Goal: Task Accomplishment & Management: Manage account settings

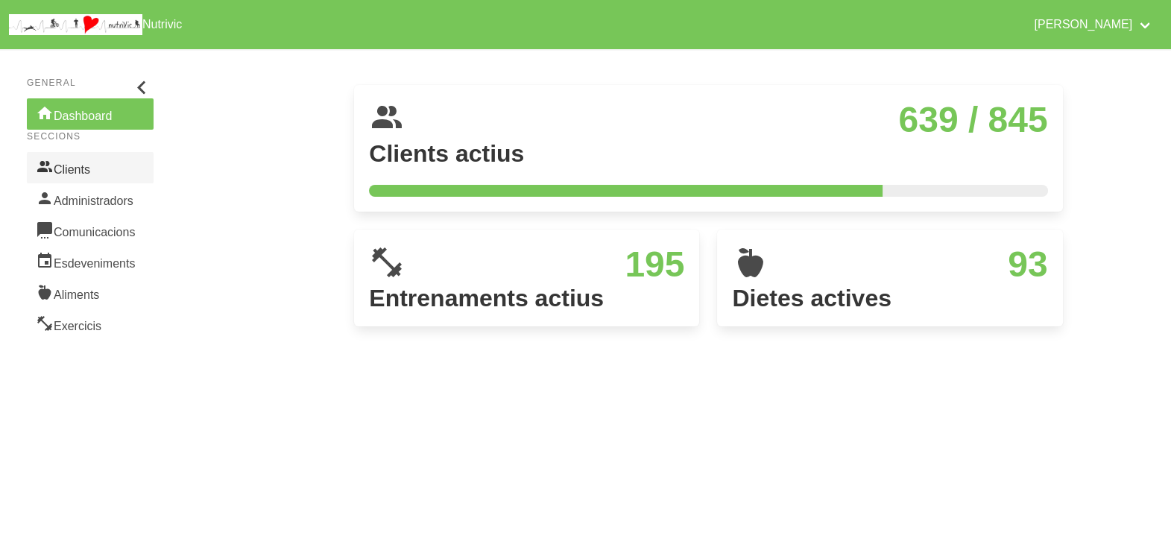
click at [85, 172] on link "Clients" at bounding box center [90, 167] width 127 height 31
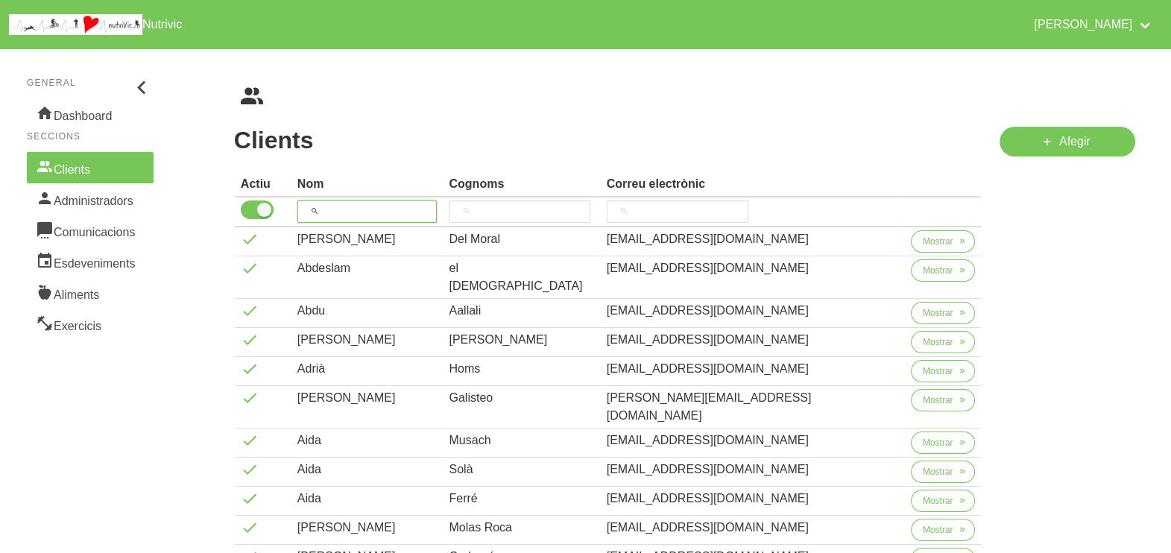
click at [353, 204] on input "search" at bounding box center [368, 212] width 140 height 22
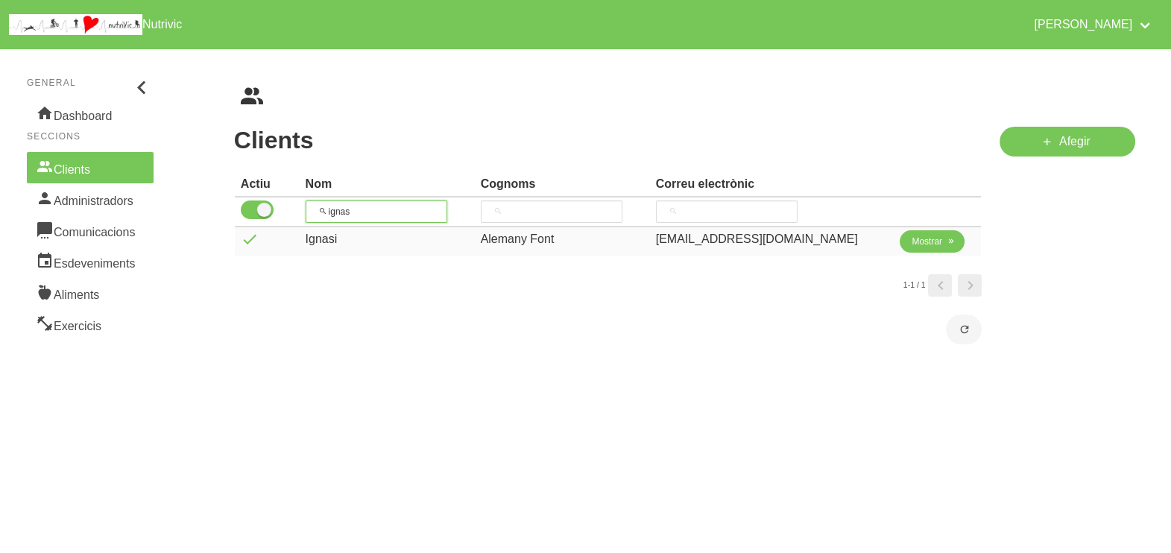
type input "ignas"
click at [916, 237] on span "Mostrar" at bounding box center [927, 241] width 31 height 13
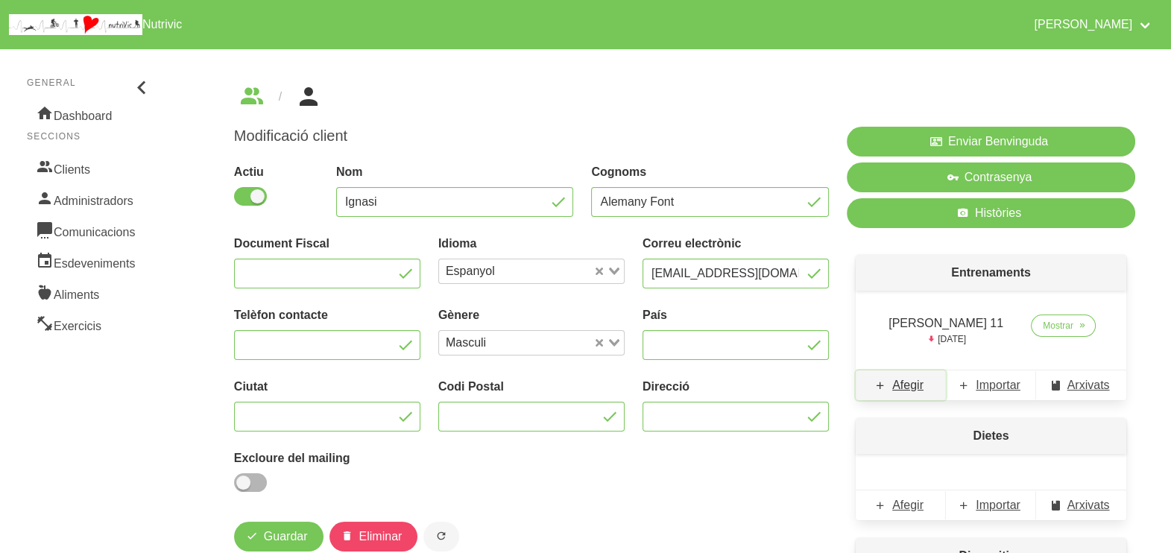
click at [910, 388] on span "Afegir" at bounding box center [908, 386] width 31 height 18
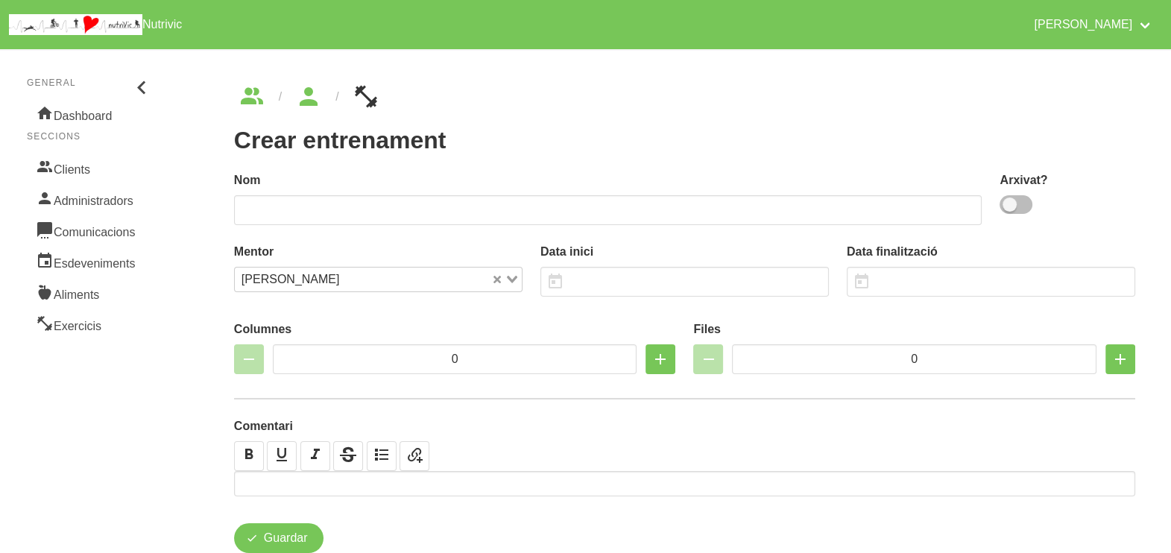
drag, startPoint x: 1024, startPoint y: 208, endPoint x: 1015, endPoint y: 209, distance: 9.0
click at [1022, 208] on span at bounding box center [1016, 204] width 33 height 19
click at [1010, 208] on input "checkbox" at bounding box center [1005, 205] width 10 height 10
checkbox input "true"
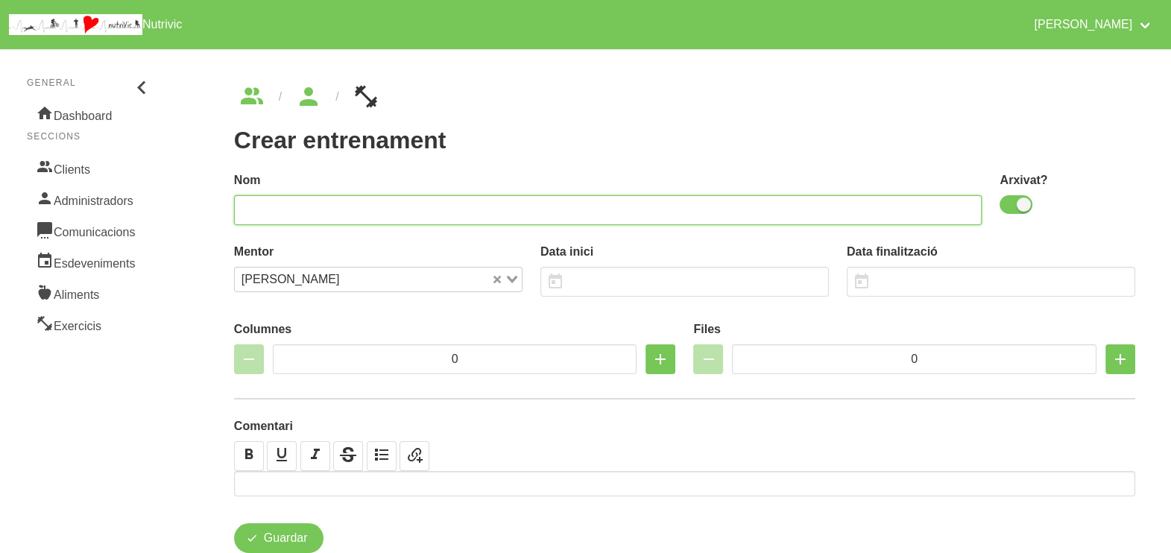
click at [845, 203] on input "text" at bounding box center [608, 210] width 749 height 30
type input "Ignasi Alemany 12"
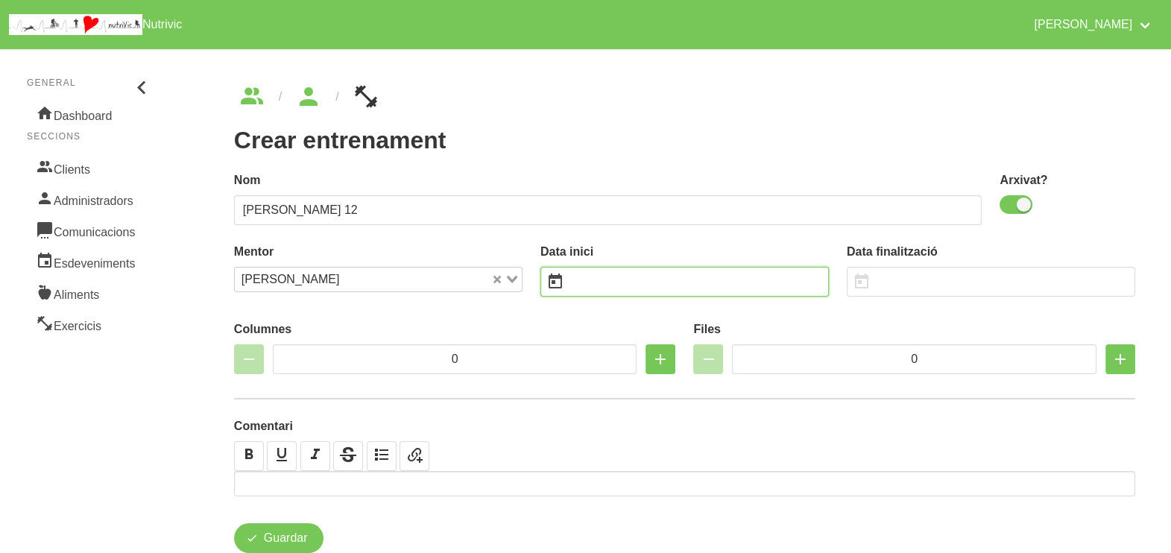
click at [618, 290] on input "text" at bounding box center [685, 282] width 289 height 30
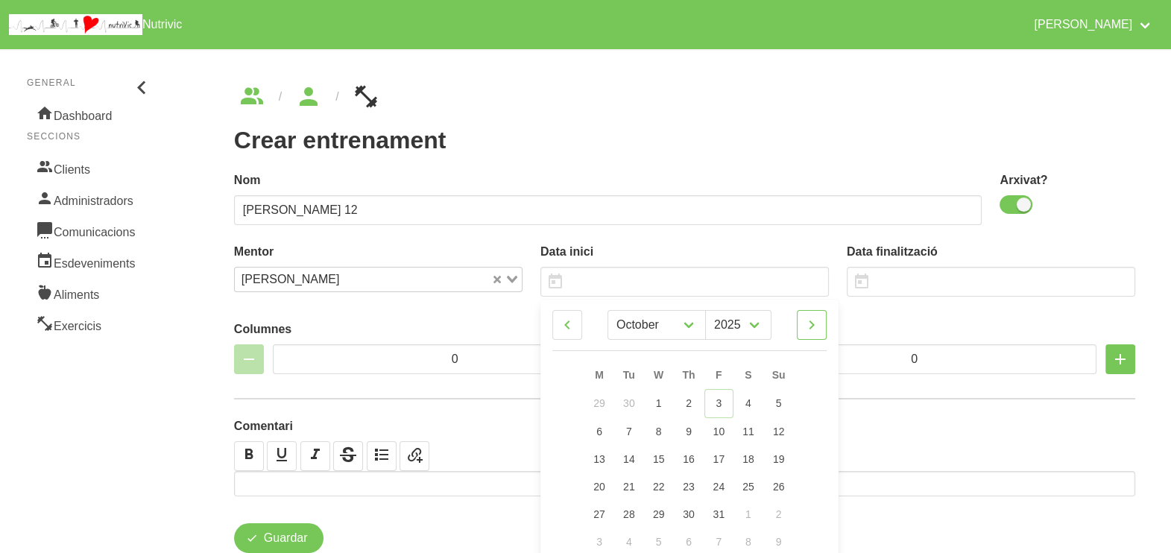
click at [806, 332] on icon at bounding box center [812, 325] width 18 height 27
select select "10"
click at [779, 455] on span "16" at bounding box center [779, 458] width 12 height 12
type input "[DATE]"
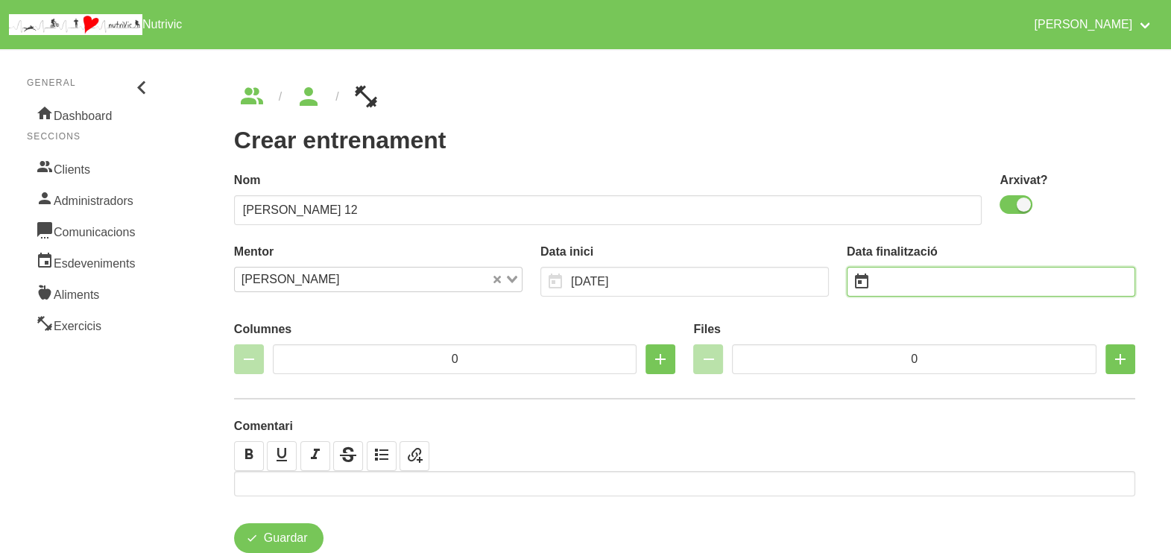
drag, startPoint x: 893, startPoint y: 287, endPoint x: 914, endPoint y: 283, distance: 21.2
click at [894, 286] on input "text" at bounding box center [991, 282] width 289 height 30
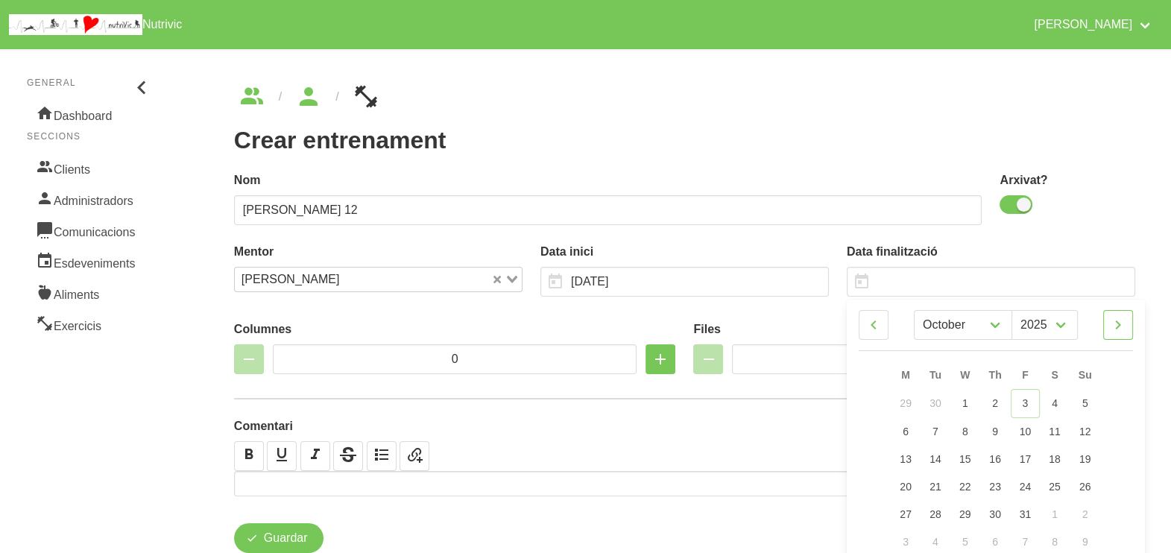
click at [1111, 321] on icon at bounding box center [1119, 325] width 18 height 27
click at [1130, 317] on link at bounding box center [1119, 325] width 30 height 30
select select "11"
click at [1093, 488] on link "28" at bounding box center [1085, 486] width 31 height 28
type input "[DATE]"
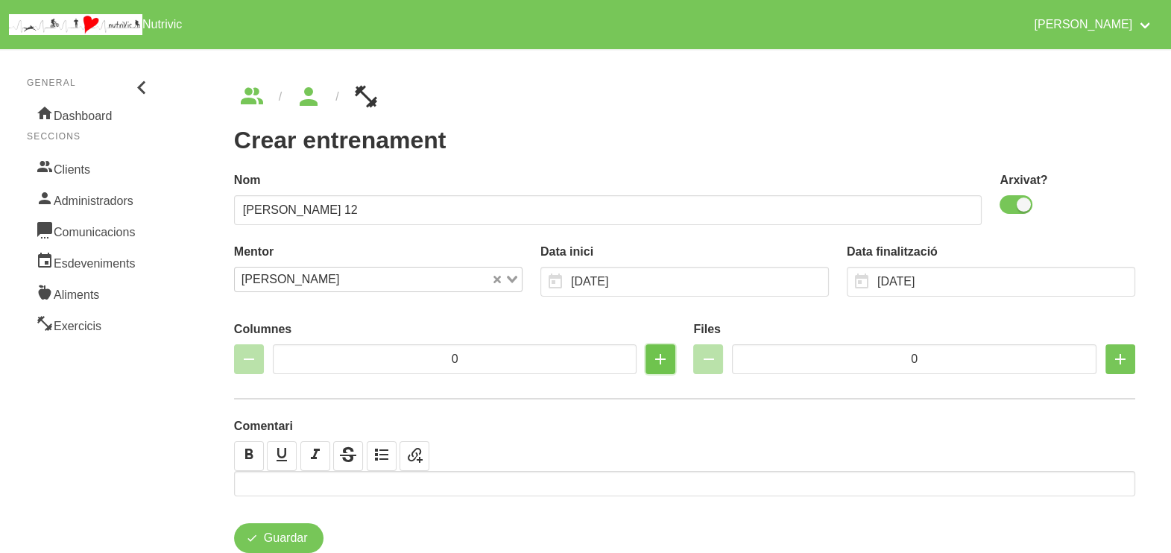
click at [660, 361] on icon "button" at bounding box center [661, 359] width 18 height 27
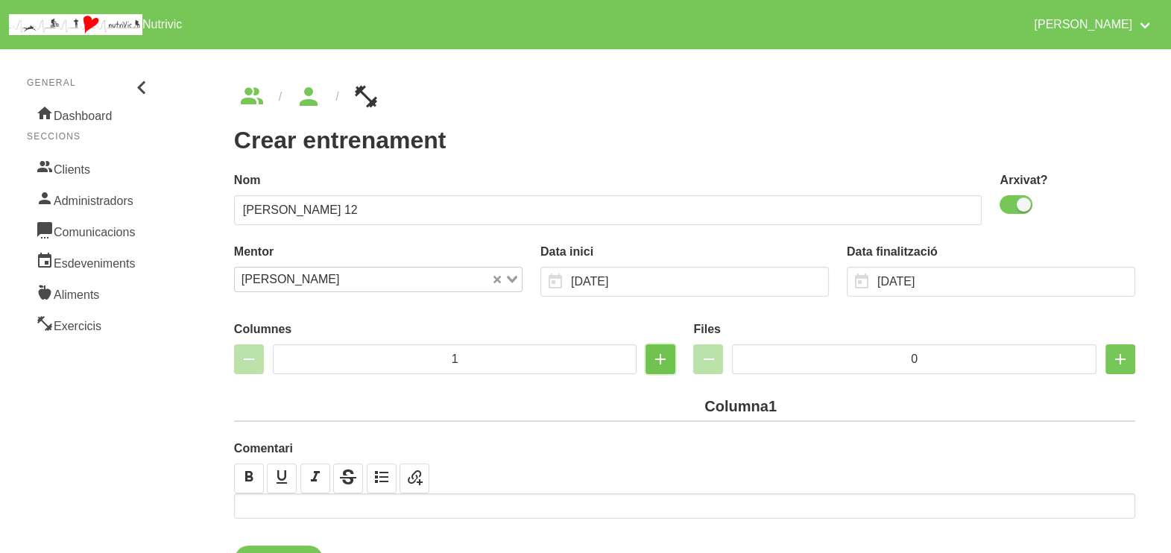
click at [660, 361] on icon "button" at bounding box center [661, 359] width 18 height 27
type input "2"
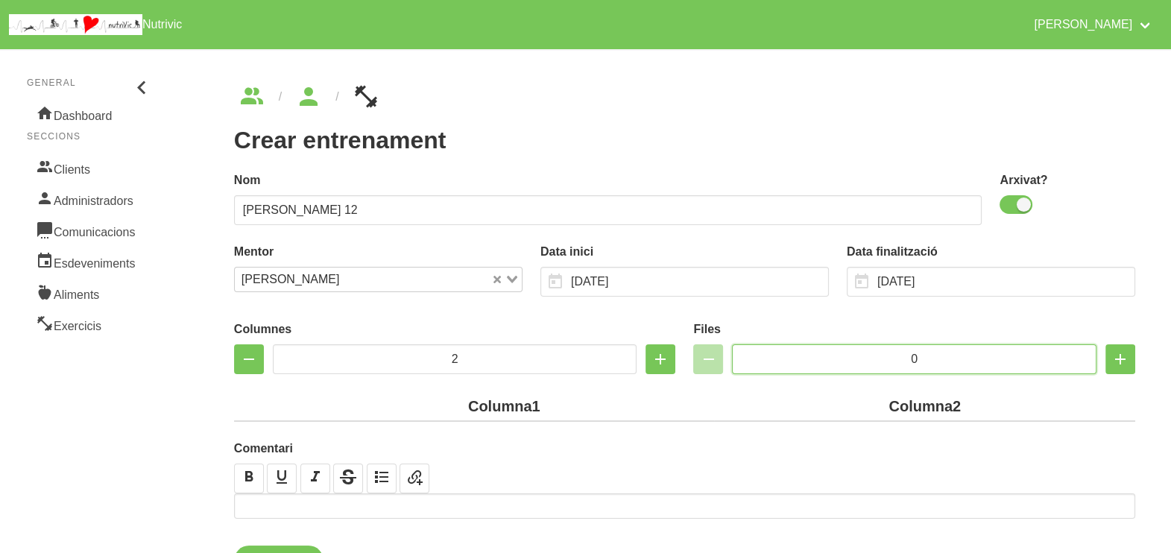
drag, startPoint x: 909, startPoint y: 358, endPoint x: 894, endPoint y: 353, distance: 15.6
click at [899, 355] on input "0" at bounding box center [914, 359] width 365 height 30
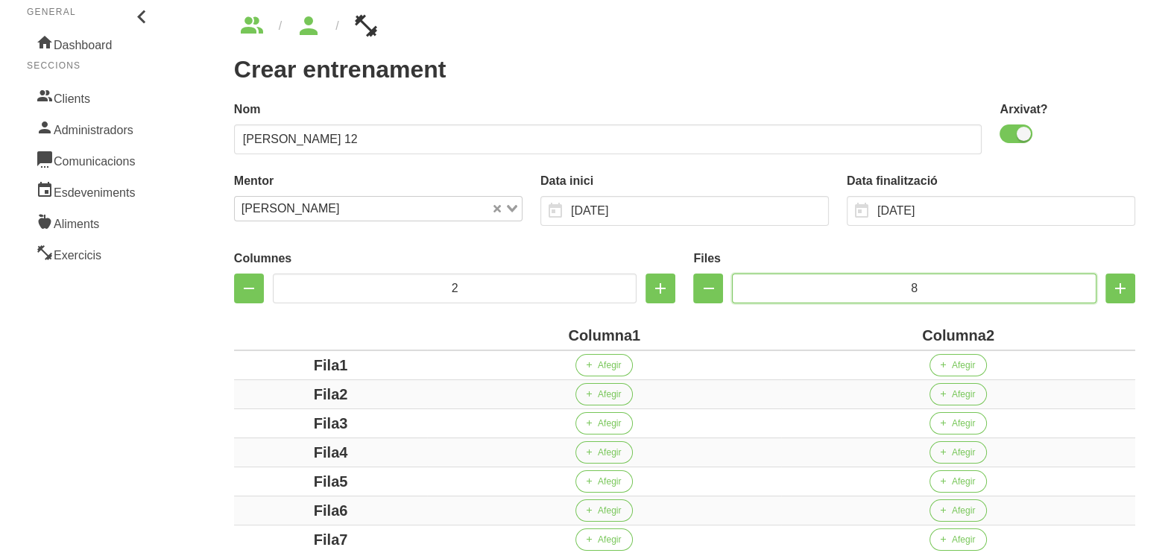
scroll to position [186, 0]
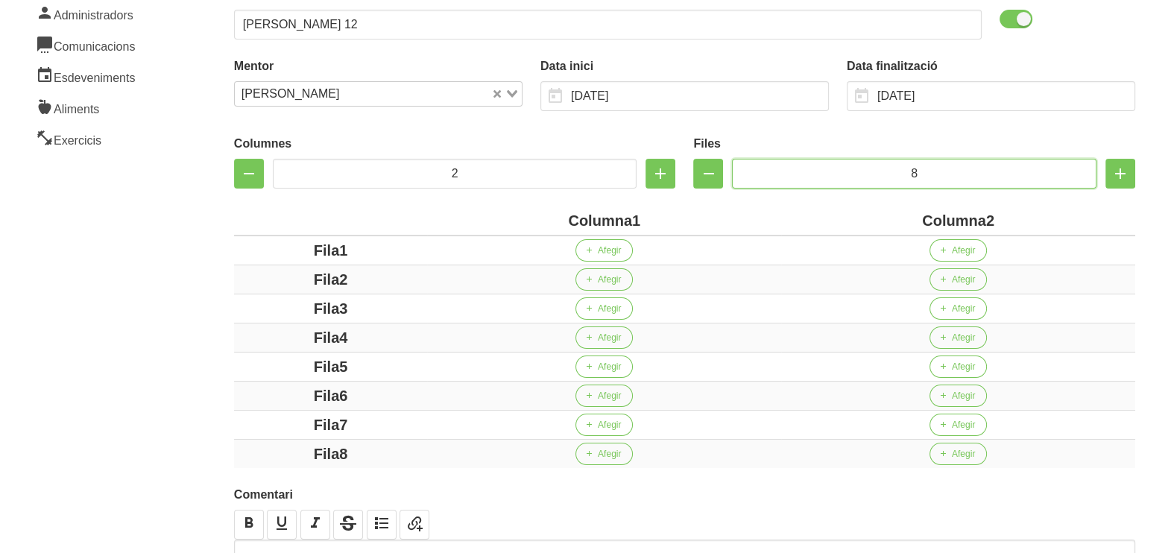
type input "8"
drag, startPoint x: 632, startPoint y: 218, endPoint x: 527, endPoint y: 208, distance: 104.9
click at [527, 210] on div "Columna1" at bounding box center [604, 221] width 342 height 22
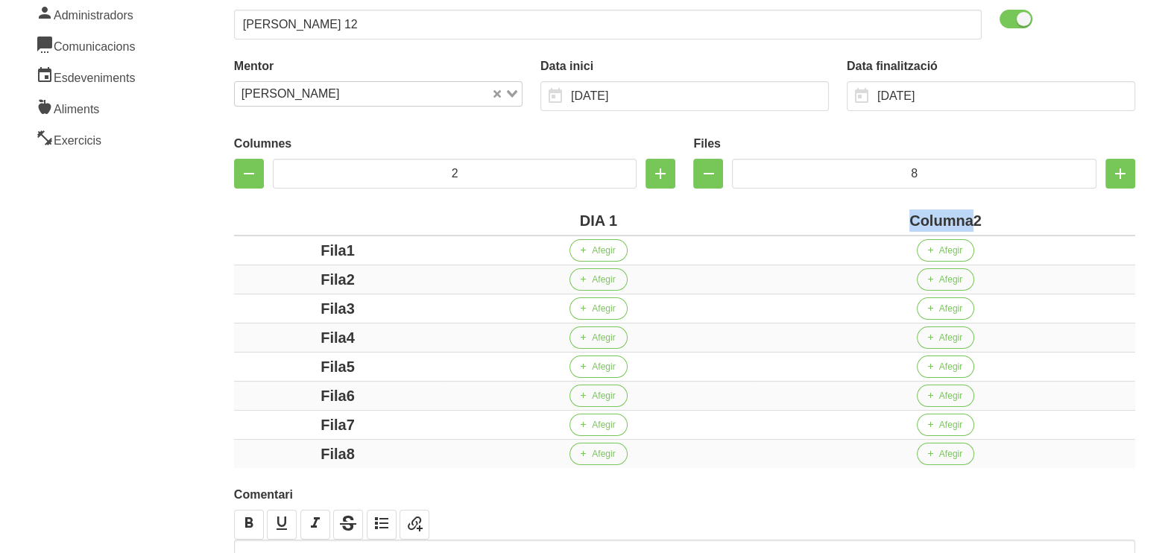
drag, startPoint x: 972, startPoint y: 220, endPoint x: 871, endPoint y: 210, distance: 101.9
click at [871, 210] on div "Columna2" at bounding box center [946, 221] width 368 height 22
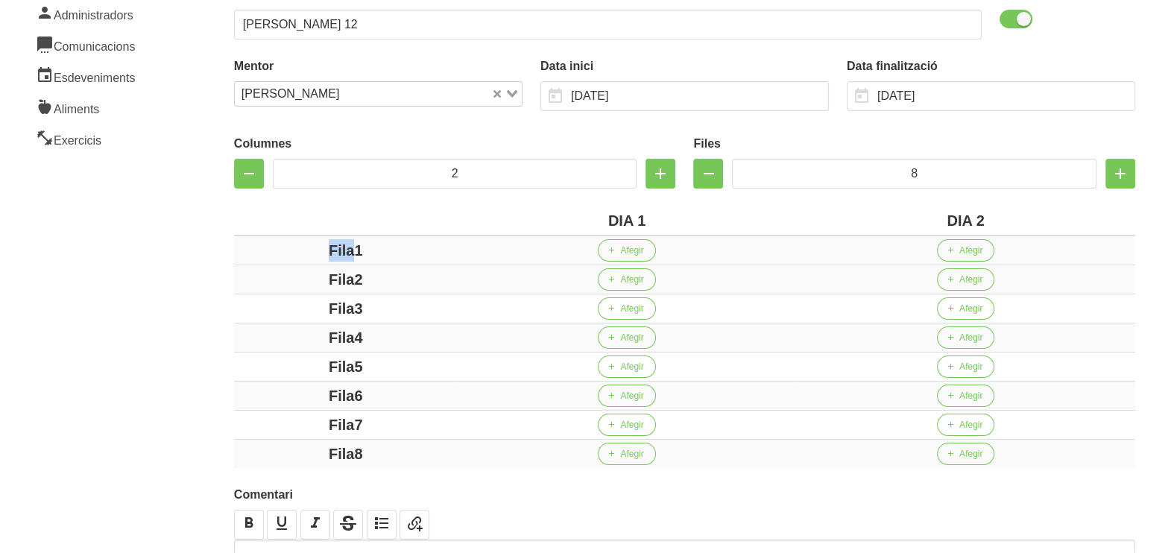
drag, startPoint x: 353, startPoint y: 245, endPoint x: 321, endPoint y: 262, distance: 36.7
click at [276, 245] on div "Fila1" at bounding box center [346, 250] width 212 height 22
drag, startPoint x: 355, startPoint y: 280, endPoint x: 299, endPoint y: 280, distance: 55.9
click at [295, 274] on div "Fila2" at bounding box center [346, 279] width 212 height 22
click at [321, 302] on div "Fila3" at bounding box center [346, 309] width 212 height 22
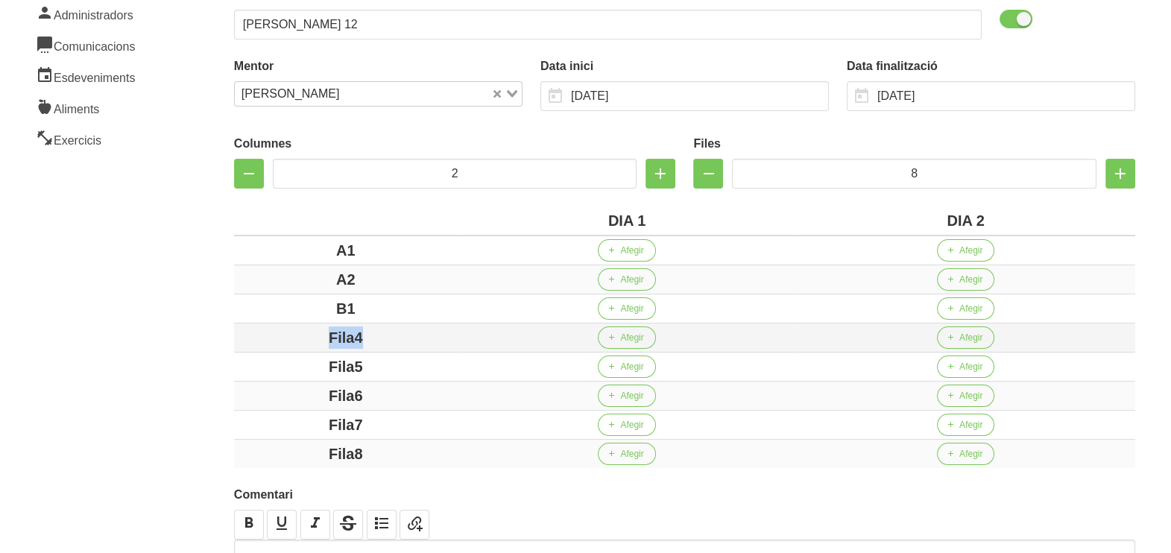
click at [326, 338] on div "Fila4" at bounding box center [346, 338] width 212 height 22
drag, startPoint x: 412, startPoint y: 374, endPoint x: 340, endPoint y: 365, distance: 72.1
click at [342, 365] on div "Fila5" at bounding box center [346, 367] width 212 height 22
drag, startPoint x: 354, startPoint y: 365, endPoint x: 388, endPoint y: 371, distance: 34.8
click at [355, 366] on div "Fila5" at bounding box center [346, 367] width 212 height 22
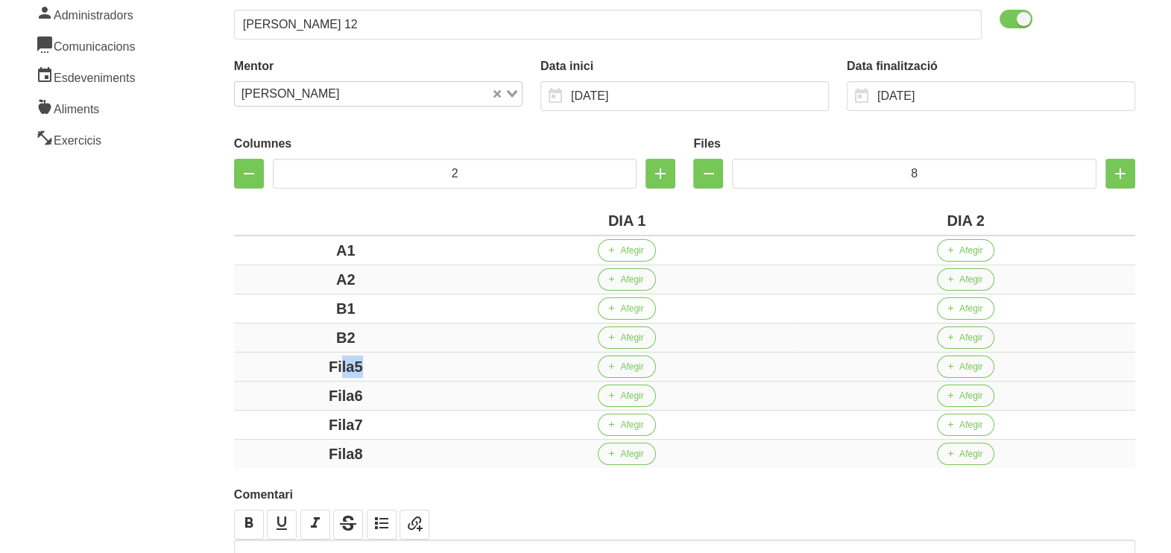
click at [403, 369] on div "Fila5" at bounding box center [346, 367] width 212 height 22
drag, startPoint x: 348, startPoint y: 369, endPoint x: 280, endPoint y: 364, distance: 68.1
click at [283, 365] on div "Fila5" at bounding box center [346, 367] width 212 height 22
drag, startPoint x: 394, startPoint y: 394, endPoint x: 306, endPoint y: 393, distance: 88.7
click at [298, 391] on div "Fila6" at bounding box center [346, 396] width 212 height 22
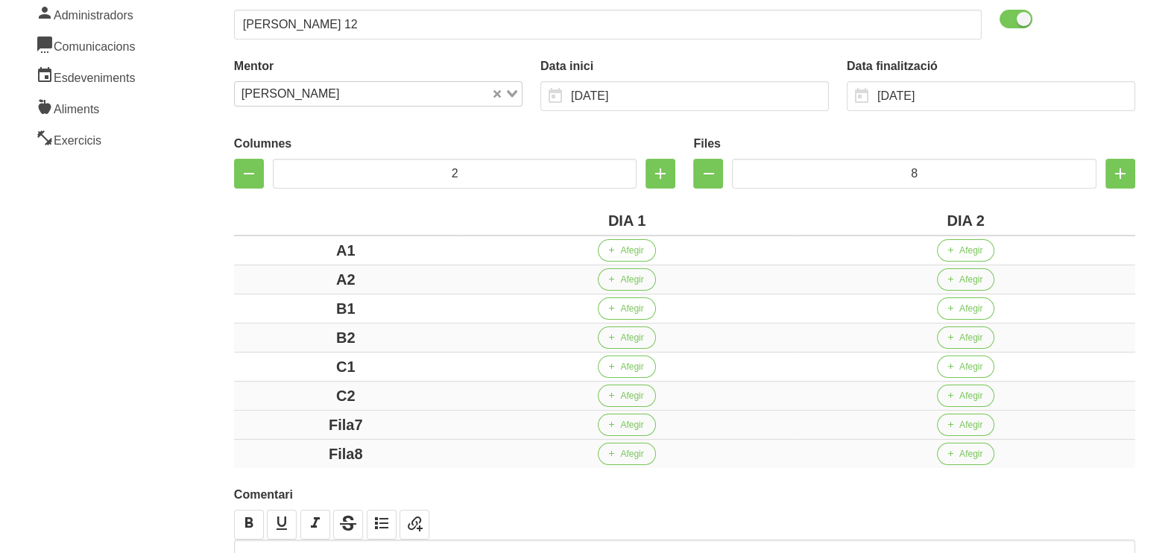
drag, startPoint x: 318, startPoint y: 408, endPoint x: 298, endPoint y: 414, distance: 20.3
click at [302, 411] on td "Fila7" at bounding box center [346, 425] width 224 height 29
drag, startPoint x: 362, startPoint y: 445, endPoint x: 243, endPoint y: 423, distance: 121.4
click at [277, 432] on tbody "A1 Afegir Afegir A2 Afegir Afegir B1 Afegir Afegir B2 Afegir Afegir C1 Afegir A…" at bounding box center [685, 352] width 902 height 233
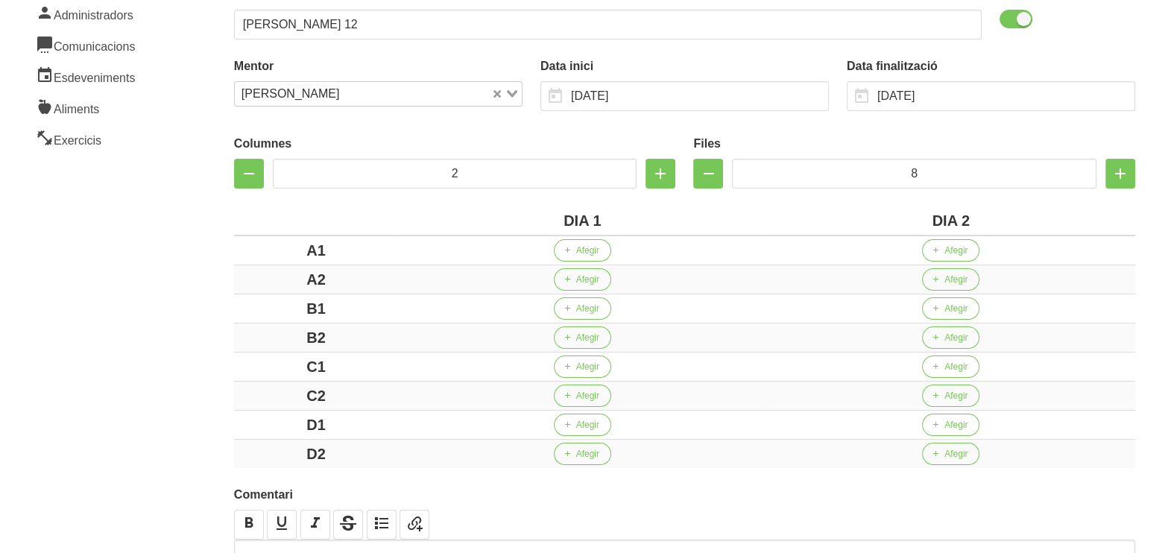
drag, startPoint x: 205, startPoint y: 388, endPoint x: 207, endPoint y: 364, distance: 24.7
click at [204, 384] on div "Crear entrenament 6adda9a1-f6b7-421f-aa94-cd38c817df52 Nom Ignasi Alemany 12 Ar…" at bounding box center [684, 261] width 973 height 794
click at [578, 254] on span "Afegir" at bounding box center [587, 250] width 23 height 13
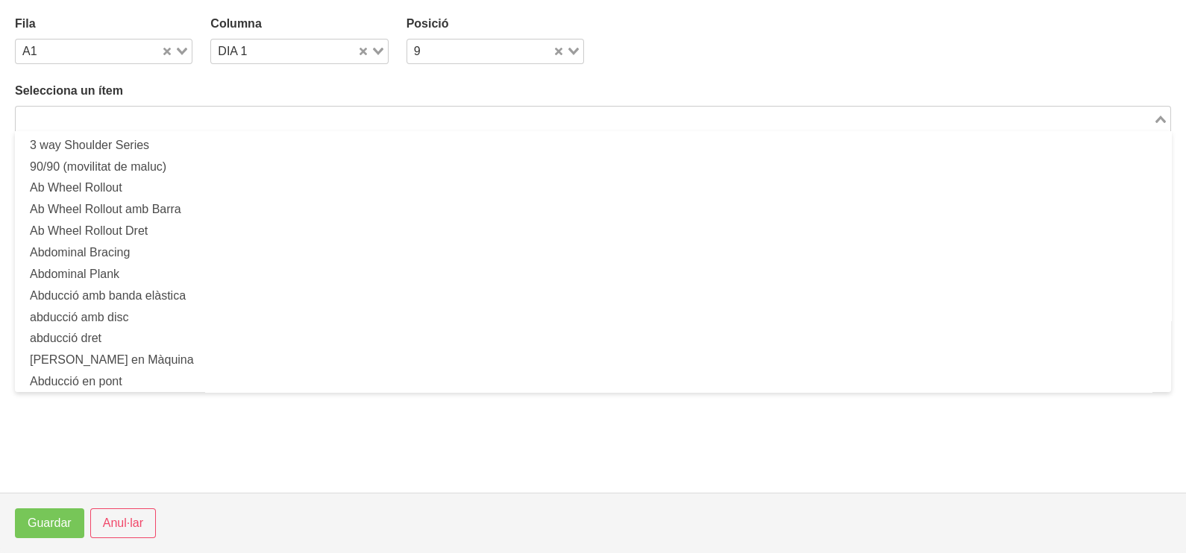
click at [265, 116] on input "Search for option" at bounding box center [584, 119] width 1134 height 18
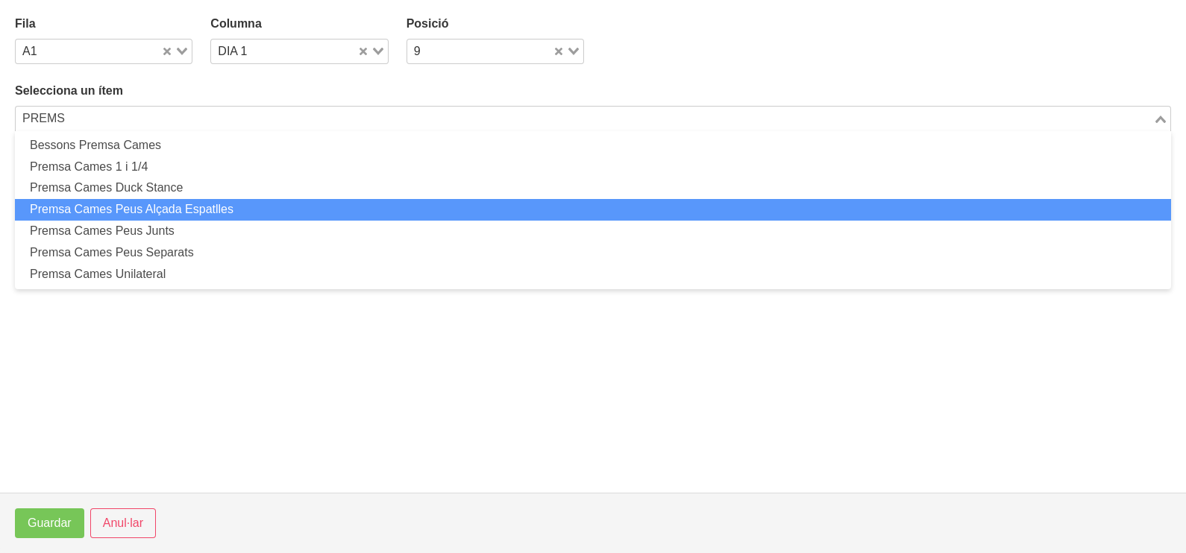
click at [201, 204] on li "Premsa Cames Peus Alçada Espatlles" at bounding box center [593, 210] width 1156 height 22
type input "PREMS"
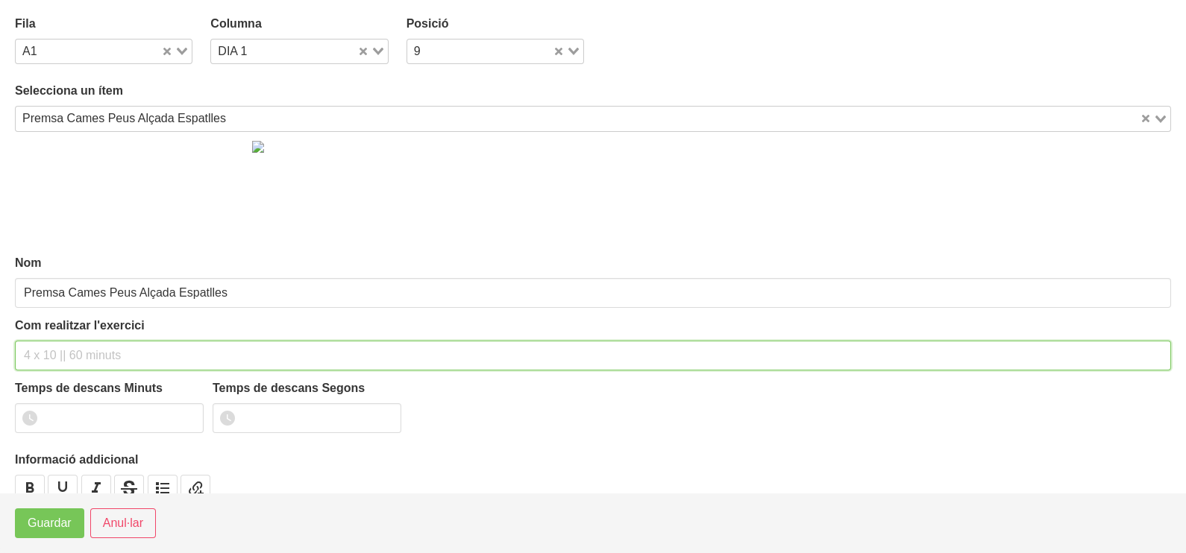
drag, startPoint x: 72, startPoint y: 358, endPoint x: 80, endPoint y: 315, distance: 43.3
click at [73, 354] on input "text" at bounding box center [593, 356] width 1156 height 30
drag, startPoint x: 116, startPoint y: 351, endPoint x: 104, endPoint y: 352, distance: 12.0
click at [104, 352] on input "3 x 6-8 a 3010 60"" at bounding box center [593, 356] width 1156 height 30
type input "3 x 6-8 a 3010 75""
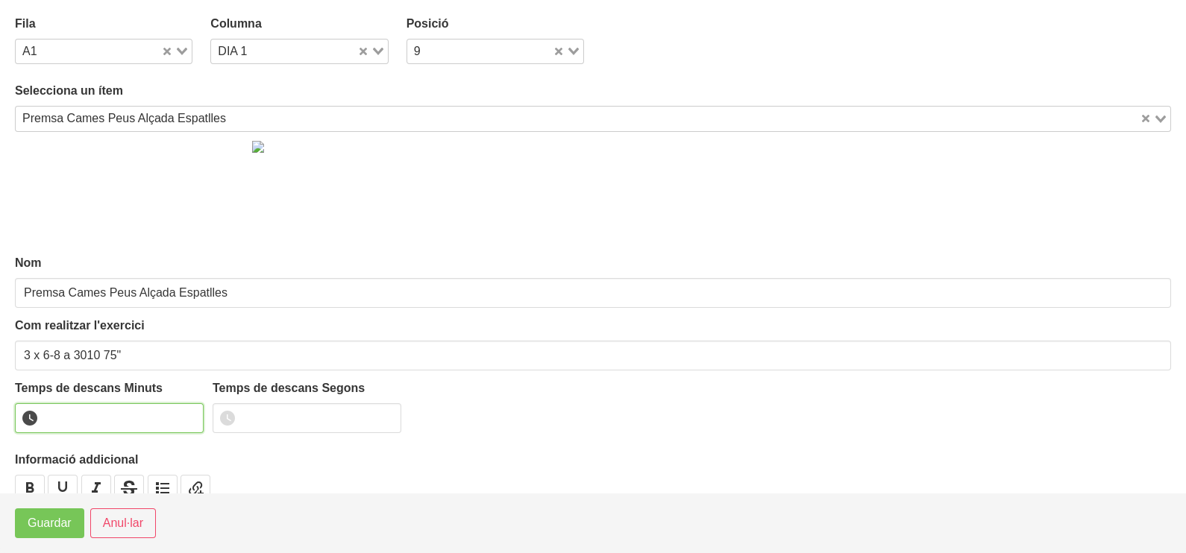
click at [120, 408] on input "number" at bounding box center [109, 418] width 189 height 30
type input "1"
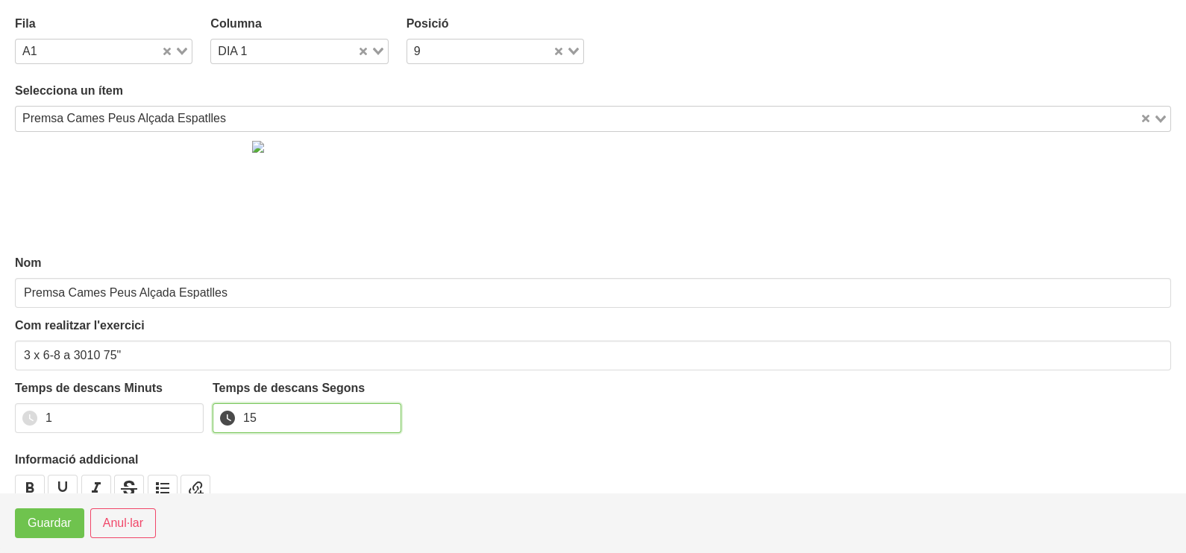
type input "15"
click at [55, 529] on span "Guardar" at bounding box center [50, 524] width 44 height 18
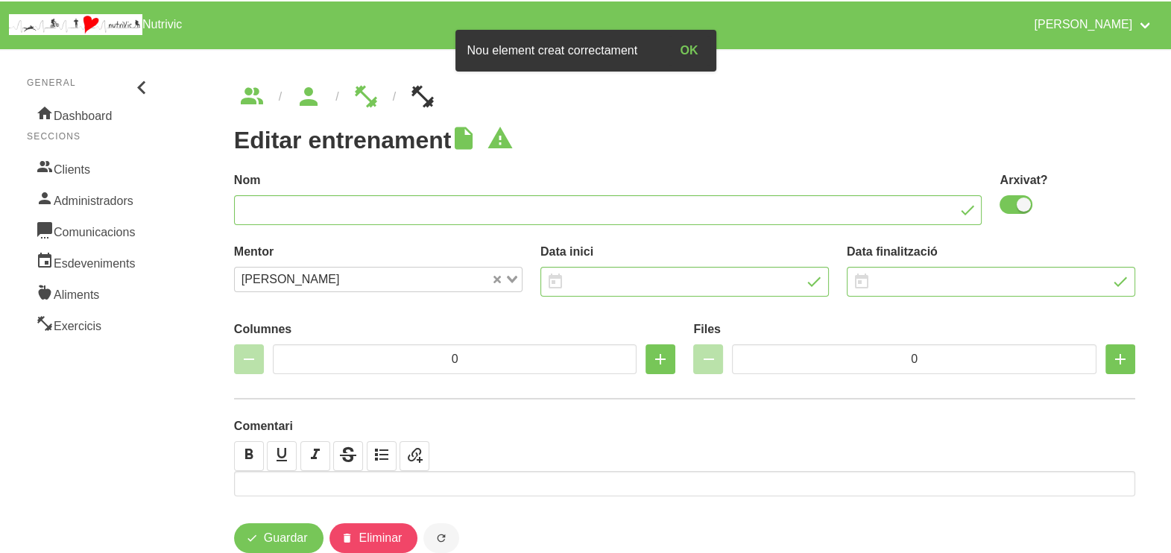
type input "Ignasi Alemany 12"
checkbox input "true"
type input "[DATE]"
type input "2"
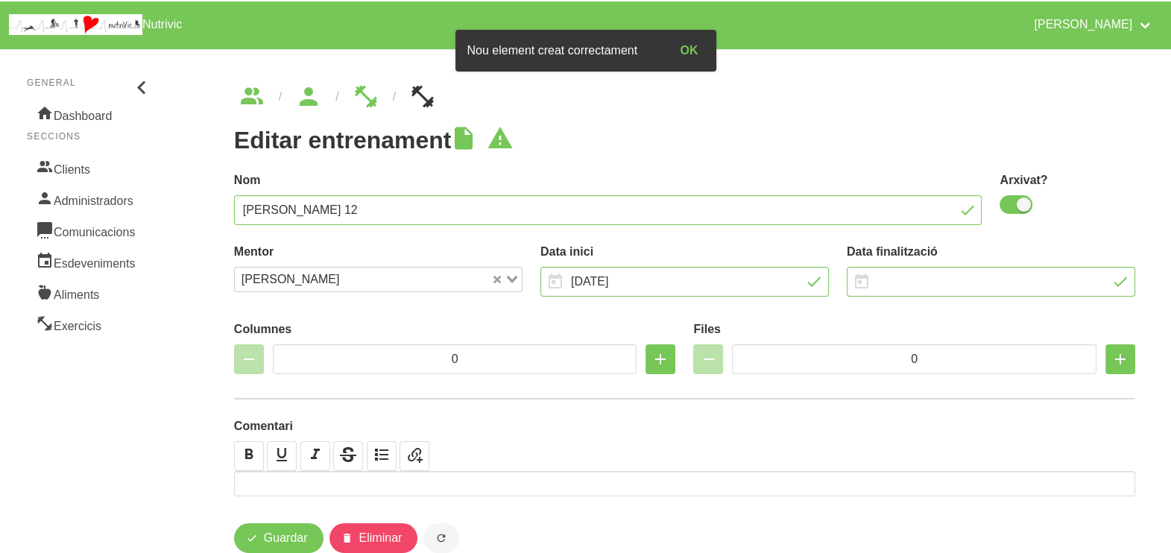
type input "8"
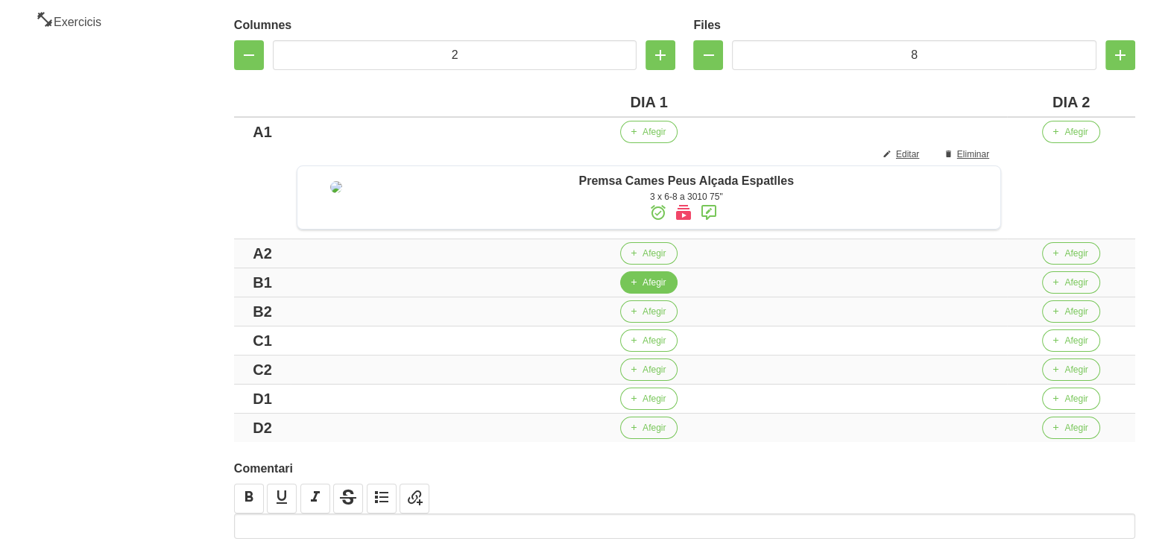
scroll to position [408, 0]
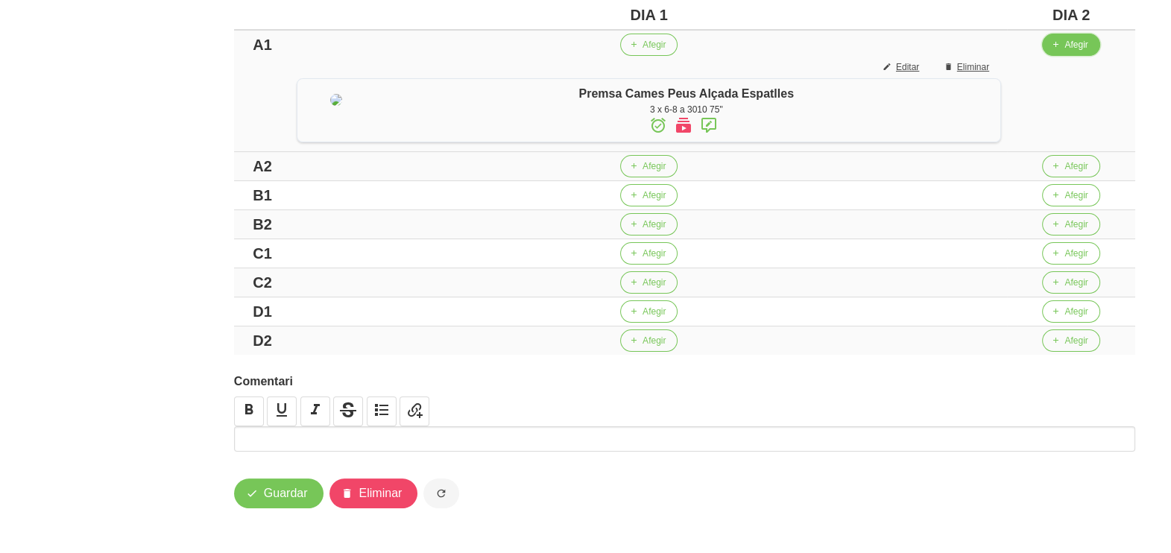
click at [1088, 38] on span "Afegir" at bounding box center [1076, 44] width 23 height 13
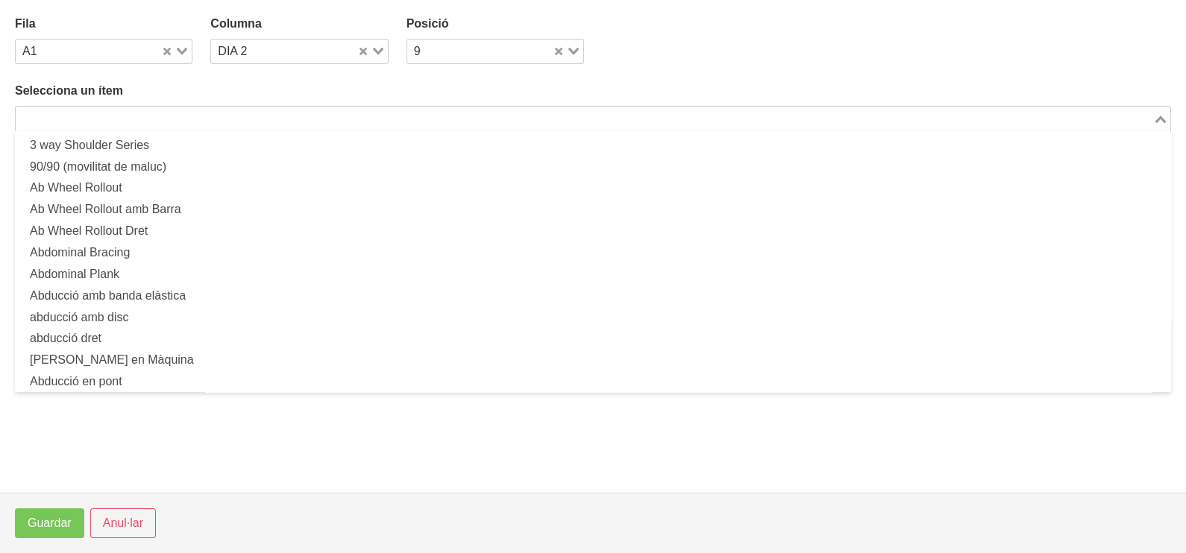
click at [236, 119] on input "Search for option" at bounding box center [584, 119] width 1134 height 18
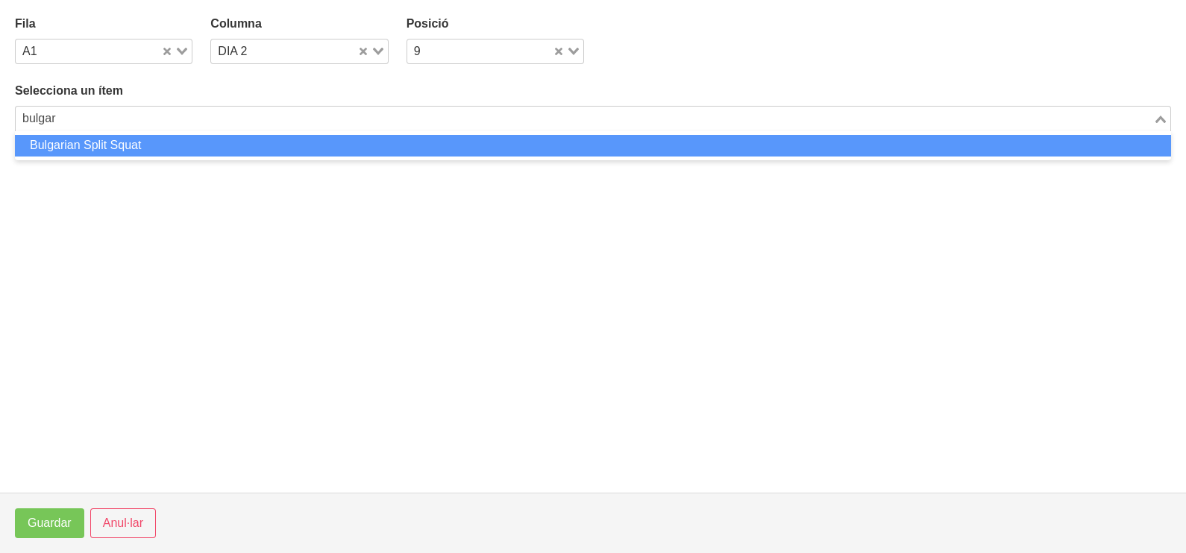
click at [201, 136] on li "Bulgarian Split Squat" at bounding box center [593, 146] width 1156 height 22
type input "bulgar"
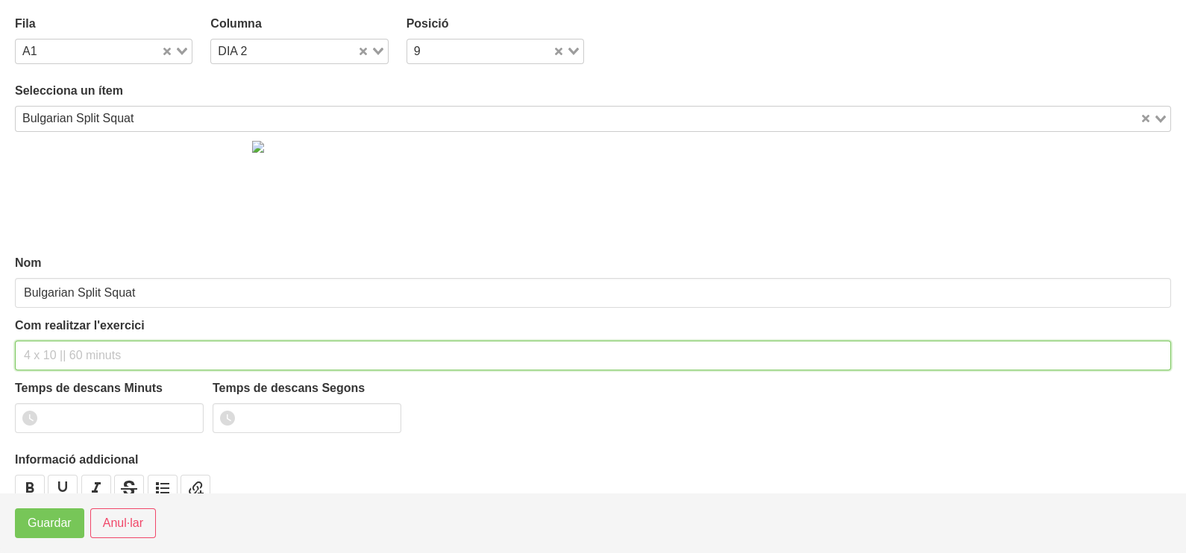
click at [43, 352] on input "text" at bounding box center [593, 356] width 1156 height 30
type input "3 x 6-8 a 3010 75""
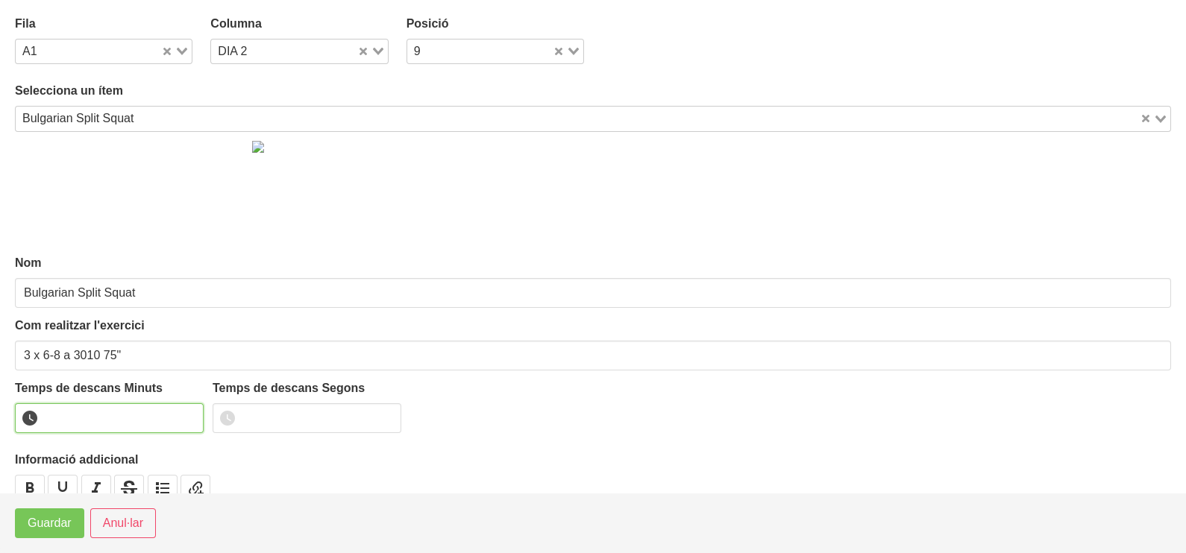
click at [79, 418] on input "number" at bounding box center [109, 418] width 189 height 30
type input "1"
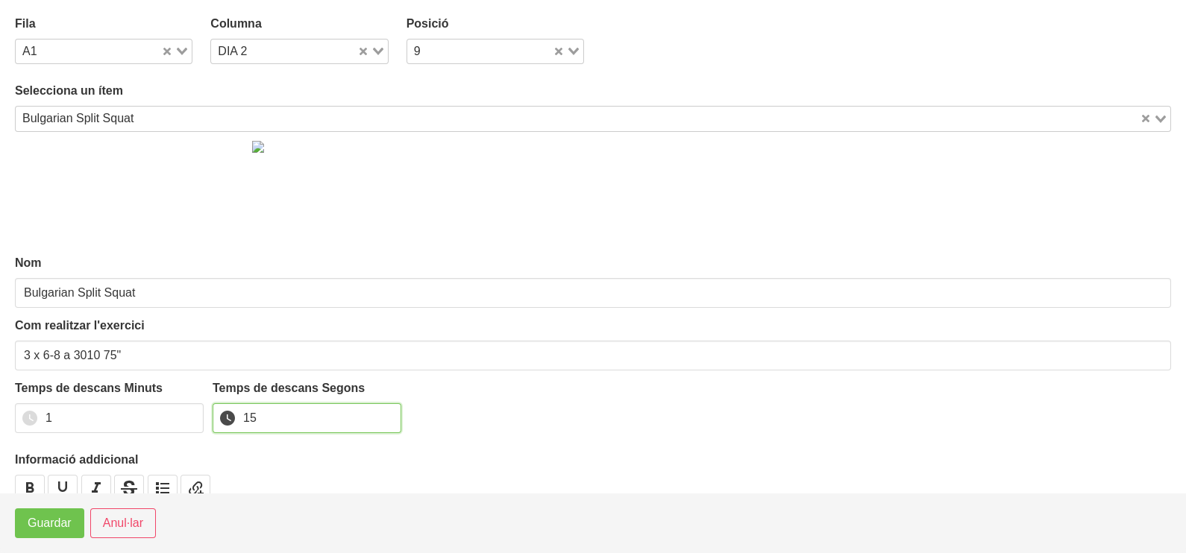
type input "15"
click at [31, 520] on span "Guardar" at bounding box center [50, 524] width 44 height 18
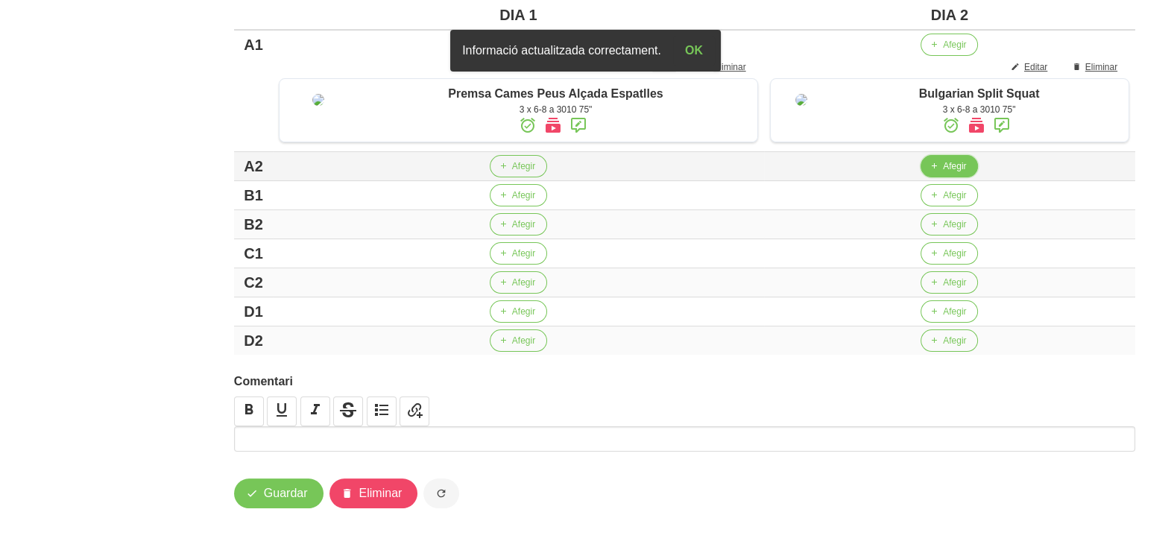
click at [942, 177] on button "Afegir" at bounding box center [949, 166] width 57 height 22
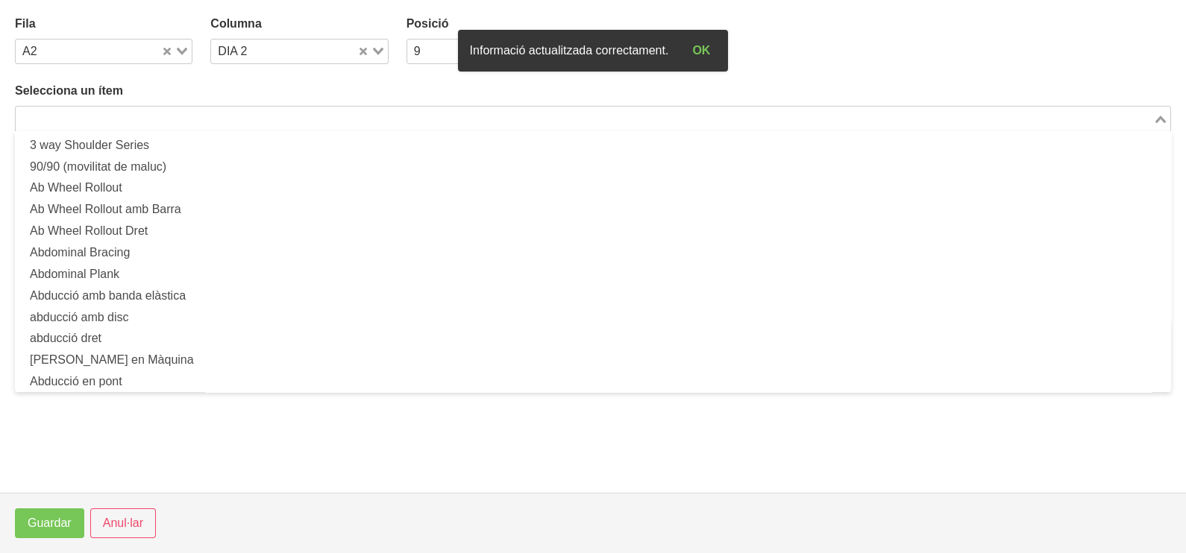
click at [347, 122] on input "Search for option" at bounding box center [584, 119] width 1134 height 18
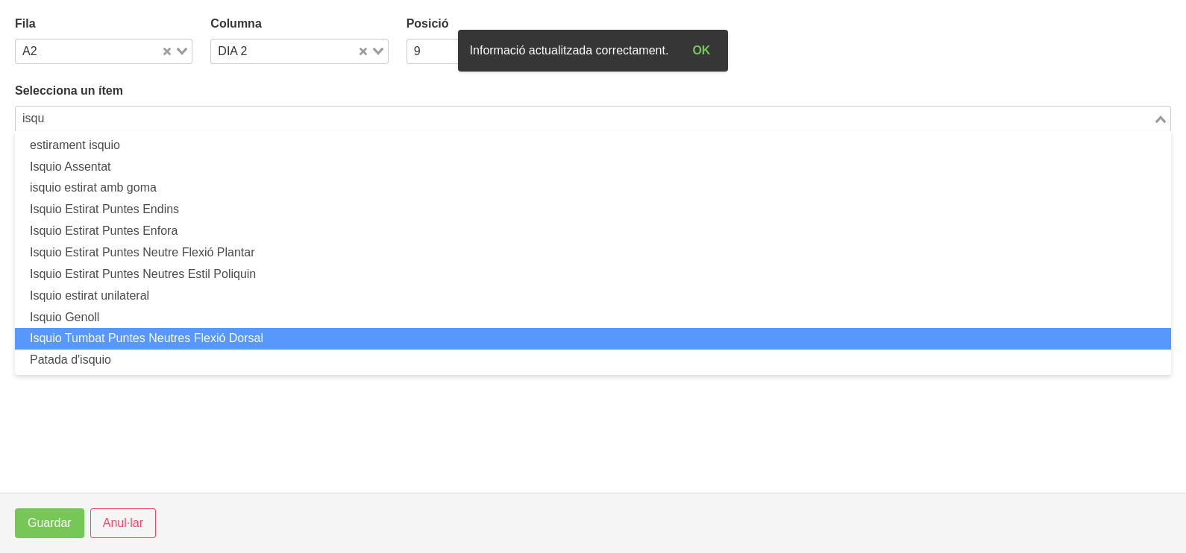
click at [206, 331] on li "Isquio Tumbat Puntes Neutres Flexió Dorsal" at bounding box center [593, 339] width 1156 height 22
type input "isqu"
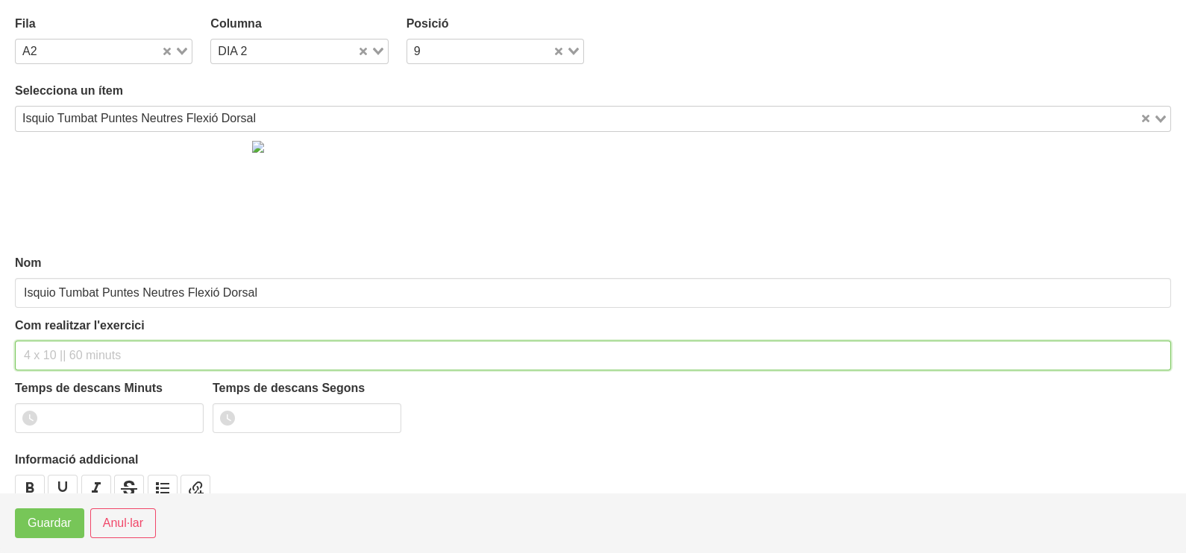
drag, startPoint x: 43, startPoint y: 350, endPoint x: 76, endPoint y: 251, distance: 105.2
click at [49, 342] on input "text" at bounding box center [593, 356] width 1156 height 30
type input "3 x 6-8 a 3010 75""
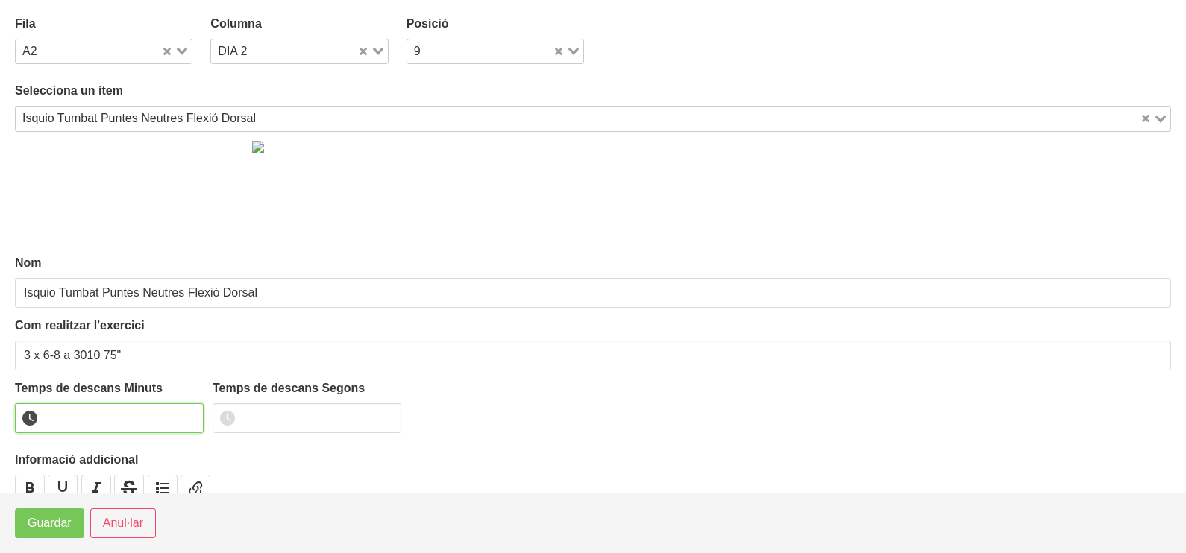
click at [80, 421] on input "number" at bounding box center [109, 418] width 189 height 30
type input "1"
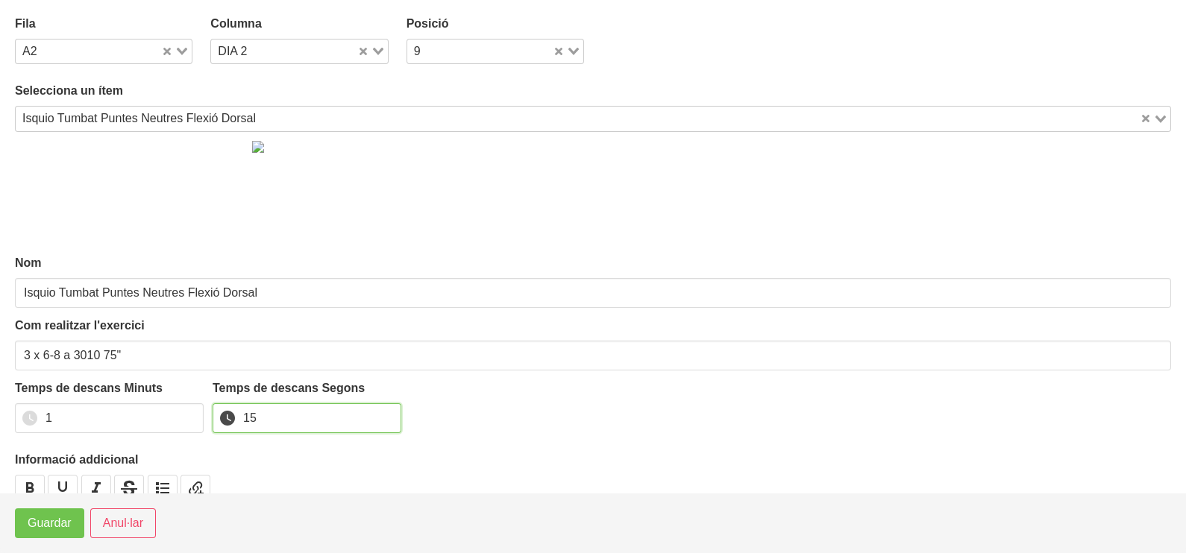
type input "15"
click at [43, 532] on span "Guardar" at bounding box center [50, 524] width 44 height 18
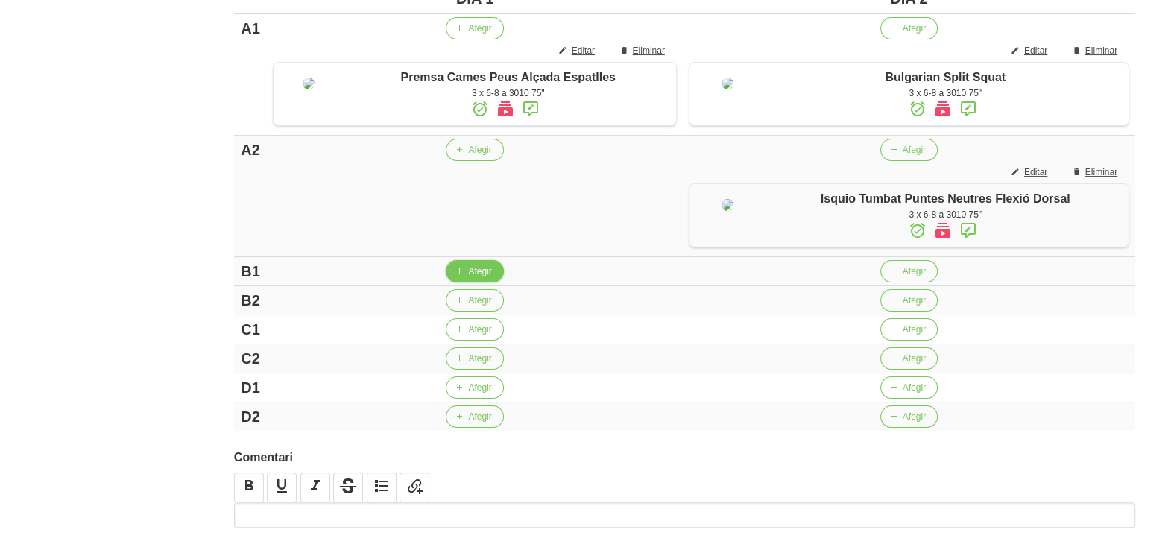
click at [470, 278] on span "Afegir" at bounding box center [479, 271] width 23 height 13
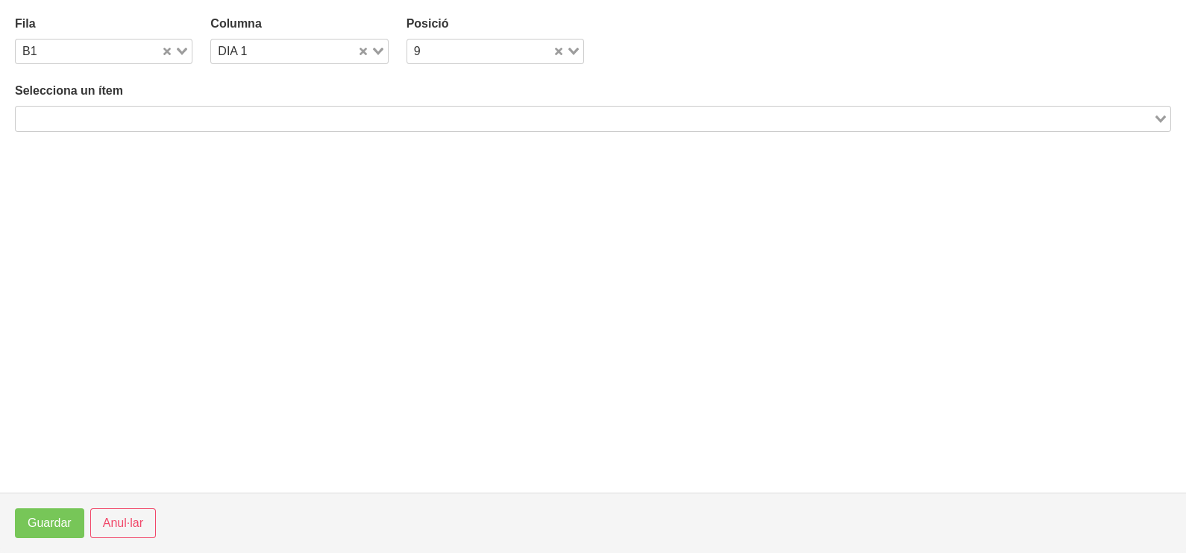
click at [227, 116] on input "Search for option" at bounding box center [584, 119] width 1134 height 18
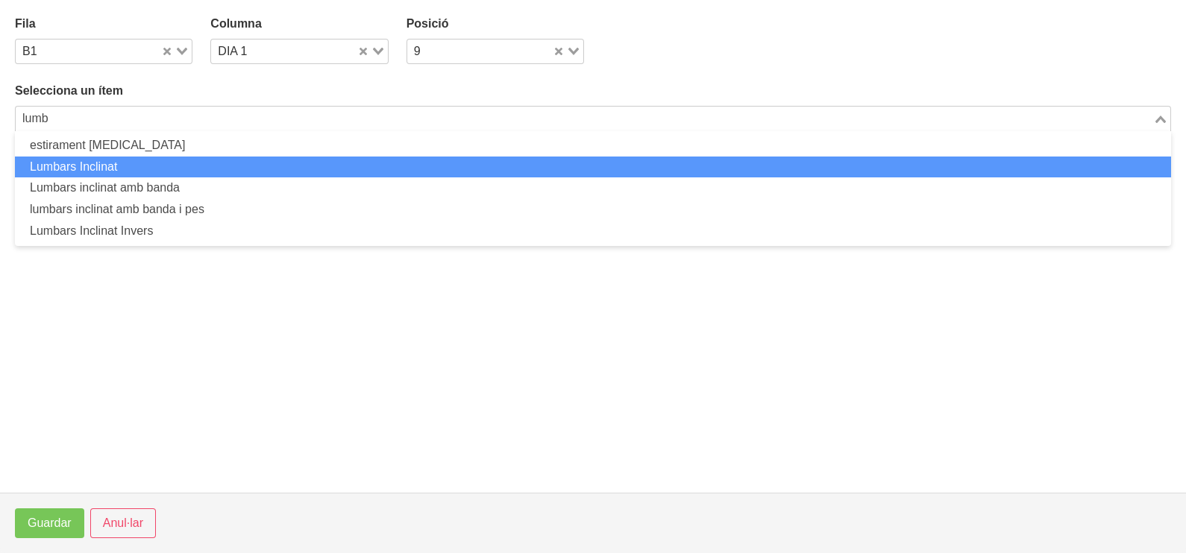
click at [160, 160] on li "Lumbars Inclinat" at bounding box center [593, 168] width 1156 height 22
type input "lumb"
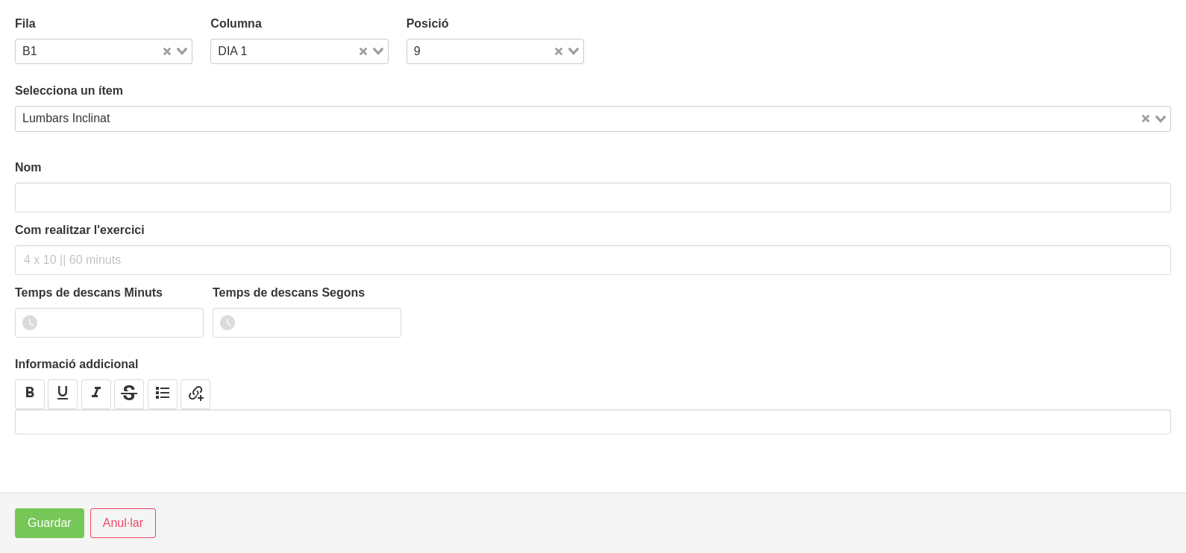
type input "Lumbars Inclinat"
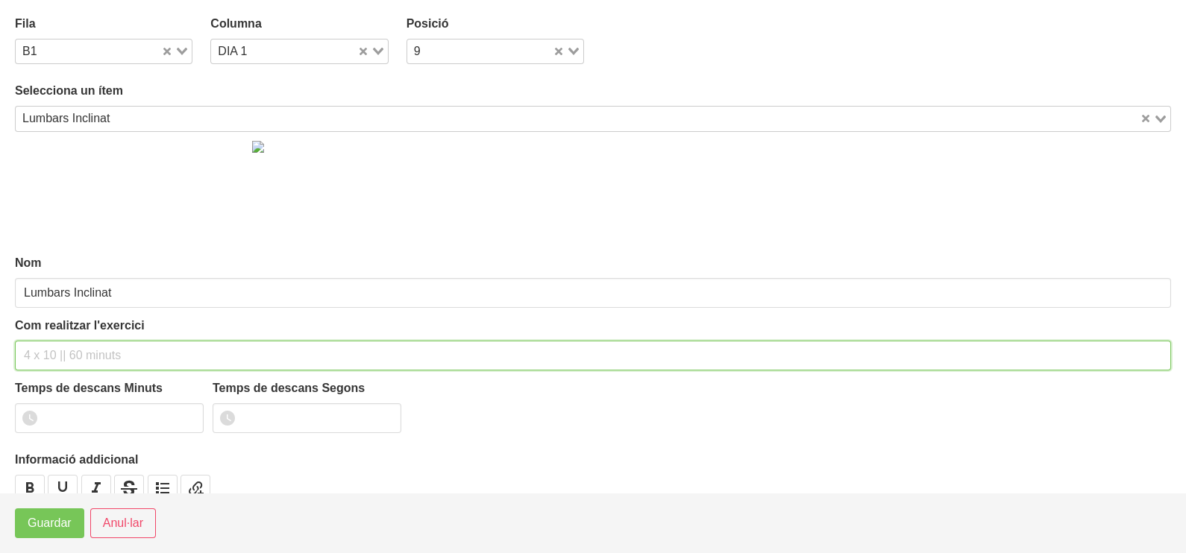
click at [77, 342] on input "text" at bounding box center [593, 356] width 1156 height 30
type input "3 x 8-10 a 2011 75""
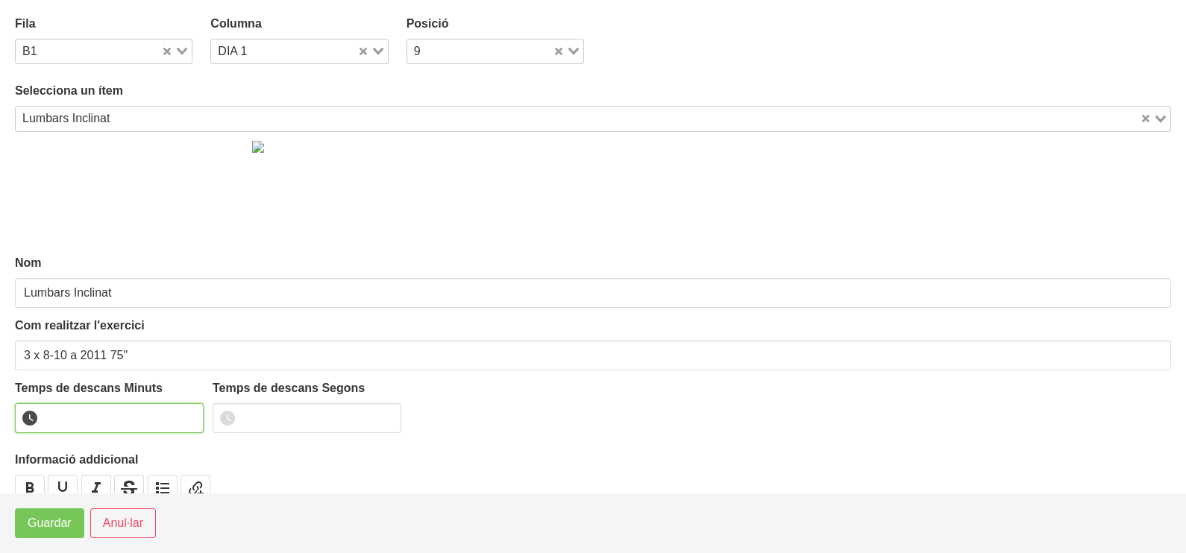
click at [90, 418] on input "number" at bounding box center [109, 418] width 189 height 30
type input "1"
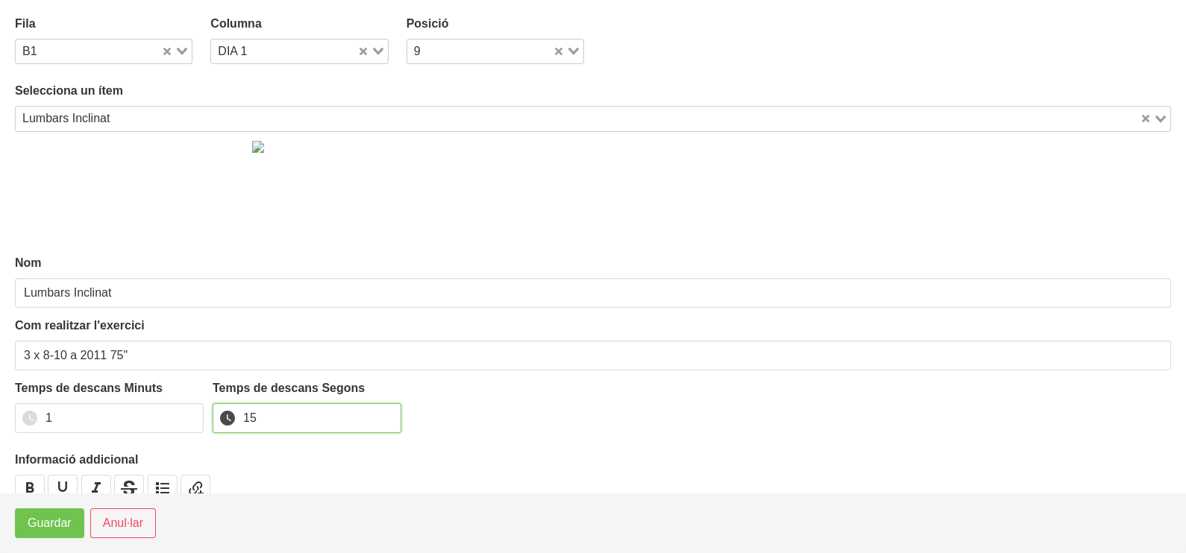
type input "15"
click at [57, 522] on span "Guardar" at bounding box center [50, 524] width 44 height 18
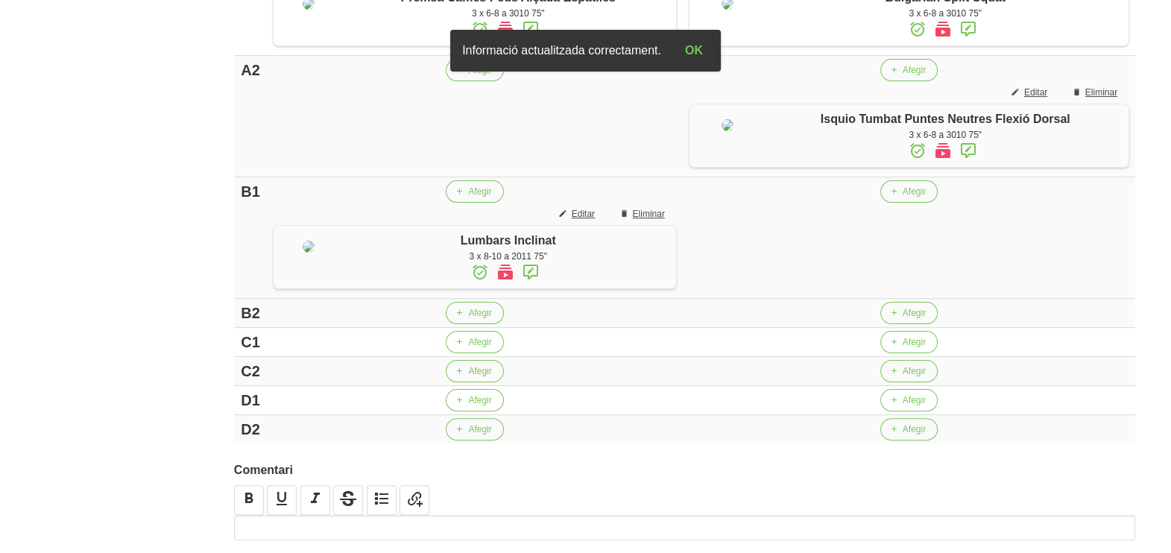
scroll to position [594, 0]
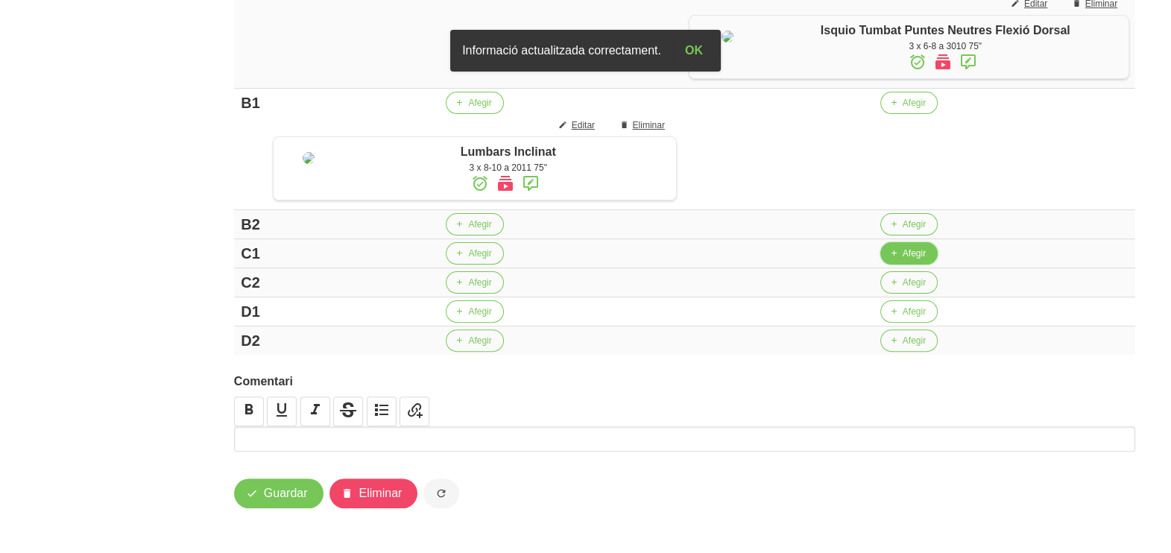
click at [902, 265] on button "Afegir" at bounding box center [909, 253] width 57 height 22
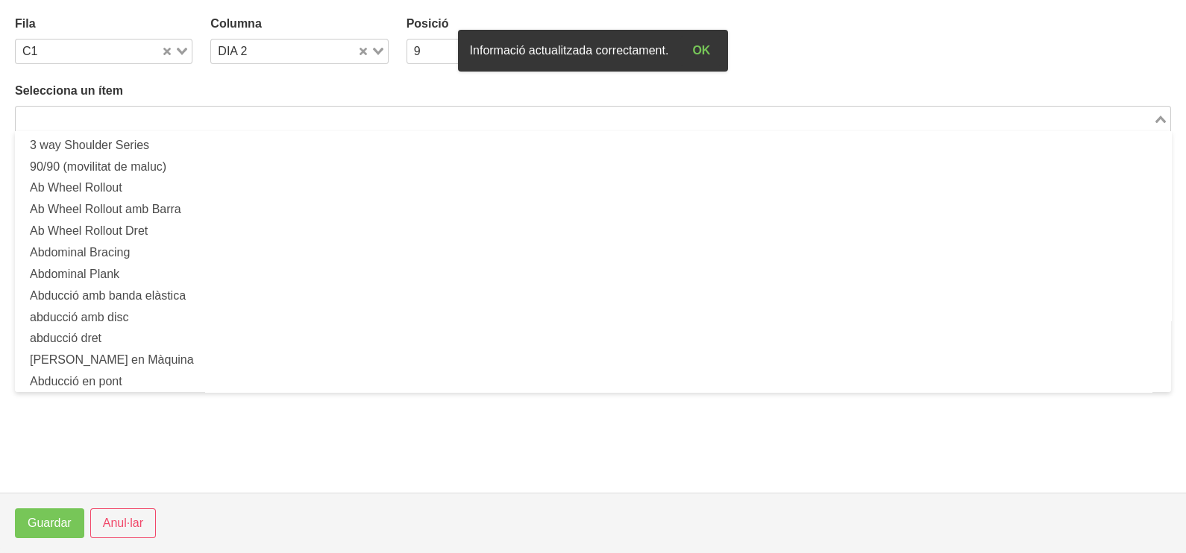
click at [193, 122] on input "Search for option" at bounding box center [584, 119] width 1134 height 18
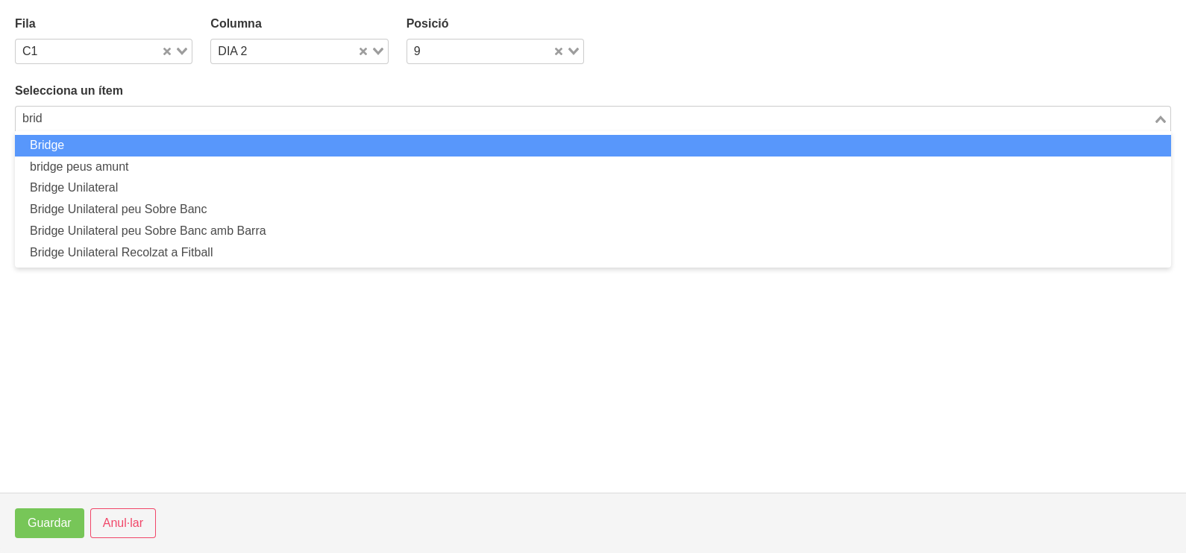
click at [169, 138] on li "Bridge" at bounding box center [593, 146] width 1156 height 22
type input "brid"
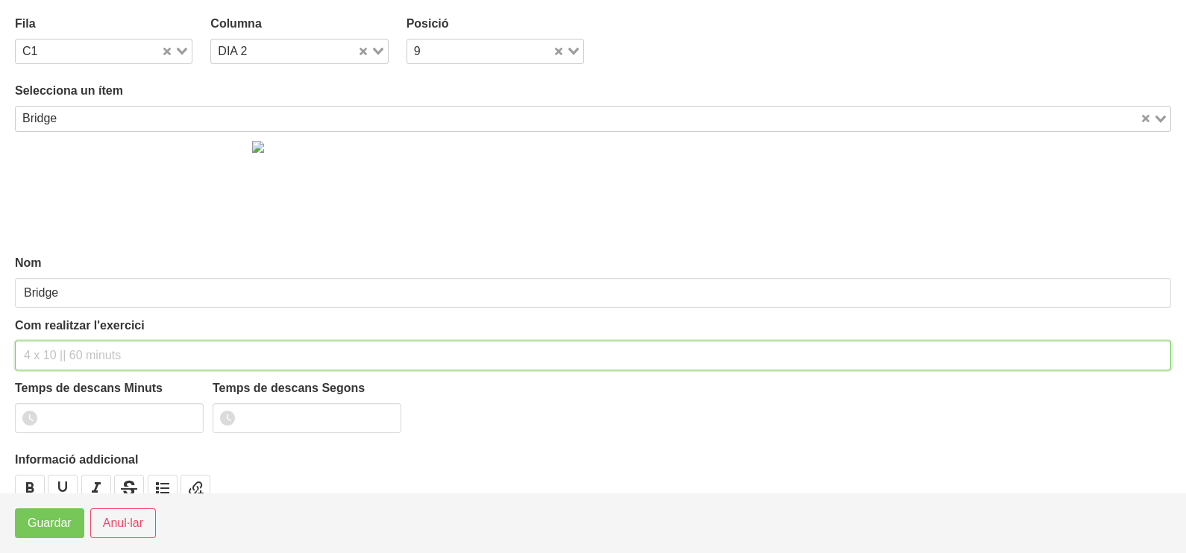
click at [46, 344] on input "text" at bounding box center [593, 356] width 1156 height 30
drag, startPoint x: 122, startPoint y: 350, endPoint x: 111, endPoint y: 355, distance: 11.4
click at [111, 355] on input "3 x 8-10 a 2011 60"" at bounding box center [593, 356] width 1156 height 30
type input "3 x 8-10 a 2011 75""
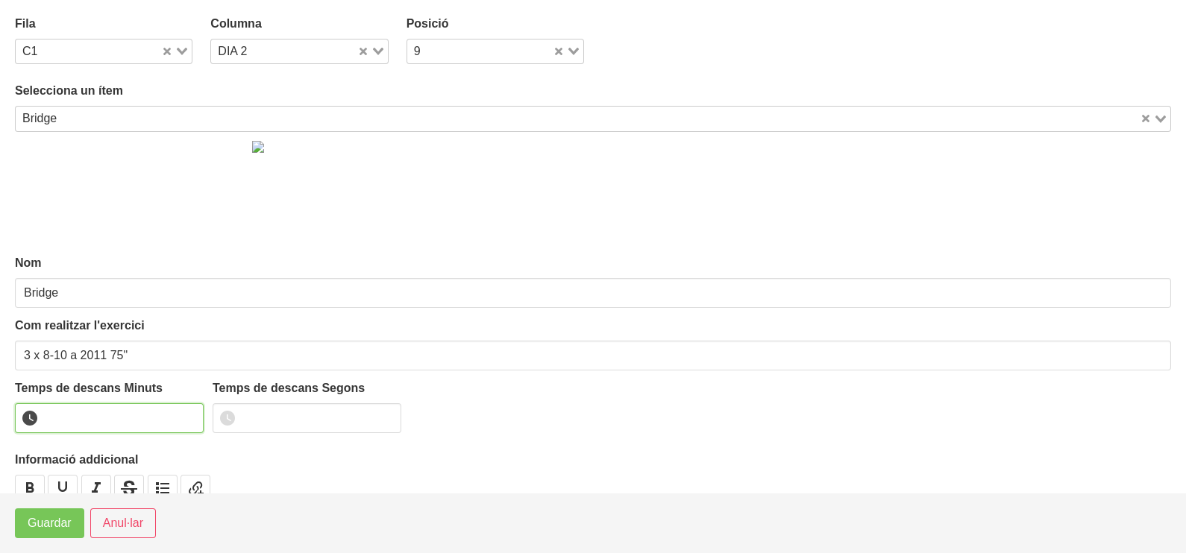
click at [117, 404] on input "number" at bounding box center [109, 418] width 189 height 30
type input "1"
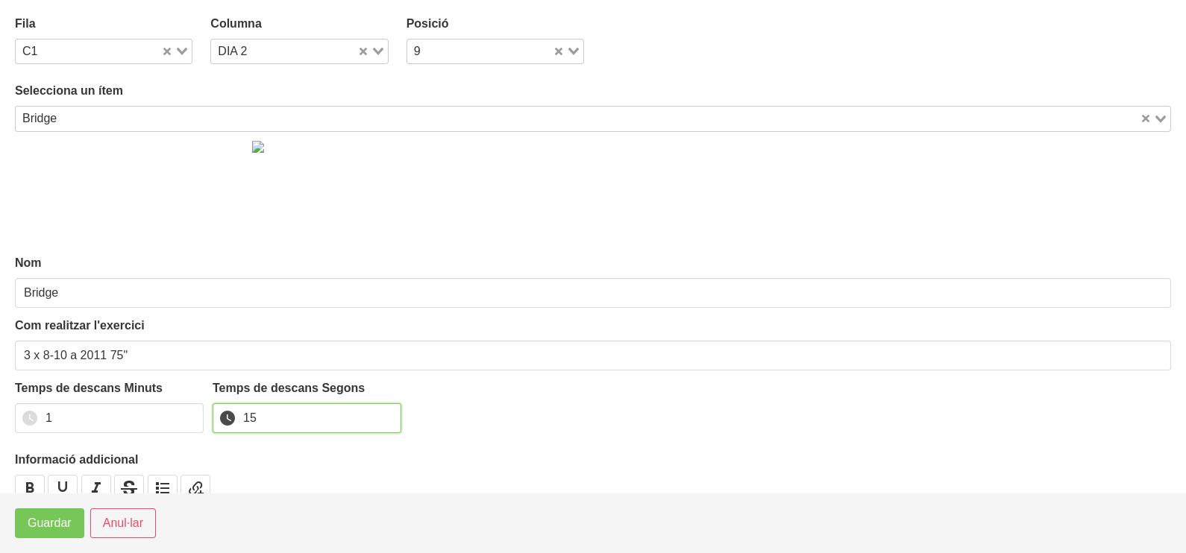
type input "15"
click at [60, 538] on footer "Guardar Anul·lar" at bounding box center [593, 523] width 1186 height 60
click at [62, 521] on span "Guardar" at bounding box center [50, 524] width 44 height 18
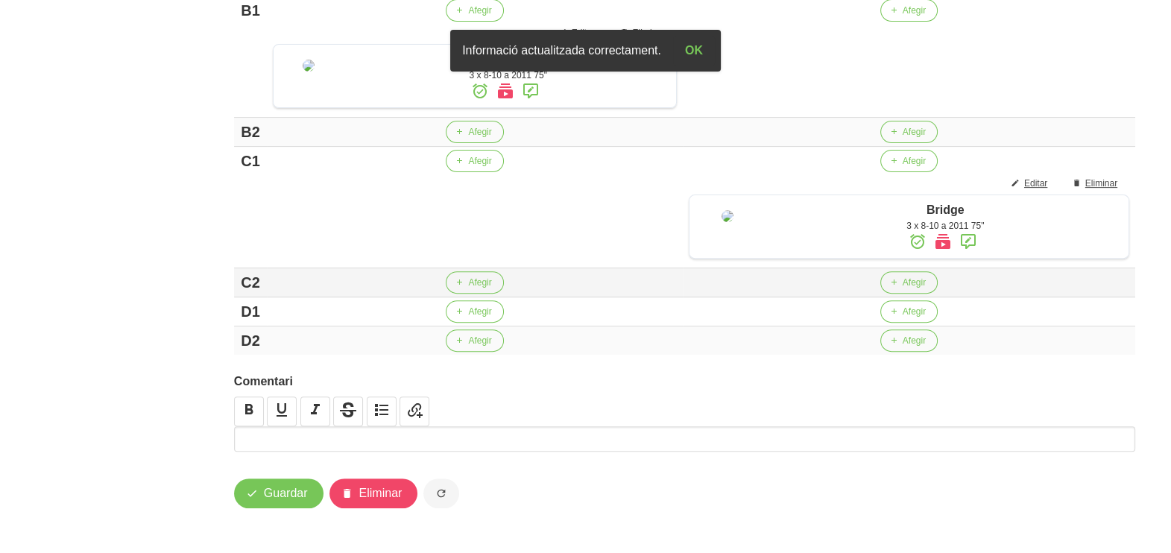
scroll to position [781, 0]
click at [468, 323] on button "Afegir" at bounding box center [474, 312] width 57 height 22
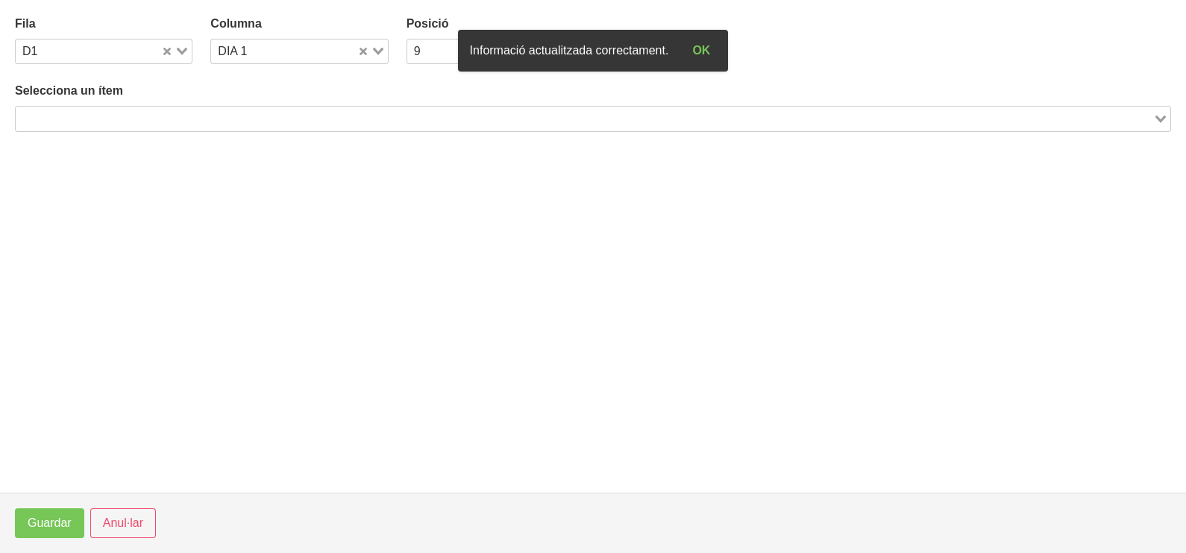
click at [76, 110] on input "Search for option" at bounding box center [584, 119] width 1134 height 18
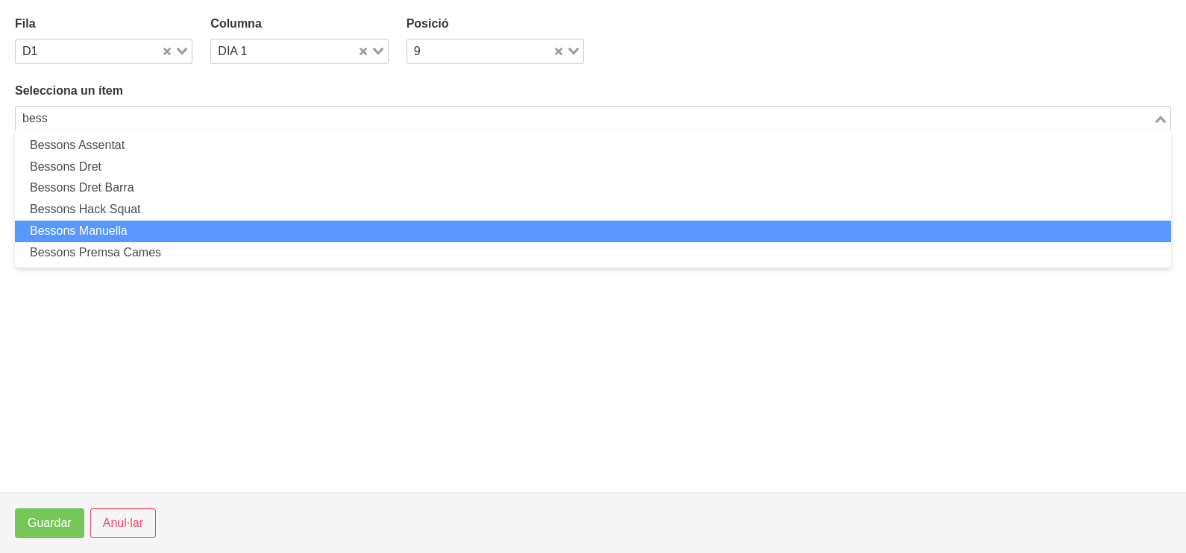
click at [158, 227] on li "Bessons Manuella" at bounding box center [593, 232] width 1156 height 22
type input "bess"
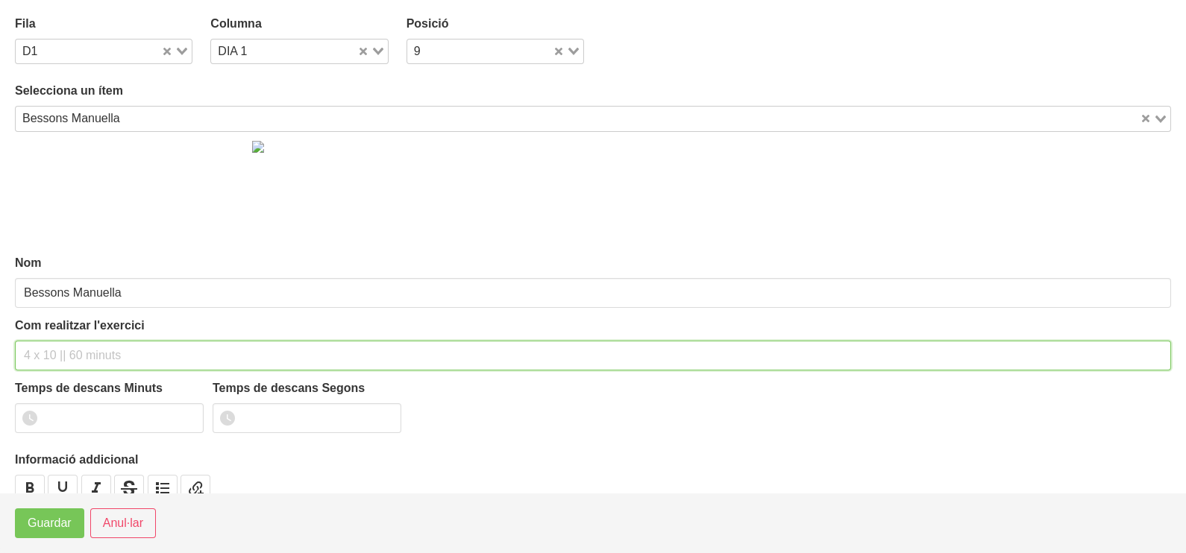
drag, startPoint x: 82, startPoint y: 350, endPoint x: 82, endPoint y: 342, distance: 8.9
click at [82, 348] on input "text" at bounding box center [593, 356] width 1156 height 30
type input "3 x 8-10 a 2211 60""
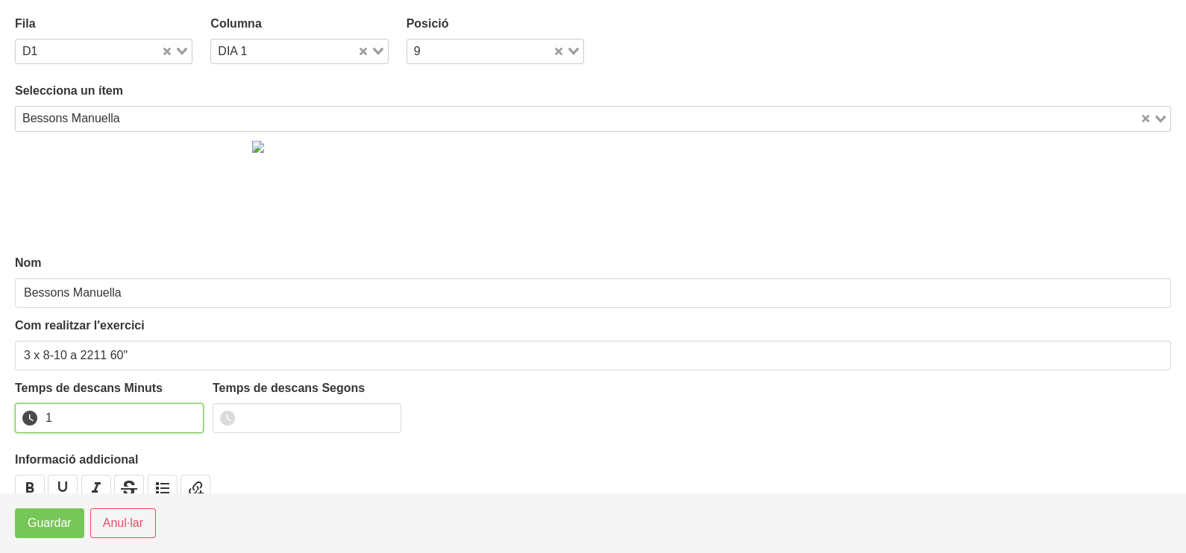
drag, startPoint x: 191, startPoint y: 410, endPoint x: 184, endPoint y: 417, distance: 9.5
type input "1"
click at [189, 414] on input "1" at bounding box center [109, 418] width 189 height 30
click at [54, 534] on button "Guardar" at bounding box center [49, 524] width 69 height 30
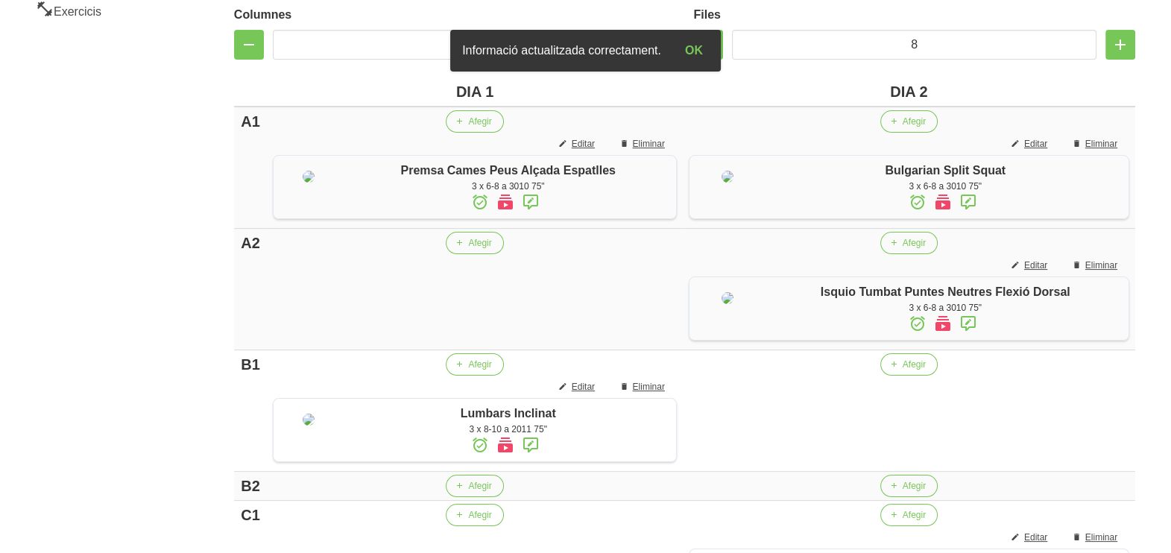
scroll to position [408, 0]
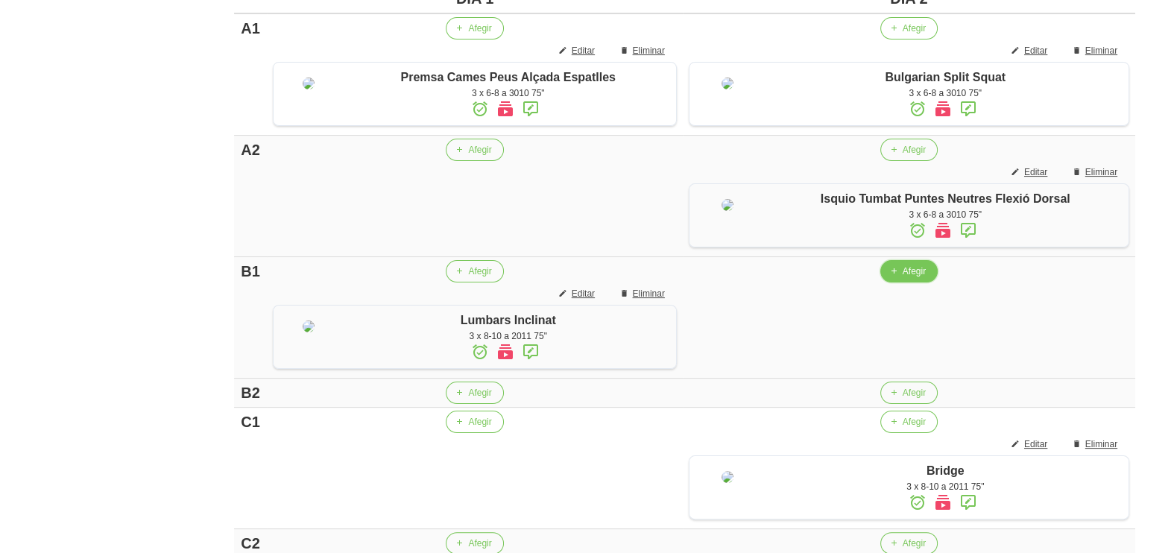
click at [911, 278] on span "Afegir" at bounding box center [914, 271] width 23 height 13
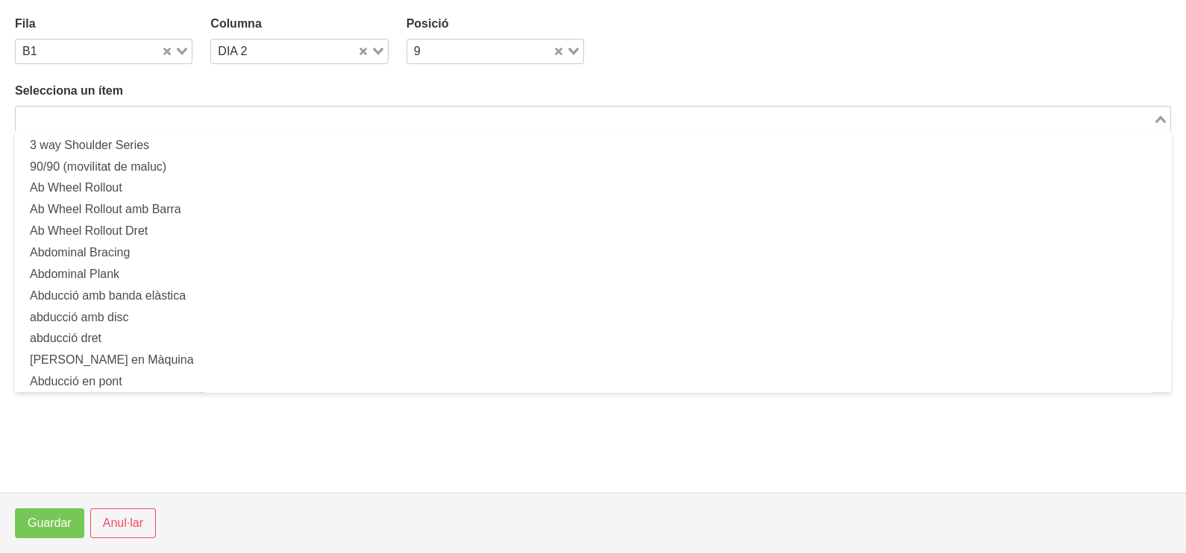
click at [282, 110] on input "Search for option" at bounding box center [584, 119] width 1134 height 18
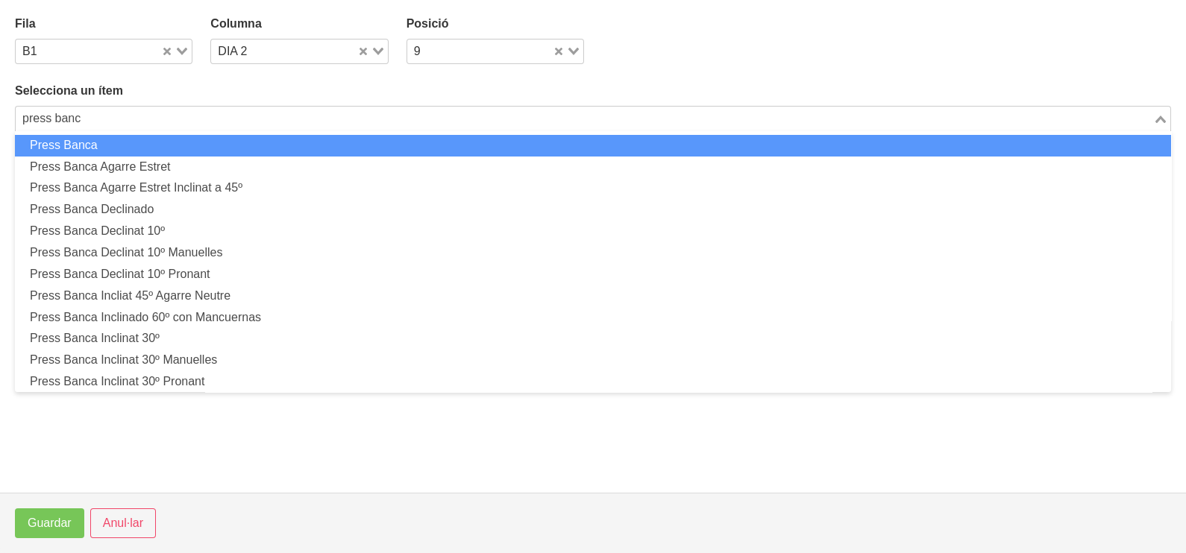
click at [263, 140] on li "Press Banca" at bounding box center [593, 146] width 1156 height 22
type input "press banc"
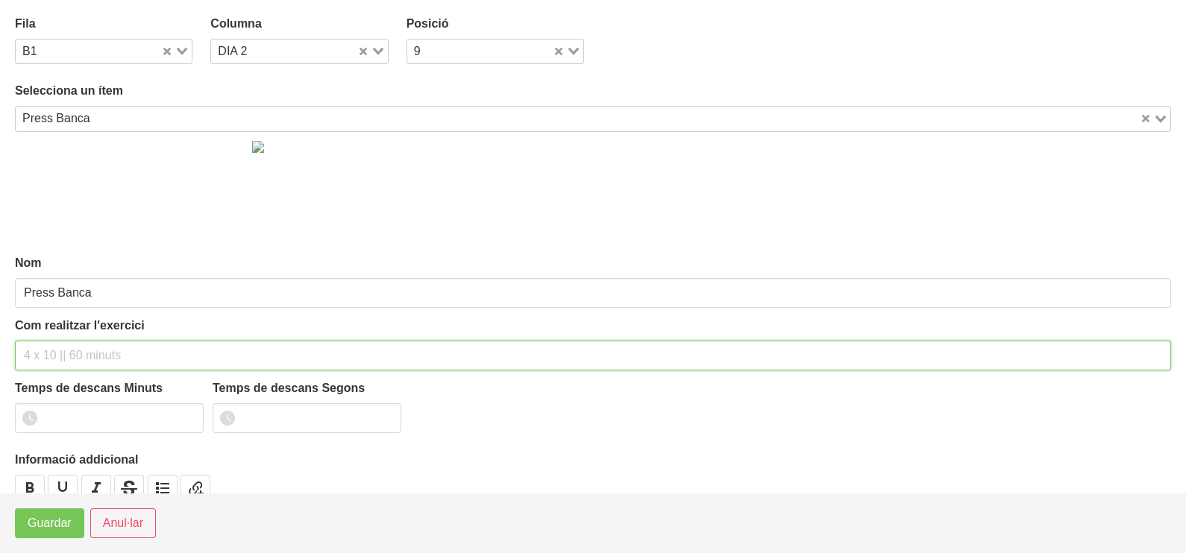
click at [76, 353] on input "text" at bounding box center [593, 356] width 1156 height 30
type input "3 x 6-8 a 3010 75""
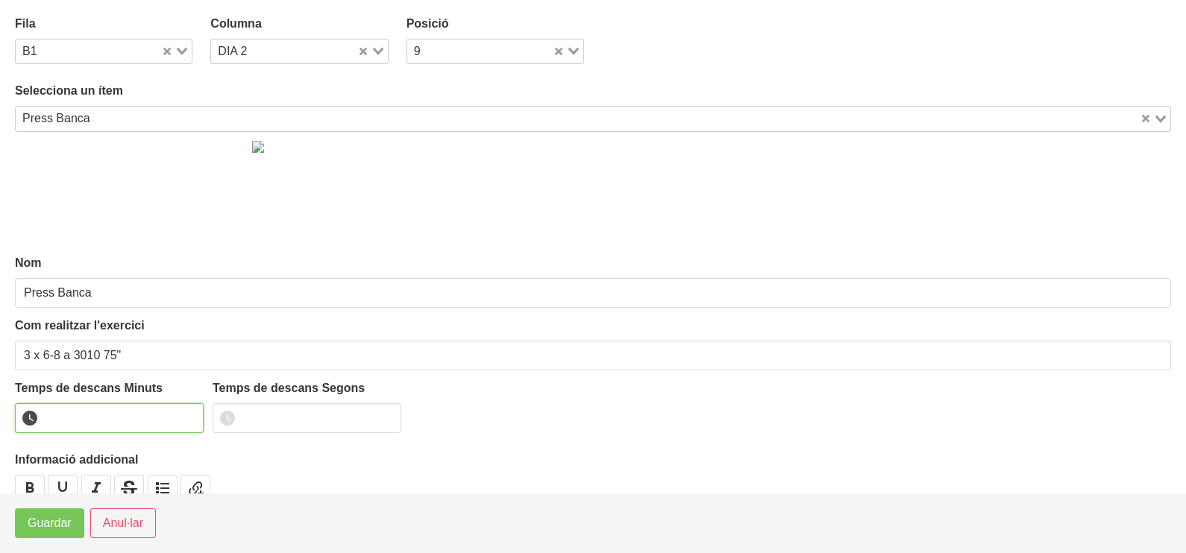
click at [96, 424] on input "number" at bounding box center [109, 418] width 189 height 30
type input "1"
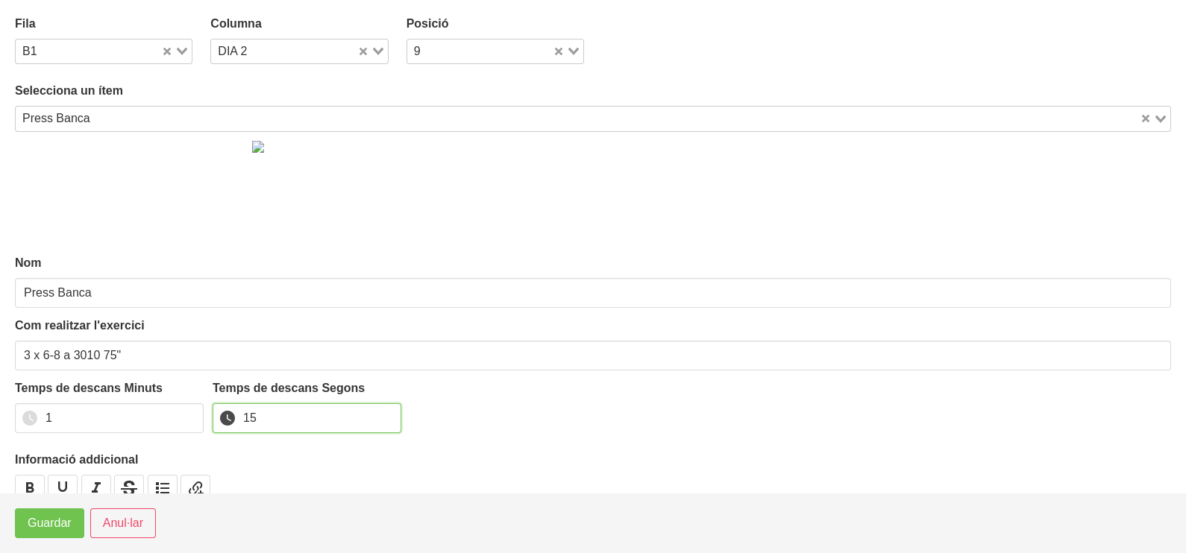
type input "15"
click at [60, 528] on span "Guardar" at bounding box center [50, 524] width 44 height 18
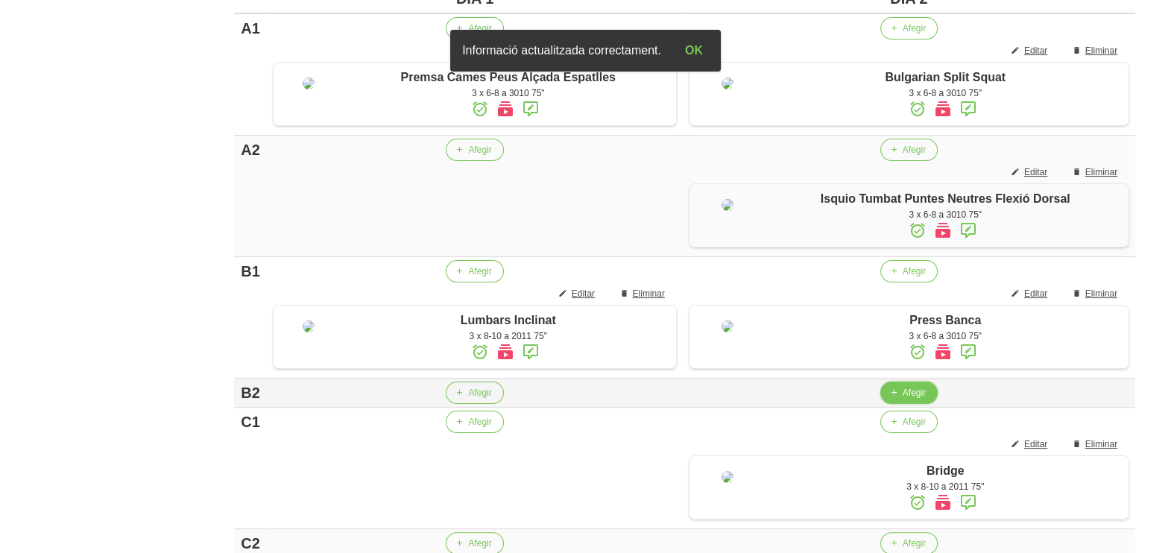
click at [901, 400] on span "button" at bounding box center [893, 392] width 13 height 13
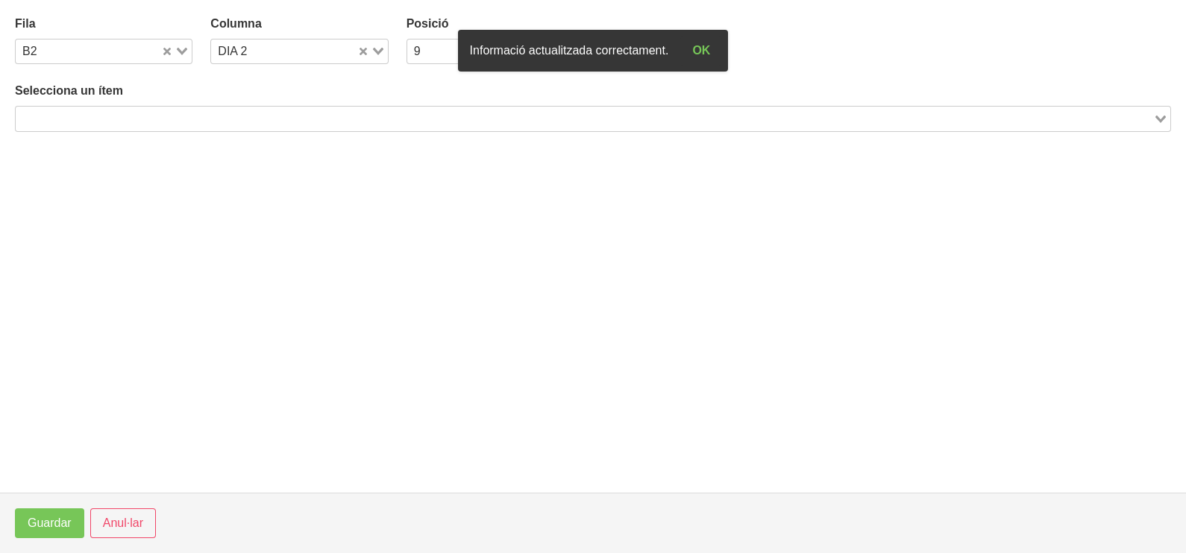
drag, startPoint x: 184, startPoint y: 116, endPoint x: 268, endPoint y: 71, distance: 95.8
click at [186, 116] on input "Search for option" at bounding box center [584, 119] width 1134 height 18
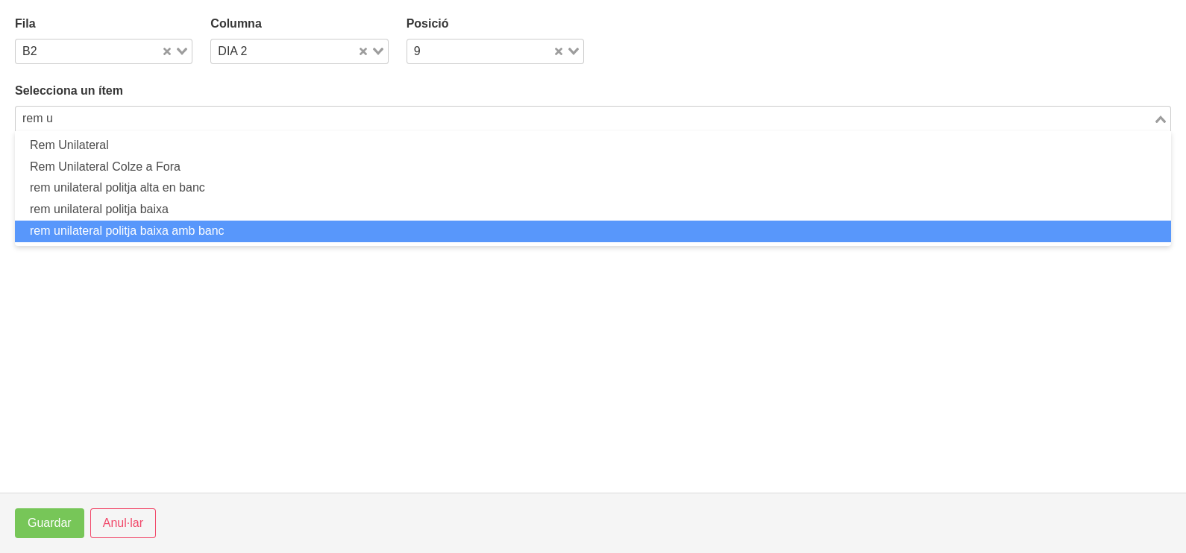
click at [222, 227] on li "rem unilateral politja baixa amb banc" at bounding box center [593, 232] width 1156 height 22
type input "rem u"
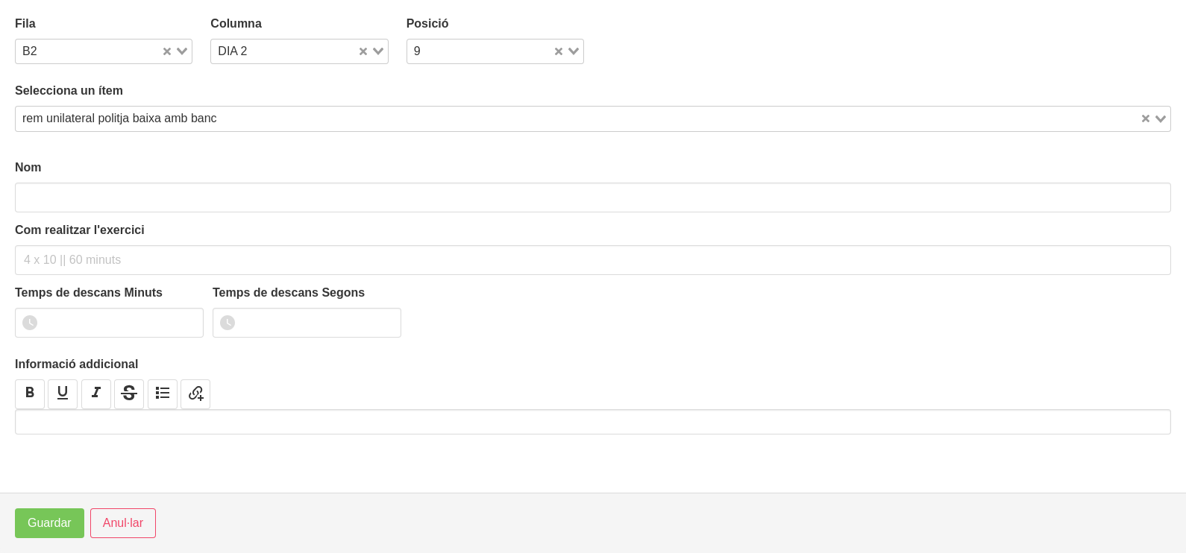
type input "rem unilateral politja baixa amb banc"
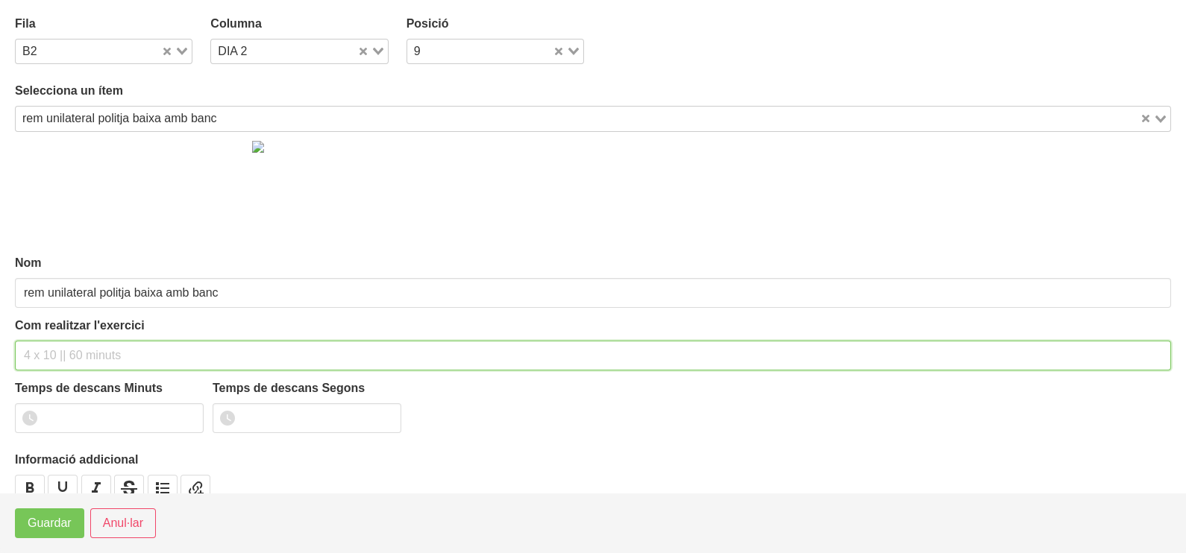
click at [100, 360] on input "text" at bounding box center [593, 356] width 1156 height 30
type input "3 x 6-8 a 3011 75""
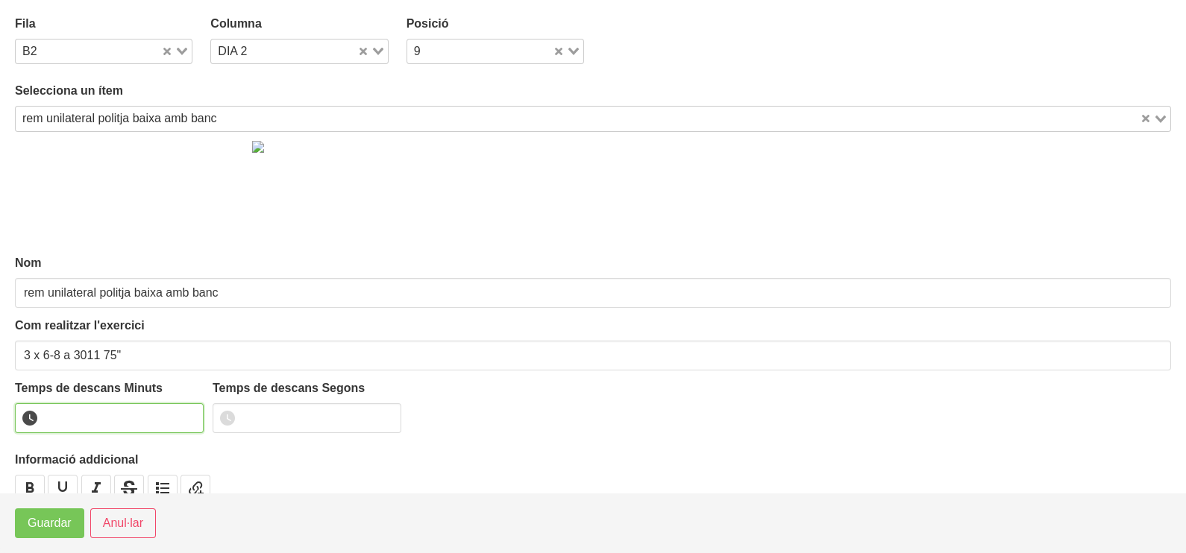
click at [98, 414] on input "number" at bounding box center [109, 418] width 189 height 30
type input "1"
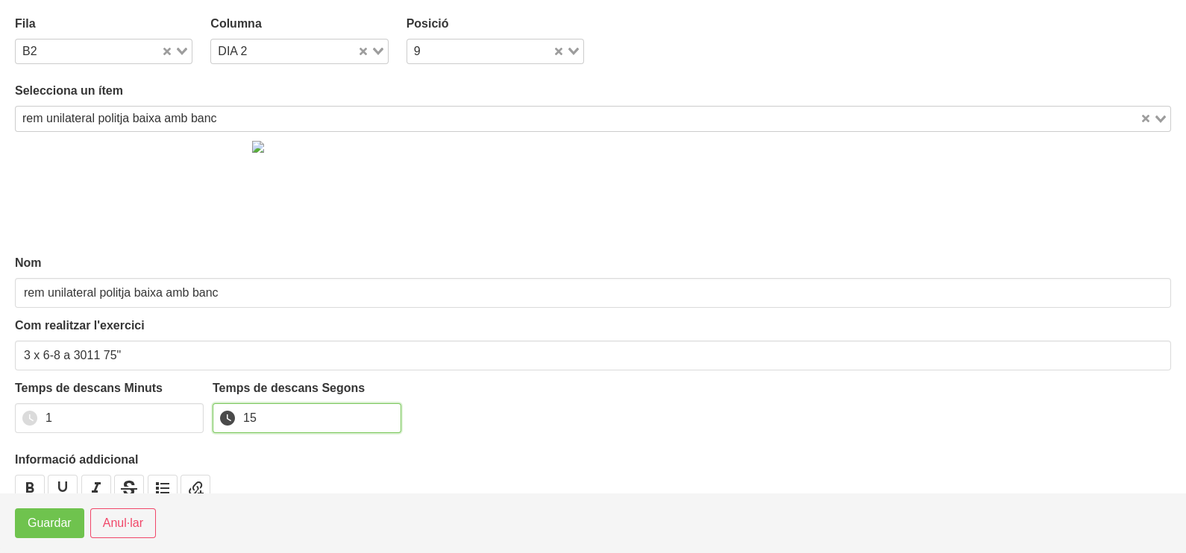
type input "15"
click at [48, 537] on button "Guardar" at bounding box center [49, 524] width 69 height 30
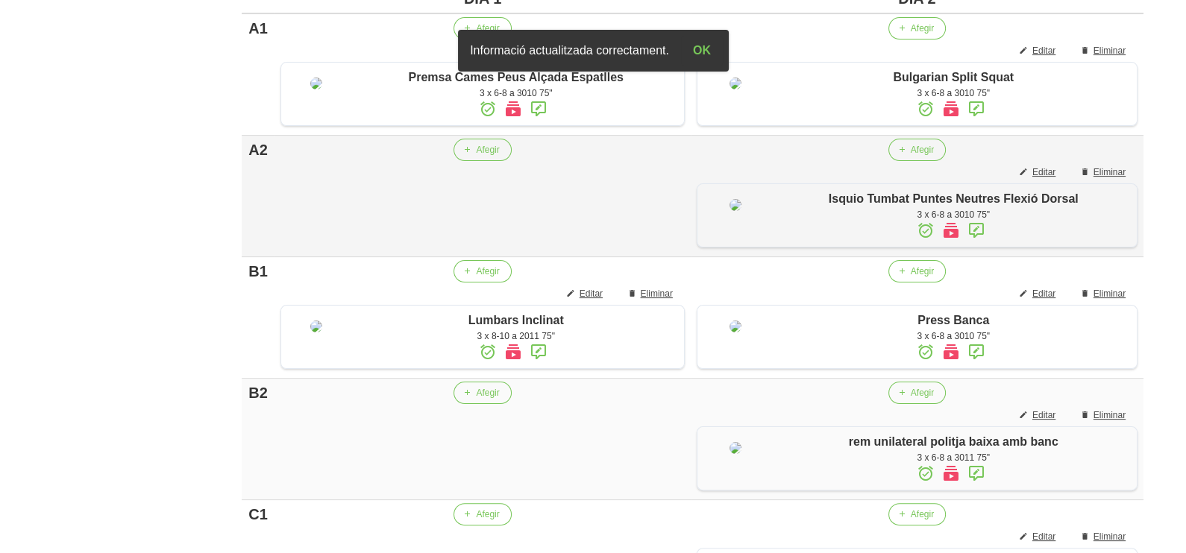
scroll to position [501, 0]
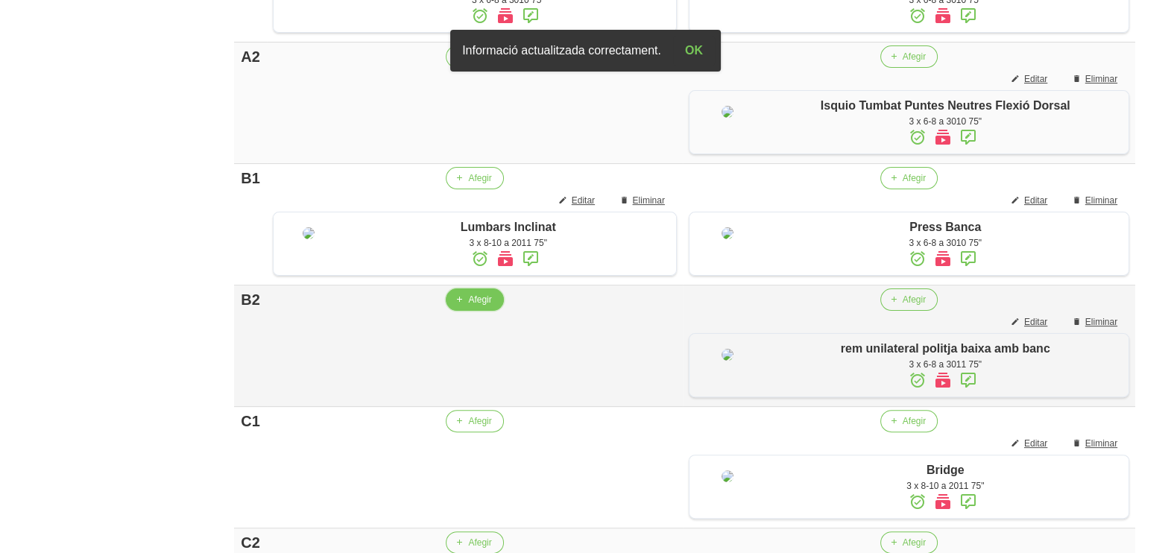
click at [471, 306] on span "Afegir" at bounding box center [479, 299] width 23 height 13
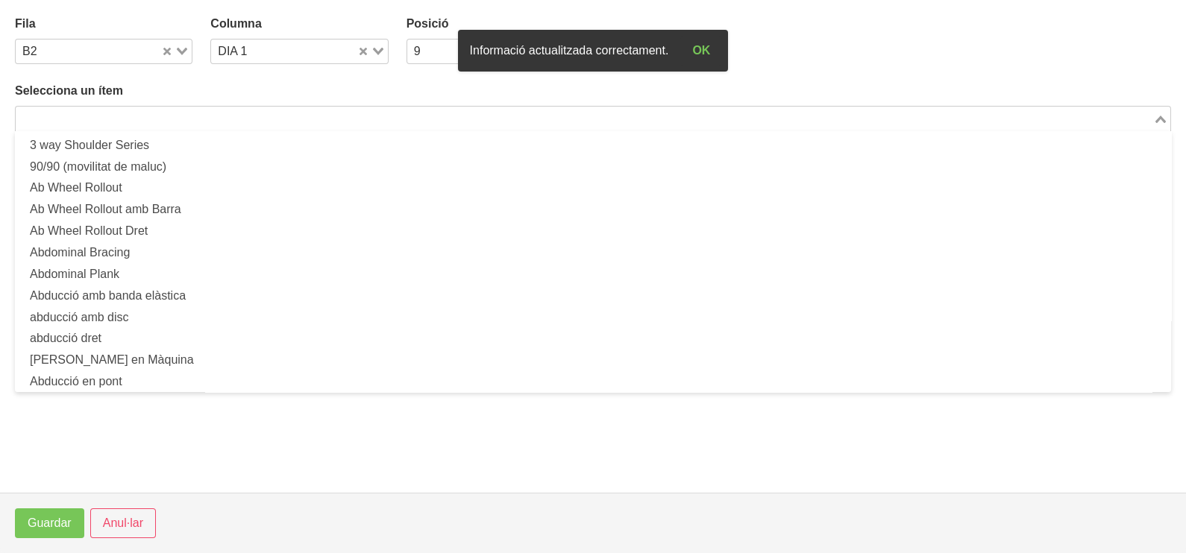
click at [148, 107] on div "Search for option" at bounding box center [584, 117] width 1137 height 21
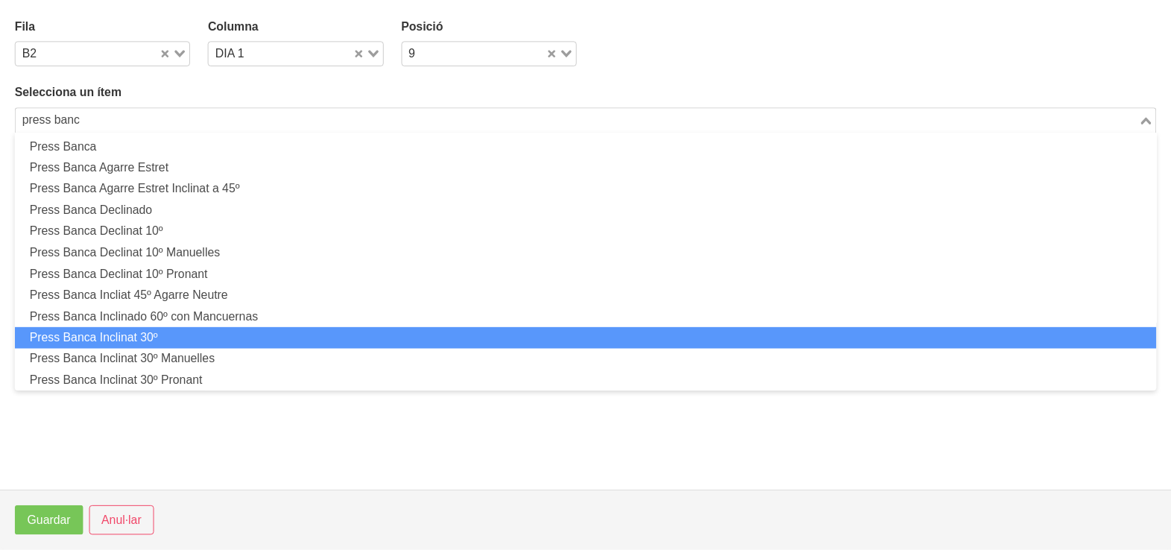
scroll to position [0, 0]
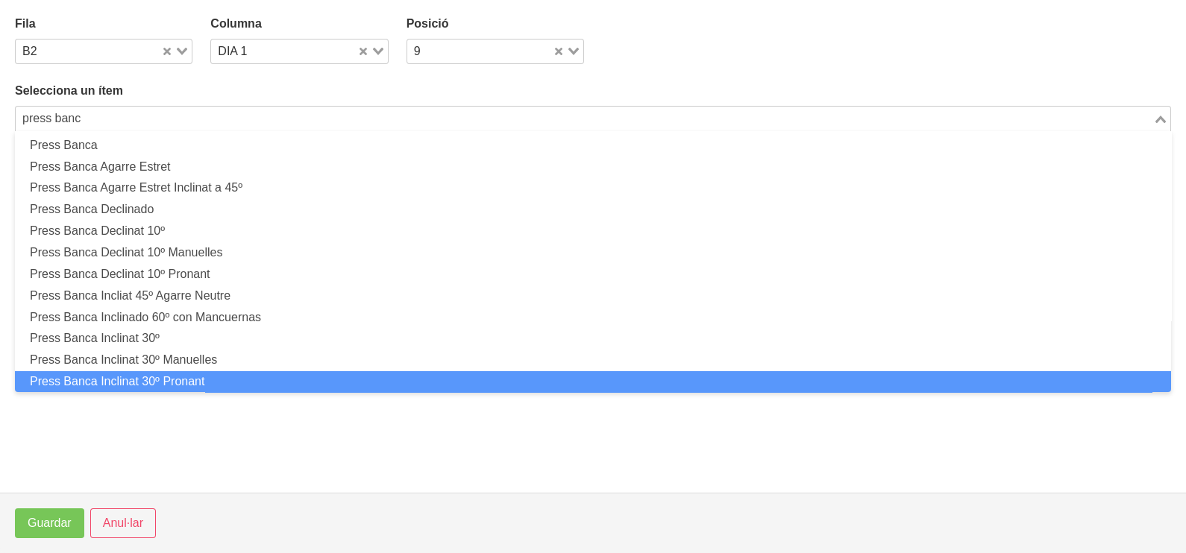
click at [211, 380] on li "Press Banca Inclinat 30º Pronant" at bounding box center [593, 382] width 1156 height 22
type input "press banc"
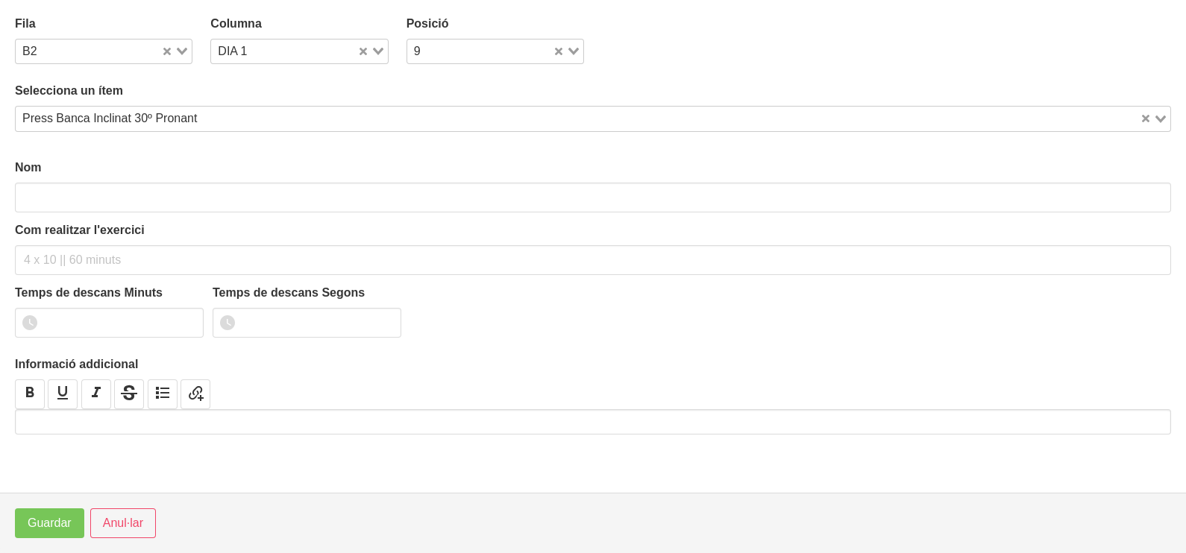
type input "Press Banca Inclinat 30º Pronant"
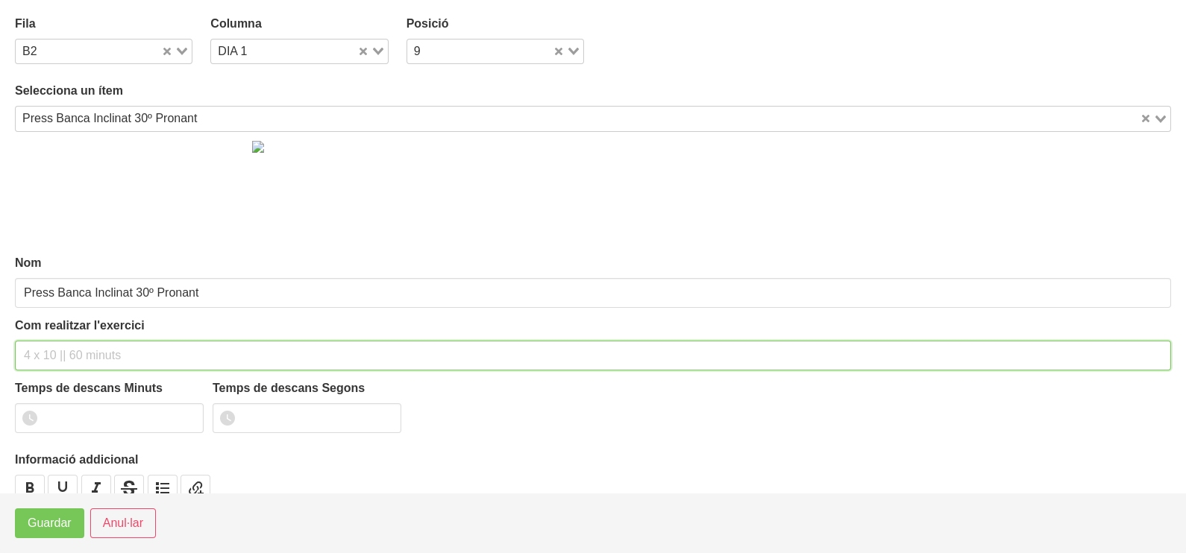
click at [90, 353] on input "text" at bounding box center [593, 356] width 1156 height 30
type input "3 x 6-8 a 3010 75""
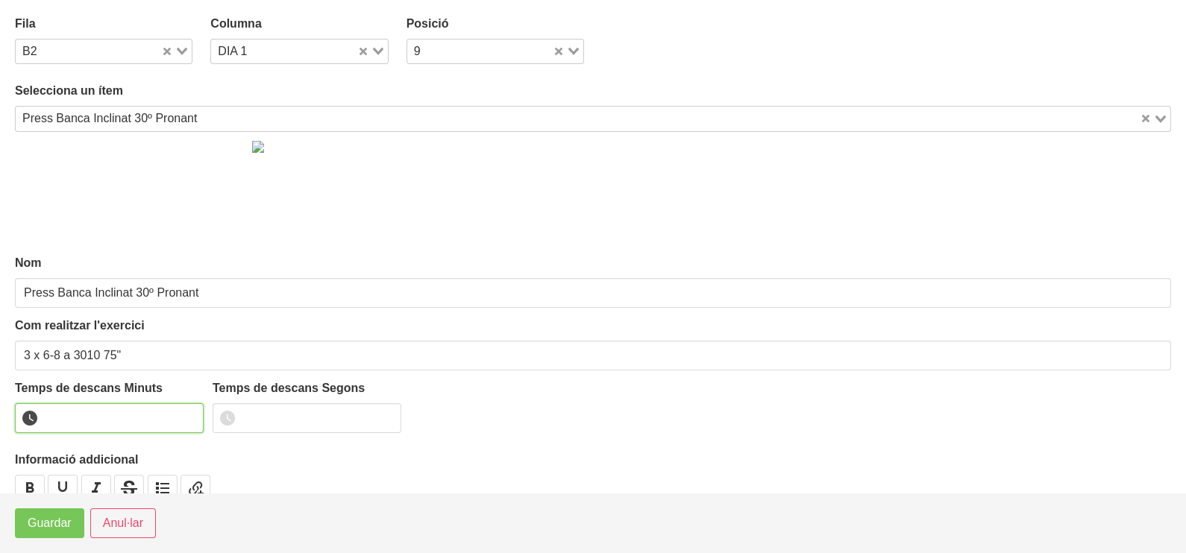
click at [78, 406] on input "number" at bounding box center [109, 418] width 189 height 30
type input "1"
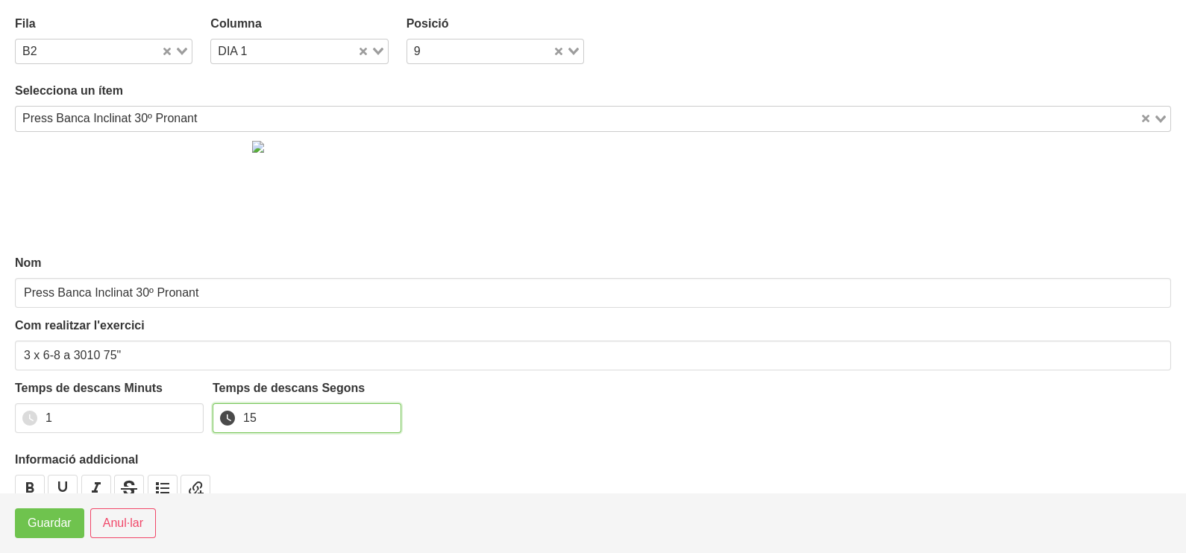
type input "15"
click at [60, 524] on span "Guardar" at bounding box center [50, 524] width 44 height 18
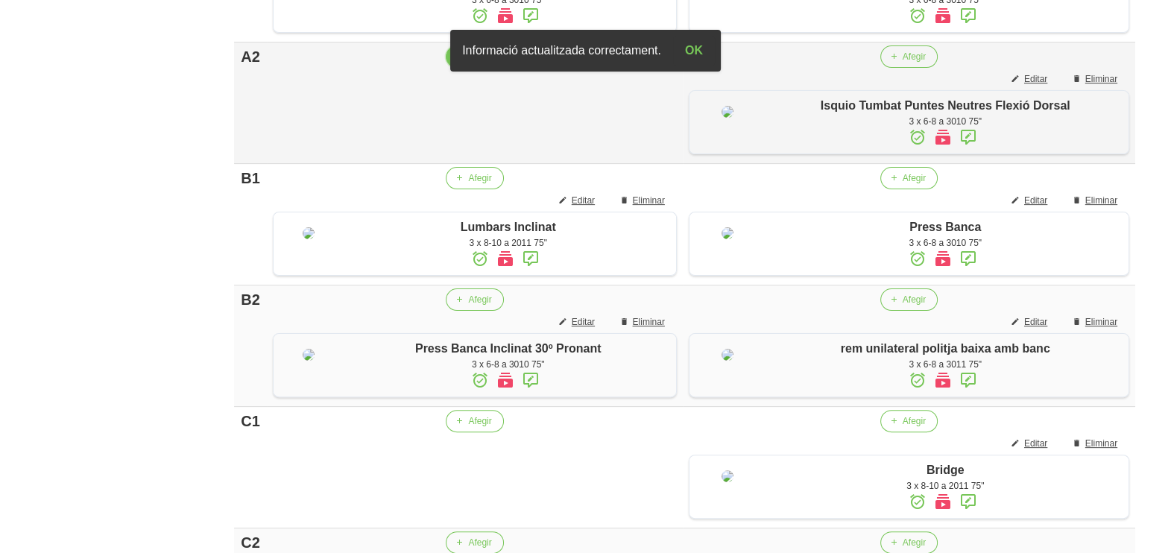
click at [481, 68] on button "Afegir" at bounding box center [474, 56] width 57 height 22
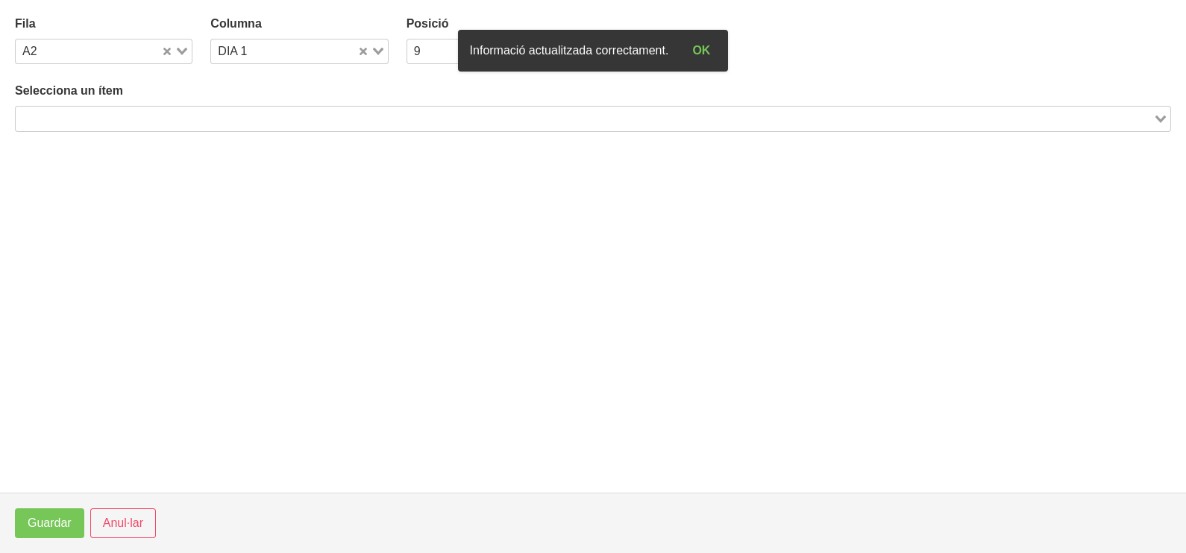
drag, startPoint x: 168, startPoint y: 113, endPoint x: 157, endPoint y: 119, distance: 11.7
click at [166, 115] on input "Search for option" at bounding box center [584, 119] width 1134 height 18
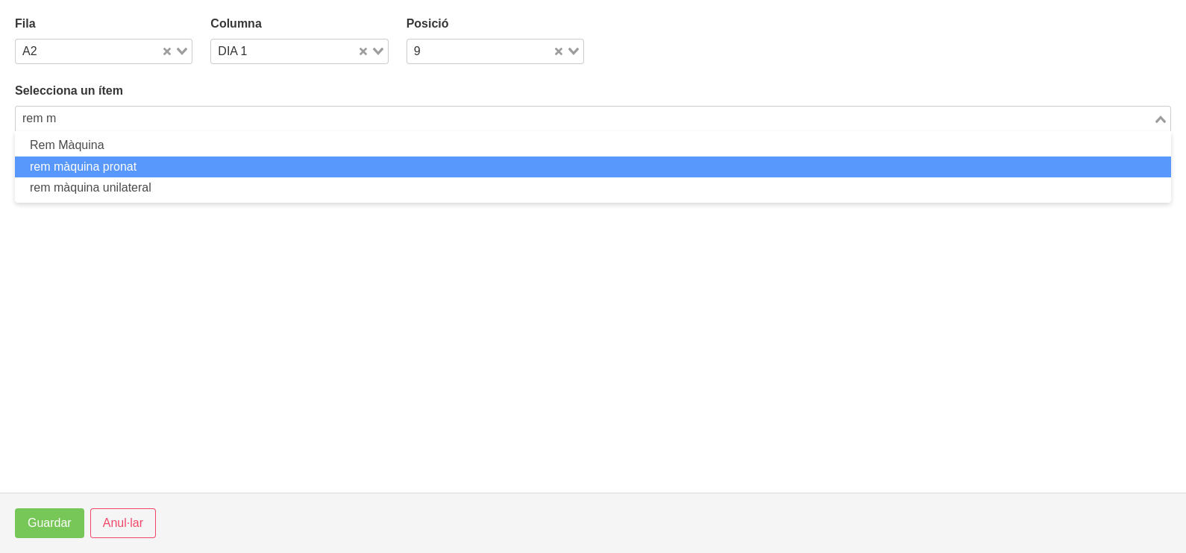
click at [142, 166] on li "rem màquina pronat" at bounding box center [593, 168] width 1156 height 22
type input "rem m"
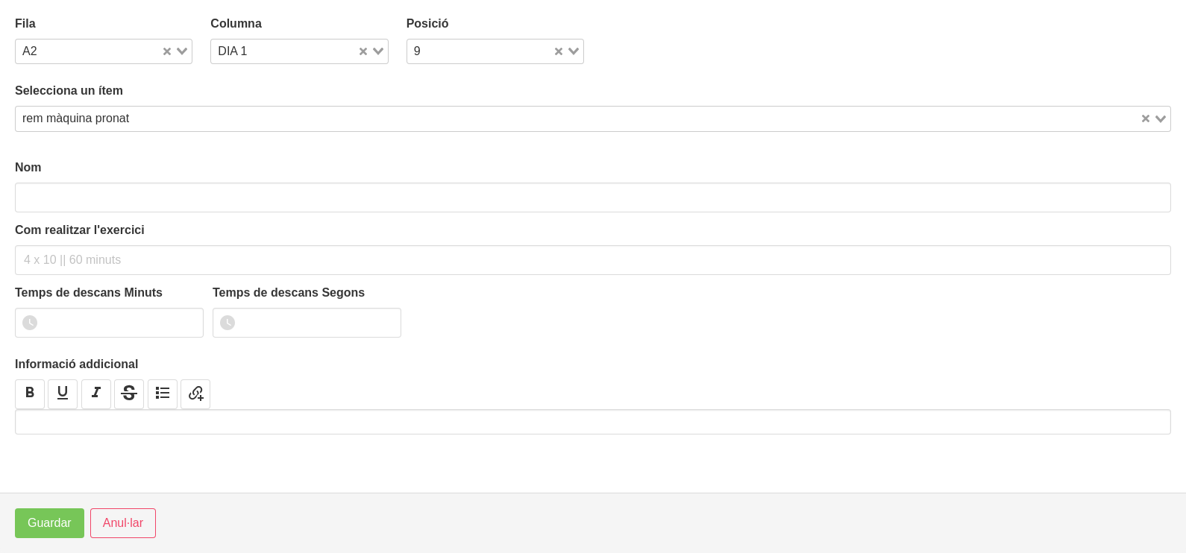
type input "rem màquina pronat"
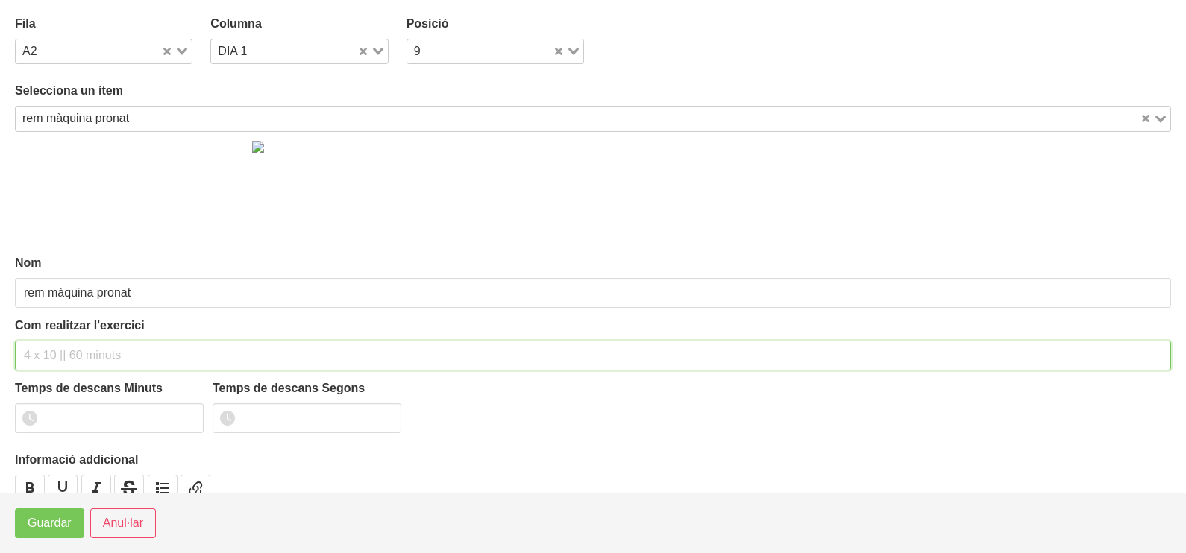
click at [70, 345] on input "text" at bounding box center [593, 356] width 1156 height 30
type input "3 x 6-8 a 3010 75""
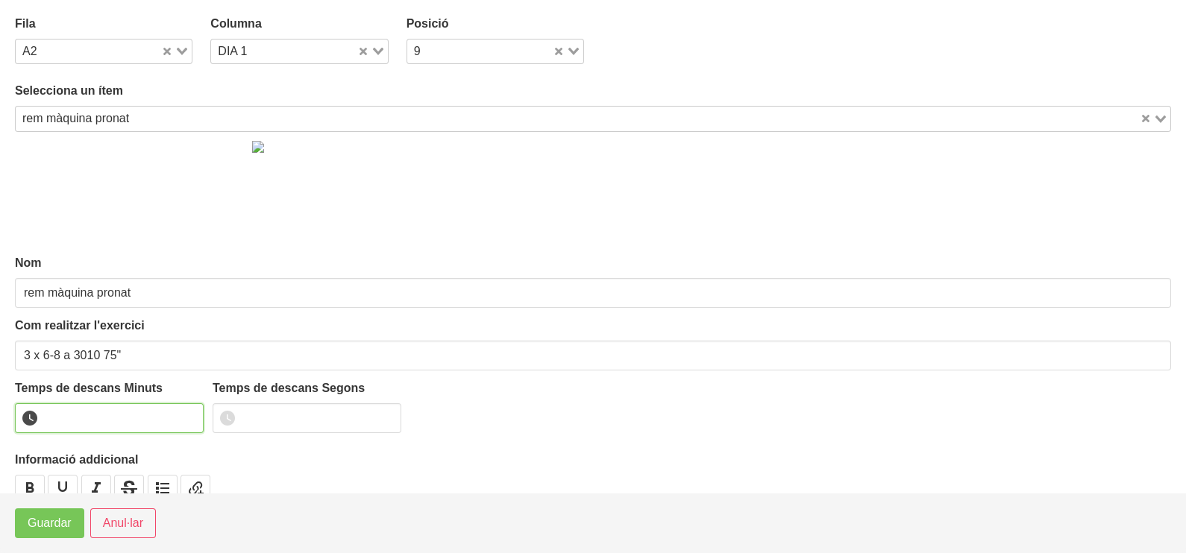
click at [81, 413] on input "number" at bounding box center [109, 418] width 189 height 30
type input "1"
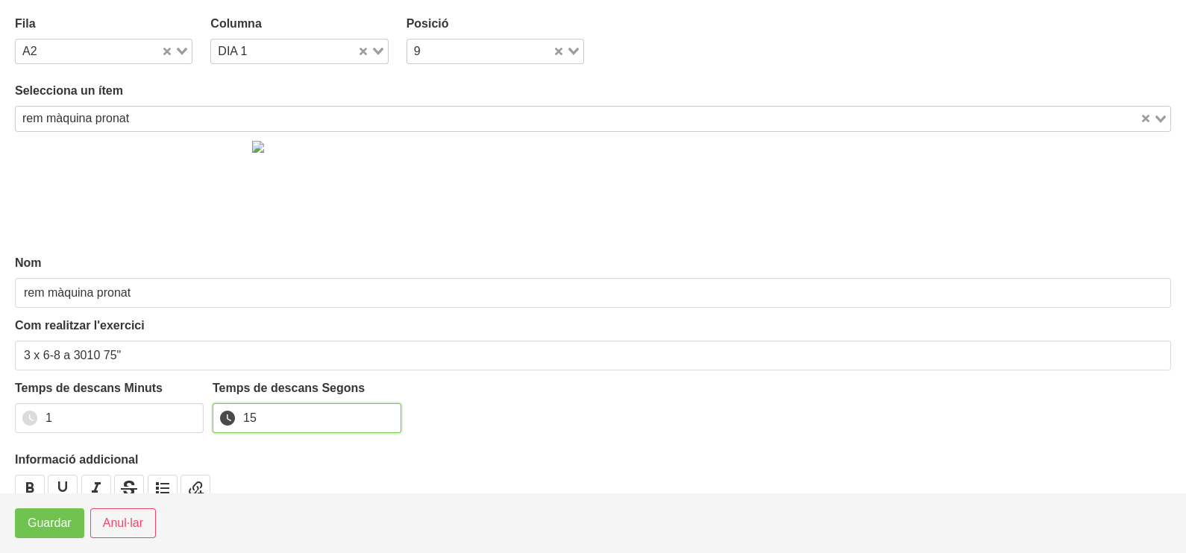
type input "15"
click at [55, 528] on span "Guardar" at bounding box center [50, 524] width 44 height 18
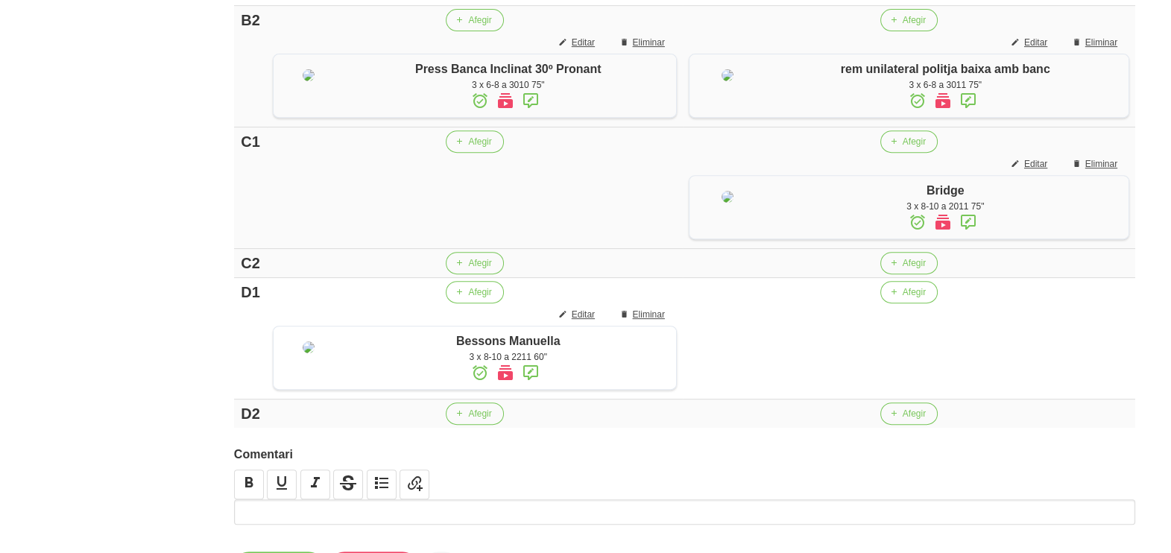
scroll to position [967, 0]
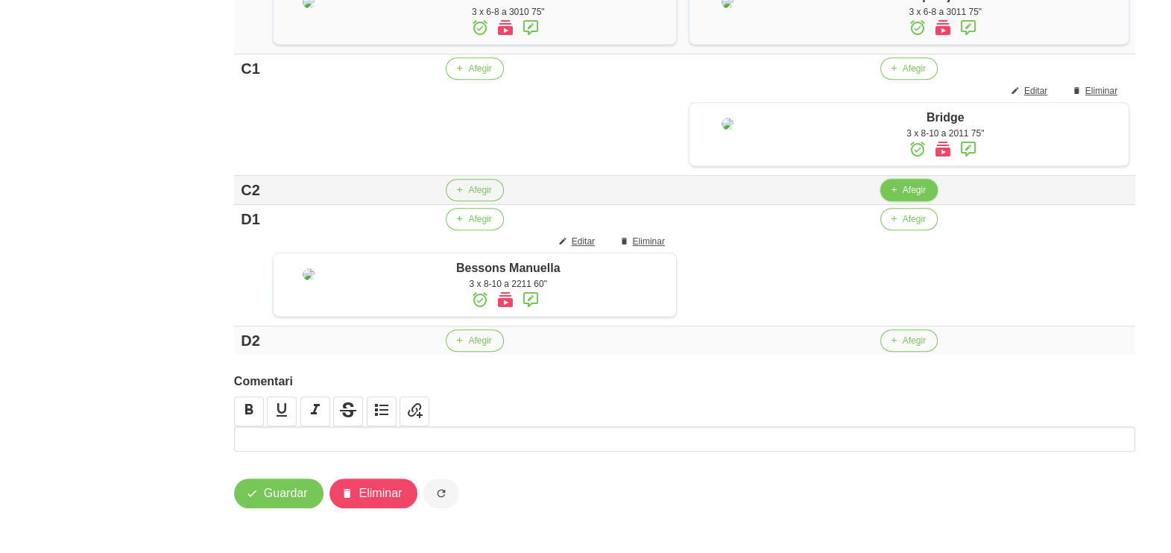
click at [916, 197] on span "Afegir" at bounding box center [914, 189] width 23 height 13
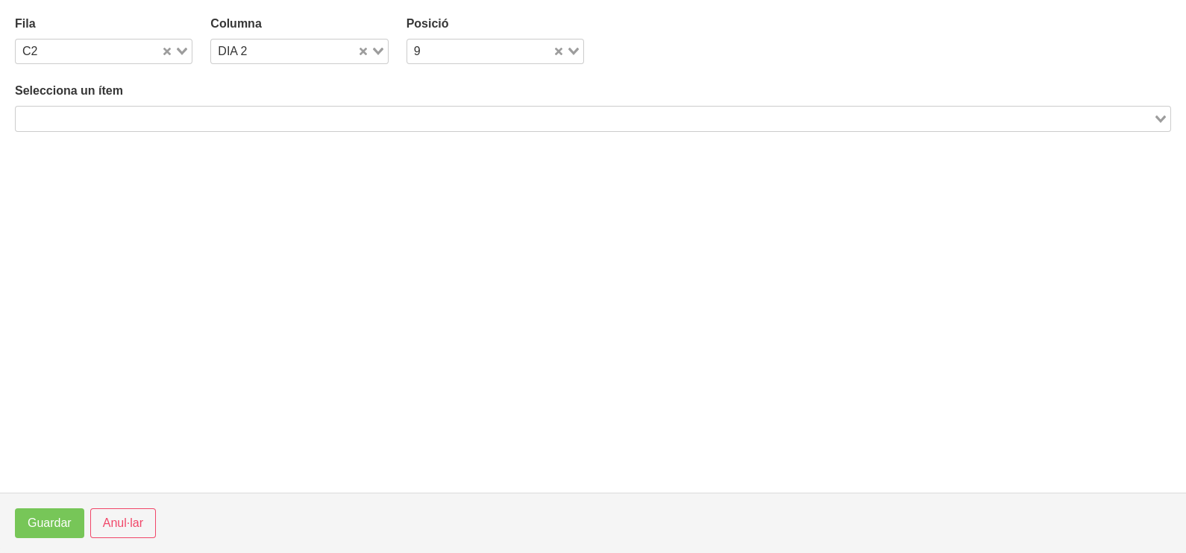
click at [233, 107] on div "Search for option" at bounding box center [584, 117] width 1137 height 21
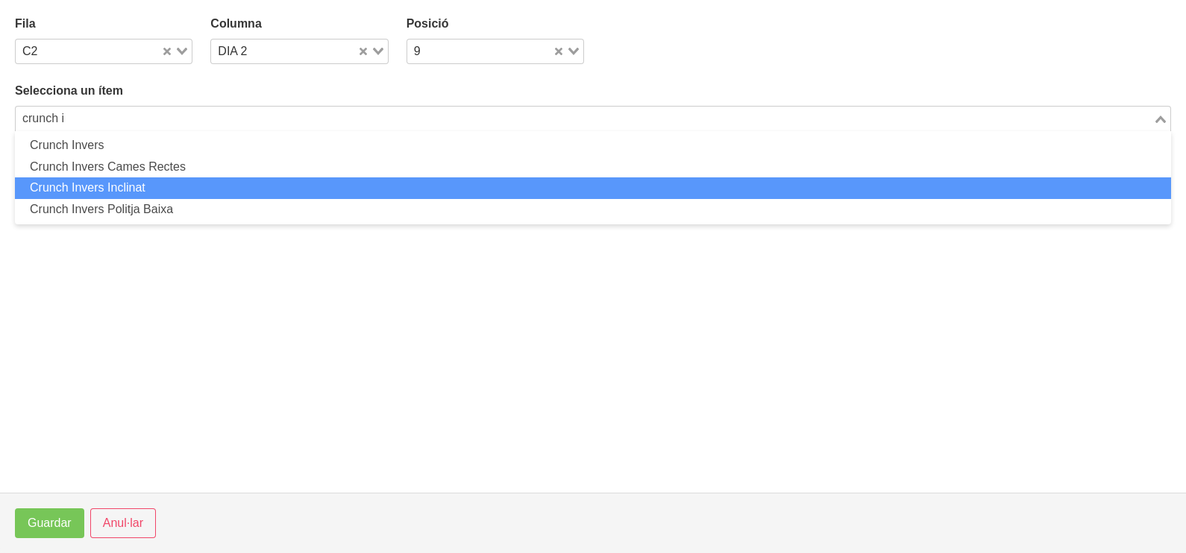
click at [204, 186] on li "Crunch Invers Inclinat" at bounding box center [593, 188] width 1156 height 22
type input "crunch i"
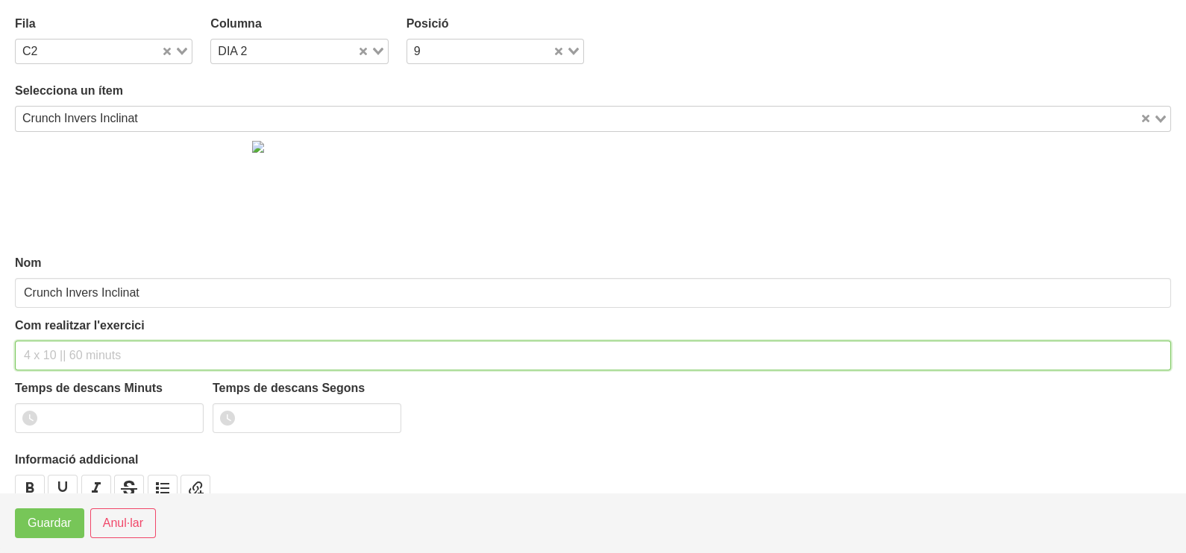
click at [65, 350] on input "text" at bounding box center [593, 356] width 1156 height 30
type input "3 x 10-12 a 2010 75""
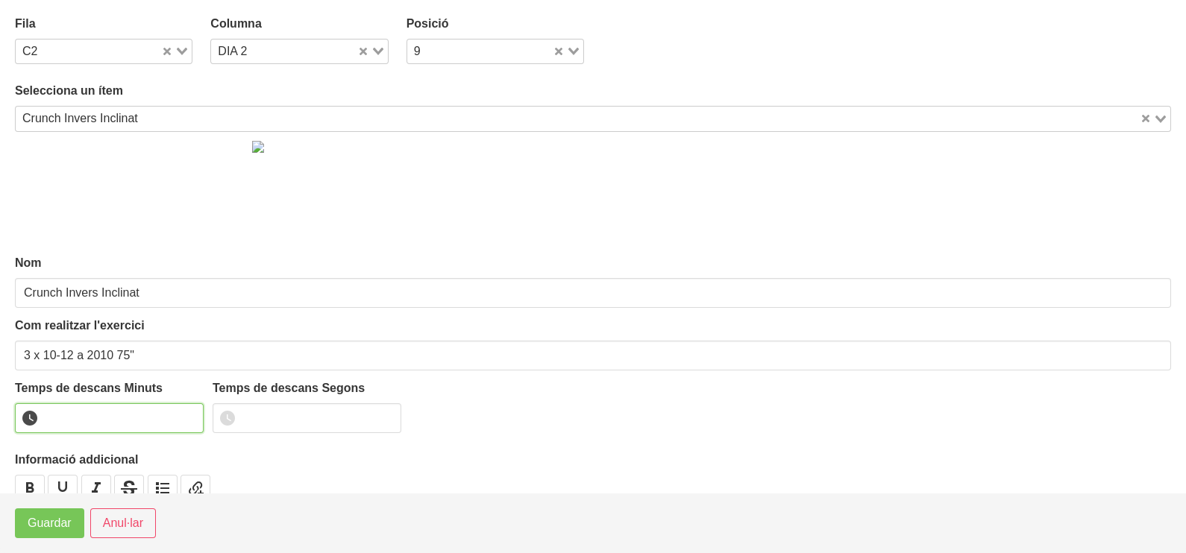
click at [67, 409] on input "number" at bounding box center [109, 418] width 189 height 30
type input "1"
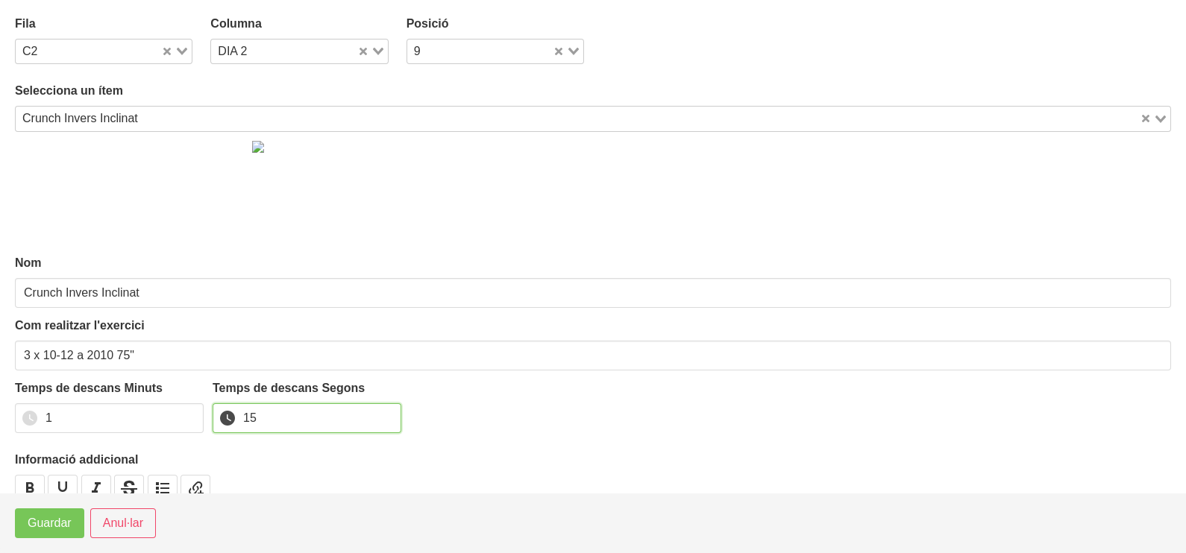
type input "15"
click at [49, 538] on footer "Guardar Anul·lar" at bounding box center [593, 523] width 1186 height 60
click at [53, 531] on span "Guardar" at bounding box center [50, 524] width 44 height 18
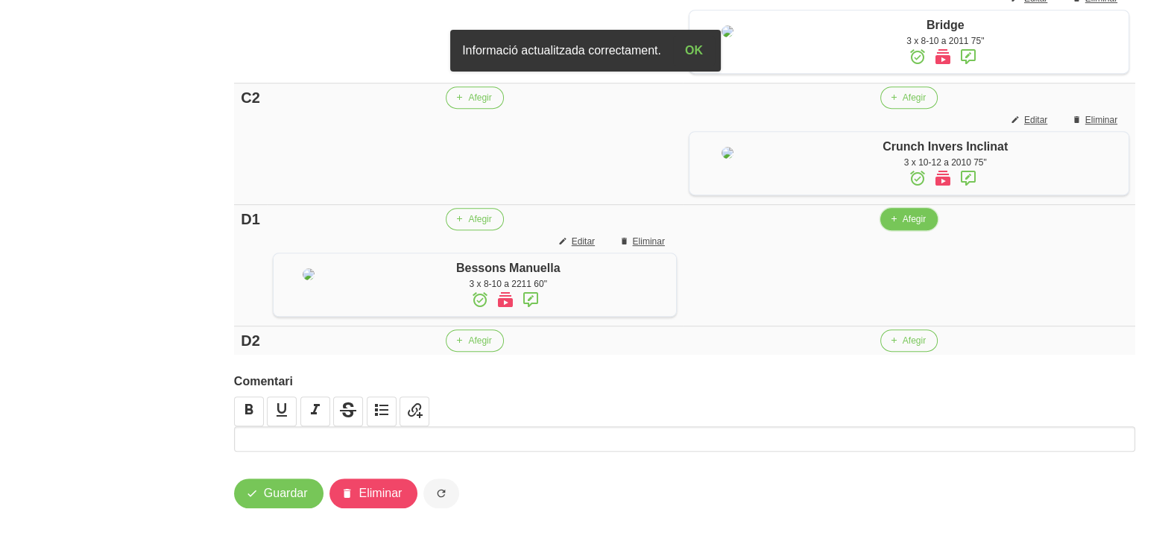
click at [901, 230] on button "Afegir" at bounding box center [909, 219] width 57 height 22
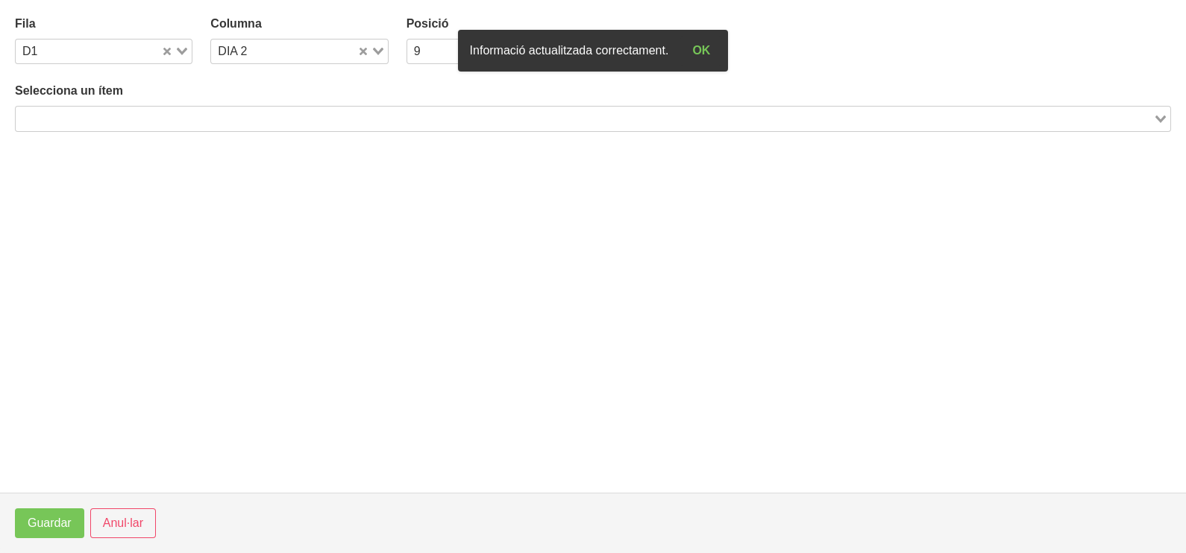
click at [284, 122] on input "Search for option" at bounding box center [584, 119] width 1134 height 18
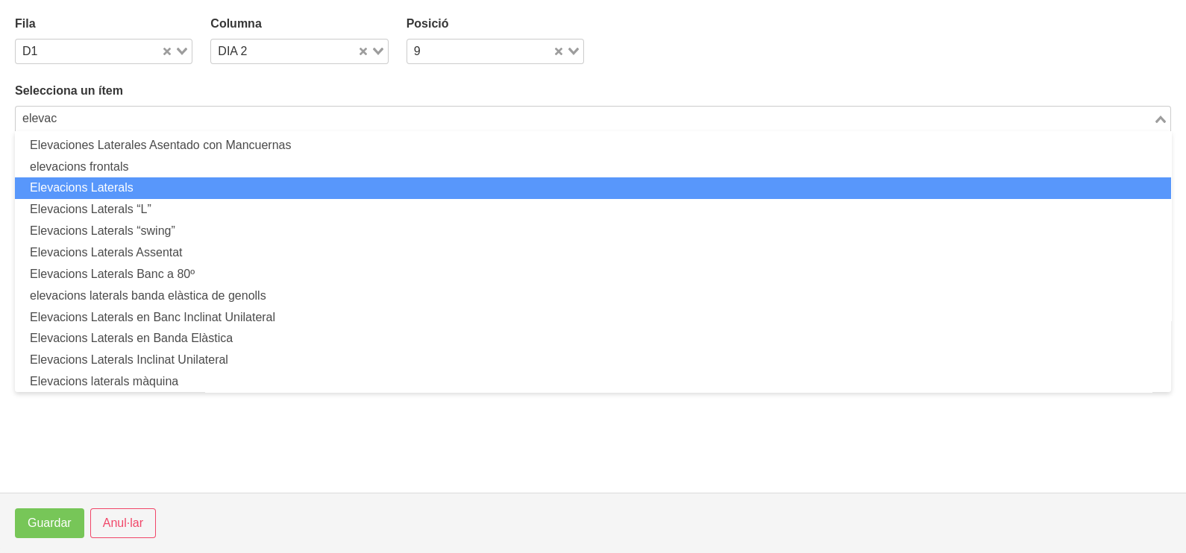
click at [204, 190] on li "Elevacions Laterals" at bounding box center [593, 188] width 1156 height 22
type input "elevac"
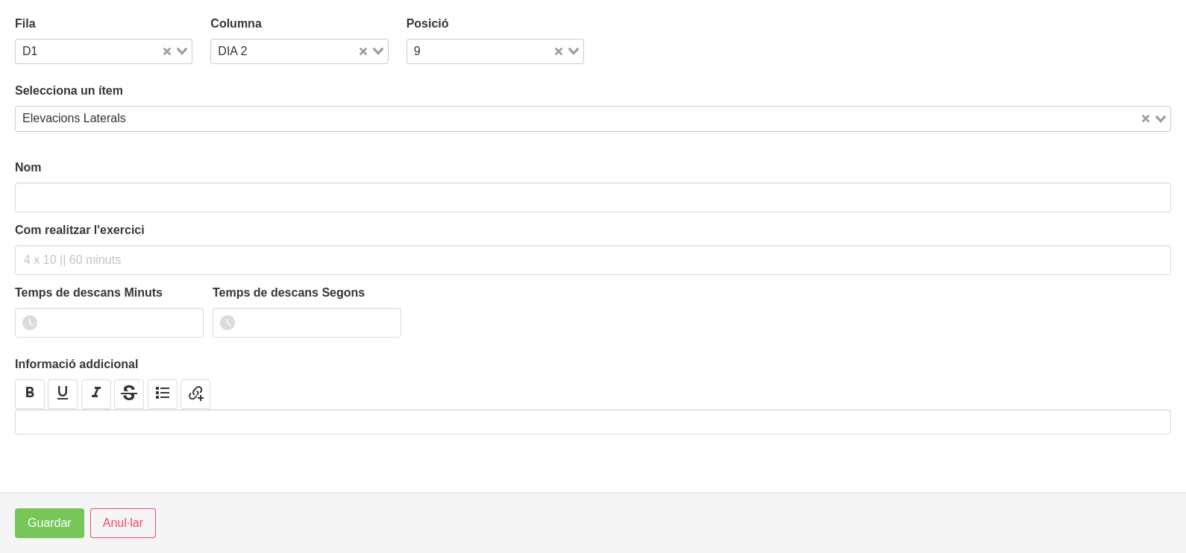
type input "Elevacions Laterals"
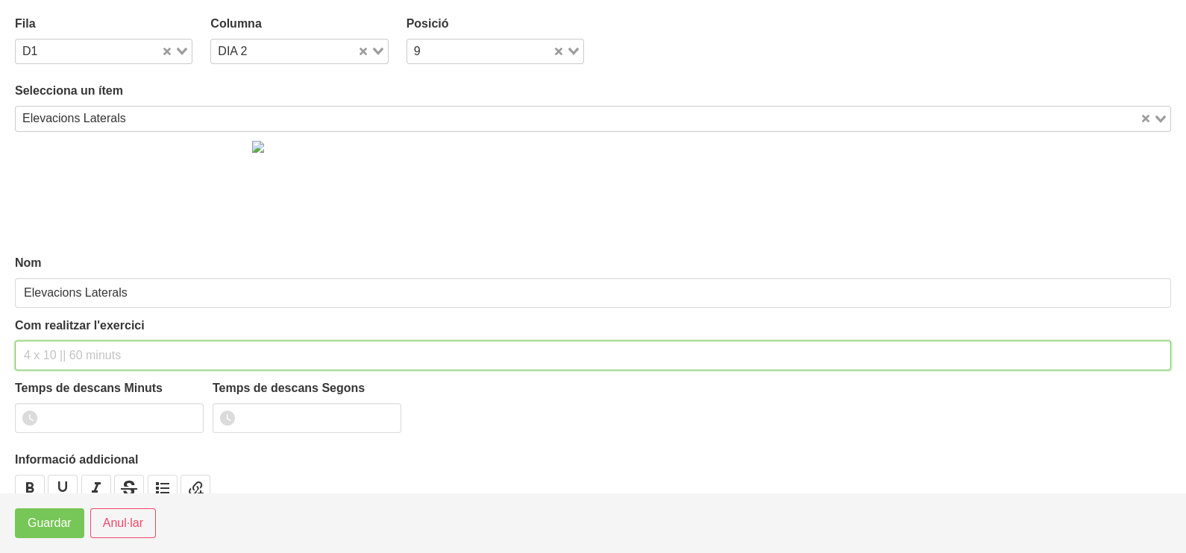
click at [78, 358] on input "text" at bounding box center [593, 356] width 1156 height 30
type input "3 x 8-10 a 2010 60""
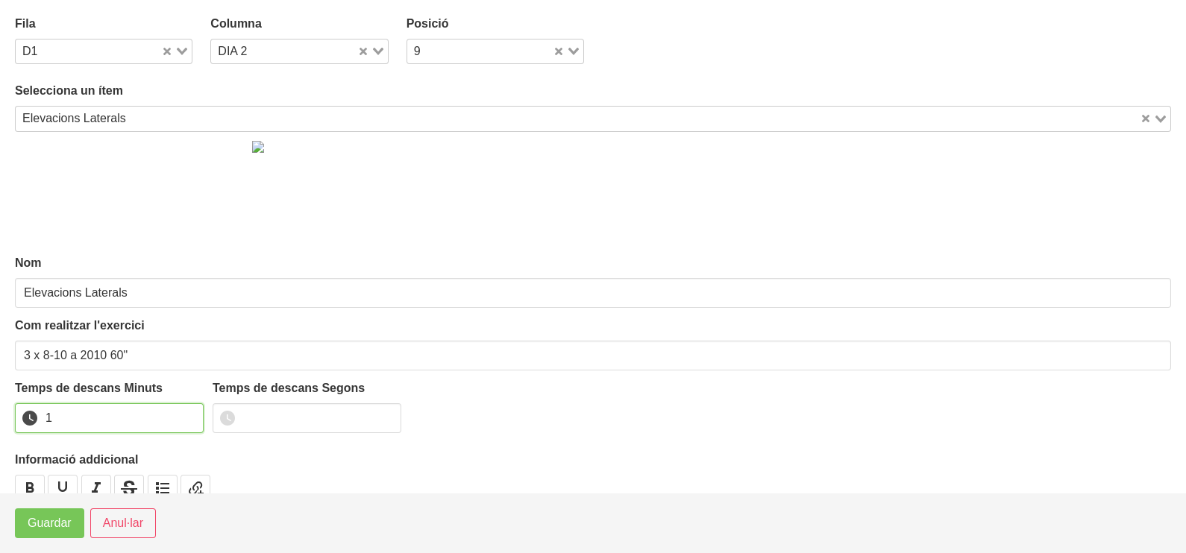
drag, startPoint x: 191, startPoint y: 413, endPoint x: 172, endPoint y: 427, distance: 24.0
type input "1"
click at [172, 427] on input "1" at bounding box center [109, 418] width 189 height 30
click at [22, 535] on button "Guardar" at bounding box center [49, 524] width 69 height 30
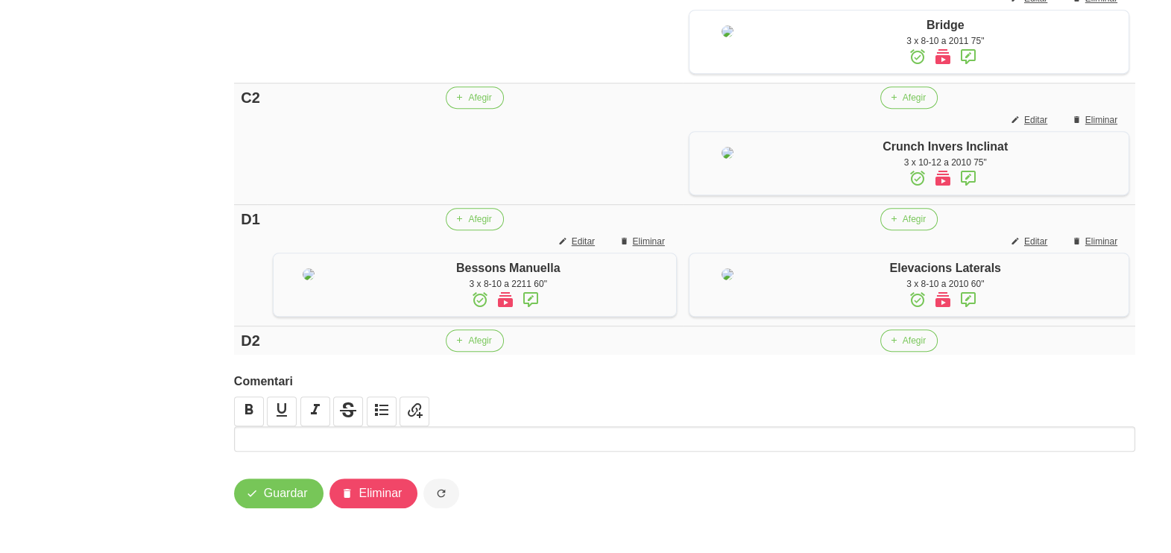
scroll to position [1125, 0]
click at [902, 342] on button "Afegir" at bounding box center [909, 341] width 57 height 22
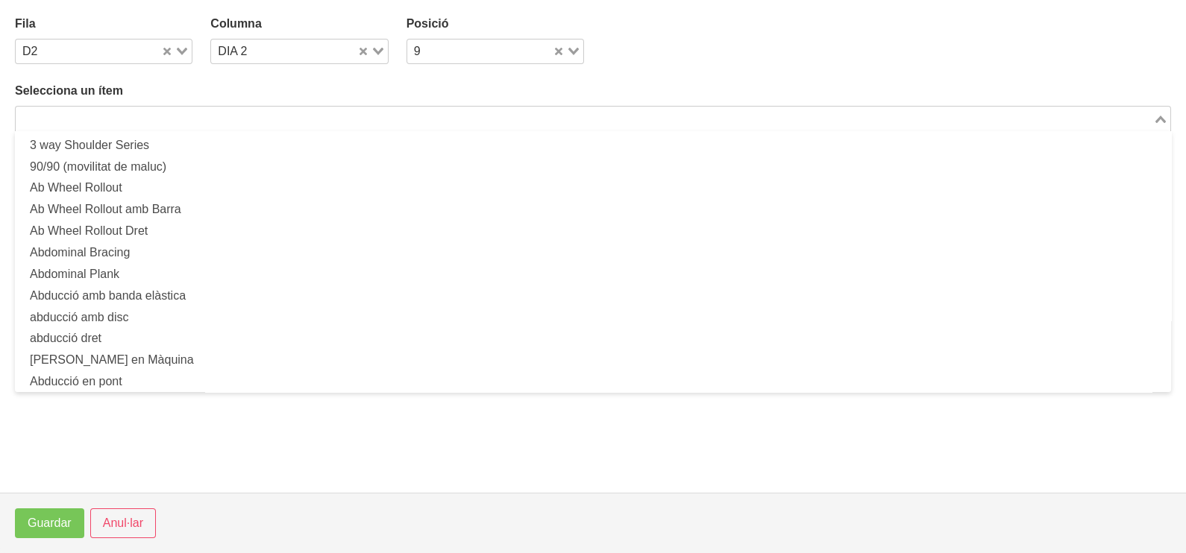
click at [361, 108] on div "Search for option" at bounding box center [584, 117] width 1137 height 21
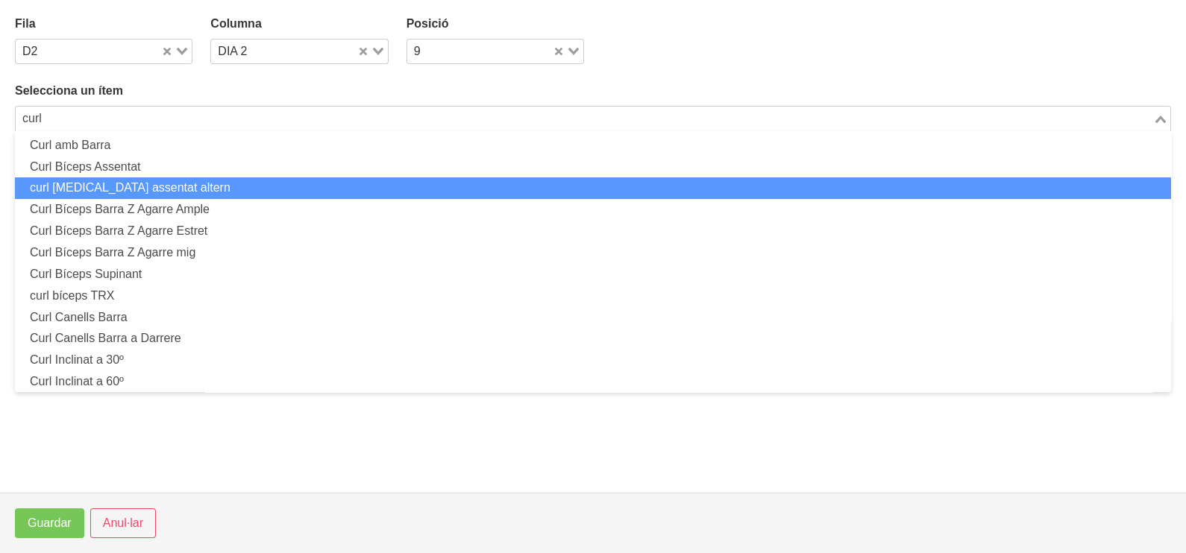
click at [192, 184] on li "curl [MEDICAL_DATA] assentat altern" at bounding box center [593, 188] width 1156 height 22
type input "curl"
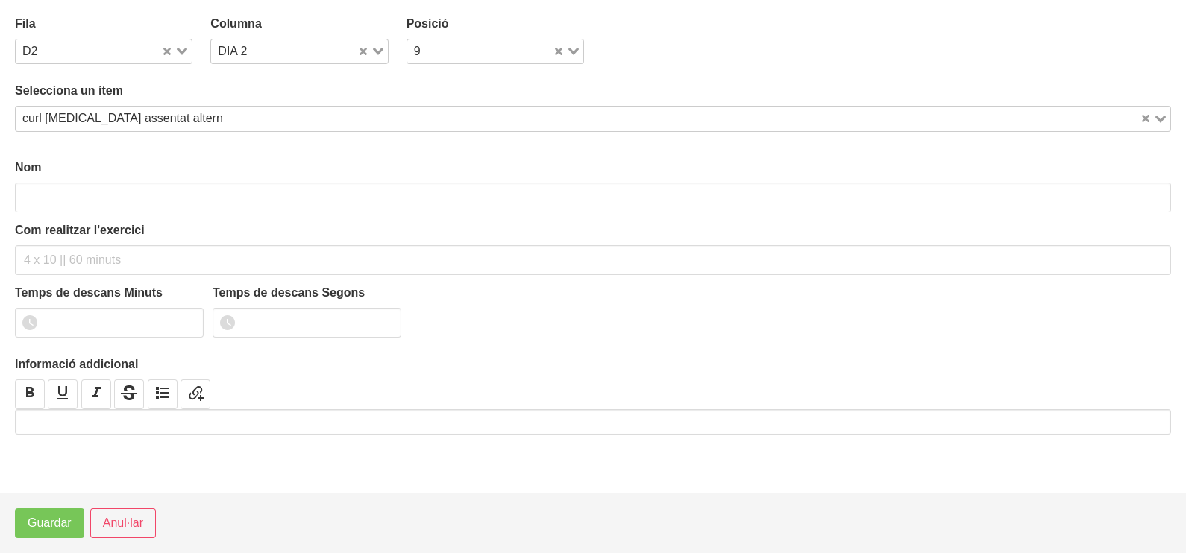
type input "curl [MEDICAL_DATA] assentat altern"
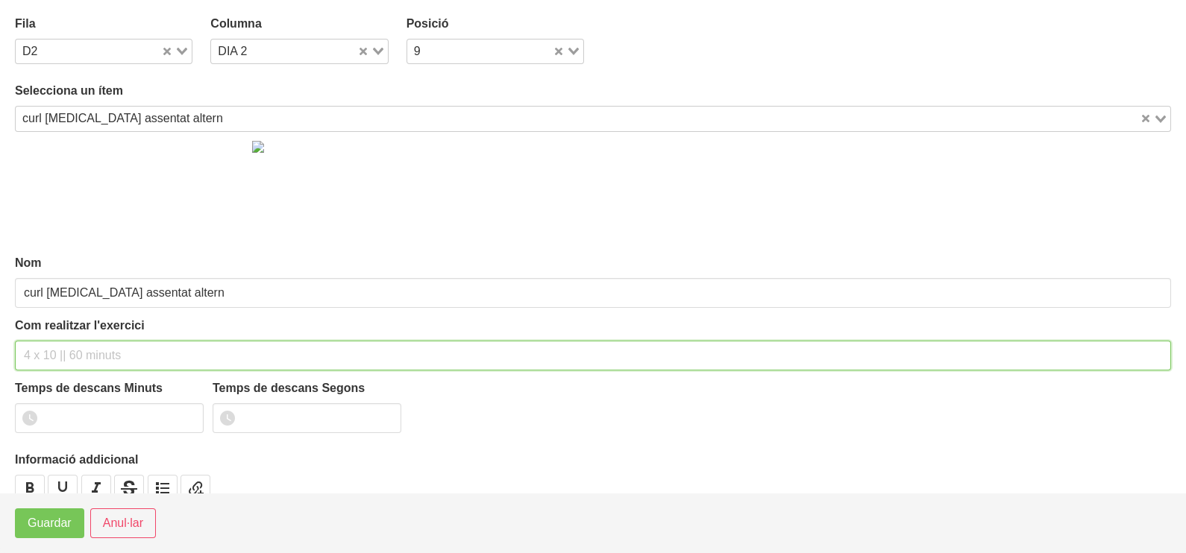
click at [79, 362] on input "text" at bounding box center [593, 356] width 1156 height 30
type input "3 x 6-8 a 3010 75""
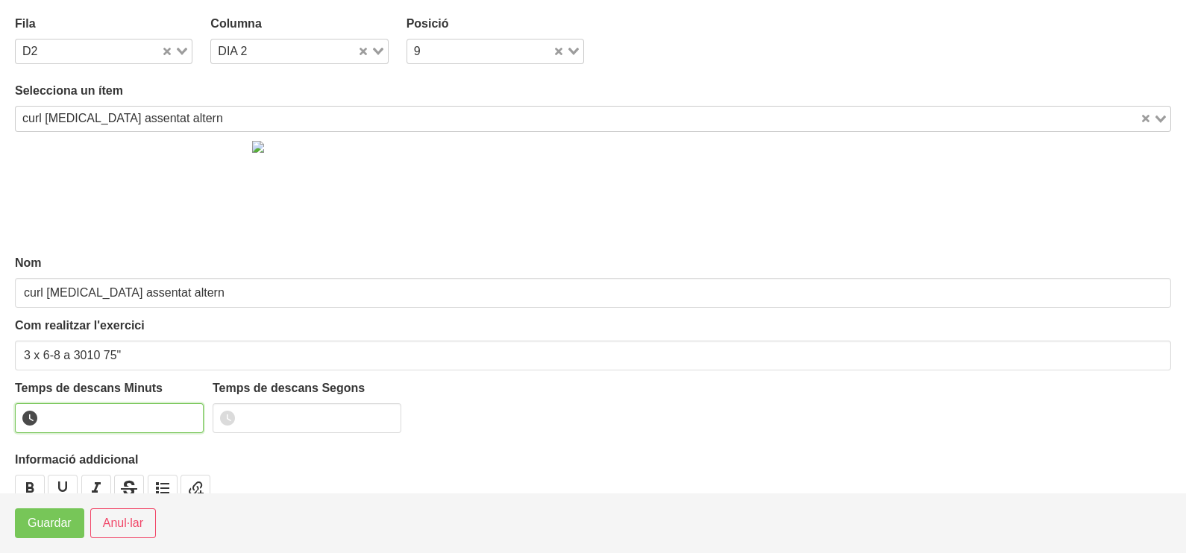
click at [78, 415] on input "number" at bounding box center [109, 418] width 189 height 30
type input "1"
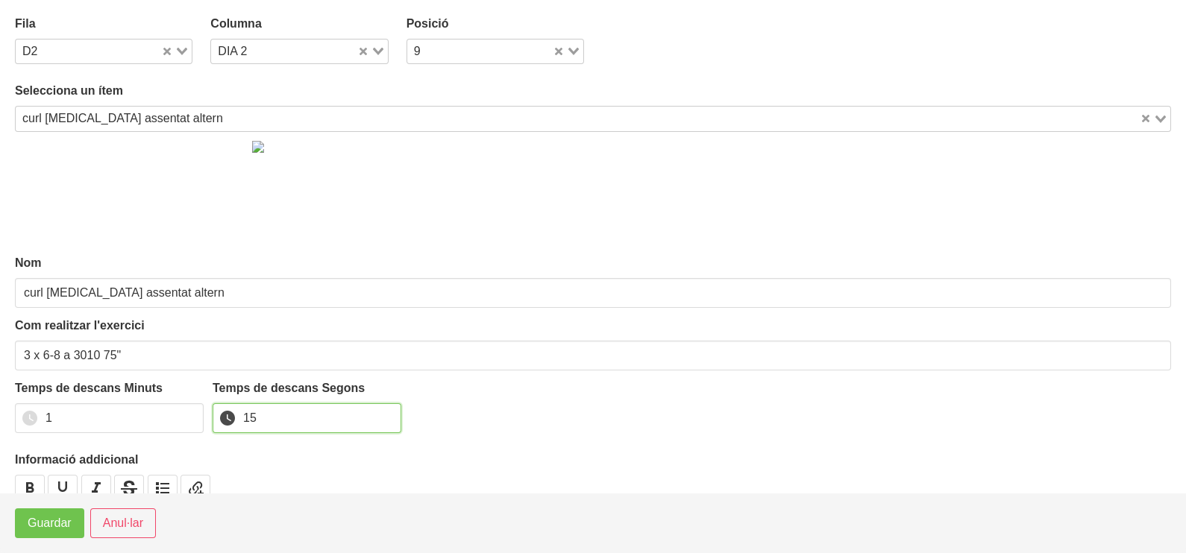
type input "15"
click at [60, 521] on span "Guardar" at bounding box center [50, 524] width 44 height 18
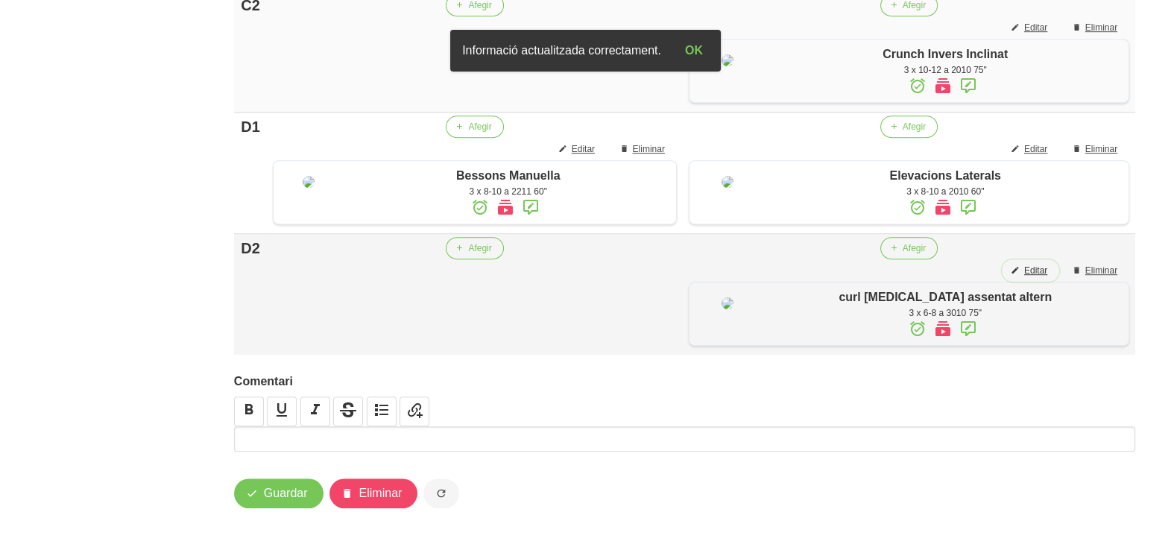
click at [1030, 277] on span "Editar" at bounding box center [1036, 270] width 23 height 13
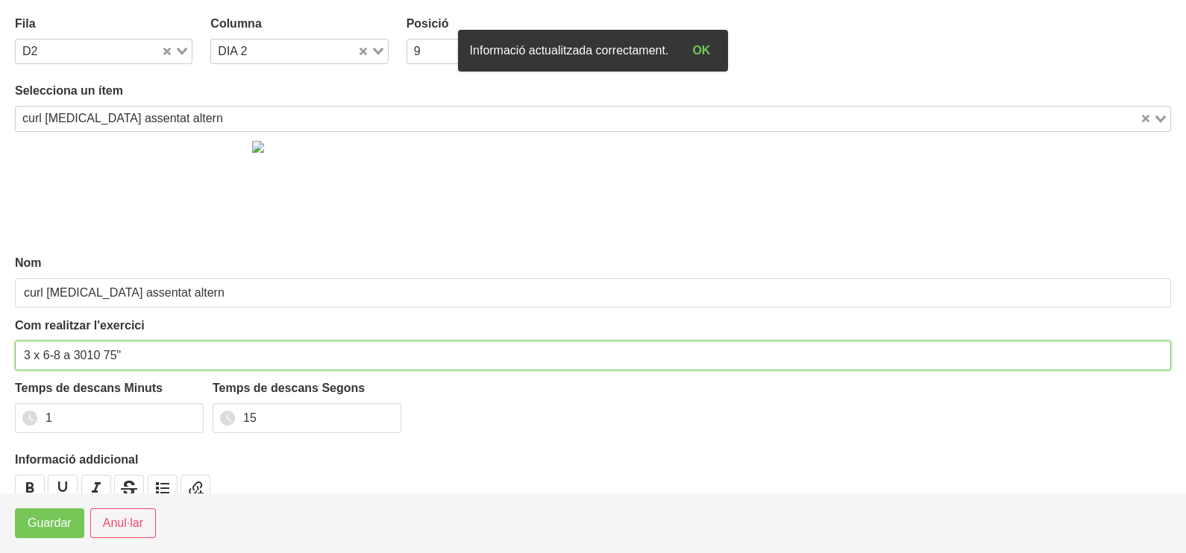
drag, startPoint x: 115, startPoint y: 347, endPoint x: 104, endPoint y: 351, distance: 11.1
click at [104, 351] on input "3 x 6-8 a 3010 75"" at bounding box center [593, 356] width 1156 height 30
type input "3 x 6-8 a 3010 60""
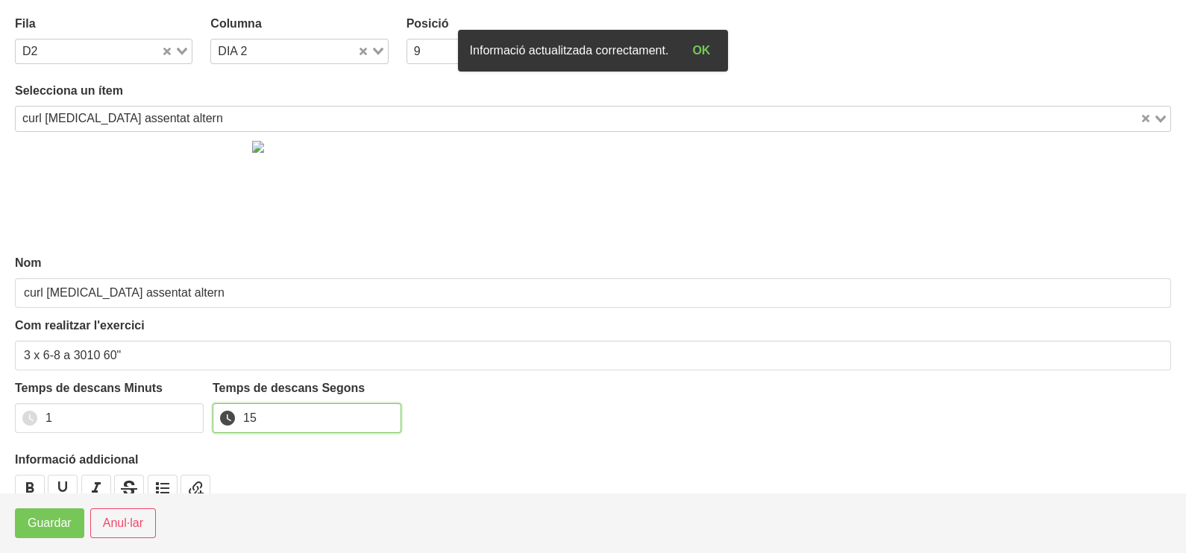
drag, startPoint x: 218, startPoint y: 421, endPoint x: 207, endPoint y: 416, distance: 12.3
click at [205, 419] on div "Temps de descans Minuts 1 Temps de descans Segons 15" at bounding box center [593, 411] width 1156 height 63
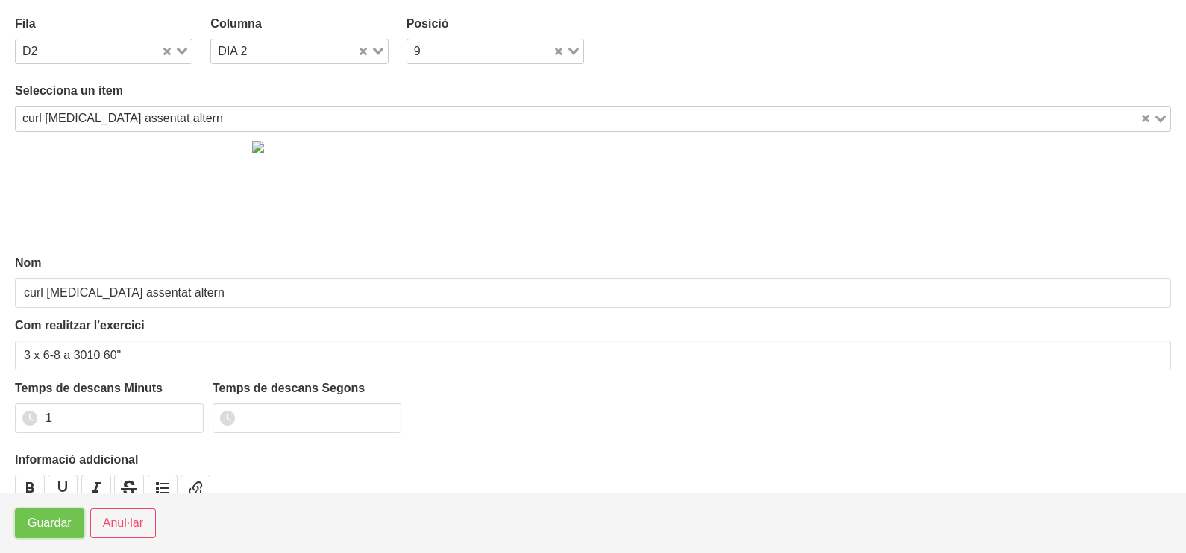
click at [44, 515] on span "Guardar" at bounding box center [50, 524] width 44 height 18
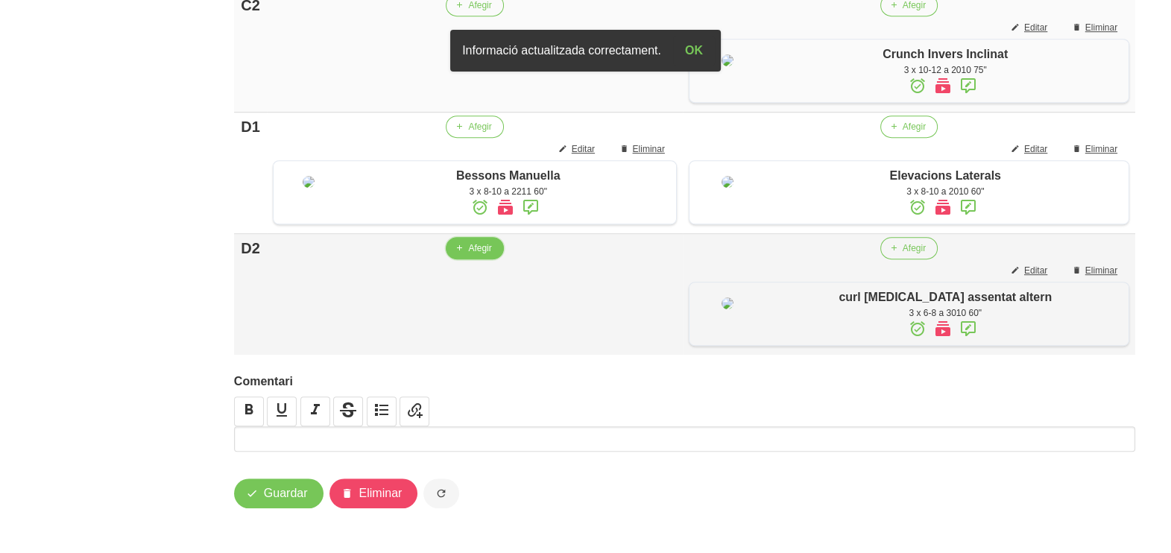
click at [462, 259] on button "Afegir" at bounding box center [474, 248] width 57 height 22
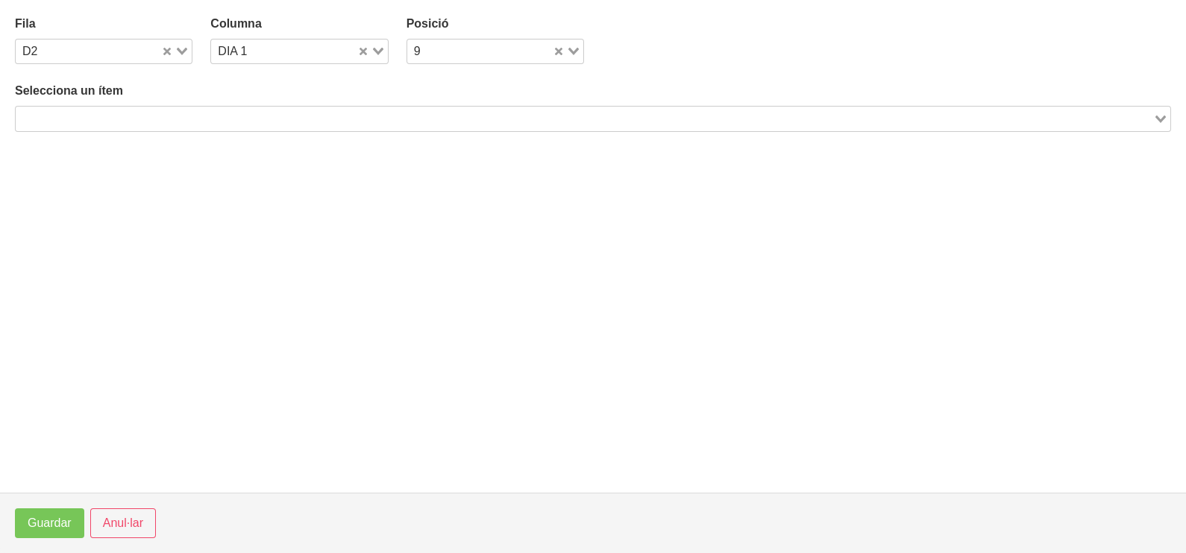
click at [157, 122] on input "Search for option" at bounding box center [584, 119] width 1134 height 18
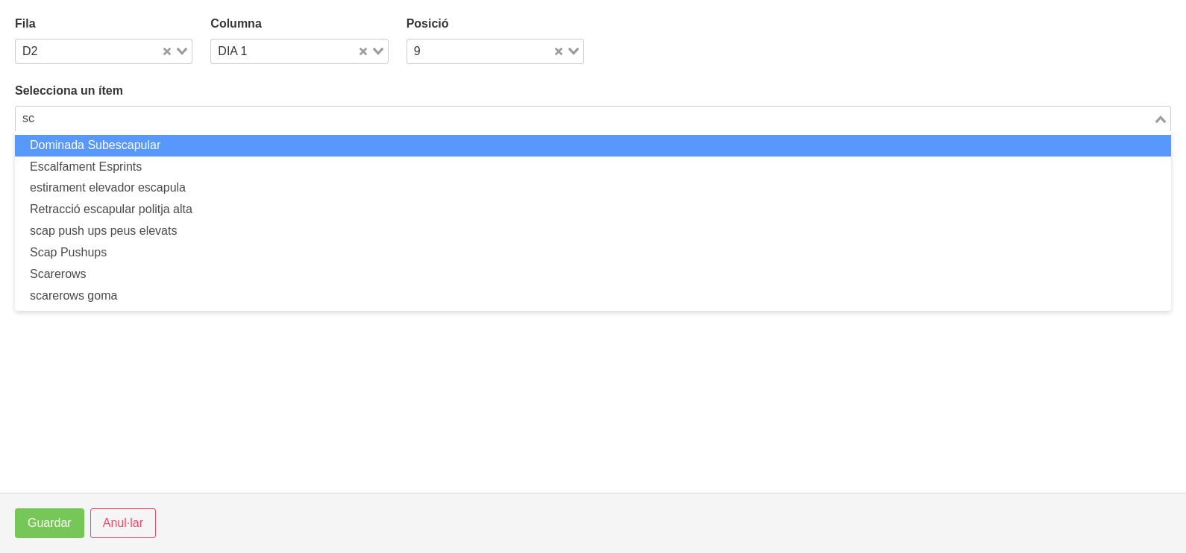
type input "s"
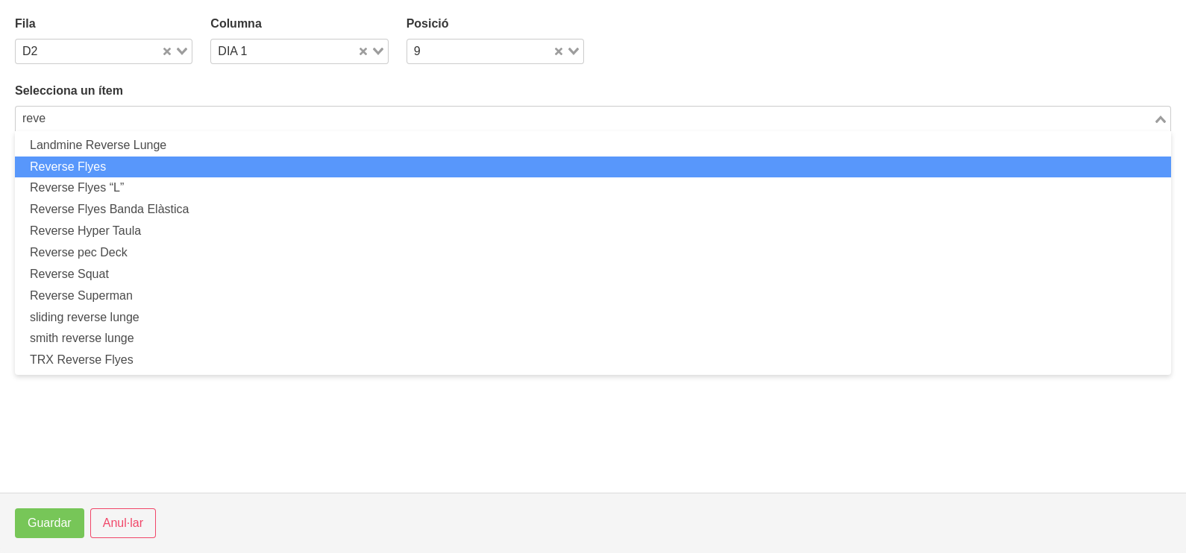
click at [135, 166] on li "Reverse Flyes" at bounding box center [593, 168] width 1156 height 22
type input "reve"
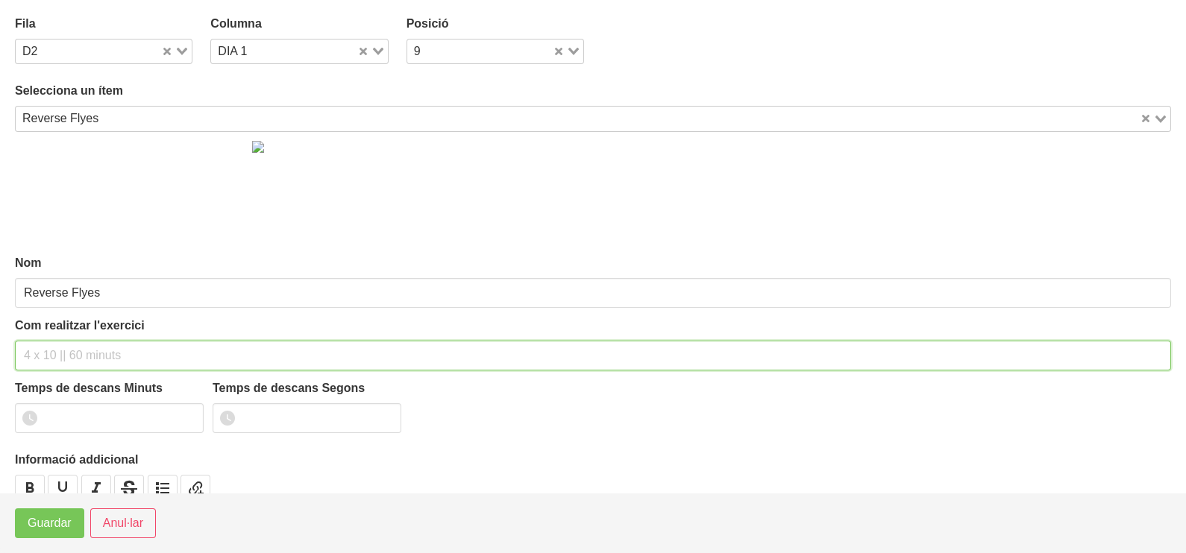
click at [75, 350] on input "text" at bounding box center [593, 356] width 1156 height 30
type input "3 x 8-10 a 2011 60""
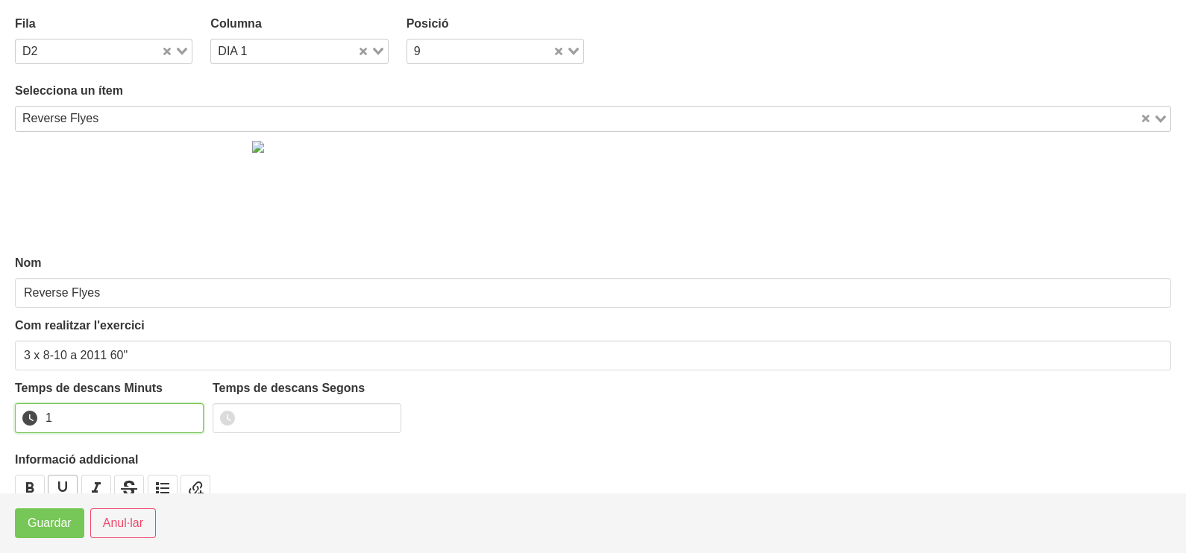
drag, startPoint x: 188, startPoint y: 413, endPoint x: 77, endPoint y: 482, distance: 131.0
type input "1"
click at [183, 418] on input "1" at bounding box center [109, 418] width 189 height 30
click at [52, 528] on span "Guardar" at bounding box center [50, 524] width 44 height 18
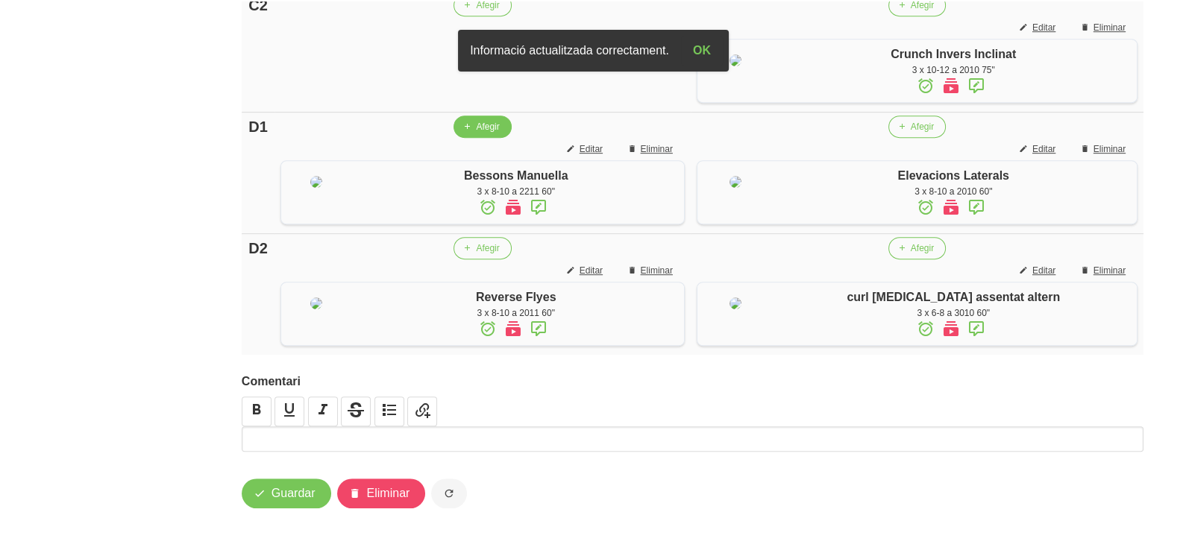
scroll to position [752, 0]
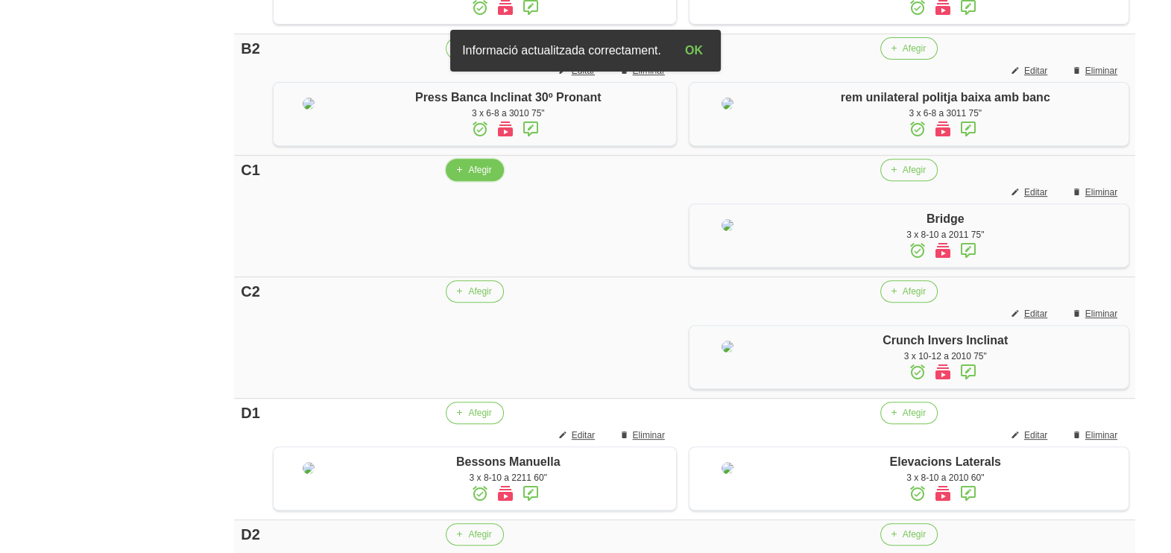
click at [468, 177] on span "Afegir" at bounding box center [479, 169] width 23 height 13
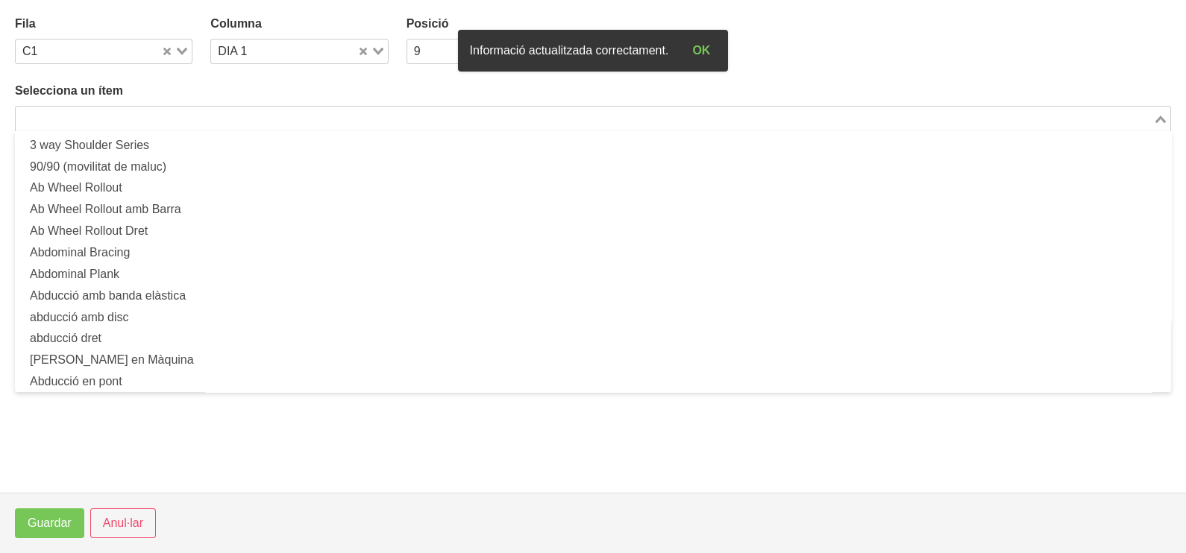
click at [104, 127] on input "Search for option" at bounding box center [584, 119] width 1134 height 18
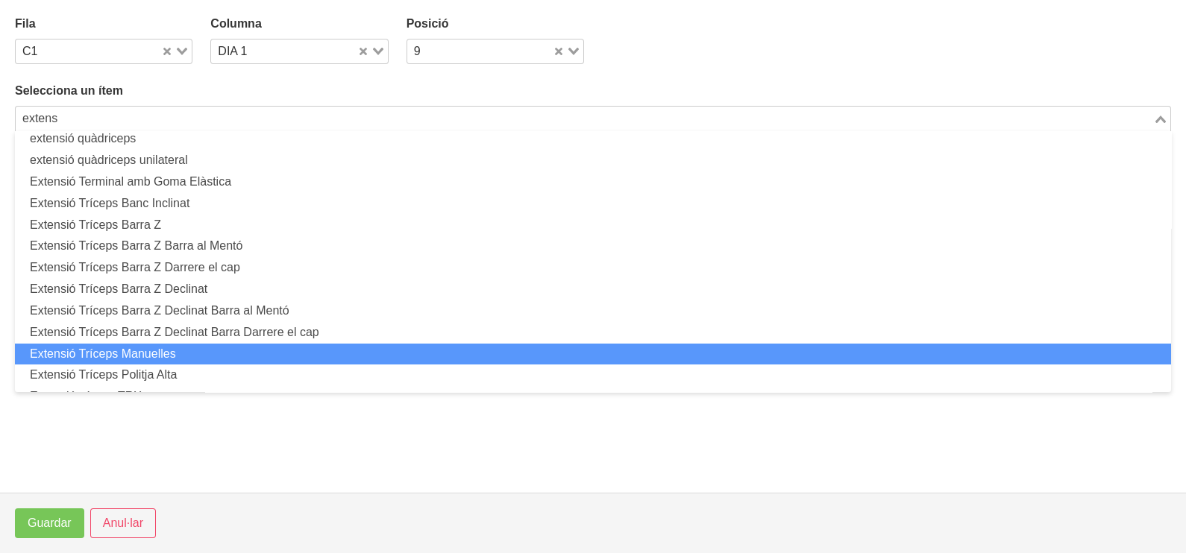
click at [184, 358] on li "Extensió Tríceps Manuelles" at bounding box center [593, 355] width 1156 height 22
type input "extens"
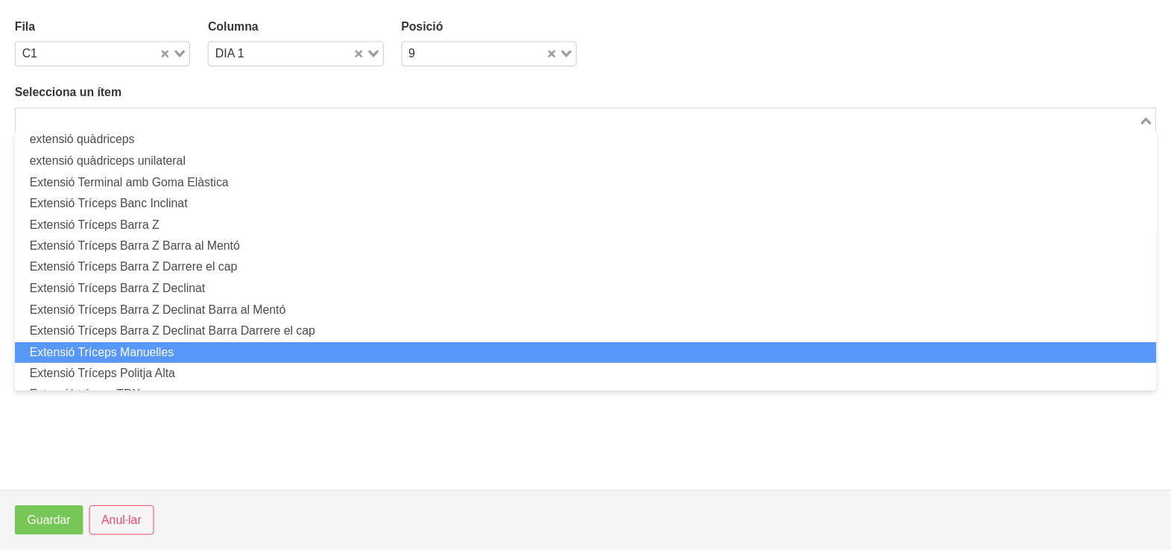
scroll to position [4, 0]
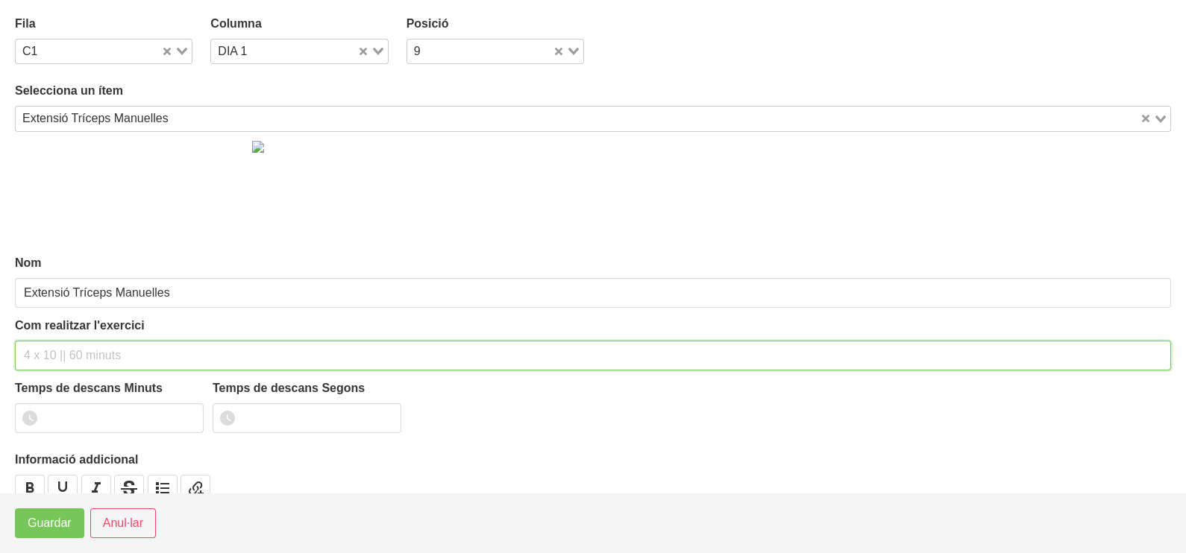
click at [100, 350] on input "text" at bounding box center [593, 356] width 1156 height 30
type input "3 x 8-10 a 3010 60""
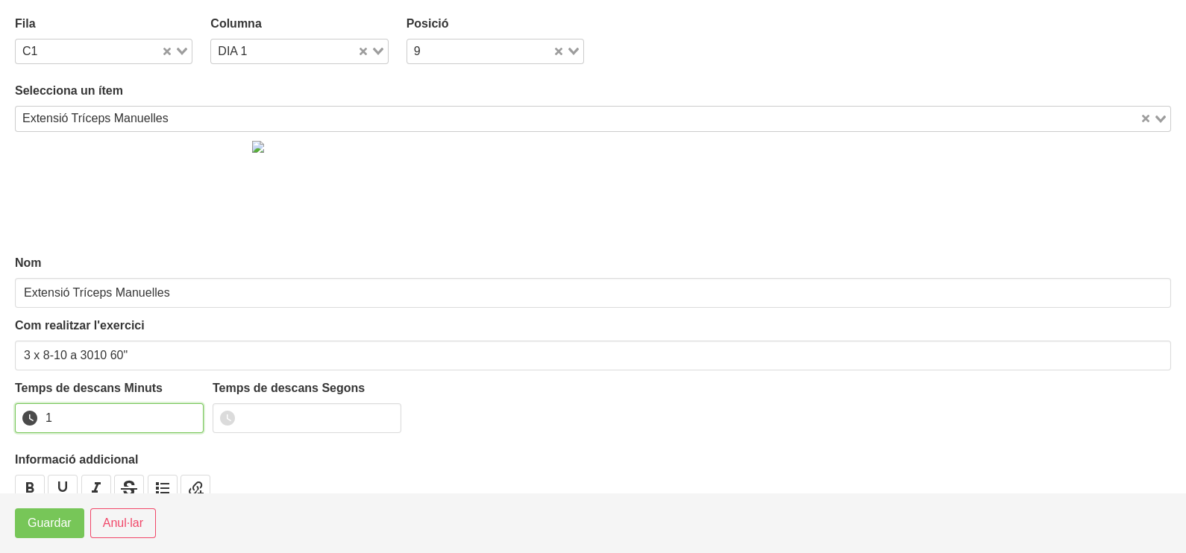
drag, startPoint x: 186, startPoint y: 411, endPoint x: 99, endPoint y: 470, distance: 105.3
type input "1"
click at [183, 414] on input "1" at bounding box center [109, 418] width 189 height 30
click at [54, 515] on span "Guardar" at bounding box center [50, 524] width 44 height 18
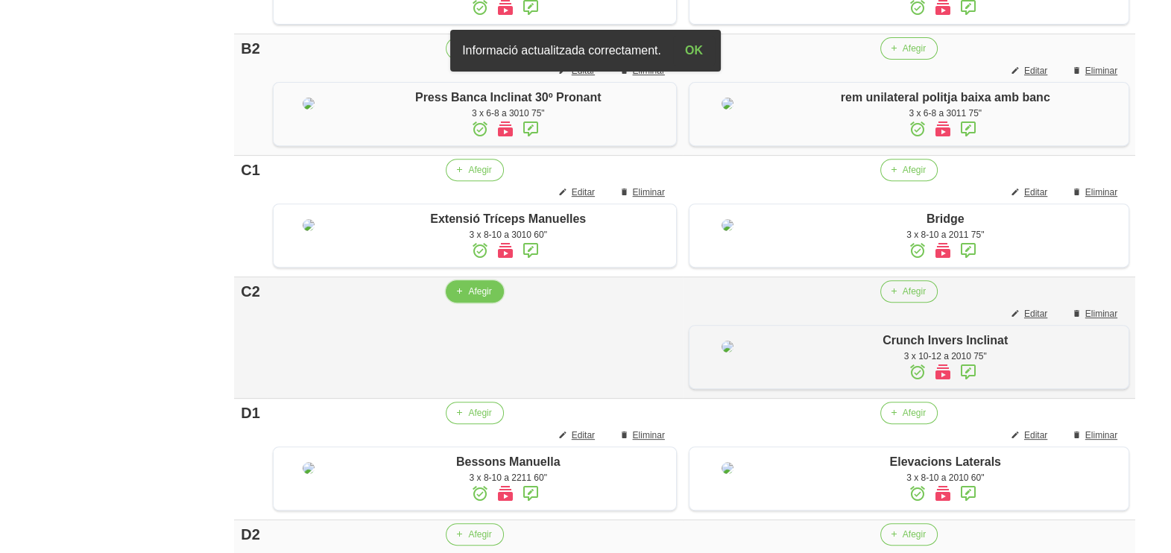
click at [477, 298] on span "Afegir" at bounding box center [479, 291] width 23 height 13
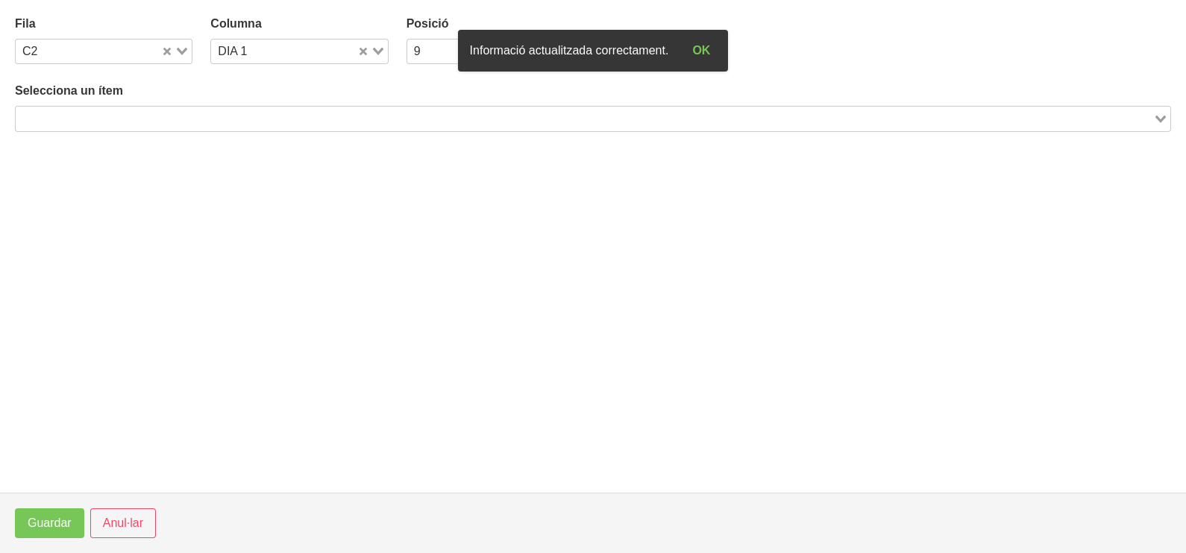
click at [146, 117] on input "Search for option" at bounding box center [584, 119] width 1134 height 18
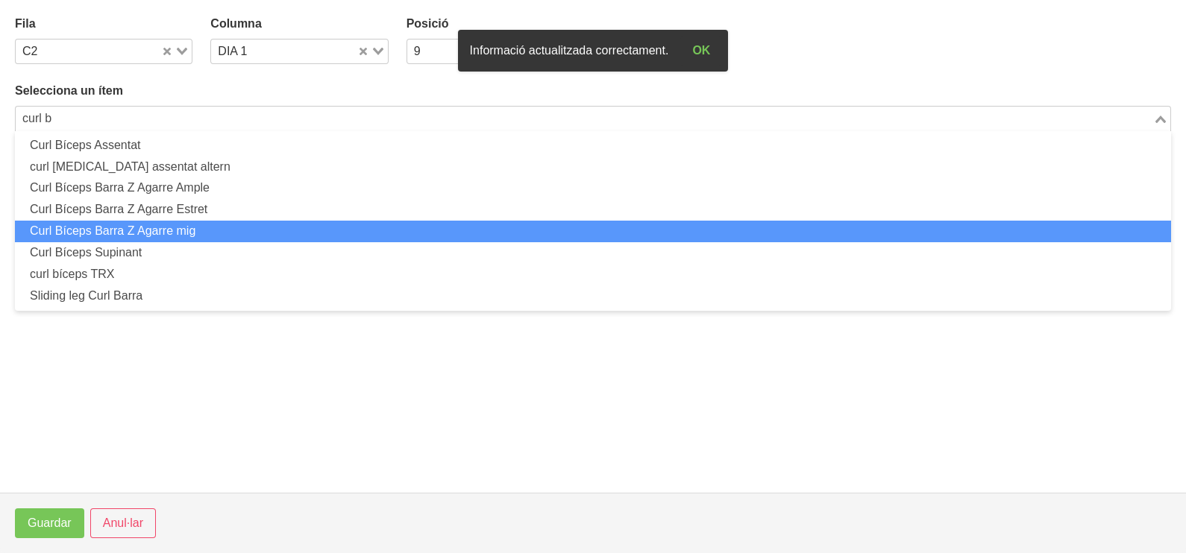
click at [174, 239] on li "Curl Bíceps Barra Z Agarre mig" at bounding box center [593, 232] width 1156 height 22
type input "curl b"
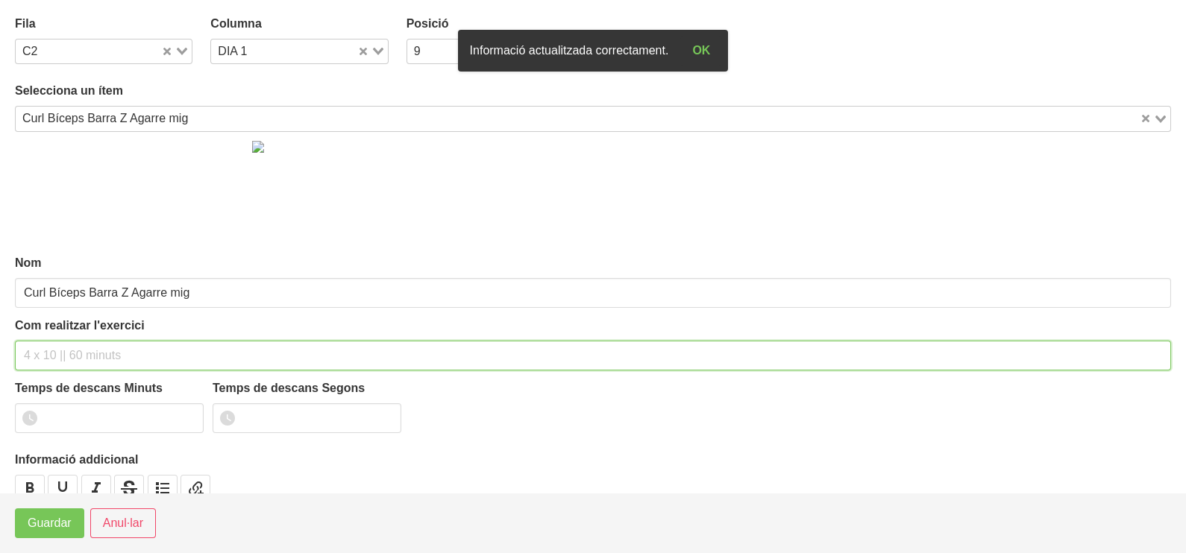
click at [82, 353] on input "text" at bounding box center [593, 356] width 1156 height 30
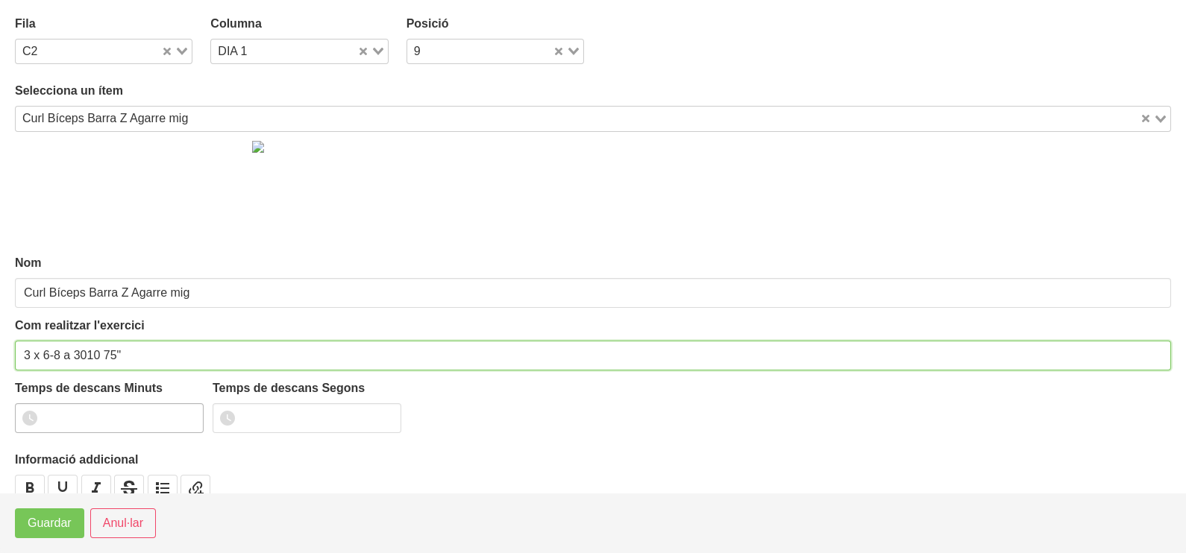
type input "3 x 6-8 a 3010 75""
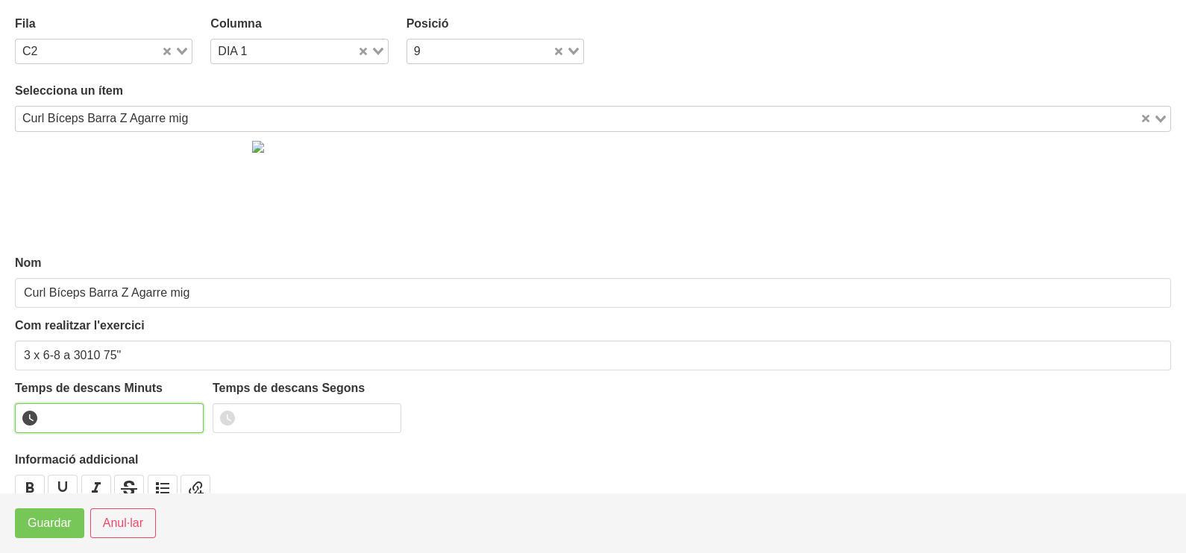
click at [89, 411] on input "number" at bounding box center [109, 418] width 189 height 30
type input "1"
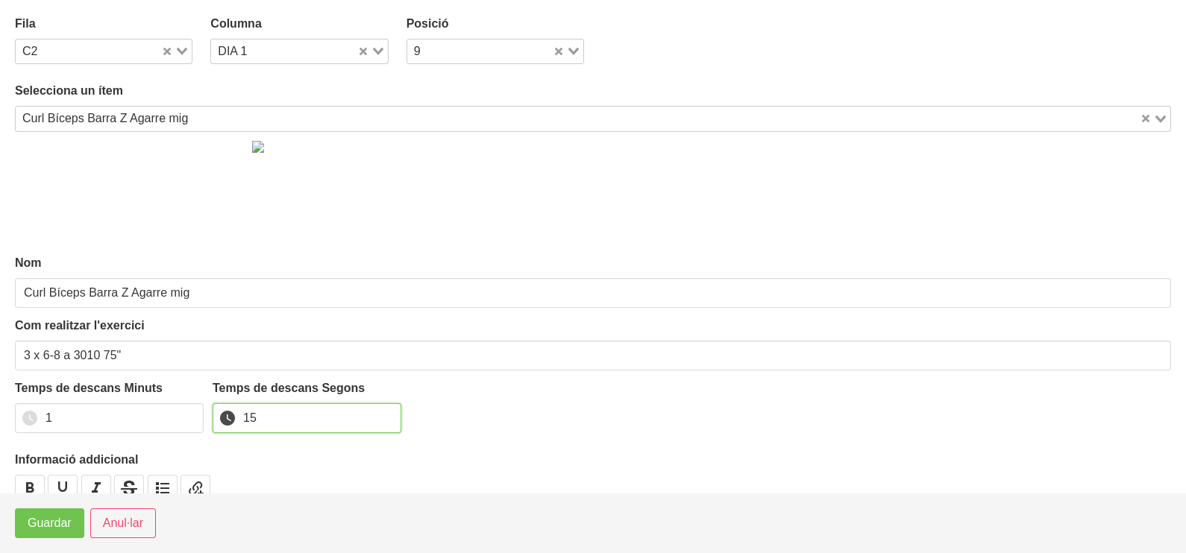
type input "15"
click at [54, 521] on span "Guardar" at bounding box center [50, 524] width 44 height 18
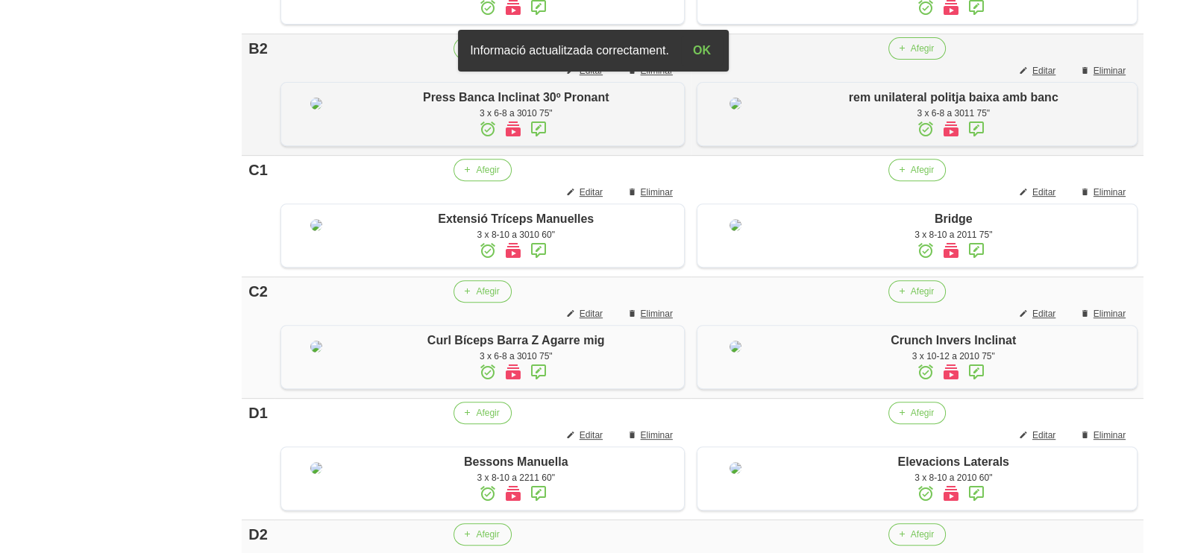
scroll to position [1032, 0]
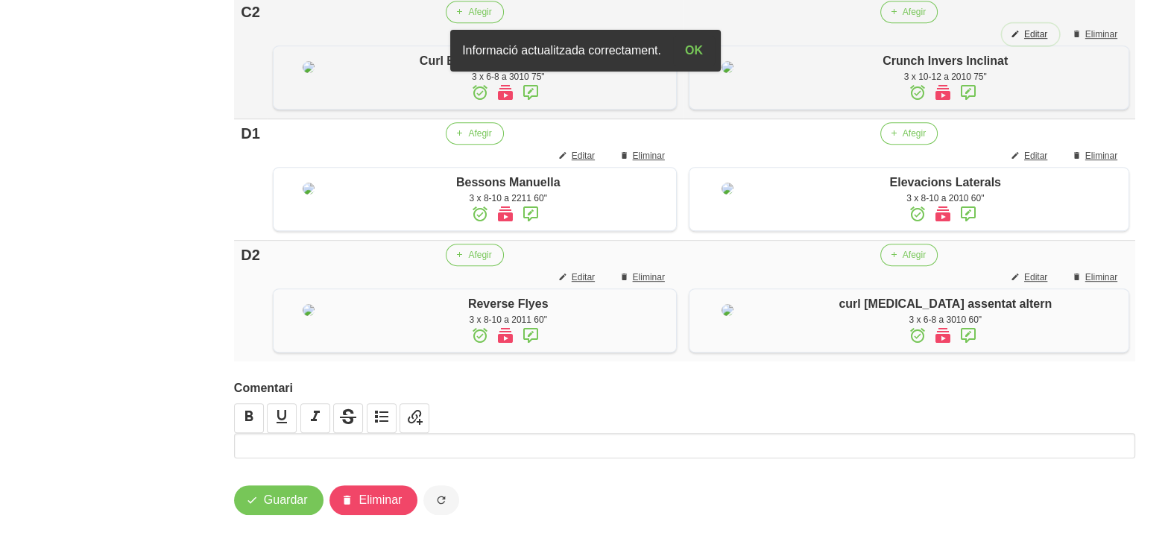
click at [1035, 41] on span "Editar" at bounding box center [1036, 34] width 23 height 13
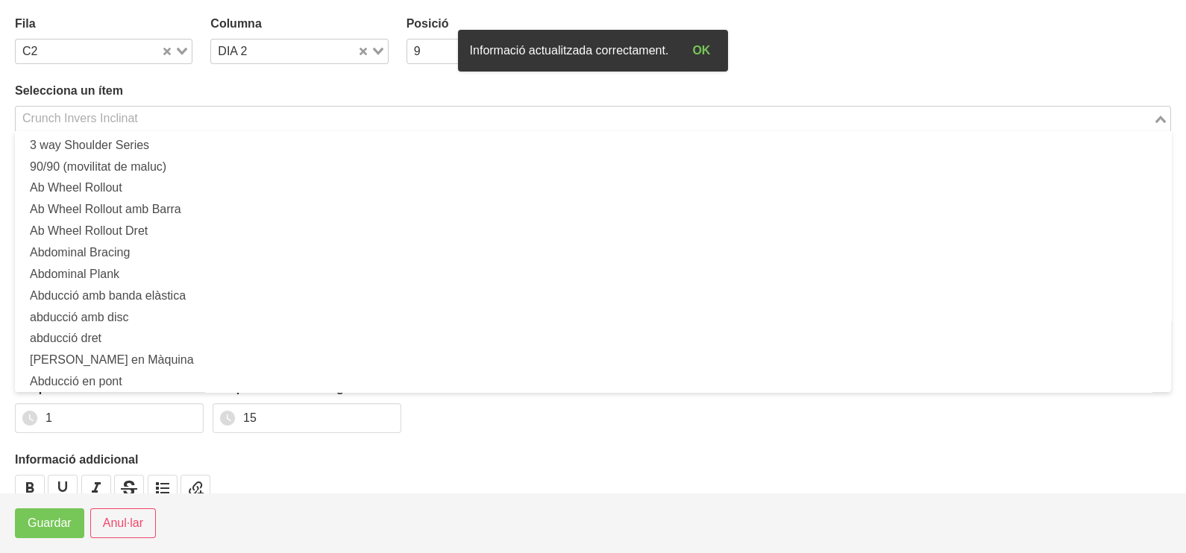
click at [206, 116] on input "Search for option" at bounding box center [584, 119] width 1134 height 18
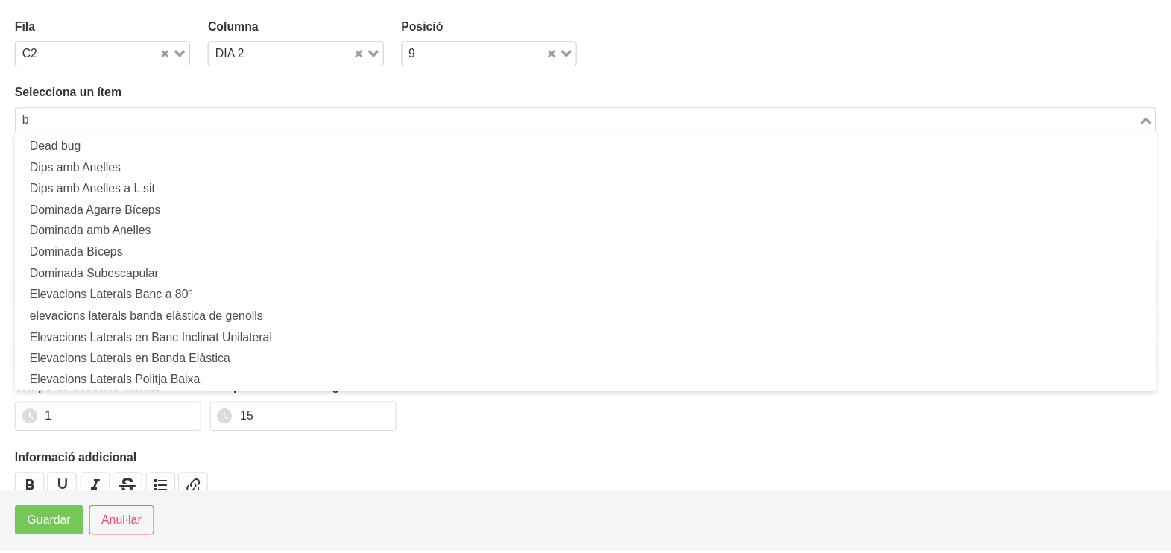
scroll to position [0, 0]
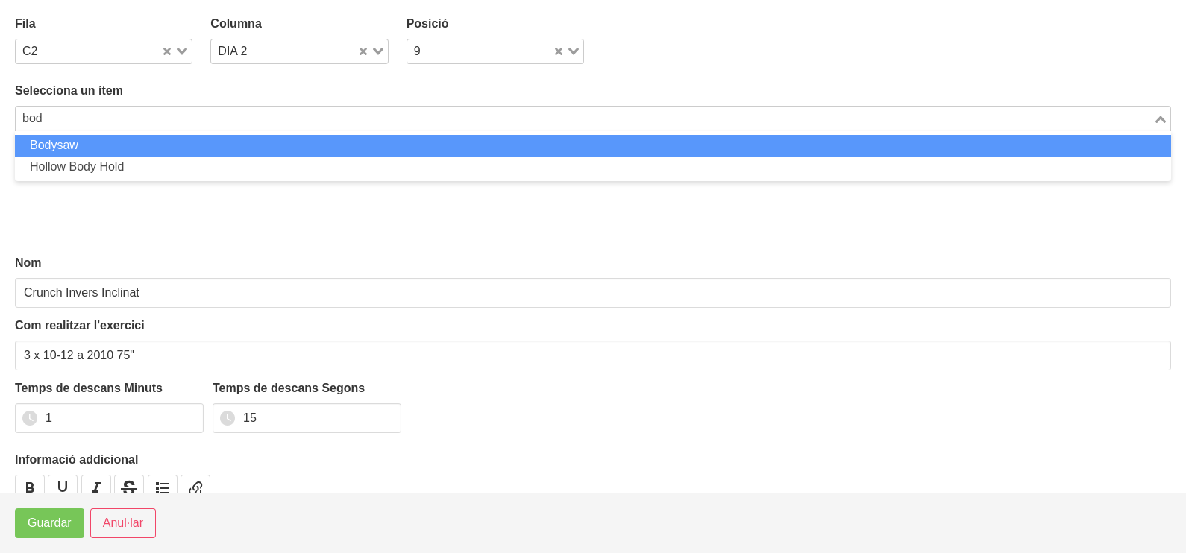
drag, startPoint x: 183, startPoint y: 142, endPoint x: 137, endPoint y: 257, distance: 123.5
click at [183, 144] on li "Bodysaw" at bounding box center [593, 146] width 1156 height 22
type input "bod"
type input "Bodysaw"
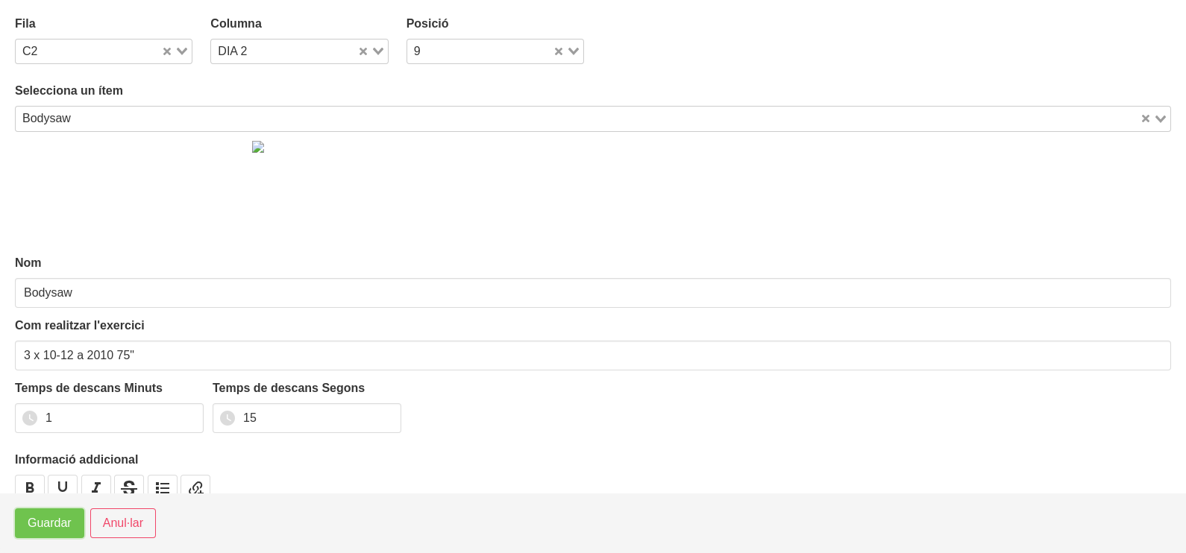
click at [49, 524] on span "Guardar" at bounding box center [50, 524] width 44 height 18
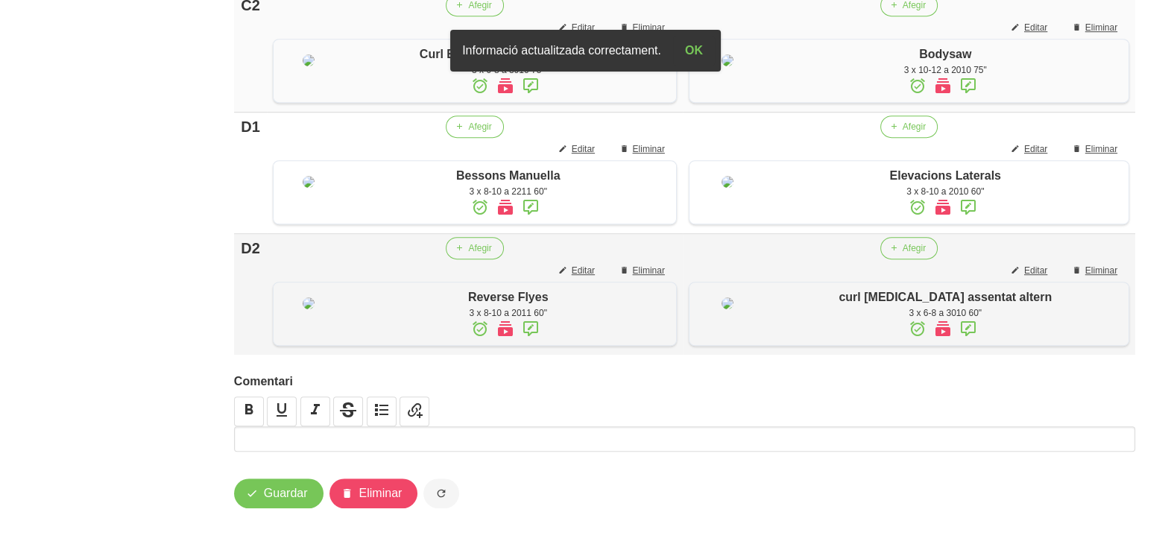
scroll to position [1255, 0]
click at [267, 497] on span "Guardar" at bounding box center [286, 494] width 44 height 18
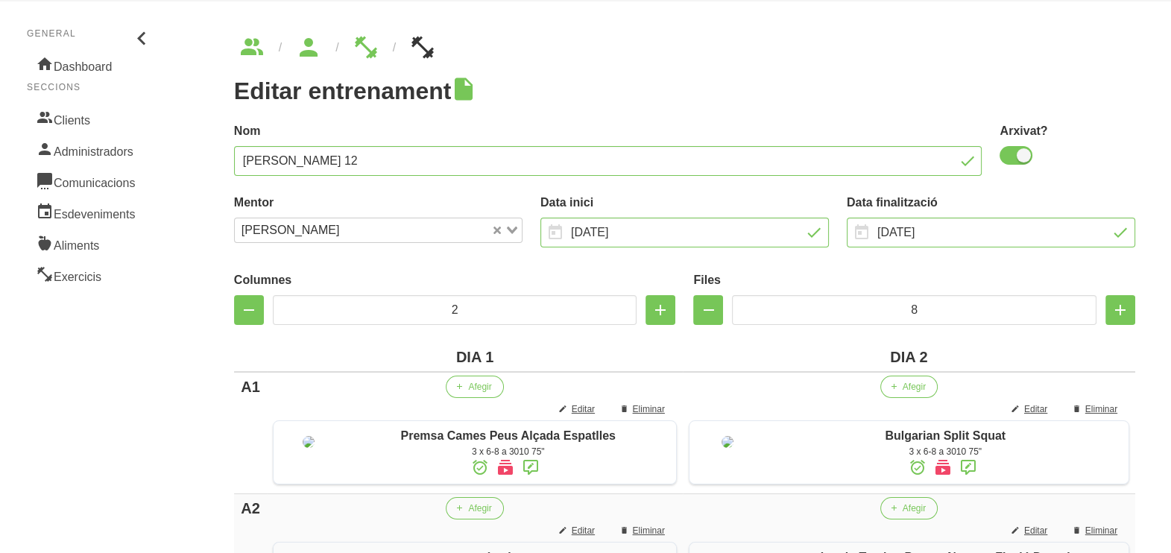
scroll to position [0, 0]
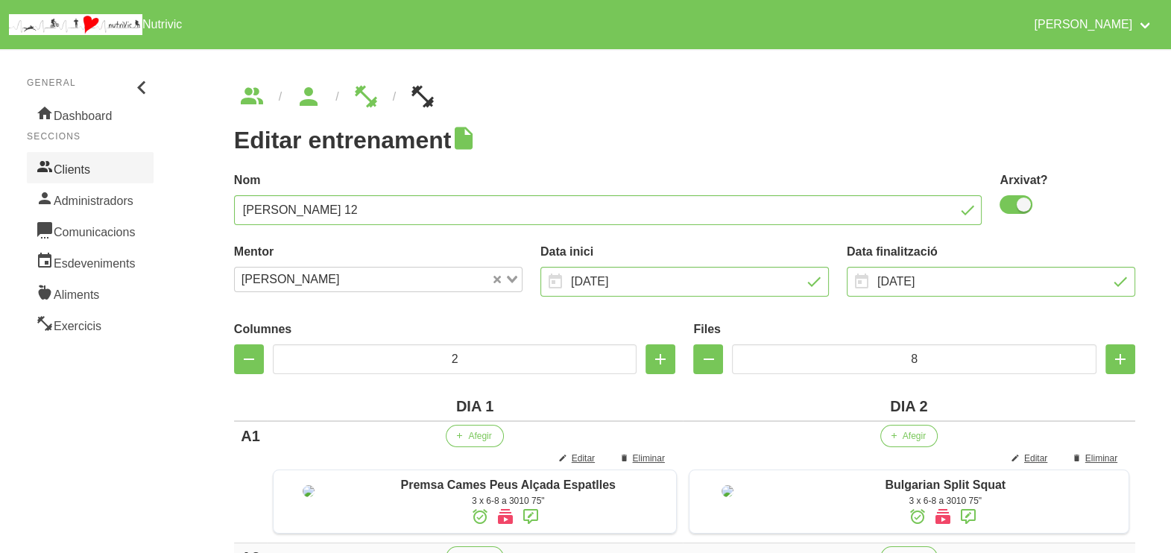
click at [93, 179] on link "Clients" at bounding box center [90, 167] width 127 height 31
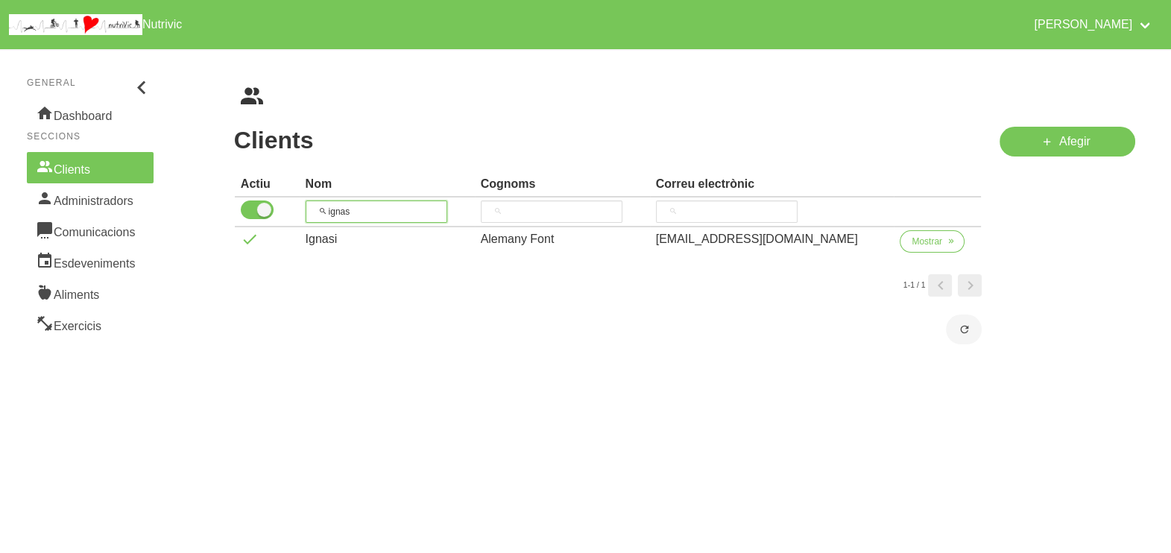
drag, startPoint x: 339, startPoint y: 210, endPoint x: 330, endPoint y: 208, distance: 8.3
click at [336, 210] on input "ignas" at bounding box center [377, 212] width 142 height 22
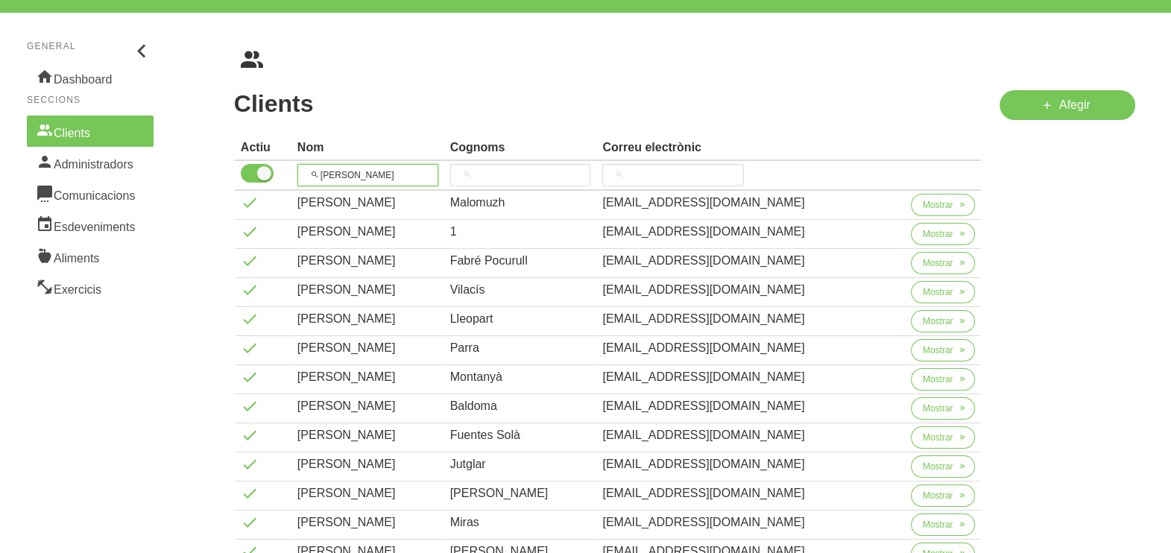
scroll to position [25, 0]
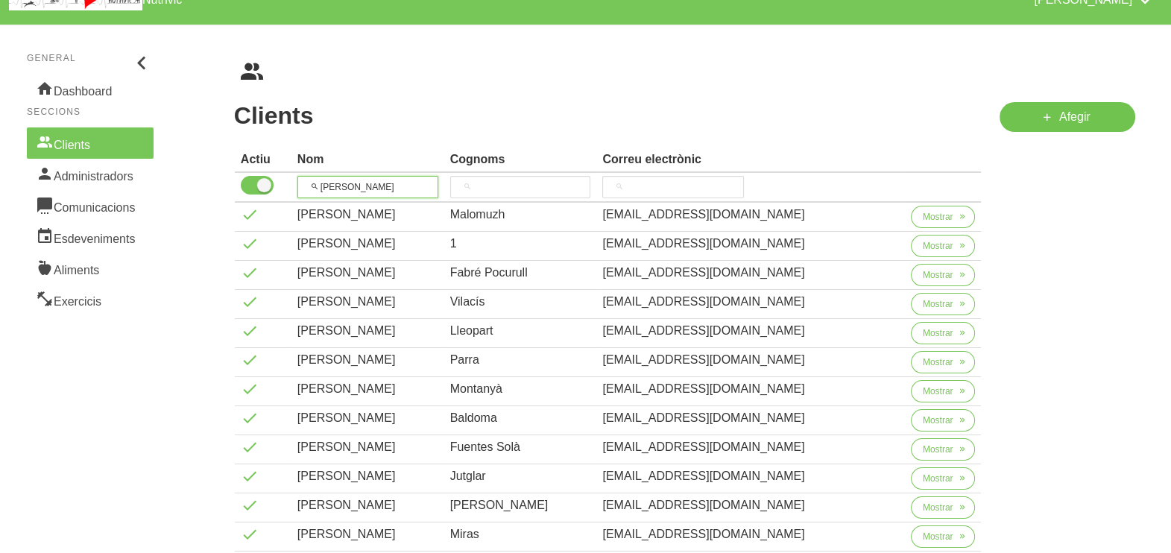
type input "anna"
click at [1048, 119] on icon at bounding box center [1048, 117] width 12 height 19
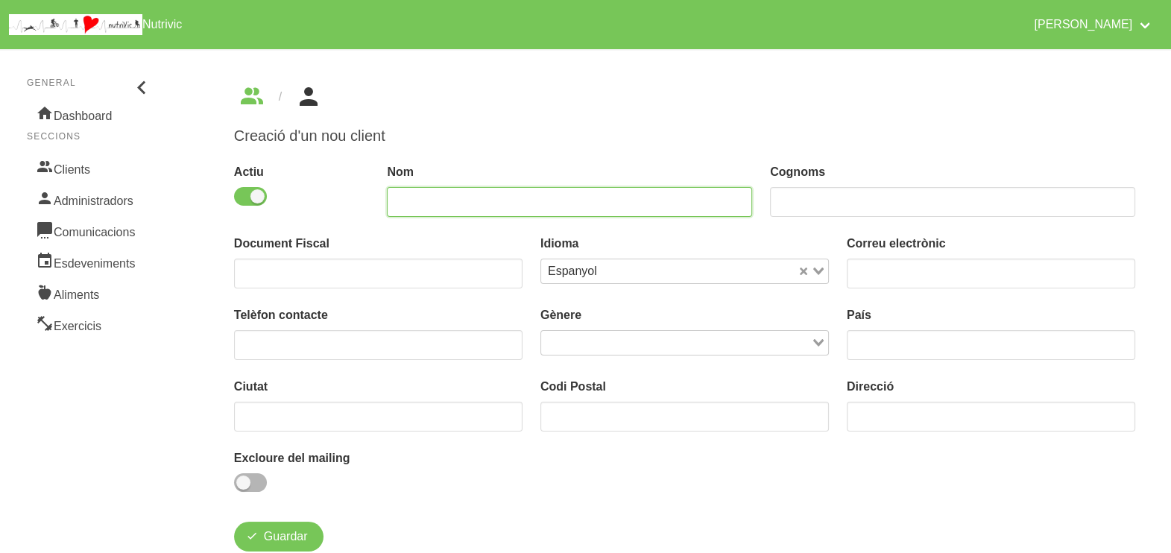
drag, startPoint x: 439, startPoint y: 201, endPoint x: 445, endPoint y: 185, distance: 17.5
click at [440, 201] on input "text" at bounding box center [569, 202] width 365 height 30
type input "Anna"
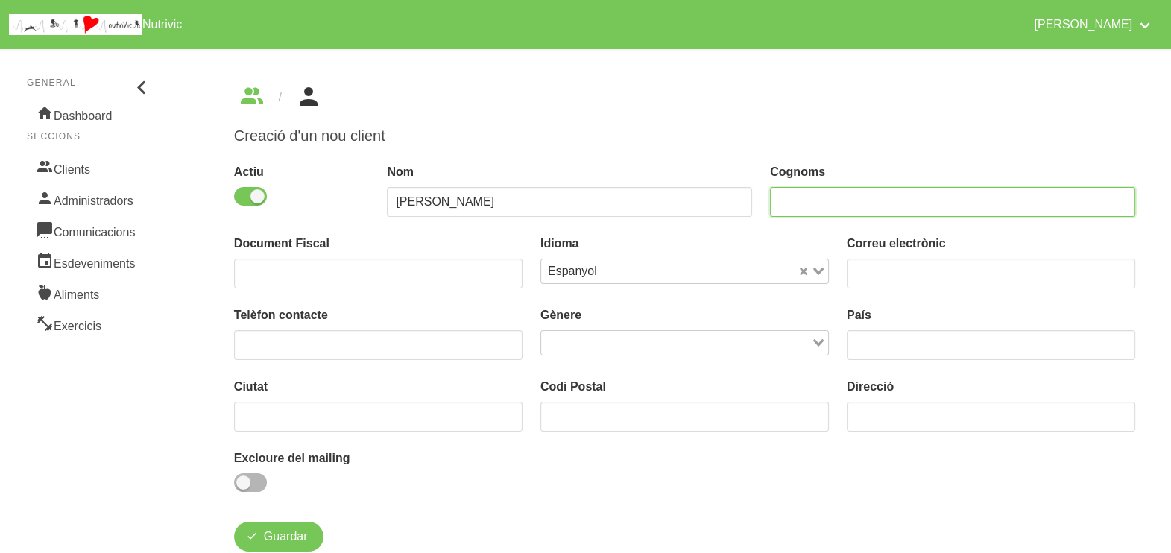
click at [811, 197] on input "text" at bounding box center [952, 202] width 365 height 30
type input "Albó"
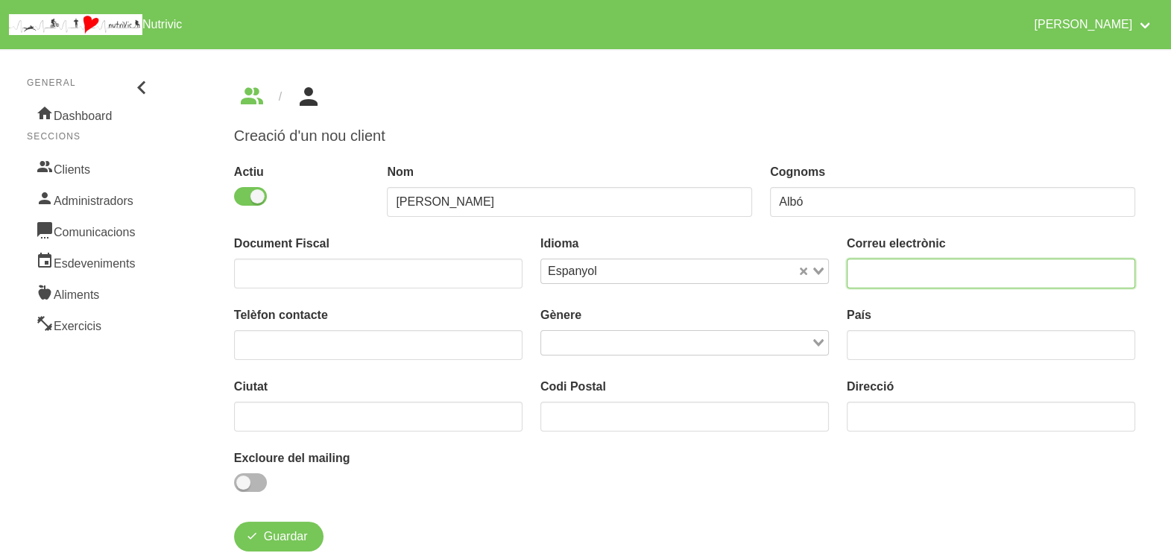
click at [881, 265] on input "email" at bounding box center [991, 274] width 289 height 30
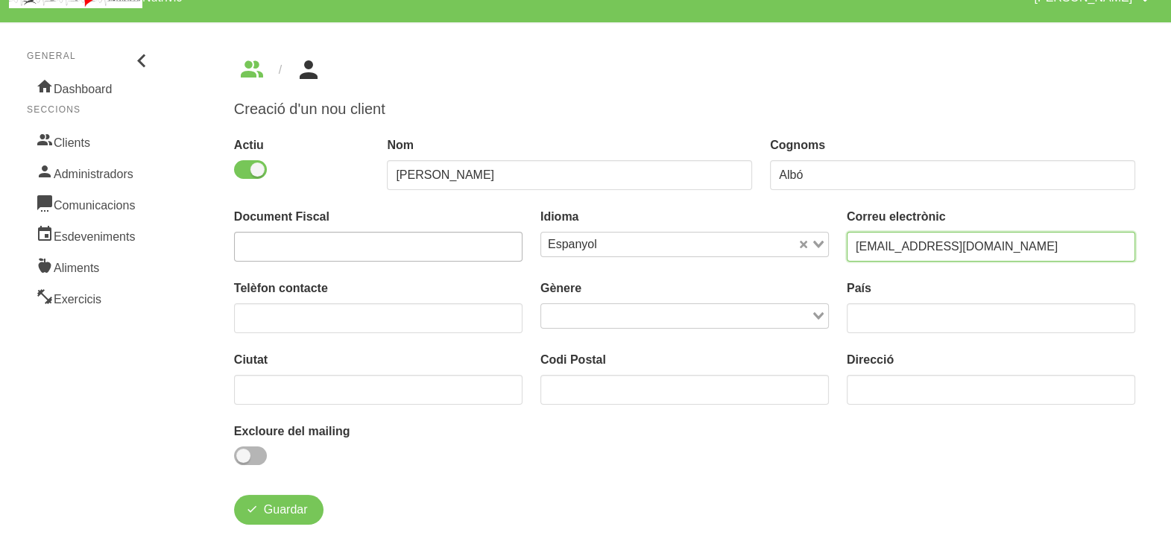
scroll to position [43, 0]
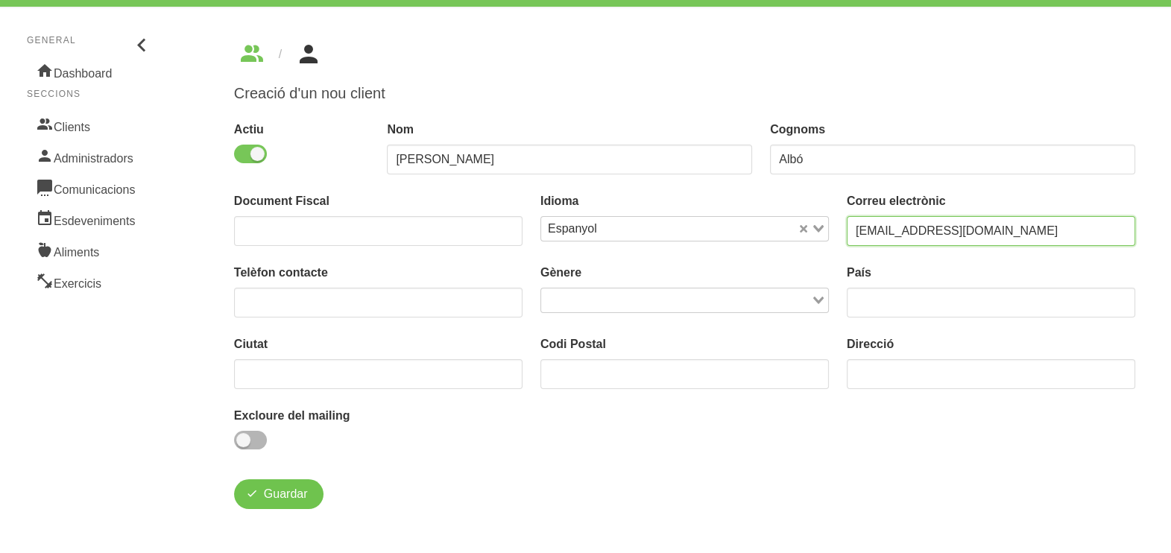
type input "albopoqui@gmail.com"
click at [288, 494] on span "Guardar" at bounding box center [286, 494] width 44 height 18
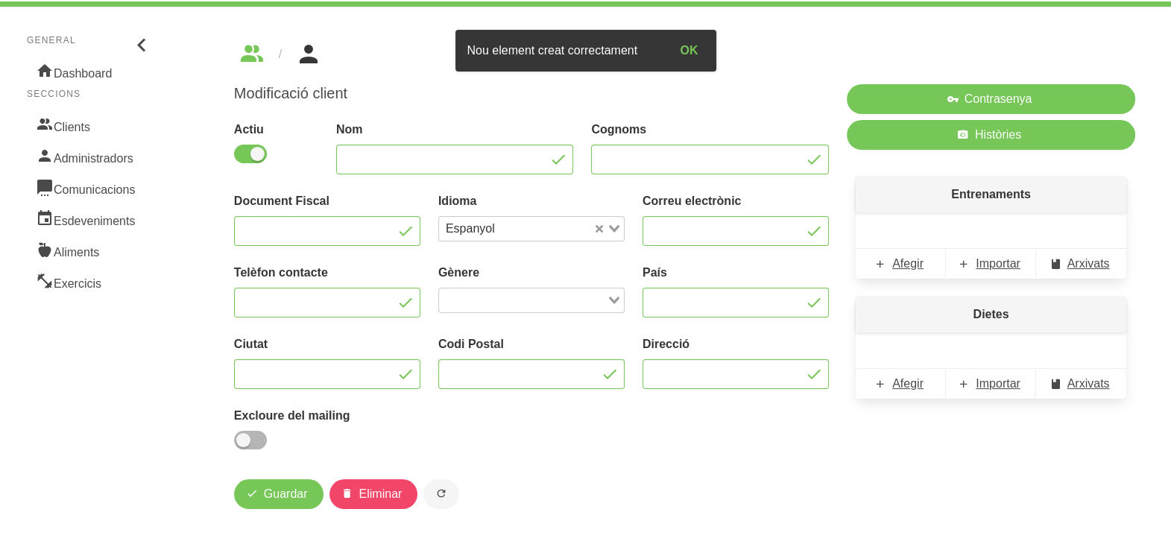
type input "Anna"
type input "Albó"
type input "albopoqui@gmail.com"
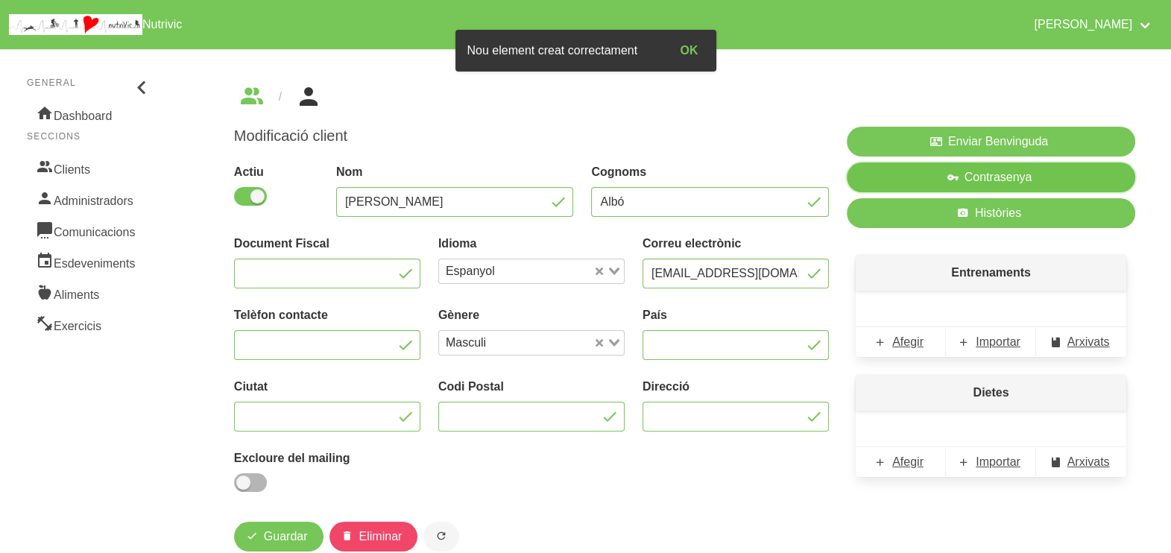
click at [971, 181] on span "Contrasenya" at bounding box center [999, 178] width 68 height 18
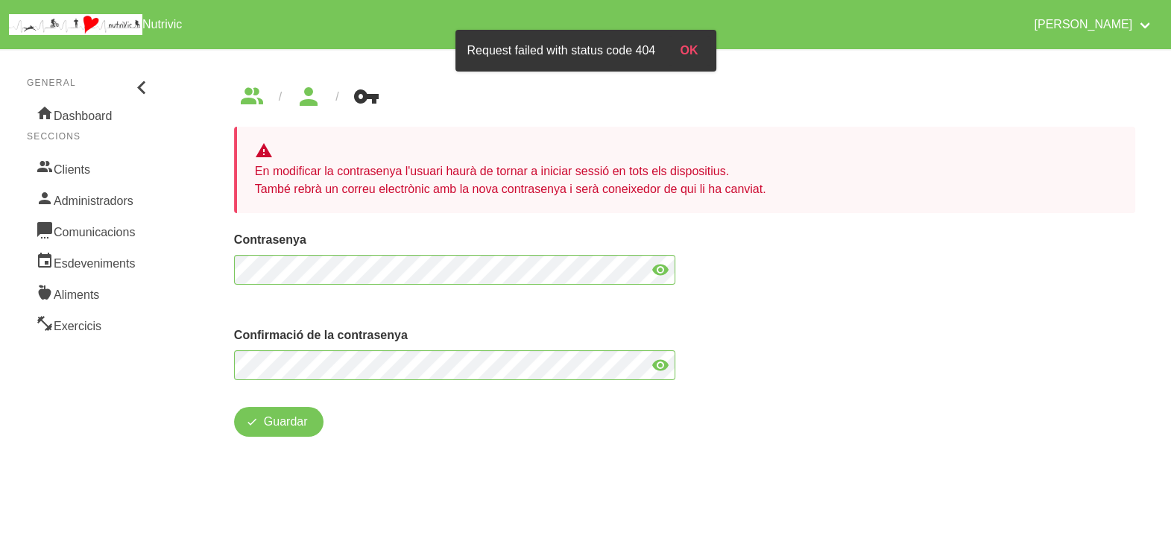
drag, startPoint x: 654, startPoint y: 265, endPoint x: 598, endPoint y: 288, distance: 60.5
click at [654, 265] on icon at bounding box center [661, 270] width 18 height 27
drag, startPoint x: 663, startPoint y: 368, endPoint x: 648, endPoint y: 368, distance: 14.9
click at [663, 368] on icon at bounding box center [661, 365] width 18 height 27
click at [265, 422] on span "Guardar" at bounding box center [286, 422] width 44 height 18
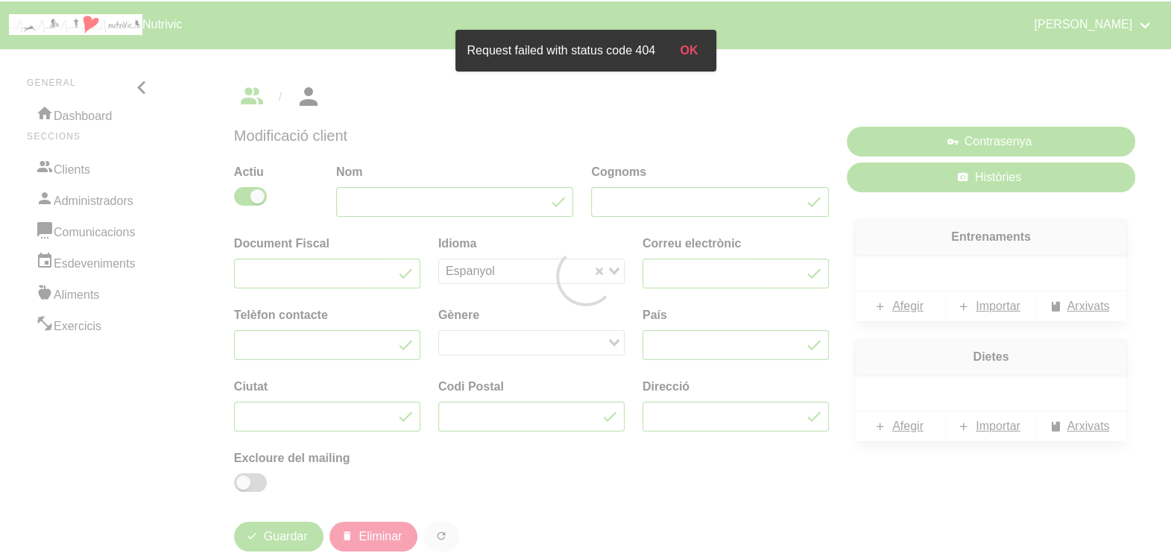
type input "Anna"
type input "Albó"
type input "albopoqui@gmail.com"
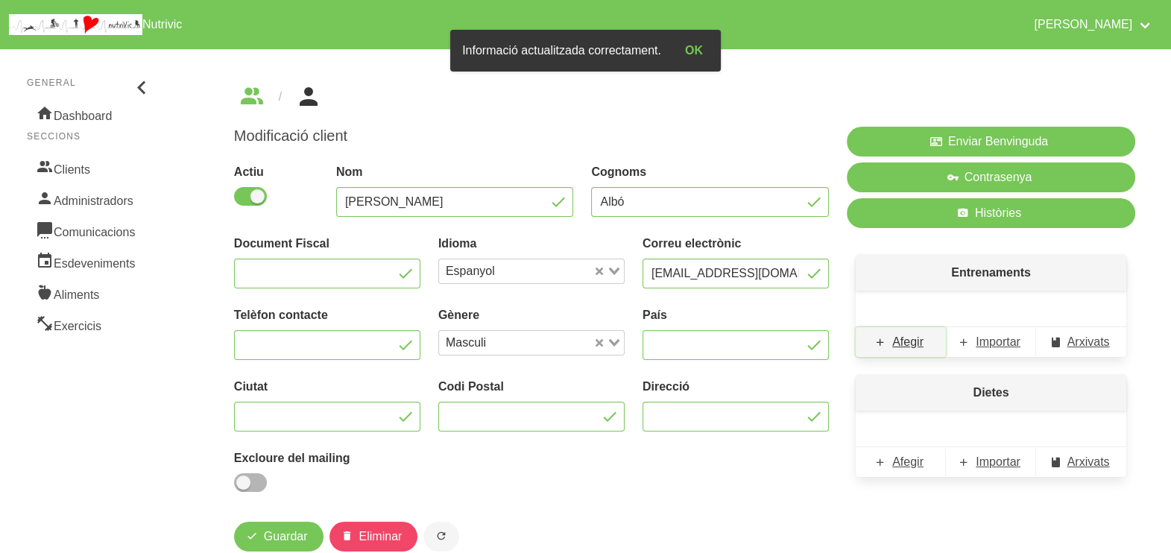
click at [907, 342] on span "Afegir" at bounding box center [908, 342] width 31 height 18
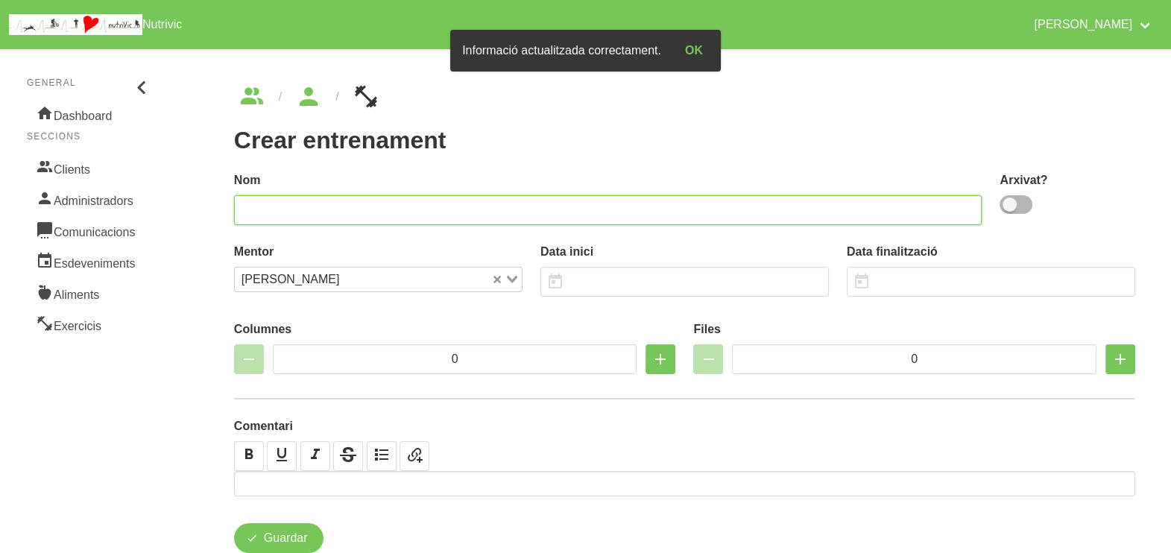
click at [344, 214] on input "text" at bounding box center [608, 210] width 749 height 30
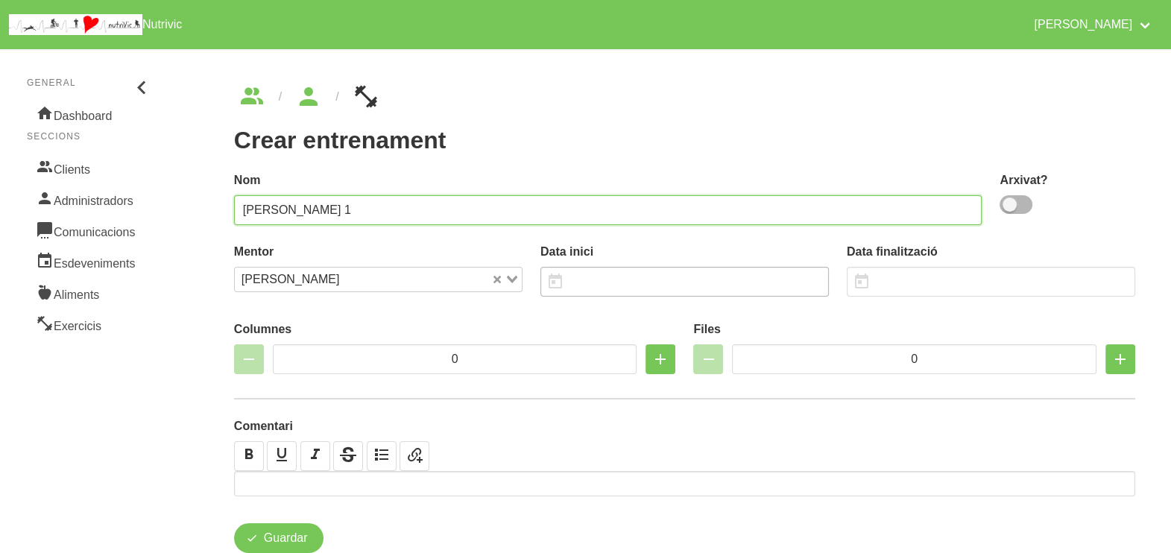
type input "Anna Albó 1"
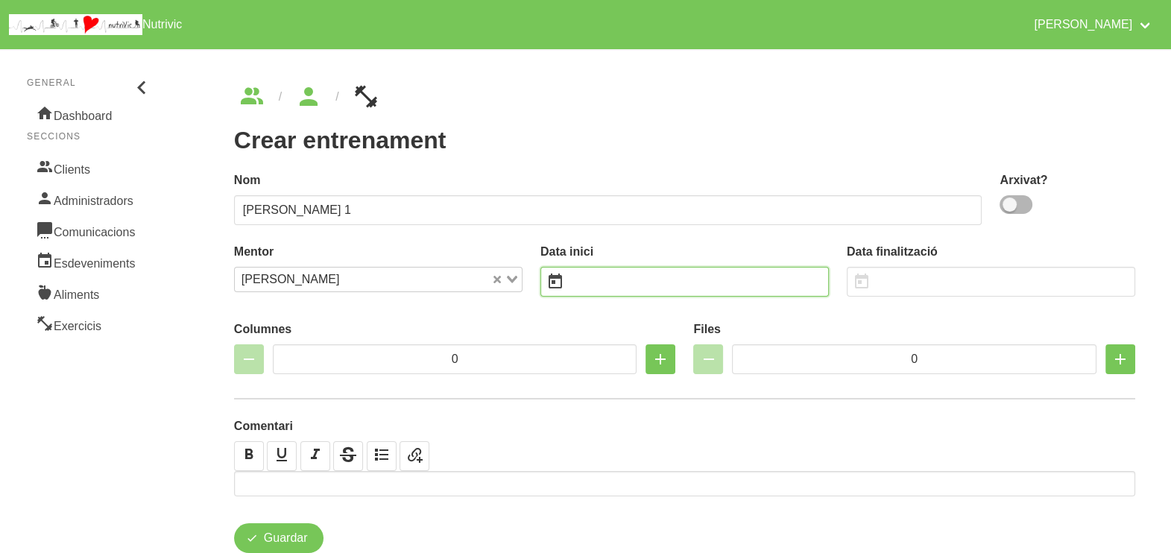
click at [611, 289] on input "text" at bounding box center [685, 282] width 289 height 30
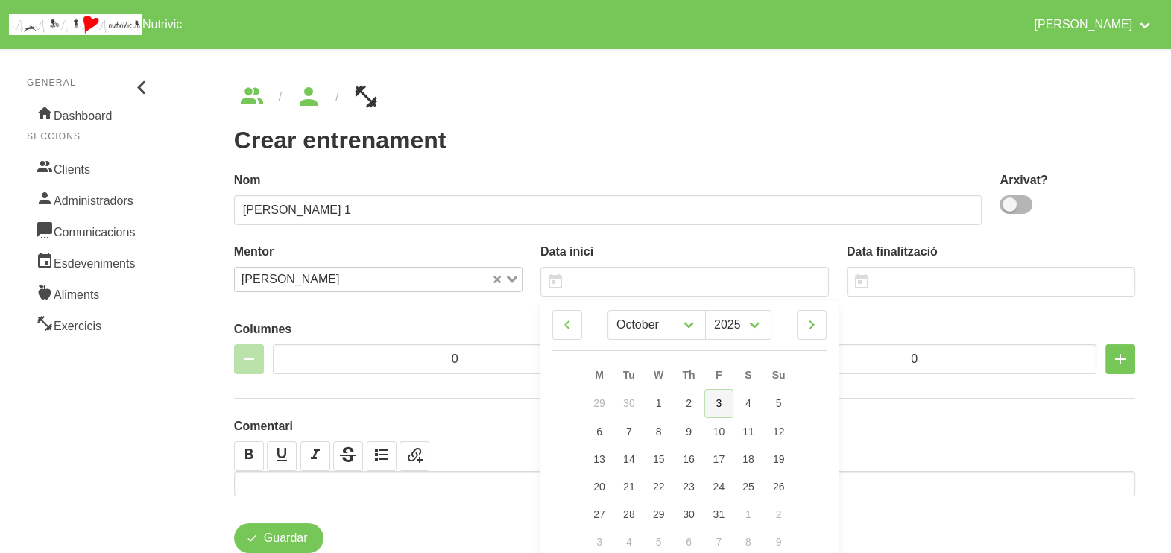
click at [723, 406] on link "3" at bounding box center [720, 403] width 30 height 29
type input "3/10/2025"
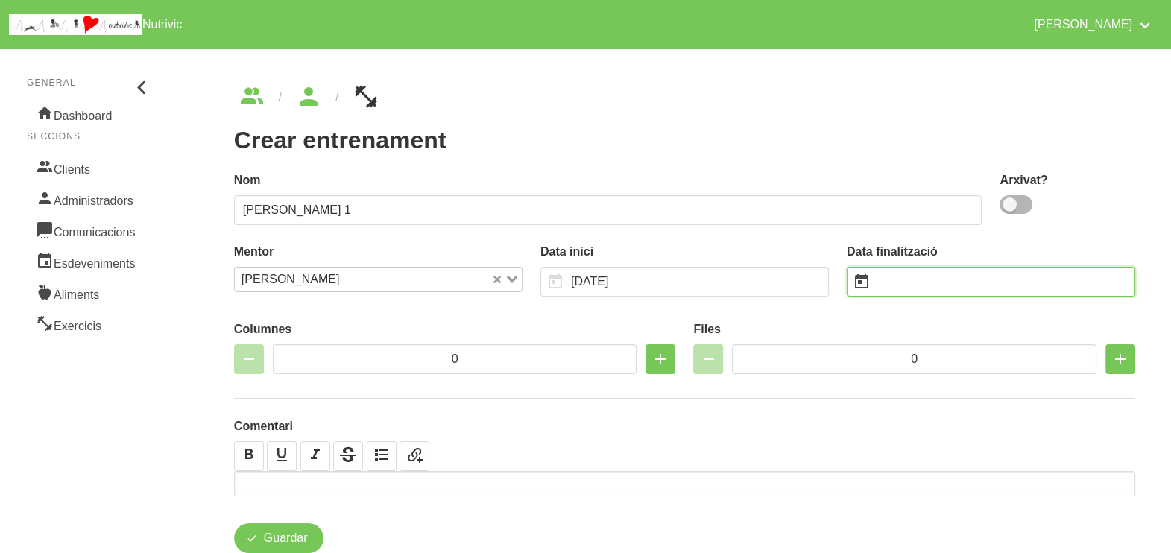
click at [905, 274] on input "text" at bounding box center [991, 282] width 289 height 30
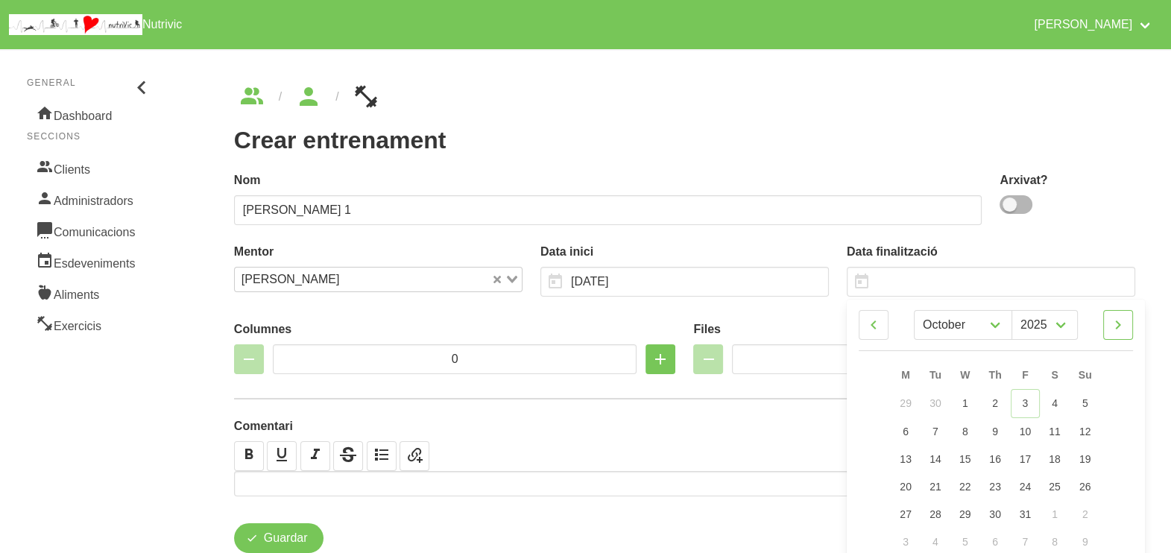
click at [1122, 319] on icon at bounding box center [1119, 325] width 18 height 27
click at [1127, 321] on link at bounding box center [1119, 325] width 30 height 30
select select "11"
click at [1088, 432] on span "14" at bounding box center [1086, 430] width 12 height 12
type input "14/12/2025"
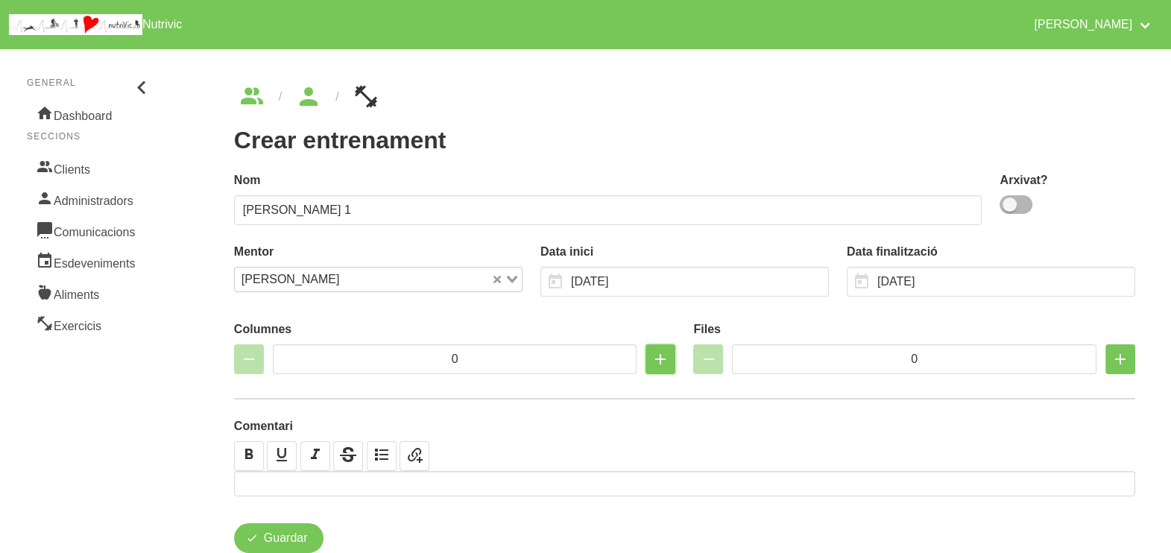
click at [661, 357] on icon "button" at bounding box center [661, 359] width 18 height 27
type input "2"
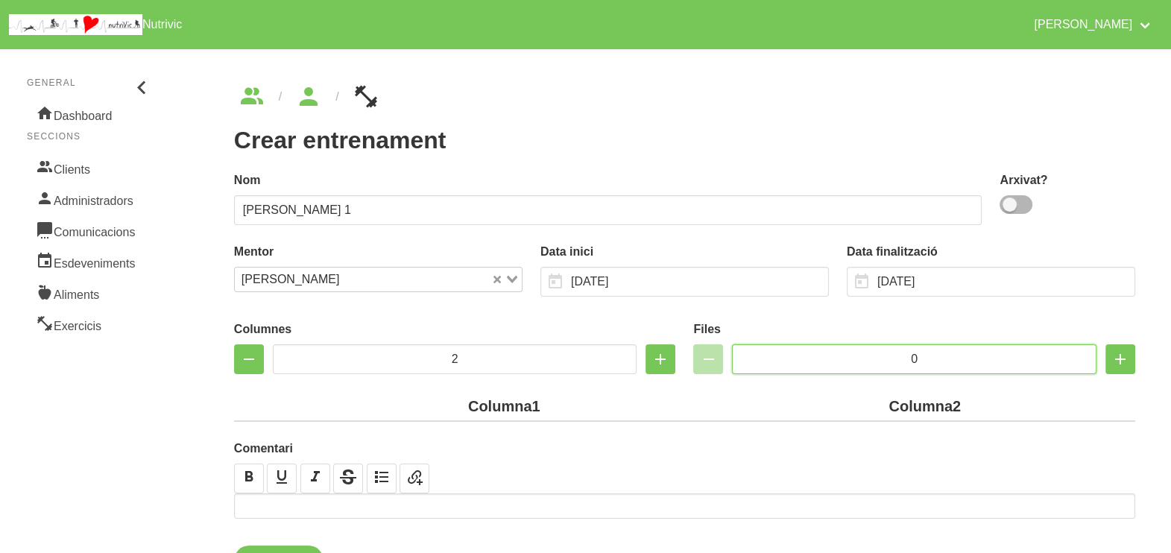
drag, startPoint x: 945, startPoint y: 362, endPoint x: 835, endPoint y: 362, distance: 109.6
click at [836, 362] on input "0" at bounding box center [914, 359] width 365 height 30
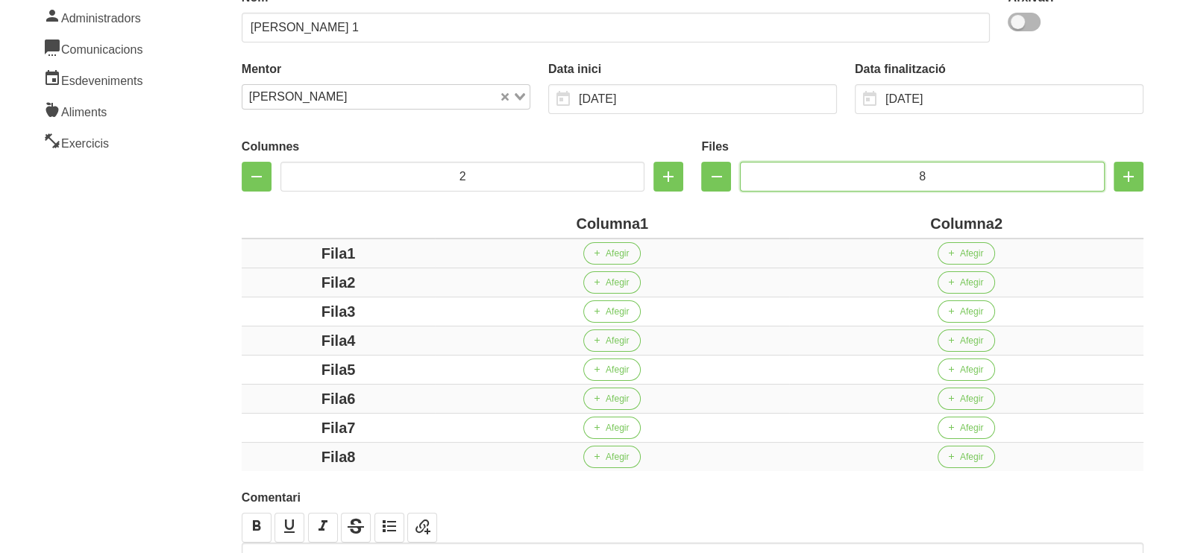
scroll to position [186, 0]
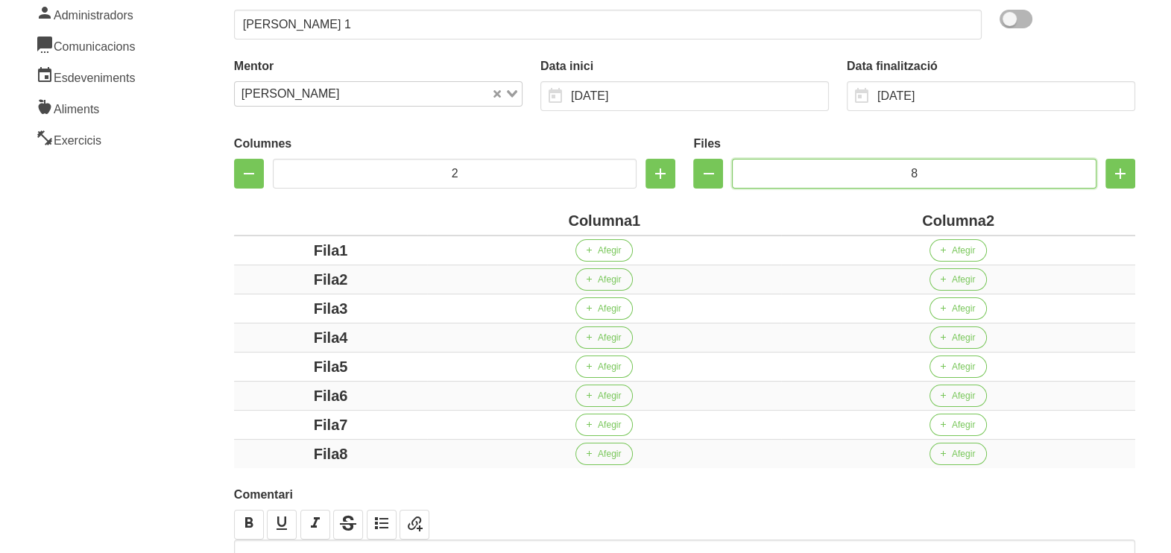
type input "8"
drag, startPoint x: 631, startPoint y: 223, endPoint x: 526, endPoint y: 221, distance: 105.2
click at [526, 221] on div "Columna1" at bounding box center [604, 221] width 342 height 22
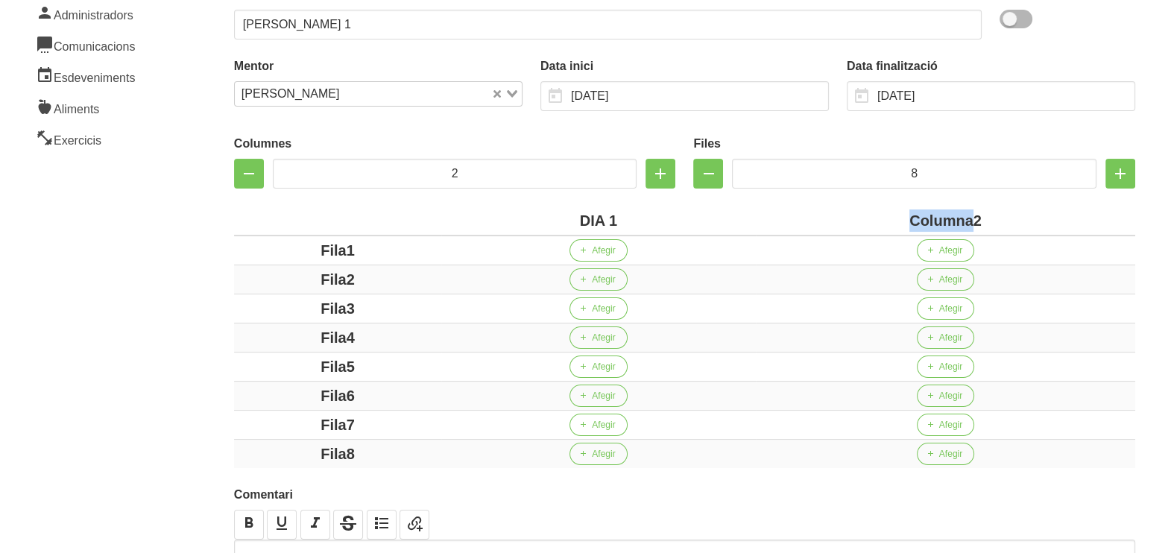
drag, startPoint x: 975, startPoint y: 220, endPoint x: 885, endPoint y: 220, distance: 90.2
click at [887, 220] on div "Columna2" at bounding box center [946, 221] width 368 height 22
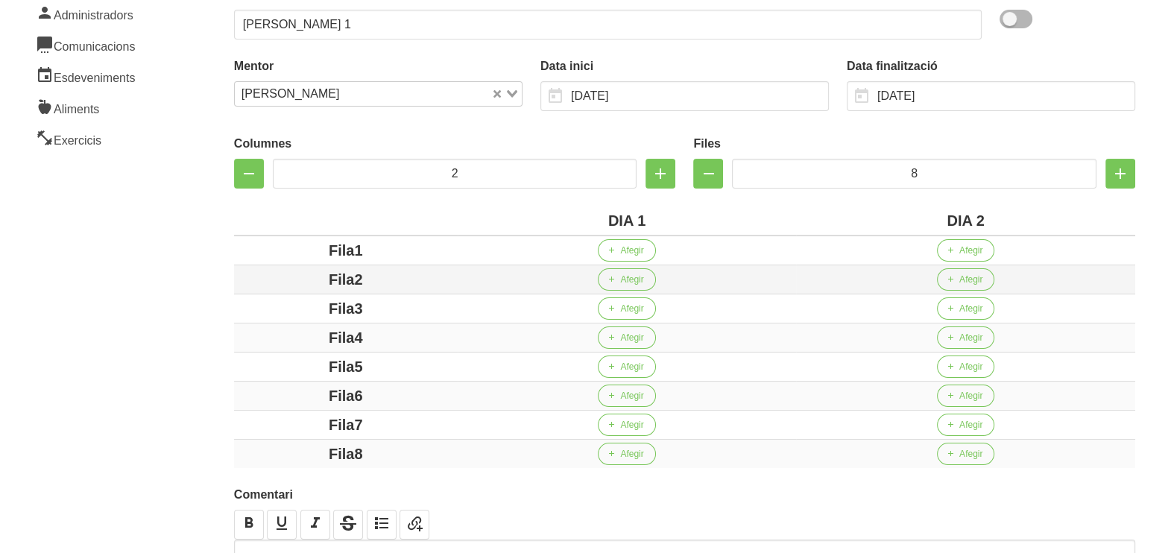
drag, startPoint x: 352, startPoint y: 245, endPoint x: 290, endPoint y: 265, distance: 65.1
click at [277, 256] on div "Fila1" at bounding box center [346, 250] width 212 height 22
drag, startPoint x: 353, startPoint y: 276, endPoint x: 323, endPoint y: 289, distance: 32.4
click at [323, 281] on div "Fila2" at bounding box center [346, 279] width 212 height 22
click at [286, 312] on div "Fila3" at bounding box center [346, 309] width 212 height 22
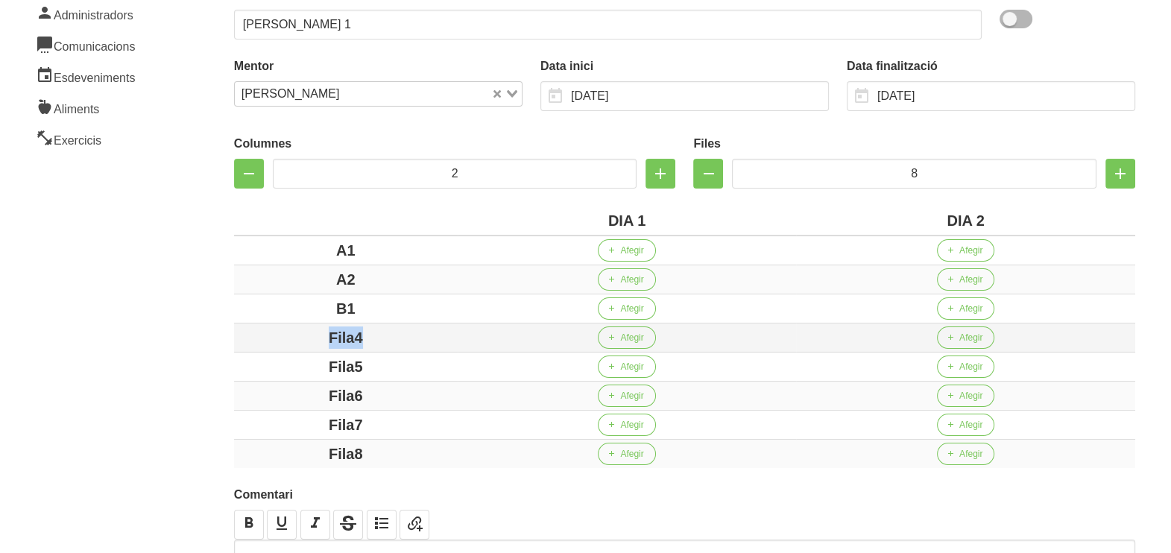
drag, startPoint x: 408, startPoint y: 331, endPoint x: 273, endPoint y: 332, distance: 135.0
click at [273, 332] on div "Fila4" at bounding box center [346, 338] width 212 height 22
click at [290, 365] on div "Fila5" at bounding box center [346, 367] width 212 height 22
click at [283, 395] on div "Fila6" at bounding box center [346, 396] width 212 height 22
drag, startPoint x: 384, startPoint y: 421, endPoint x: 285, endPoint y: 421, distance: 99.2
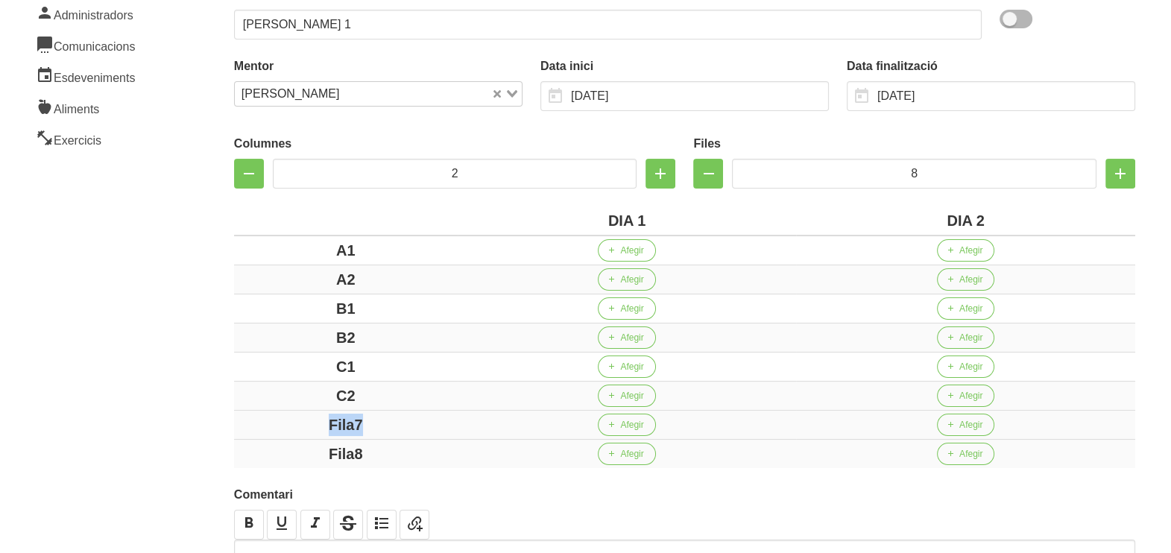
click at [285, 421] on div "Fila7" at bounding box center [346, 425] width 212 height 22
click at [286, 443] on div "Fila8" at bounding box center [346, 454] width 212 height 22
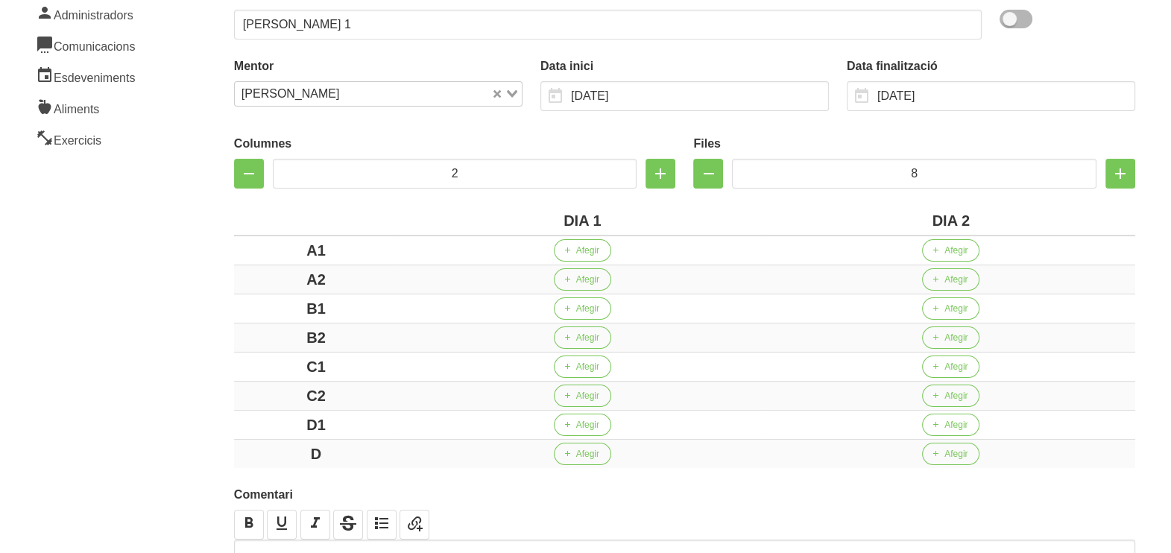
click at [168, 378] on aside "General Dashboard Seccions Clients Administradors Comunicacions Esdeveniments A…" at bounding box center [90, 261] width 198 height 812
click at [585, 251] on span "Afegir" at bounding box center [587, 250] width 23 height 13
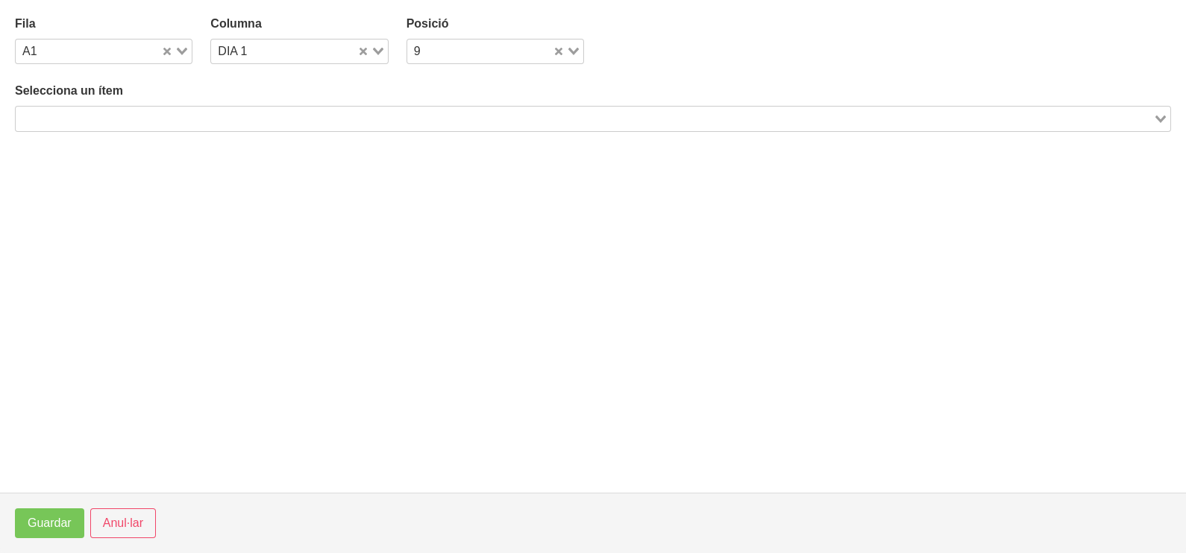
click at [165, 110] on input "Search for option" at bounding box center [584, 119] width 1134 height 18
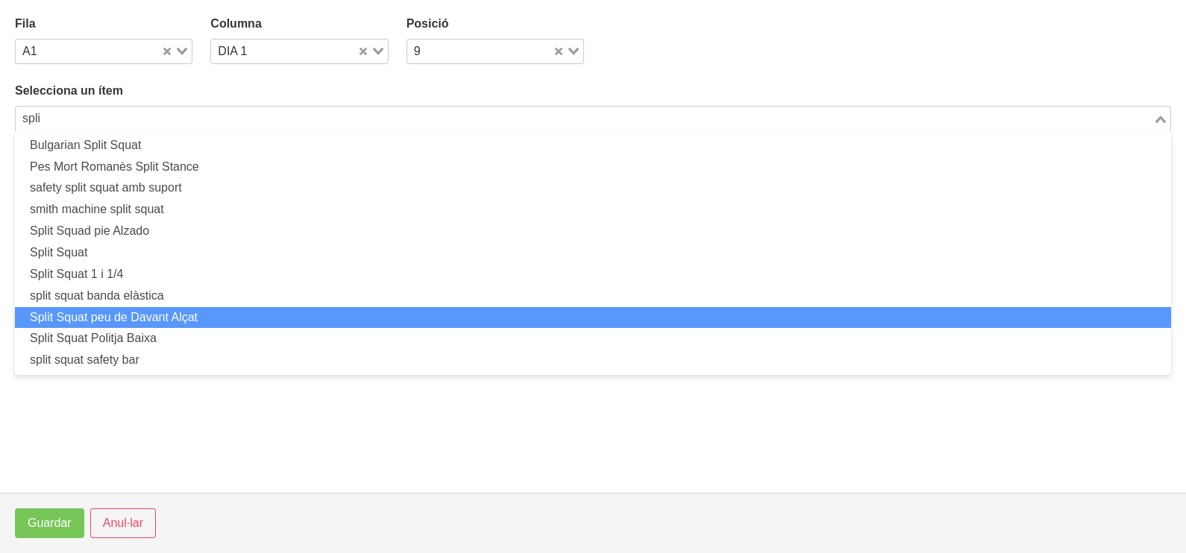
click at [160, 311] on li "Split Squat peu de Davant Alçat" at bounding box center [593, 318] width 1156 height 22
type input "spli"
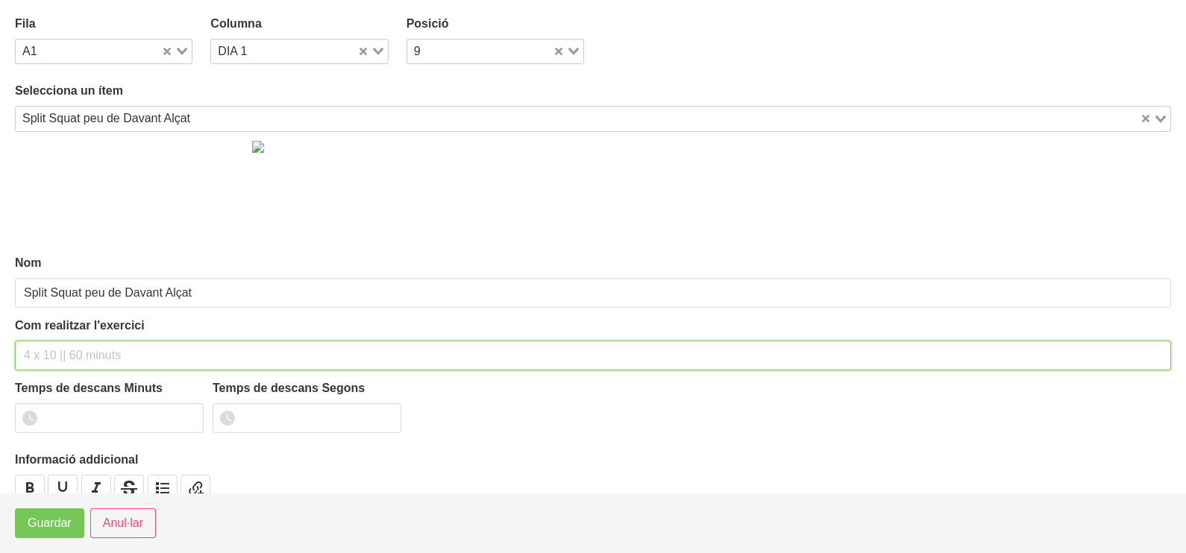
click at [78, 352] on input "text" at bounding box center [593, 356] width 1156 height 30
type input "3 x 8-10 60""
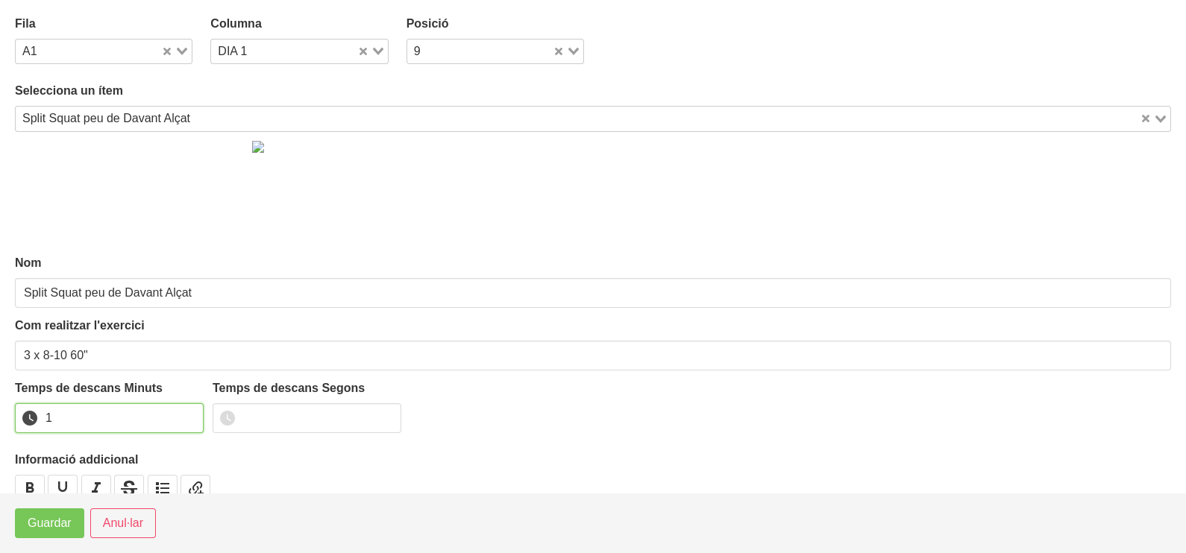
drag, startPoint x: 186, startPoint y: 412, endPoint x: 160, endPoint y: 429, distance: 31.9
type input "1"
click at [186, 413] on input "1" at bounding box center [109, 418] width 189 height 30
click at [69, 533] on button "Guardar" at bounding box center [49, 524] width 69 height 30
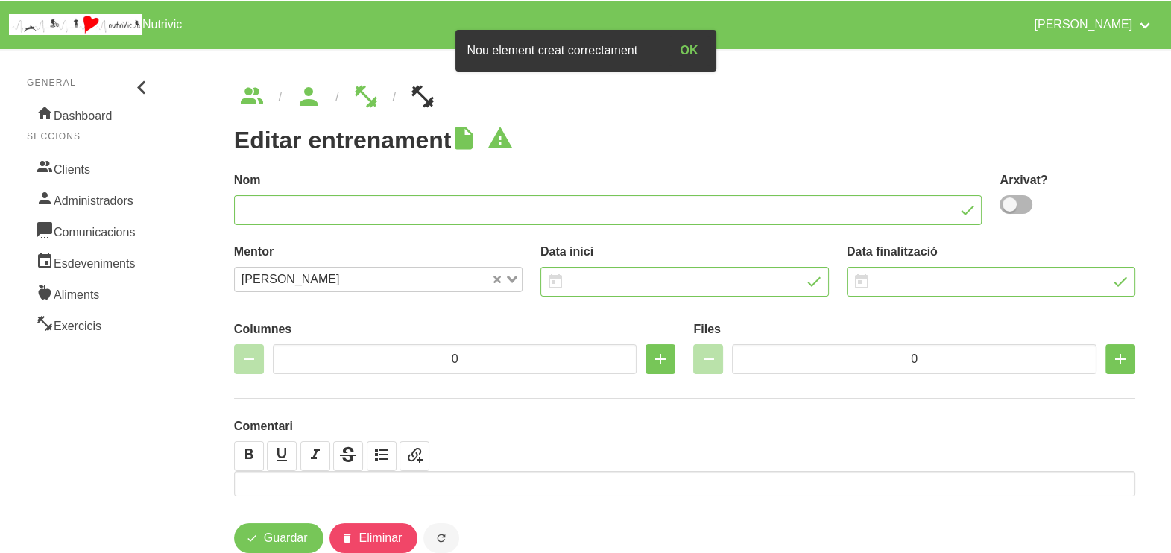
type input "Anna Albó 1"
type input "3/10/2025"
type input "14/12/2025"
type input "2"
type input "8"
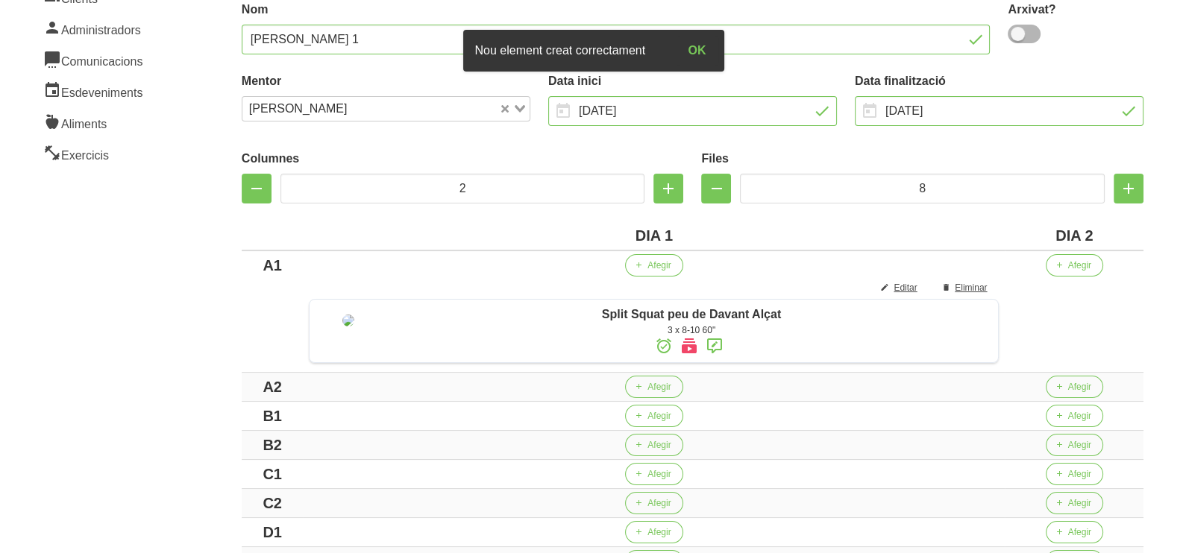
scroll to position [280, 0]
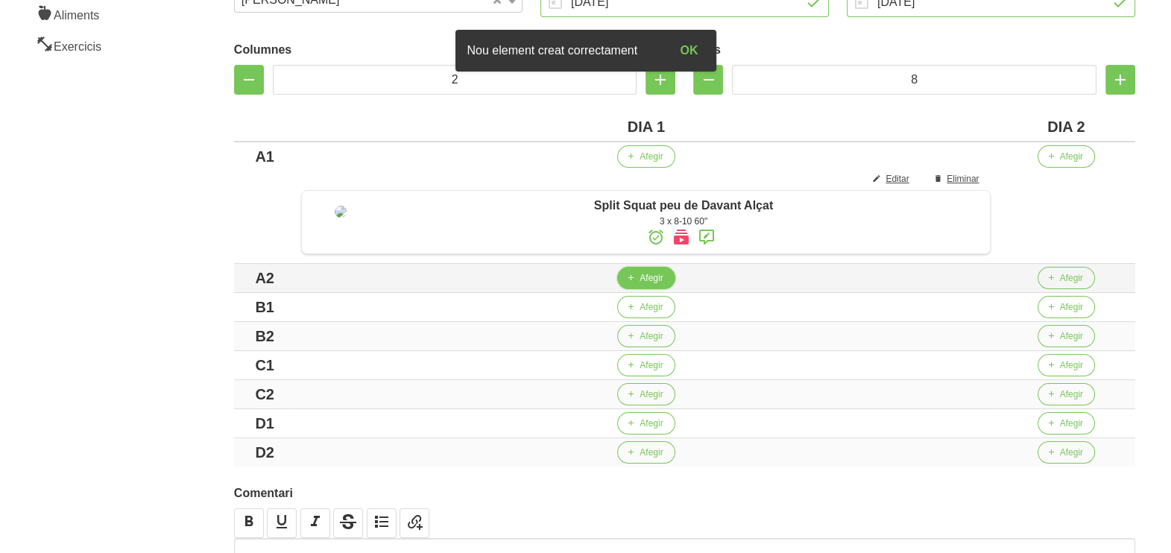
click at [644, 285] on span "Afegir" at bounding box center [651, 277] width 23 height 13
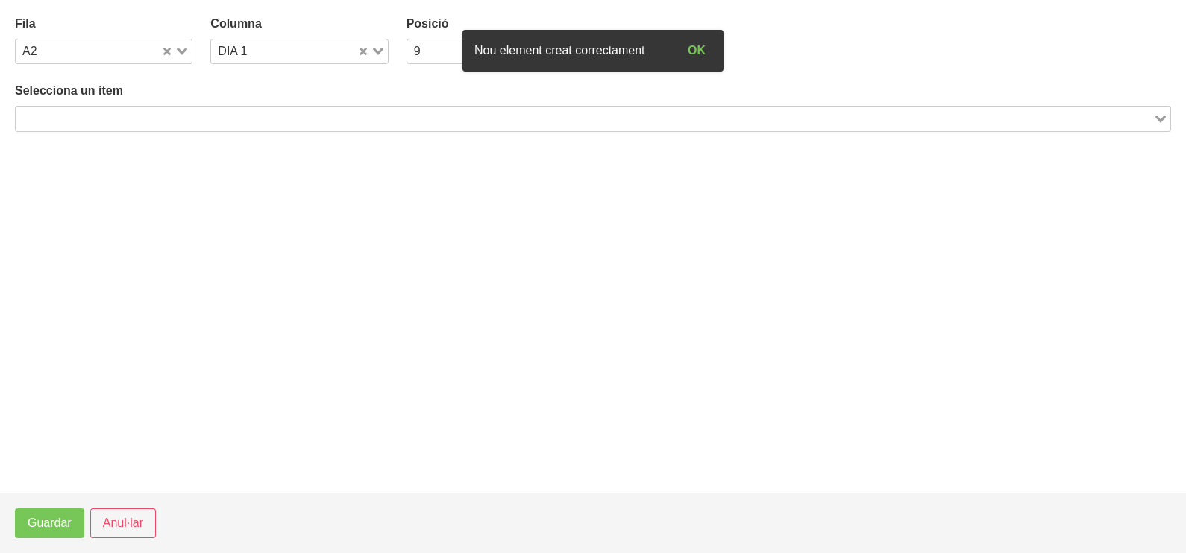
click at [167, 110] on input "Search for option" at bounding box center [584, 119] width 1134 height 18
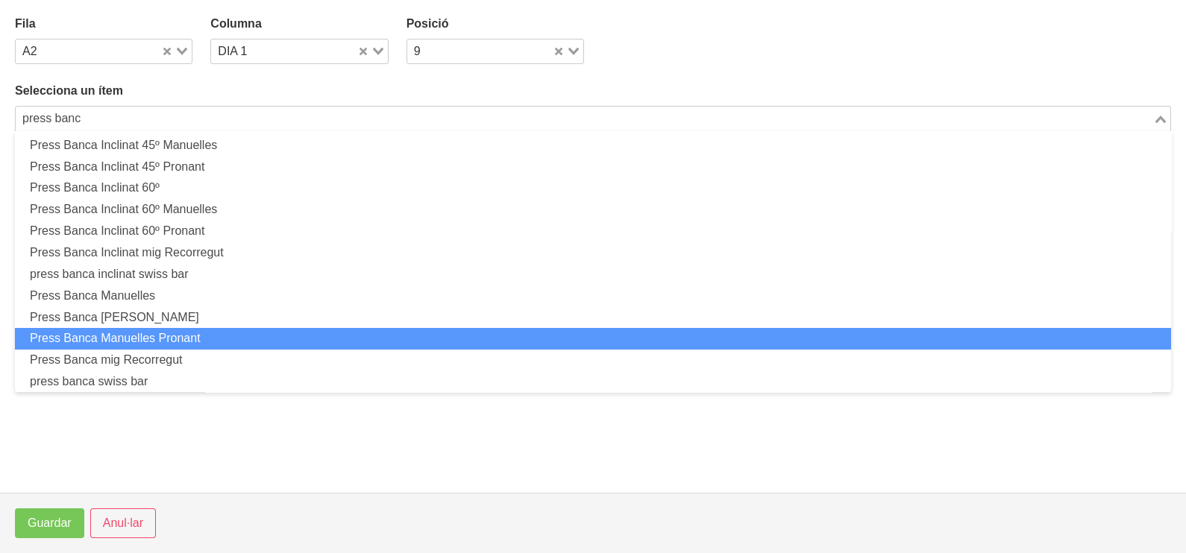
click at [197, 333] on li "Press Banca Manuelles Pronant" at bounding box center [593, 339] width 1156 height 22
type input "press banc"
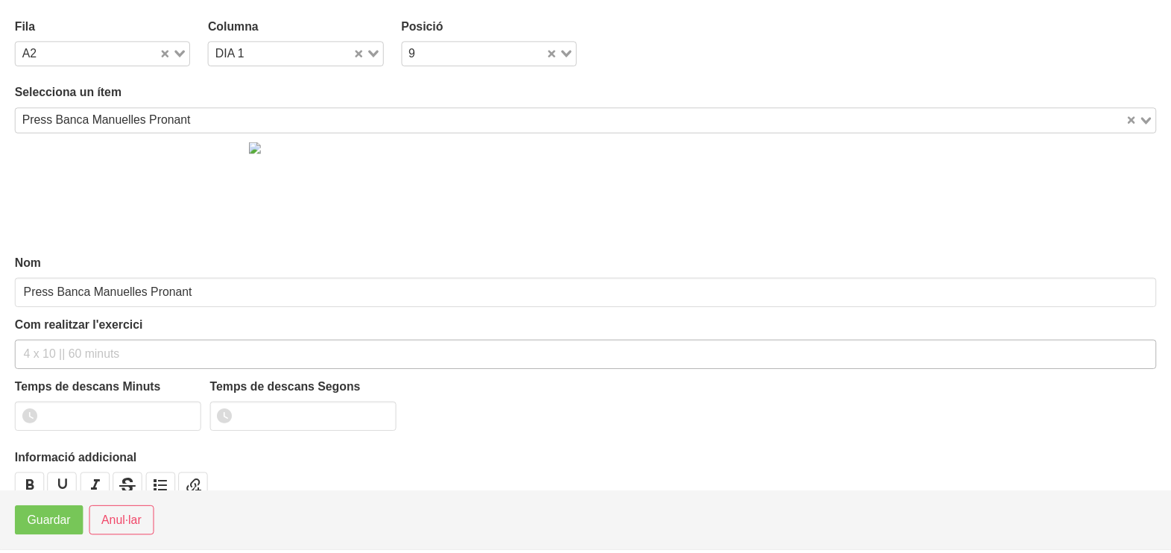
scroll to position [4, 0]
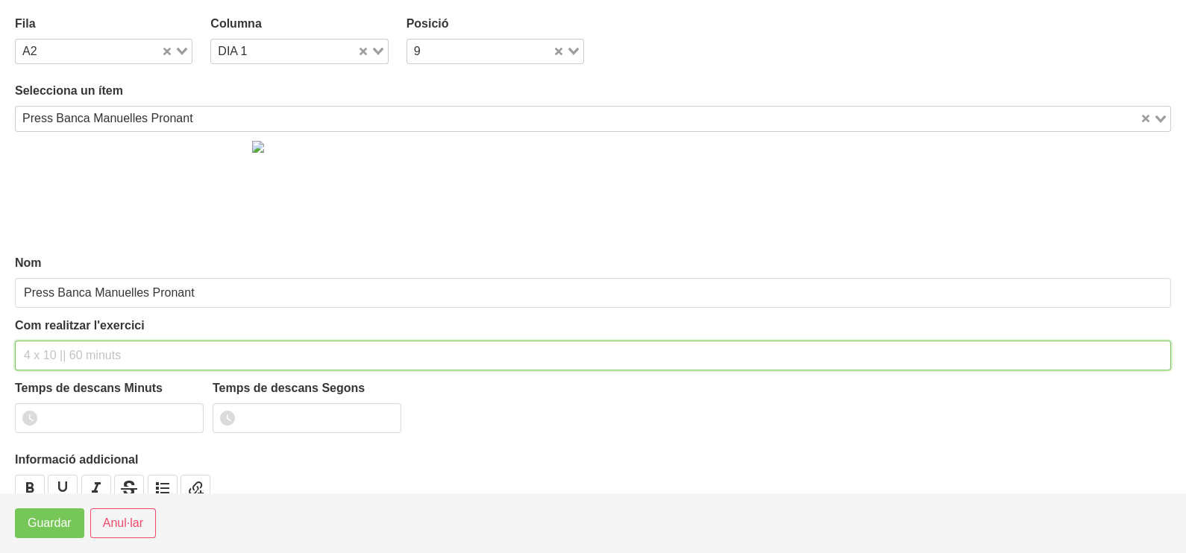
click at [71, 354] on input "text" at bounding box center [593, 356] width 1156 height 30
type input "3 x 8-10 60""
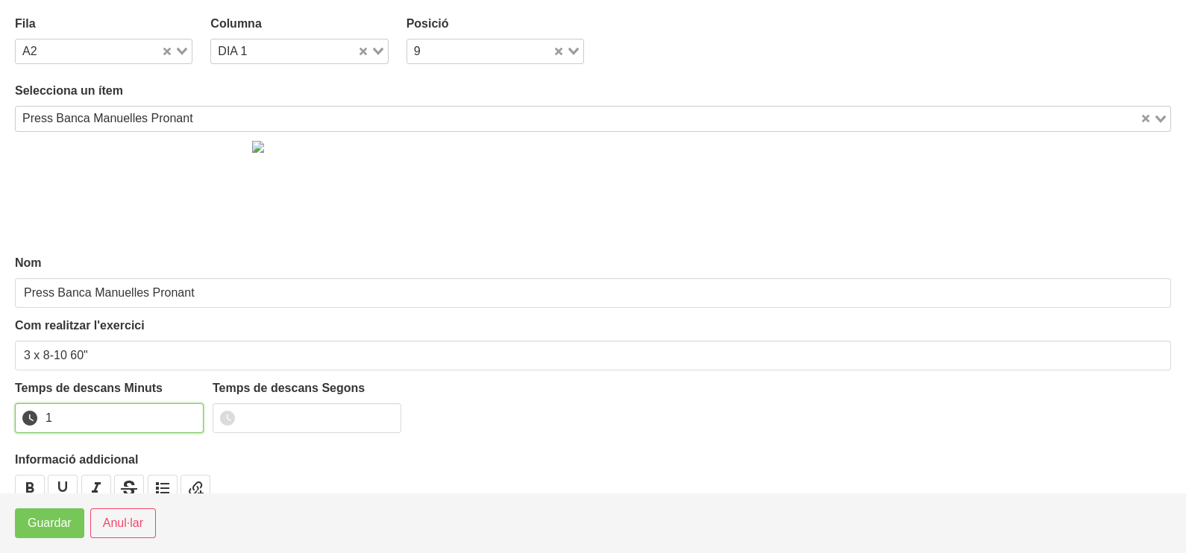
type input "1"
click at [186, 412] on input "1" at bounding box center [109, 418] width 189 height 30
click at [68, 524] on span "Guardar" at bounding box center [50, 524] width 44 height 18
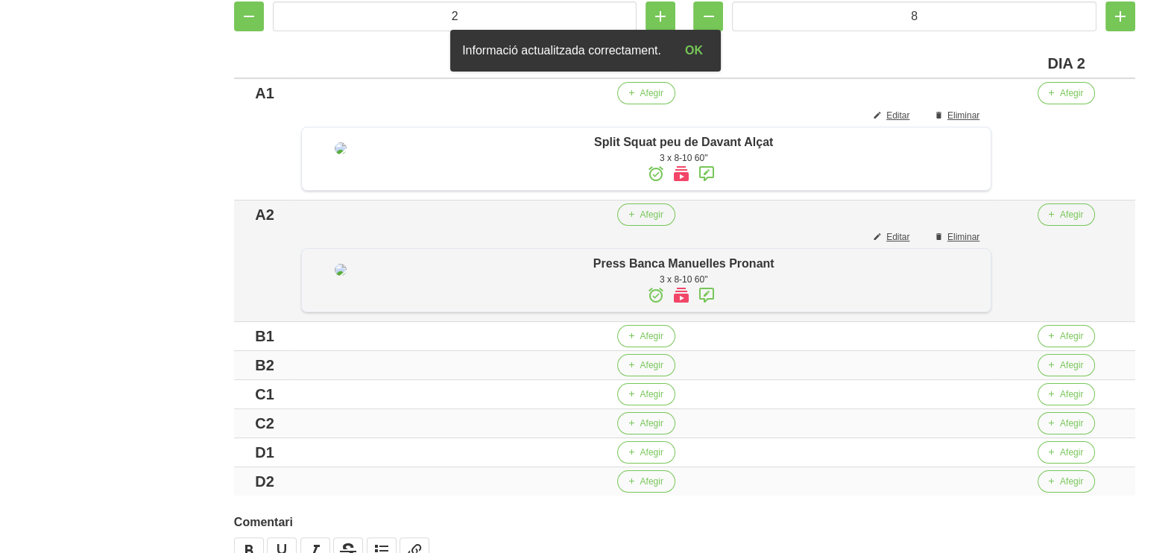
scroll to position [372, 0]
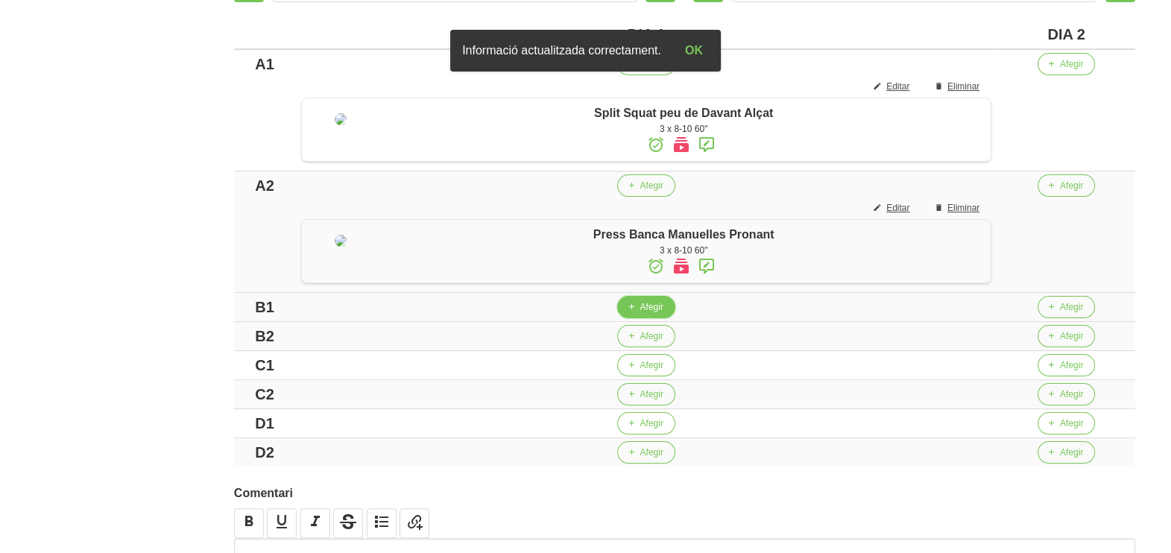
click at [646, 314] on span "Afegir" at bounding box center [651, 307] width 23 height 13
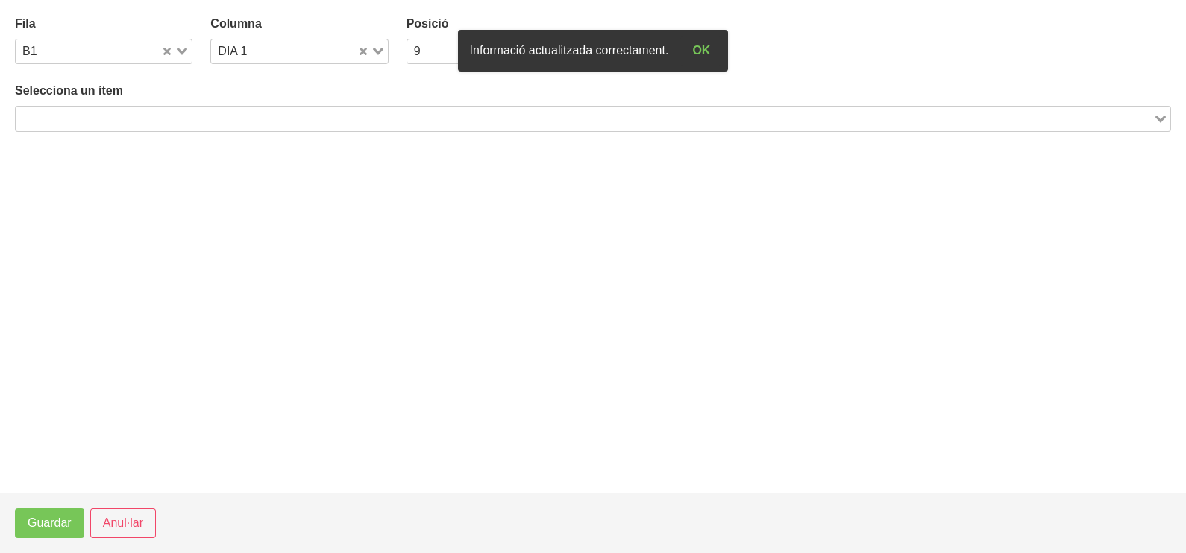
drag, startPoint x: 140, startPoint y: 119, endPoint x: 143, endPoint y: 109, distance: 10.1
click at [141, 116] on input "Search for option" at bounding box center [584, 119] width 1134 height 18
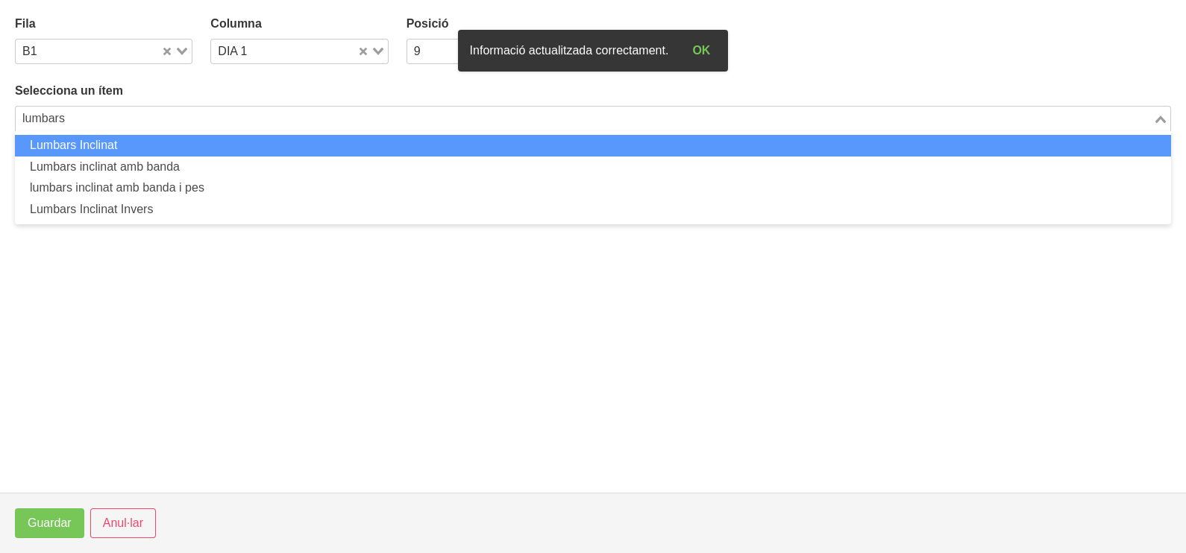
click at [111, 142] on li "Lumbars Inclinat" at bounding box center [593, 146] width 1156 height 22
type input "lumbars"
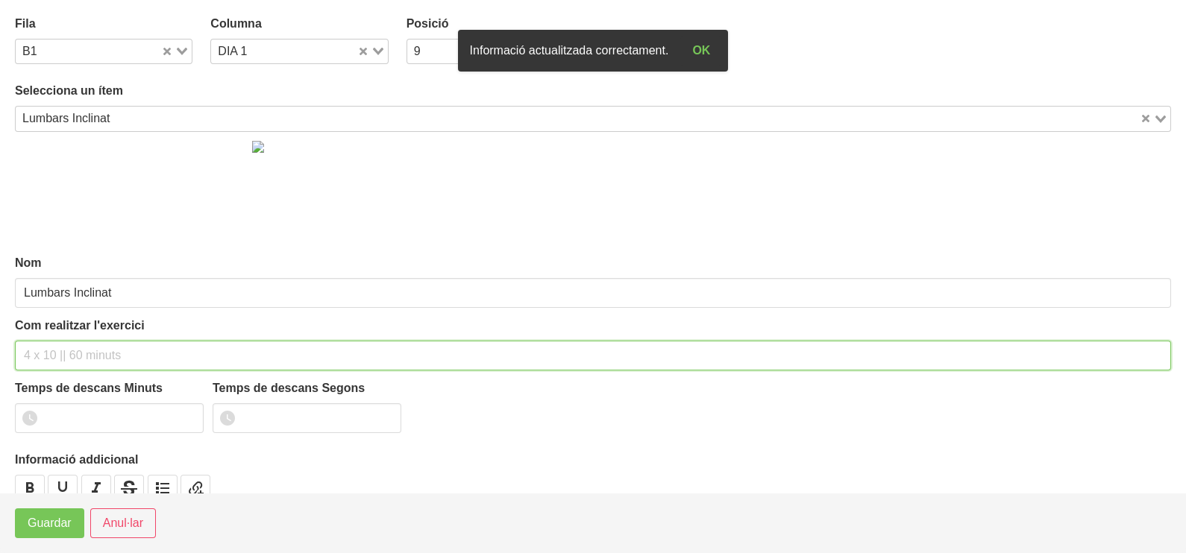
click at [51, 358] on input "text" at bounding box center [593, 356] width 1156 height 30
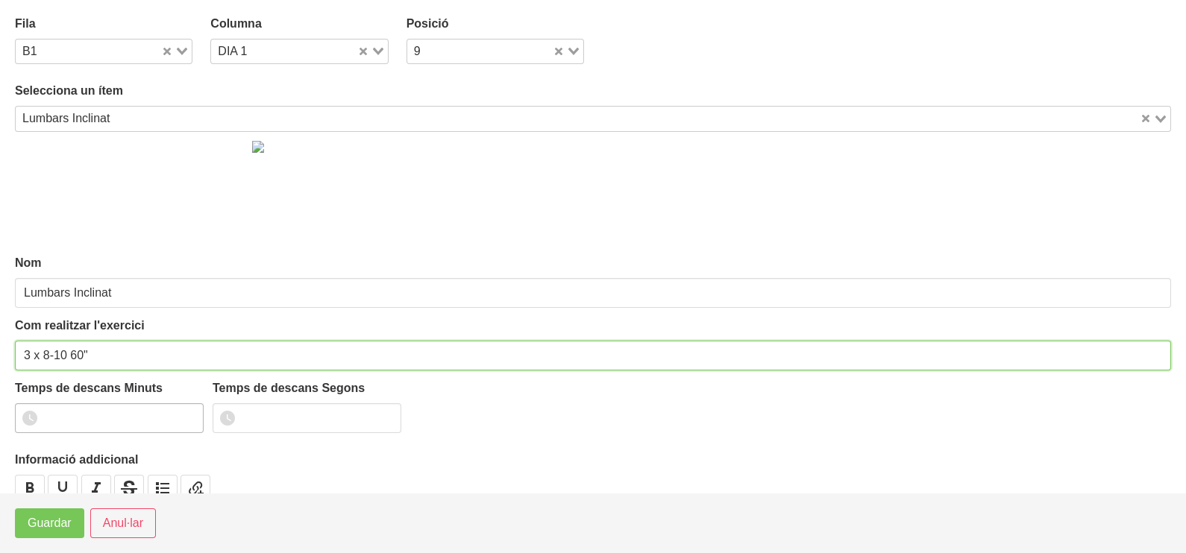
type input "3 x 8-10 60""
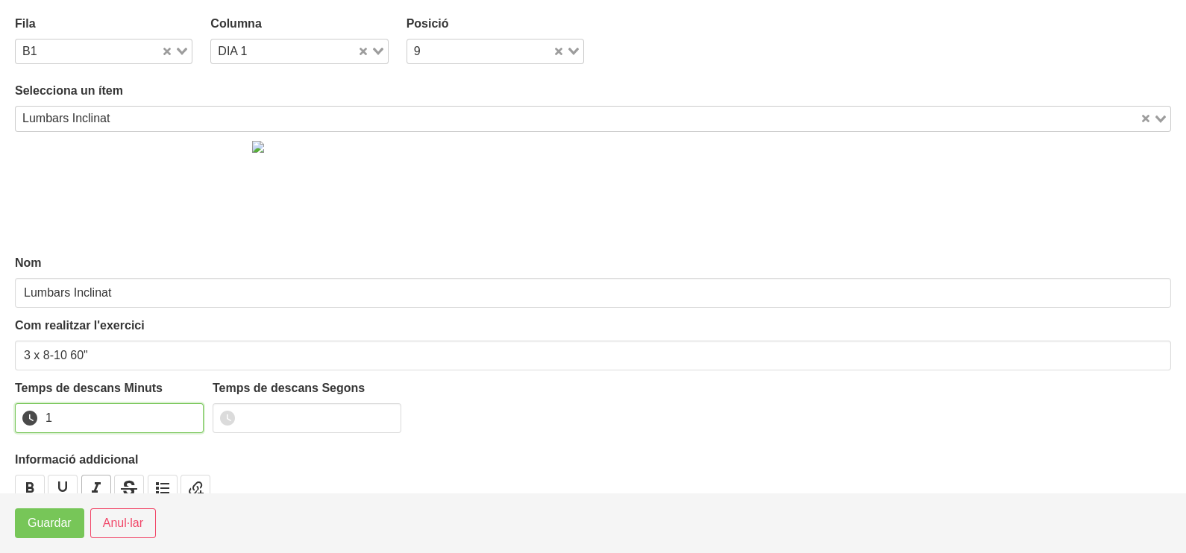
drag, startPoint x: 190, startPoint y: 414, endPoint x: 89, endPoint y: 479, distance: 120.4
type input "1"
click at [176, 420] on input "1" at bounding box center [109, 418] width 189 height 30
click at [55, 524] on span "Guardar" at bounding box center [50, 524] width 44 height 18
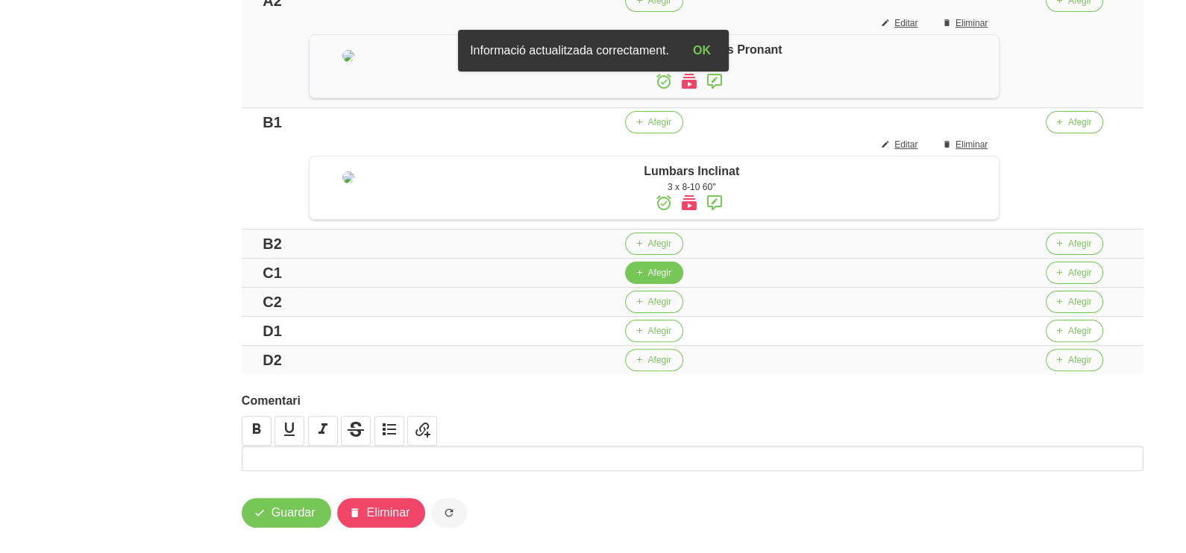
scroll to position [559, 0]
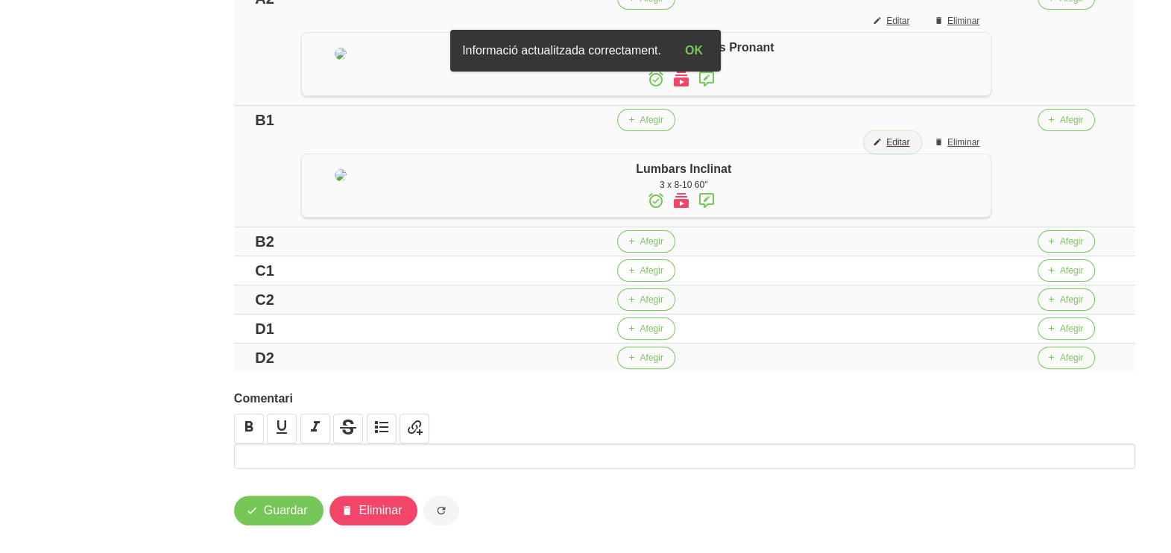
click at [910, 149] on span "Editar" at bounding box center [898, 142] width 23 height 13
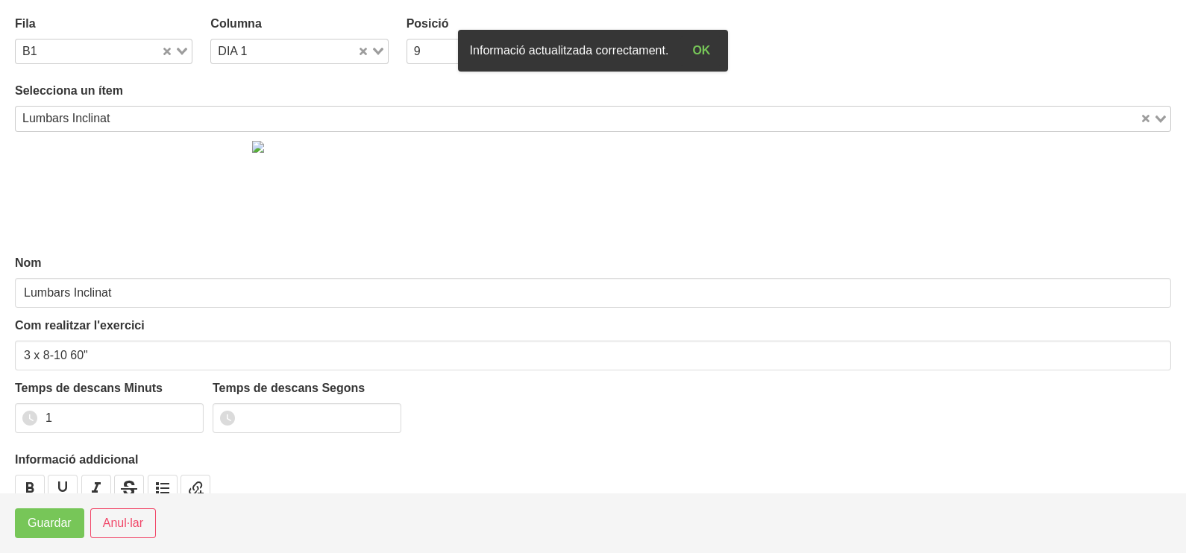
click at [128, 114] on input "Search for option" at bounding box center [626, 119] width 1023 height 18
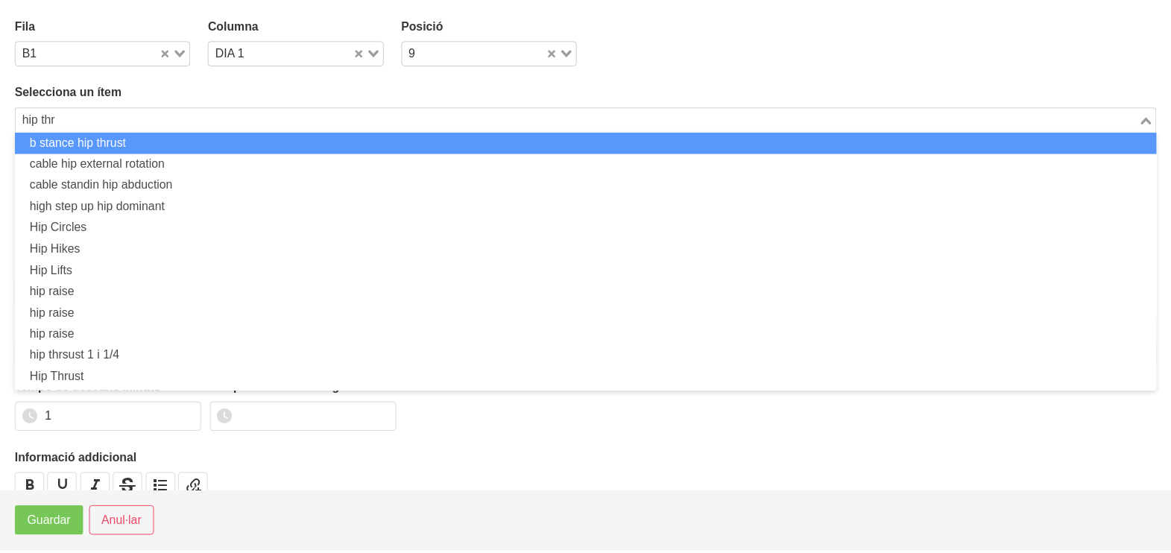
scroll to position [0, 0]
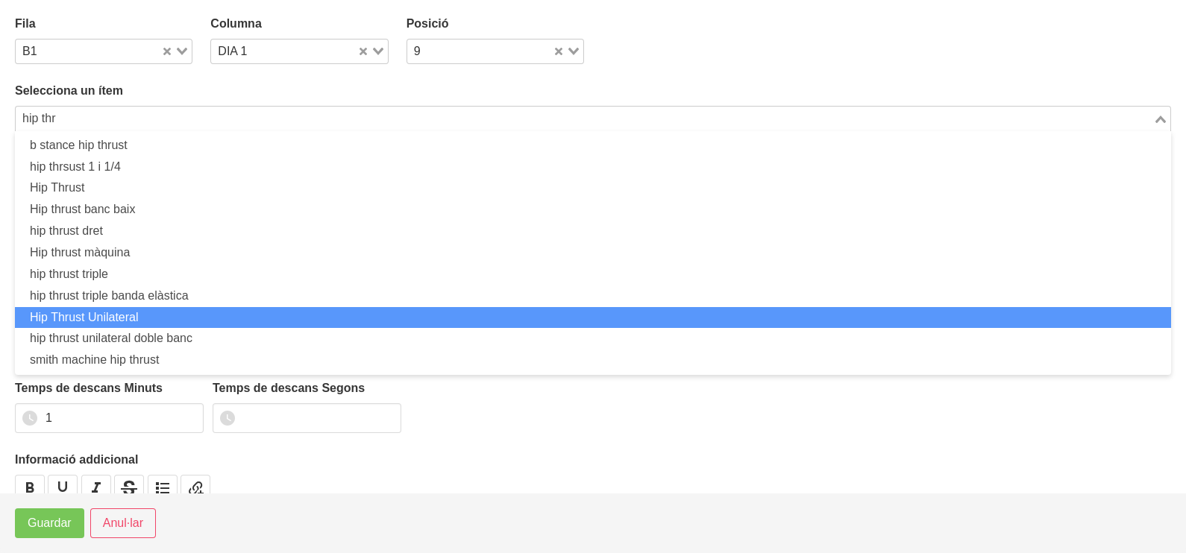
drag, startPoint x: 163, startPoint y: 317, endPoint x: 150, endPoint y: 328, distance: 16.9
click at [163, 317] on li "Hip Thrust Unilateral" at bounding box center [593, 318] width 1156 height 22
type input "hip thr"
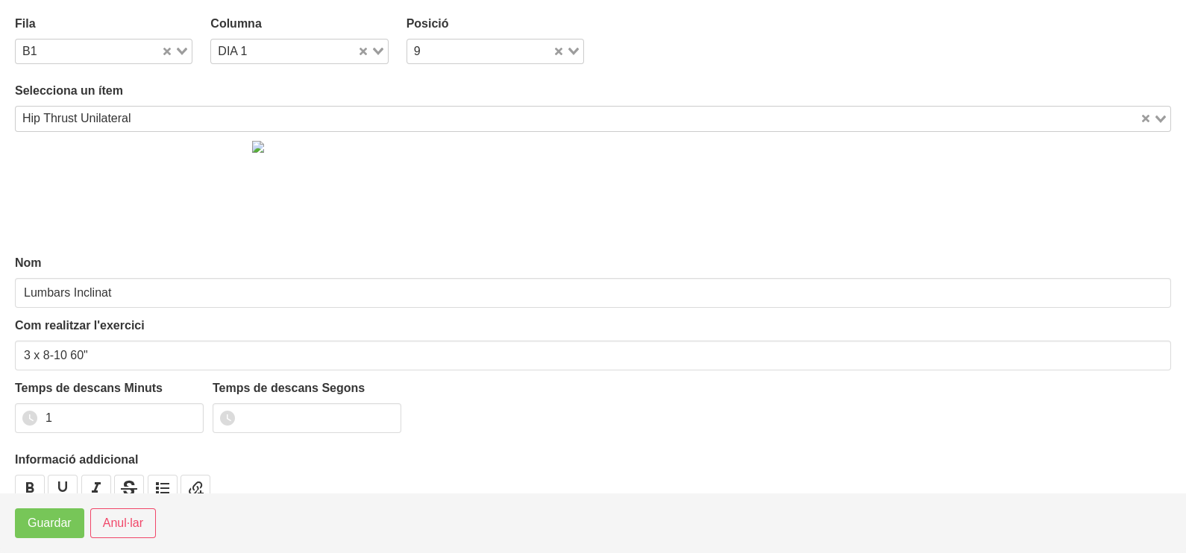
type input "Hip Thrust Unilateral"
click at [54, 529] on span "Guardar" at bounding box center [50, 524] width 44 height 18
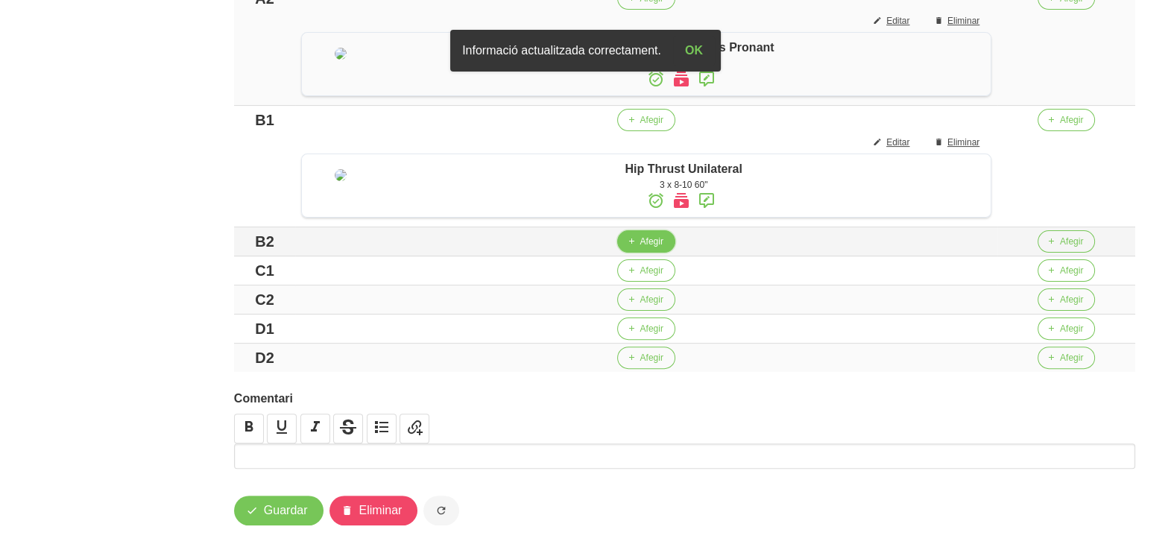
click at [645, 248] on span "Afegir" at bounding box center [651, 241] width 23 height 13
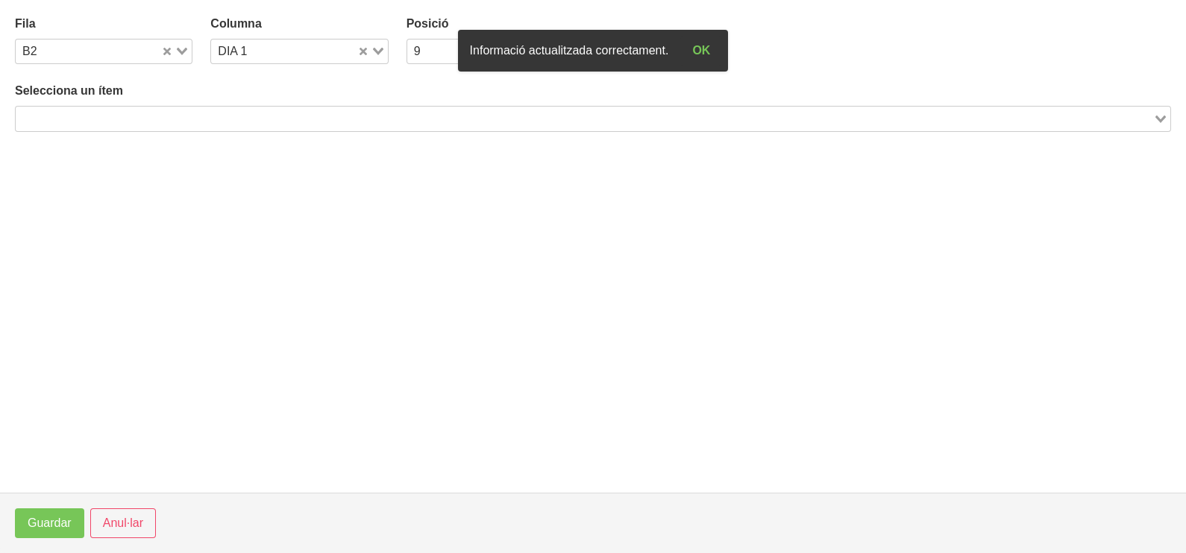
click at [287, 119] on input "Search for option" at bounding box center [584, 119] width 1134 height 18
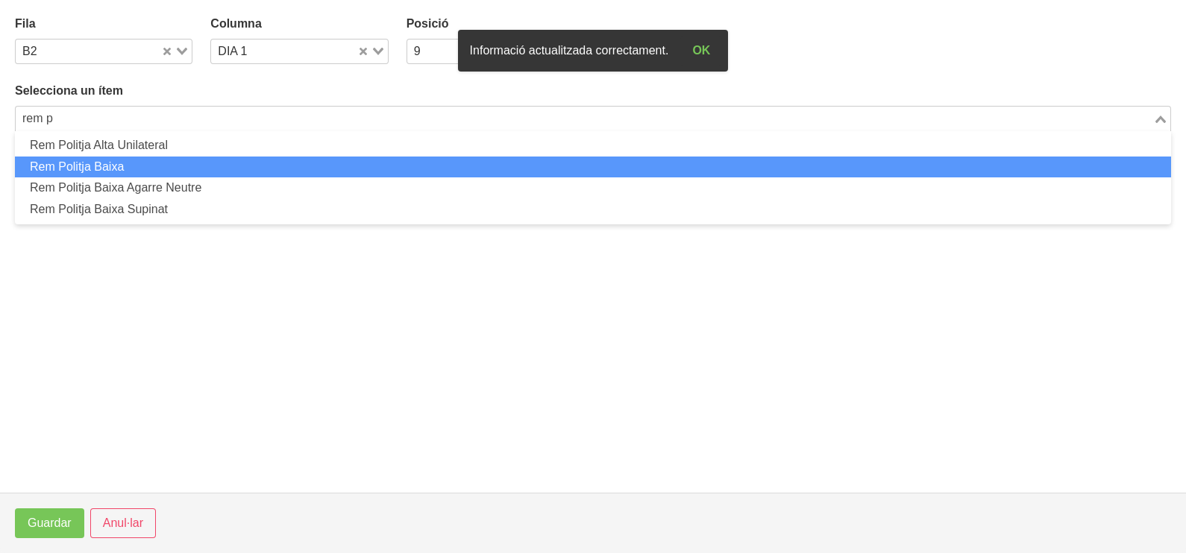
click at [246, 172] on li "Rem Politja Baixa" at bounding box center [593, 168] width 1156 height 22
type input "rem p"
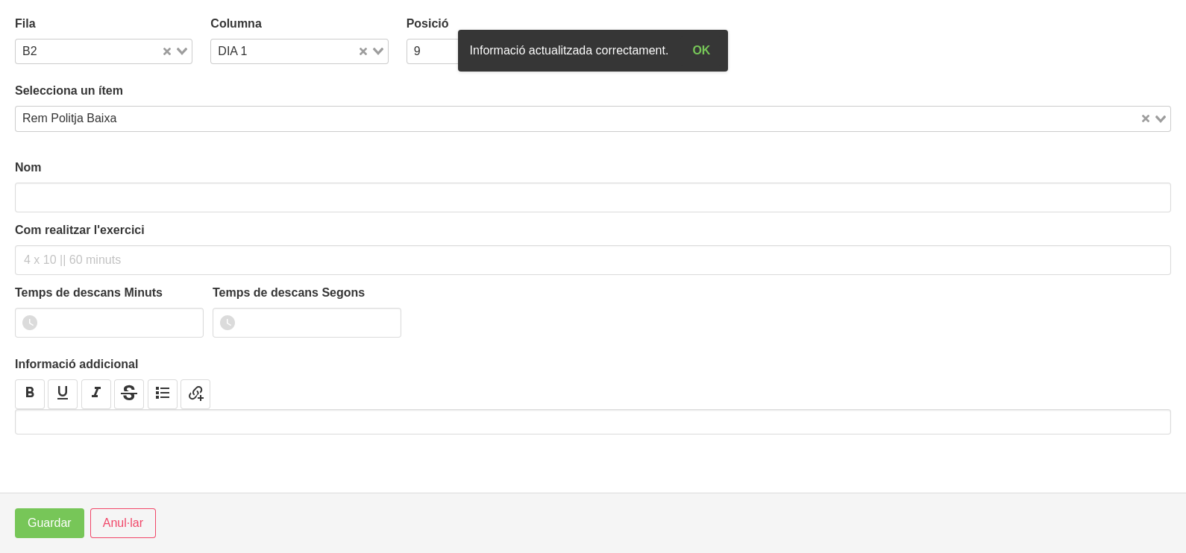
type input "Rem Politja Baixa"
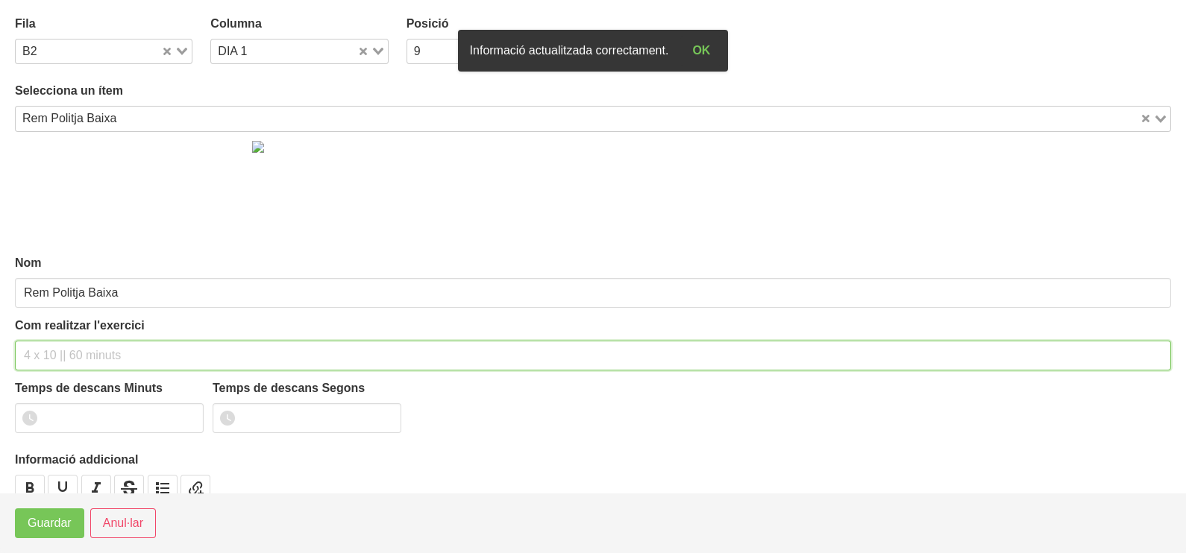
click at [73, 347] on input "text" at bounding box center [593, 356] width 1156 height 30
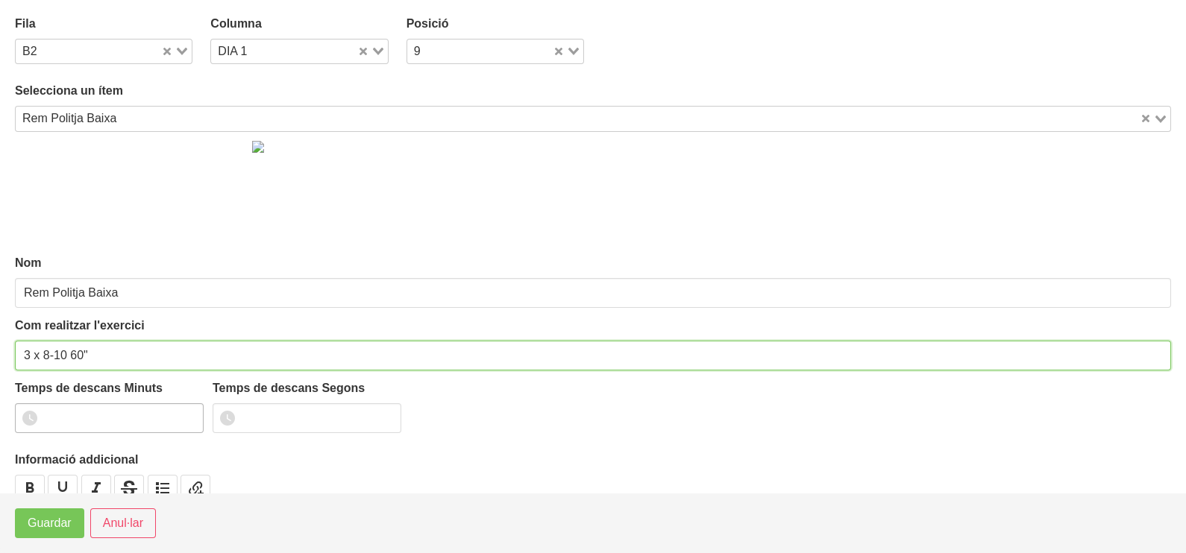
type input "3 x 8-10 60""
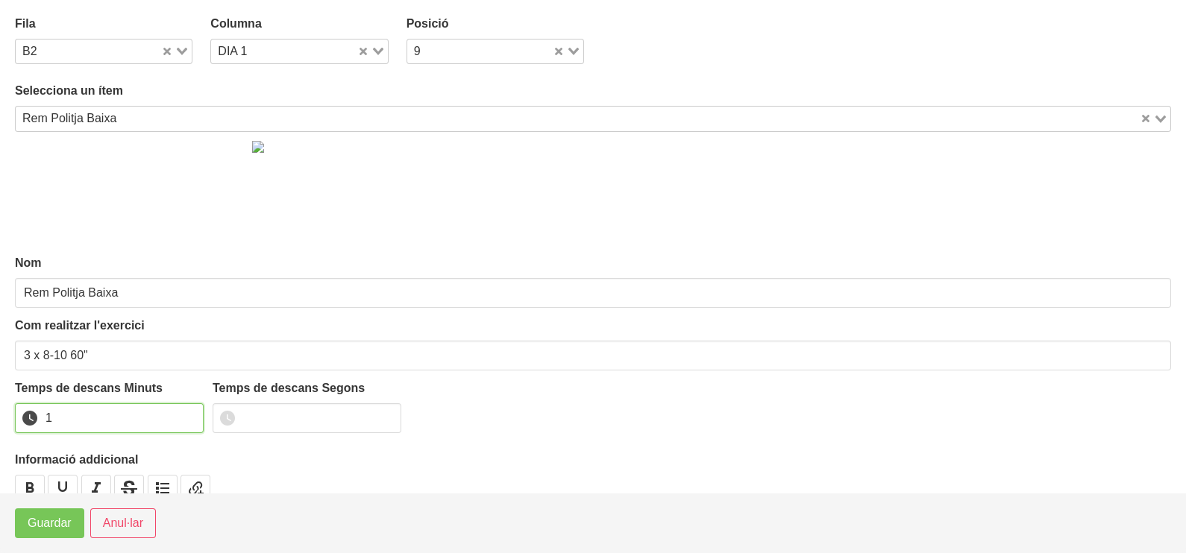
drag, startPoint x: 189, startPoint y: 412, endPoint x: 82, endPoint y: 494, distance: 135.1
type input "1"
click at [189, 412] on input "1" at bounding box center [109, 418] width 189 height 30
click at [55, 518] on span "Guardar" at bounding box center [50, 524] width 44 height 18
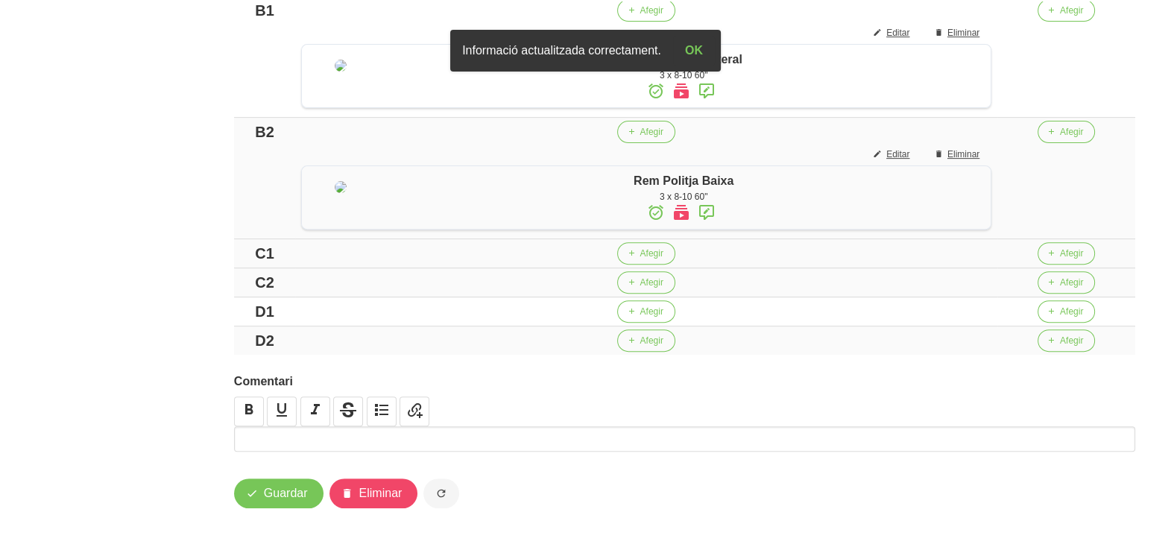
scroll to position [745, 0]
click at [634, 260] on icon "button" at bounding box center [630, 253] width 9 height 13
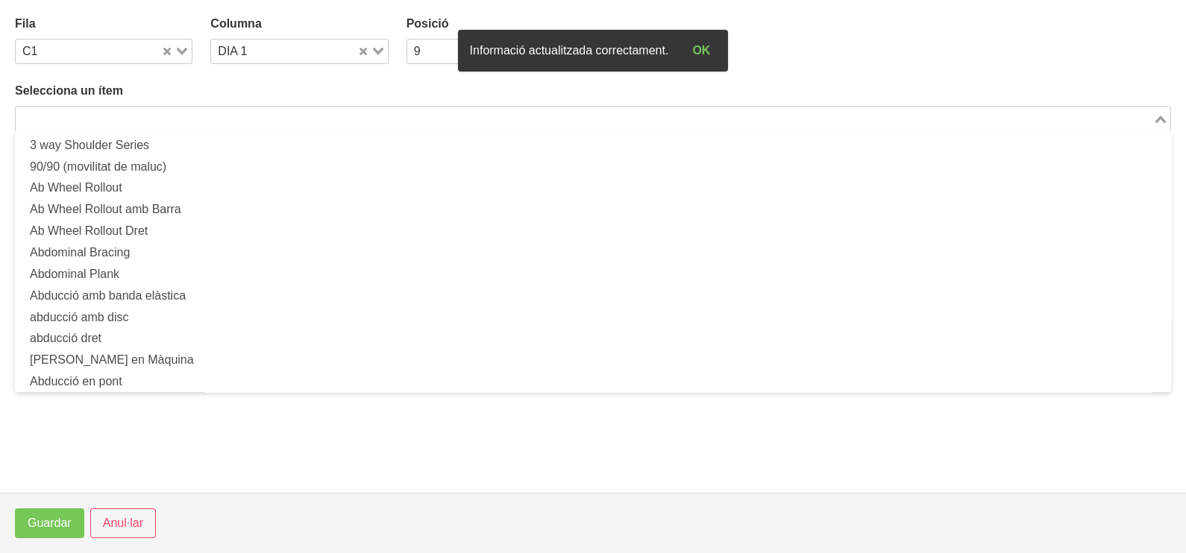
click at [256, 119] on input "Search for option" at bounding box center [584, 119] width 1134 height 18
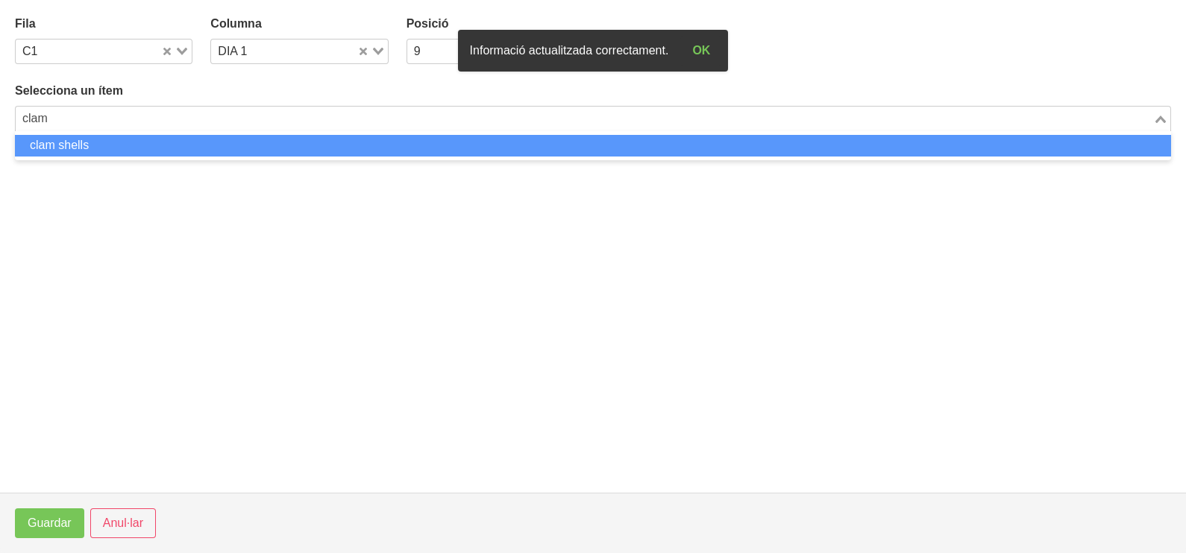
click at [187, 146] on li "clam shells" at bounding box center [593, 146] width 1156 height 22
type input "clam"
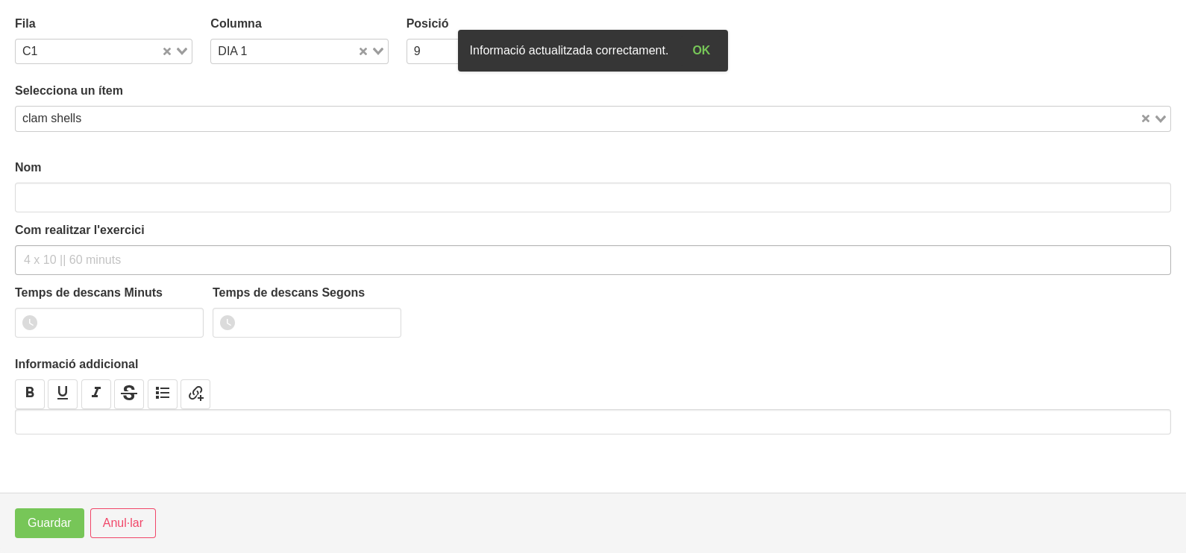
type input "clam shells"
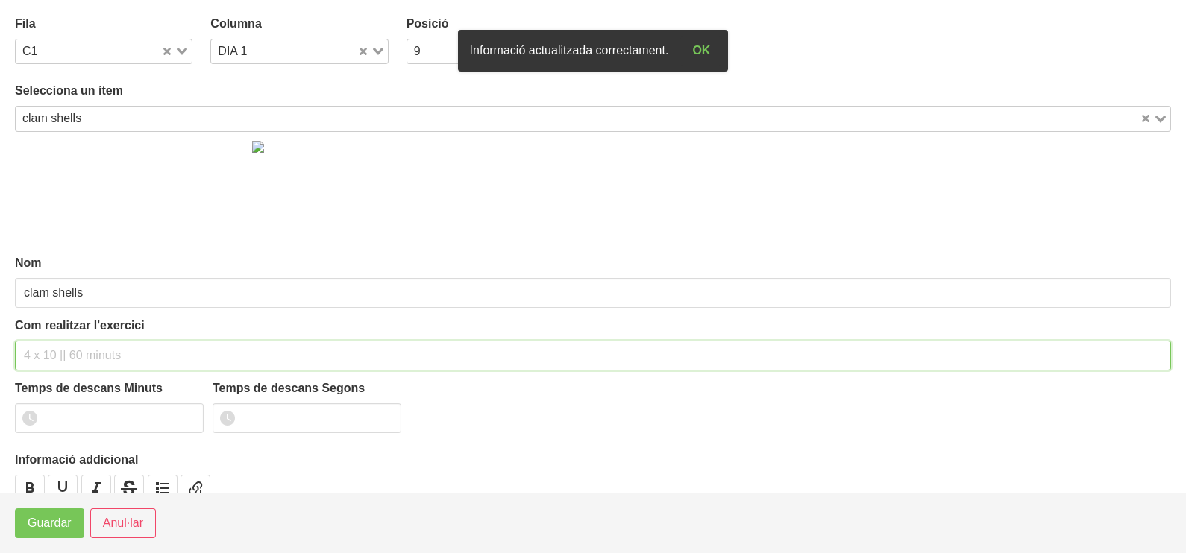
click at [45, 355] on input "text" at bounding box center [593, 356] width 1156 height 30
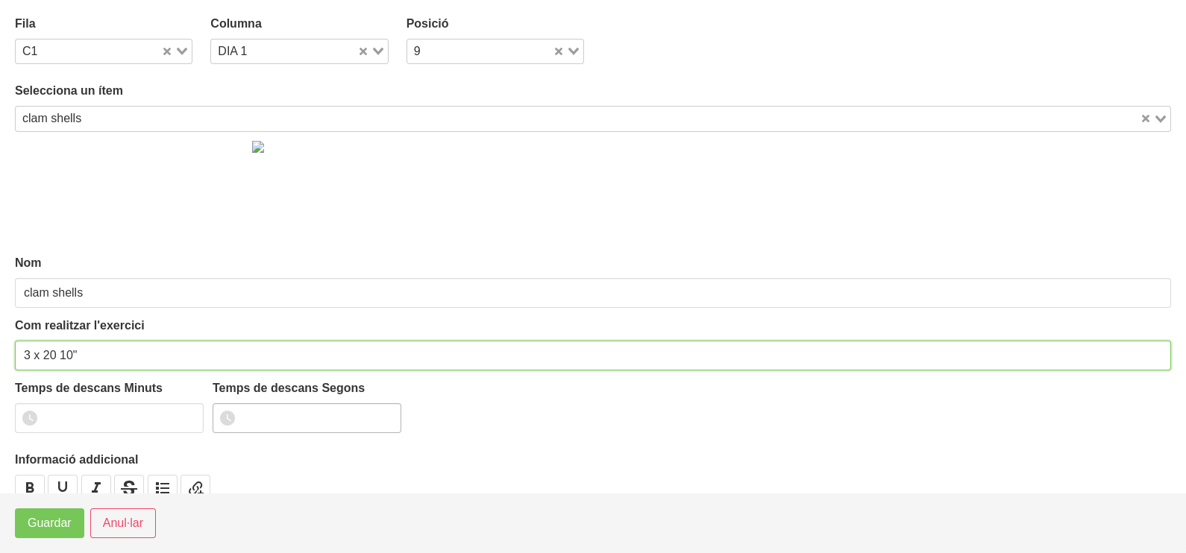
type input "3 x 20 10""
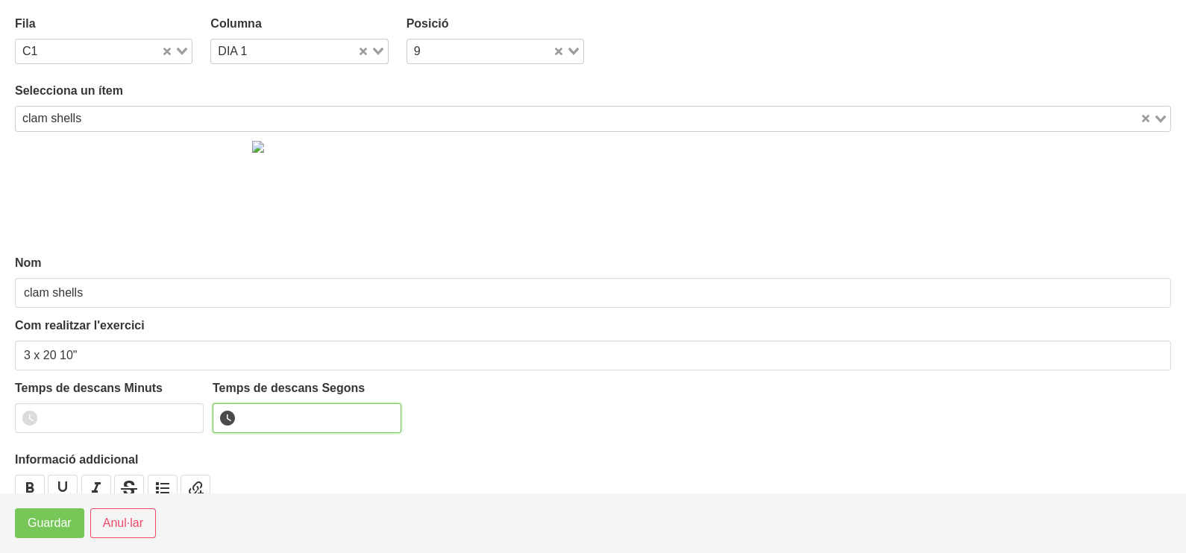
click at [260, 421] on input "number" at bounding box center [307, 418] width 189 height 30
type input "10"
click at [66, 522] on span "Guardar" at bounding box center [50, 524] width 44 height 18
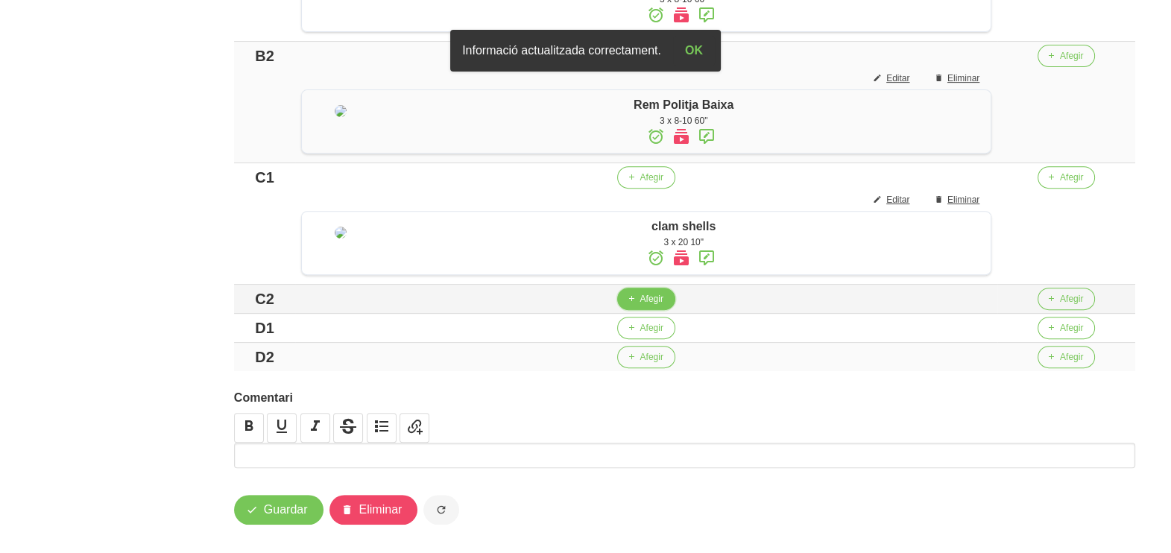
click at [649, 306] on span "Afegir" at bounding box center [651, 298] width 23 height 13
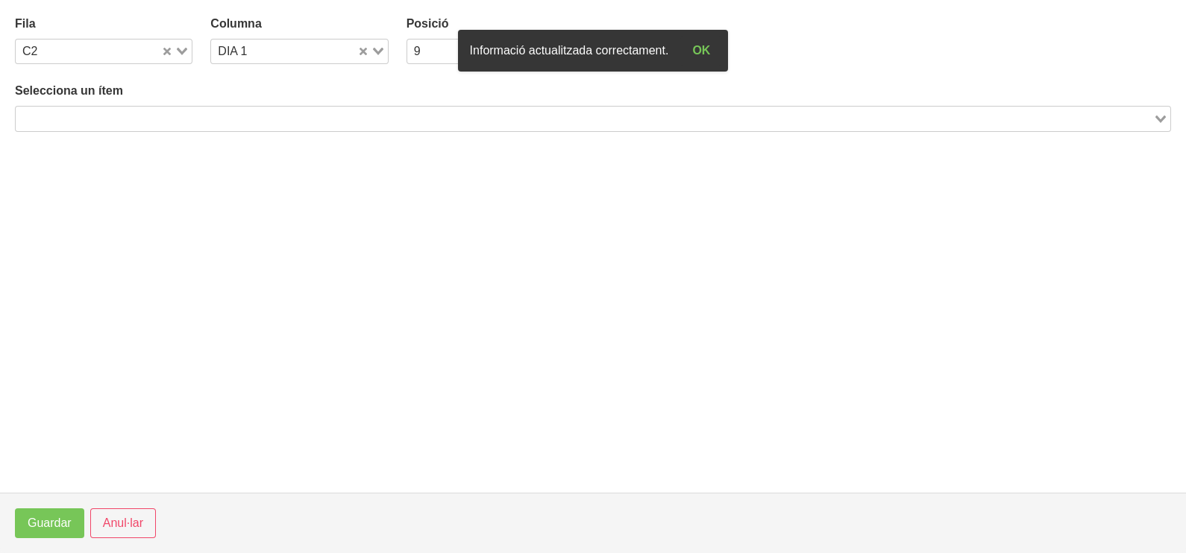
drag, startPoint x: 230, startPoint y: 119, endPoint x: 221, endPoint y: 114, distance: 10.4
click at [223, 116] on input "Search for option" at bounding box center [584, 119] width 1134 height 18
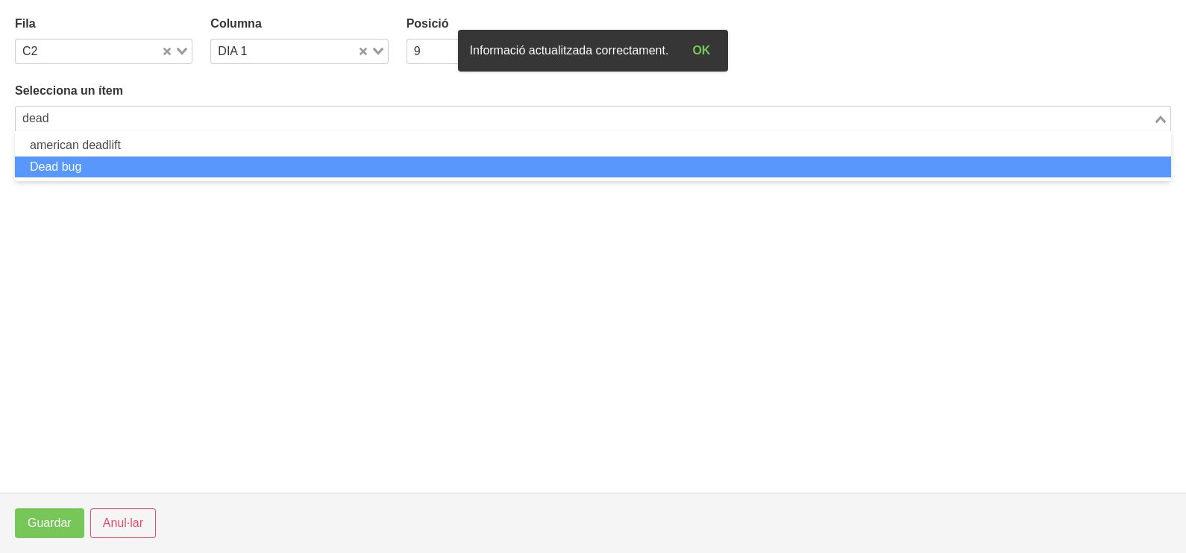
click at [142, 162] on li "Dead bug" at bounding box center [593, 168] width 1156 height 22
type input "dead"
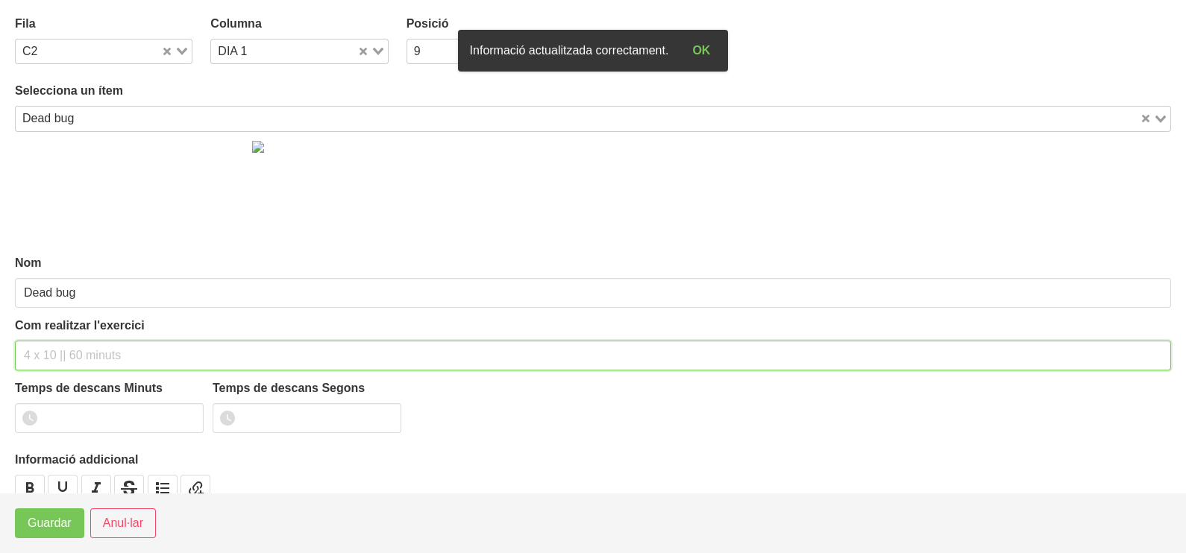
click at [75, 357] on input "text" at bounding box center [593, 356] width 1156 height 30
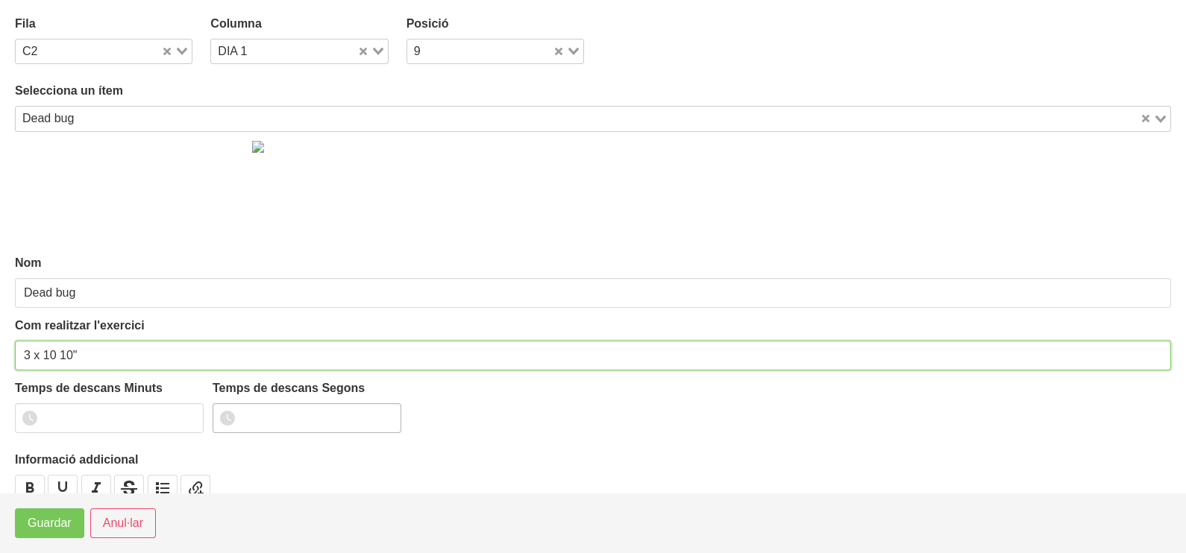
type input "3 x 10 10""
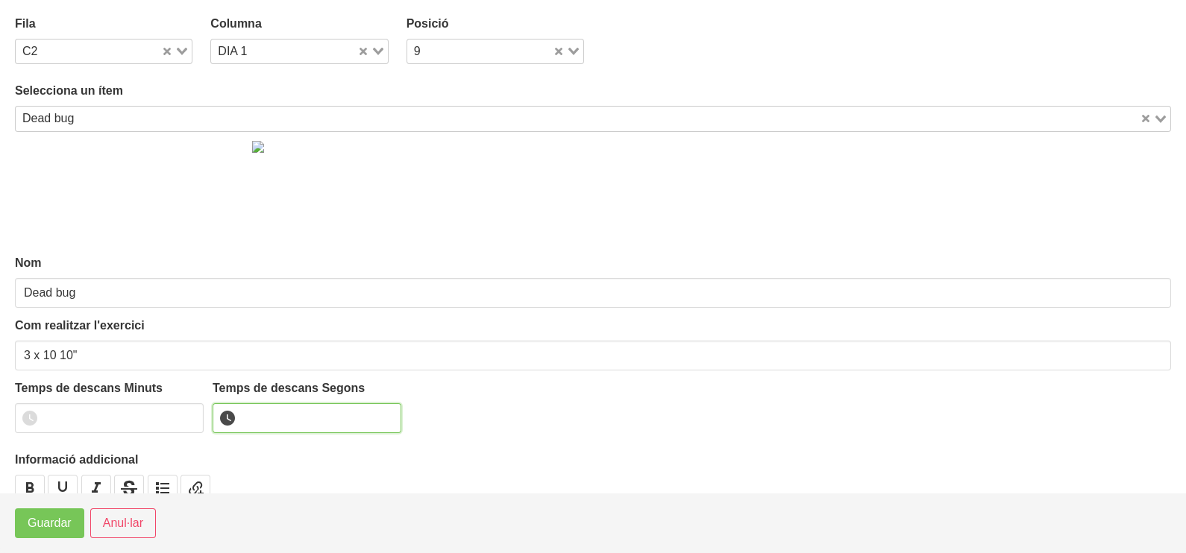
click at [265, 419] on input "number" at bounding box center [307, 418] width 189 height 30
type input "10"
click at [41, 531] on span "Guardar" at bounding box center [50, 524] width 44 height 18
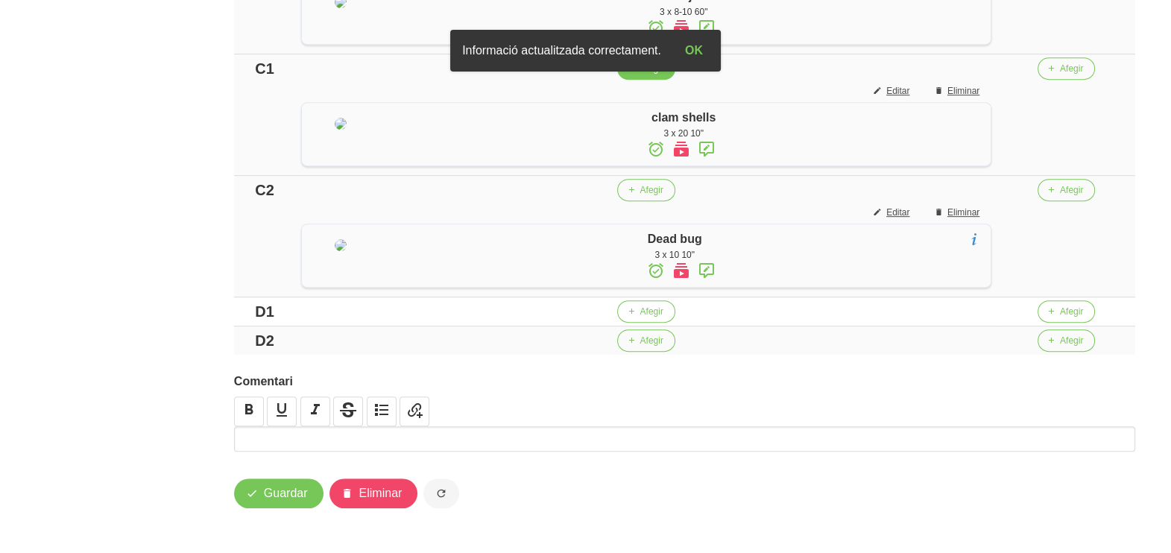
scroll to position [932, 0]
click at [649, 318] on span "Afegir" at bounding box center [651, 311] width 23 height 13
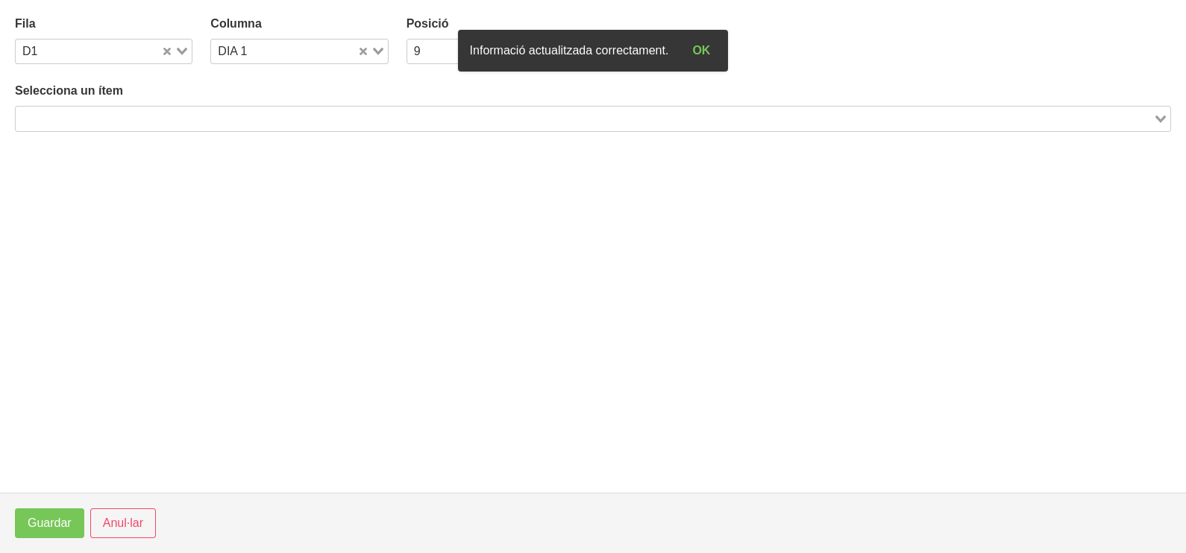
click at [194, 114] on input "Search for option" at bounding box center [584, 119] width 1134 height 18
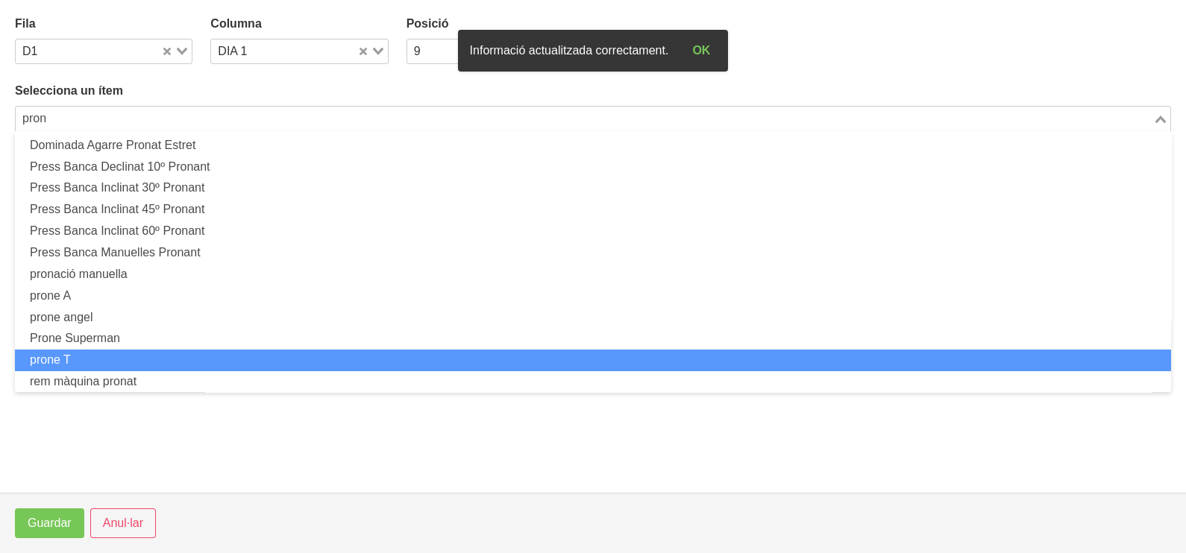
click at [149, 352] on li "prone T" at bounding box center [593, 361] width 1156 height 22
type input "pron"
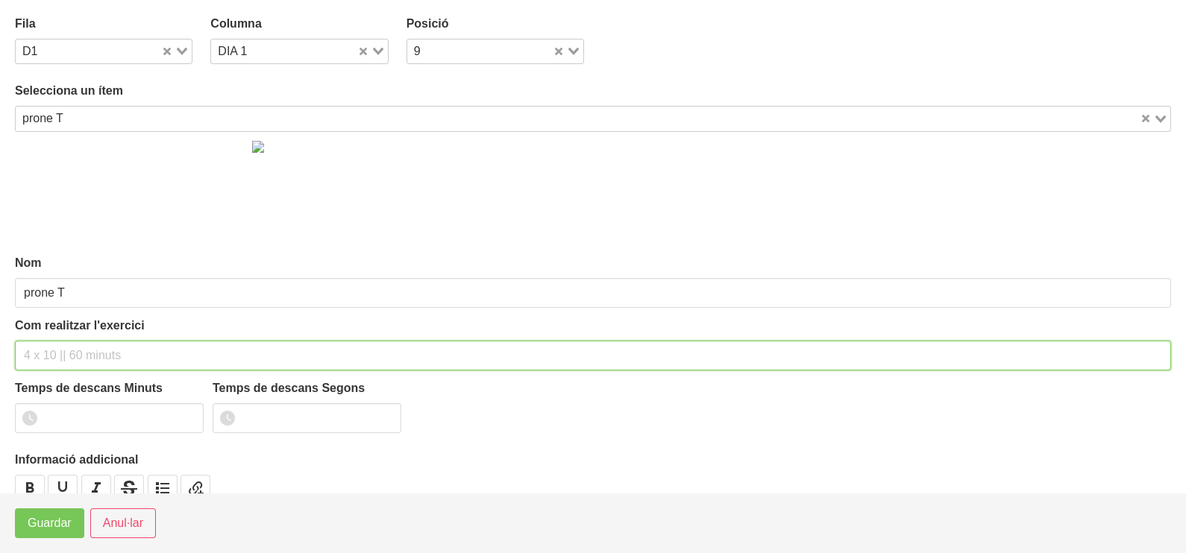
click at [48, 349] on input "text" at bounding box center [593, 356] width 1156 height 30
type input "3 x 10 60""
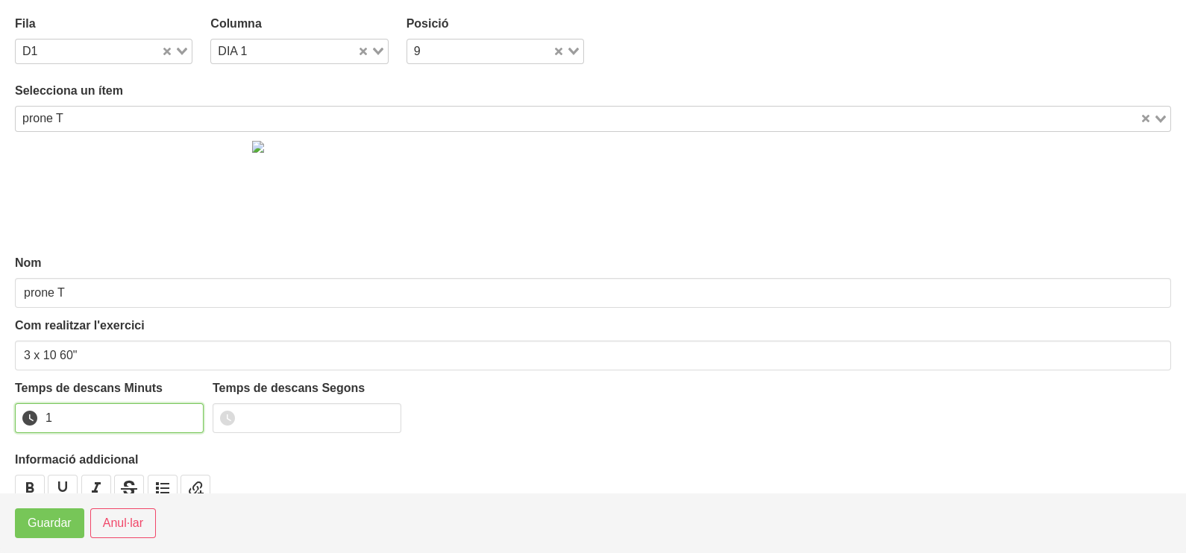
drag, startPoint x: 191, startPoint y: 415, endPoint x: 98, endPoint y: 463, distance: 104.4
type input "1"
click at [190, 414] on input "1" at bounding box center [109, 418] width 189 height 30
click at [57, 529] on span "Guardar" at bounding box center [50, 524] width 44 height 18
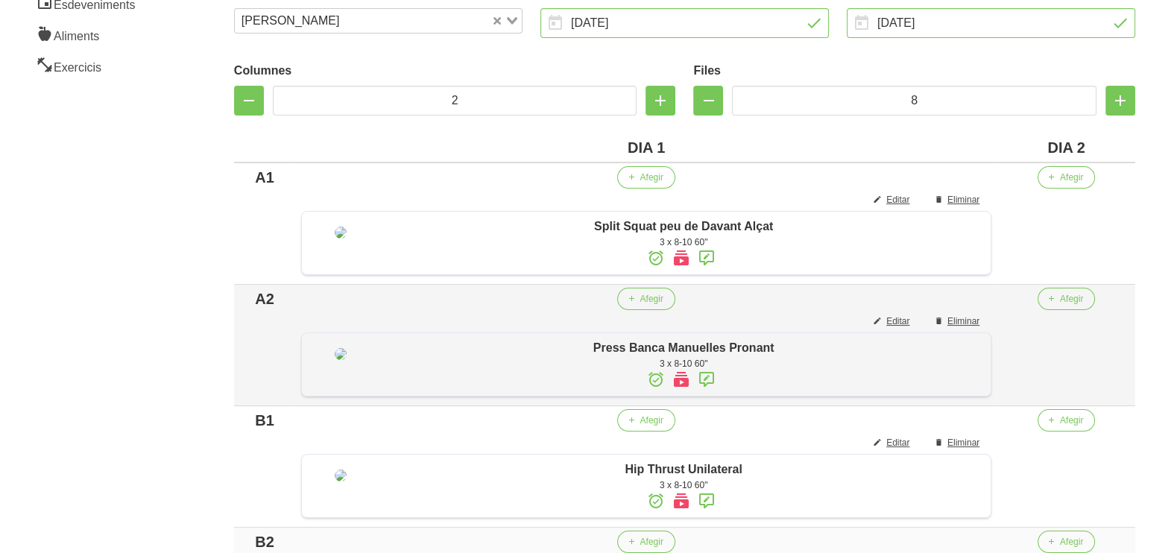
scroll to position [0, 0]
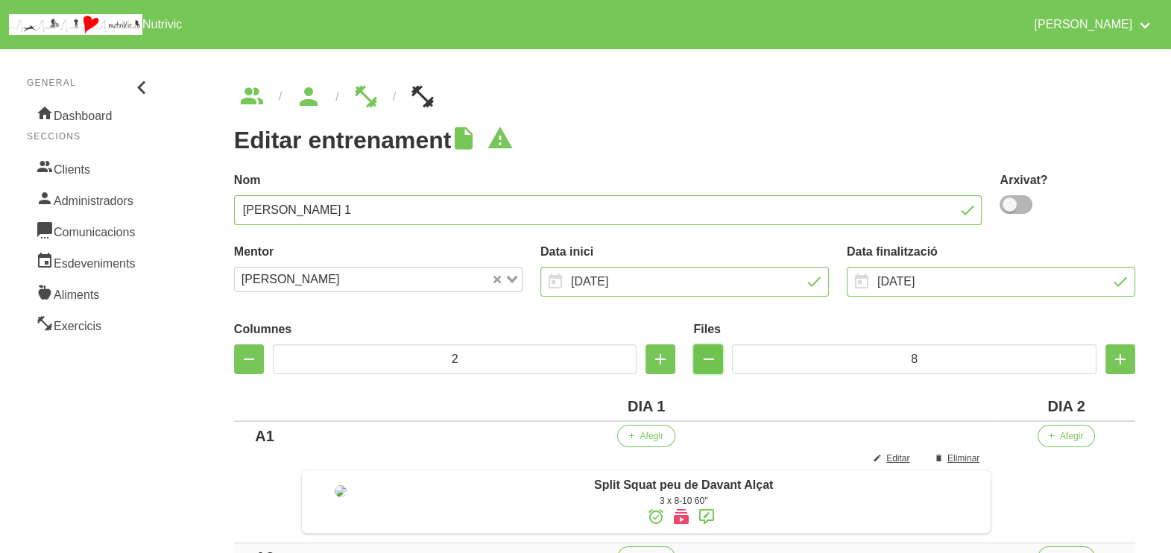
click at [712, 362] on icon "button" at bounding box center [708, 359] width 18 height 27
type input "7"
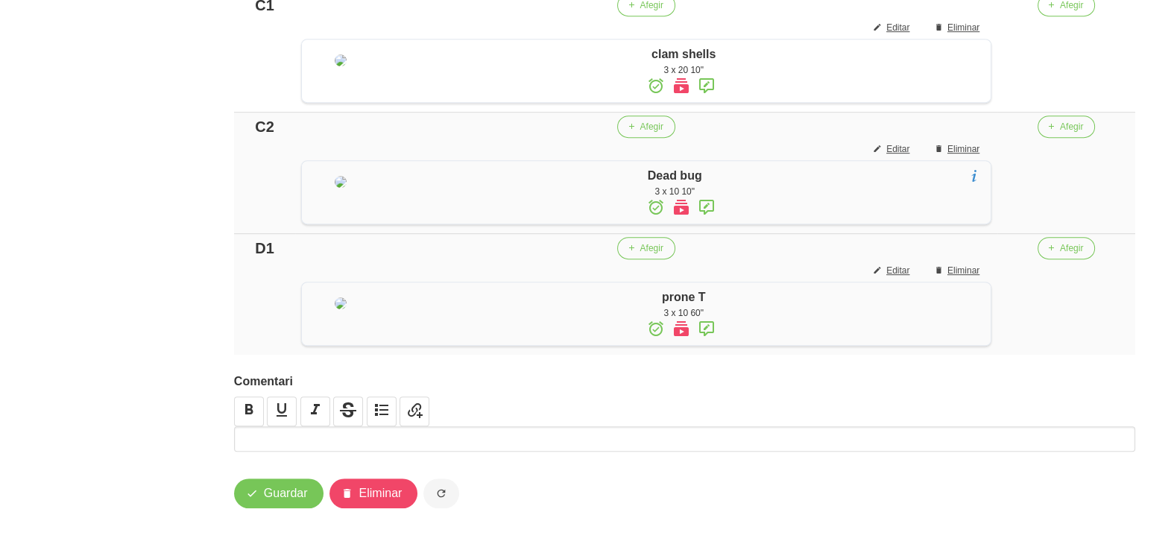
scroll to position [1118, 0]
drag, startPoint x: 268, startPoint y: 251, endPoint x: 224, endPoint y: 252, distance: 44.7
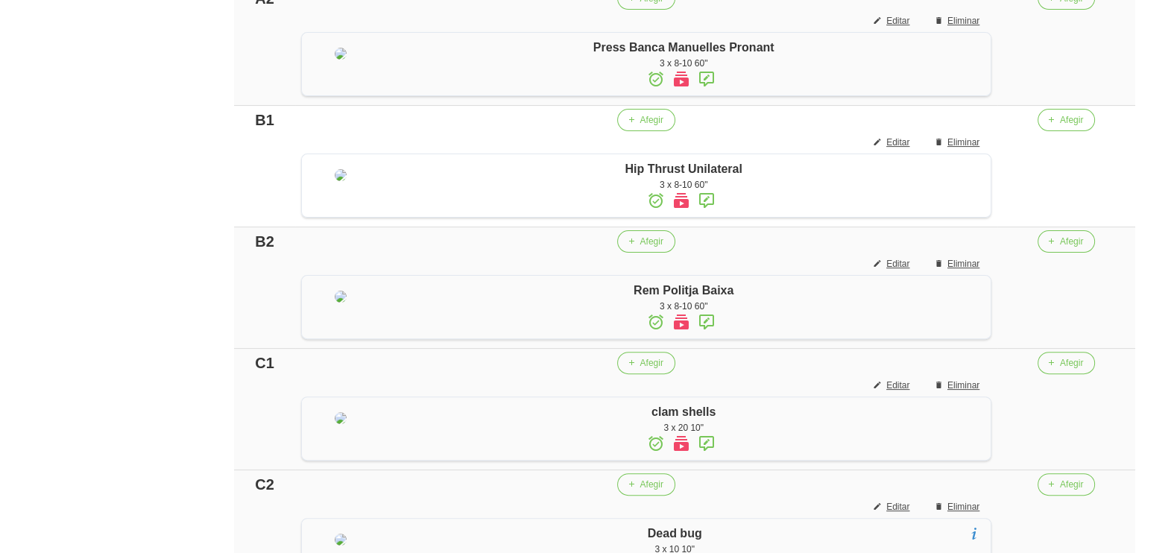
scroll to position [92, 0]
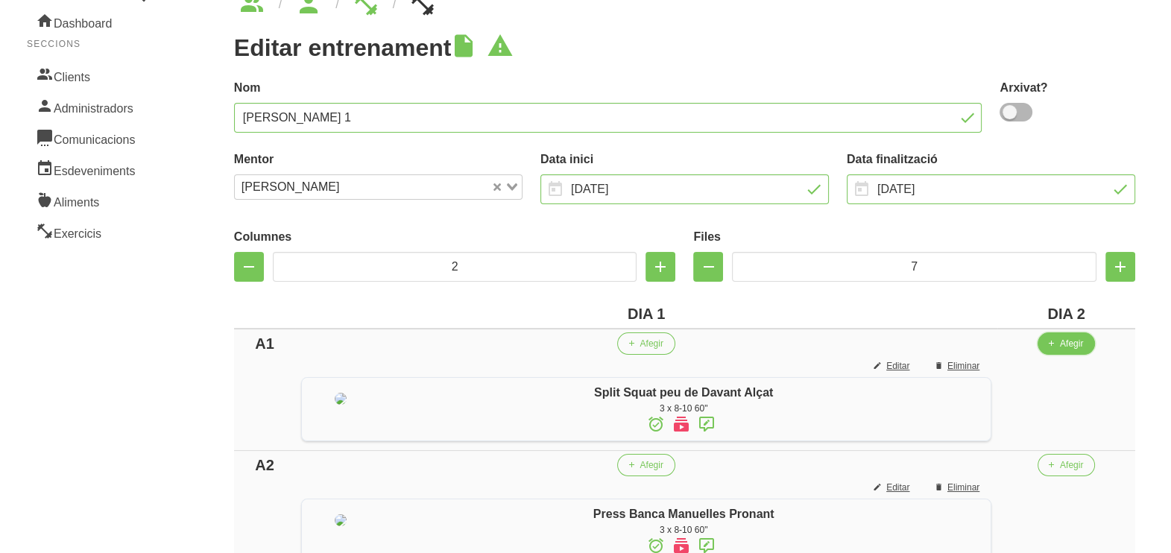
click at [1080, 343] on span "Afegir" at bounding box center [1071, 343] width 23 height 13
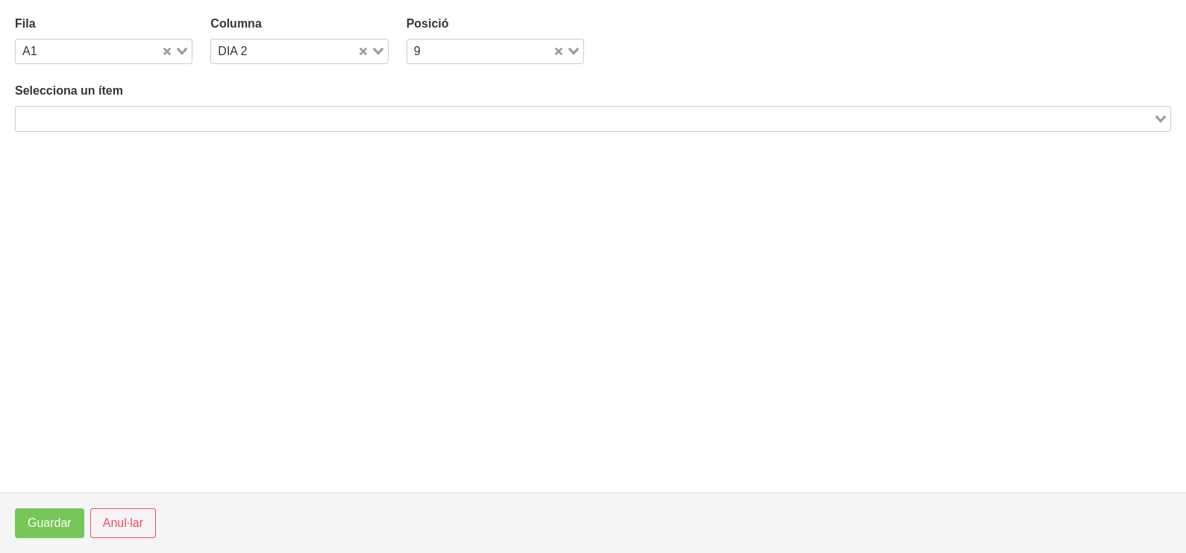
click at [261, 116] on input "Search for option" at bounding box center [584, 119] width 1134 height 18
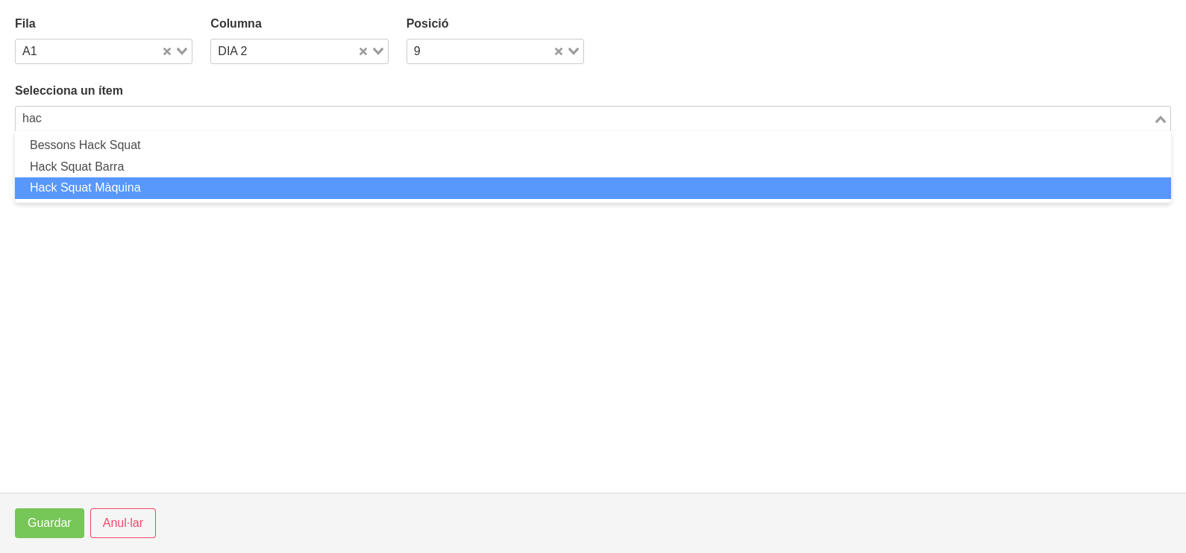
click at [157, 186] on li "Hack Squat Màquina" at bounding box center [593, 188] width 1156 height 22
type input "hac"
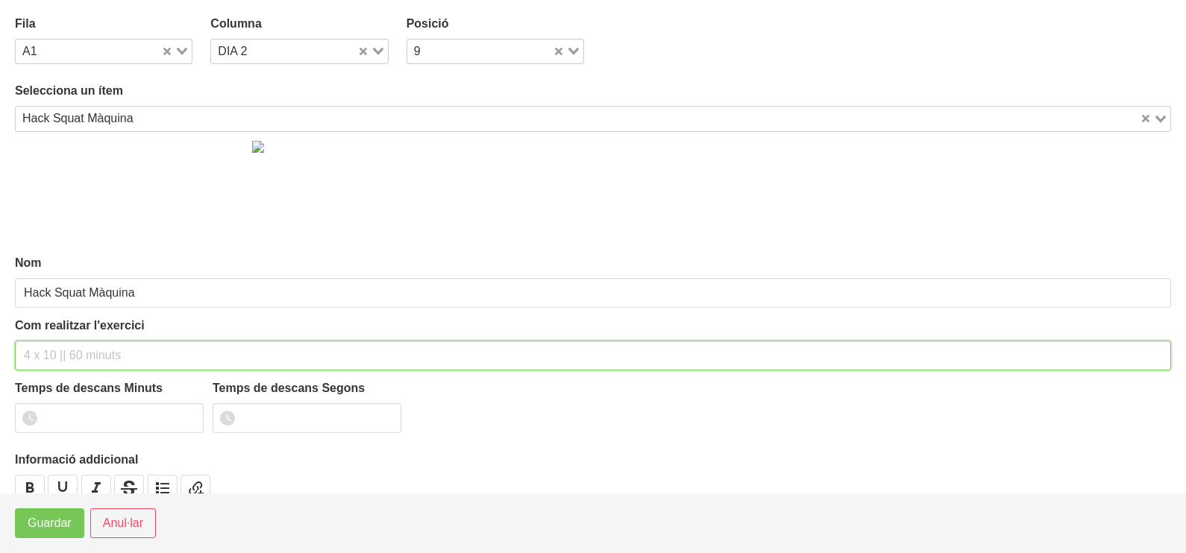
drag, startPoint x: 60, startPoint y: 353, endPoint x: 56, endPoint y: 360, distance: 7.7
click at [56, 359] on input "text" at bounding box center [593, 356] width 1156 height 30
type input "3 x 8-10 60""
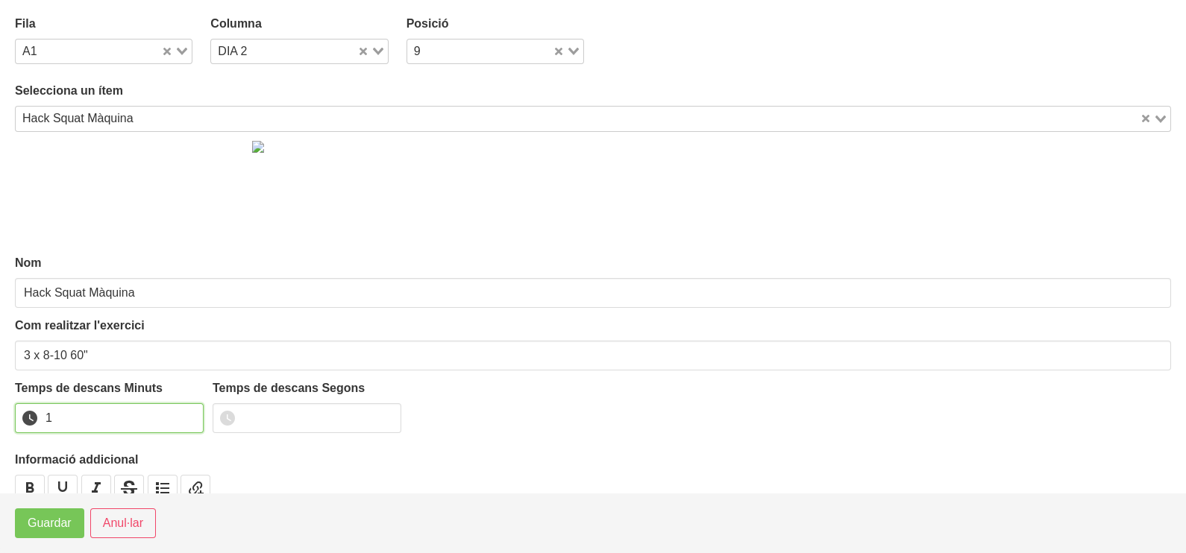
drag, startPoint x: 189, startPoint y: 410, endPoint x: 93, endPoint y: 468, distance: 112.0
type input "1"
click at [183, 415] on input "1" at bounding box center [109, 418] width 189 height 30
click at [48, 523] on span "Guardar" at bounding box center [50, 524] width 44 height 18
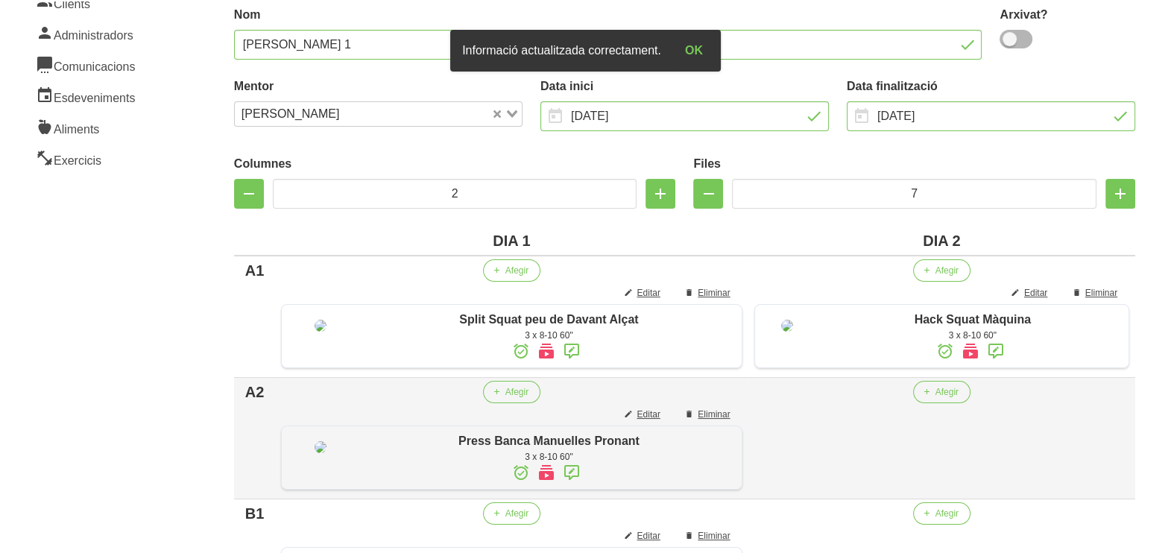
scroll to position [280, 0]
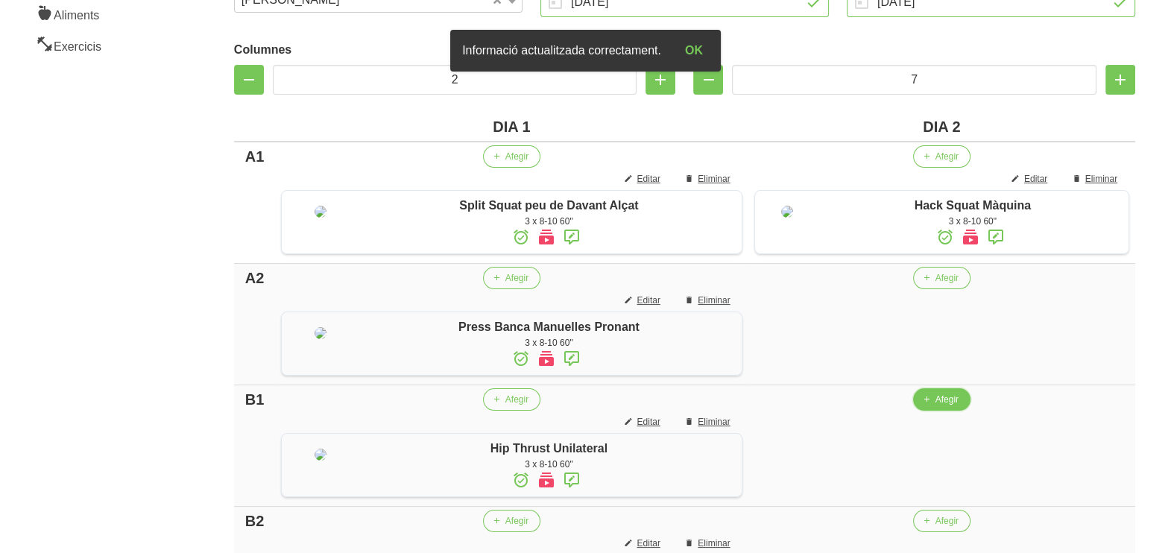
click at [937, 406] on span "Afegir" at bounding box center [947, 399] width 23 height 13
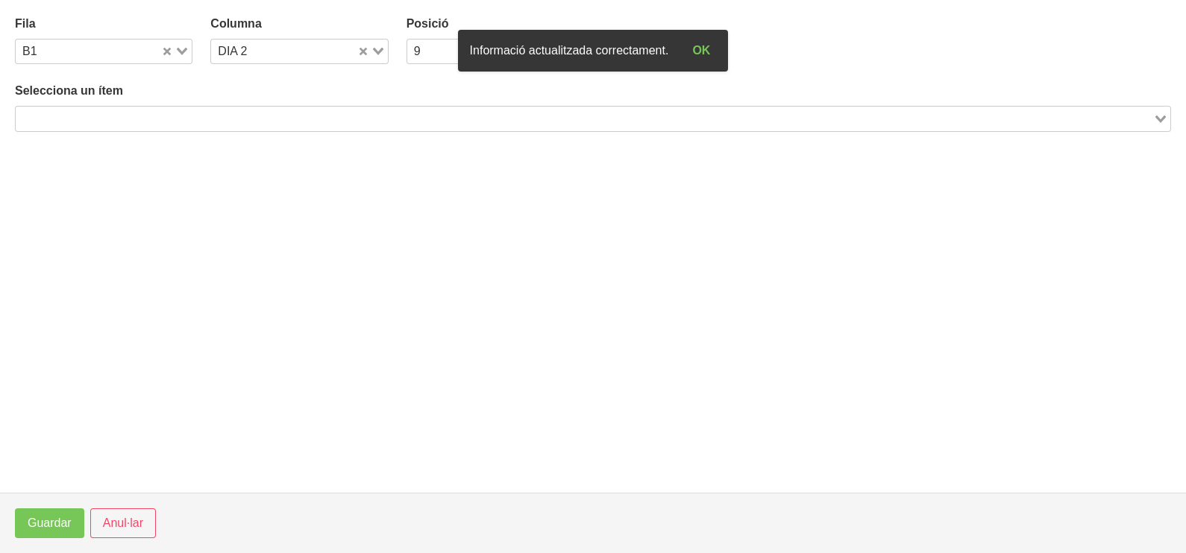
click at [232, 120] on input "Search for option" at bounding box center [584, 119] width 1134 height 18
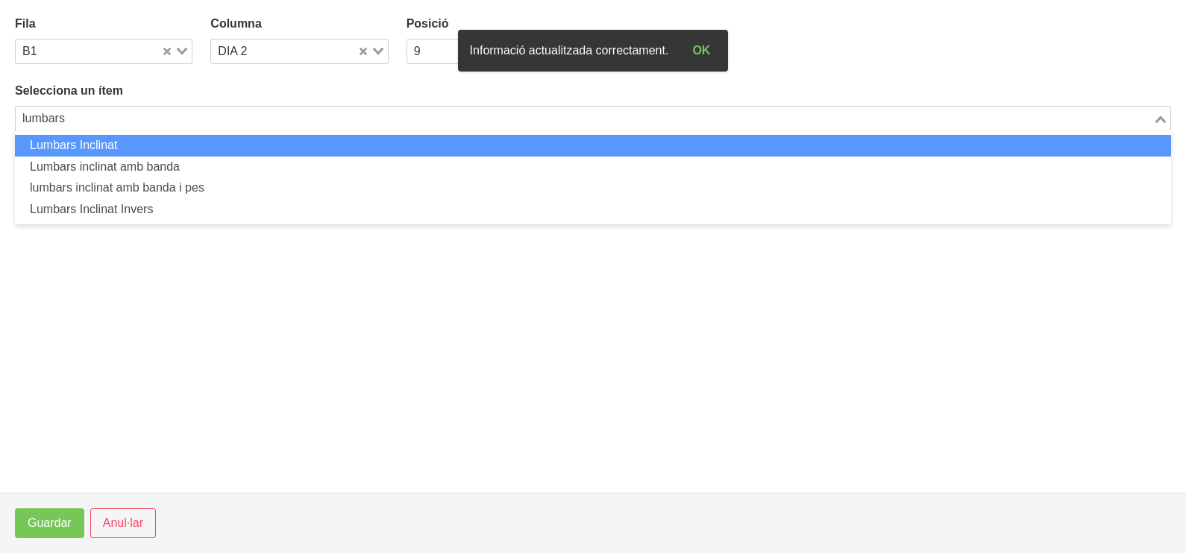
click at [205, 148] on li "Lumbars Inclinat" at bounding box center [593, 146] width 1156 height 22
type input "lumbars"
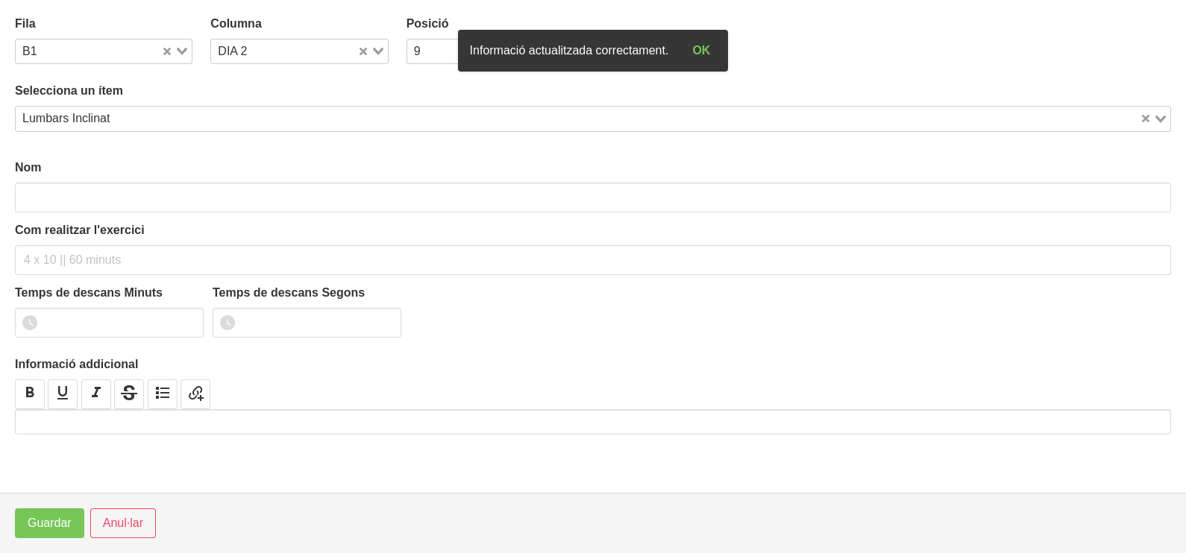
type input "Lumbars Inclinat"
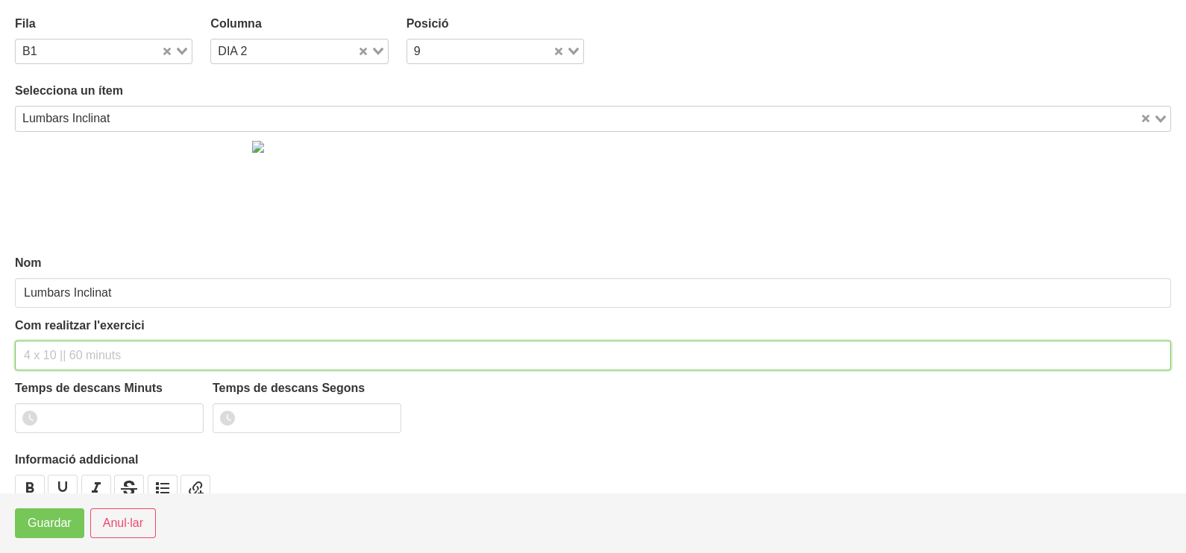
click at [69, 352] on input "text" at bounding box center [593, 356] width 1156 height 30
type input "3 x 8-10 60""
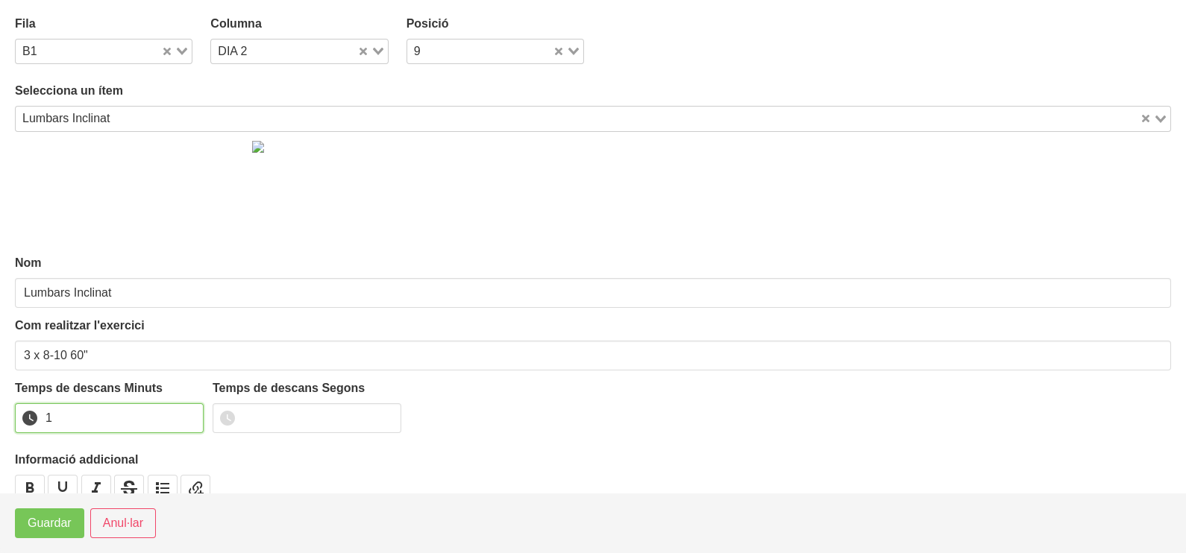
drag, startPoint x: 187, startPoint y: 413, endPoint x: 169, endPoint y: 427, distance: 23.4
type input "1"
click at [184, 416] on input "1" at bounding box center [109, 418] width 189 height 30
click at [52, 524] on span "Guardar" at bounding box center [50, 524] width 44 height 18
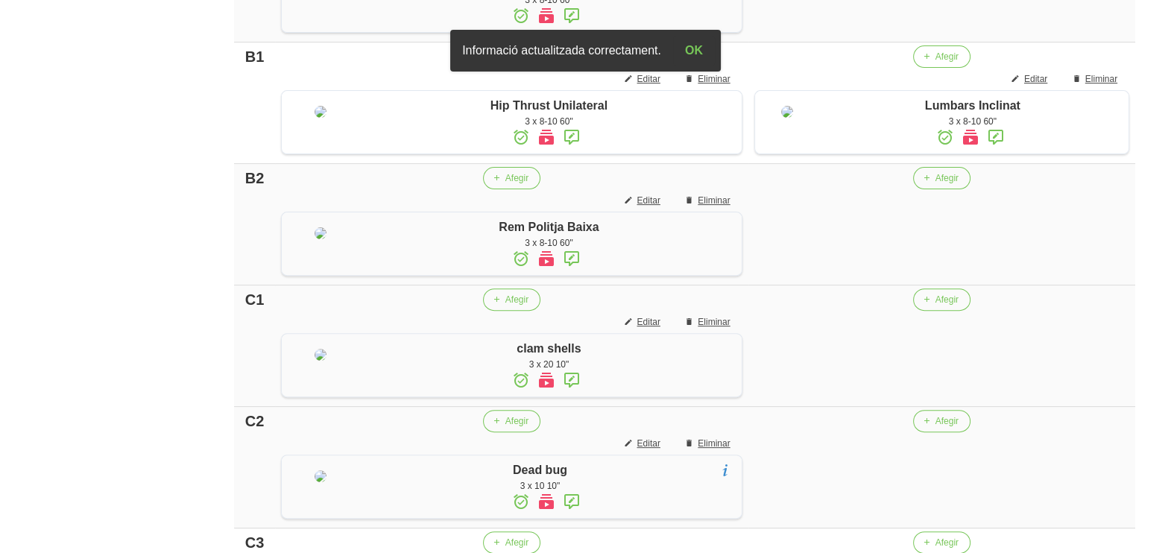
scroll to position [652, 0]
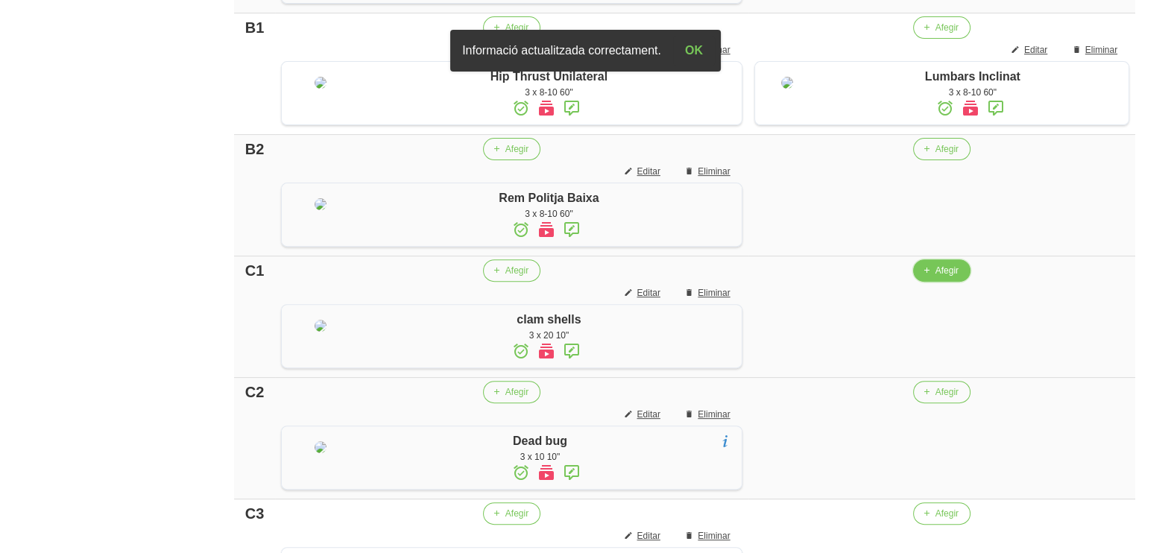
click at [927, 282] on button "Afegir" at bounding box center [941, 270] width 57 height 22
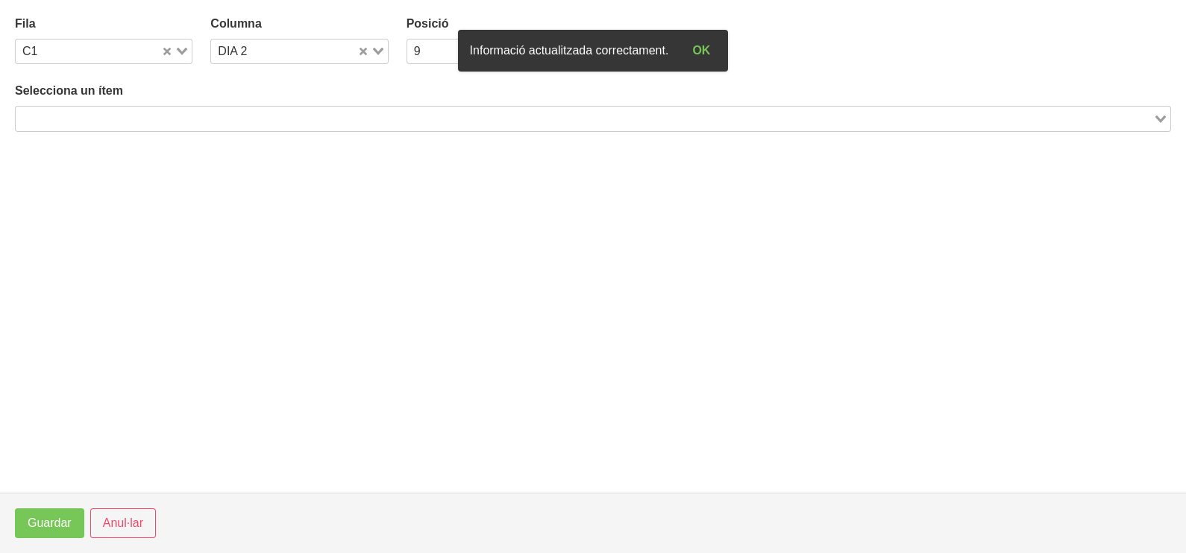
click at [213, 117] on input "Search for option" at bounding box center [584, 119] width 1134 height 18
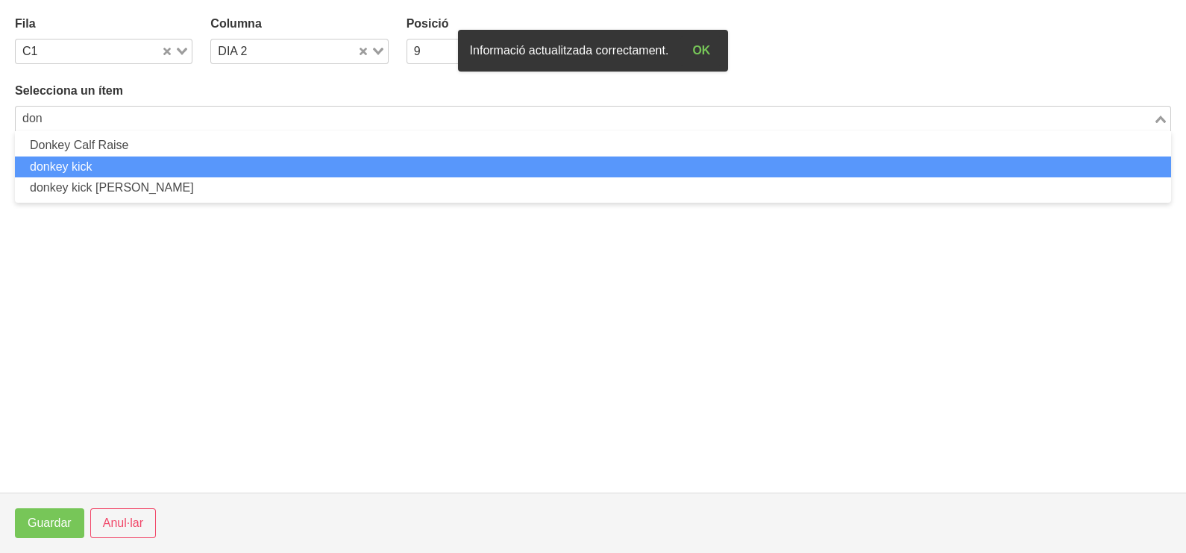
drag, startPoint x: 151, startPoint y: 158, endPoint x: 150, endPoint y: 167, distance: 9.0
click at [150, 167] on li "donkey kick" at bounding box center [593, 168] width 1156 height 22
type input "don"
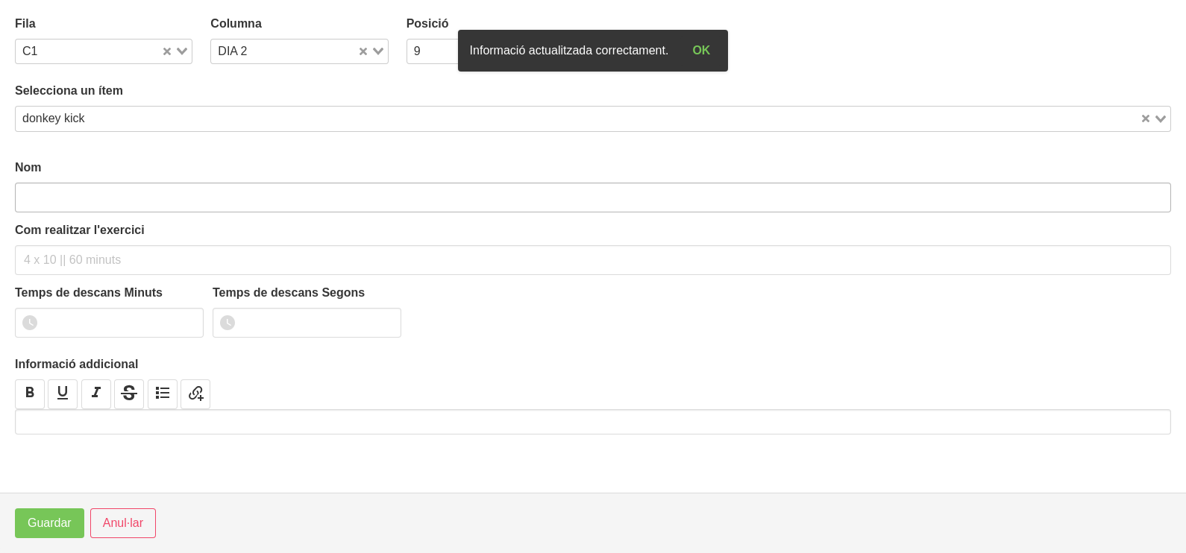
type input "donkey kick"
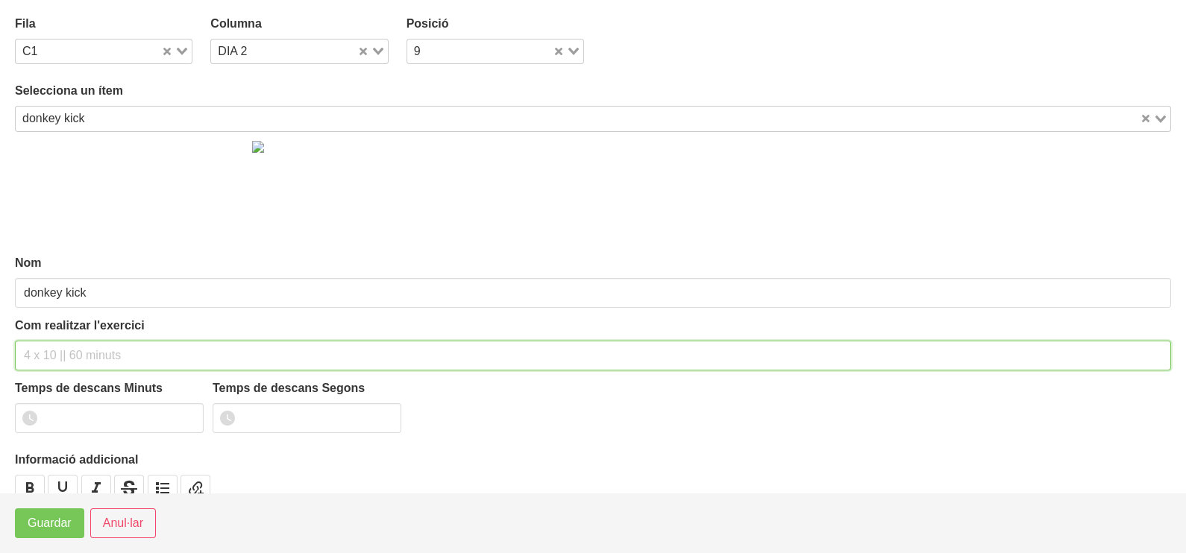
click at [78, 349] on input "text" at bounding box center [593, 356] width 1156 height 30
type input "3 x 20 10""
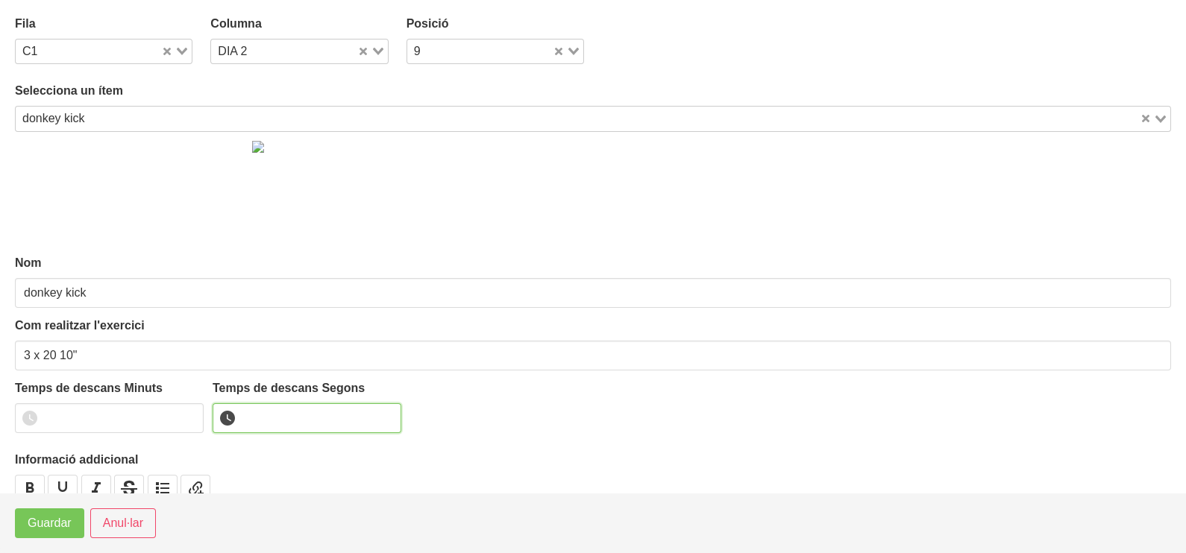
click at [296, 424] on input "number" at bounding box center [307, 418] width 189 height 30
type input "10"
click at [53, 521] on span "Guardar" at bounding box center [50, 524] width 44 height 18
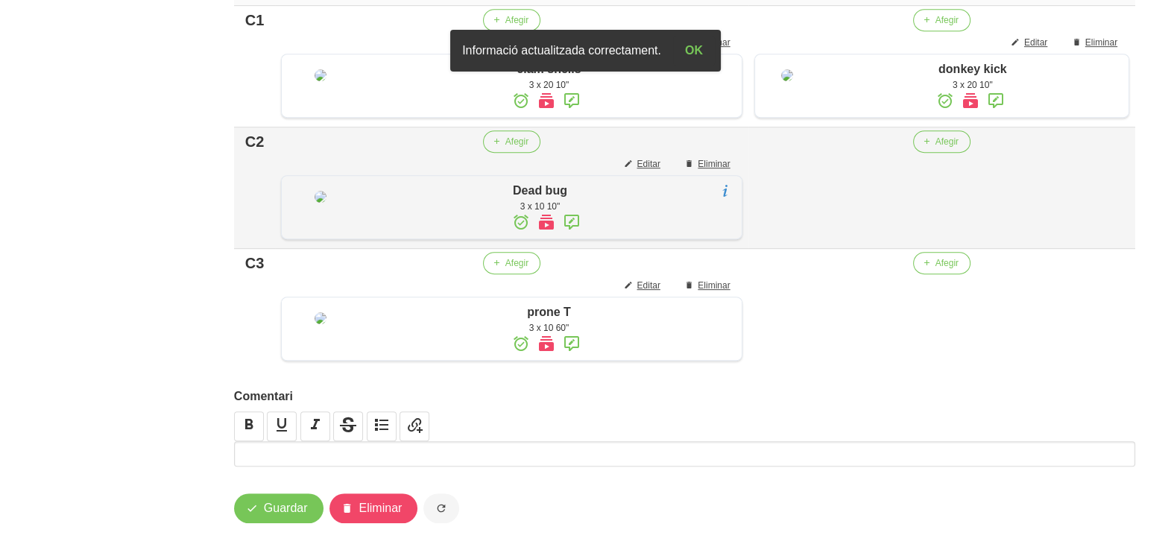
scroll to position [932, 0]
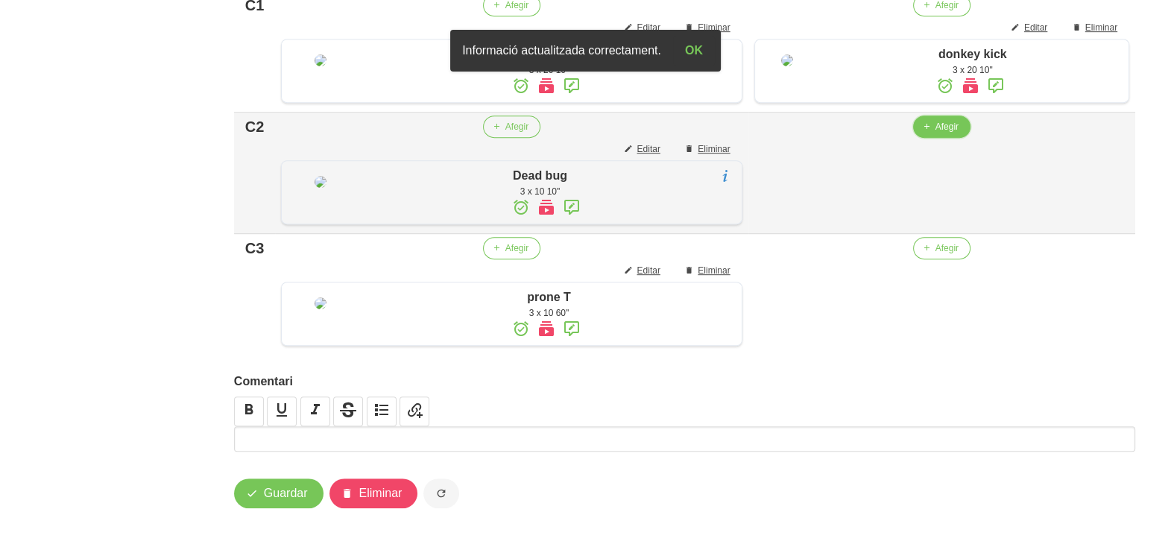
click at [939, 133] on span "Afegir" at bounding box center [947, 126] width 23 height 13
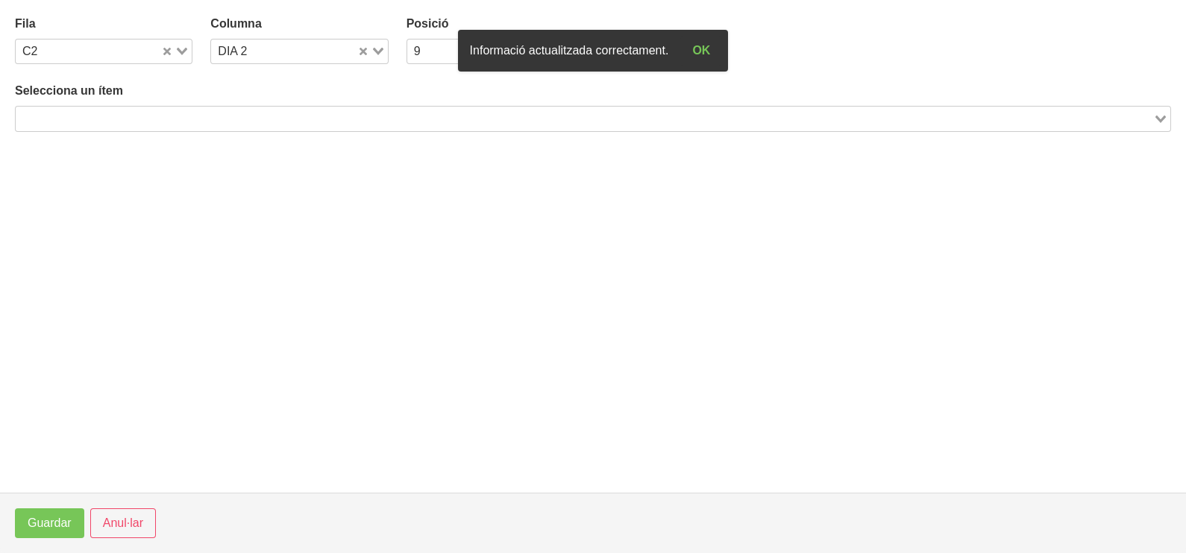
click at [268, 116] on input "Search for option" at bounding box center [584, 119] width 1134 height 18
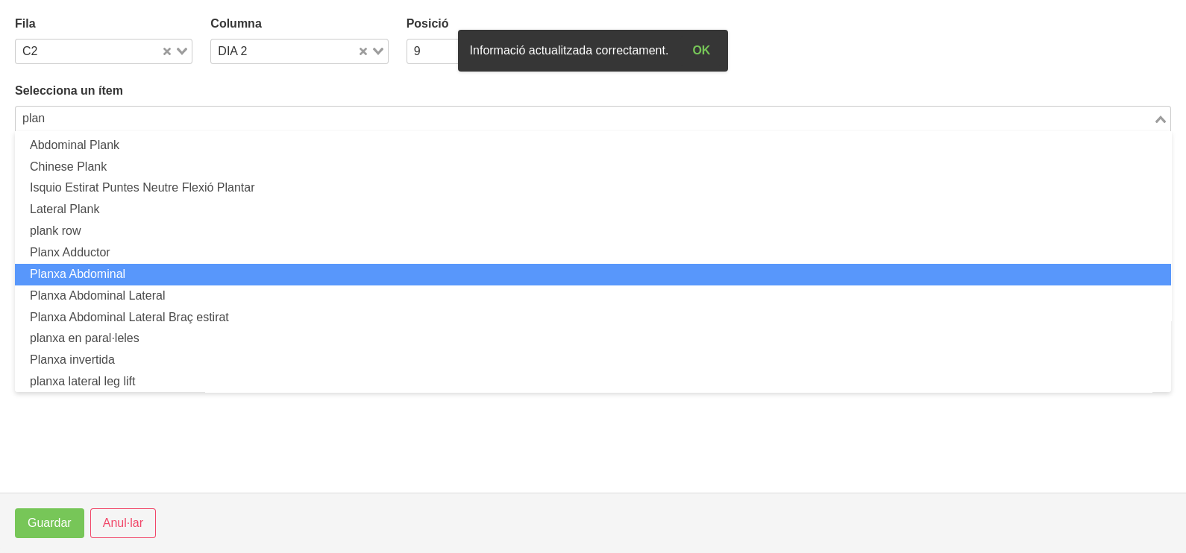
click at [225, 272] on li "Planxa Abdominal" at bounding box center [593, 275] width 1156 height 22
type input "plan"
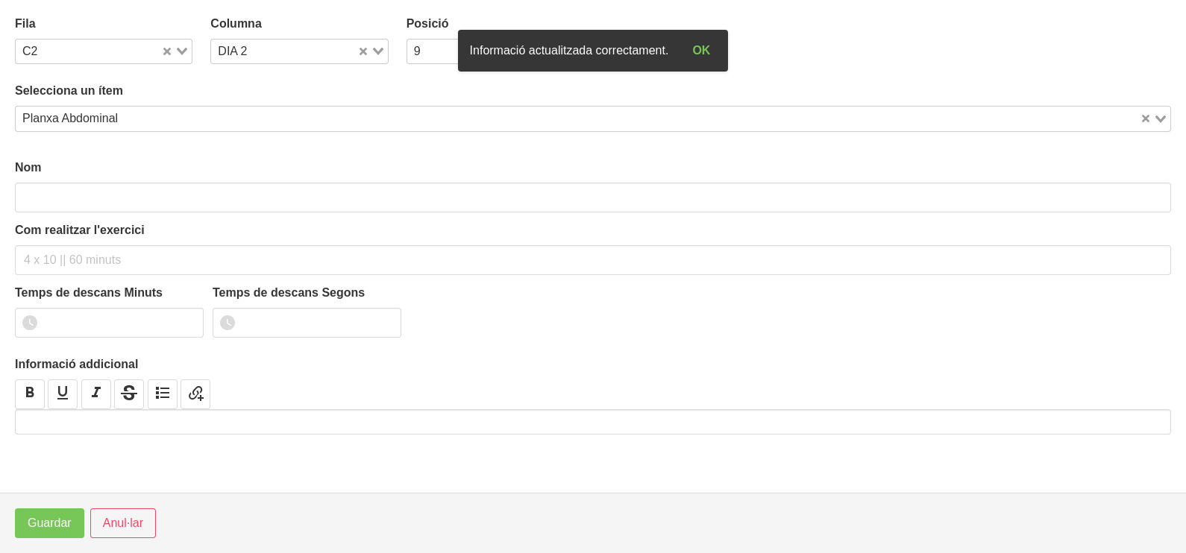
type input "Planxa Abdominal"
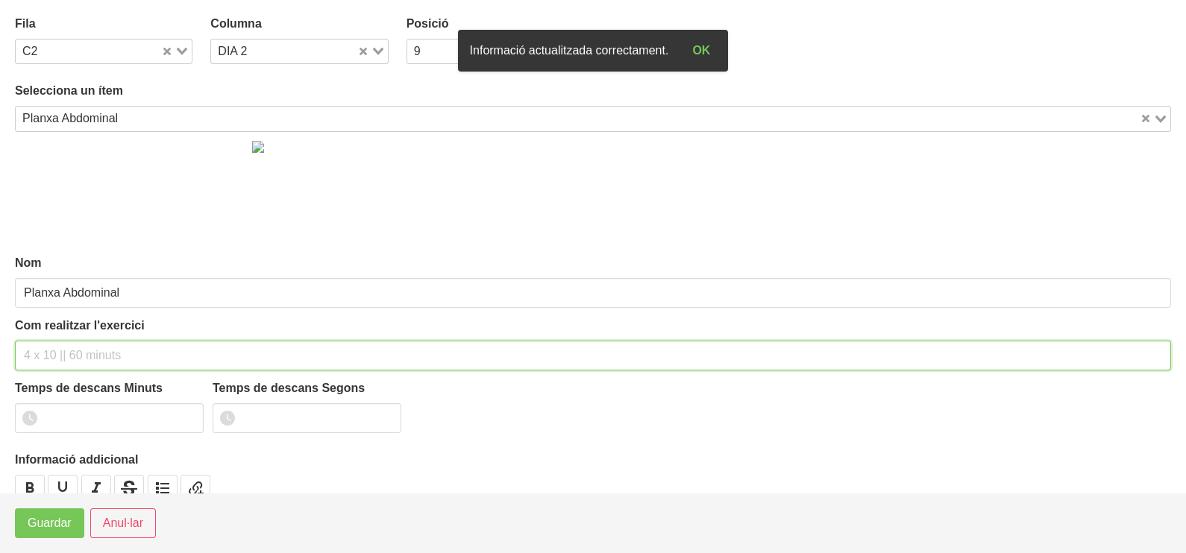
click at [55, 356] on input "text" at bounding box center [593, 356] width 1156 height 30
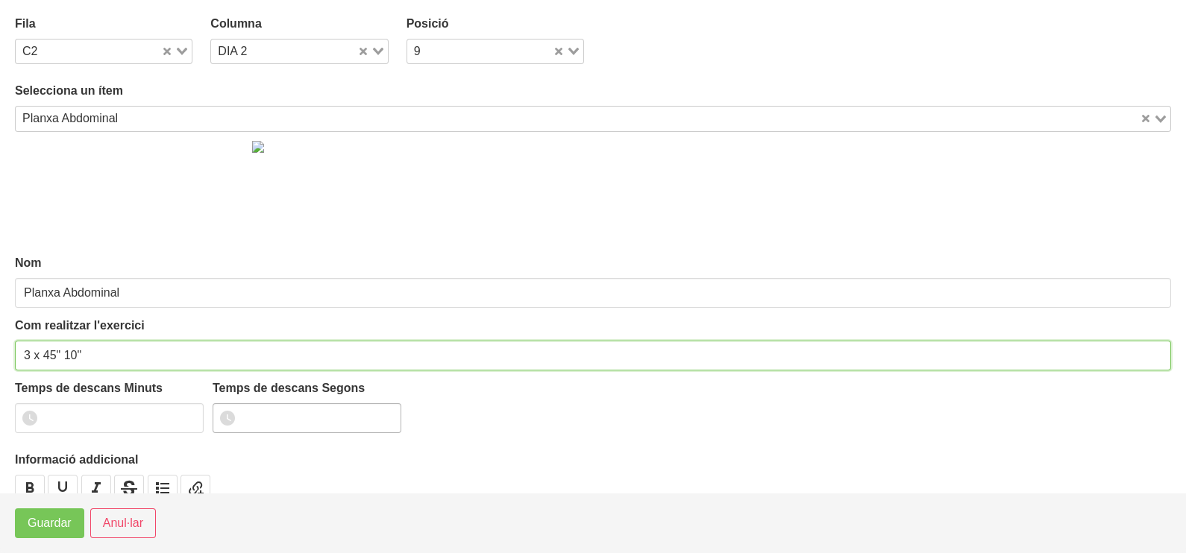
type input "3 x 45" 10""
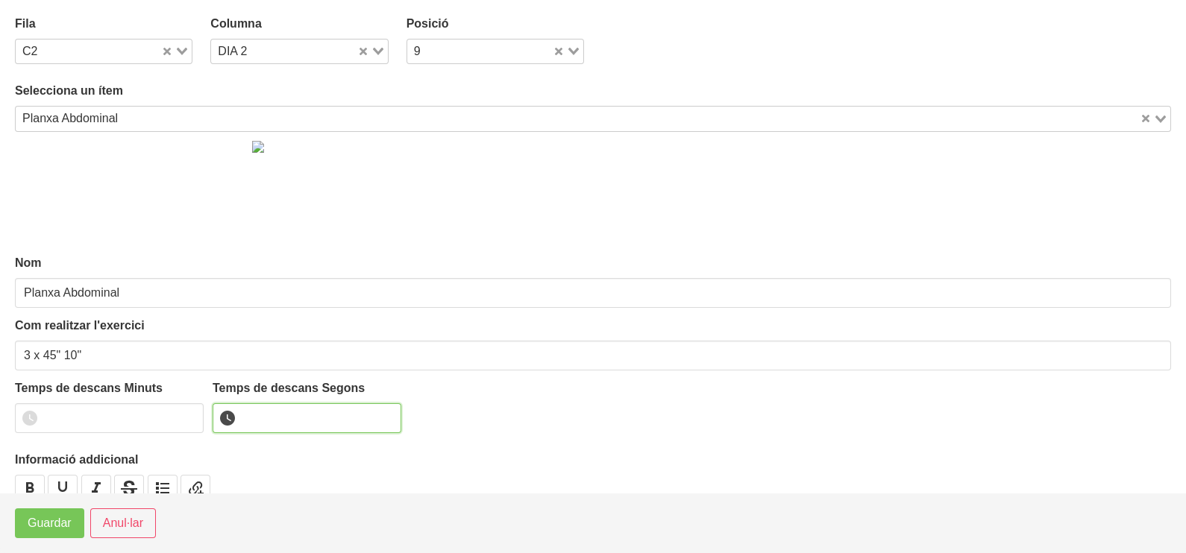
drag, startPoint x: 297, startPoint y: 424, endPoint x: 295, endPoint y: 409, distance: 15.1
click at [298, 424] on input "number" at bounding box center [307, 418] width 189 height 30
type input "10"
click at [45, 527] on span "Guardar" at bounding box center [50, 524] width 44 height 18
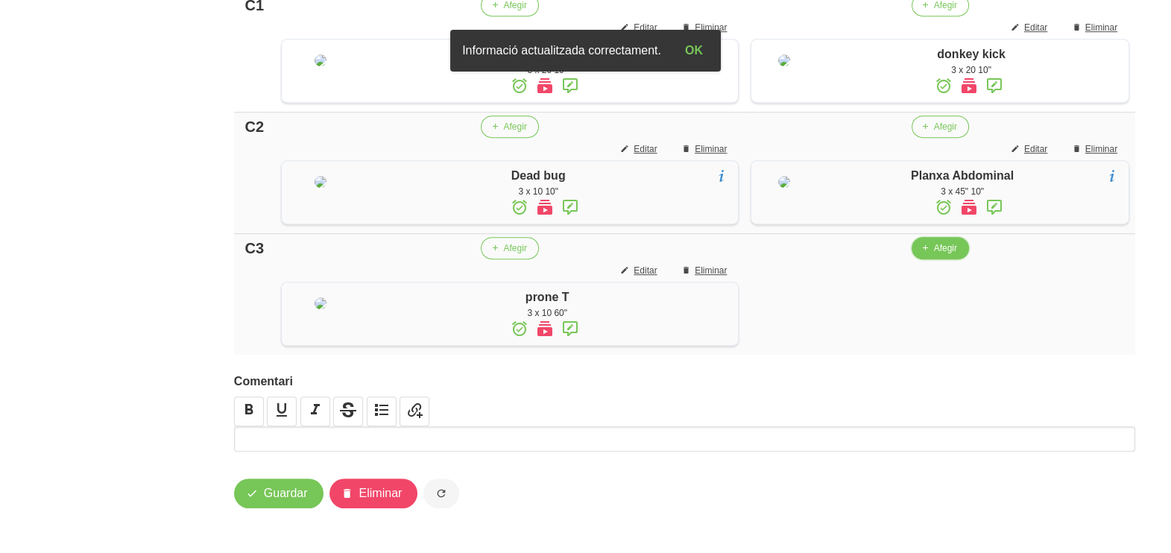
click at [934, 255] on span "Afegir" at bounding box center [945, 248] width 23 height 13
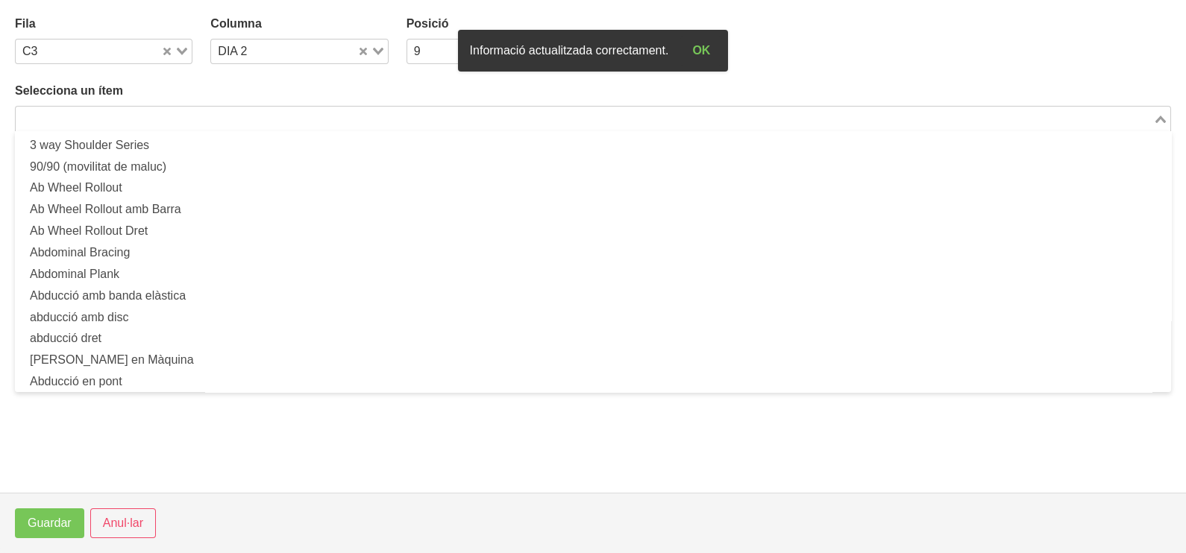
click at [279, 110] on input "Search for option" at bounding box center [584, 119] width 1134 height 18
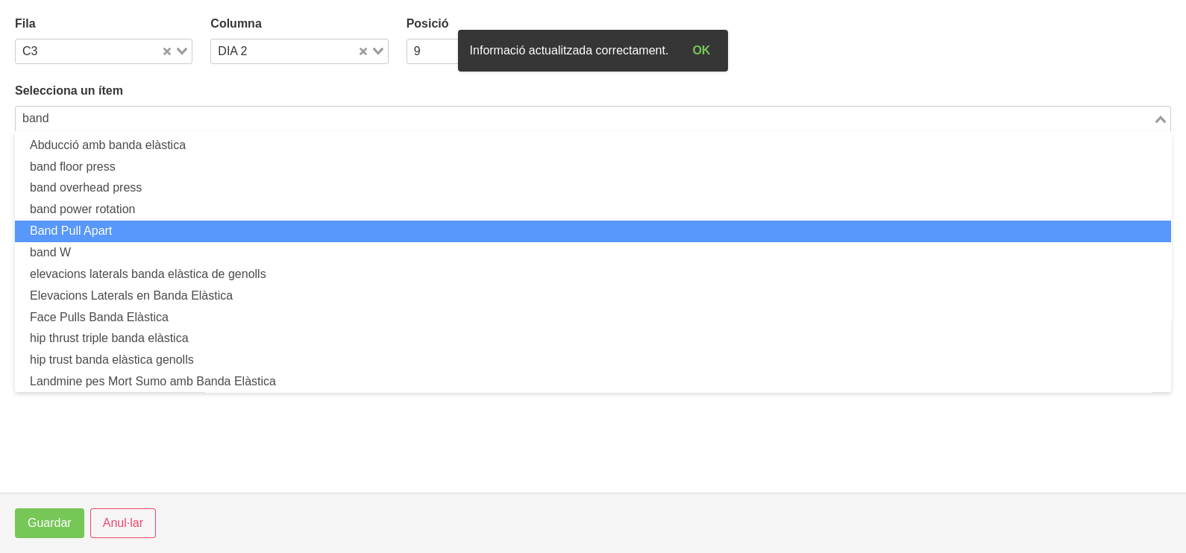
click at [216, 227] on li "Band Pull Apart" at bounding box center [593, 232] width 1156 height 22
type input "band"
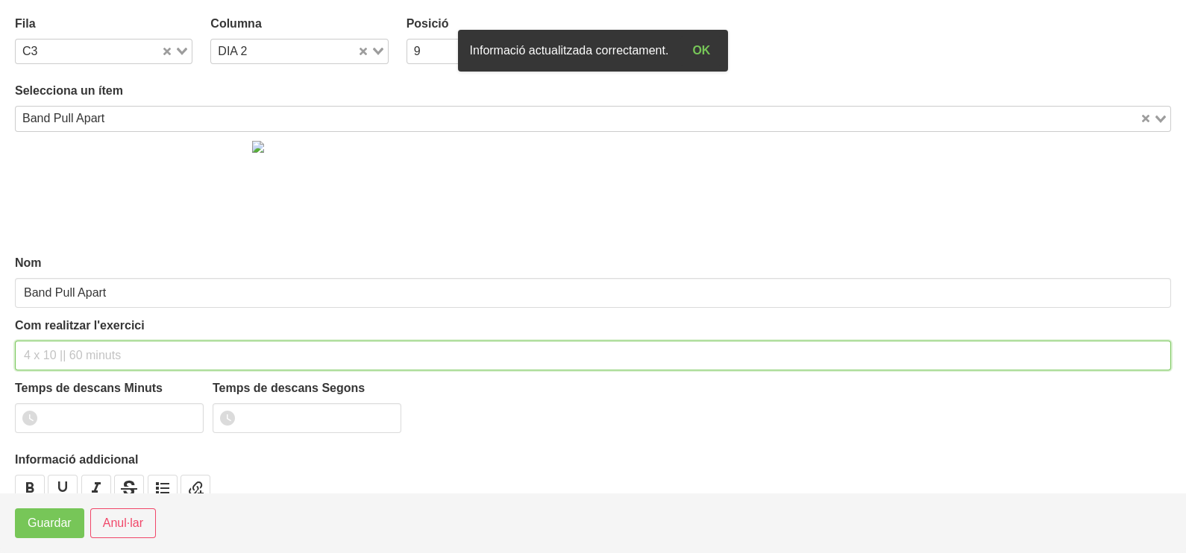
click at [93, 353] on input "text" at bounding box center [593, 356] width 1156 height 30
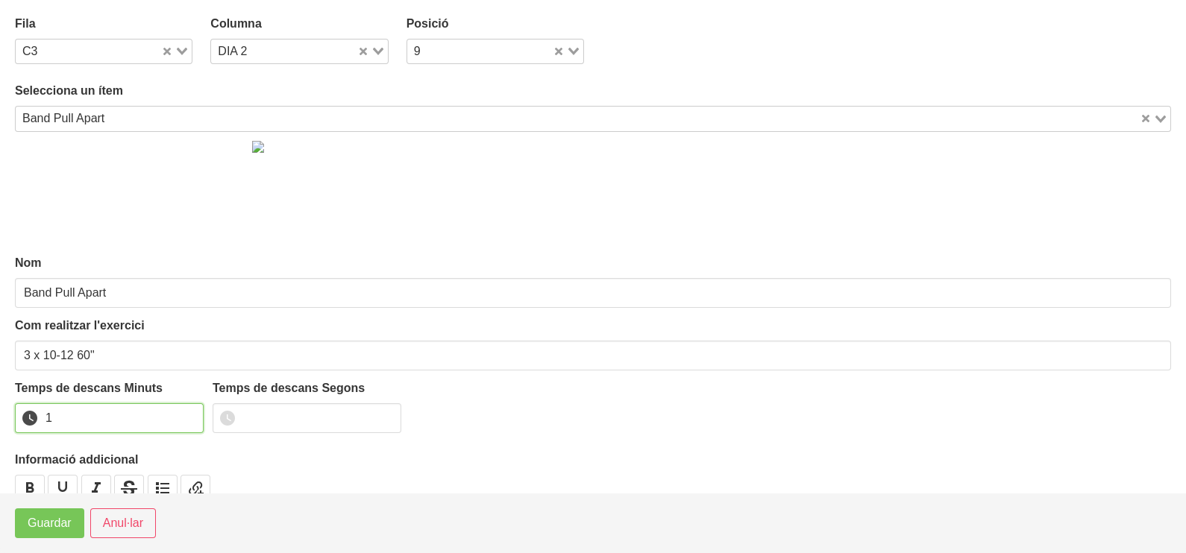
drag, startPoint x: 190, startPoint y: 414, endPoint x: 180, endPoint y: 424, distance: 14.8
click at [186, 418] on input "1" at bounding box center [109, 418] width 189 height 30
click at [40, 526] on span "Guardar" at bounding box center [50, 524] width 44 height 18
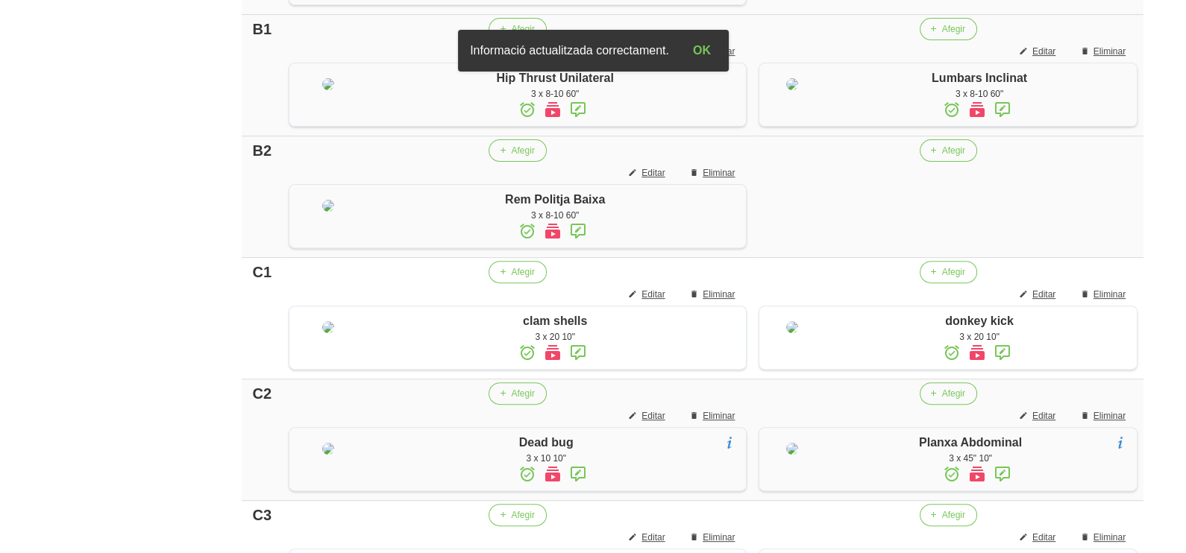
scroll to position [559, 0]
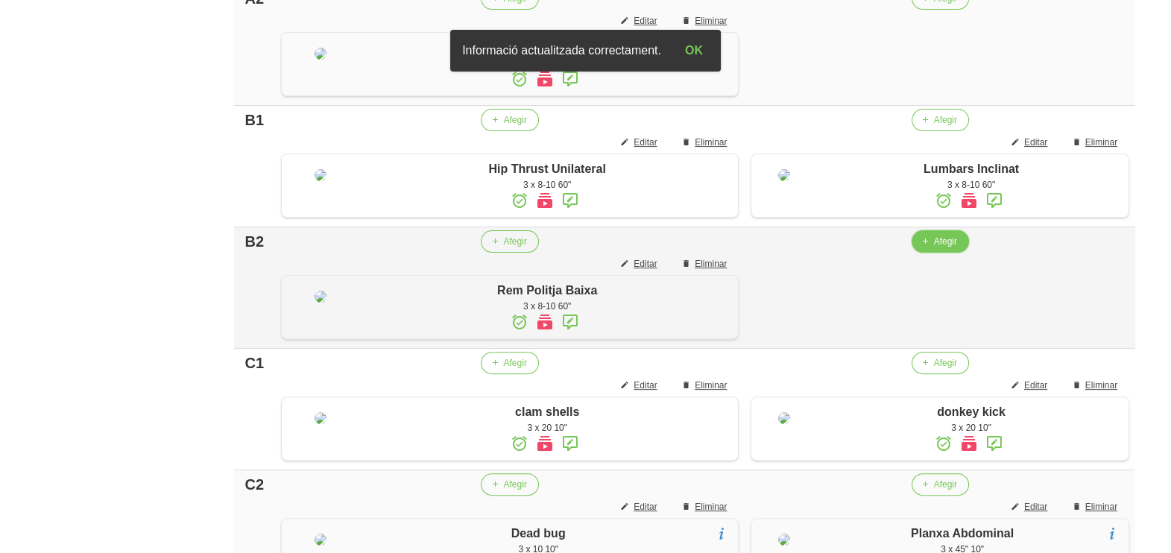
click at [934, 248] on span "Afegir" at bounding box center [945, 241] width 23 height 13
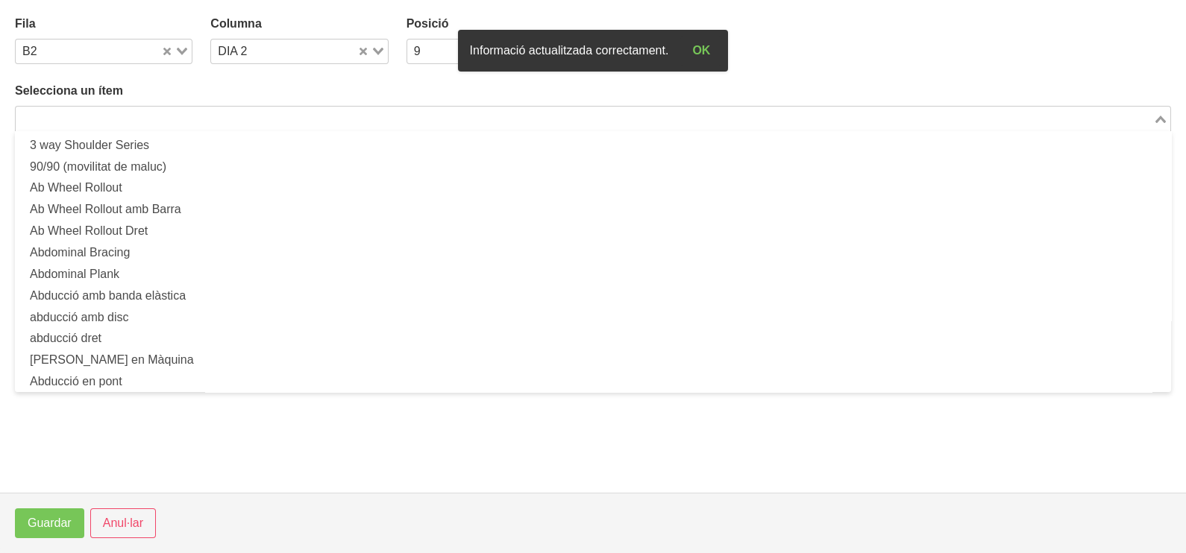
click at [289, 112] on input "Search for option" at bounding box center [584, 119] width 1134 height 18
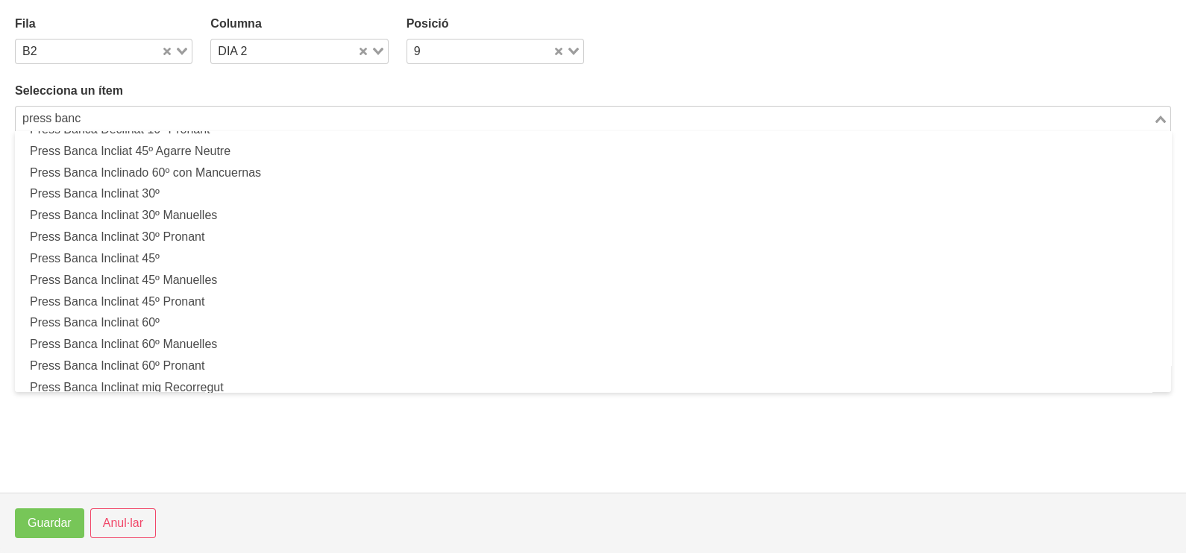
scroll to position [280, 0]
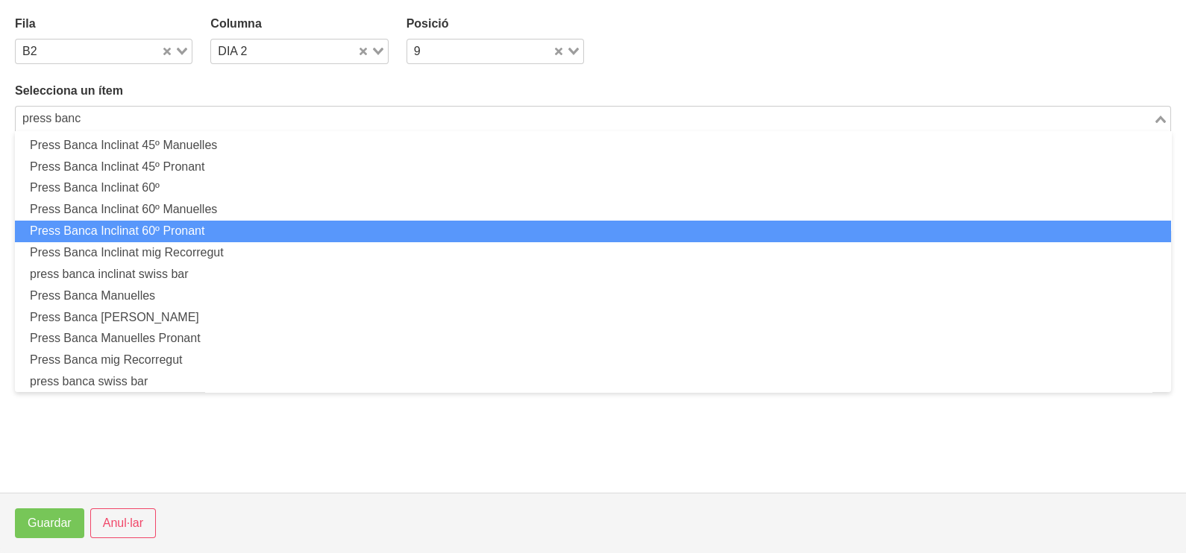
click at [249, 235] on li "Press Banca Inclinat 60º Pronant" at bounding box center [593, 232] width 1156 height 22
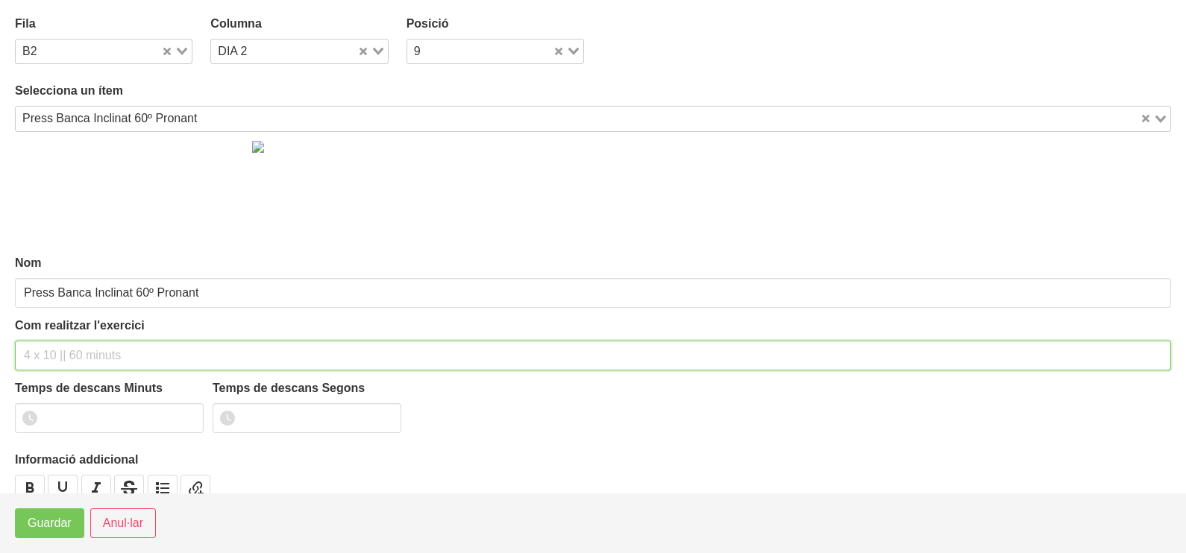
click at [89, 341] on input "text" at bounding box center [593, 356] width 1156 height 30
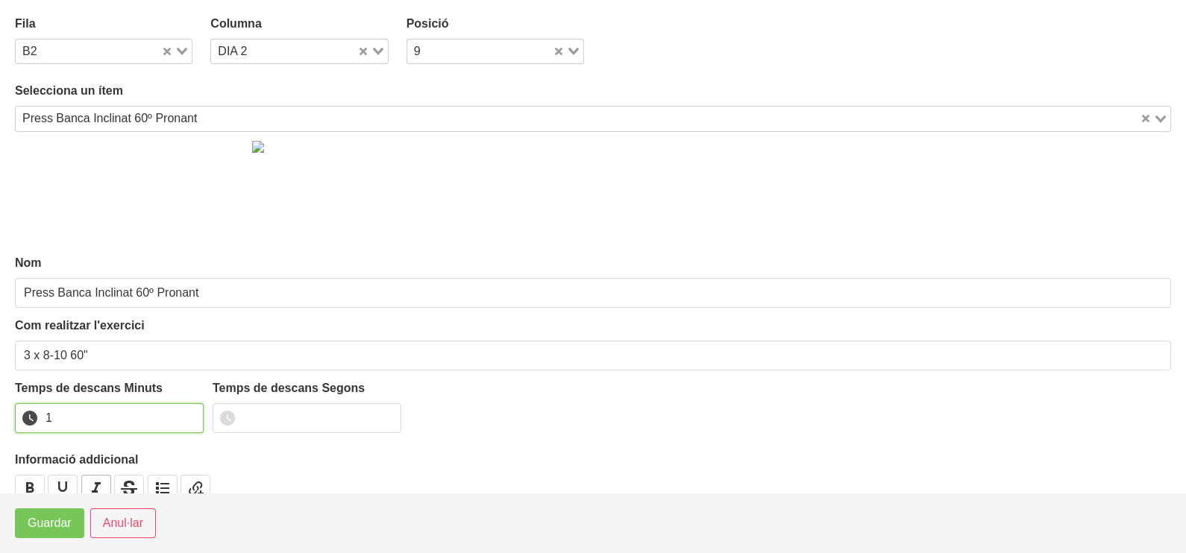
drag, startPoint x: 190, startPoint y: 410, endPoint x: 86, endPoint y: 485, distance: 128.3
click at [190, 414] on input "1" at bounding box center [109, 418] width 189 height 30
click at [45, 518] on span "Guardar" at bounding box center [50, 524] width 44 height 18
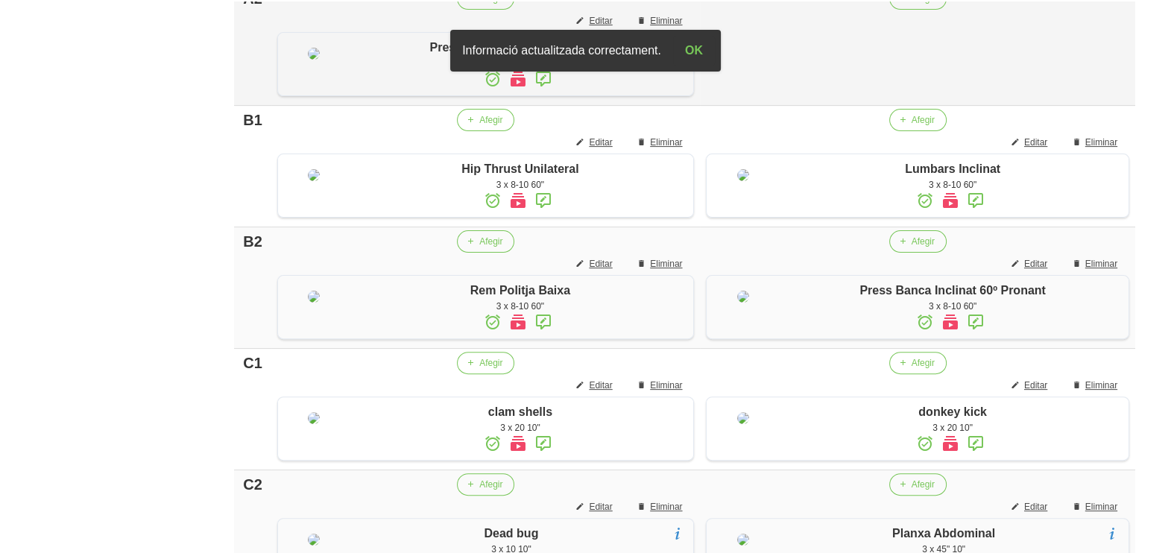
scroll to position [280, 0]
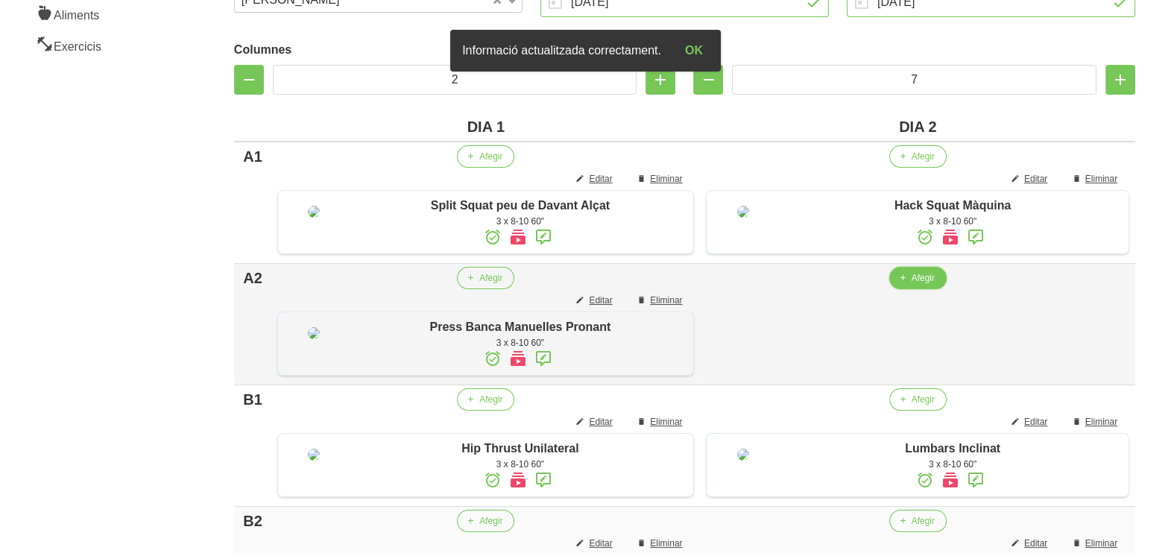
click at [922, 285] on span "Afegir" at bounding box center [923, 277] width 23 height 13
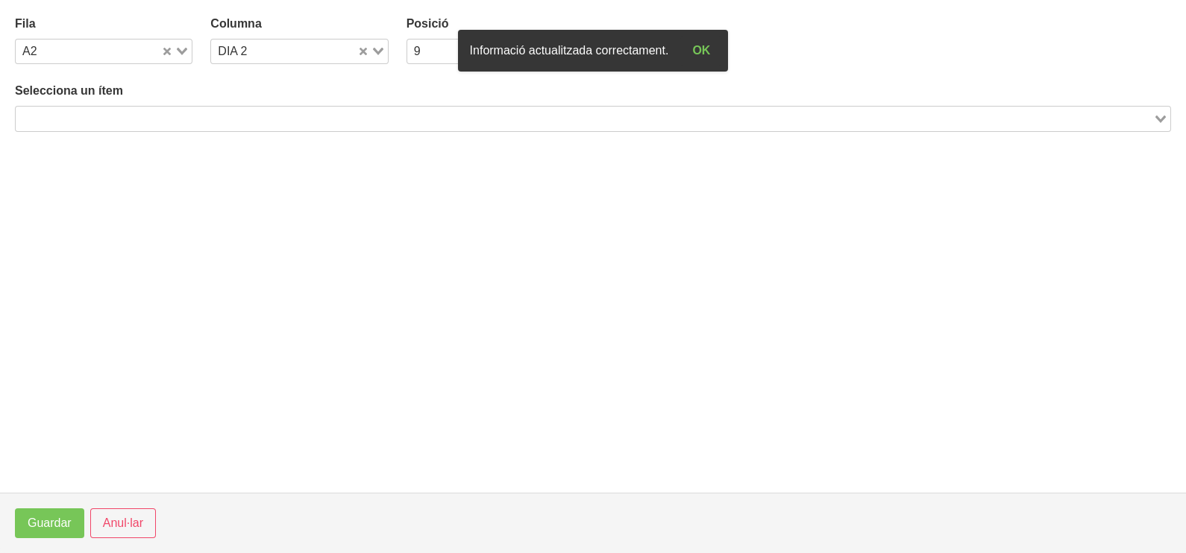
click at [207, 122] on input "Search for option" at bounding box center [584, 119] width 1134 height 18
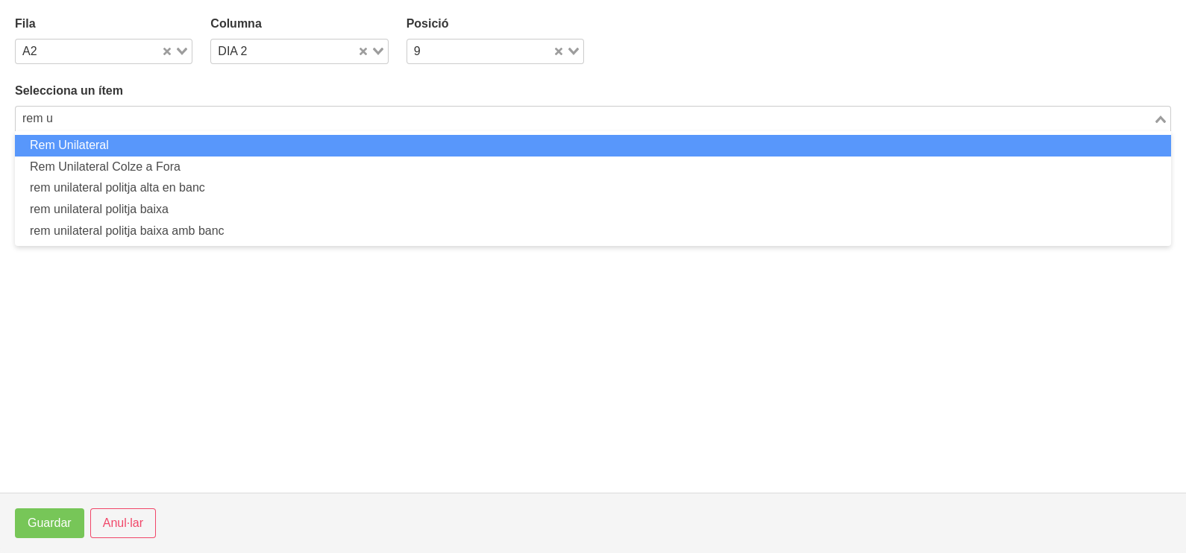
click at [148, 148] on li "Rem Unilateral" at bounding box center [593, 146] width 1156 height 22
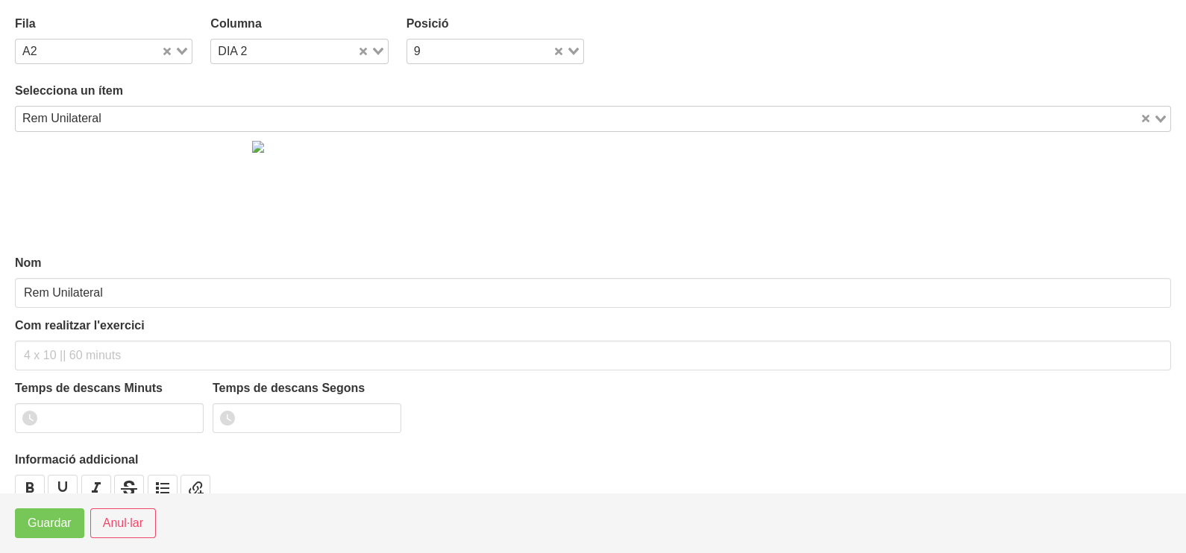
click at [36, 338] on div "Com realitzar l'exercici" at bounding box center [593, 344] width 1156 height 54
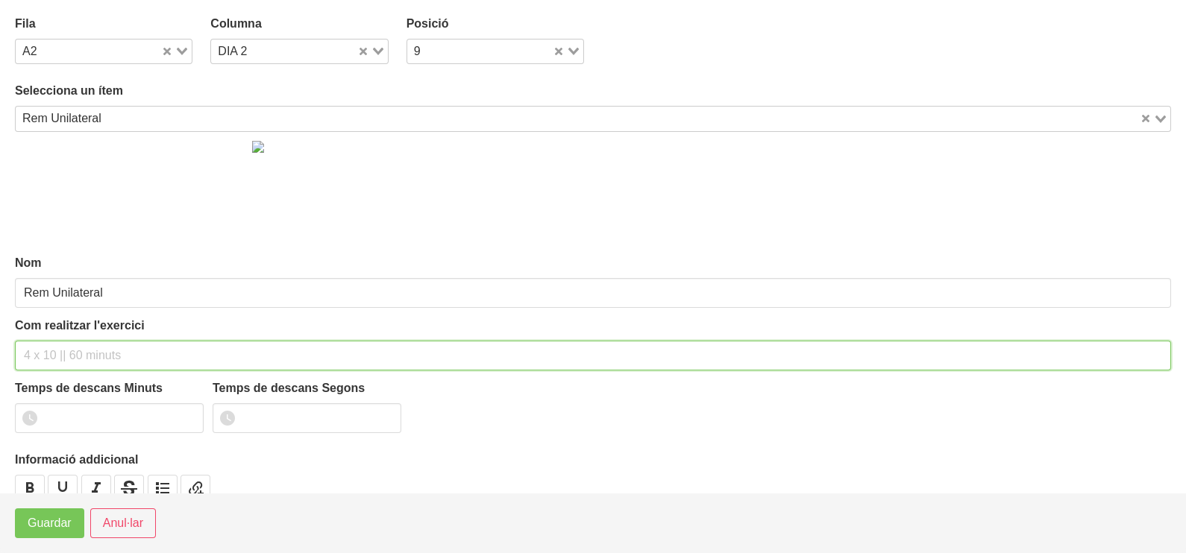
click at [51, 344] on input "text" at bounding box center [593, 356] width 1156 height 30
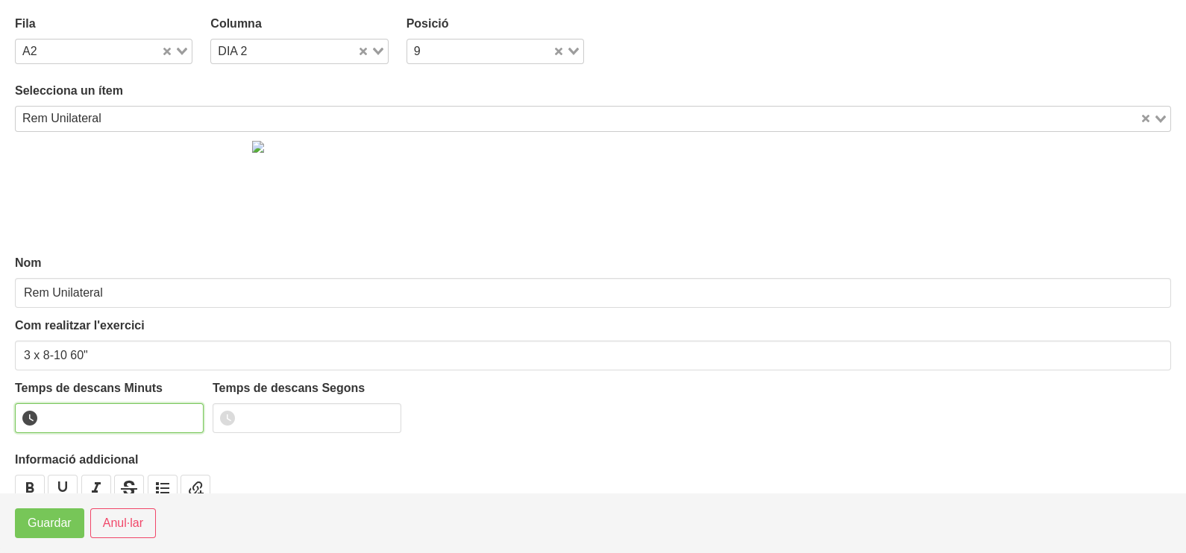
drag, startPoint x: 190, startPoint y: 408, endPoint x: 189, endPoint y: 419, distance: 11.3
click at [190, 414] on input "number" at bounding box center [109, 418] width 189 height 30
click at [189, 414] on input "1" at bounding box center [109, 418] width 189 height 30
click at [52, 524] on span "Guardar" at bounding box center [50, 524] width 44 height 18
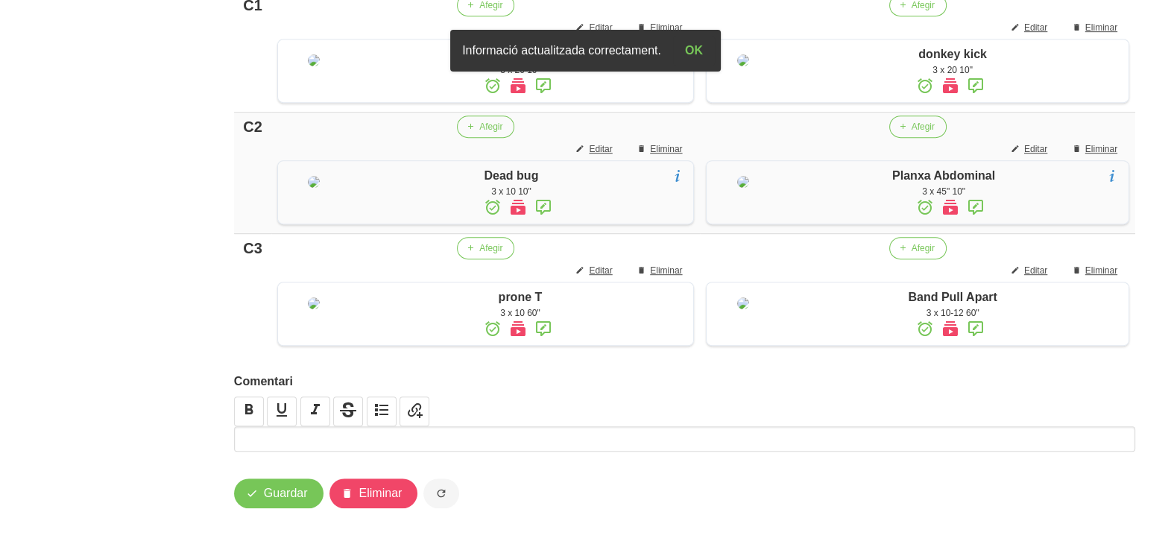
scroll to position [1155, 0]
click at [269, 507] on button "Guardar" at bounding box center [278, 494] width 89 height 30
click at [268, 503] on button "Guardar" at bounding box center [278, 494] width 89 height 30
click at [282, 492] on span "Guardar" at bounding box center [286, 494] width 44 height 18
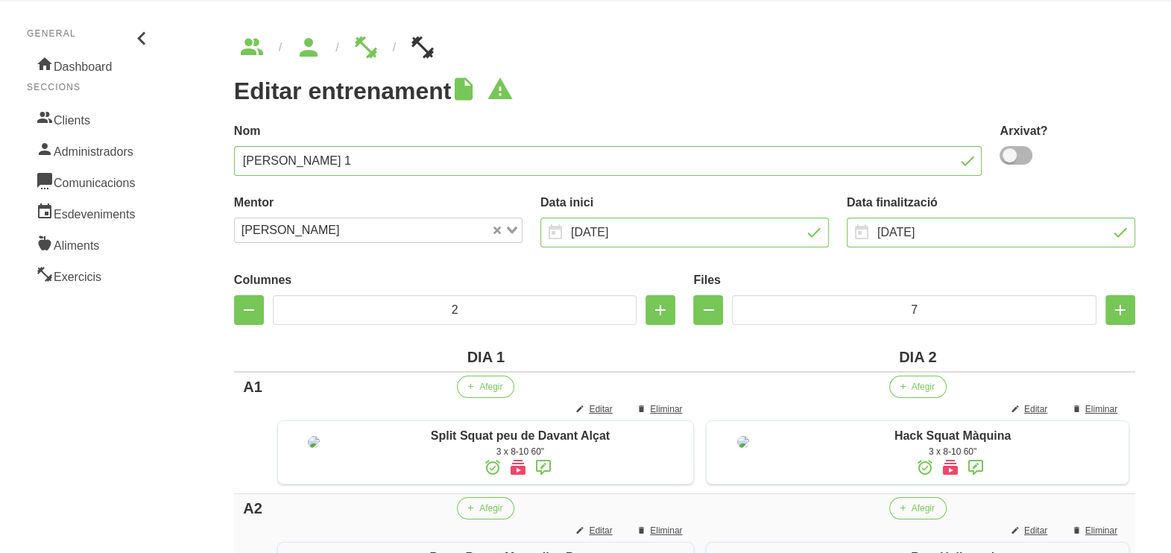
scroll to position [0, 0]
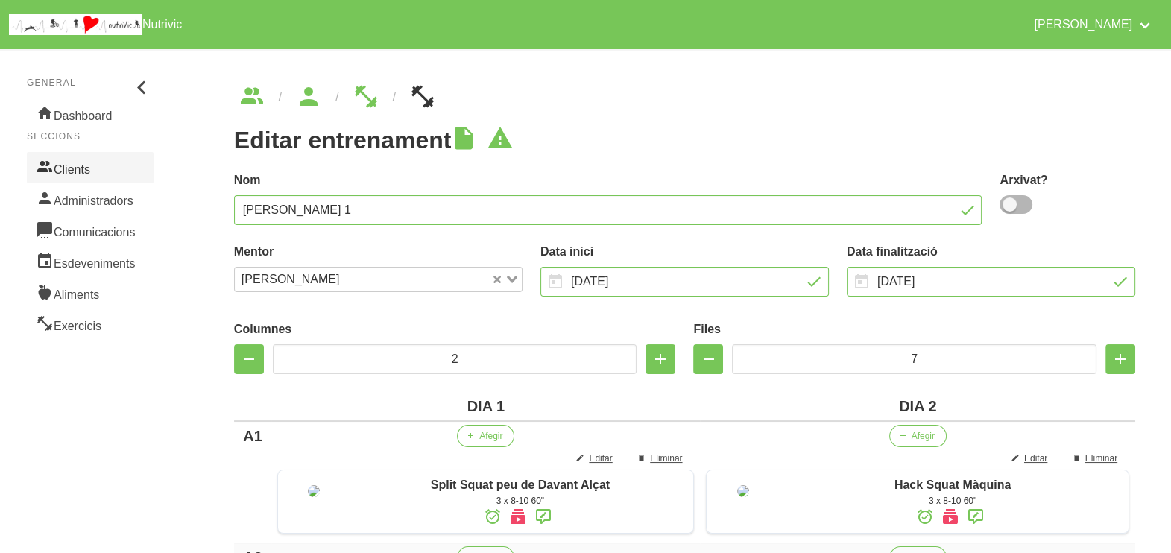
click at [84, 163] on link "Clients" at bounding box center [90, 167] width 127 height 31
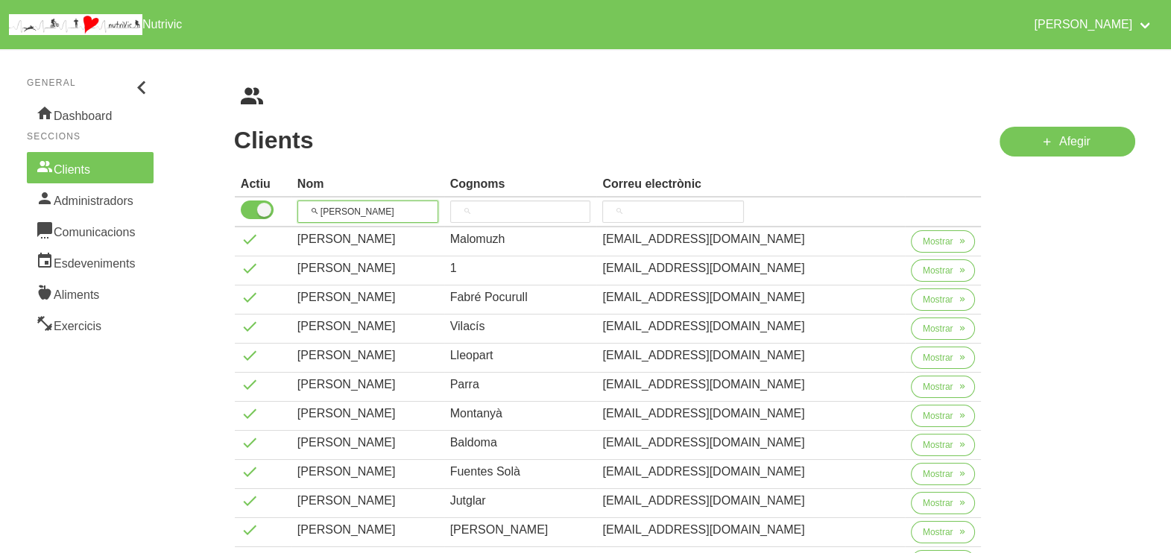
drag, startPoint x: 371, startPoint y: 213, endPoint x: 312, endPoint y: 196, distance: 61.1
click at [323, 205] on input "anna" at bounding box center [368, 212] width 141 height 22
click at [1069, 139] on span "Afegir" at bounding box center [1075, 142] width 31 height 18
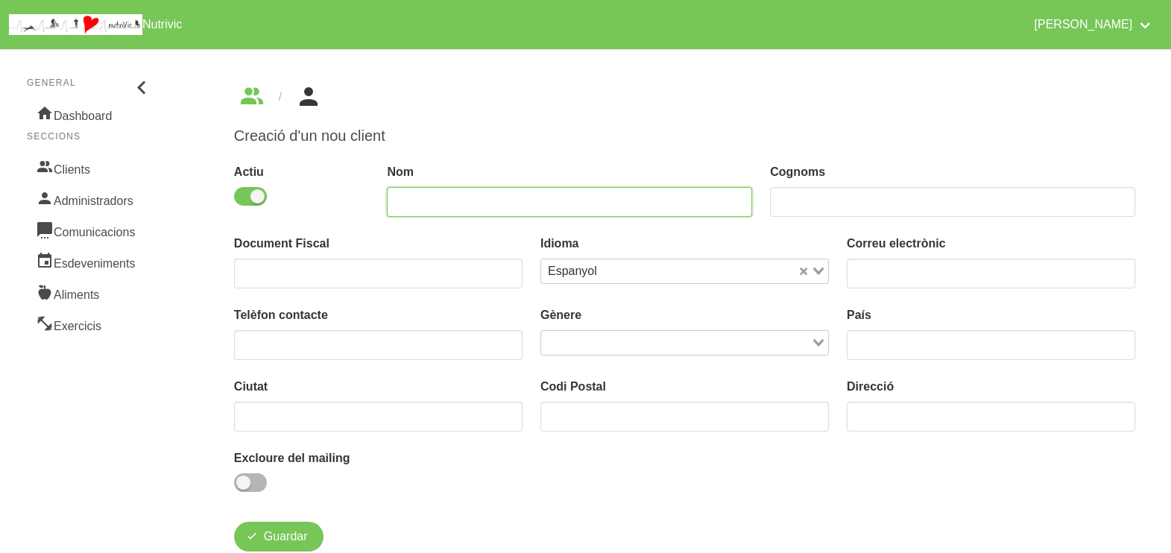
drag, startPoint x: 546, startPoint y: 197, endPoint x: 546, endPoint y: 186, distance: 11.2
click at [546, 197] on input "text" at bounding box center [569, 202] width 365 height 30
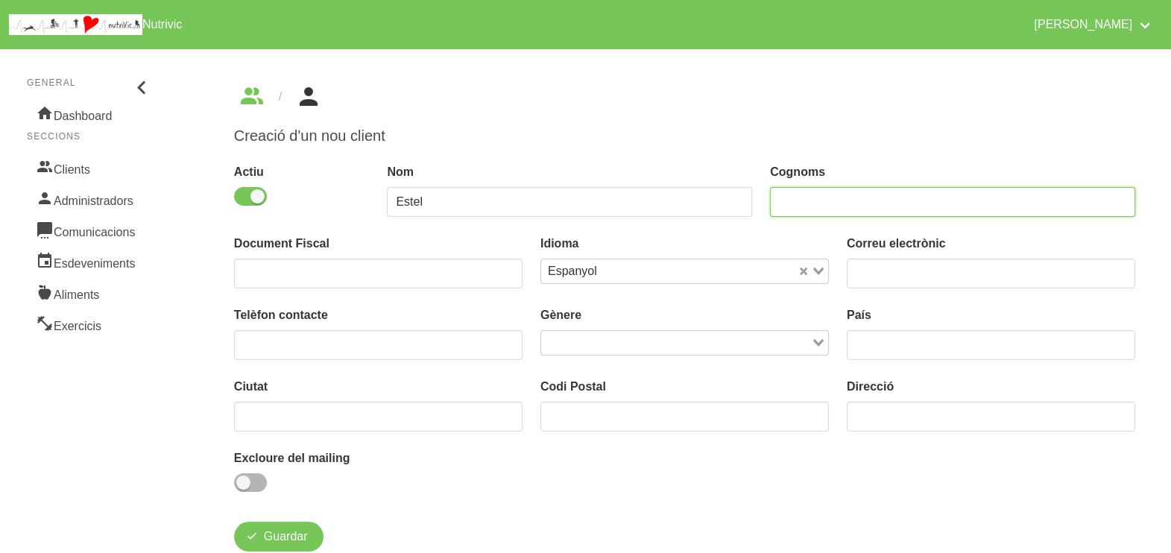
click at [821, 201] on input "text" at bounding box center [952, 202] width 365 height 30
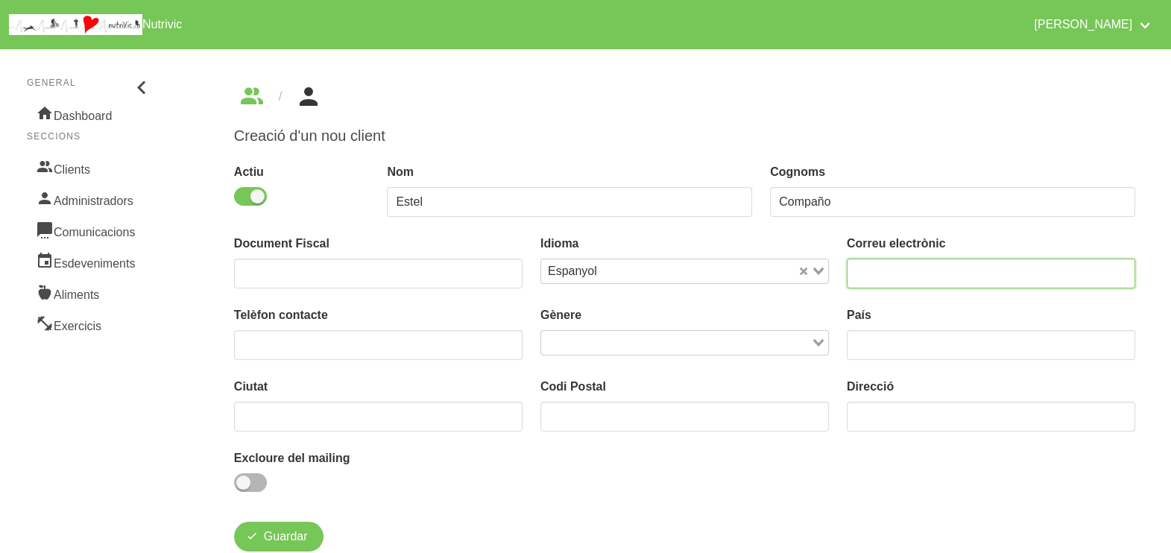
click at [879, 268] on input "email" at bounding box center [991, 274] width 289 height 30
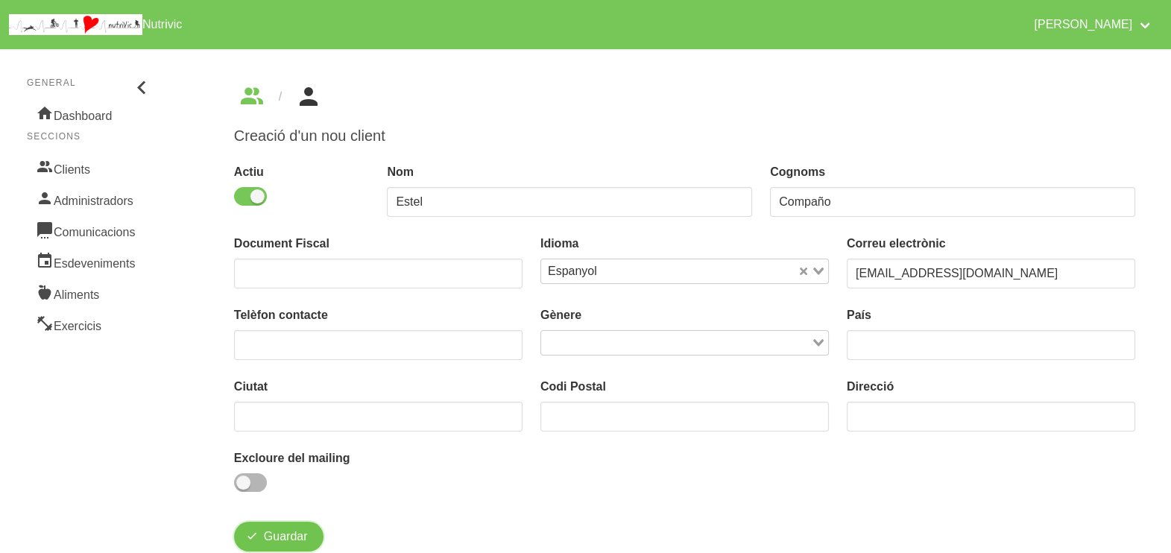
click at [282, 538] on span "Guardar" at bounding box center [286, 537] width 44 height 18
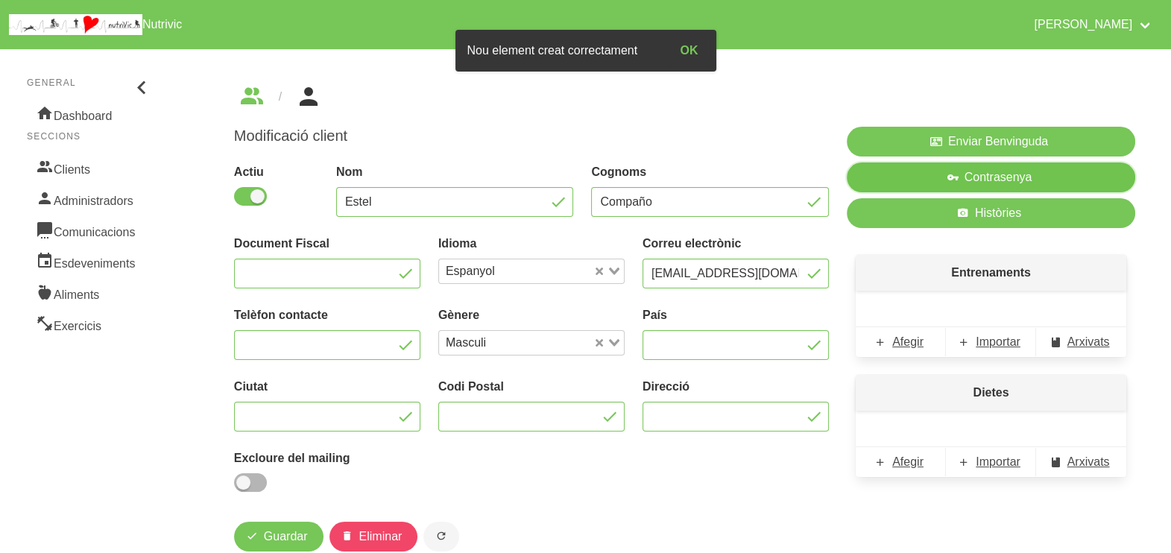
click at [977, 175] on span "Contrasenya" at bounding box center [999, 178] width 68 height 18
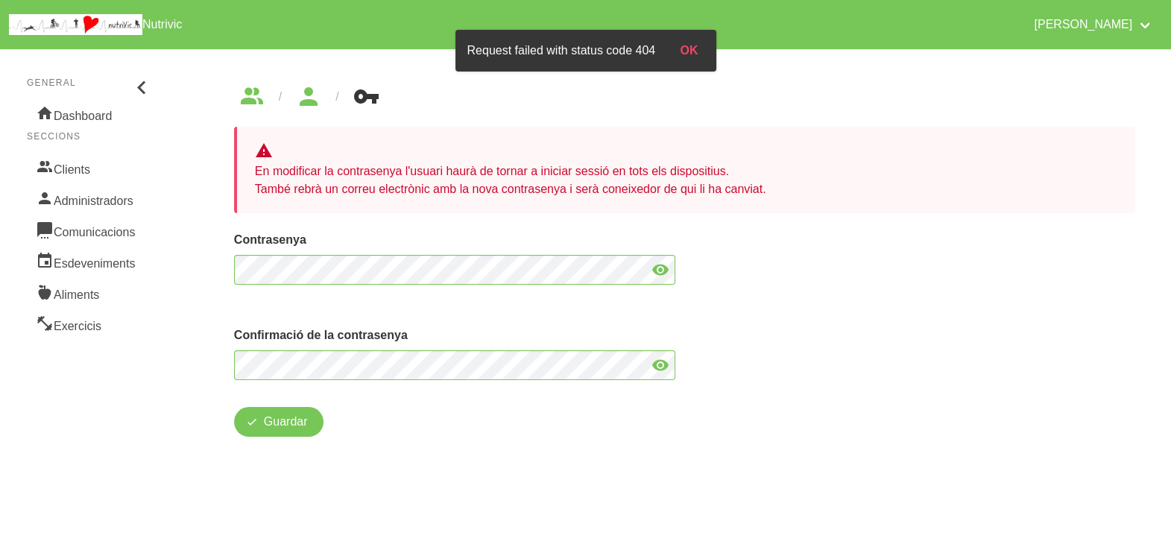
click at [656, 270] on icon at bounding box center [661, 270] width 18 height 27
click at [656, 364] on icon at bounding box center [661, 365] width 18 height 27
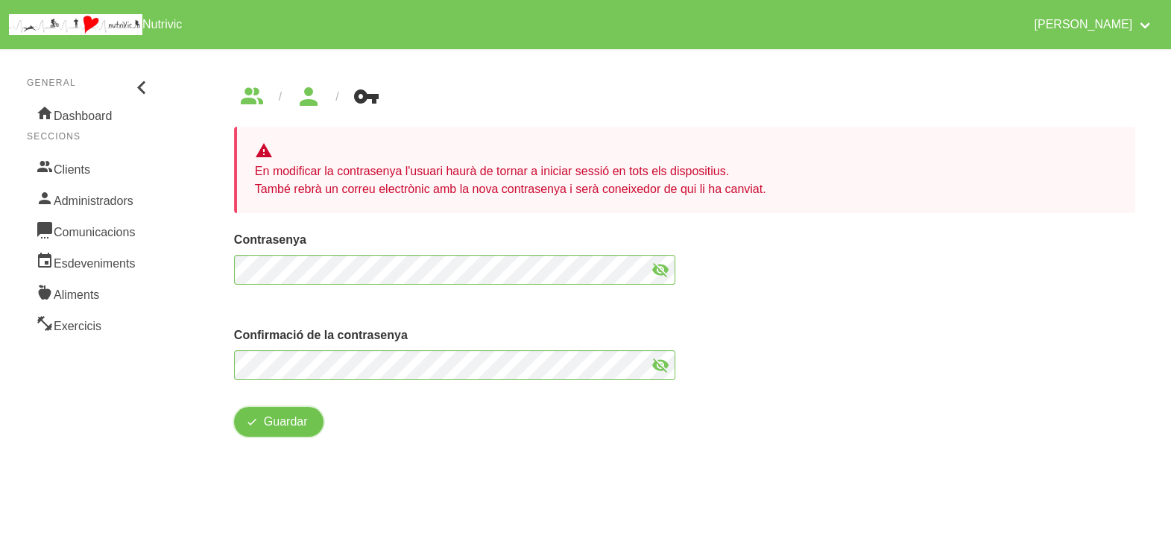
click at [279, 426] on span "Guardar" at bounding box center [286, 422] width 44 height 18
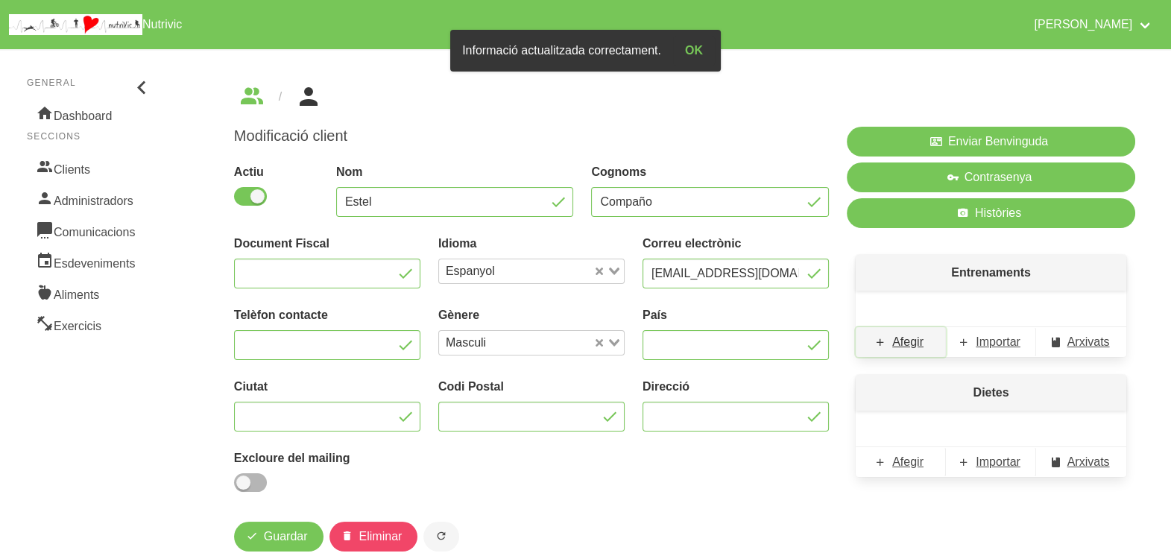
click at [911, 343] on span "Afegir" at bounding box center [908, 342] width 31 height 18
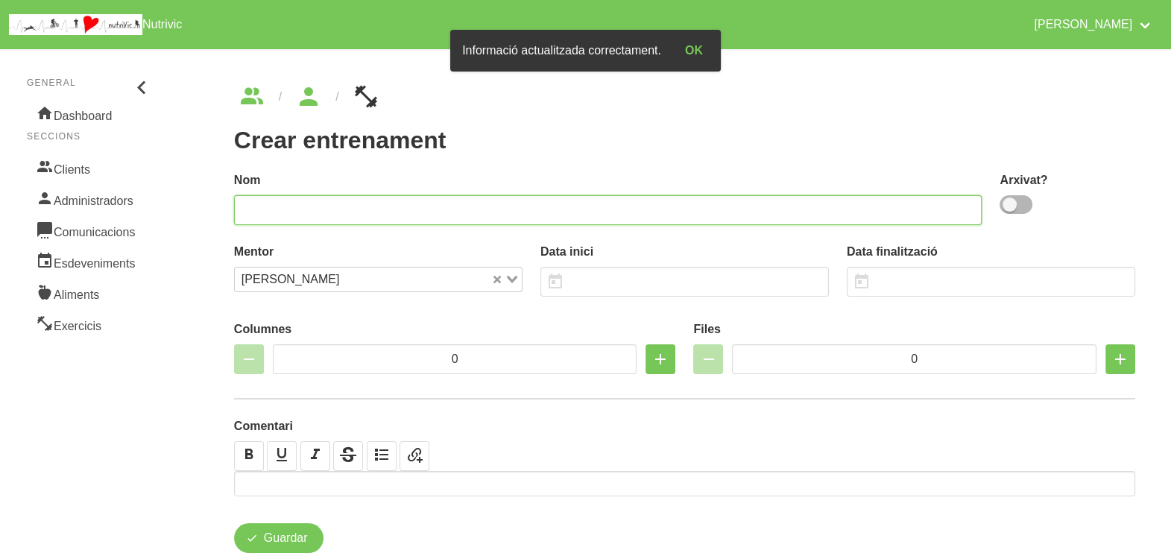
click at [400, 213] on input "text" at bounding box center [608, 210] width 749 height 30
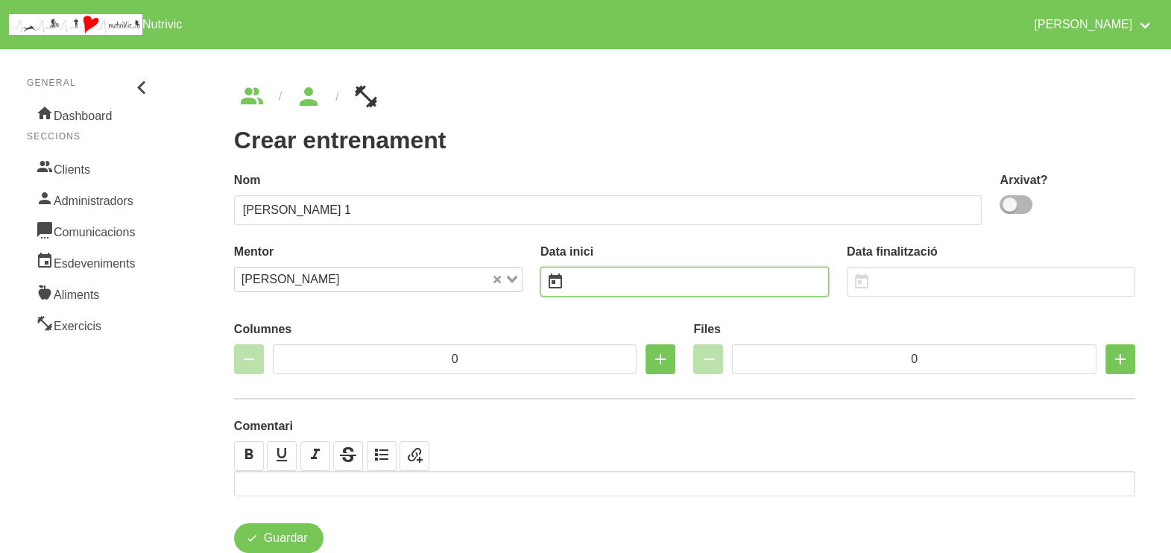
click at [623, 282] on input "text" at bounding box center [685, 282] width 289 height 30
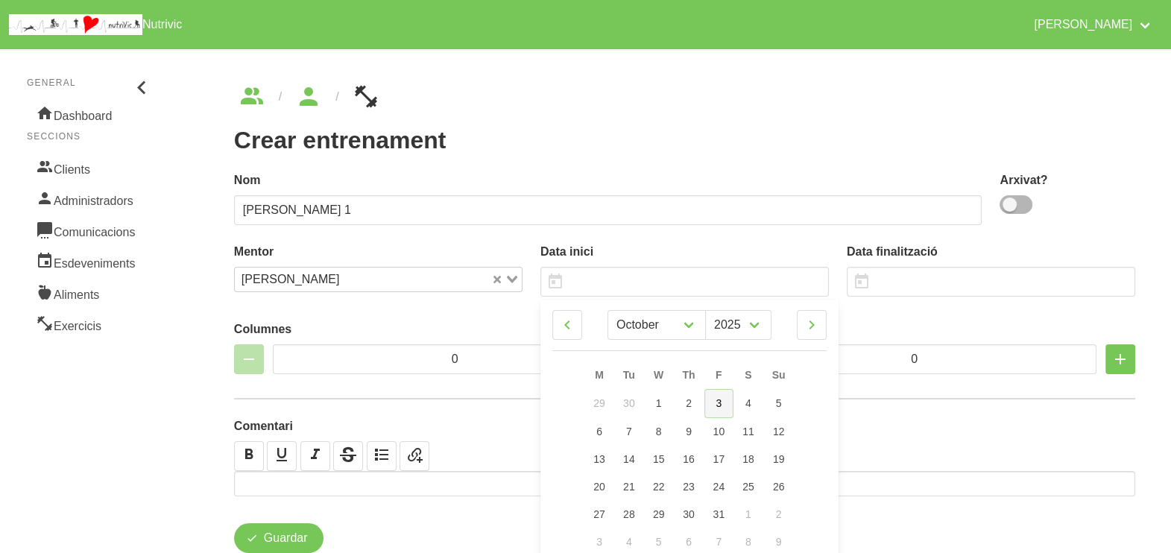
click at [721, 408] on span "3" at bounding box center [719, 403] width 6 height 12
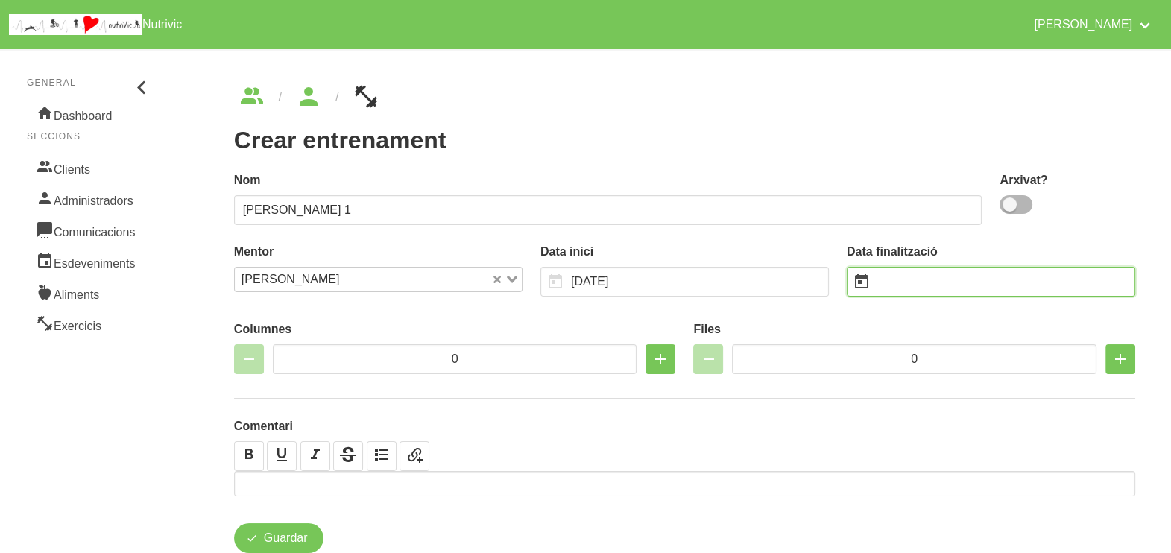
click at [915, 276] on input "text" at bounding box center [991, 282] width 289 height 30
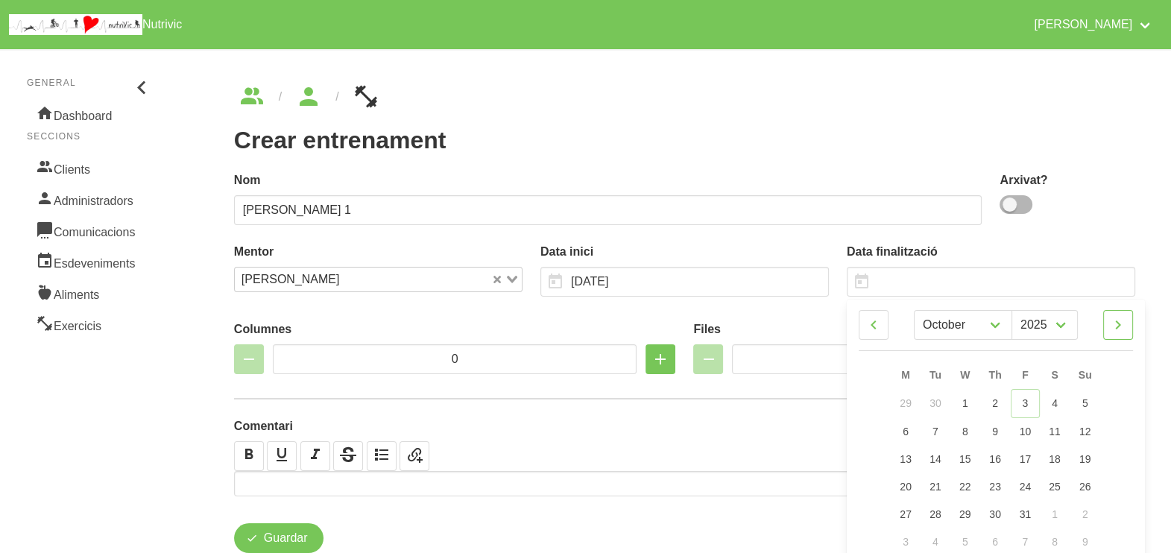
click at [1122, 321] on icon at bounding box center [1119, 325] width 18 height 27
click at [1092, 456] on link "16" at bounding box center [1085, 458] width 31 height 28
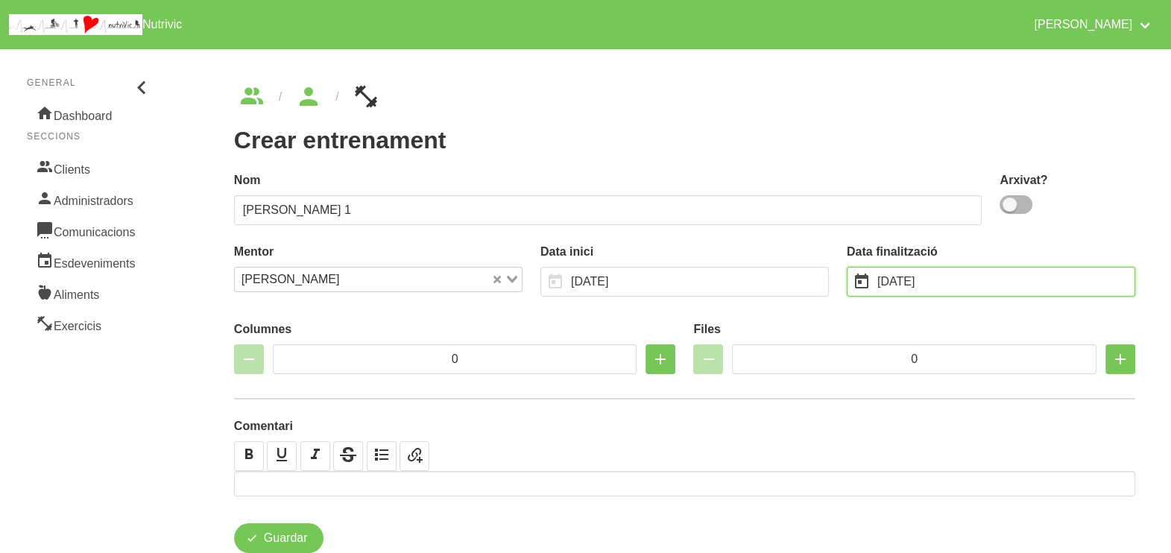
click at [963, 283] on input "[DATE]" at bounding box center [991, 282] width 289 height 30
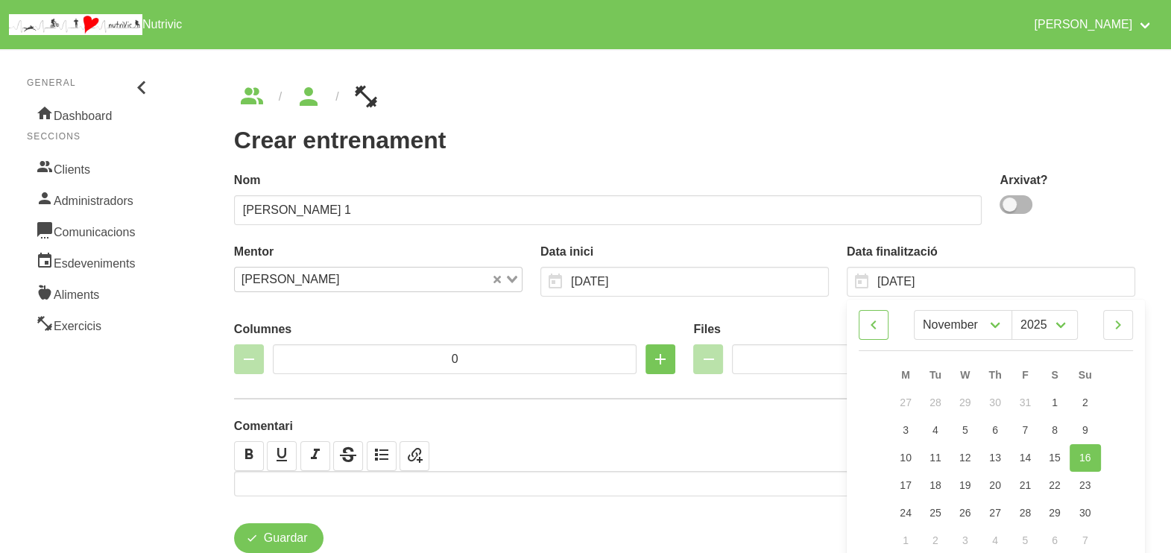
click at [879, 321] on icon at bounding box center [874, 325] width 18 height 27
click at [1115, 329] on icon at bounding box center [1119, 325] width 18 height 27
click at [1087, 460] on span "16" at bounding box center [1086, 458] width 12 height 12
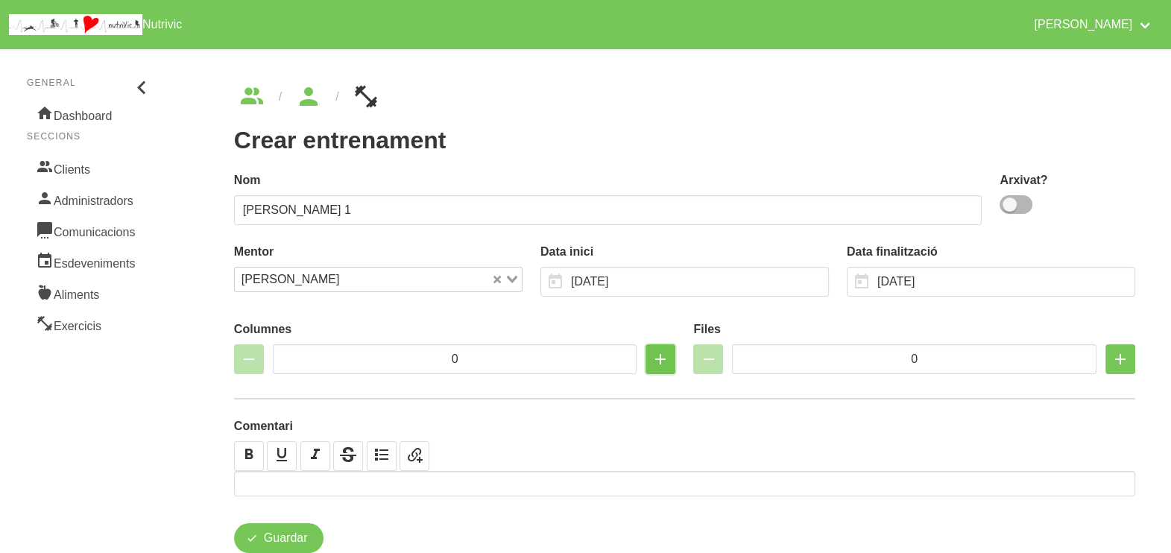
click at [659, 359] on icon "button" at bounding box center [661, 359] width 18 height 27
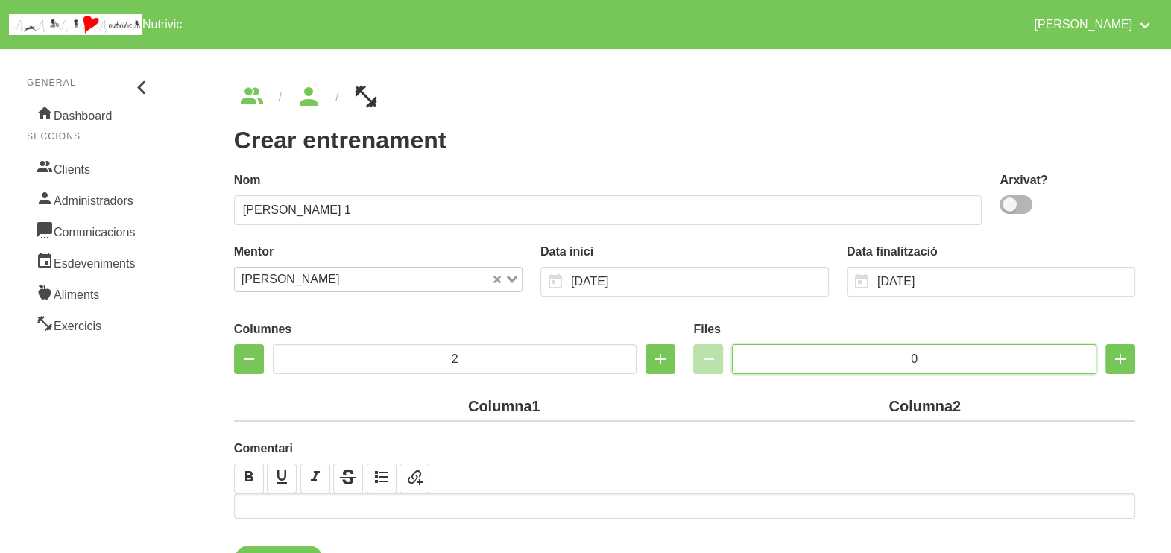
drag, startPoint x: 923, startPoint y: 358, endPoint x: 895, endPoint y: 354, distance: 28.6
click at [895, 354] on input "0" at bounding box center [914, 359] width 365 height 30
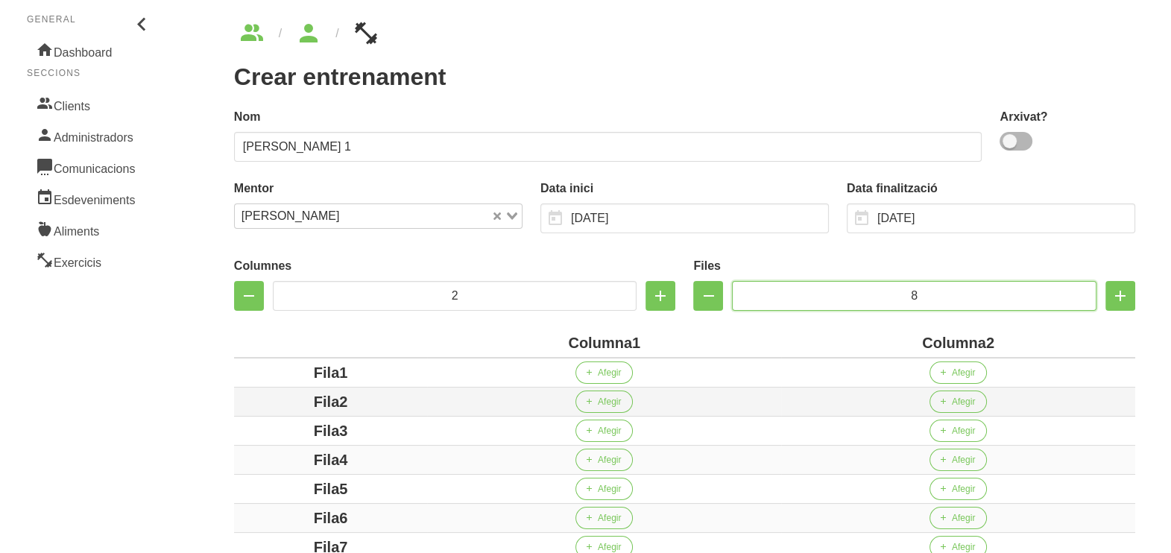
scroll to position [92, 0]
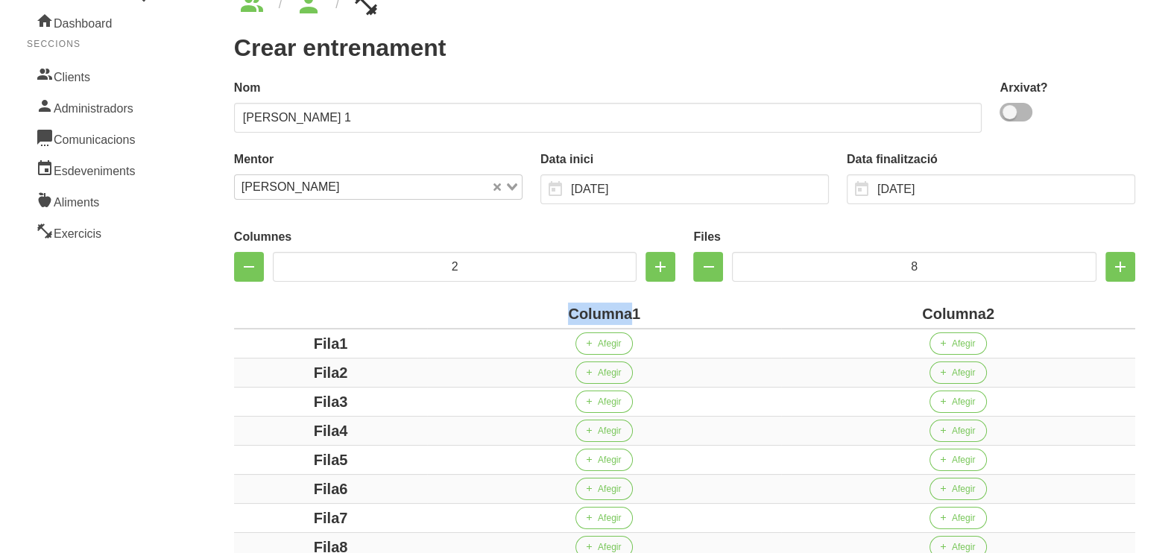
drag, startPoint x: 634, startPoint y: 314, endPoint x: 550, endPoint y: 304, distance: 84.1
click at [550, 304] on div "Columna1" at bounding box center [604, 314] width 342 height 22
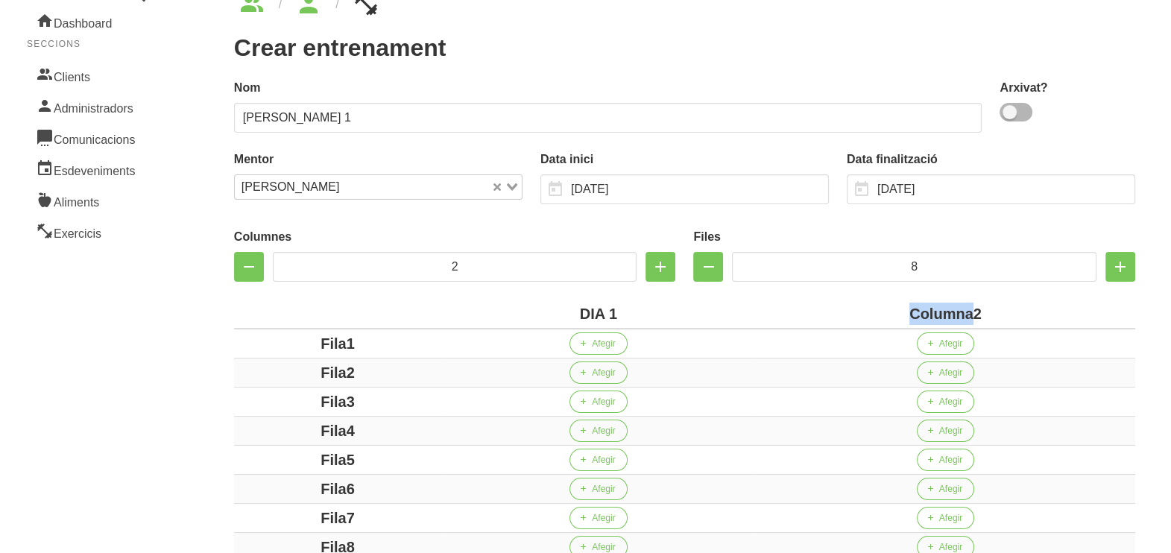
drag, startPoint x: 975, startPoint y: 313, endPoint x: 873, endPoint y: 303, distance: 102.6
click at [873, 303] on div "Columna2" at bounding box center [946, 314] width 368 height 22
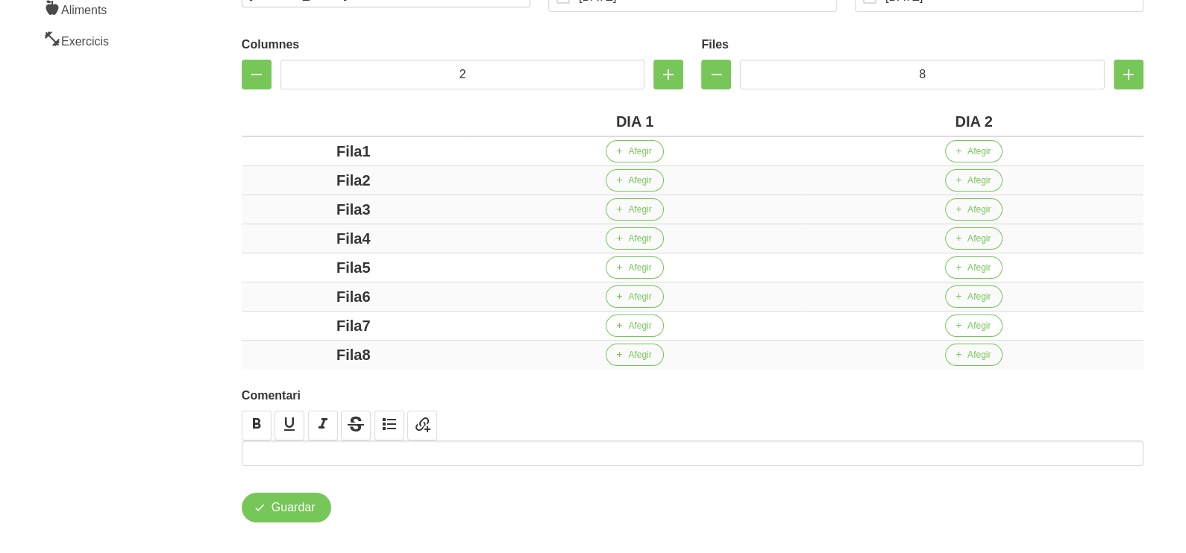
scroll to position [297, 0]
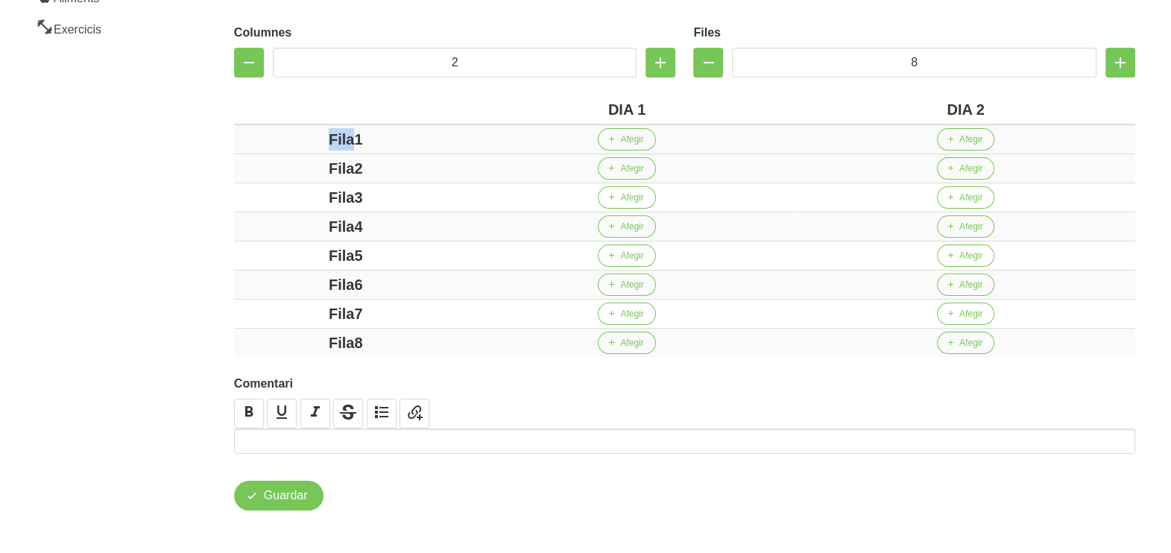
drag, startPoint x: 354, startPoint y: 138, endPoint x: 300, endPoint y: 138, distance: 54.4
click at [300, 138] on div "Fila1" at bounding box center [346, 139] width 212 height 22
drag, startPoint x: 353, startPoint y: 164, endPoint x: 286, endPoint y: 167, distance: 67.2
click at [276, 165] on div "Fila2" at bounding box center [346, 168] width 212 height 22
click at [277, 201] on div "Fila3" at bounding box center [346, 197] width 212 height 22
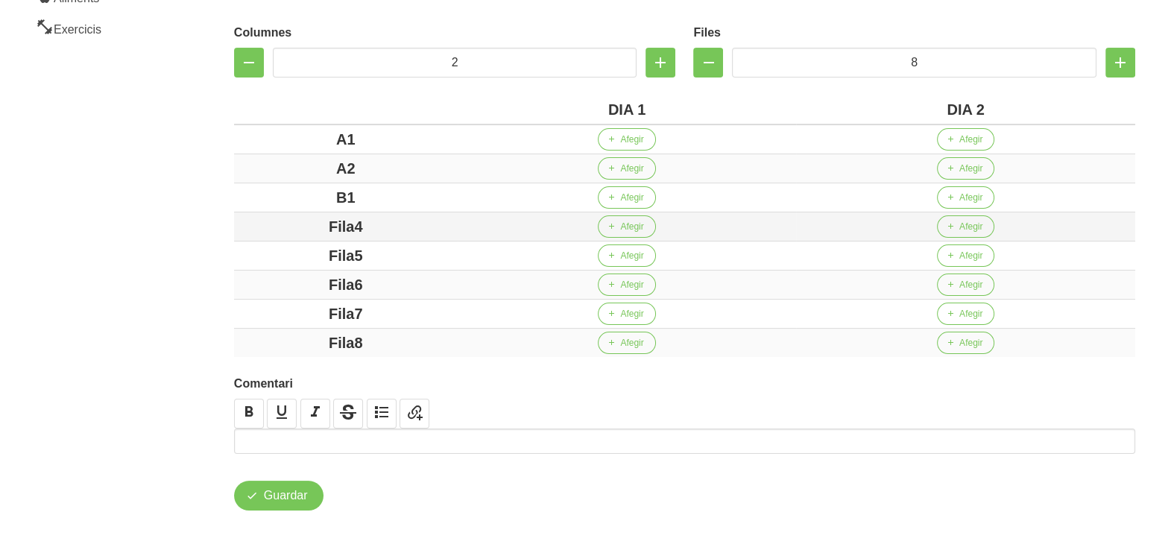
click at [259, 225] on div "Fila4" at bounding box center [346, 226] width 212 height 22
click at [299, 258] on div "Fila5" at bounding box center [346, 256] width 212 height 22
drag, startPoint x: 374, startPoint y: 286, endPoint x: 321, endPoint y: 287, distance: 52.2
click at [320, 286] on div "Fila6" at bounding box center [346, 285] width 212 height 22
click at [271, 307] on div "Fila7" at bounding box center [346, 314] width 212 height 22
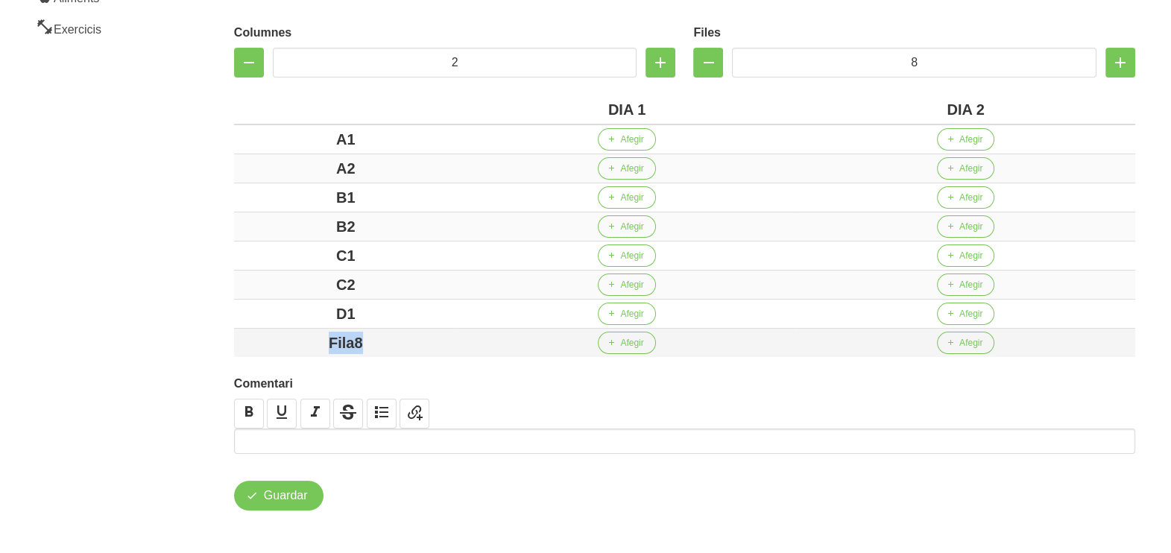
drag, startPoint x: 401, startPoint y: 336, endPoint x: 261, endPoint y: 334, distance: 140.2
click at [268, 336] on div "Fila8" at bounding box center [346, 343] width 212 height 22
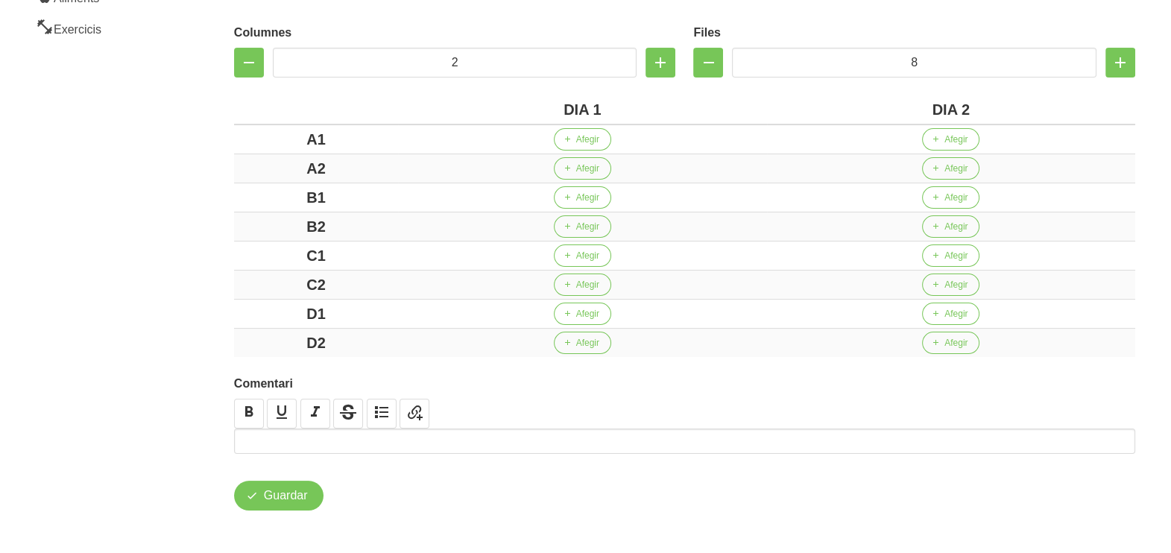
click at [213, 309] on div "Crear entrenament 6da8fe2f-b1a4-4ae6-bd82-decb6839e390 Nom Estel Compañó 1 Arxi…" at bounding box center [684, 149] width 973 height 794
click at [588, 138] on span "Afegir" at bounding box center [587, 139] width 23 height 13
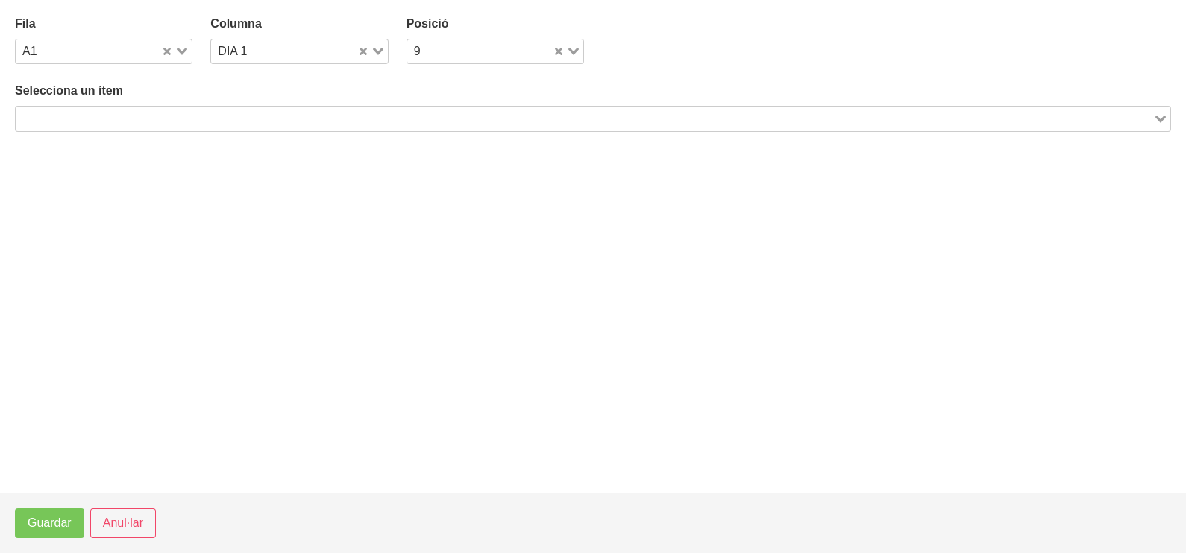
click at [176, 119] on input "Search for option" at bounding box center [584, 119] width 1134 height 18
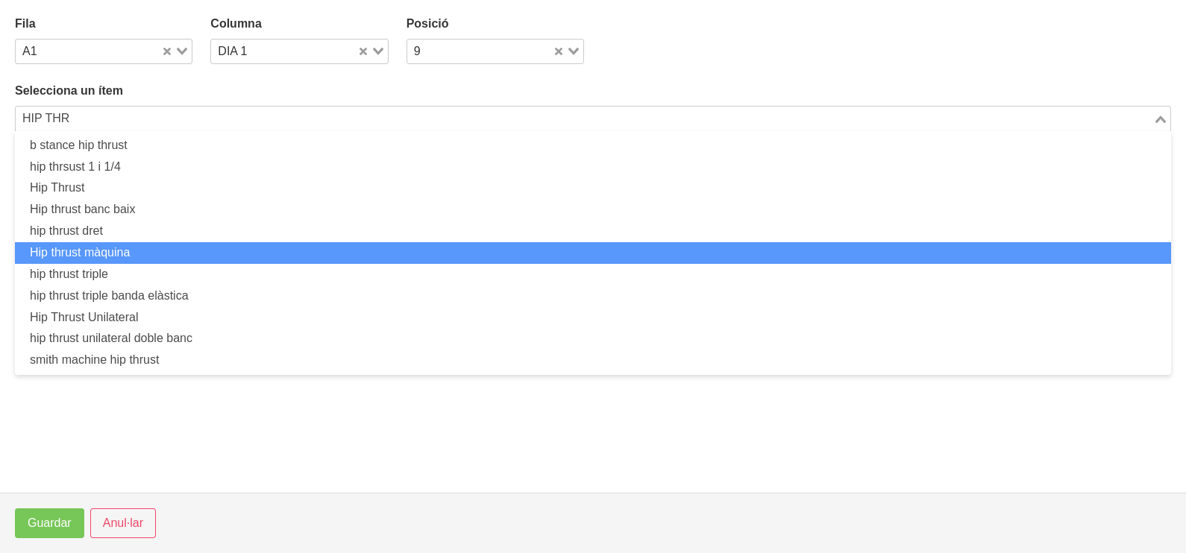
click at [180, 251] on li "Hip thrust màquina" at bounding box center [593, 253] width 1156 height 22
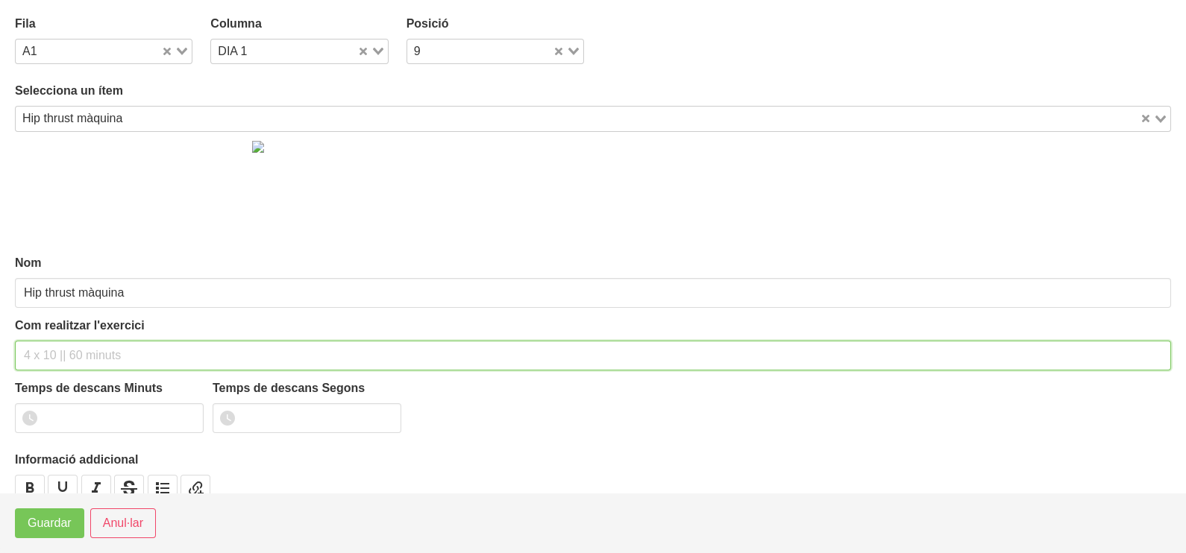
click at [86, 358] on input "text" at bounding box center [593, 356] width 1156 height 30
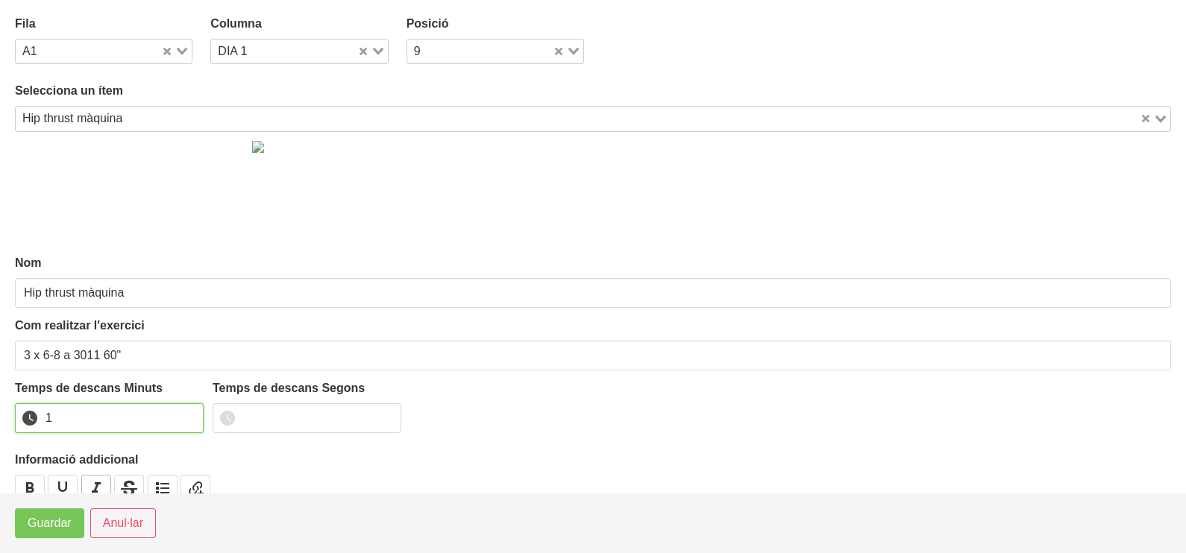
drag, startPoint x: 189, startPoint y: 412, endPoint x: 105, endPoint y: 473, distance: 104.1
click at [186, 414] on input "1" at bounding box center [109, 418] width 189 height 30
click at [56, 536] on button "Guardar" at bounding box center [49, 524] width 69 height 30
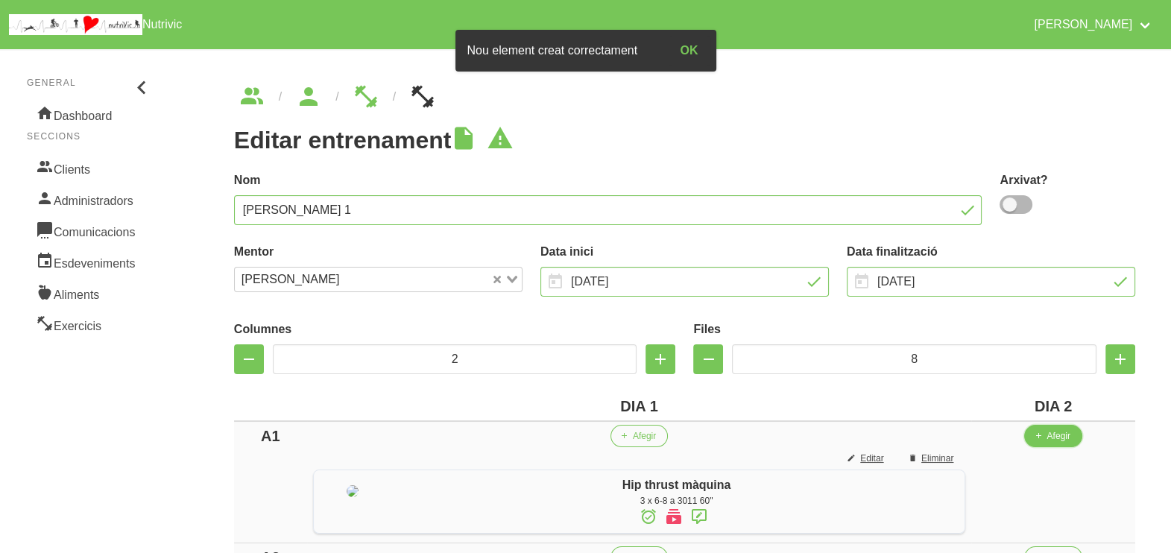
click at [1067, 440] on span "Afegir" at bounding box center [1058, 436] width 23 height 13
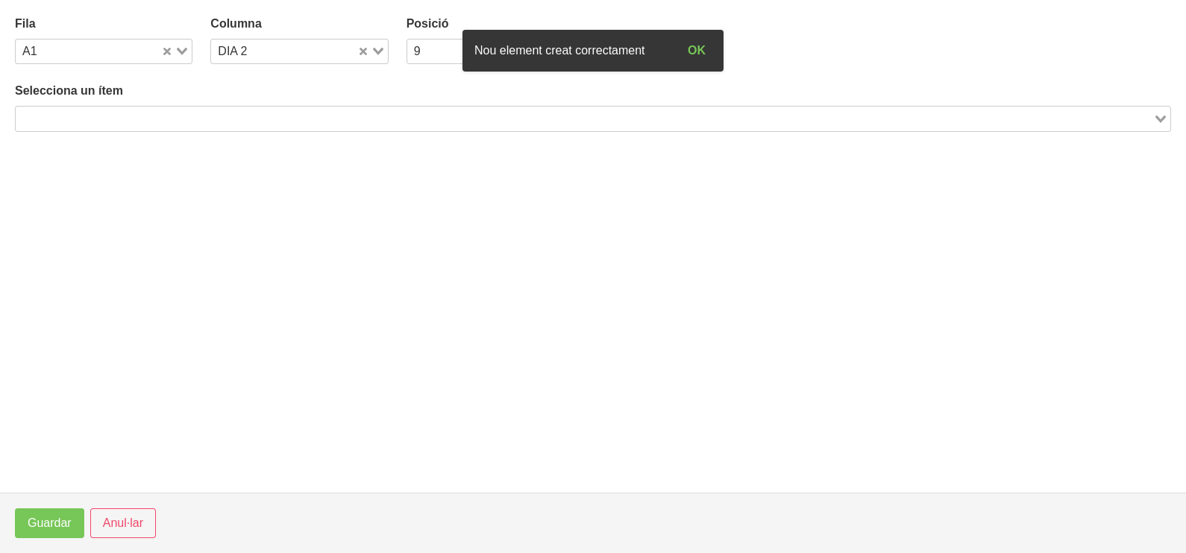
click at [275, 129] on div "Loading..." at bounding box center [593, 118] width 1156 height 25
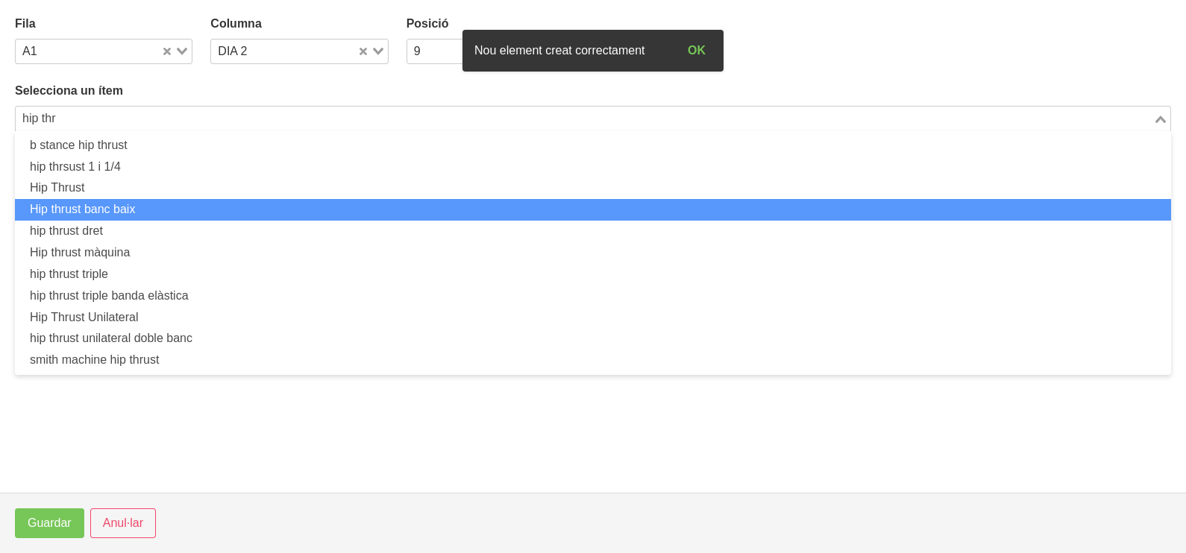
click at [184, 206] on li "Hip thrust banc baix" at bounding box center [593, 210] width 1156 height 22
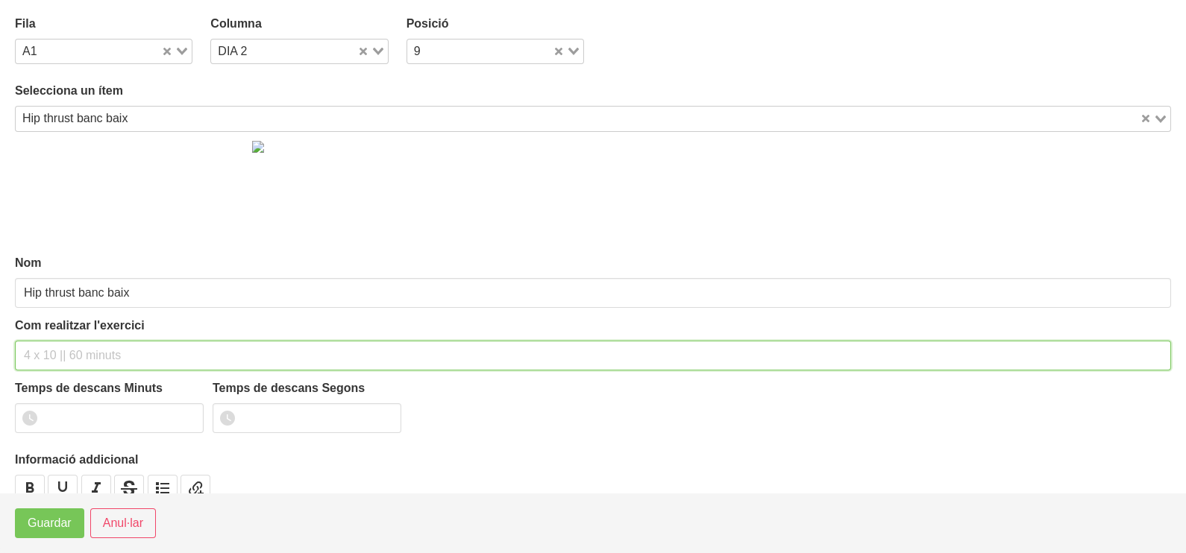
click at [75, 354] on input "text" at bounding box center [593, 356] width 1156 height 30
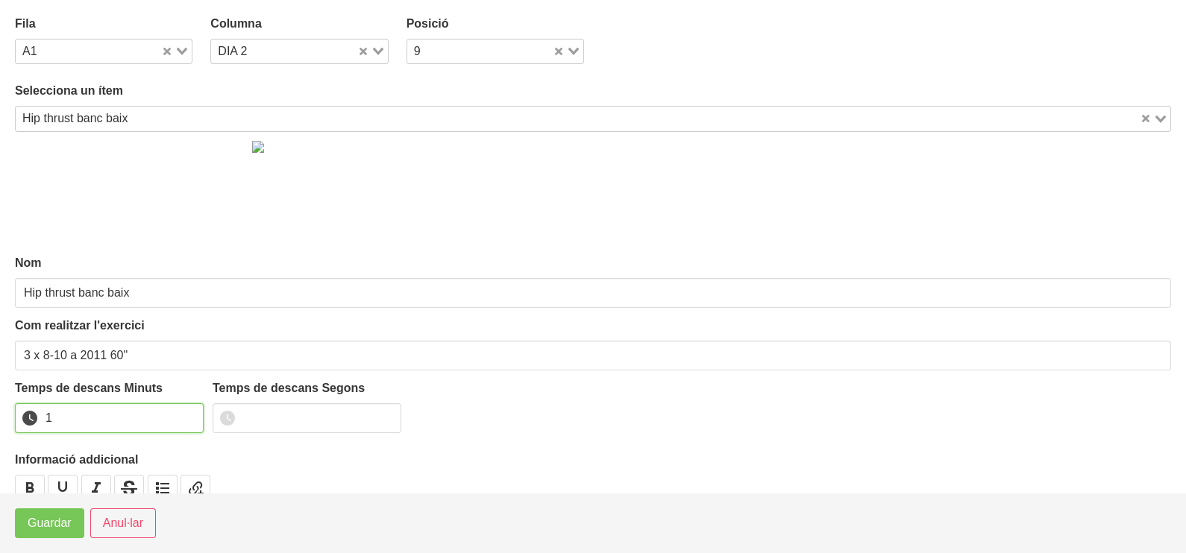
click at [187, 413] on input "1" at bounding box center [109, 418] width 189 height 30
click at [54, 520] on span "Guardar" at bounding box center [50, 524] width 44 height 18
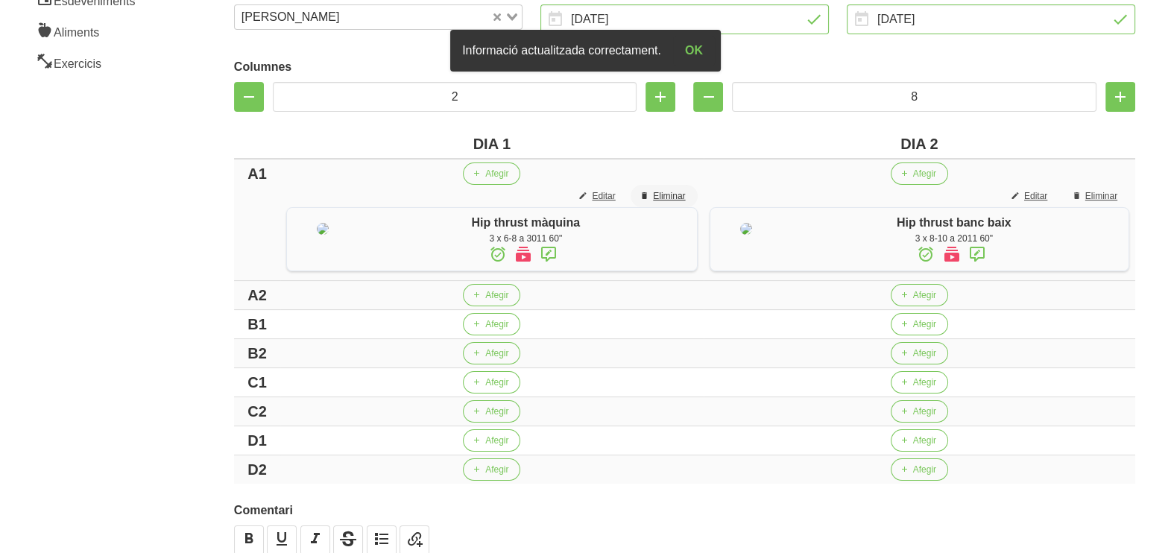
scroll to position [280, 0]
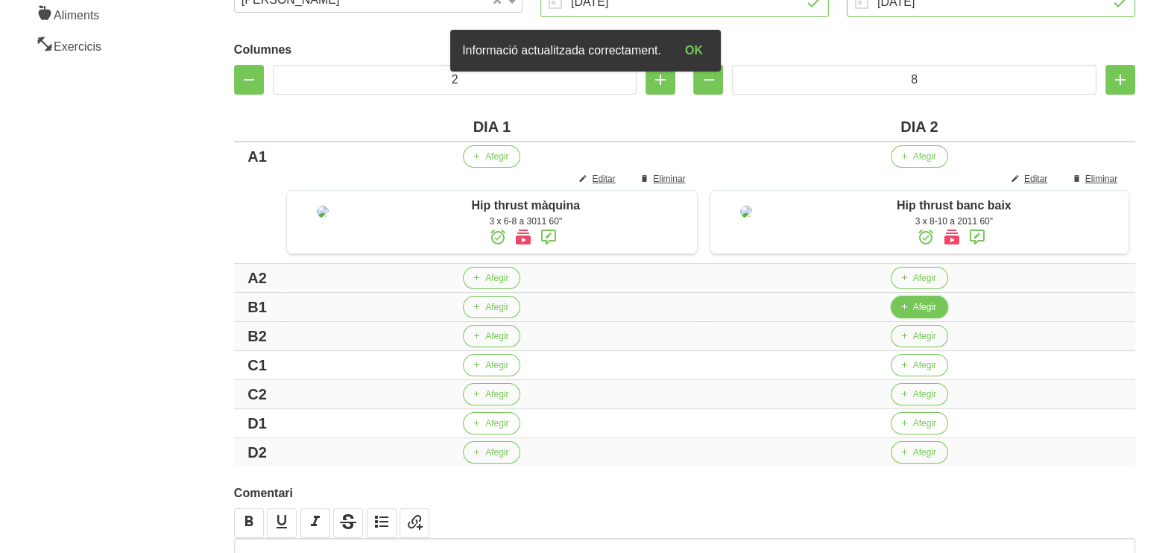
click at [919, 314] on span "Afegir" at bounding box center [924, 307] width 23 height 13
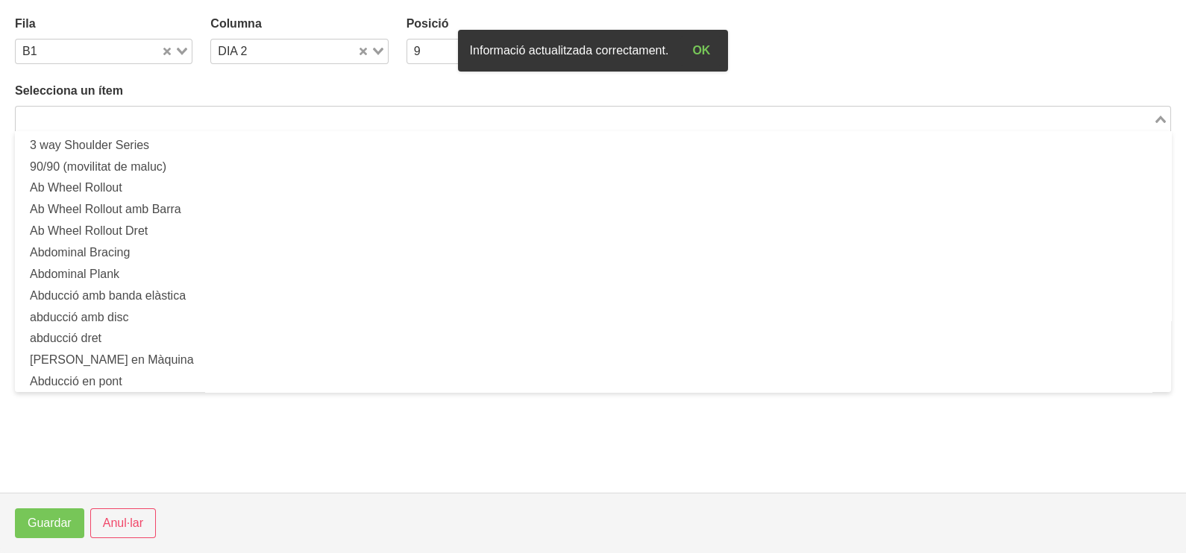
click at [310, 119] on input "Search for option" at bounding box center [584, 119] width 1134 height 18
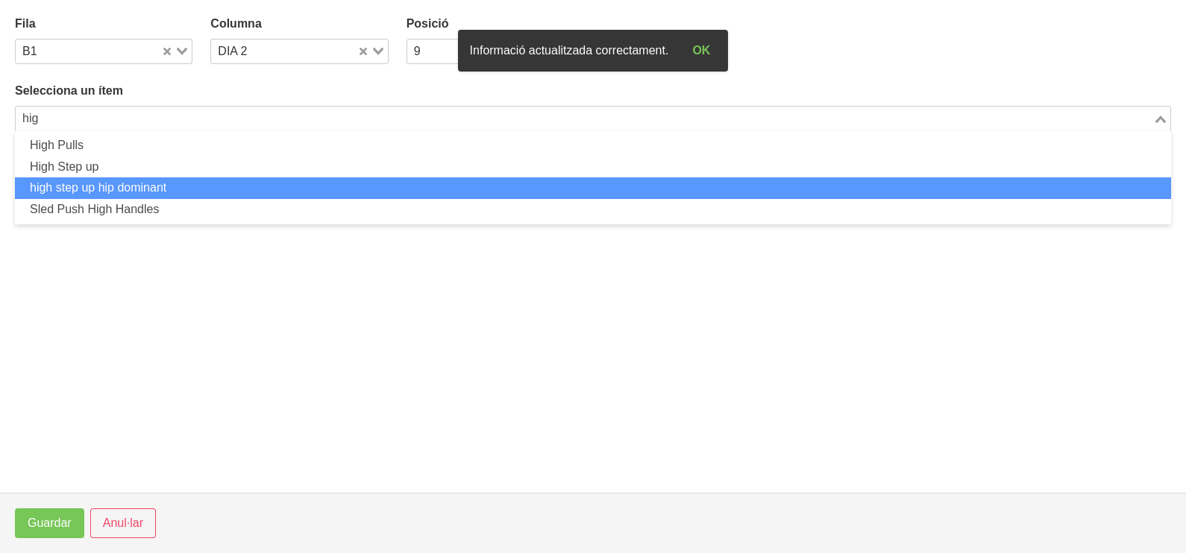
click at [148, 190] on li "high step up hip dominant" at bounding box center [593, 188] width 1156 height 22
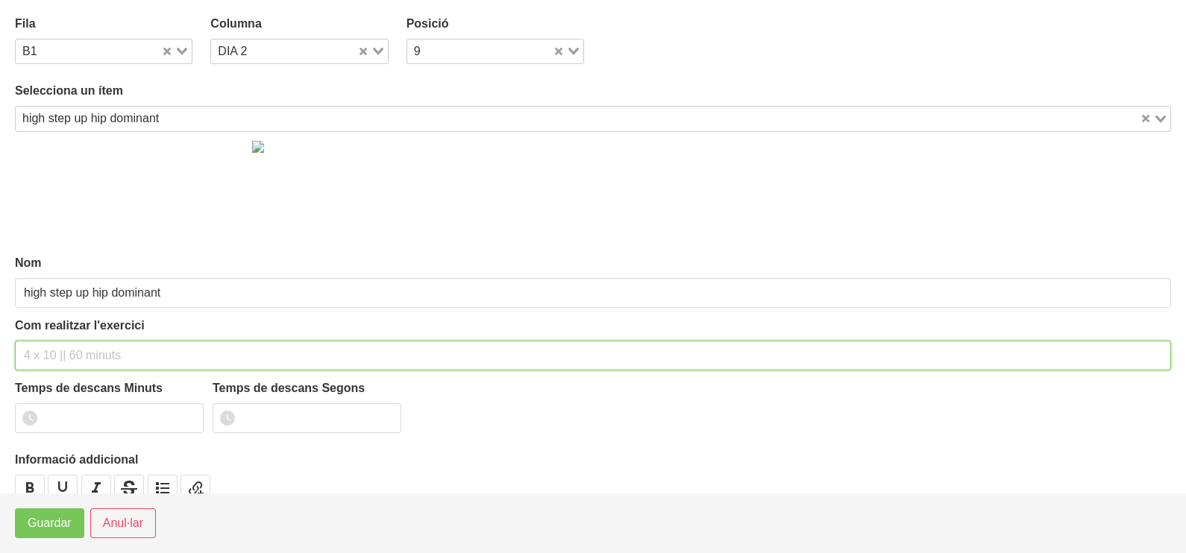
click at [78, 359] on input "text" at bounding box center [593, 356] width 1156 height 30
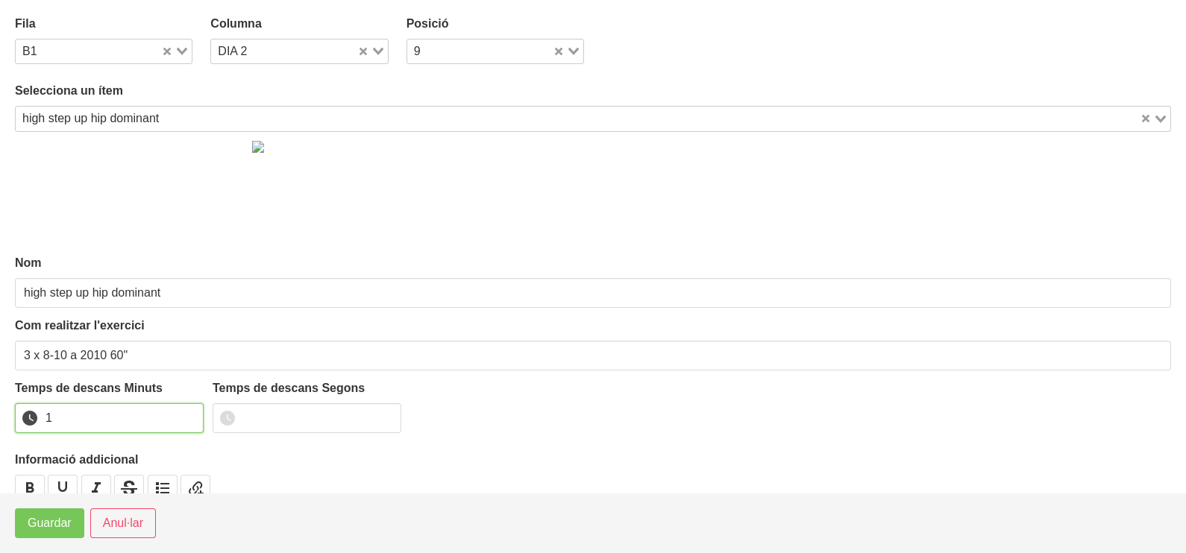
drag, startPoint x: 192, startPoint y: 412, endPoint x: 84, endPoint y: 473, distance: 123.8
click at [191, 412] on input "1" at bounding box center [109, 418] width 189 height 30
click at [40, 518] on span "Guardar" at bounding box center [50, 524] width 44 height 18
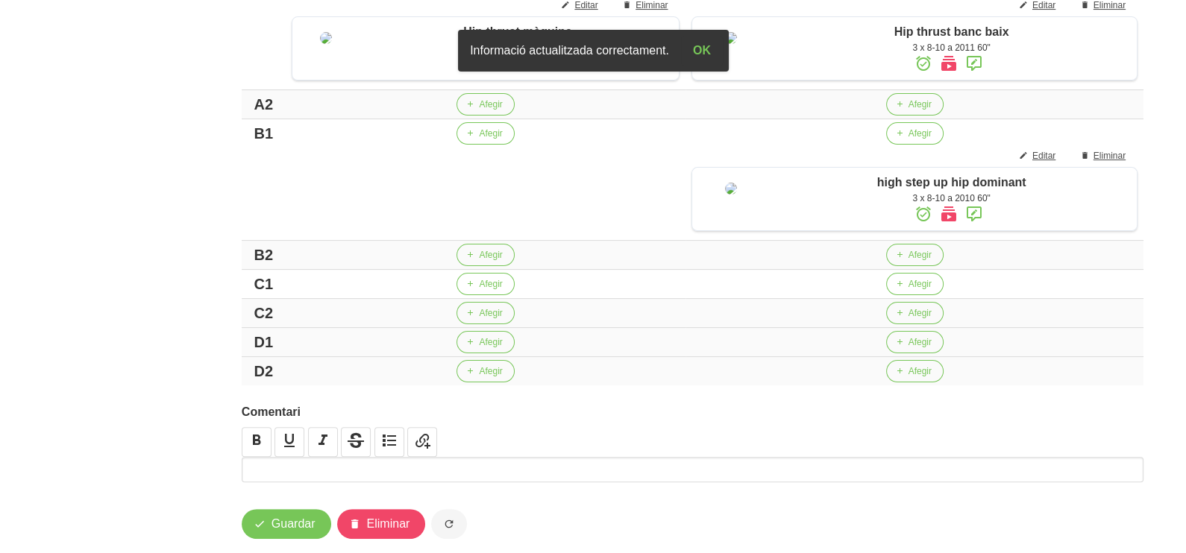
scroll to position [466, 0]
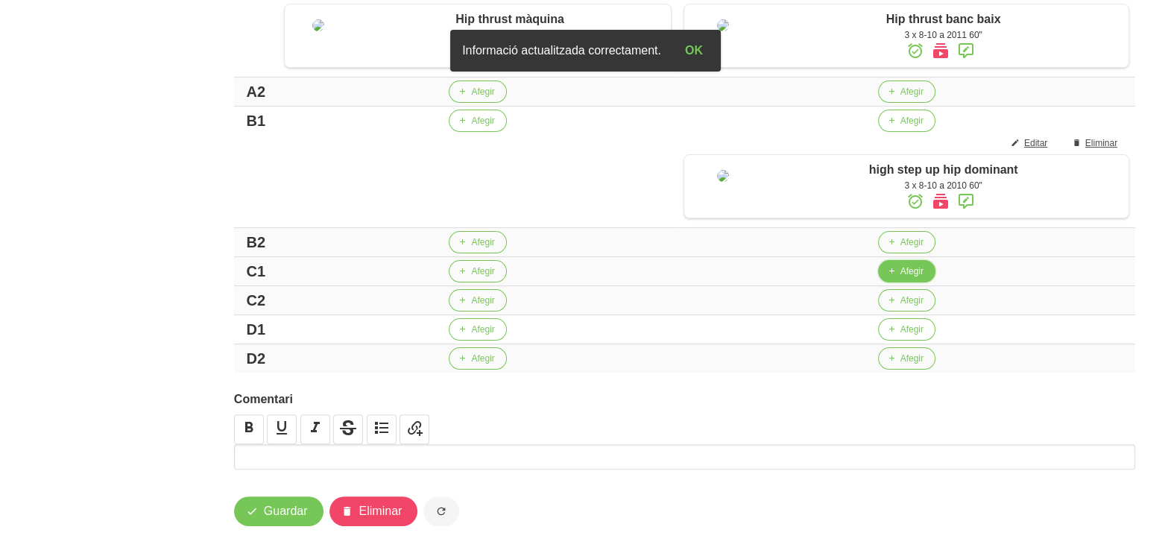
click at [908, 278] on span "Afegir" at bounding box center [912, 271] width 23 height 13
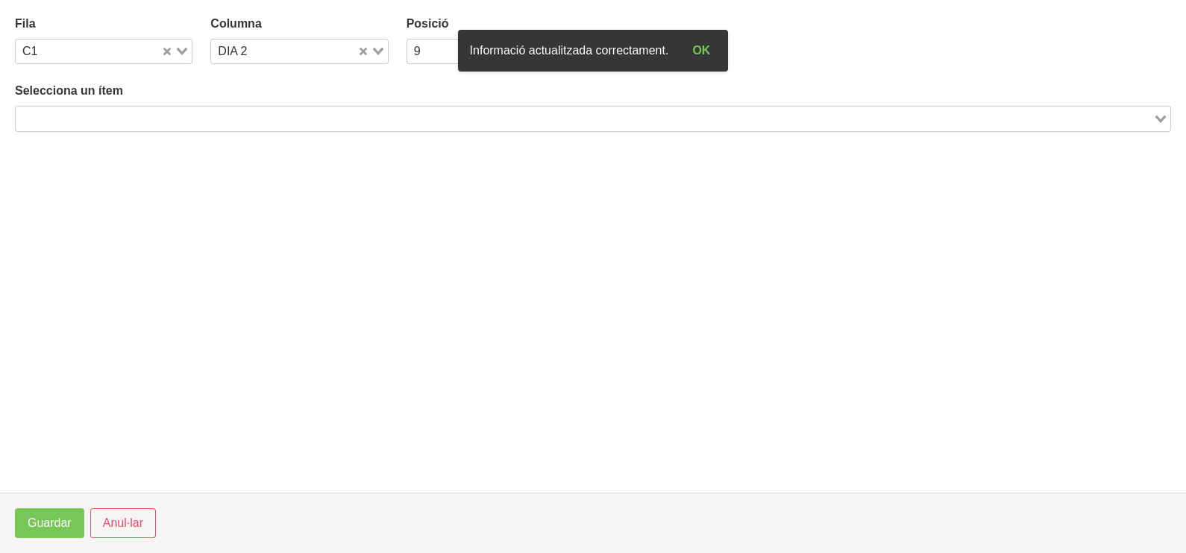
click at [219, 119] on input "Search for option" at bounding box center [584, 119] width 1134 height 18
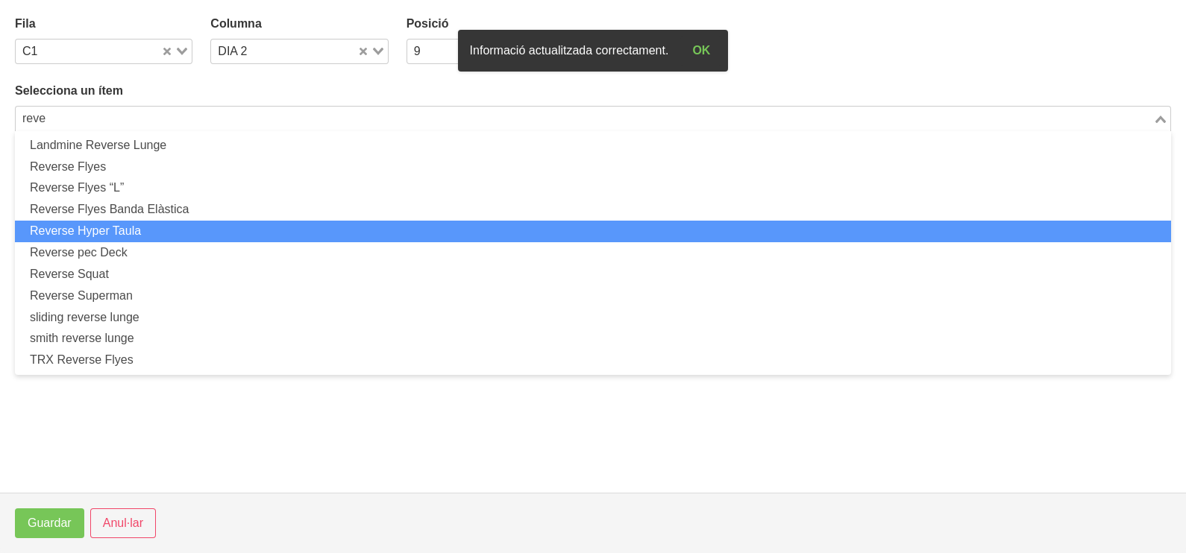
click at [179, 231] on li "Reverse Hyper Taula" at bounding box center [593, 232] width 1156 height 22
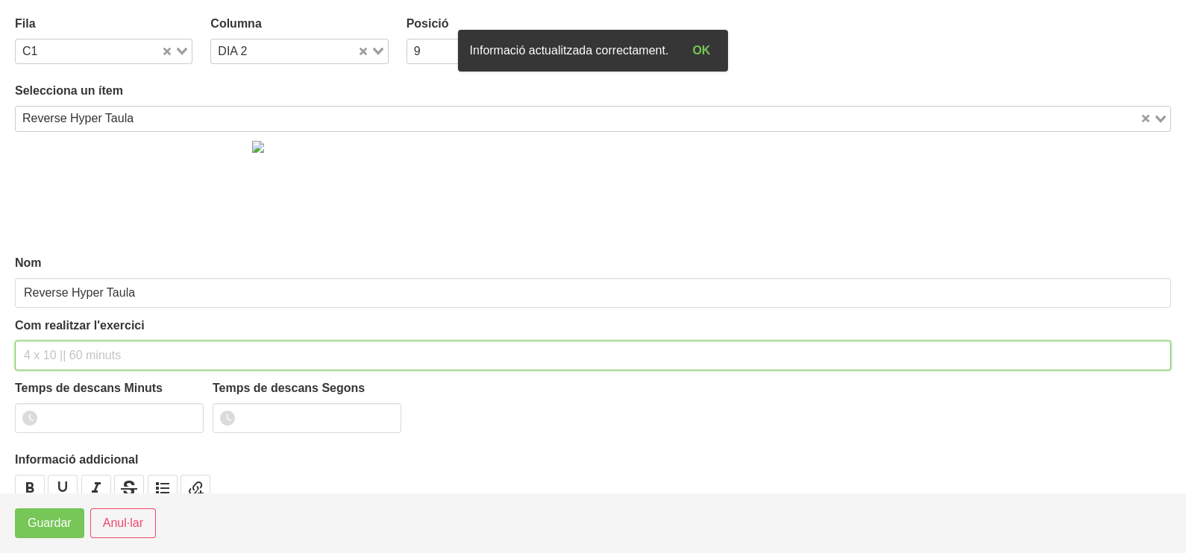
click at [84, 344] on input "text" at bounding box center [593, 356] width 1156 height 30
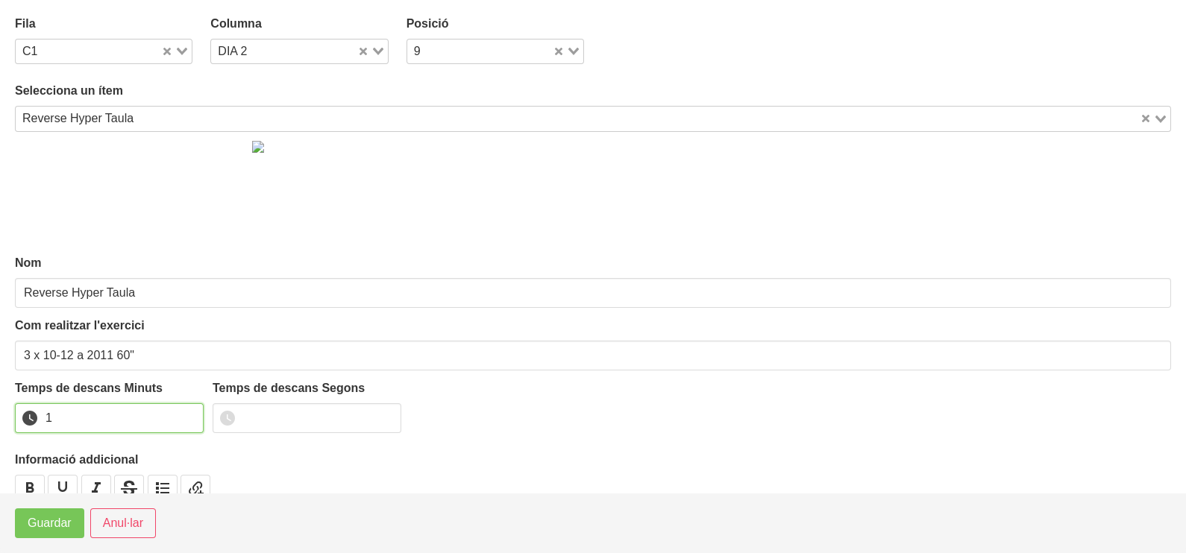
drag, startPoint x: 186, startPoint y: 412, endPoint x: 80, endPoint y: 494, distance: 134.5
click at [187, 413] on input "1" at bounding box center [109, 418] width 189 height 30
click at [63, 520] on span "Guardar" at bounding box center [50, 524] width 44 height 18
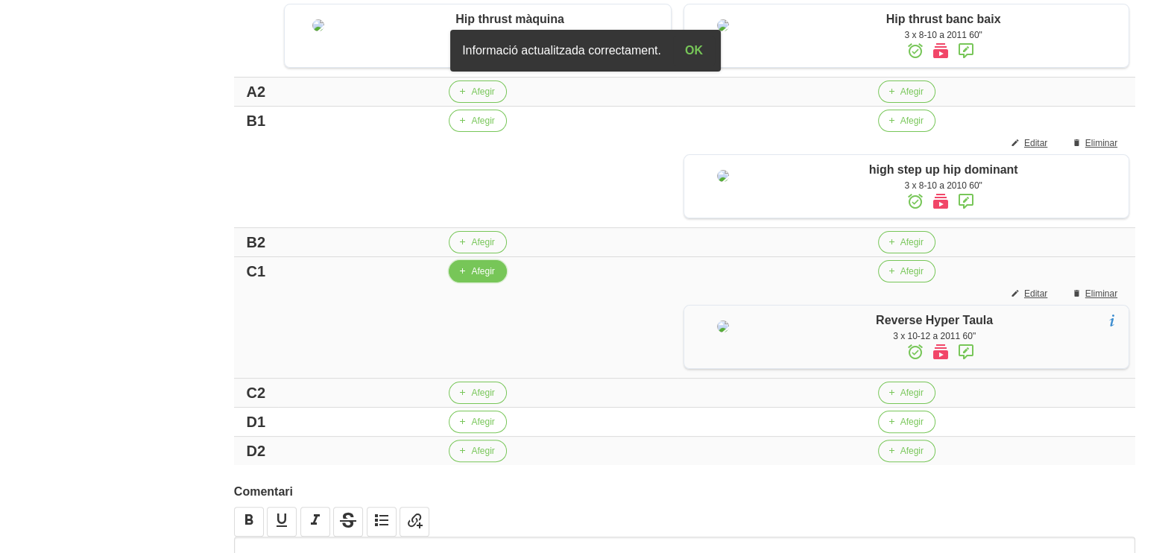
click at [471, 278] on span "Afegir" at bounding box center [482, 271] width 23 height 13
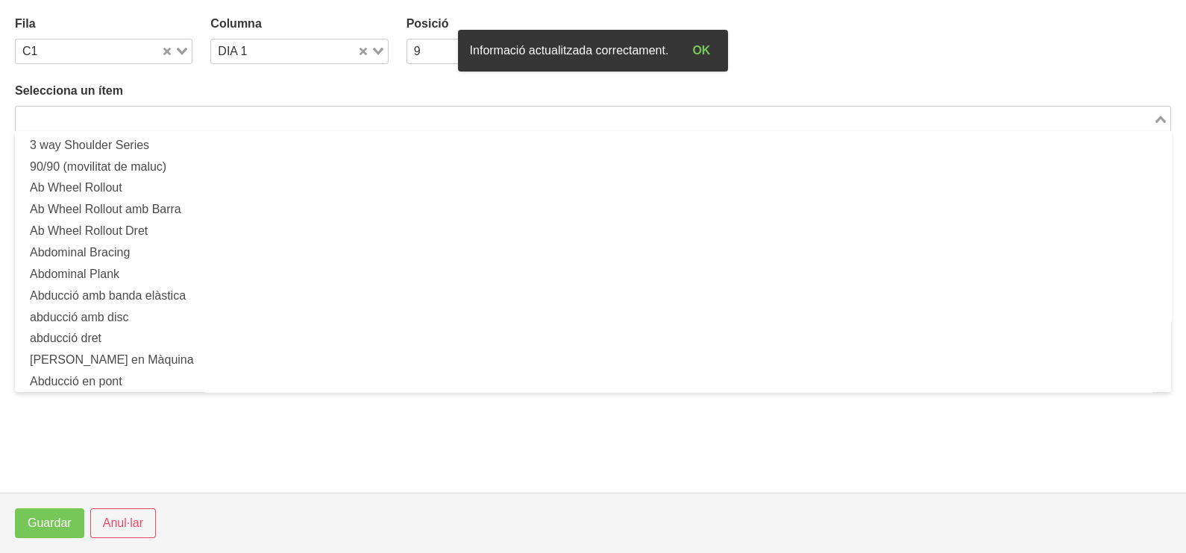
click at [160, 116] on input "Search for option" at bounding box center [584, 119] width 1134 height 18
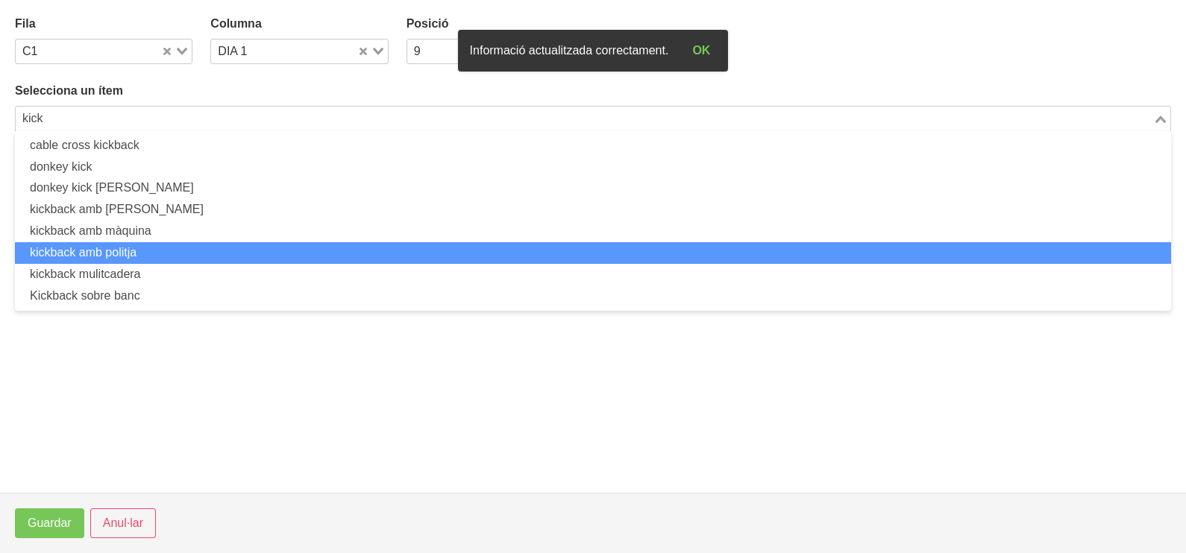
drag, startPoint x: 171, startPoint y: 247, endPoint x: 173, endPoint y: 255, distance: 8.5
click at [173, 255] on li "kickback amb politja" at bounding box center [593, 253] width 1156 height 22
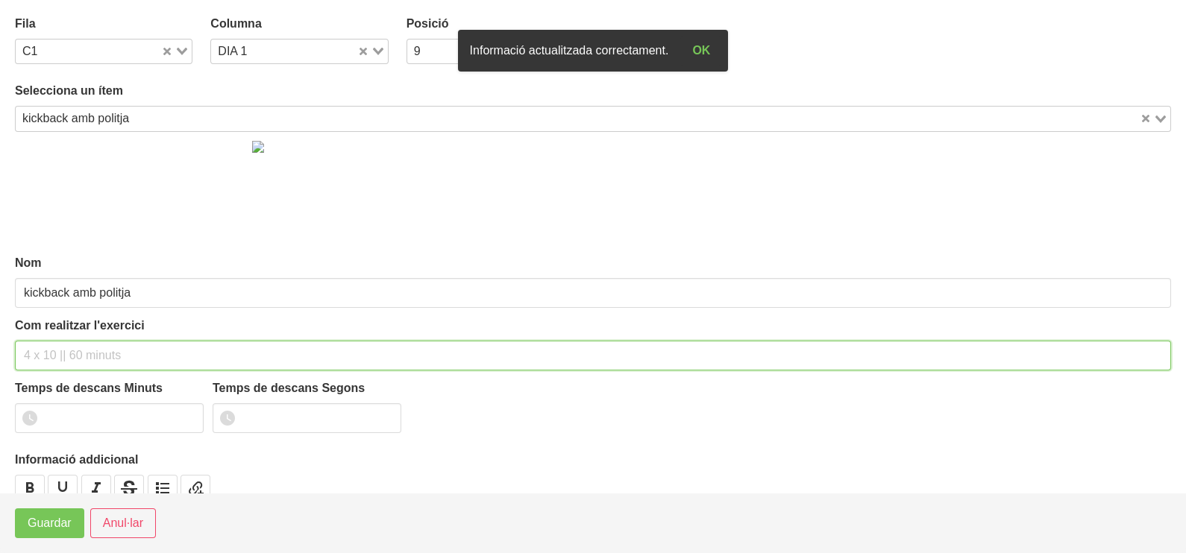
click at [70, 356] on input "text" at bounding box center [593, 356] width 1156 height 30
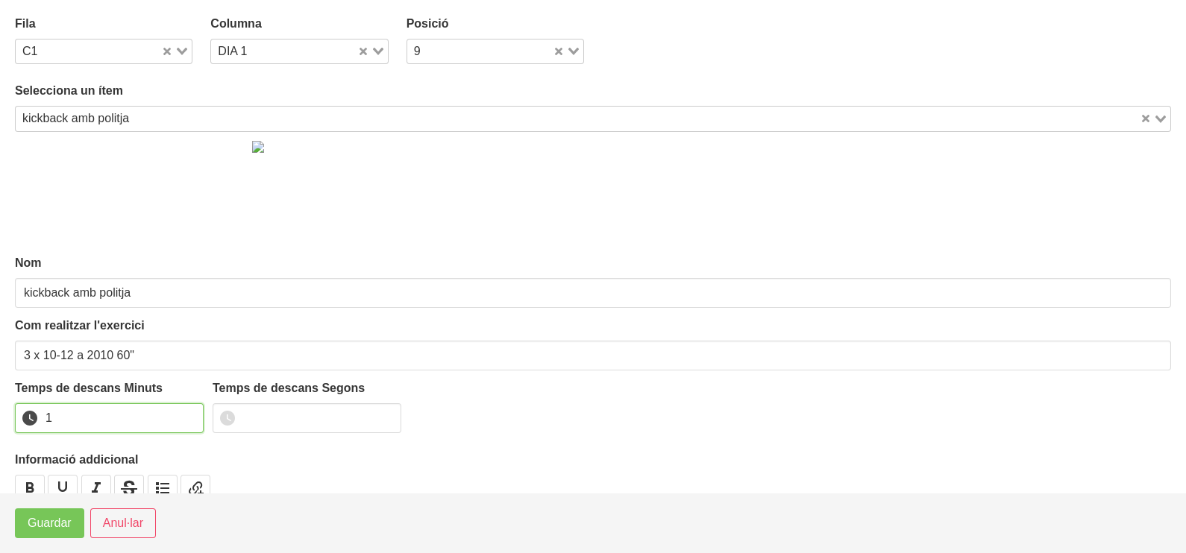
click at [190, 414] on input "1" at bounding box center [109, 418] width 189 height 30
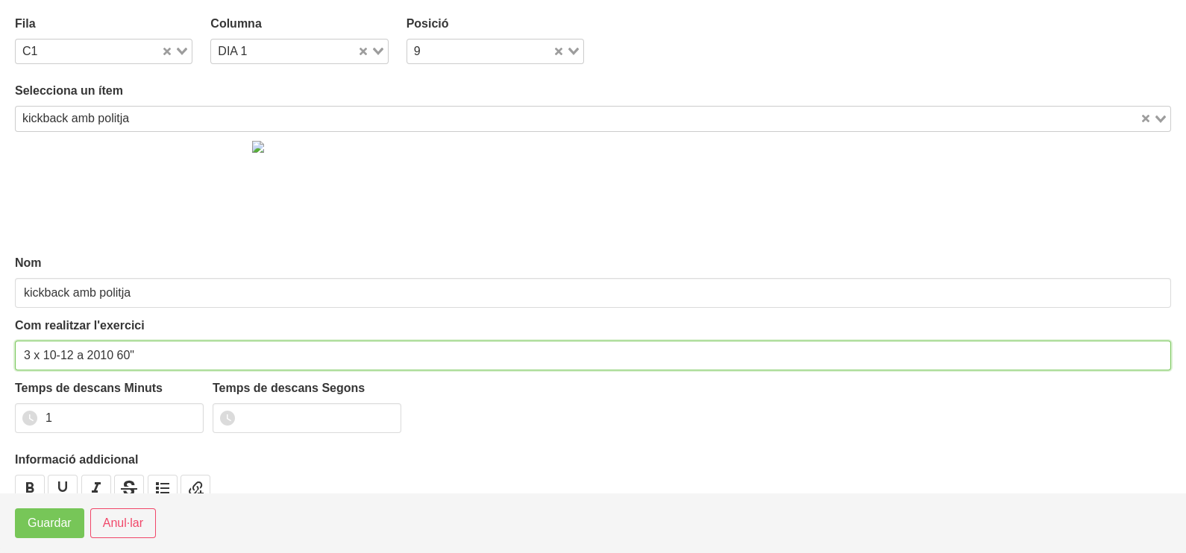
drag, startPoint x: 64, startPoint y: 350, endPoint x: 43, endPoint y: 354, distance: 21.9
click at [43, 354] on input "3 x 10-12 a 2010 60"" at bounding box center [593, 356] width 1156 height 30
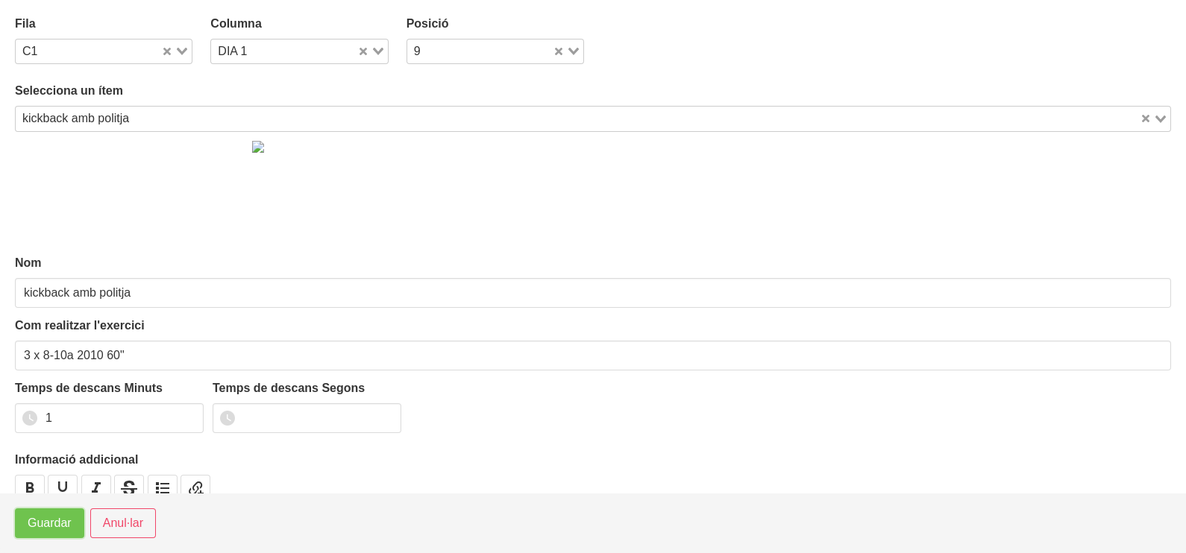
click at [50, 529] on span "Guardar" at bounding box center [50, 524] width 44 height 18
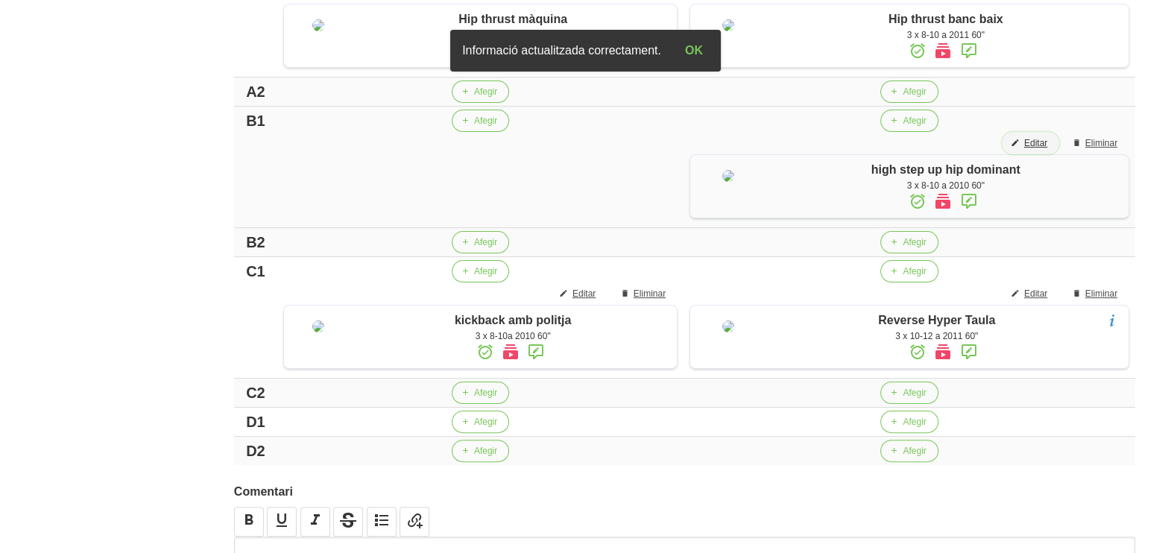
click at [1032, 150] on span "Editar" at bounding box center [1036, 142] width 23 height 13
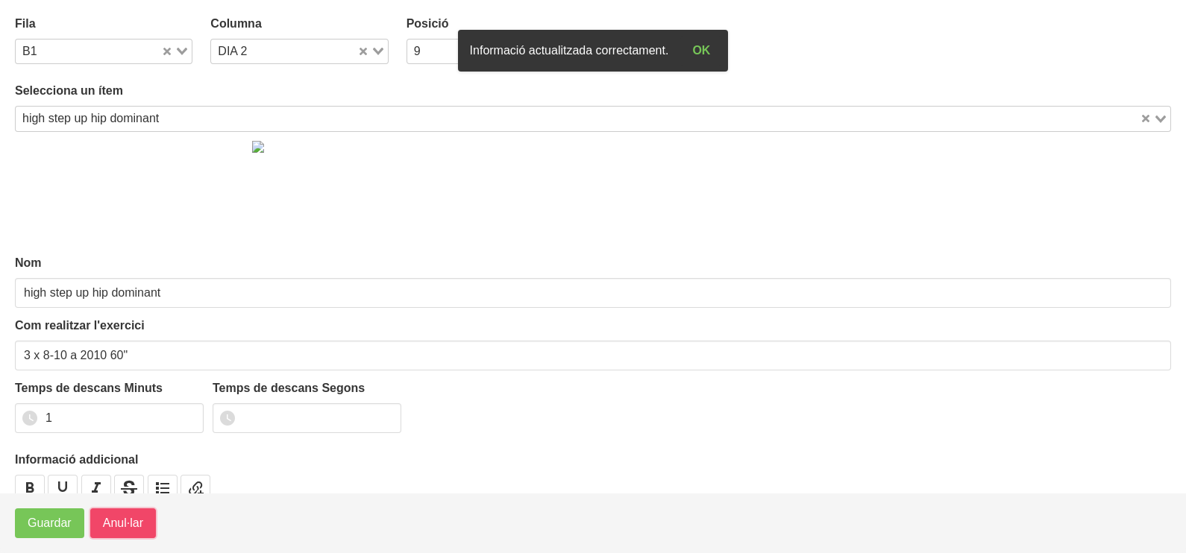
click at [116, 523] on span "Anul·lar" at bounding box center [123, 524] width 40 height 18
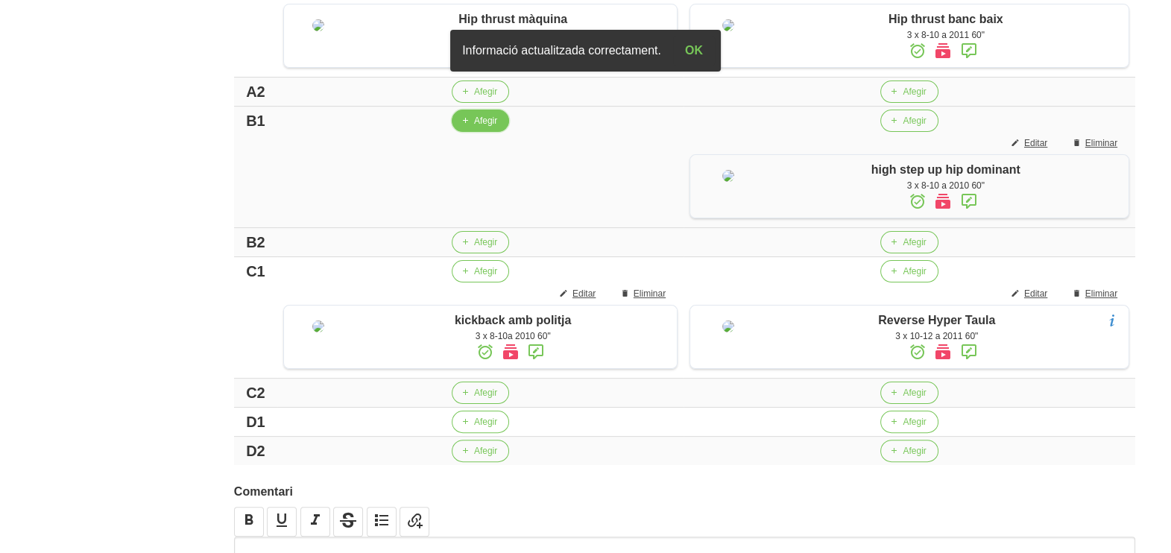
click at [474, 128] on span "Afegir" at bounding box center [485, 120] width 23 height 13
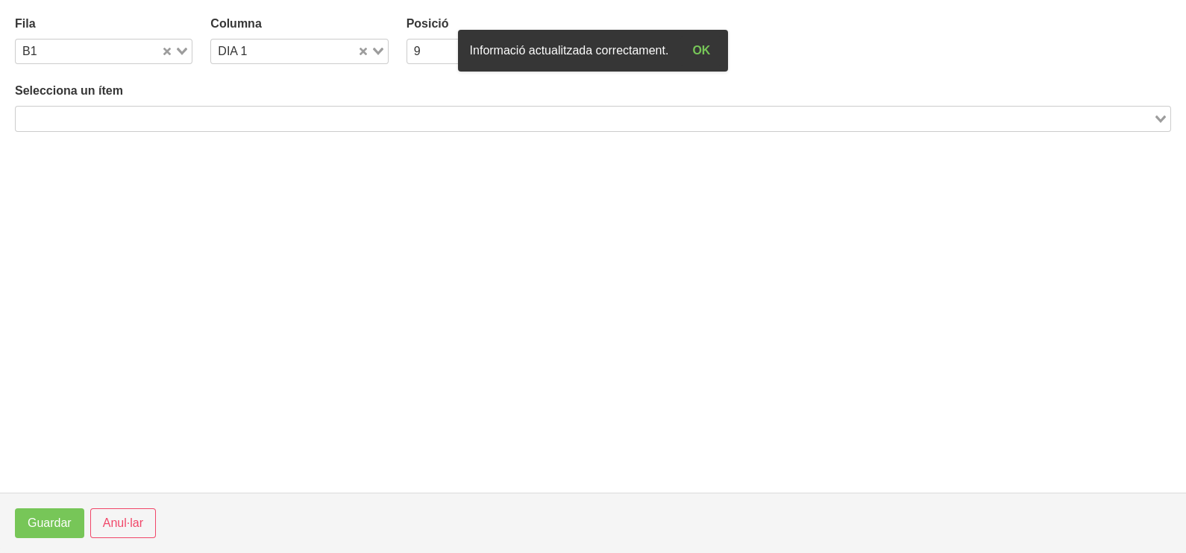
click at [179, 113] on input "Search for option" at bounding box center [584, 119] width 1134 height 18
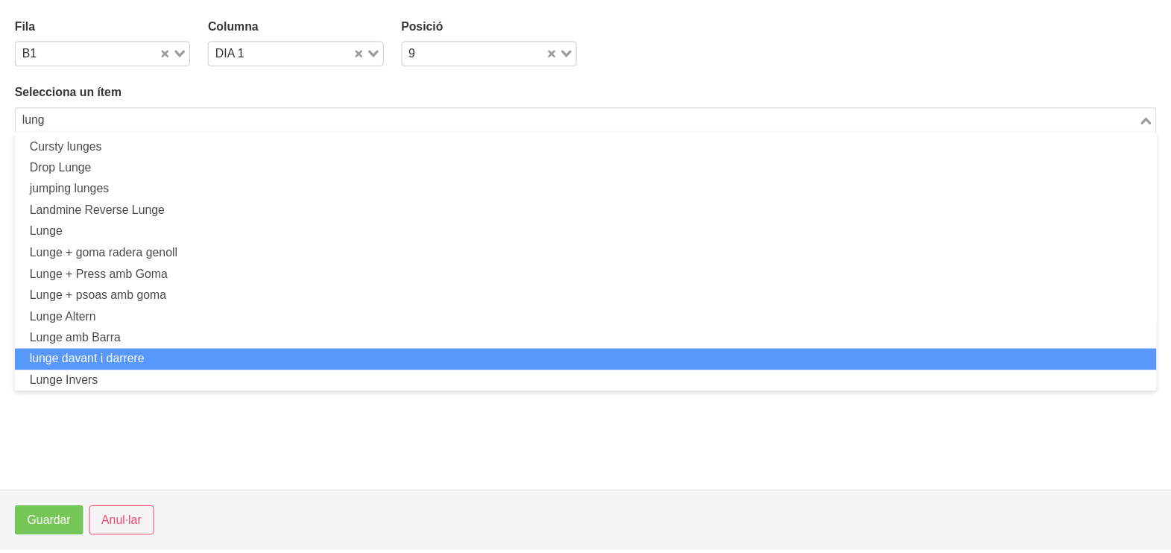
scroll to position [0, 0]
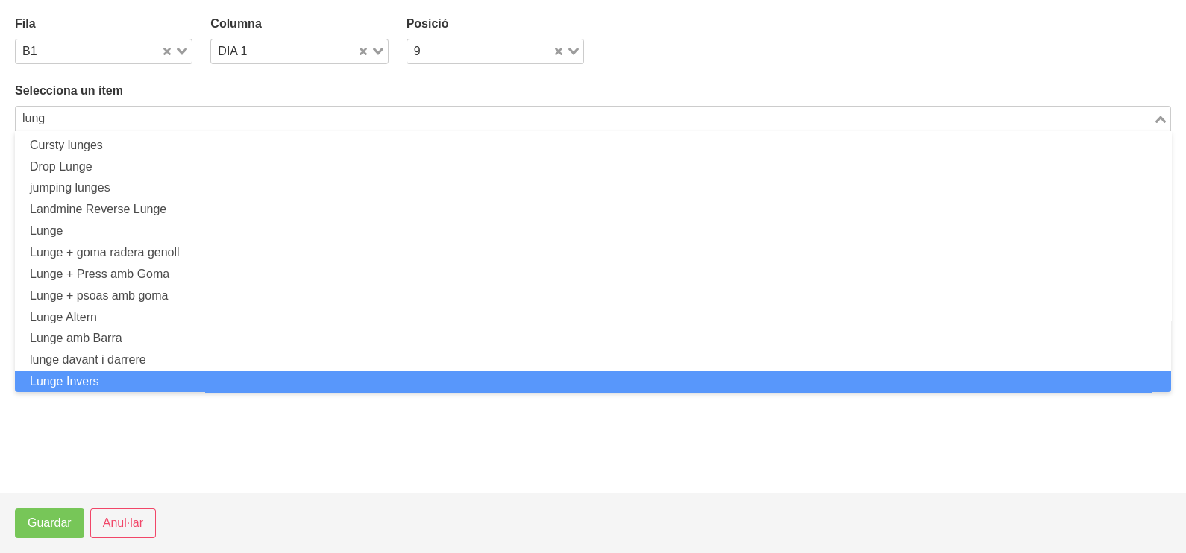
click at [132, 377] on li "Lunge Invers" at bounding box center [593, 382] width 1156 height 22
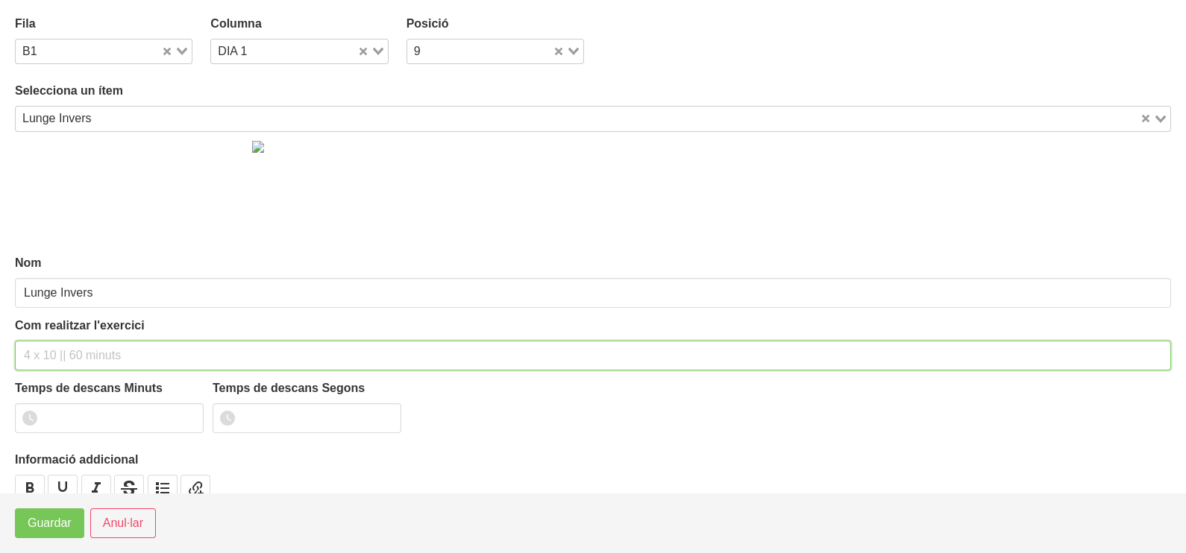
click at [75, 351] on input "text" at bounding box center [593, 356] width 1156 height 30
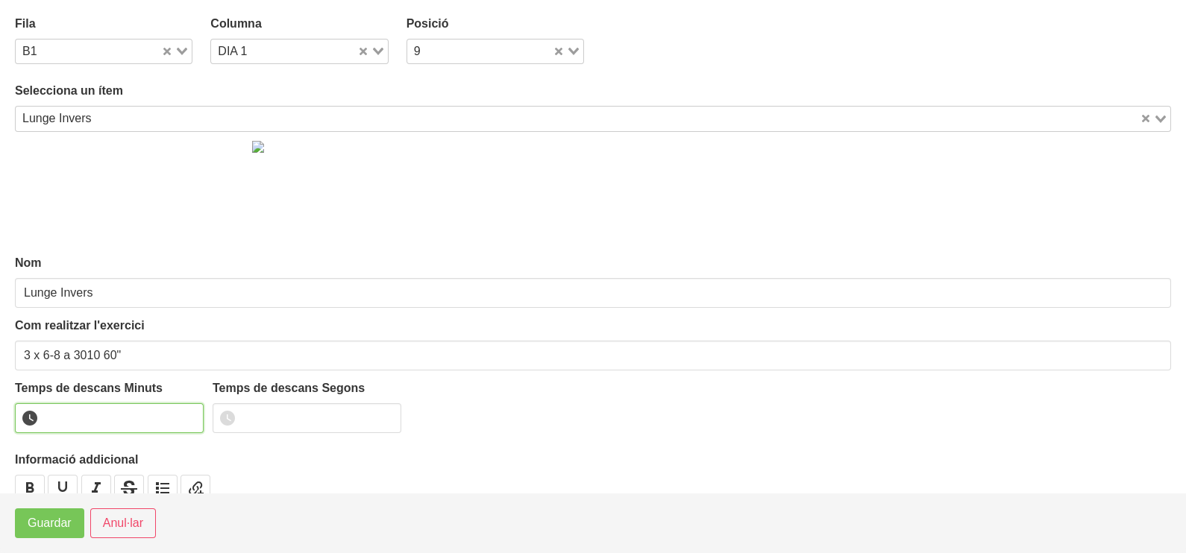
click at [189, 409] on input "number" at bounding box center [109, 418] width 189 height 30
drag, startPoint x: 189, startPoint y: 411, endPoint x: 93, endPoint y: 475, distance: 115.6
click at [189, 414] on input "1" at bounding box center [109, 418] width 189 height 30
click at [55, 529] on span "Guardar" at bounding box center [50, 524] width 44 height 18
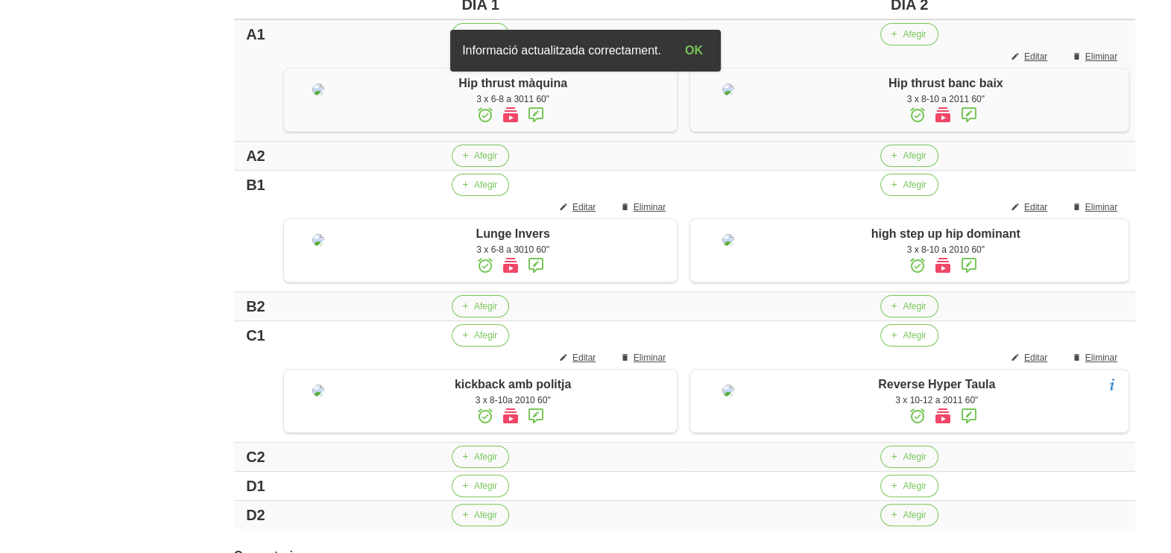
scroll to position [372, 0]
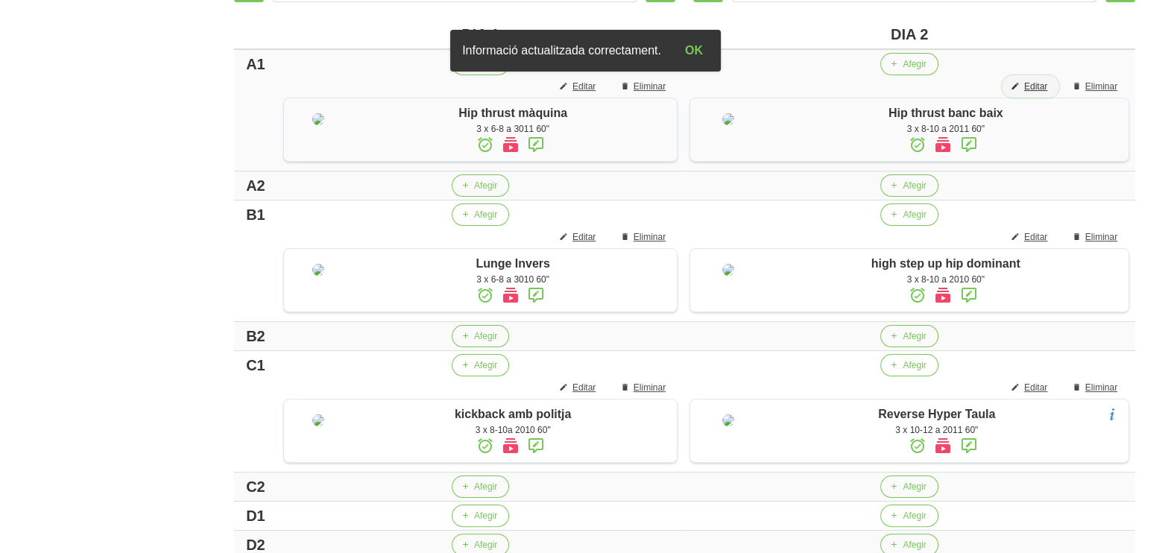
drag, startPoint x: 1044, startPoint y: 81, endPoint x: 1035, endPoint y: 84, distance: 9.2
click at [1035, 84] on span "Editar" at bounding box center [1036, 86] width 23 height 13
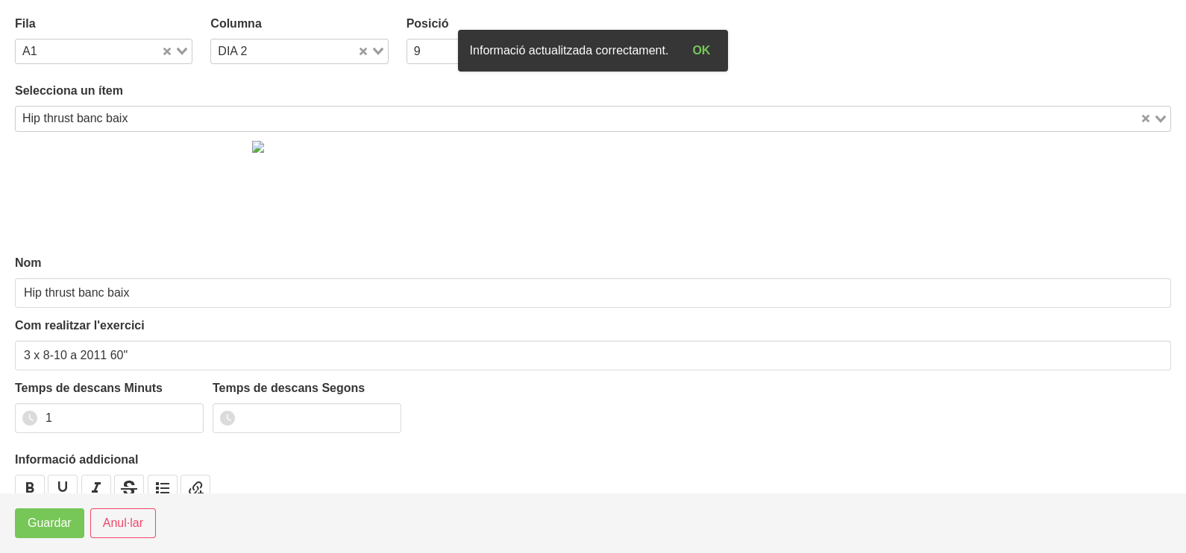
click at [375, 49] on icon "Search for option" at bounding box center [378, 51] width 10 height 7
drag, startPoint x: 297, startPoint y: 75, endPoint x: 290, endPoint y: 86, distance: 13.0
click at [296, 78] on li "DIA 1" at bounding box center [298, 78] width 177 height 22
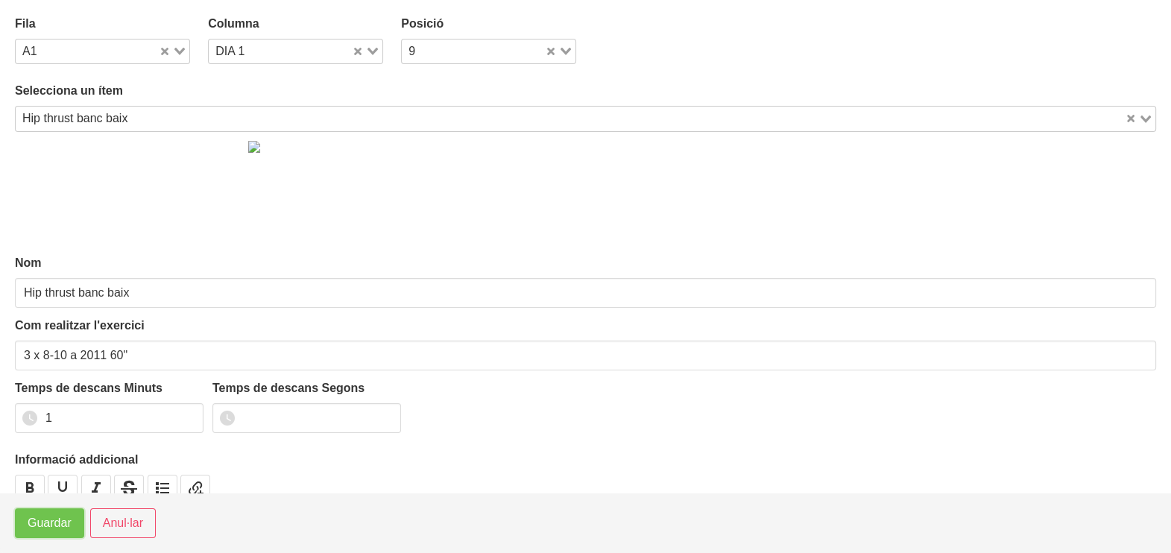
click at [48, 534] on button "Guardar" at bounding box center [49, 524] width 69 height 30
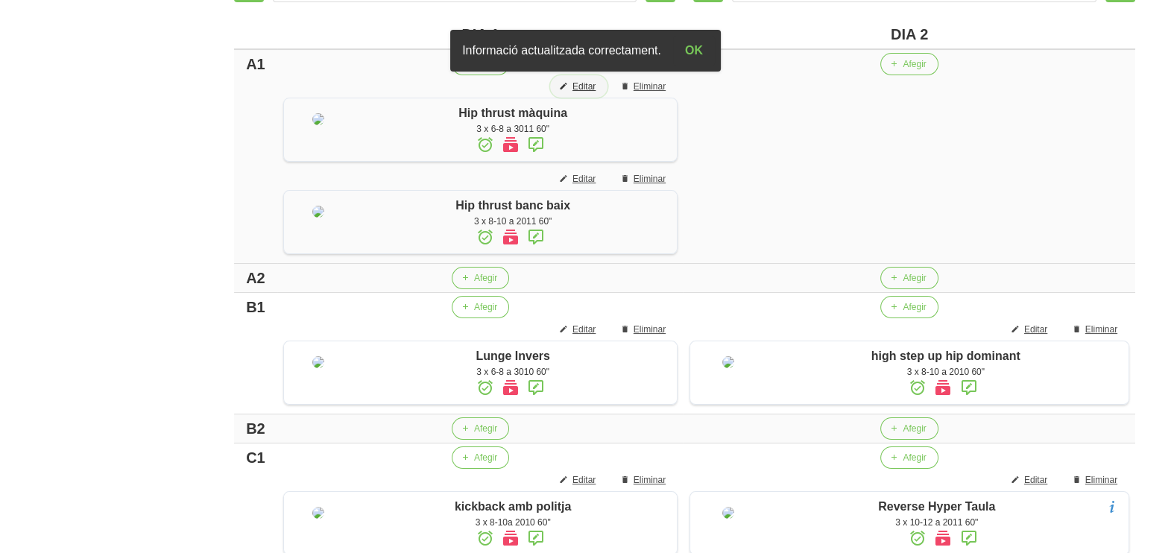
click at [587, 86] on span "Editar" at bounding box center [584, 86] width 23 height 13
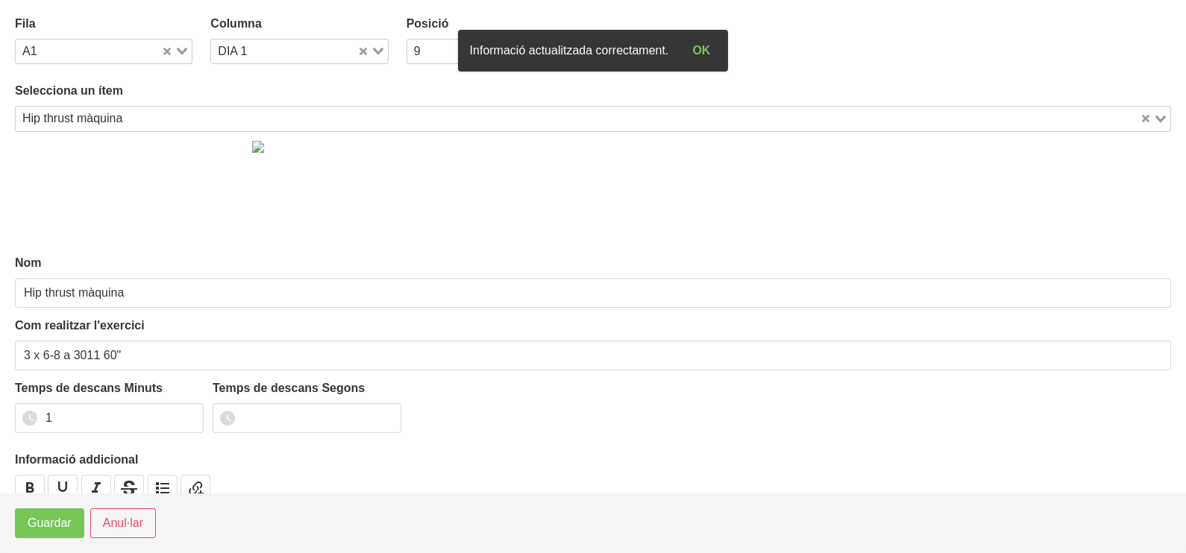
drag, startPoint x: 377, startPoint y: 51, endPoint x: 318, endPoint y: 75, distance: 63.8
click at [377, 52] on icon "Search for option" at bounding box center [378, 51] width 10 height 7
drag, startPoint x: 280, startPoint y: 98, endPoint x: 159, endPoint y: 277, distance: 215.9
click at [279, 101] on li "DIA 2" at bounding box center [298, 100] width 177 height 22
click at [60, 530] on span "Guardar" at bounding box center [50, 524] width 44 height 18
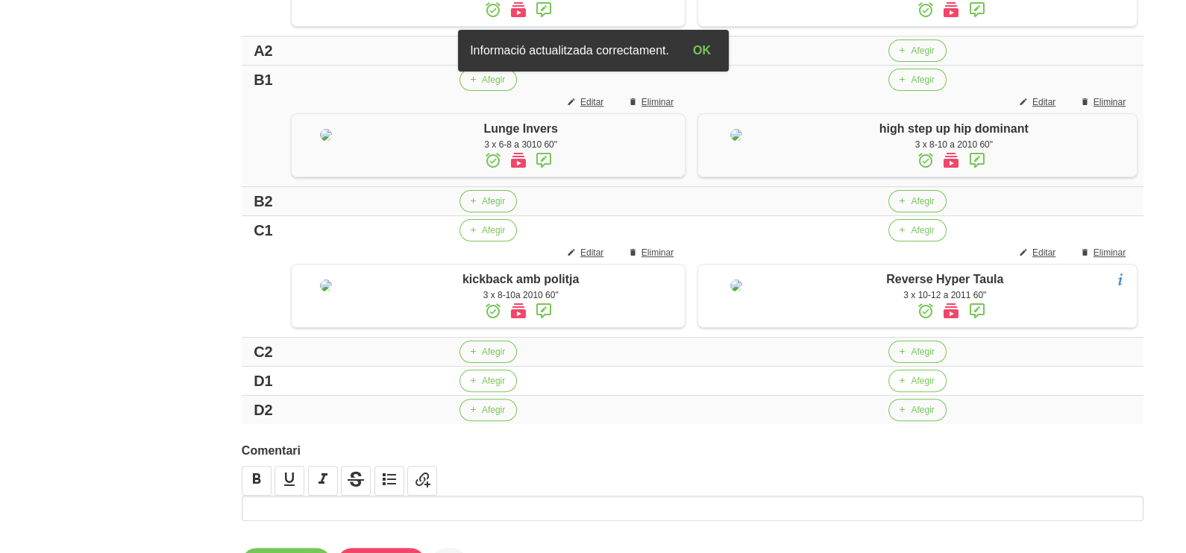
scroll to position [652, 0]
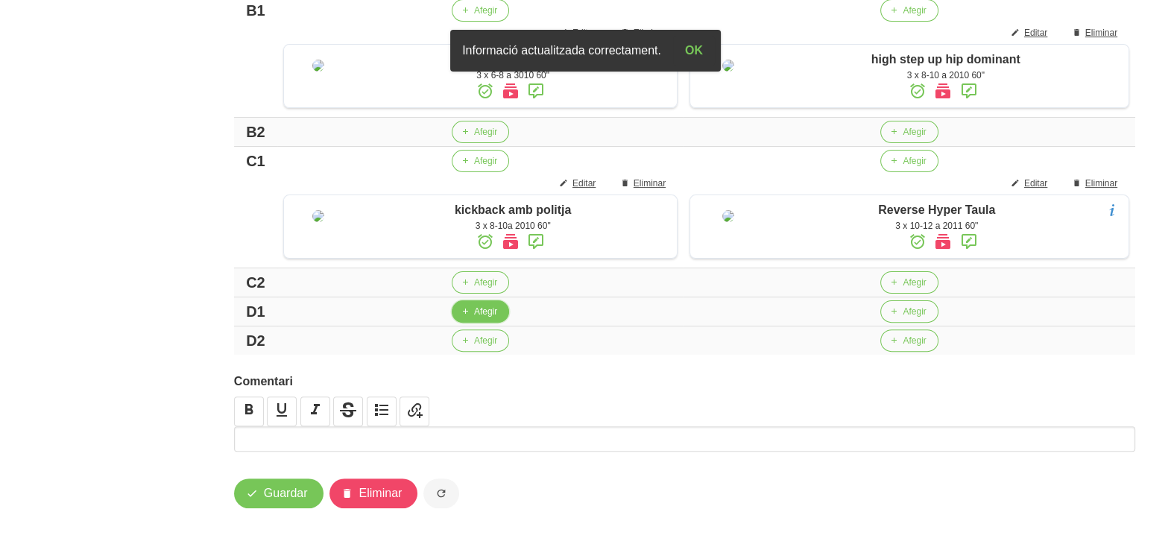
click at [479, 318] on span "Afegir" at bounding box center [485, 311] width 23 height 13
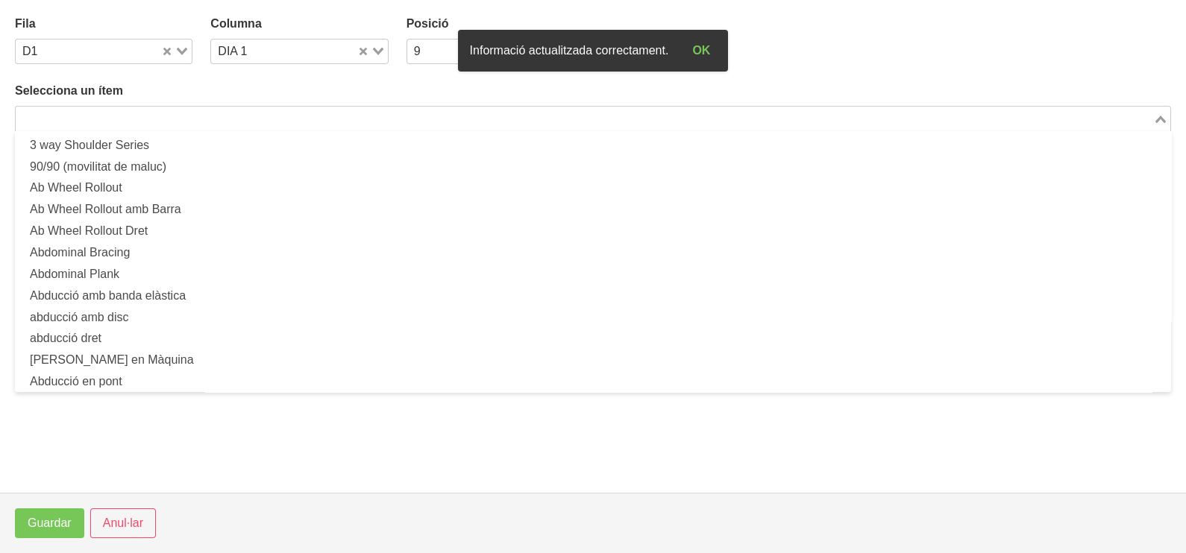
click at [219, 114] on input "Search for option" at bounding box center [584, 119] width 1134 height 18
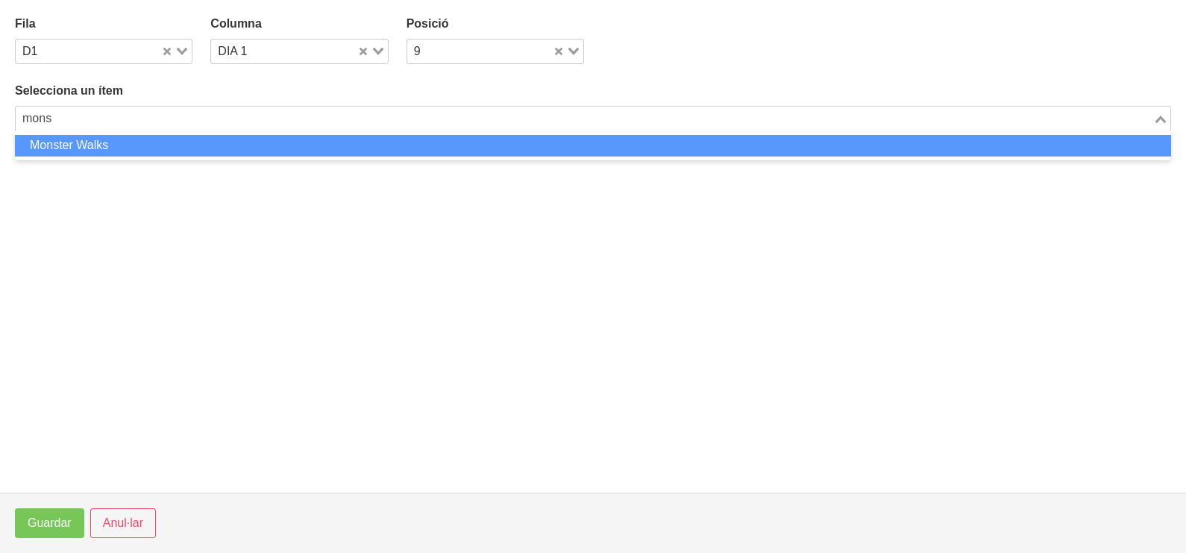
click at [201, 145] on li "Monster Walks" at bounding box center [593, 146] width 1156 height 22
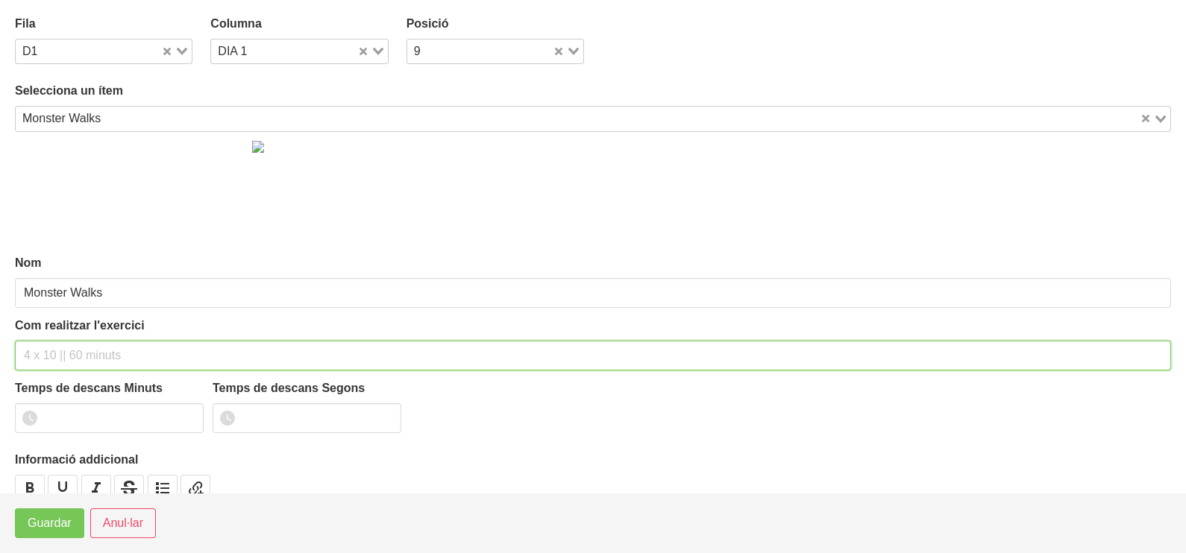
click at [57, 342] on input "text" at bounding box center [593, 356] width 1156 height 30
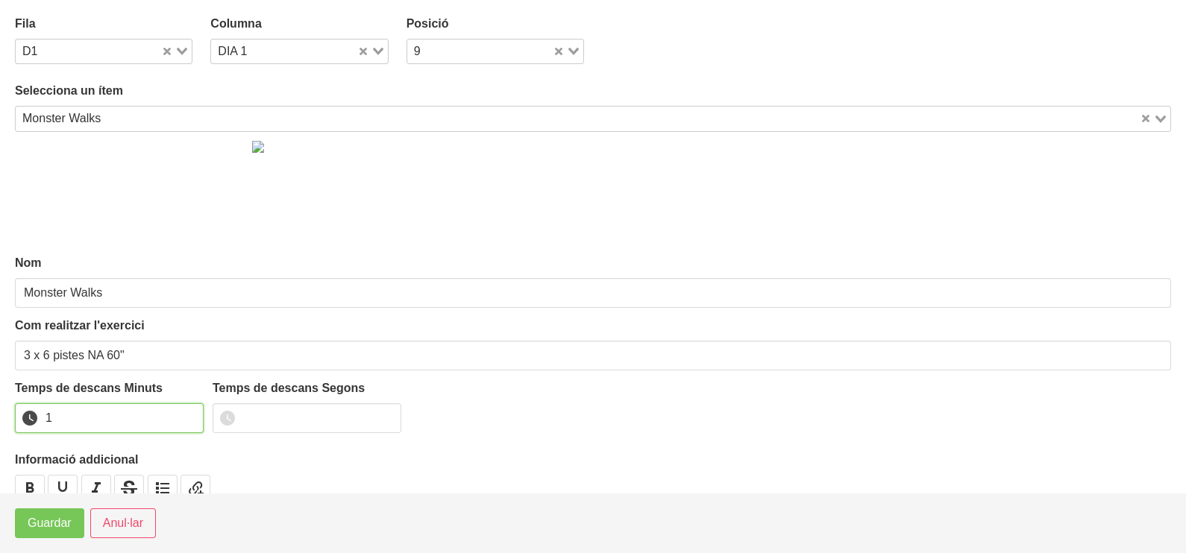
click at [186, 414] on input "1" at bounding box center [109, 418] width 189 height 30
click at [55, 529] on span "Guardar" at bounding box center [50, 524] width 44 height 18
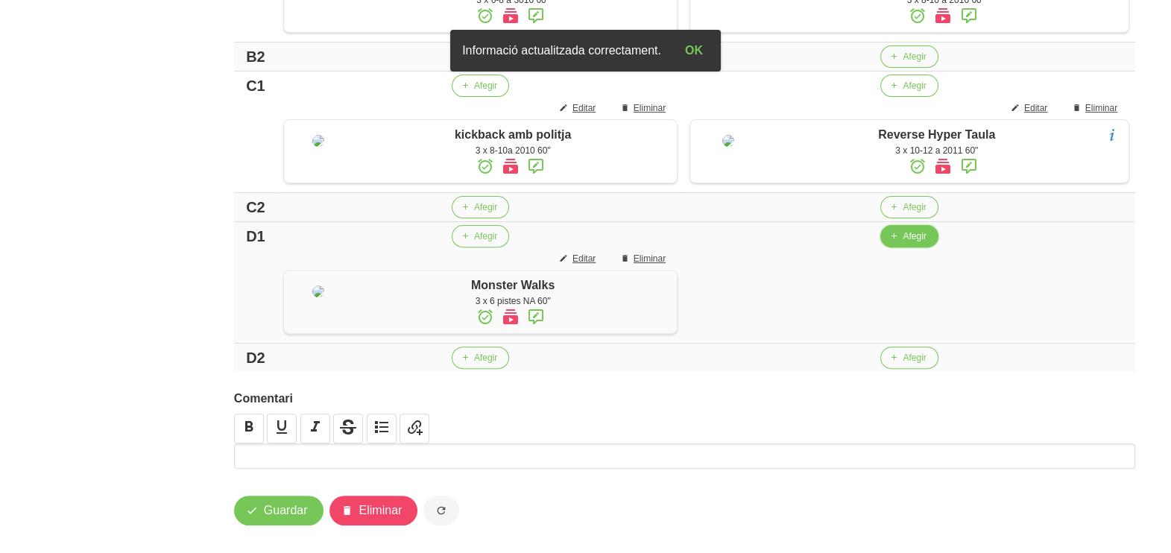
click at [890, 243] on icon "button" at bounding box center [894, 236] width 9 height 13
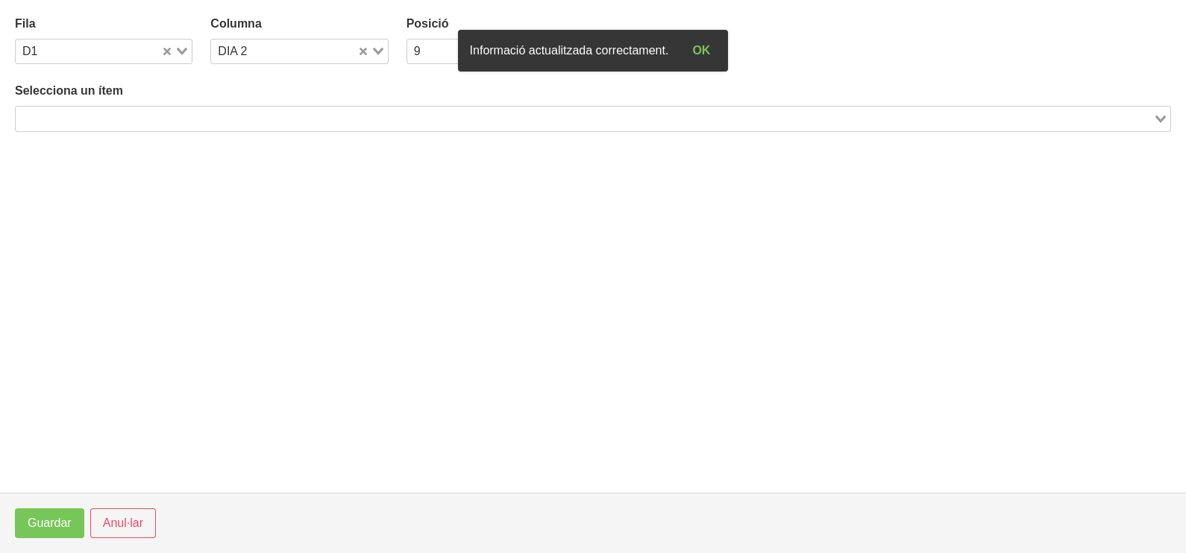
click at [272, 116] on input "Search for option" at bounding box center [584, 119] width 1134 height 18
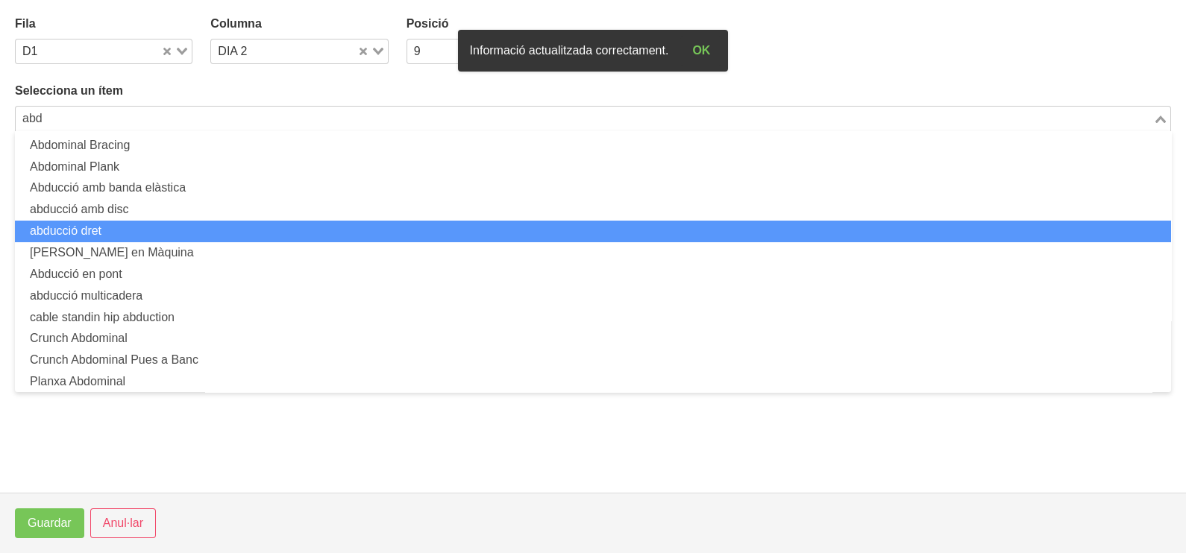
click at [183, 231] on li "abducció dret" at bounding box center [593, 232] width 1156 height 22
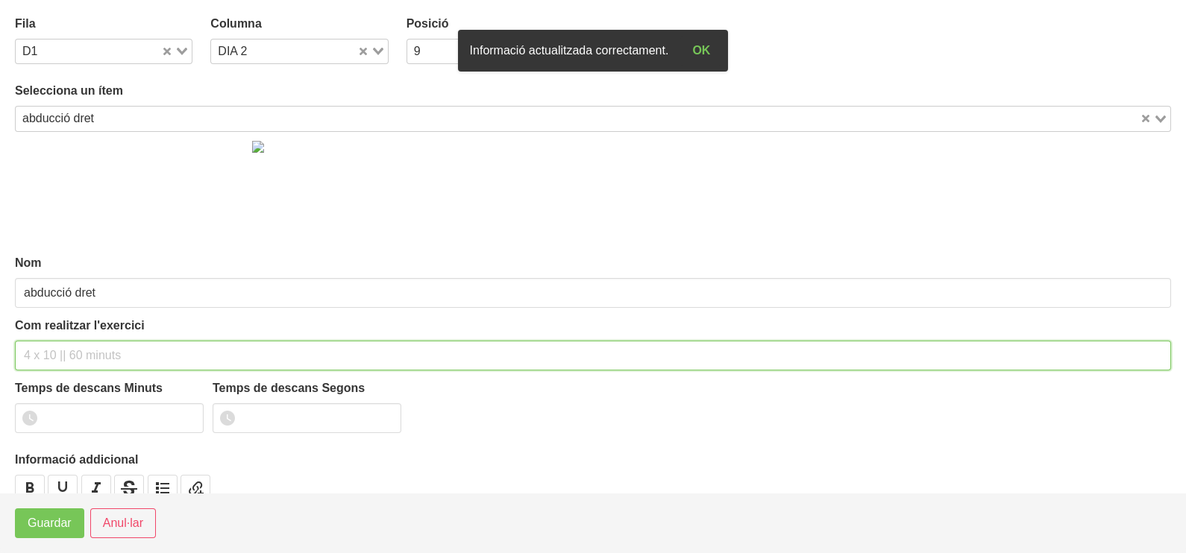
click at [75, 353] on input "text" at bounding box center [593, 356] width 1156 height 30
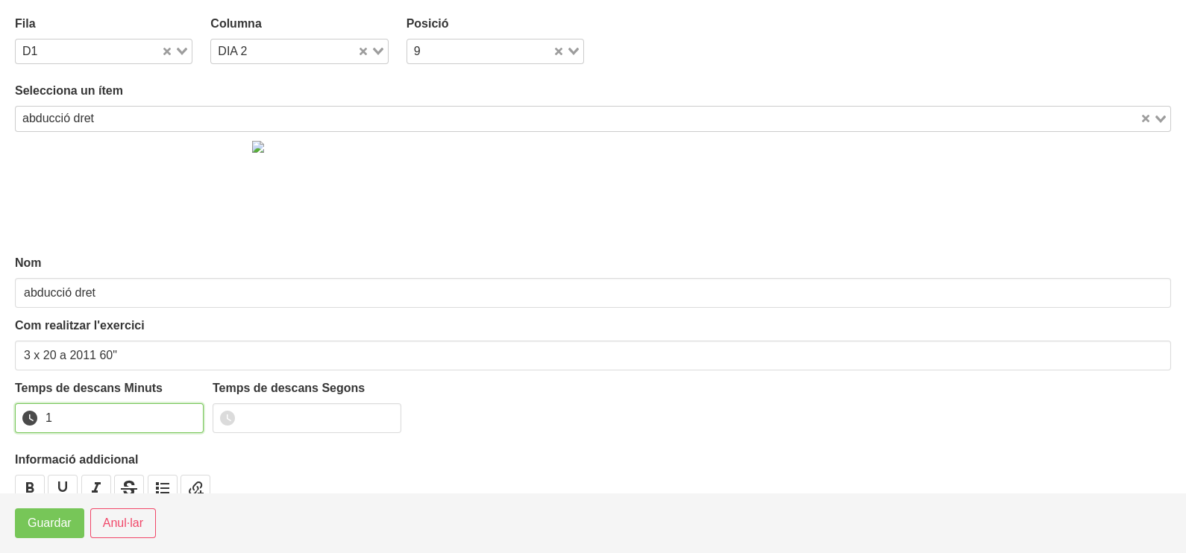
click at [189, 415] on input "1" at bounding box center [109, 418] width 189 height 30
click at [43, 531] on span "Guardar" at bounding box center [50, 524] width 44 height 18
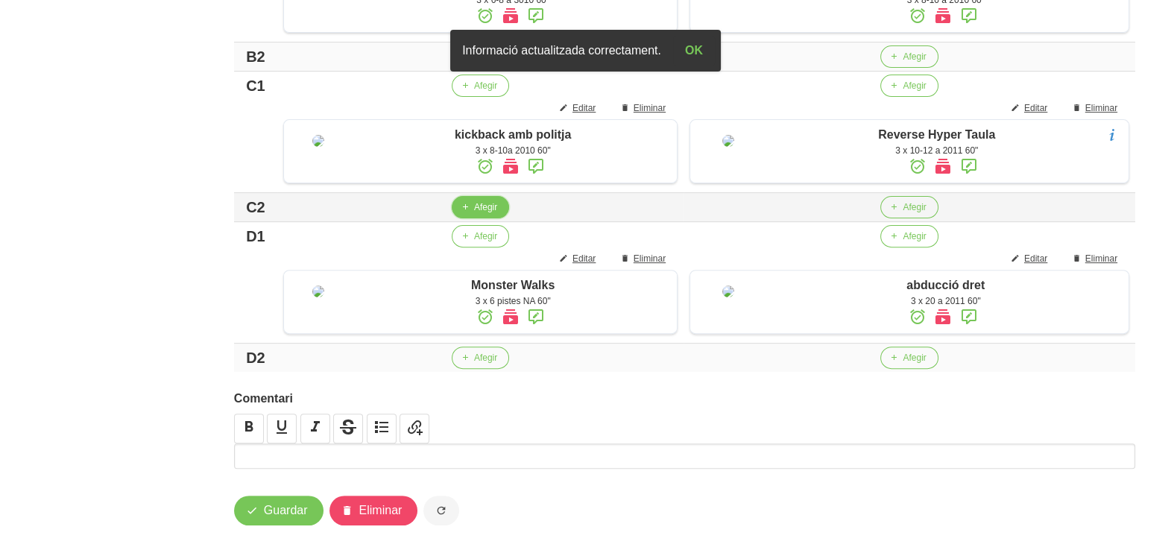
click at [474, 214] on span "Afegir" at bounding box center [485, 207] width 23 height 13
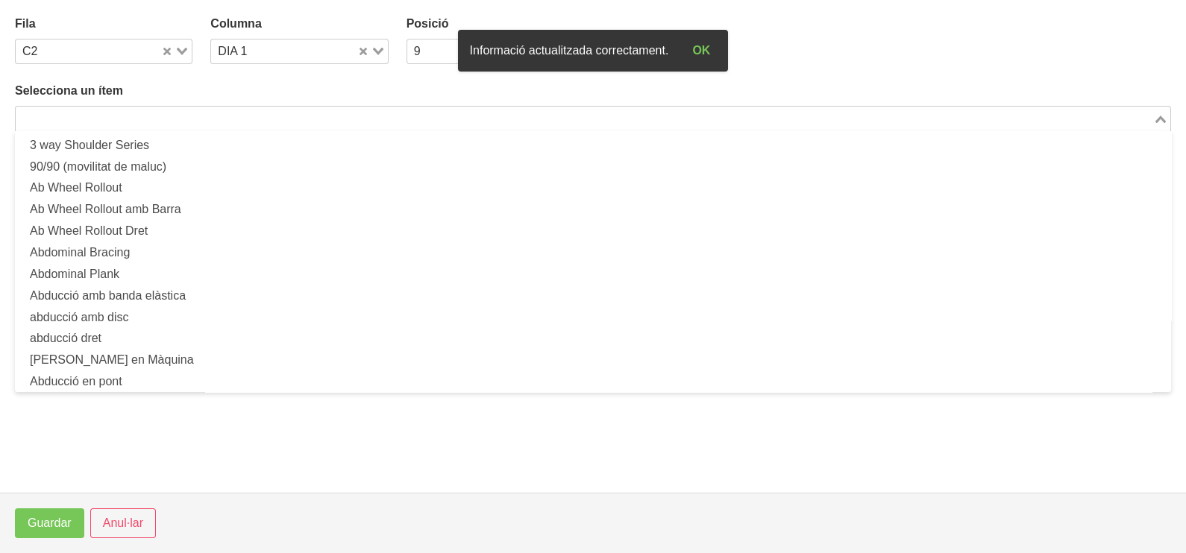
click at [142, 112] on input "Search for option" at bounding box center [584, 119] width 1134 height 18
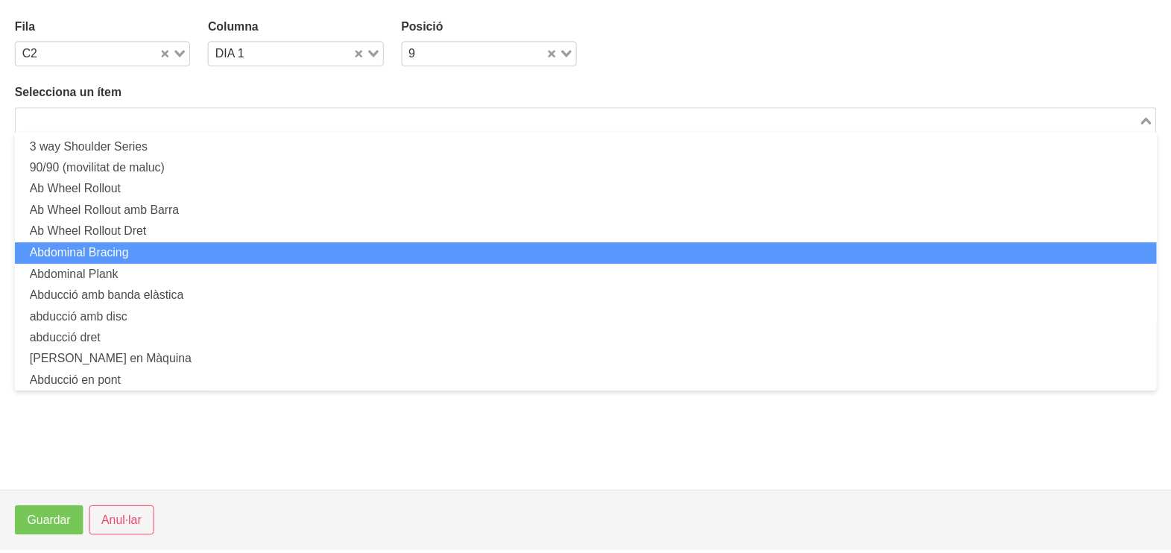
scroll to position [0, 0]
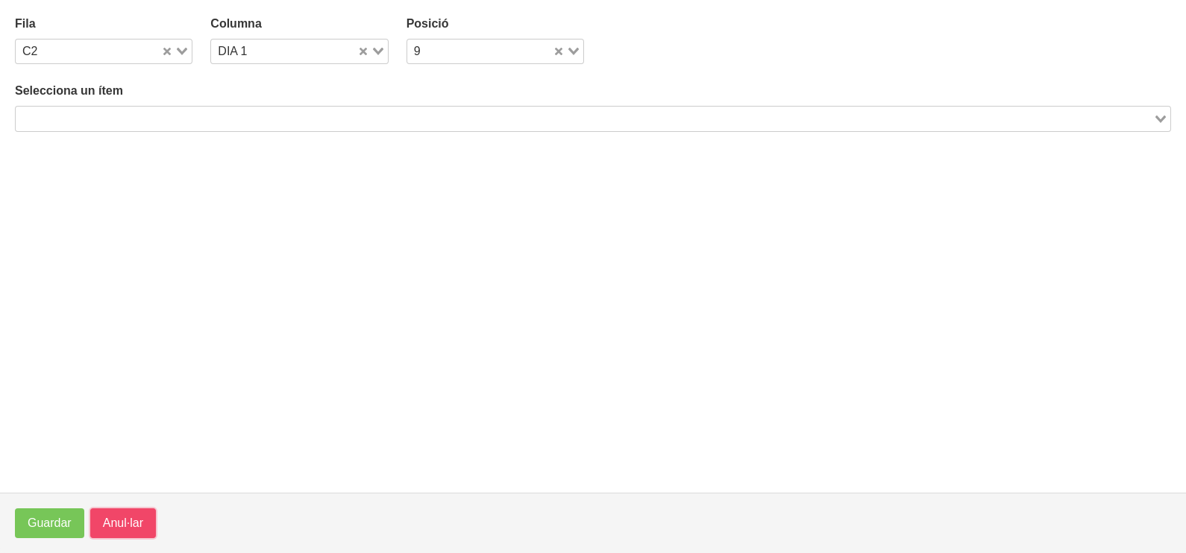
click at [122, 526] on span "Anul·lar" at bounding box center [123, 524] width 40 height 18
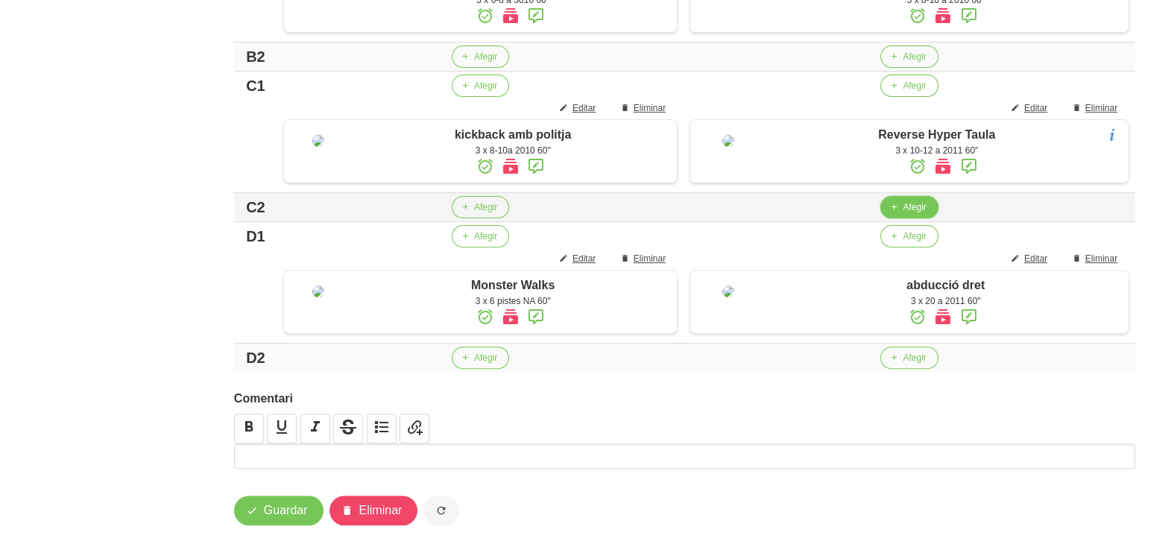
click at [906, 214] on span "Afegir" at bounding box center [914, 207] width 23 height 13
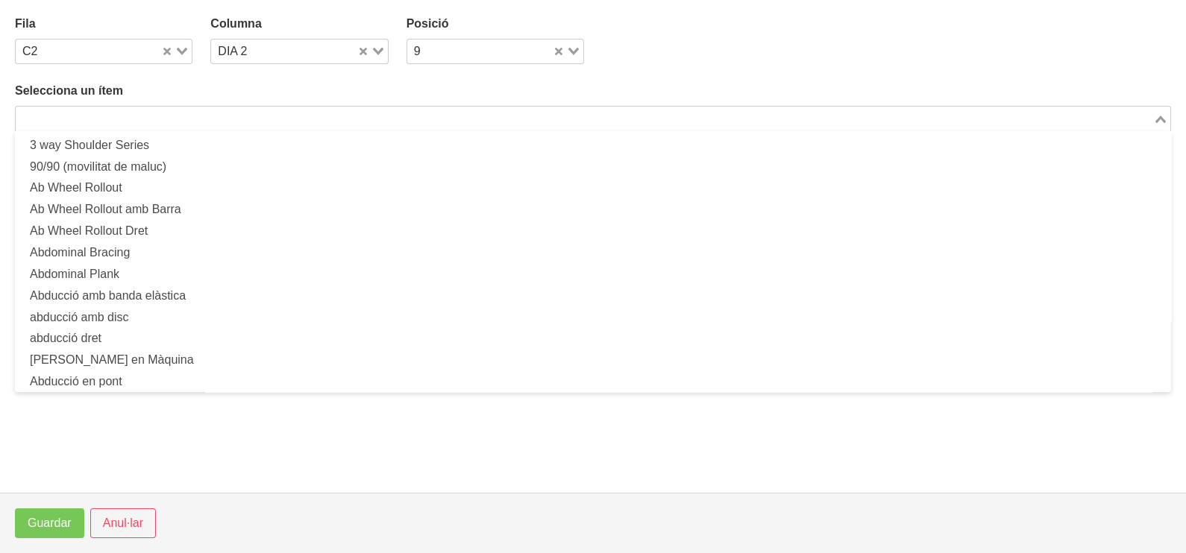
drag, startPoint x: 190, startPoint y: 112, endPoint x: 218, endPoint y: 84, distance: 39.5
click at [190, 111] on input "Search for option" at bounding box center [584, 119] width 1134 height 18
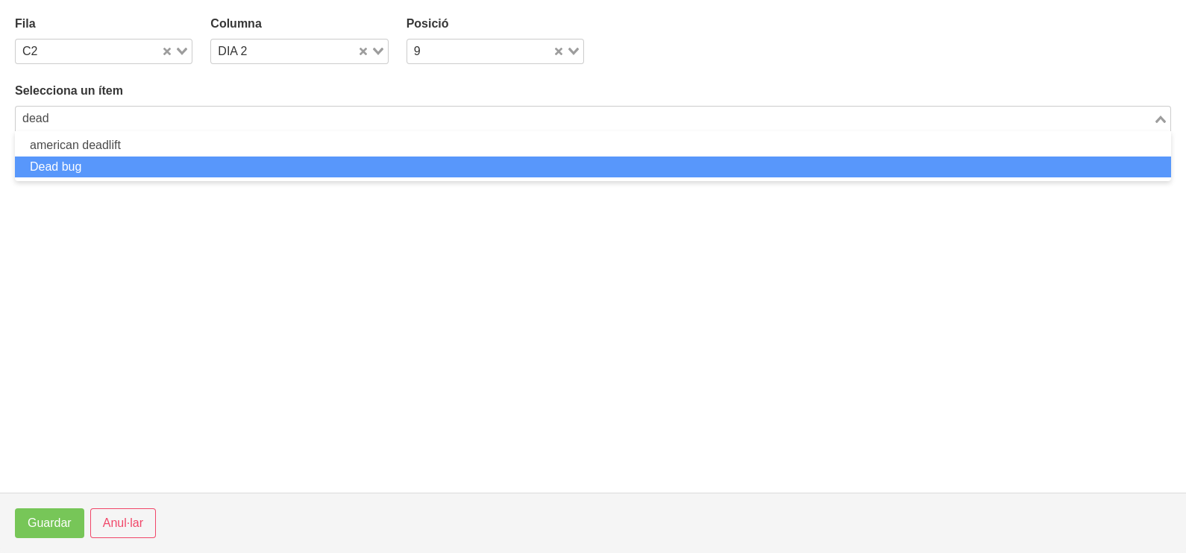
click at [127, 168] on li "Dead bug" at bounding box center [593, 168] width 1156 height 22
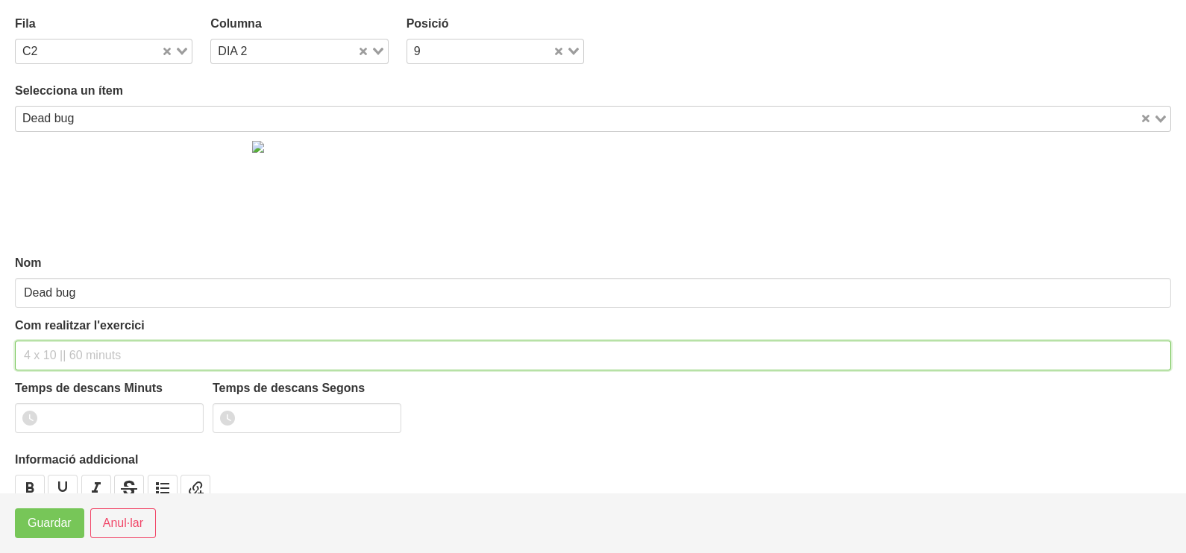
click at [64, 350] on input "text" at bounding box center [593, 356] width 1156 height 30
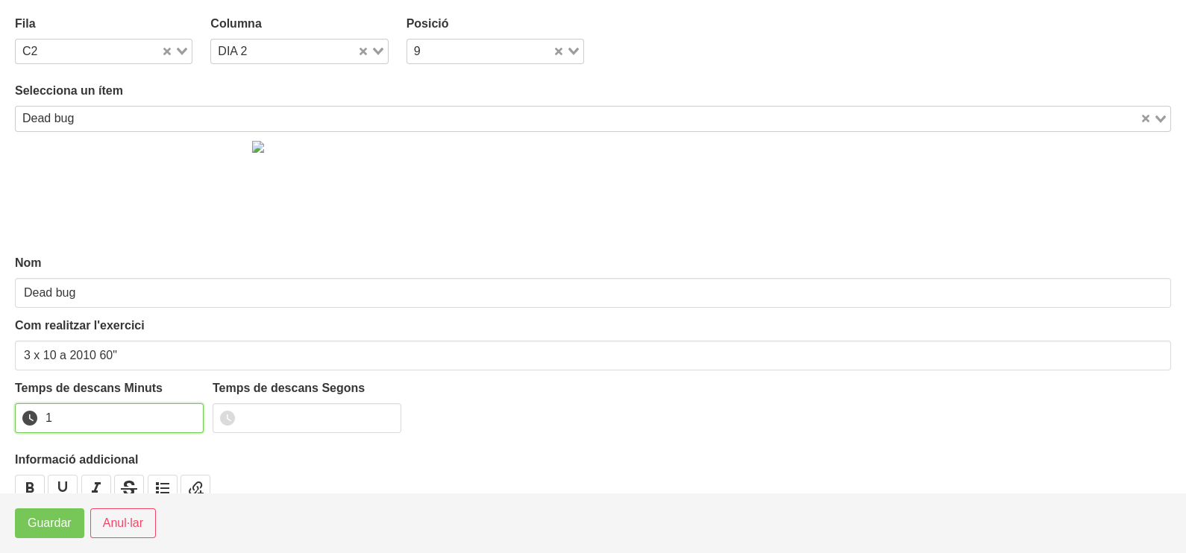
drag, startPoint x: 189, startPoint y: 412, endPoint x: 69, endPoint y: 493, distance: 143.9
click at [186, 415] on input "1" at bounding box center [109, 418] width 189 height 30
click at [33, 529] on span "Guardar" at bounding box center [50, 524] width 44 height 18
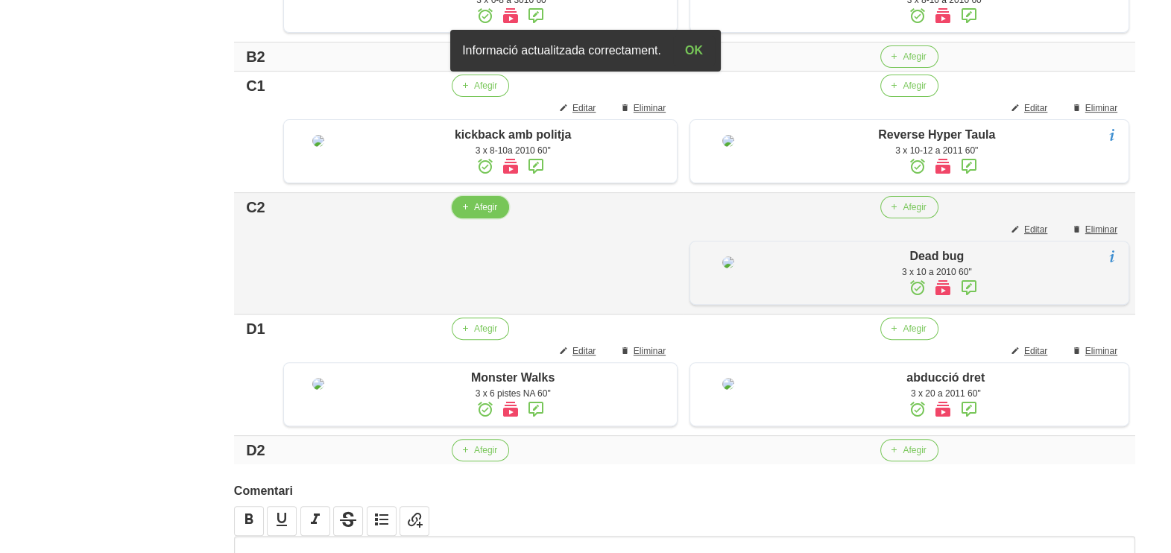
click at [476, 214] on span "Afegir" at bounding box center [485, 207] width 23 height 13
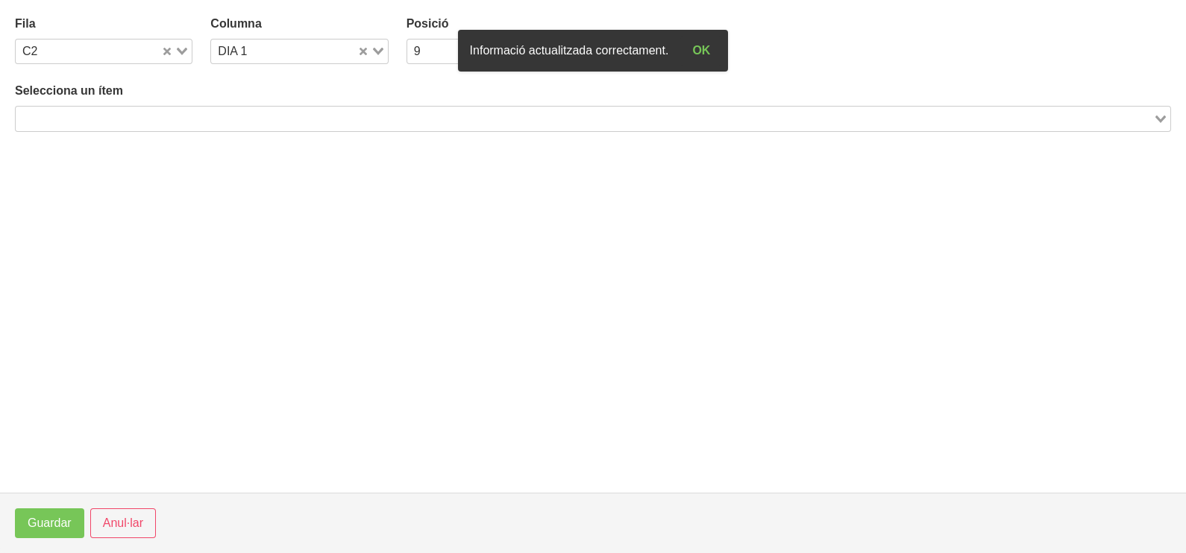
click at [198, 124] on input "Search for option" at bounding box center [584, 119] width 1134 height 18
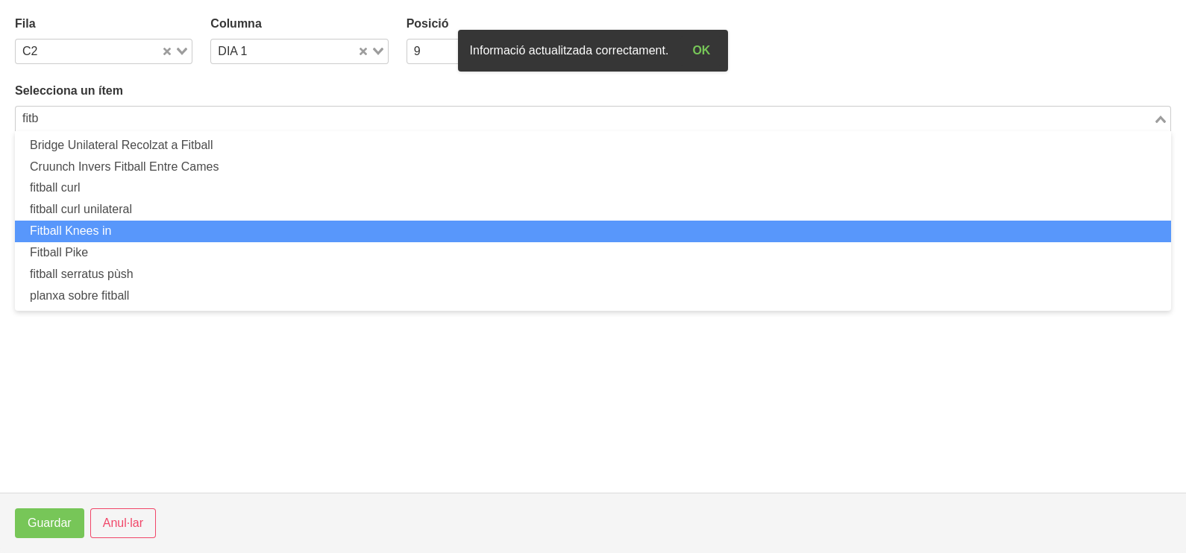
click at [158, 231] on li "Fitball Knees in" at bounding box center [593, 232] width 1156 height 22
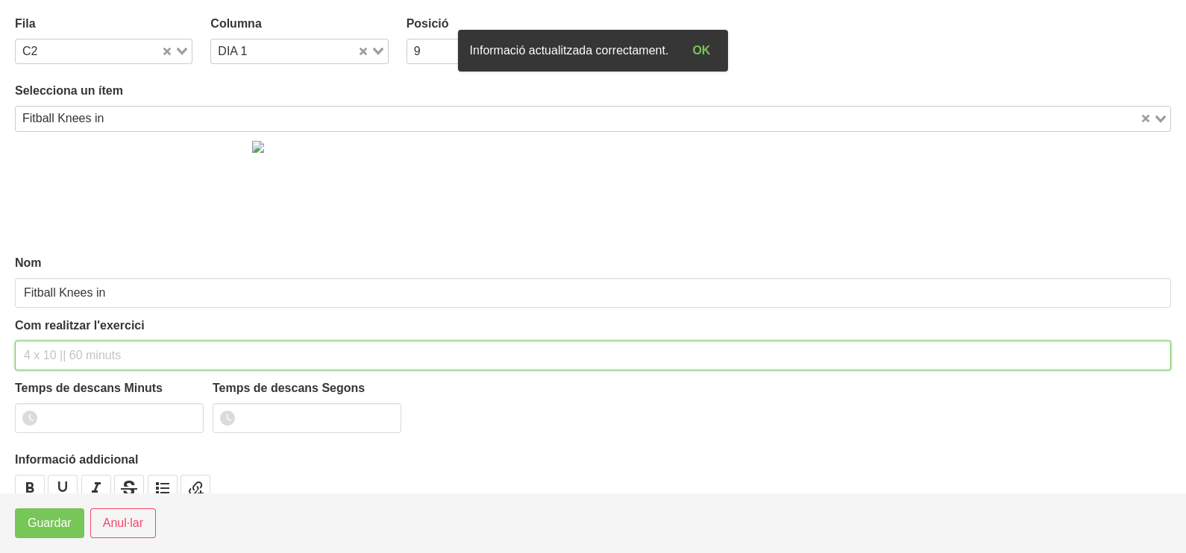
click at [81, 351] on input "text" at bounding box center [593, 356] width 1156 height 30
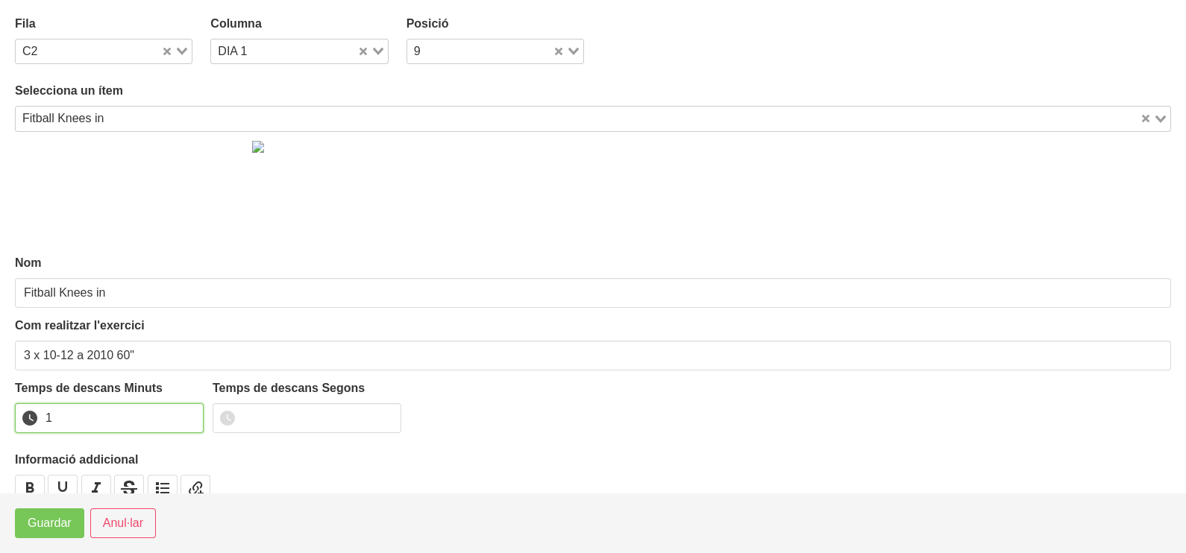
drag, startPoint x: 188, startPoint y: 413, endPoint x: 72, endPoint y: 488, distance: 138.6
click at [187, 413] on input "1" at bounding box center [109, 418] width 189 height 30
click at [55, 523] on span "Guardar" at bounding box center [50, 524] width 44 height 18
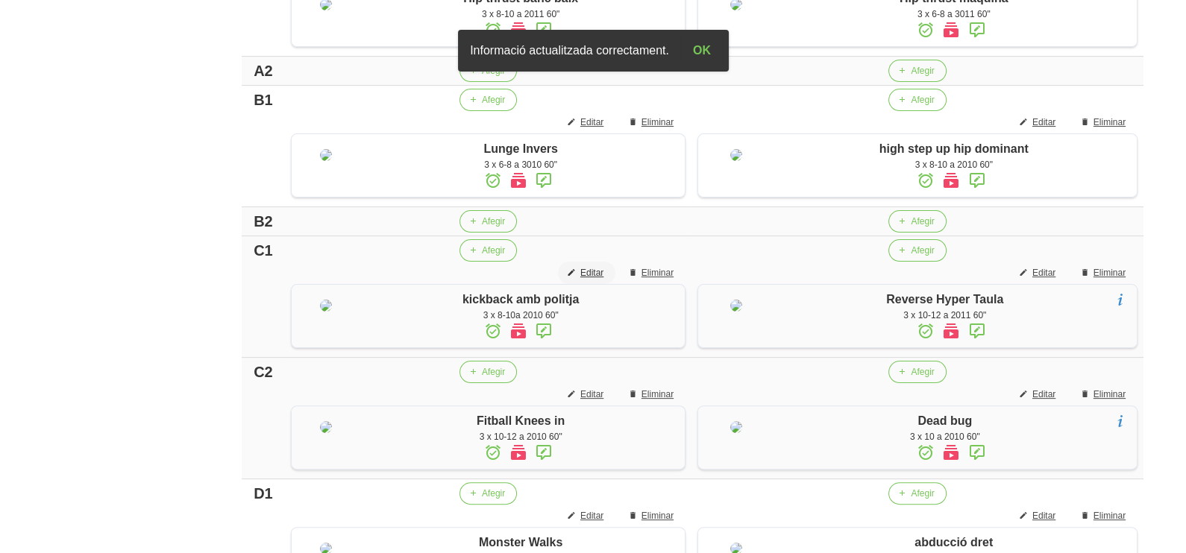
scroll to position [372, 0]
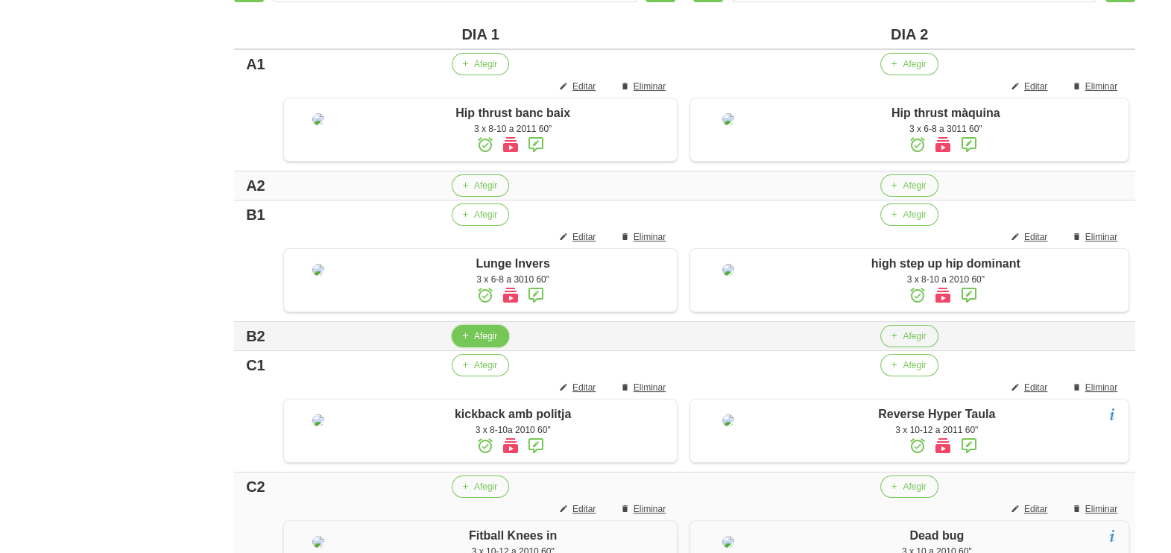
click at [469, 343] on span "button" at bounding box center [465, 336] width 13 height 13
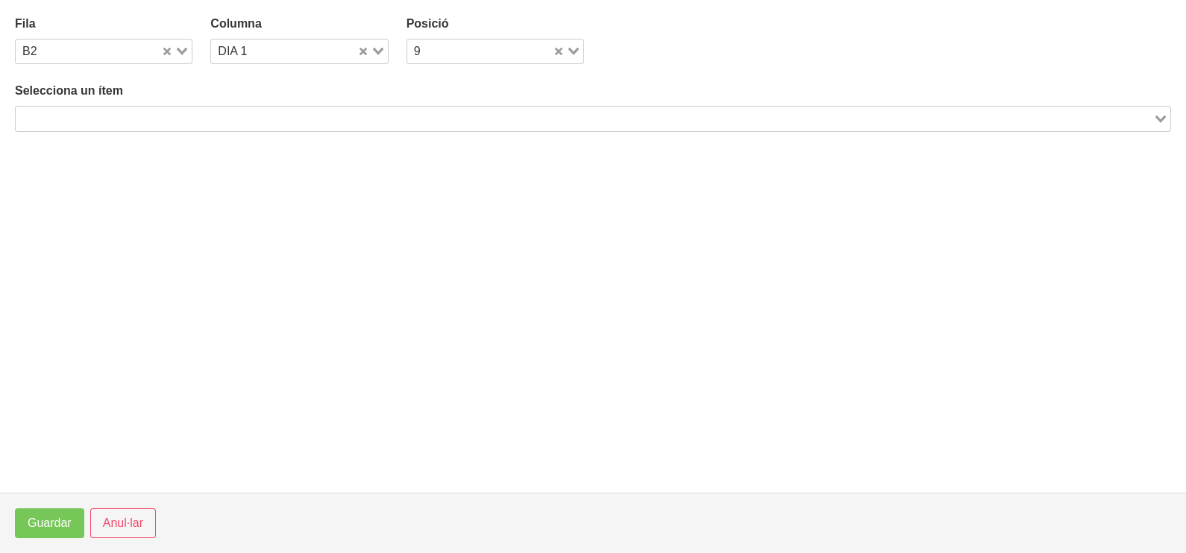
click at [230, 116] on input "Search for option" at bounding box center [584, 119] width 1134 height 18
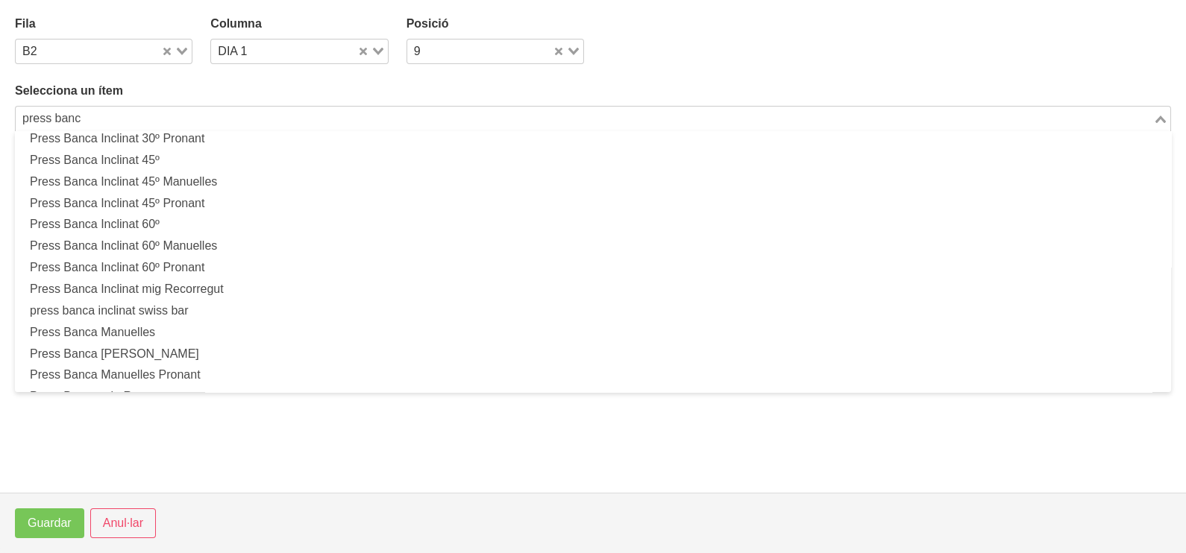
scroll to position [371, 0]
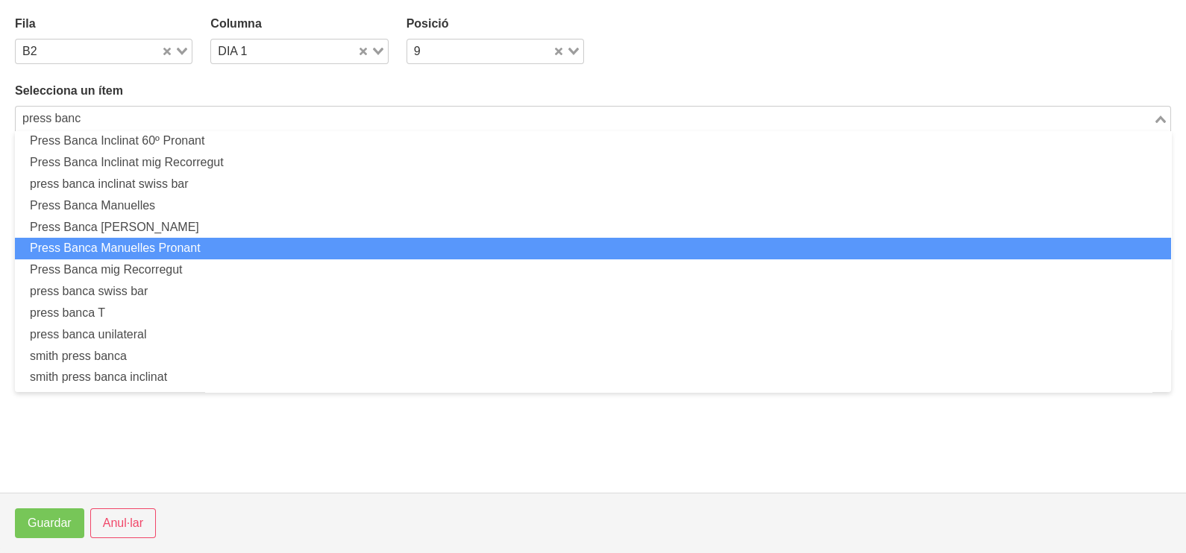
click at [201, 253] on li "Press Banca Manuelles Pronant" at bounding box center [593, 249] width 1156 height 22
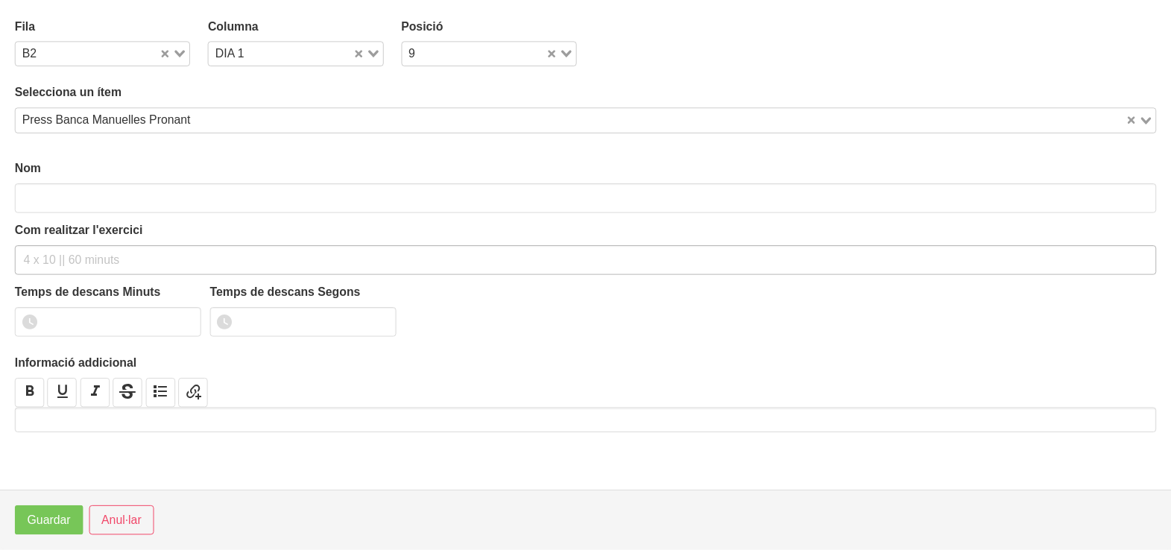
scroll to position [4, 0]
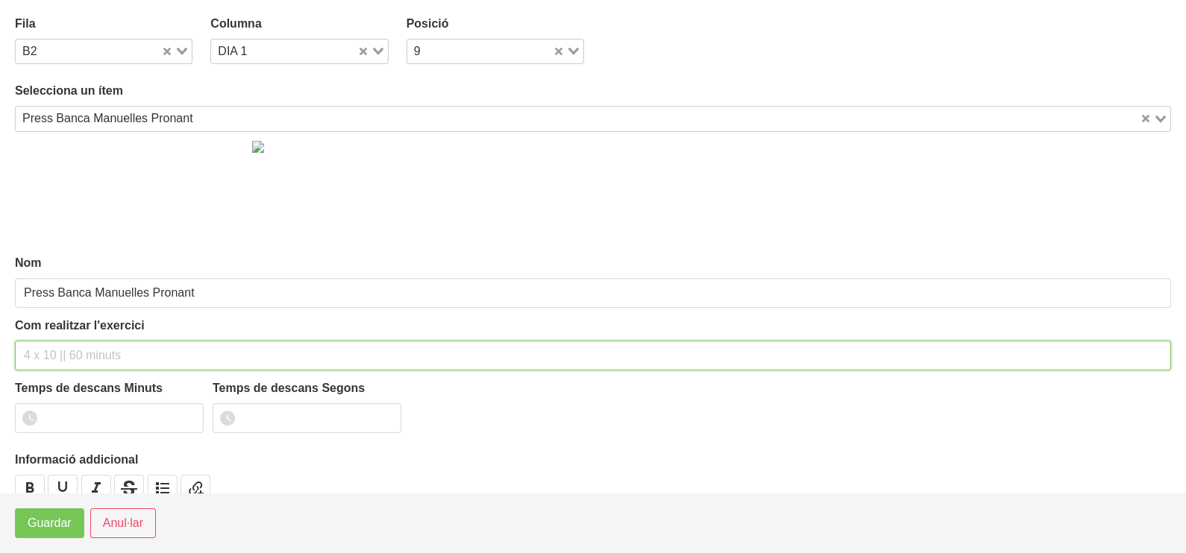
click at [88, 346] on input "text" at bounding box center [593, 356] width 1156 height 30
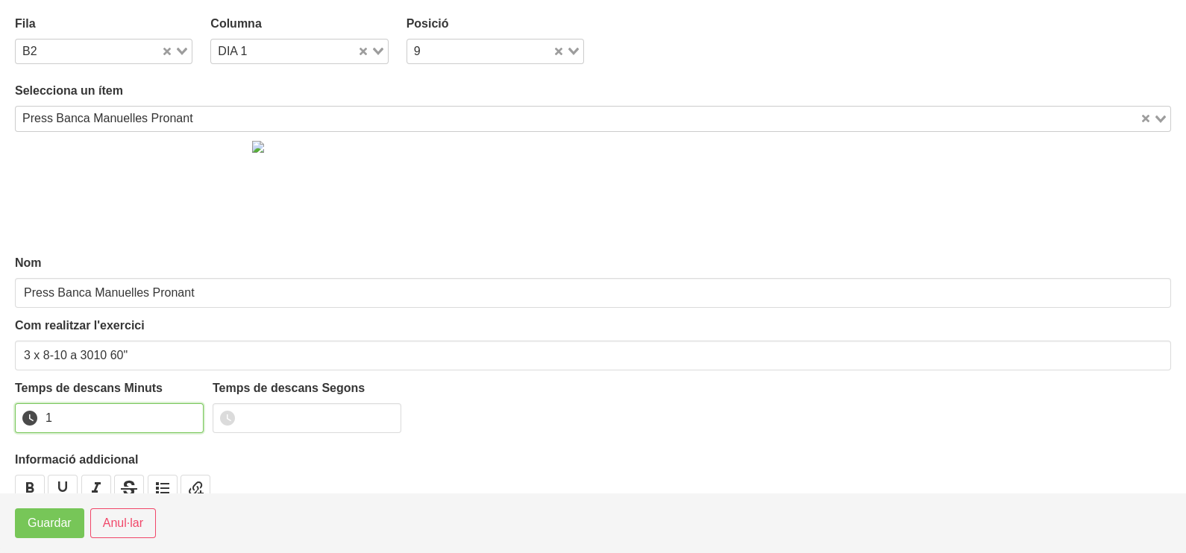
drag, startPoint x: 188, startPoint y: 412, endPoint x: 116, endPoint y: 471, distance: 93.3
click at [181, 418] on input "1" at bounding box center [109, 418] width 189 height 30
click at [63, 527] on span "Guardar" at bounding box center [50, 524] width 44 height 18
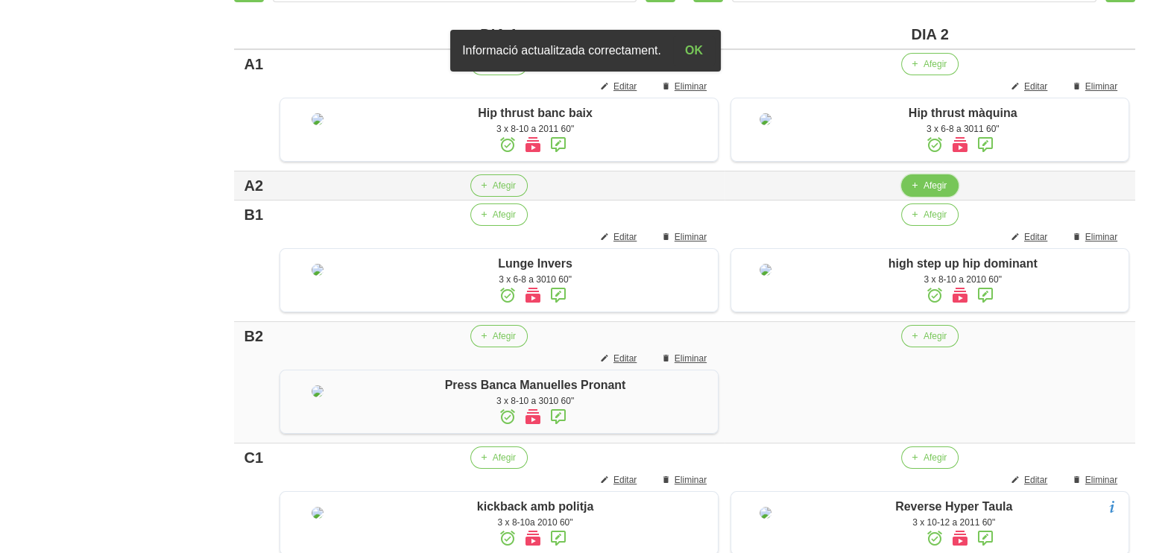
click at [928, 192] on span "Afegir" at bounding box center [935, 185] width 23 height 13
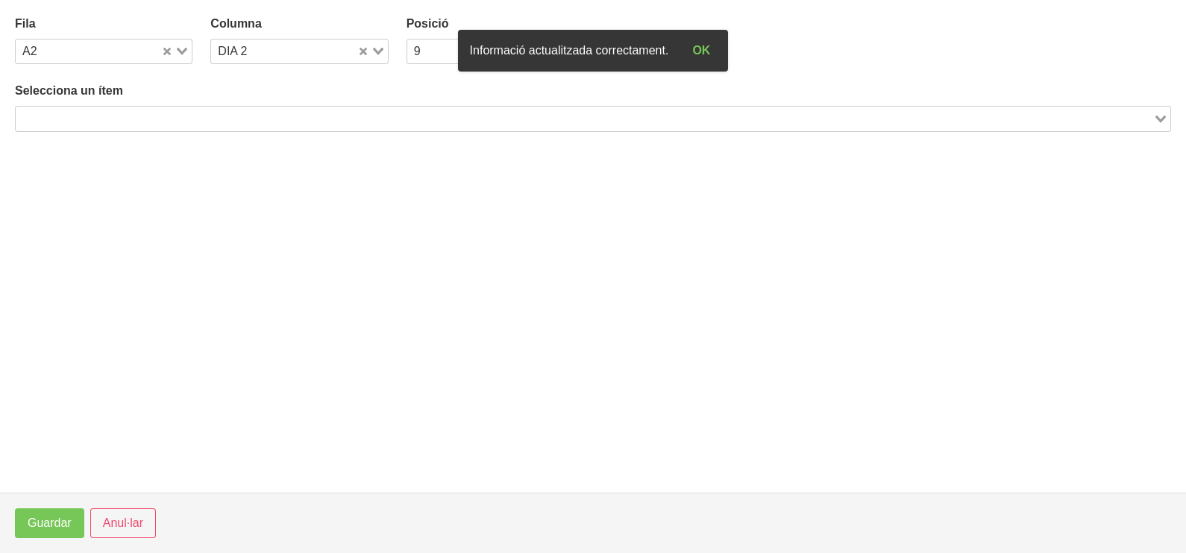
click at [344, 116] on input "Search for option" at bounding box center [584, 119] width 1134 height 18
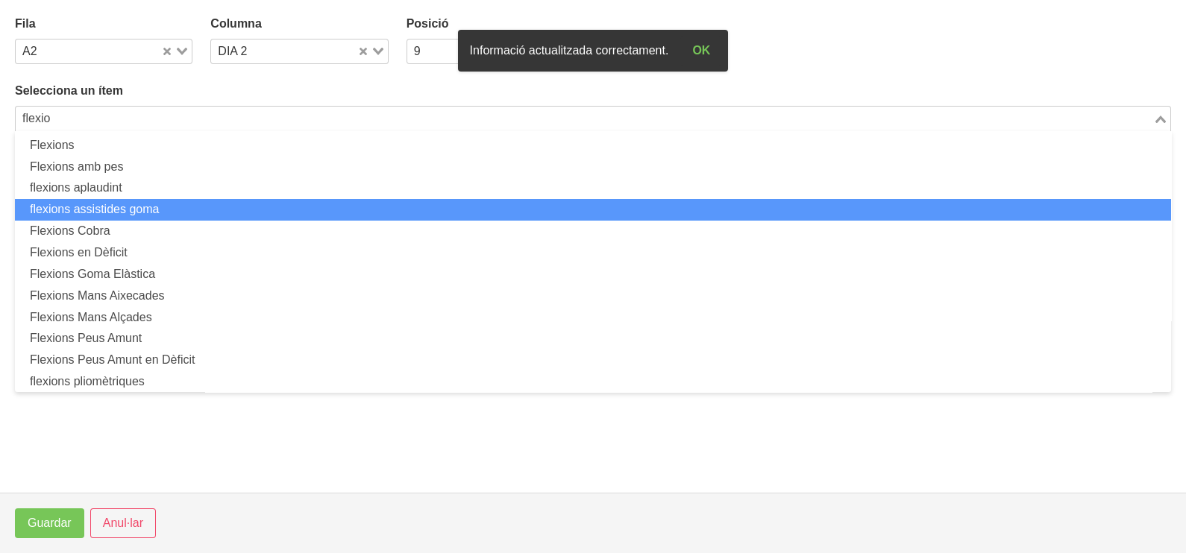
click at [205, 209] on li "flexions assistides goma" at bounding box center [593, 210] width 1156 height 22
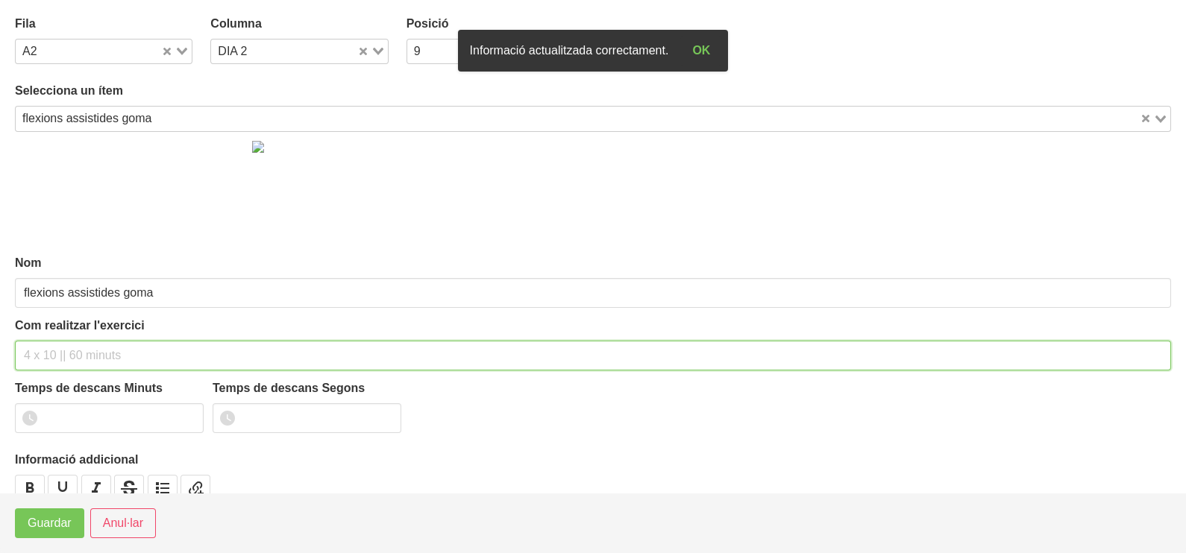
click at [86, 342] on input "text" at bounding box center [593, 356] width 1156 height 30
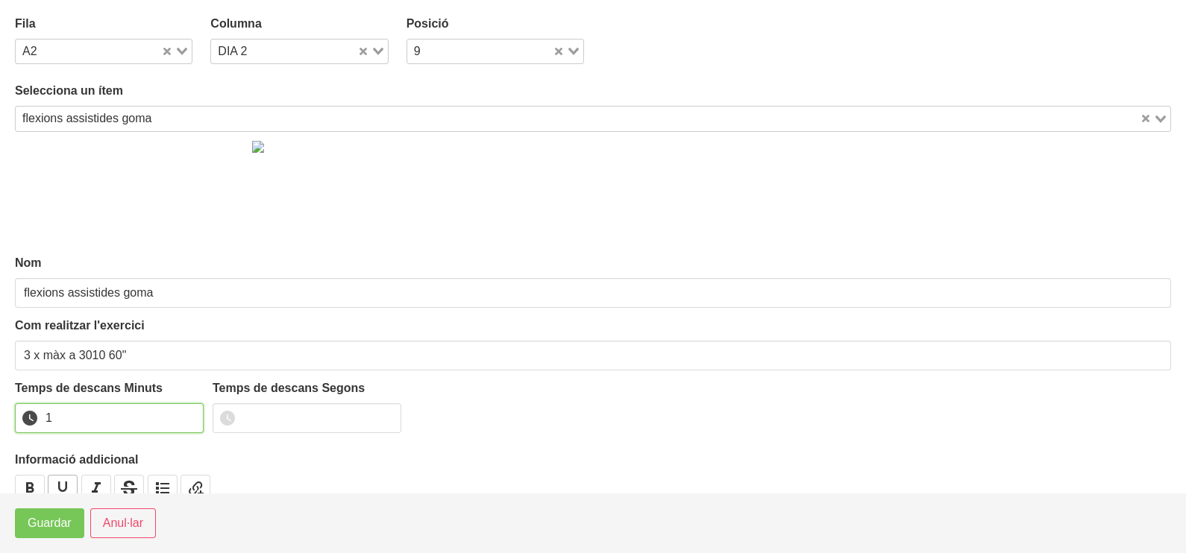
drag, startPoint x: 189, startPoint y: 411, endPoint x: 69, endPoint y: 480, distance: 138.6
click at [188, 414] on input "1" at bounding box center [109, 418] width 189 height 30
click at [54, 522] on span "Guardar" at bounding box center [50, 524] width 44 height 18
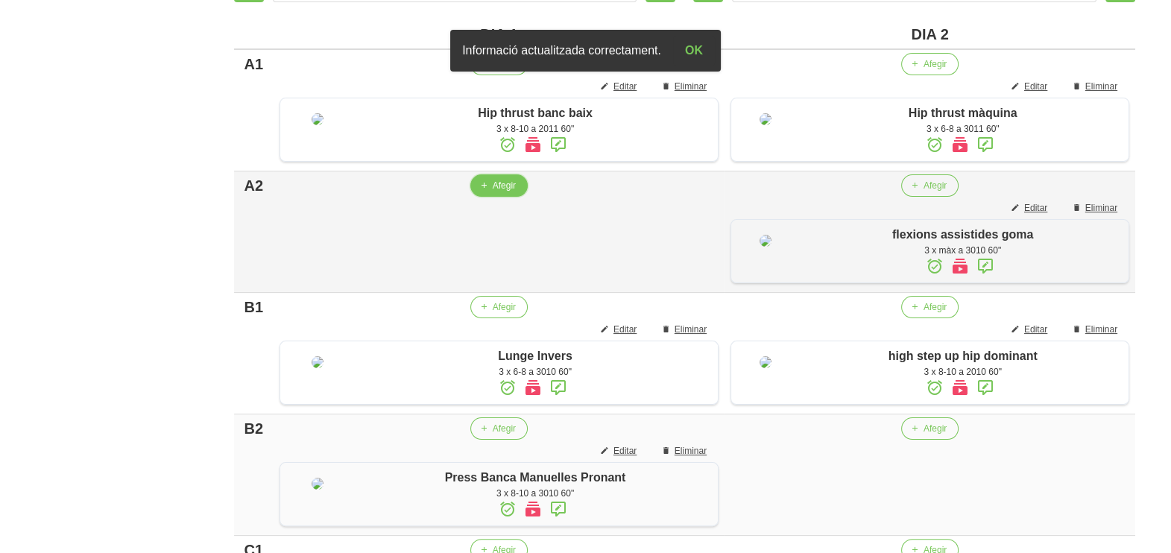
click at [509, 192] on span "Afegir" at bounding box center [504, 185] width 23 height 13
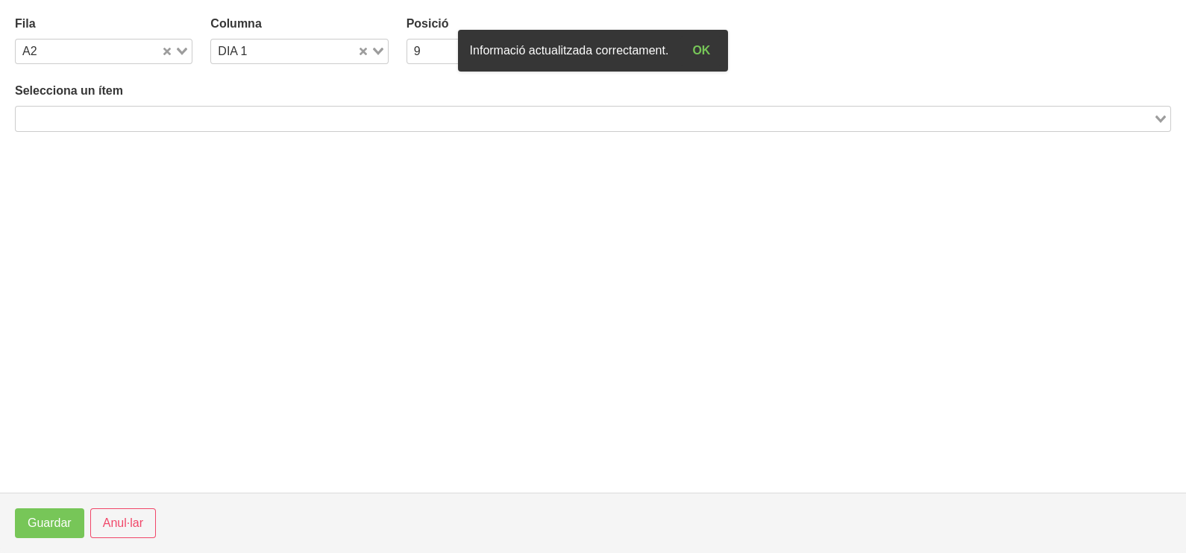
click at [246, 116] on input "Search for option" at bounding box center [584, 119] width 1134 height 18
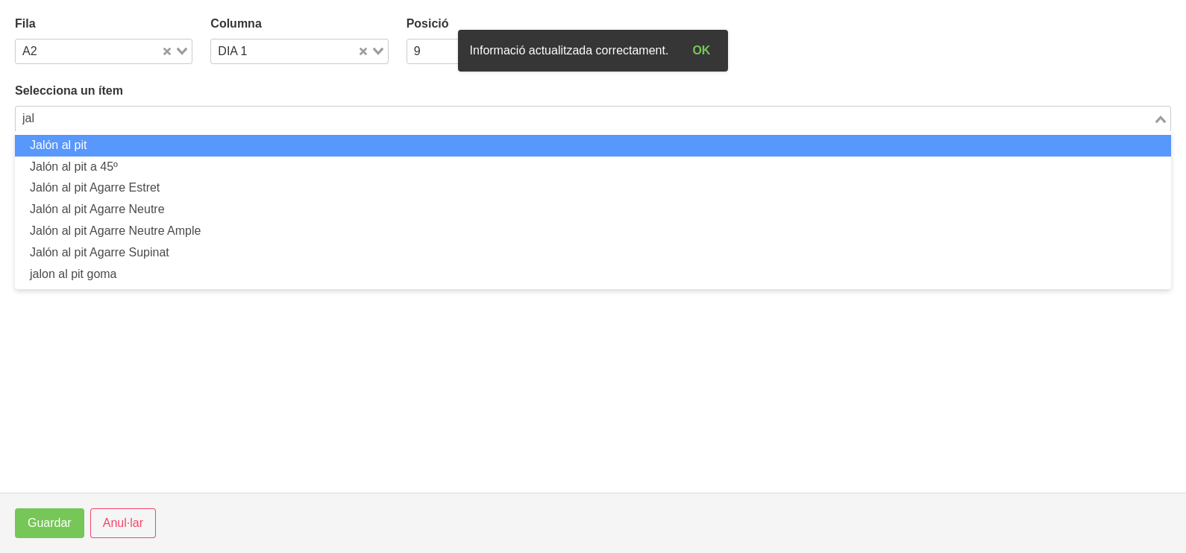
drag, startPoint x: 213, startPoint y: 145, endPoint x: 210, endPoint y: 154, distance: 8.7
click at [210, 154] on li "Jalón al pit" at bounding box center [593, 146] width 1156 height 22
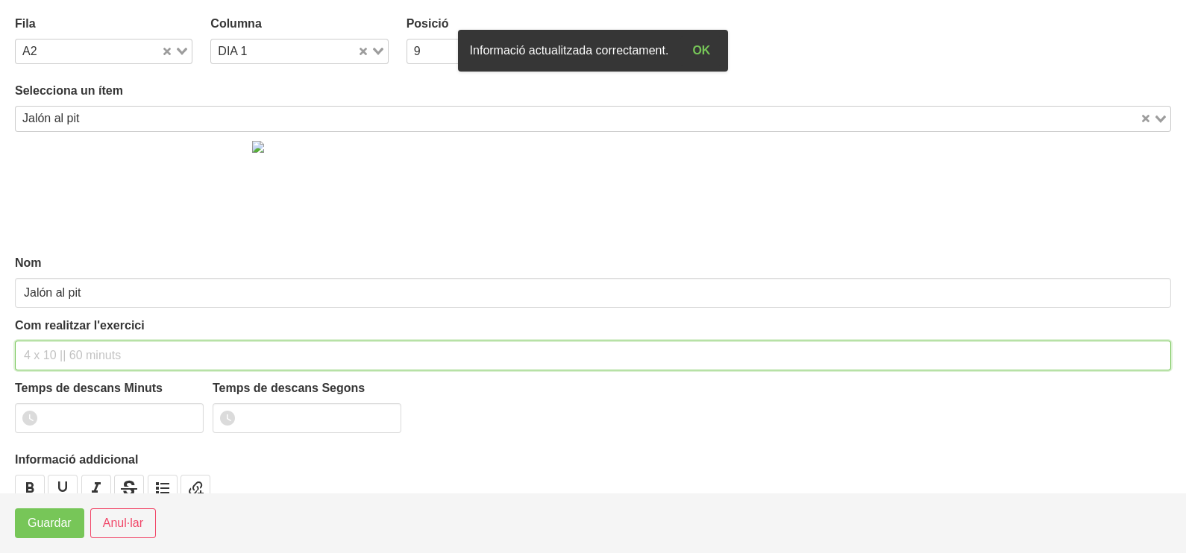
drag, startPoint x: 87, startPoint y: 350, endPoint x: 79, endPoint y: 339, distance: 13.3
click at [81, 342] on input "text" at bounding box center [593, 356] width 1156 height 30
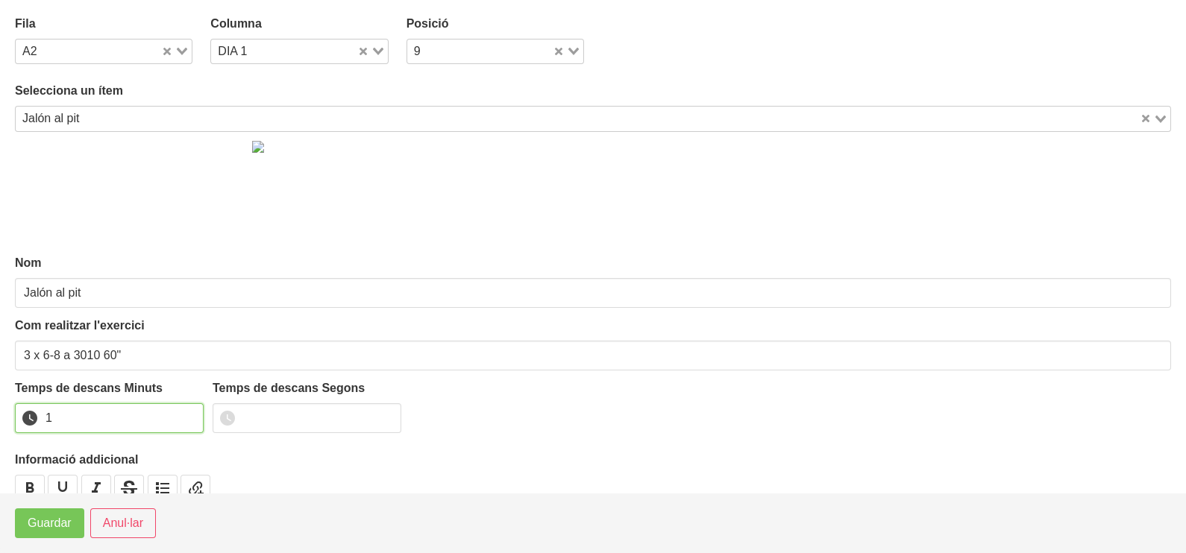
drag, startPoint x: 187, startPoint y: 412, endPoint x: 98, endPoint y: 497, distance: 123.4
click at [177, 428] on input "1" at bounding box center [109, 418] width 189 height 30
click at [55, 529] on span "Guardar" at bounding box center [50, 524] width 44 height 18
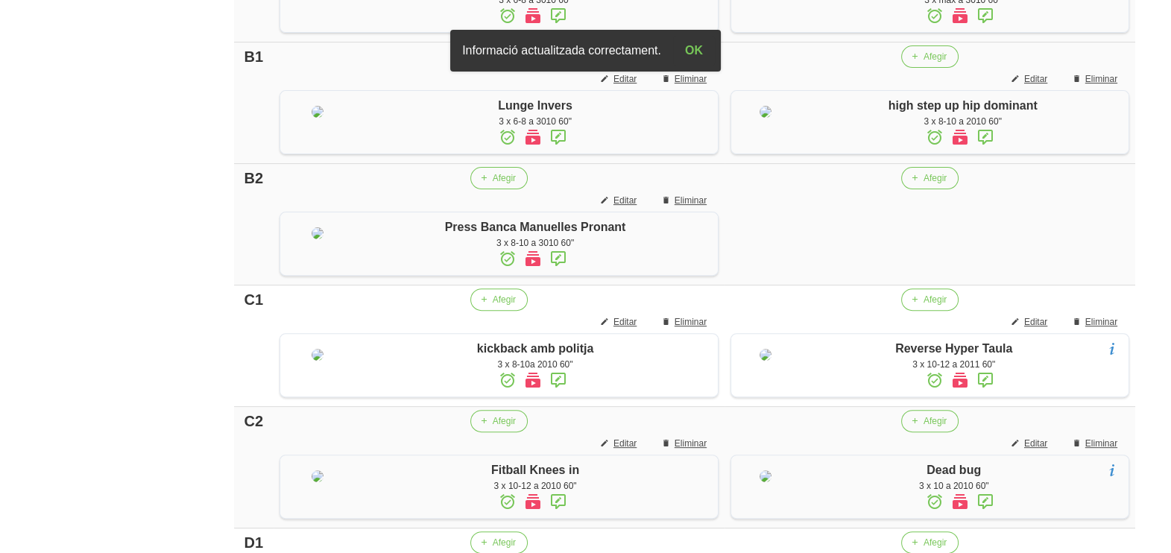
scroll to position [652, 0]
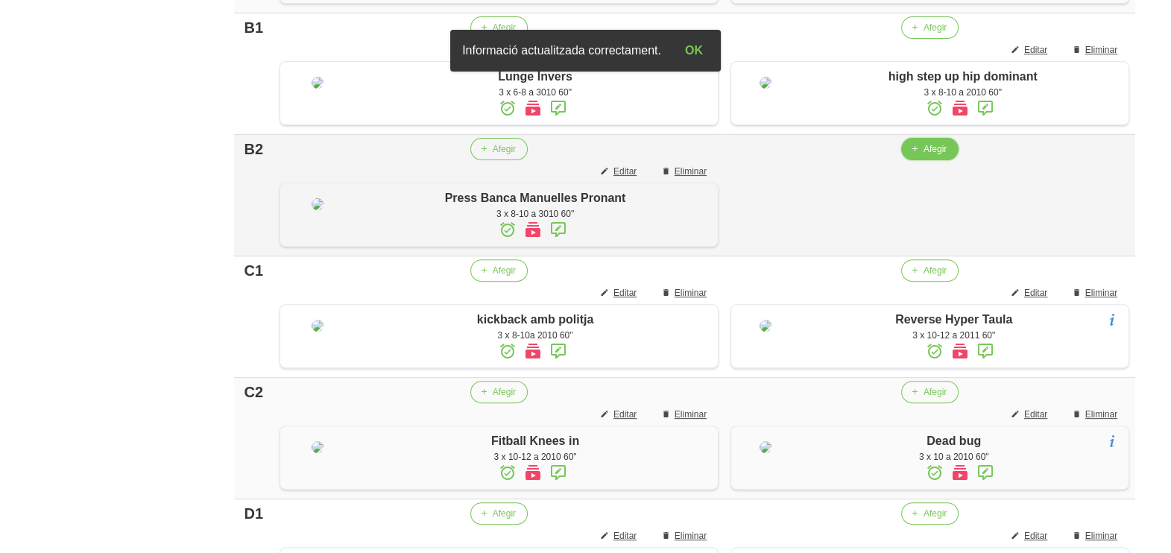
click at [924, 156] on span "Afegir" at bounding box center [935, 148] width 23 height 13
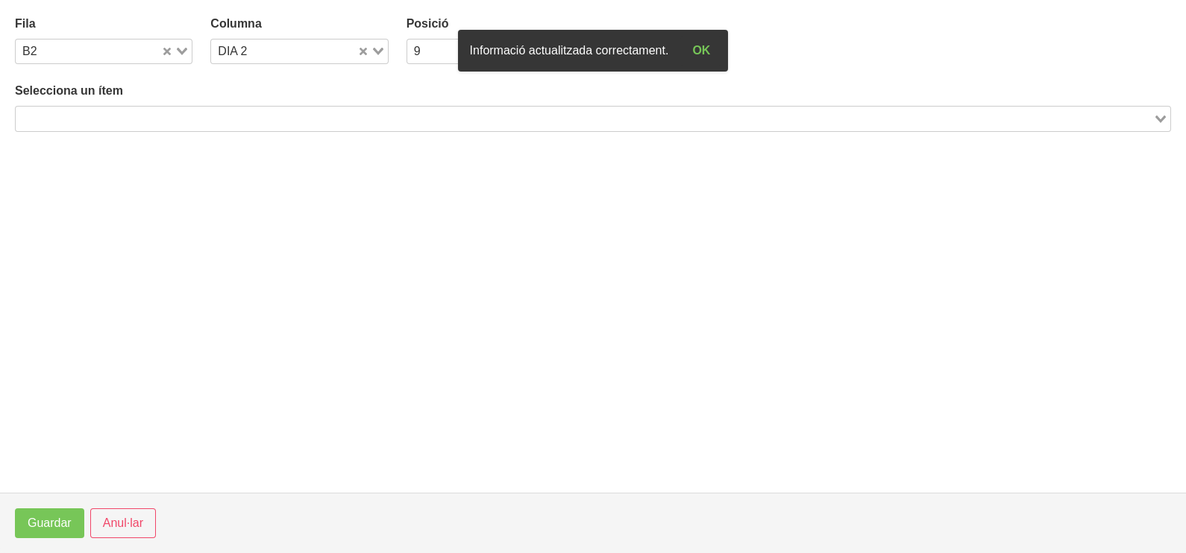
click at [198, 107] on div "Search for option" at bounding box center [584, 117] width 1137 height 21
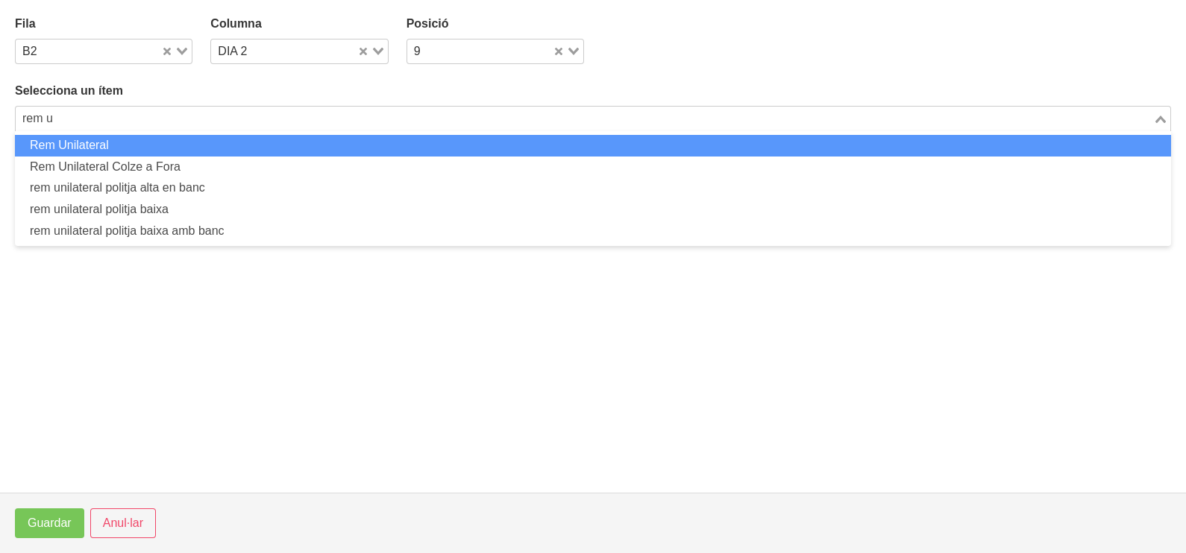
drag, startPoint x: 130, startPoint y: 144, endPoint x: 130, endPoint y: 152, distance: 8.2
click at [130, 152] on li "Rem Unilateral" at bounding box center [593, 146] width 1156 height 22
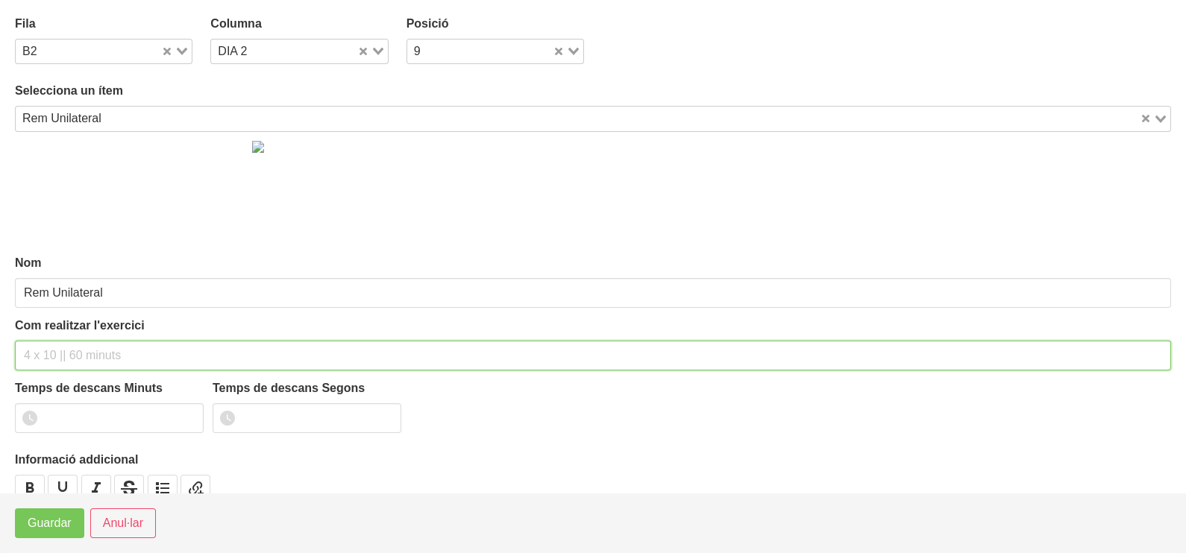
click at [60, 356] on input "text" at bounding box center [593, 356] width 1156 height 30
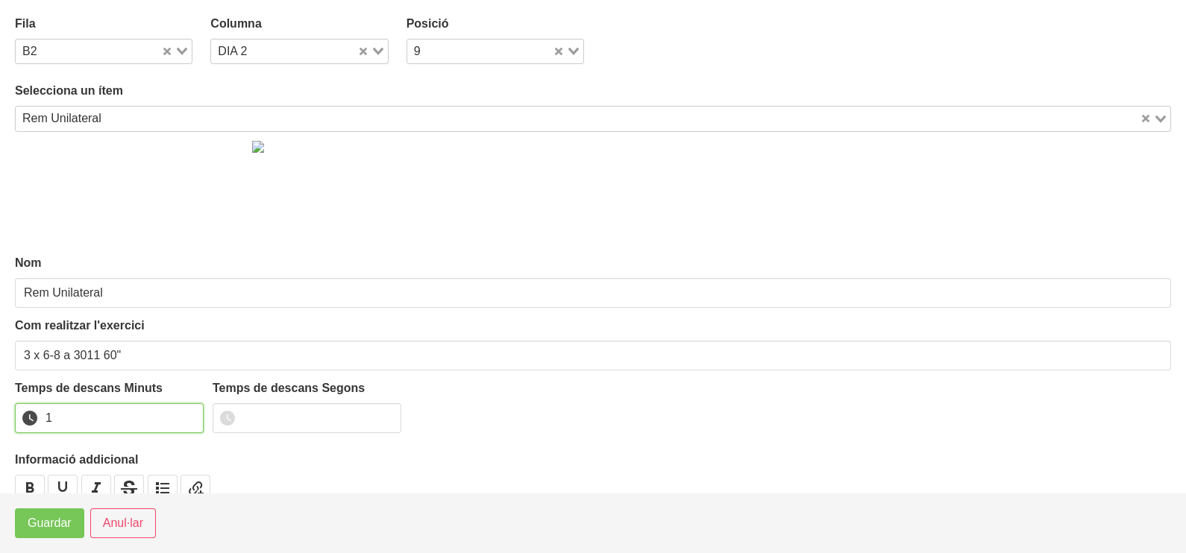
drag, startPoint x: 188, startPoint y: 412, endPoint x: 92, endPoint y: 495, distance: 127.4
click at [189, 413] on input "1" at bounding box center [109, 418] width 189 height 30
click at [52, 525] on span "Guardar" at bounding box center [50, 524] width 44 height 18
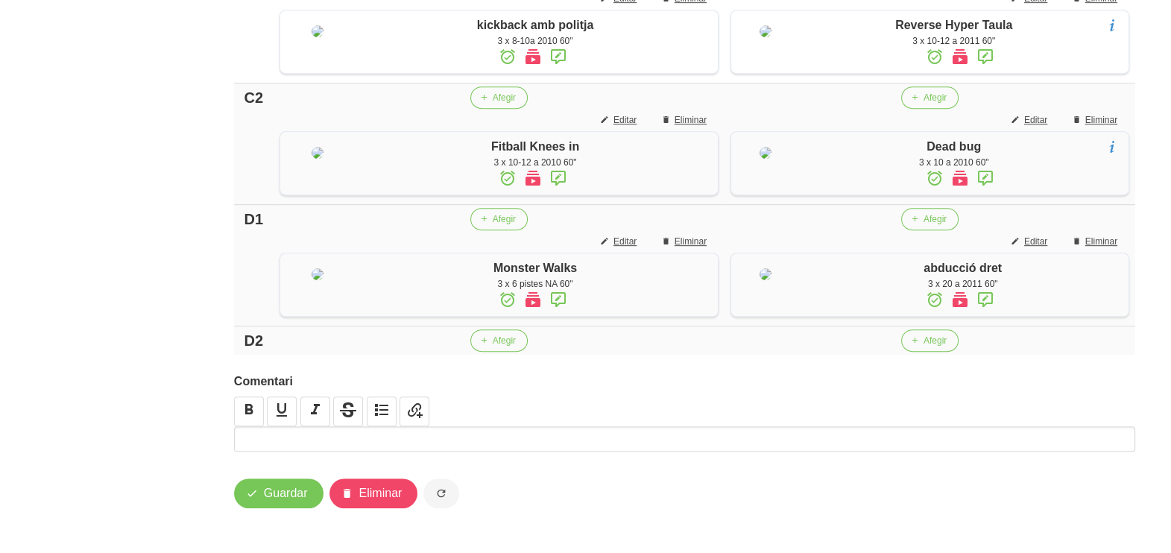
scroll to position [1230, 0]
click at [485, 349] on button "Afegir" at bounding box center [499, 341] width 57 height 22
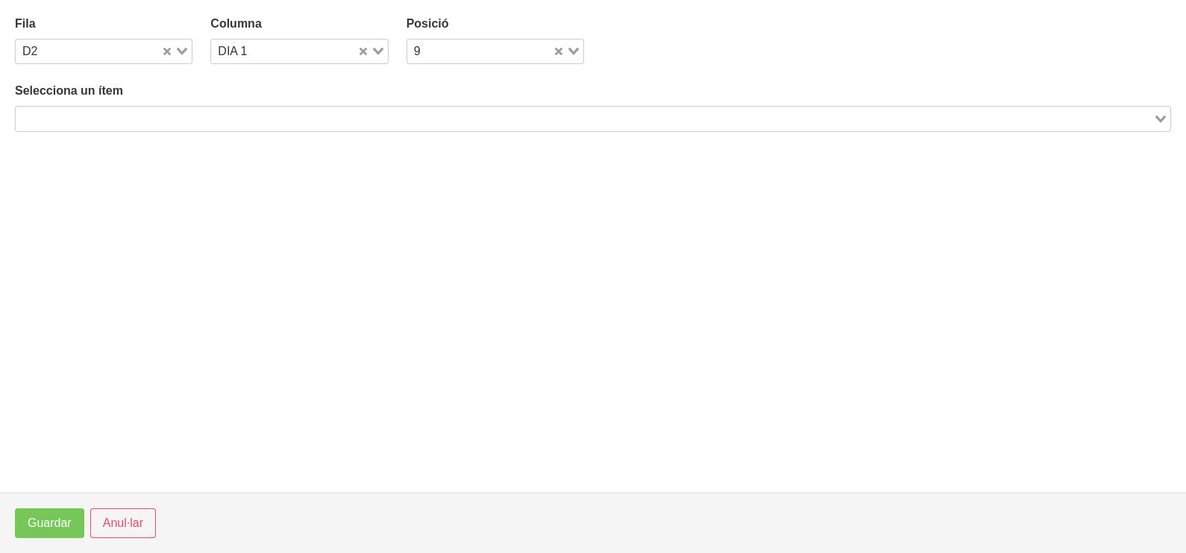
click at [224, 119] on input "Search for option" at bounding box center [584, 119] width 1134 height 18
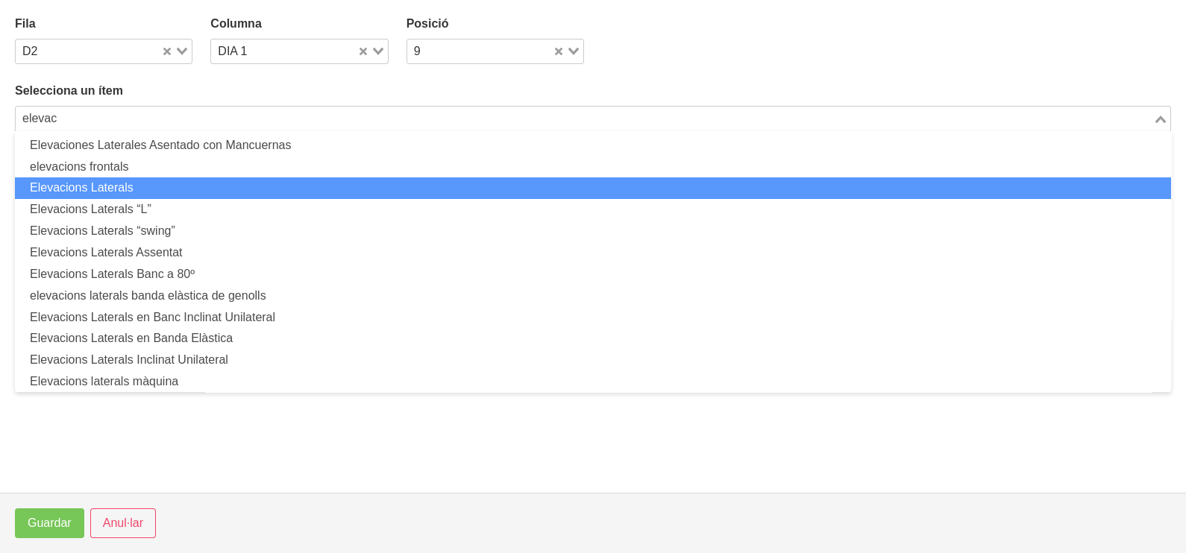
click at [187, 185] on li "Elevacions Laterals" at bounding box center [593, 188] width 1156 height 22
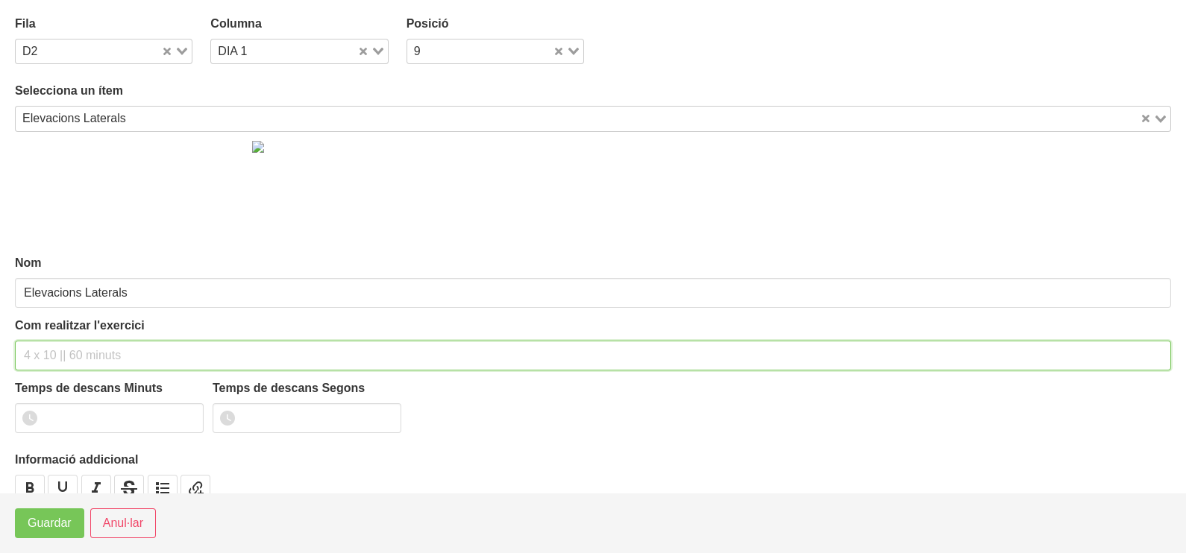
click at [78, 356] on input "text" at bounding box center [593, 356] width 1156 height 30
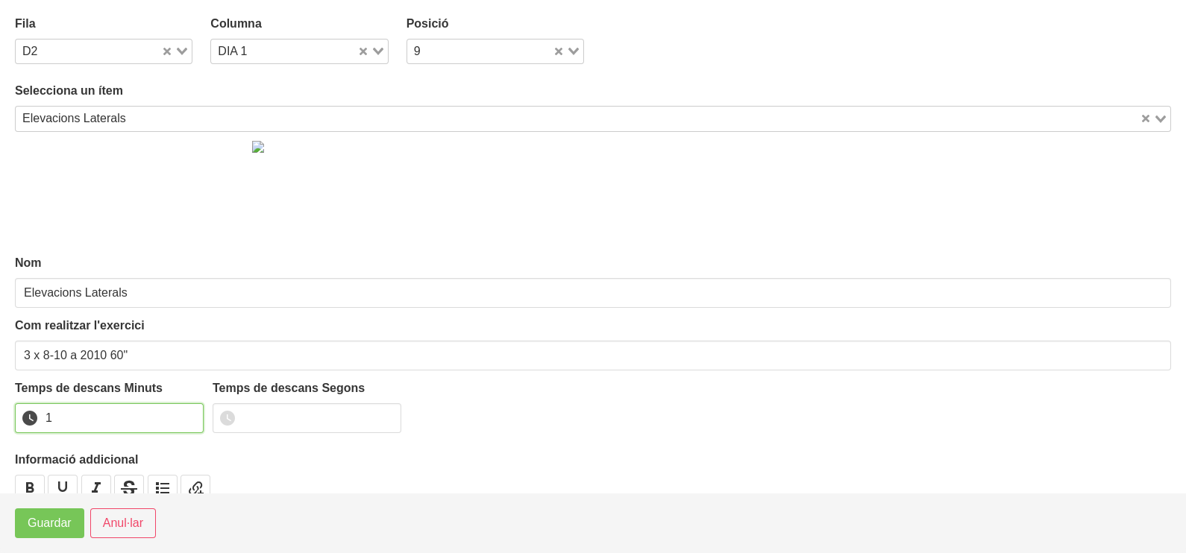
drag, startPoint x: 190, startPoint y: 411, endPoint x: 92, endPoint y: 464, distance: 111.8
click at [182, 415] on input "1" at bounding box center [109, 418] width 189 height 30
click at [31, 523] on span "Guardar" at bounding box center [50, 524] width 44 height 18
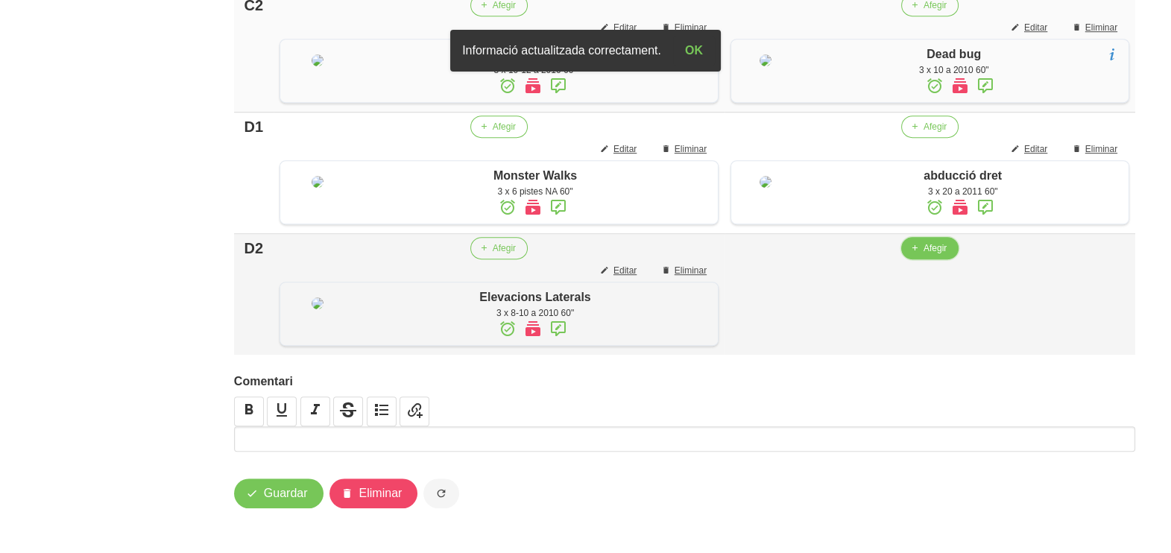
click at [924, 259] on button "Afegir" at bounding box center [930, 248] width 57 height 22
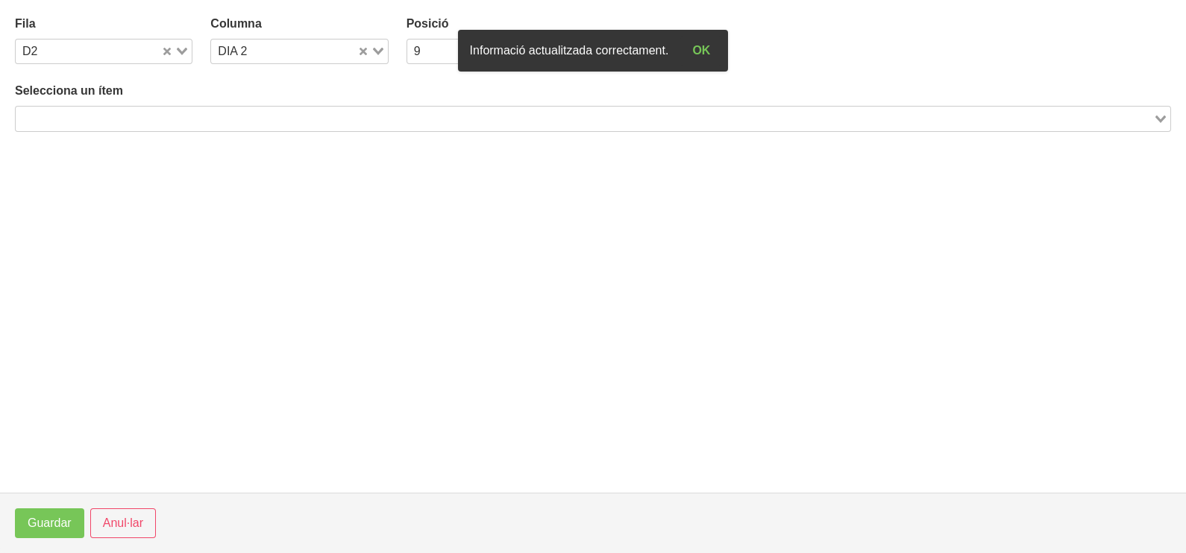
drag, startPoint x: 227, startPoint y: 122, endPoint x: 250, endPoint y: 62, distance: 63.7
click at [229, 119] on input "Search for option" at bounding box center [584, 119] width 1134 height 18
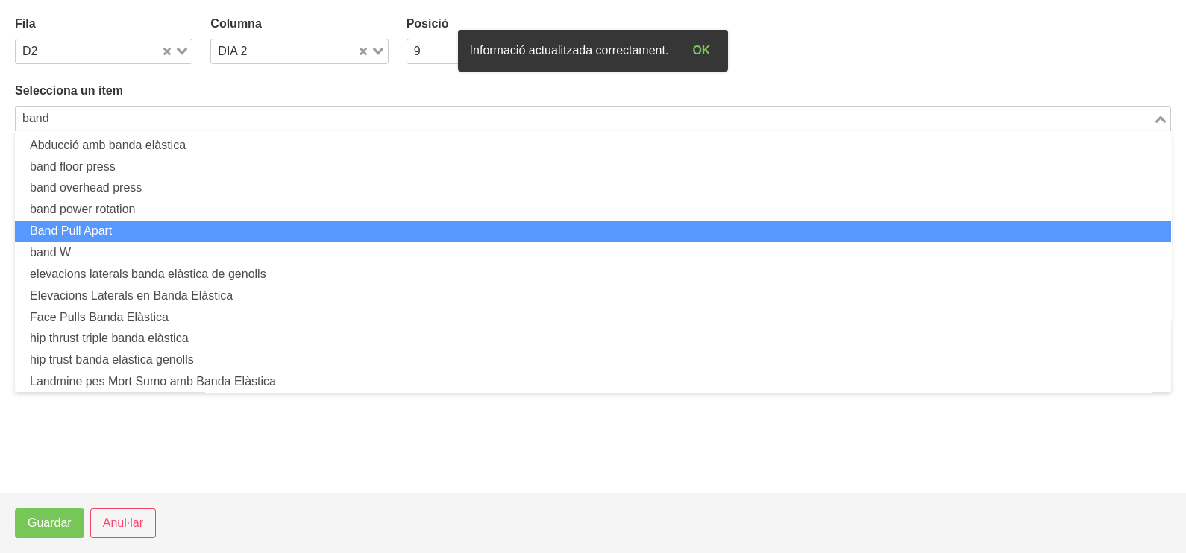
click at [172, 228] on li "Band Pull Apart" at bounding box center [593, 232] width 1156 height 22
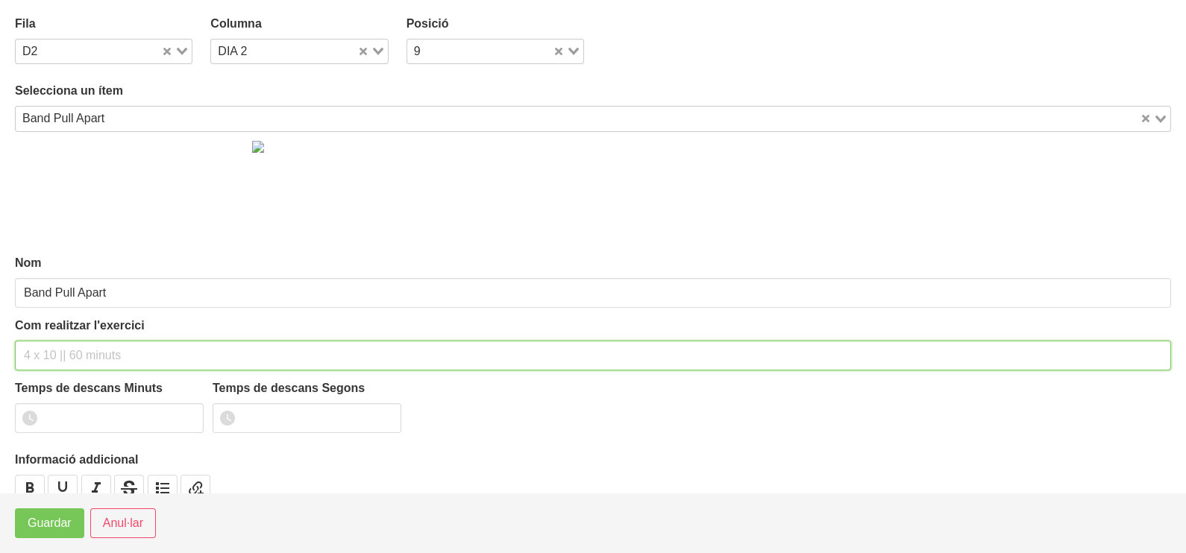
click at [69, 349] on input "text" at bounding box center [593, 356] width 1156 height 30
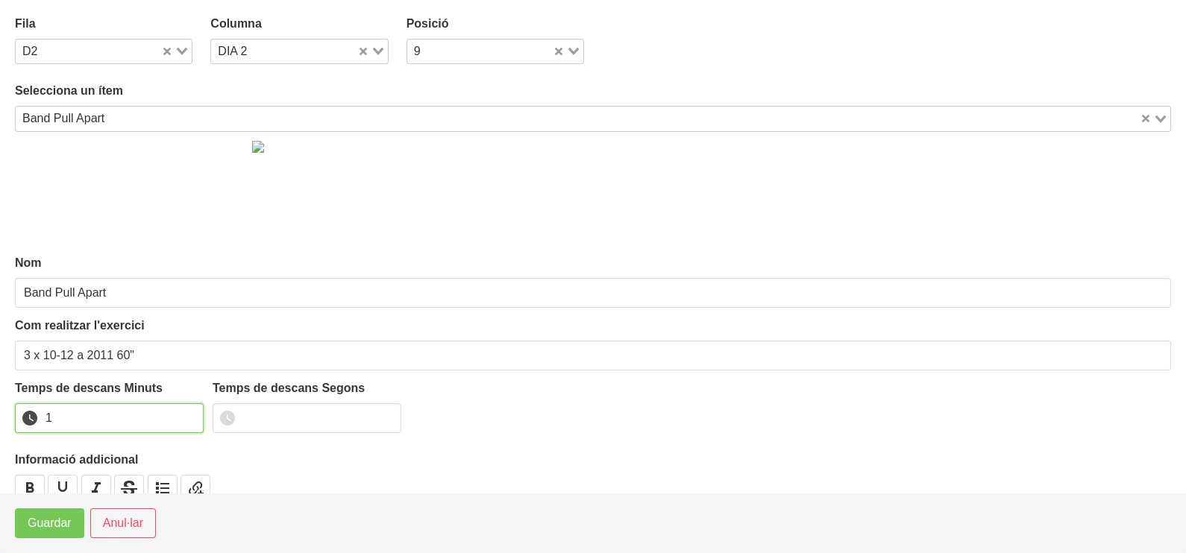
drag, startPoint x: 188, startPoint y: 412, endPoint x: 164, endPoint y: 440, distance: 36.5
click at [182, 416] on input "1" at bounding box center [109, 418] width 189 height 30
click at [50, 516] on span "Guardar" at bounding box center [50, 524] width 44 height 18
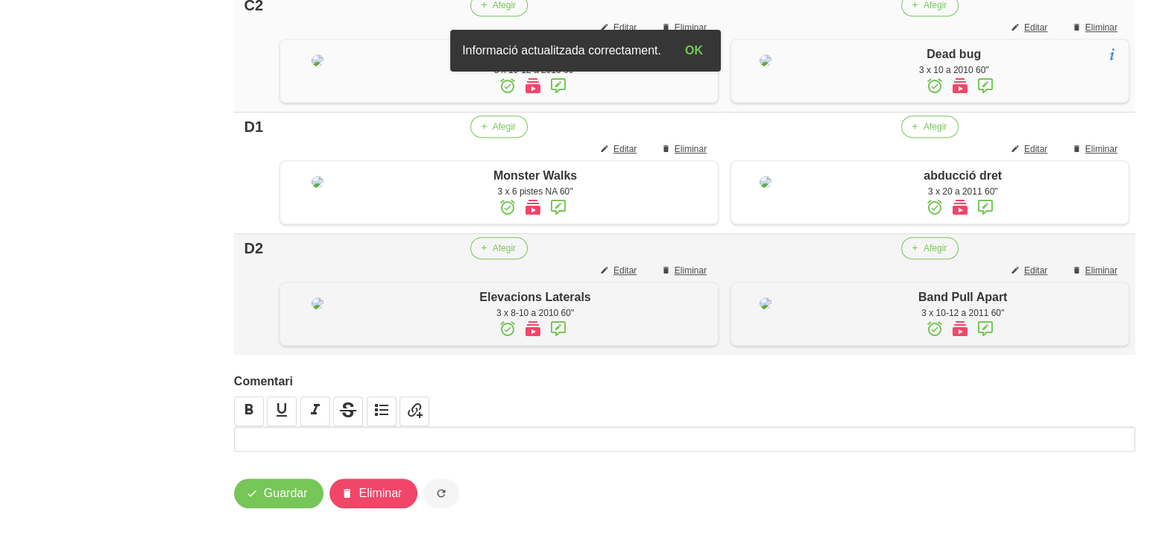
scroll to position [1341, 0]
click at [284, 492] on span "Guardar" at bounding box center [286, 494] width 44 height 18
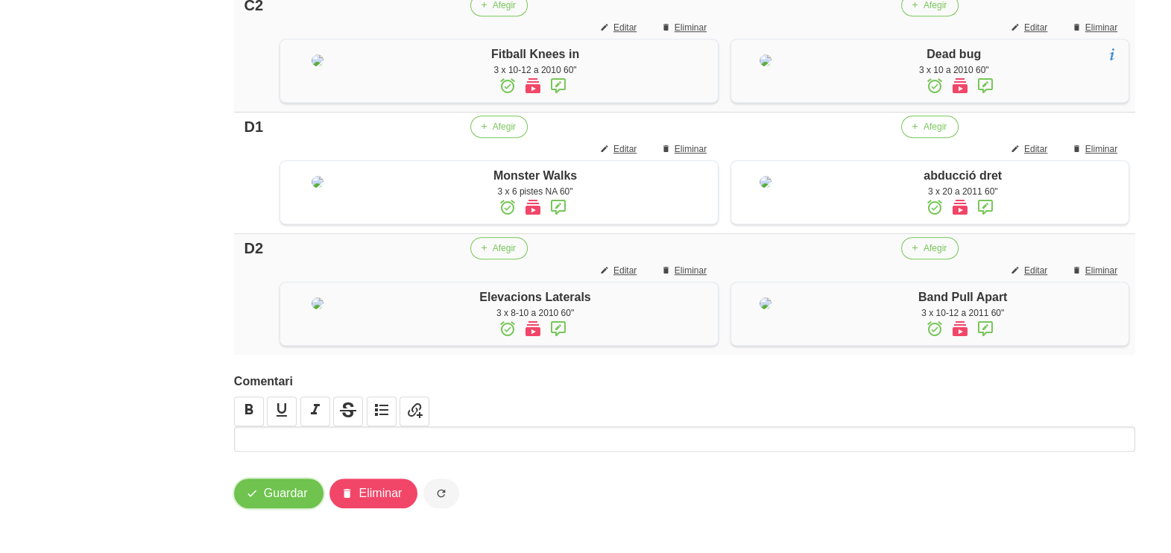
click at [283, 488] on span "Guardar" at bounding box center [286, 494] width 44 height 18
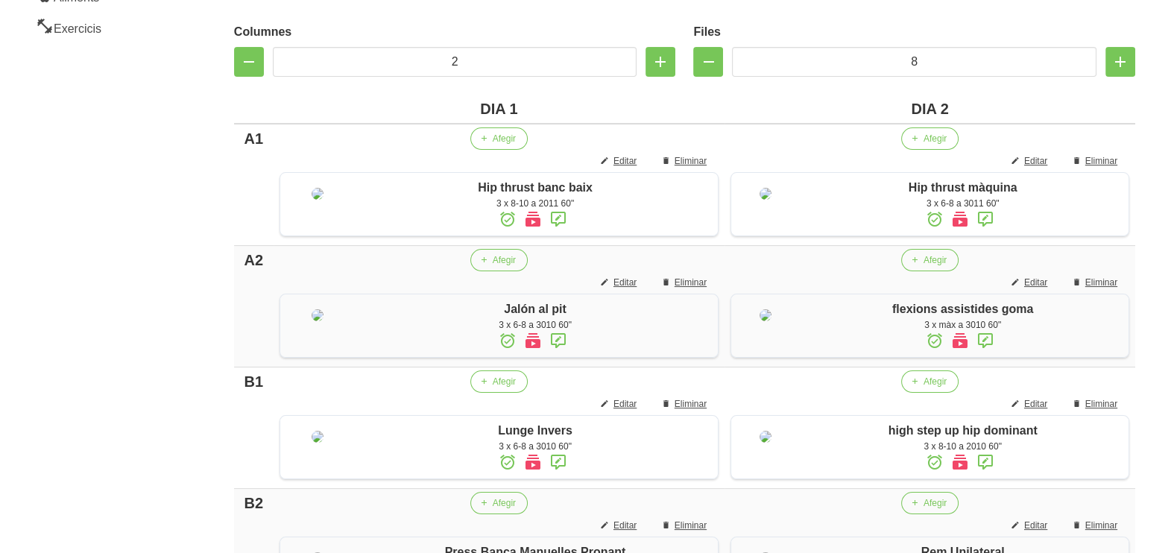
scroll to position [0, 0]
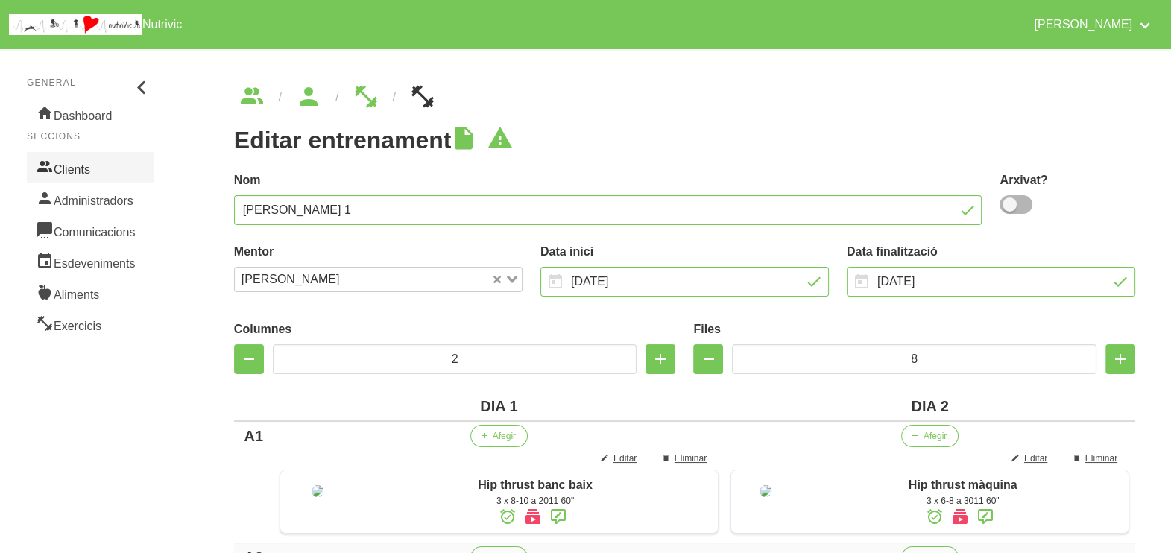
click at [95, 169] on link "Clients" at bounding box center [90, 167] width 127 height 31
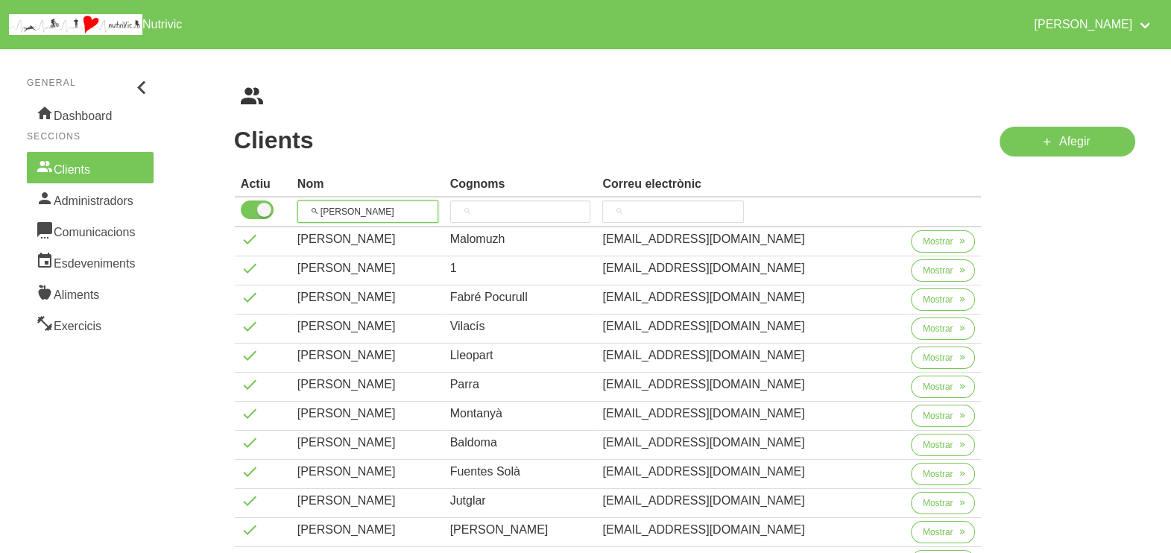
drag, startPoint x: 373, startPoint y: 207, endPoint x: 324, endPoint y: 203, distance: 49.4
click at [324, 203] on input "anna" at bounding box center [368, 212] width 141 height 22
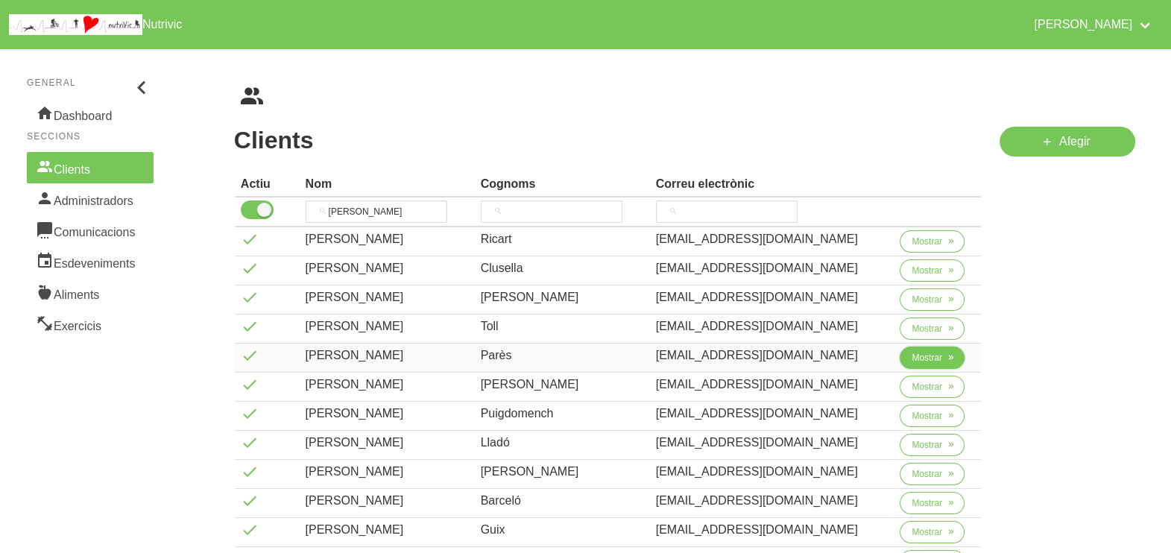
click at [904, 354] on button "Mostrar" at bounding box center [932, 358] width 65 height 22
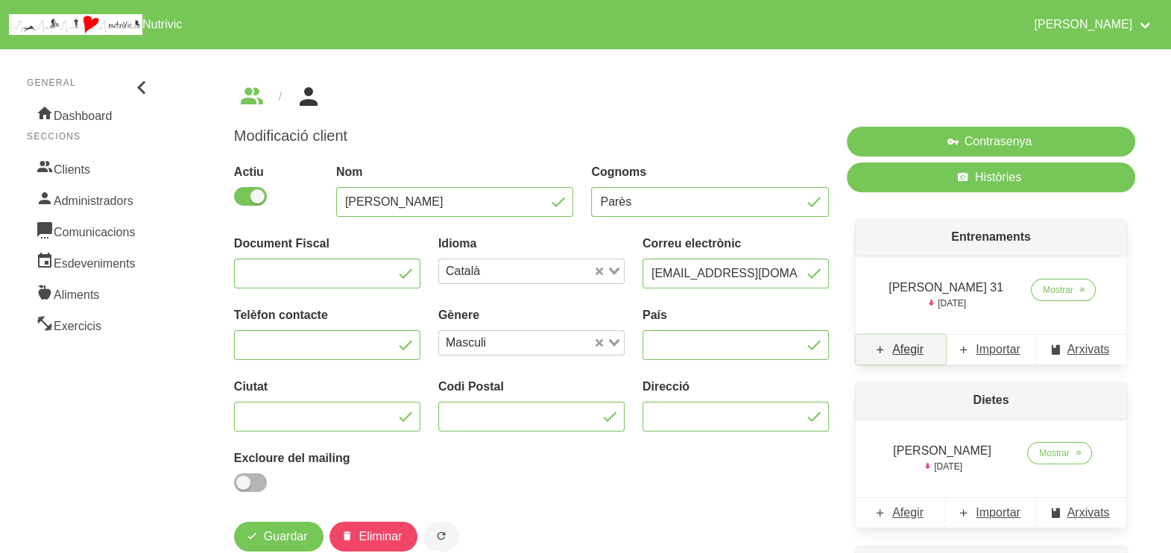
click at [914, 354] on span "Afegir" at bounding box center [908, 350] width 31 height 18
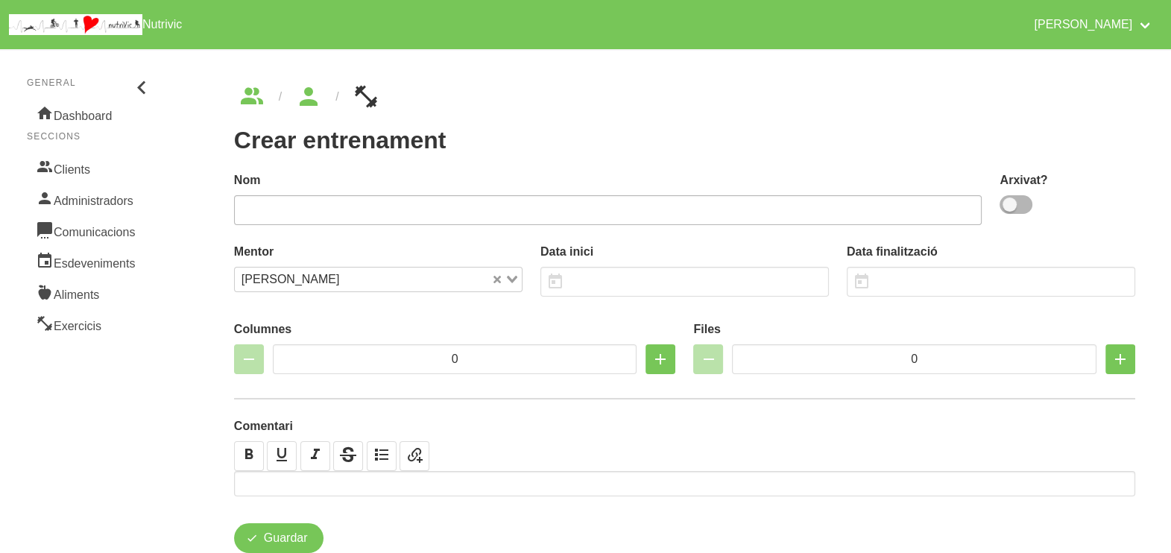
drag, startPoint x: 1018, startPoint y: 204, endPoint x: 850, endPoint y: 205, distance: 167.8
click at [1016, 205] on span at bounding box center [1016, 204] width 33 height 19
click at [1010, 205] on input "checkbox" at bounding box center [1005, 205] width 10 height 10
click at [833, 207] on input "text" at bounding box center [608, 210] width 749 height 30
drag, startPoint x: 657, startPoint y: 281, endPoint x: 652, endPoint y: 273, distance: 9.3
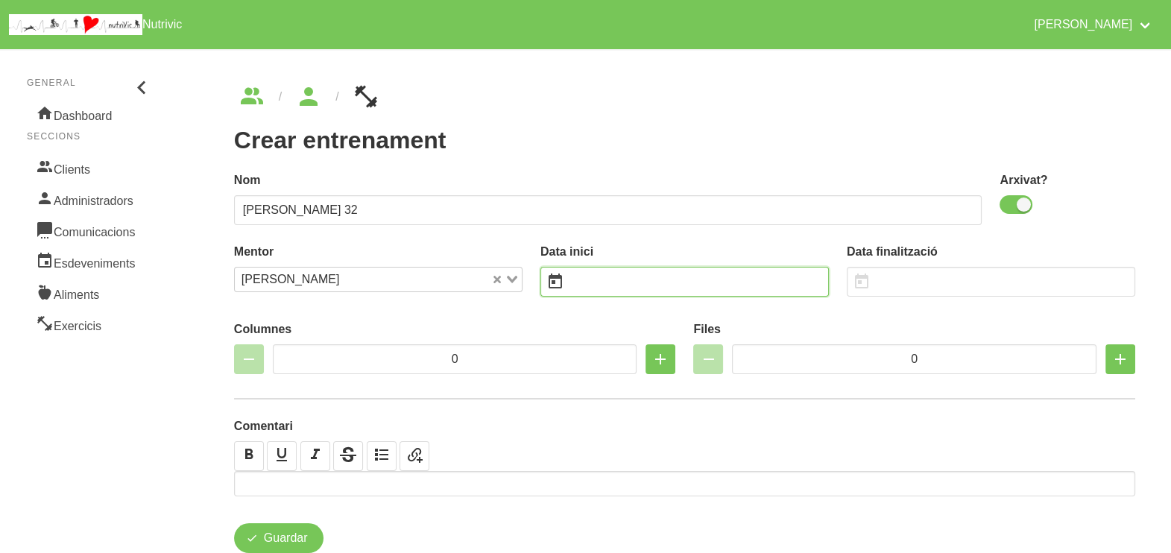
click at [657, 283] on input "text" at bounding box center [685, 282] width 289 height 30
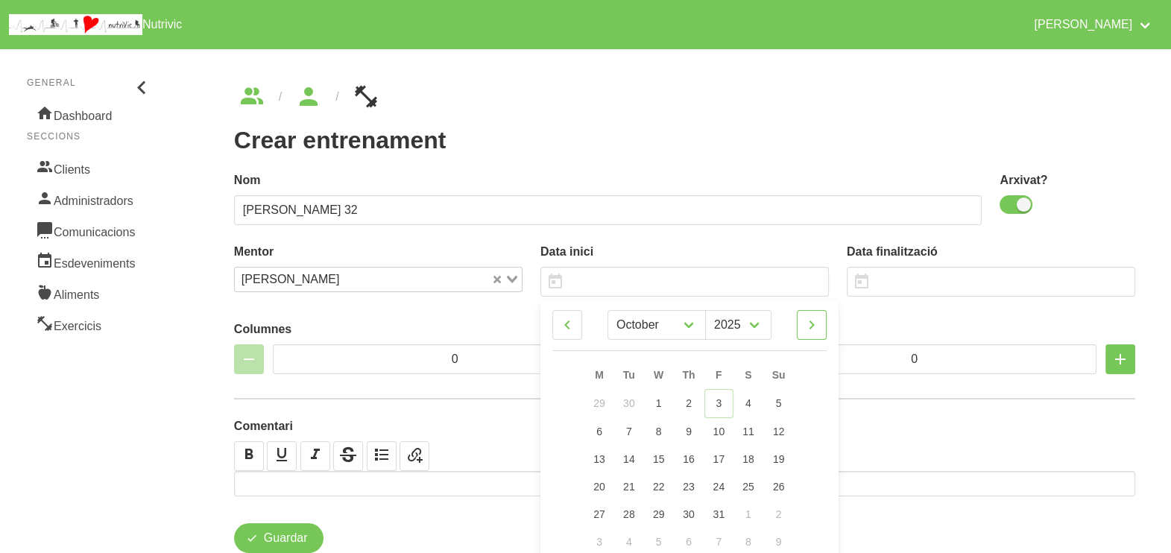
click at [818, 330] on icon at bounding box center [812, 325] width 18 height 27
click at [778, 460] on span "16" at bounding box center [779, 458] width 12 height 12
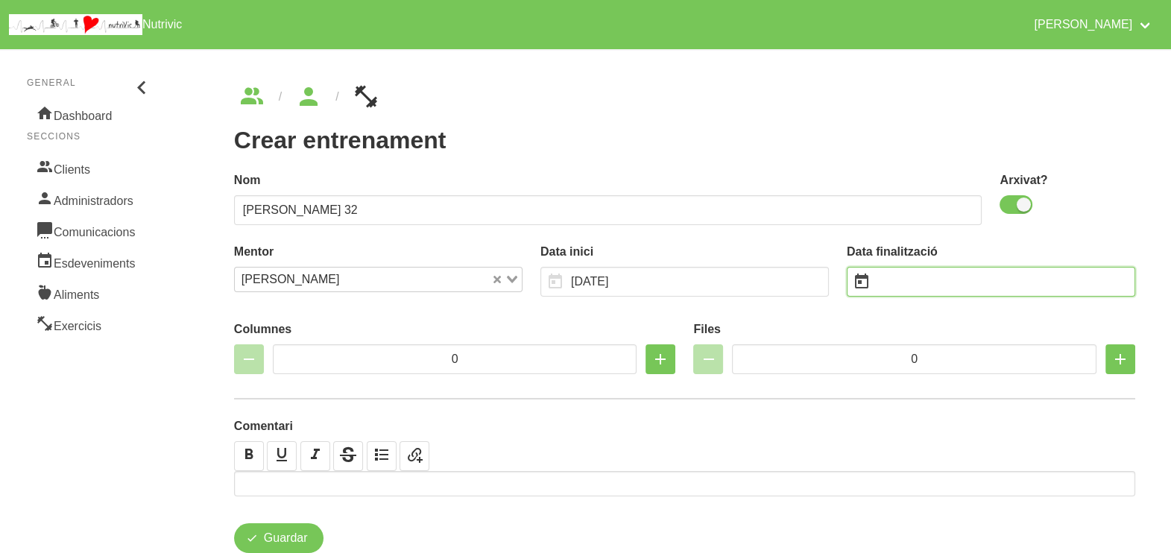
click at [909, 276] on input "text" at bounding box center [991, 282] width 289 height 30
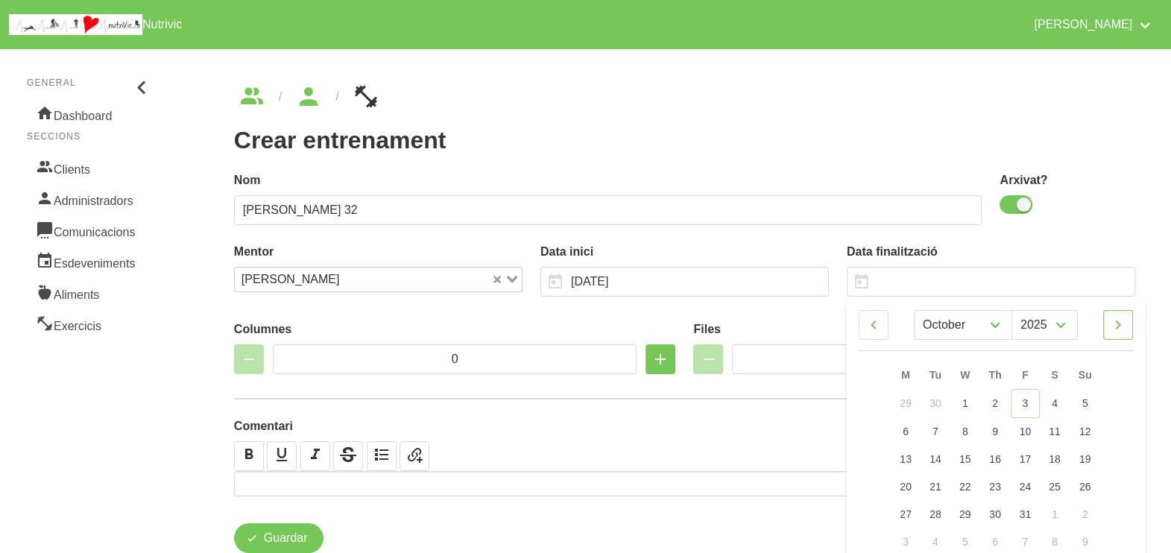
click at [1126, 330] on icon at bounding box center [1119, 325] width 18 height 27
click at [1089, 486] on span "28" at bounding box center [1086, 485] width 12 height 12
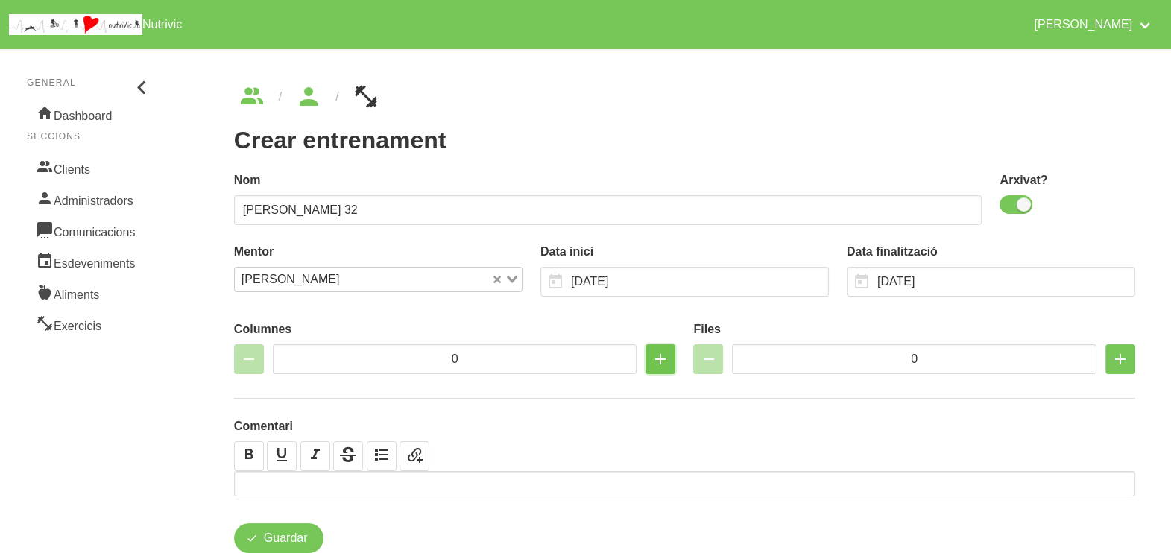
click at [663, 364] on icon "button" at bounding box center [661, 359] width 18 height 27
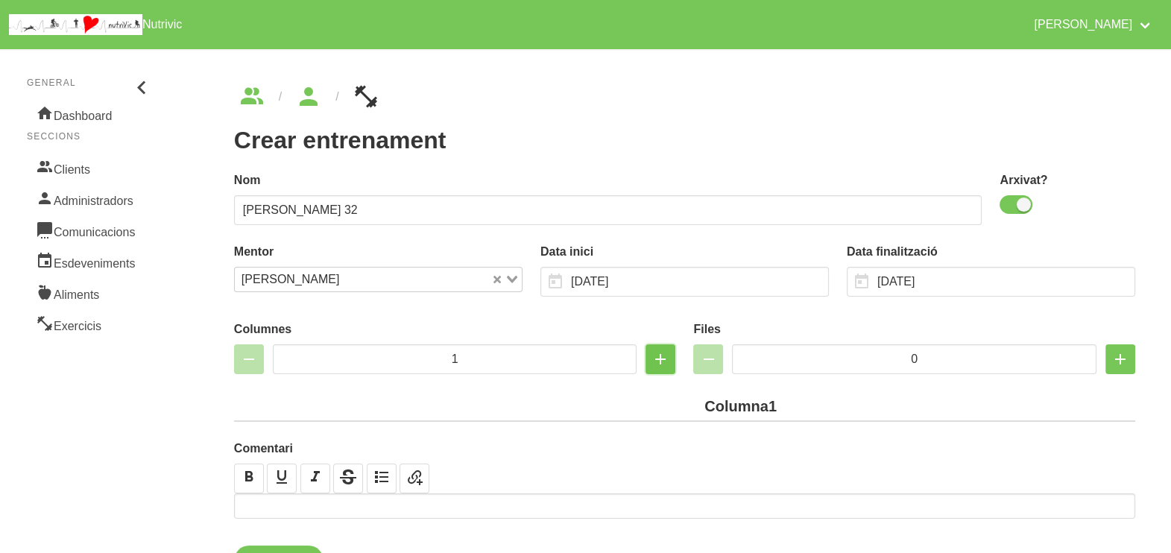
click at [663, 364] on icon "button" at bounding box center [661, 359] width 18 height 27
click at [662, 364] on icon "button" at bounding box center [661, 359] width 18 height 27
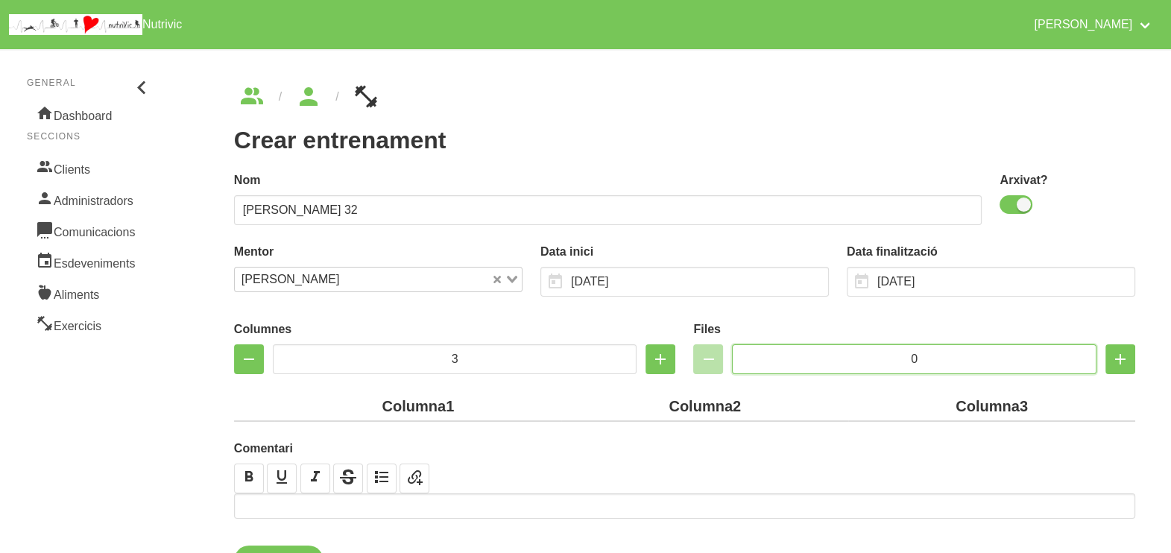
drag, startPoint x: 943, startPoint y: 354, endPoint x: 876, endPoint y: 353, distance: 67.1
click at [876, 353] on input "0" at bounding box center [914, 359] width 365 height 30
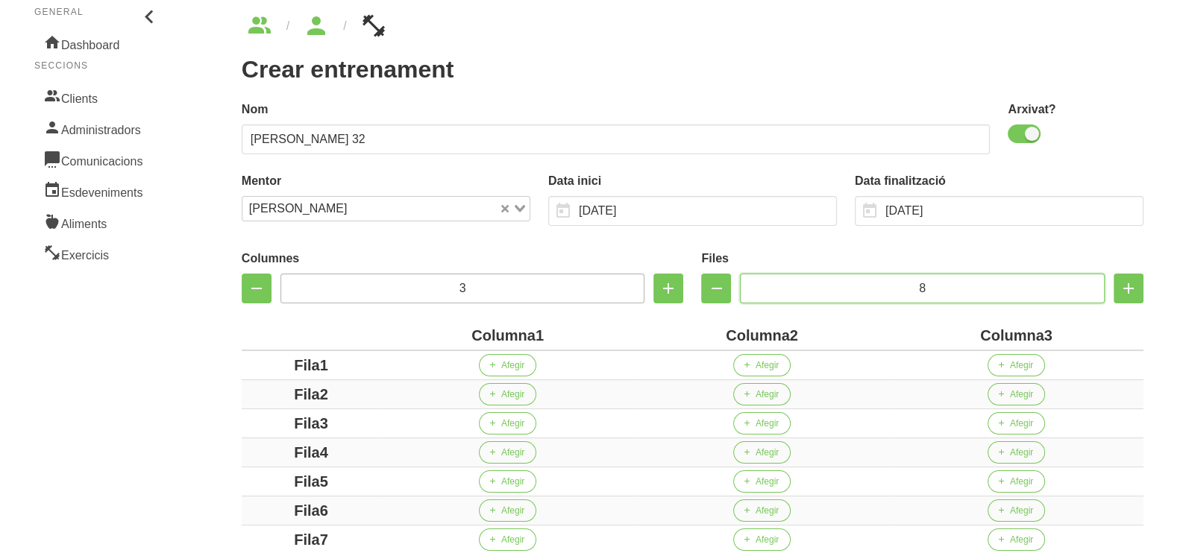
scroll to position [186, 0]
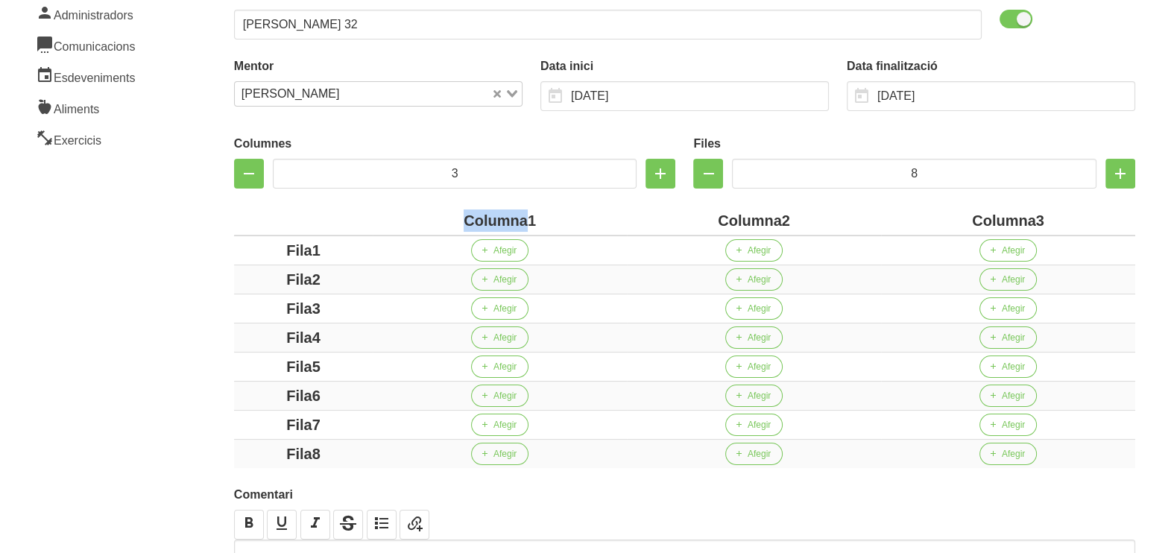
drag, startPoint x: 526, startPoint y: 214, endPoint x: 439, endPoint y: 214, distance: 87.2
click at [439, 214] on div "Columna1" at bounding box center [500, 221] width 242 height 22
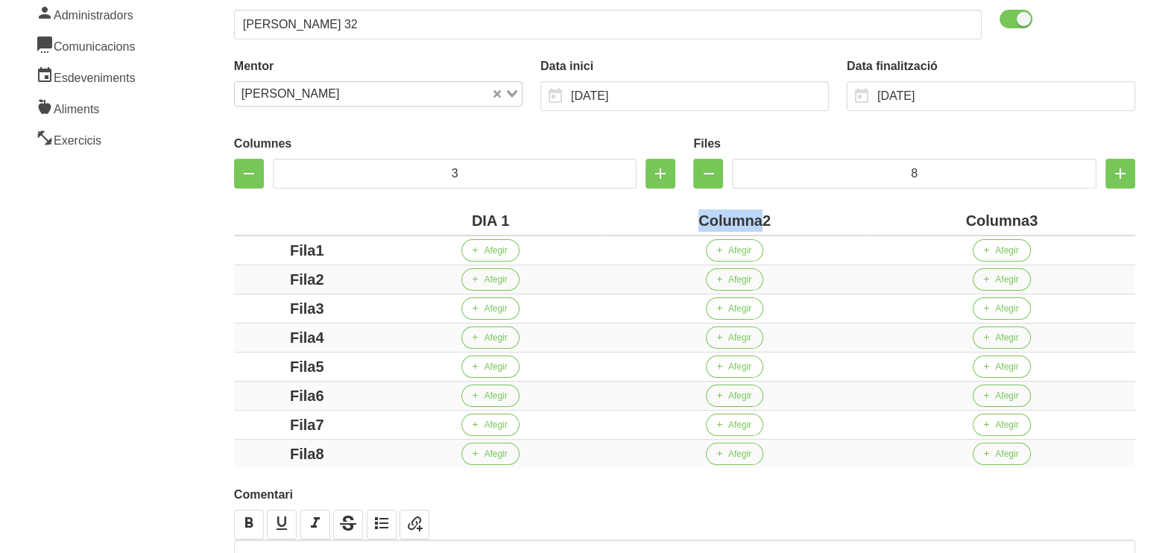
drag, startPoint x: 761, startPoint y: 218, endPoint x: 670, endPoint y: 214, distance: 91.8
click at [670, 214] on div "Columna2" at bounding box center [734, 221] width 255 height 22
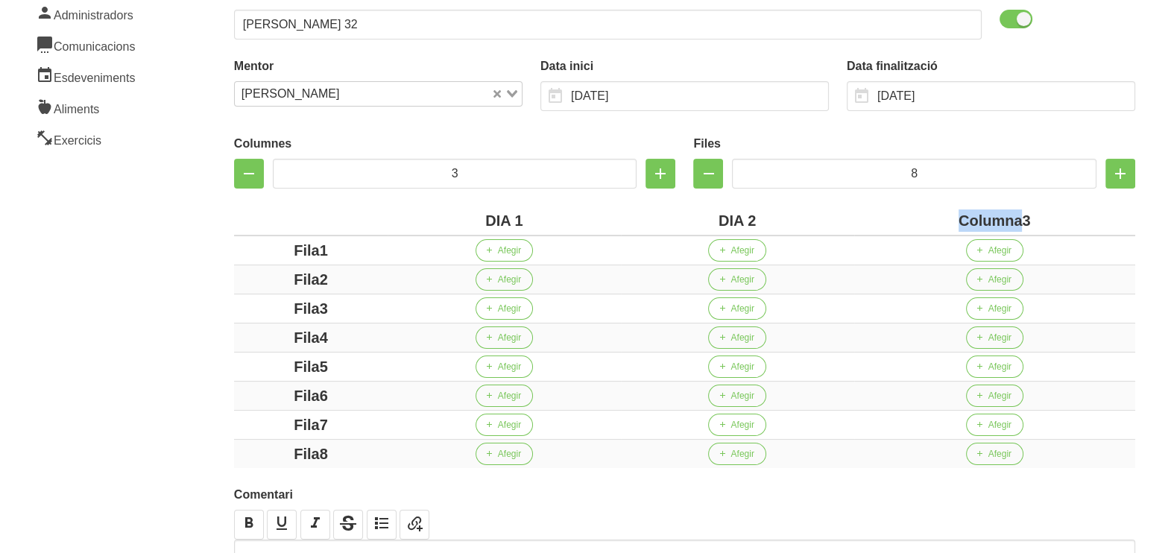
drag, startPoint x: 1022, startPoint y: 217, endPoint x: 916, endPoint y: 217, distance: 105.1
click at [916, 217] on div "Columna3" at bounding box center [994, 221] width 269 height 22
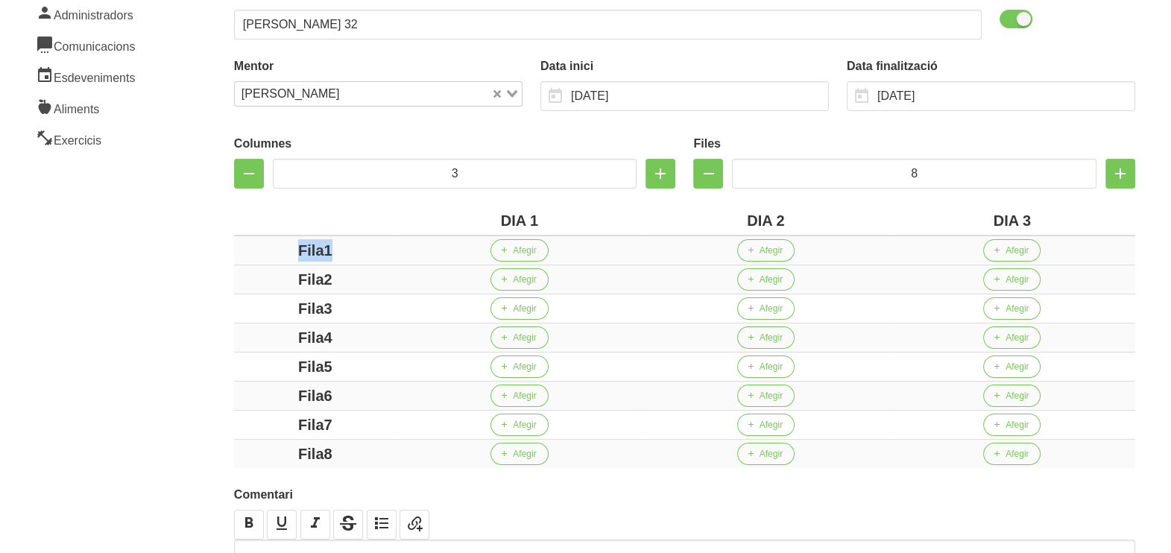
click at [283, 251] on div "Fila1" at bounding box center [315, 250] width 151 height 22
click at [262, 280] on div "Fila2" at bounding box center [315, 279] width 151 height 22
click at [286, 307] on div "Fila3" at bounding box center [315, 309] width 151 height 22
drag, startPoint x: 366, startPoint y: 326, endPoint x: 252, endPoint y: 328, distance: 114.1
click at [253, 328] on div "Fila4" at bounding box center [315, 338] width 151 height 22
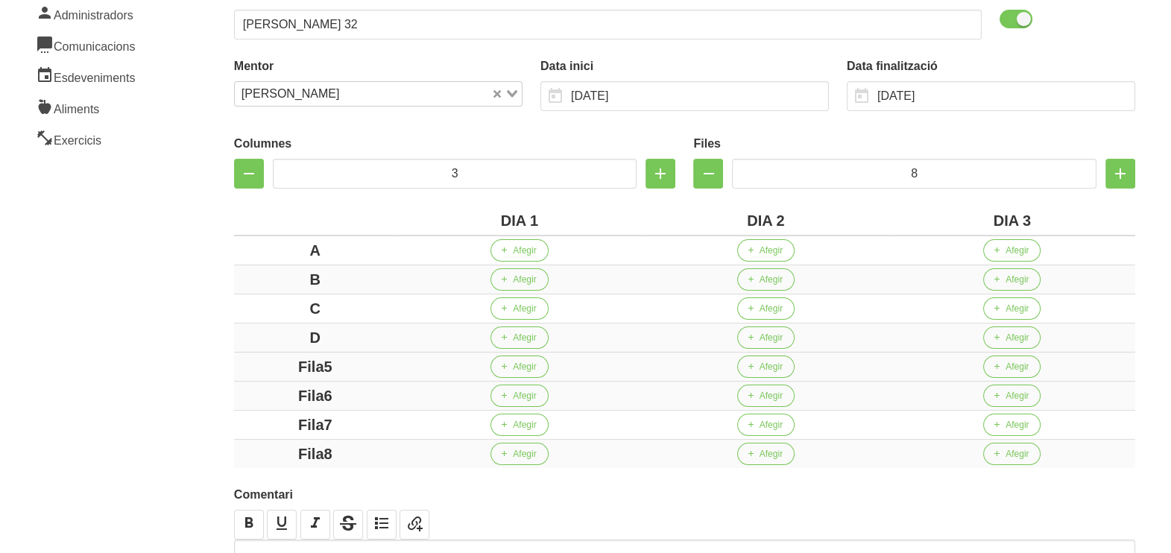
drag, startPoint x: 355, startPoint y: 368, endPoint x: 281, endPoint y: 365, distance: 73.9
click at [281, 365] on div "Fila5" at bounding box center [315, 367] width 151 height 22
drag, startPoint x: 358, startPoint y: 390, endPoint x: 283, endPoint y: 390, distance: 74.6
click at [283, 390] on div "Fila6" at bounding box center [315, 396] width 151 height 22
drag, startPoint x: 282, startPoint y: 418, endPoint x: 265, endPoint y: 419, distance: 16.5
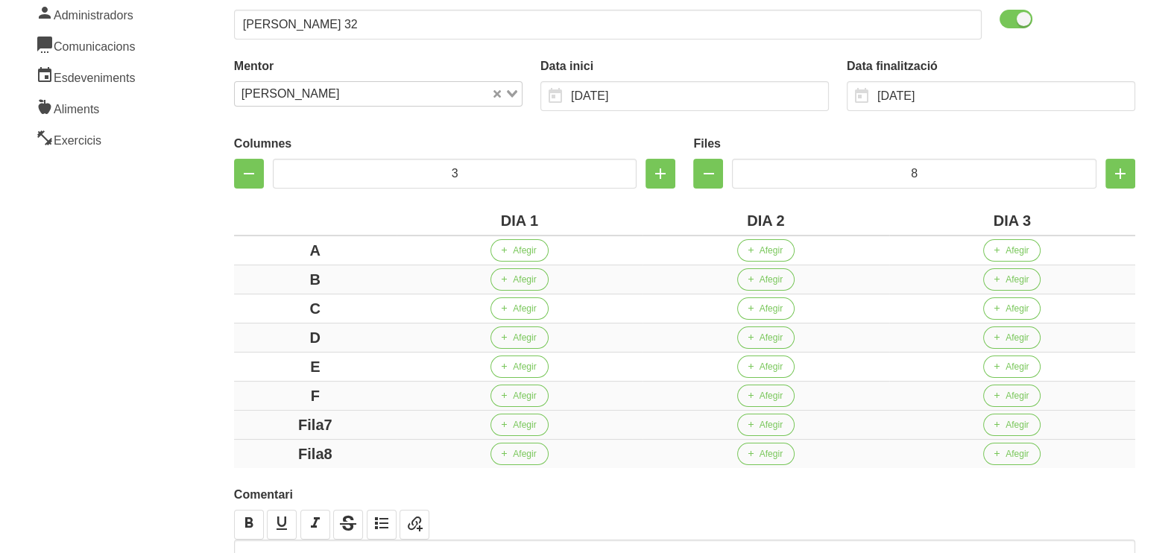
click at [265, 419] on div "Fila7" at bounding box center [315, 425] width 151 height 22
drag, startPoint x: 343, startPoint y: 452, endPoint x: 257, endPoint y: 447, distance: 86.6
click at [257, 447] on div "Fila8" at bounding box center [315, 454] width 151 height 22
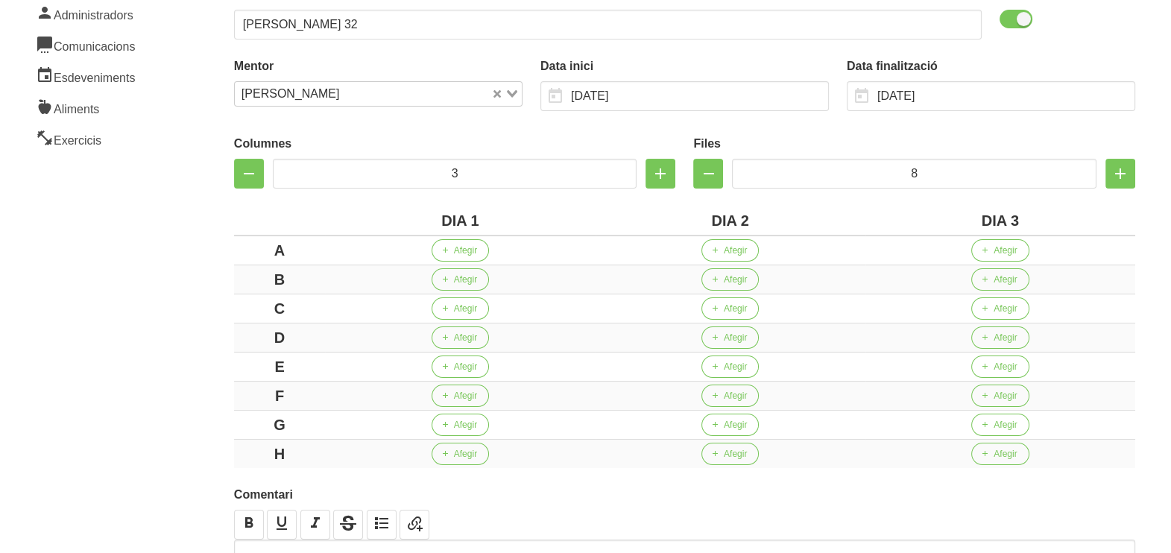
drag, startPoint x: 170, startPoint y: 395, endPoint x: 153, endPoint y: 375, distance: 26.4
click at [163, 386] on aside "General Dashboard Seccions Clients Administradors Comunicacions Esdeveniments A…" at bounding box center [90, 261] width 198 height 812
click at [459, 254] on span "Afegir" at bounding box center [465, 250] width 23 height 13
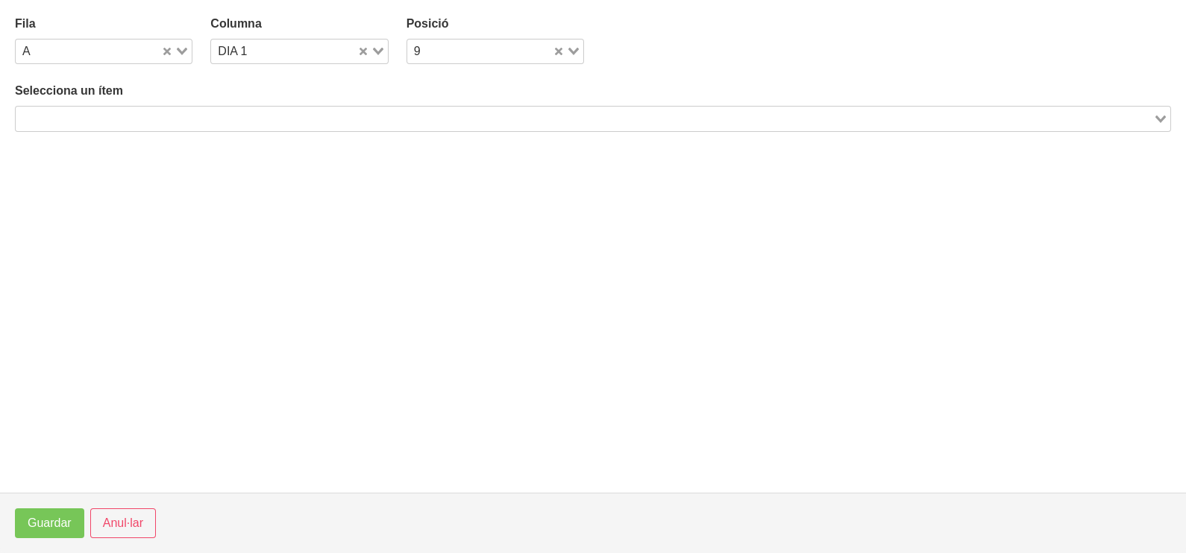
click at [235, 123] on input "Search for option" at bounding box center [584, 119] width 1134 height 18
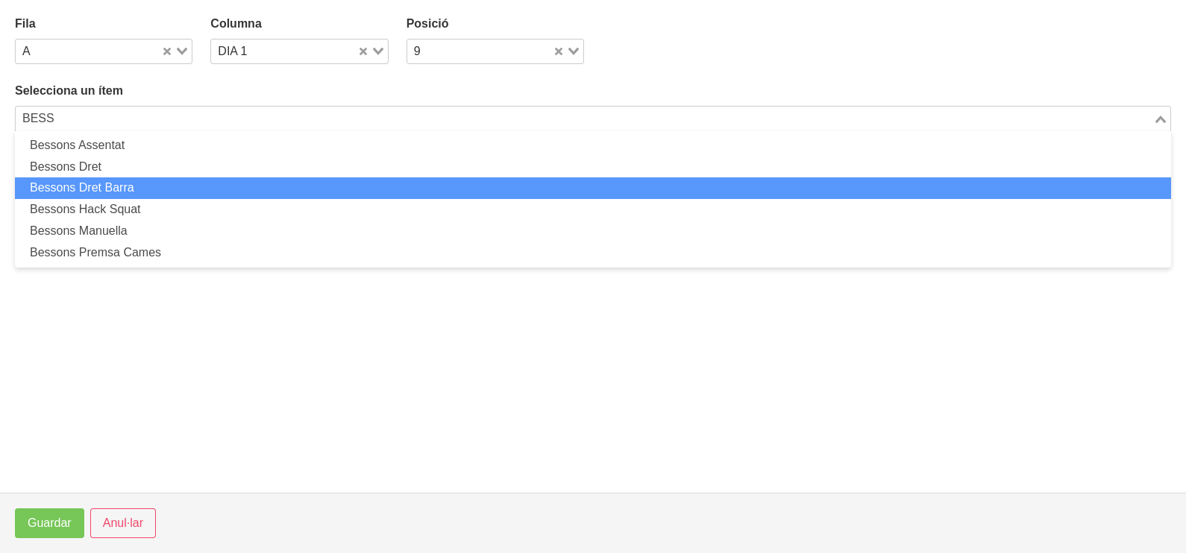
click at [169, 190] on li "Bessons Dret Barra" at bounding box center [593, 188] width 1156 height 22
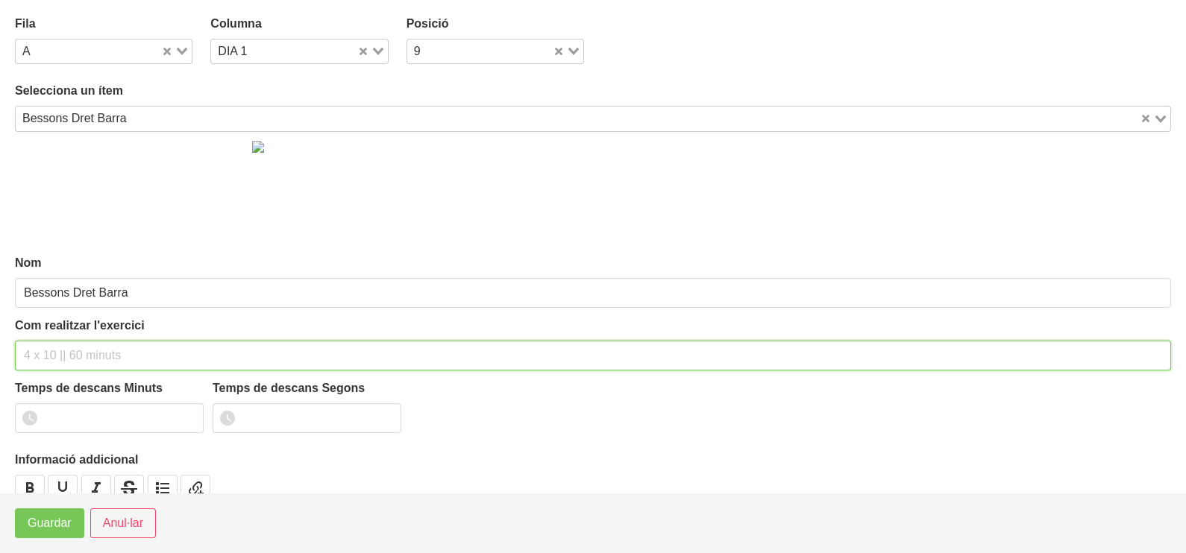
click at [86, 353] on input "text" at bounding box center [593, 356] width 1156 height 30
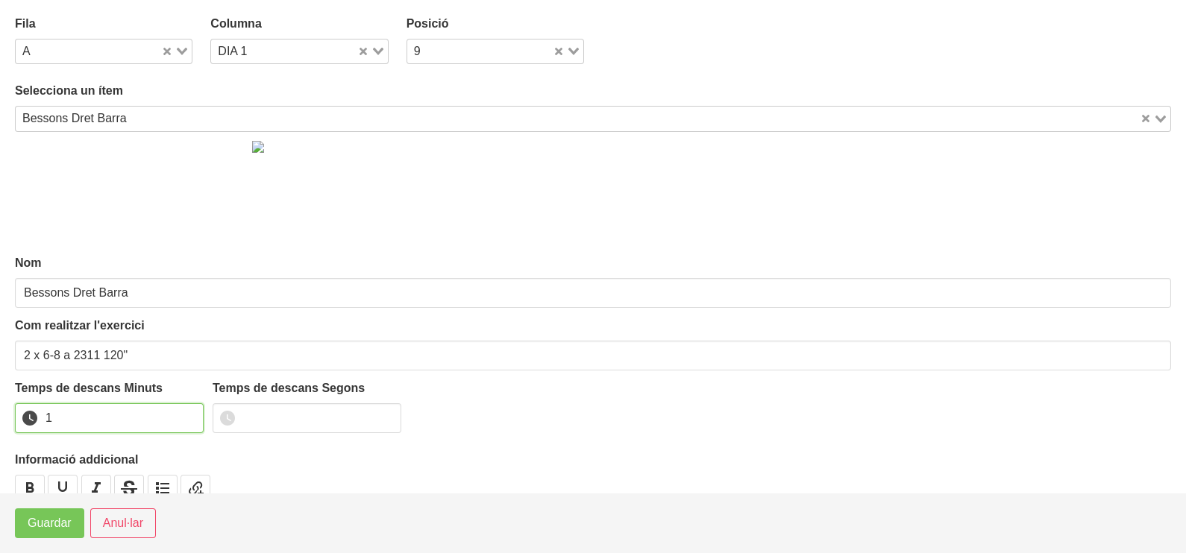
click at [189, 412] on input "1" at bounding box center [109, 418] width 189 height 30
drag, startPoint x: 189, startPoint y: 412, endPoint x: 92, endPoint y: 488, distance: 123.1
click at [175, 423] on input "2" at bounding box center [109, 418] width 189 height 30
click at [58, 530] on span "Guardar" at bounding box center [50, 524] width 44 height 18
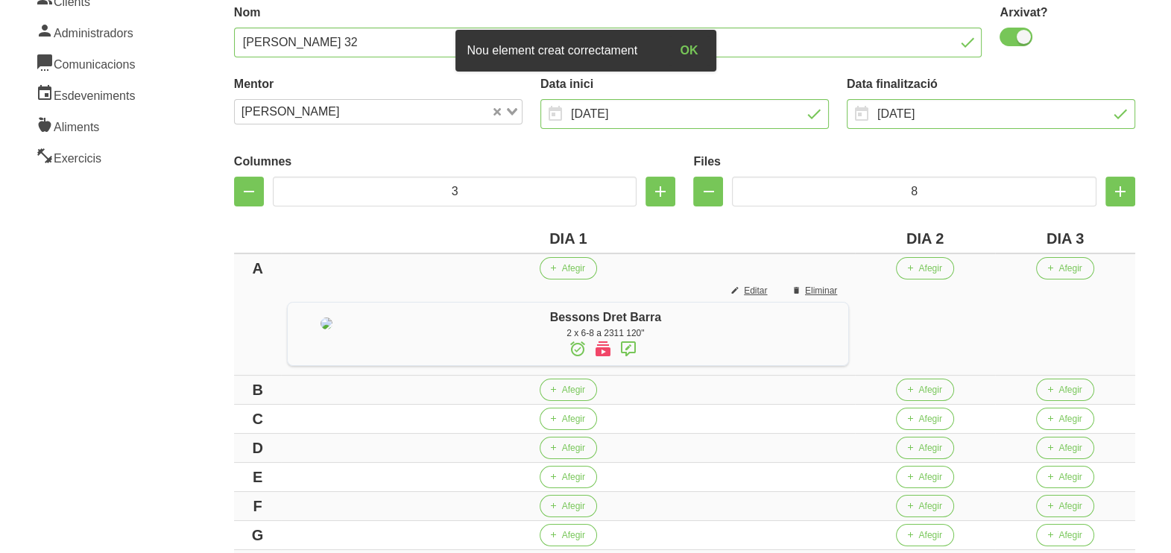
scroll to position [186, 0]
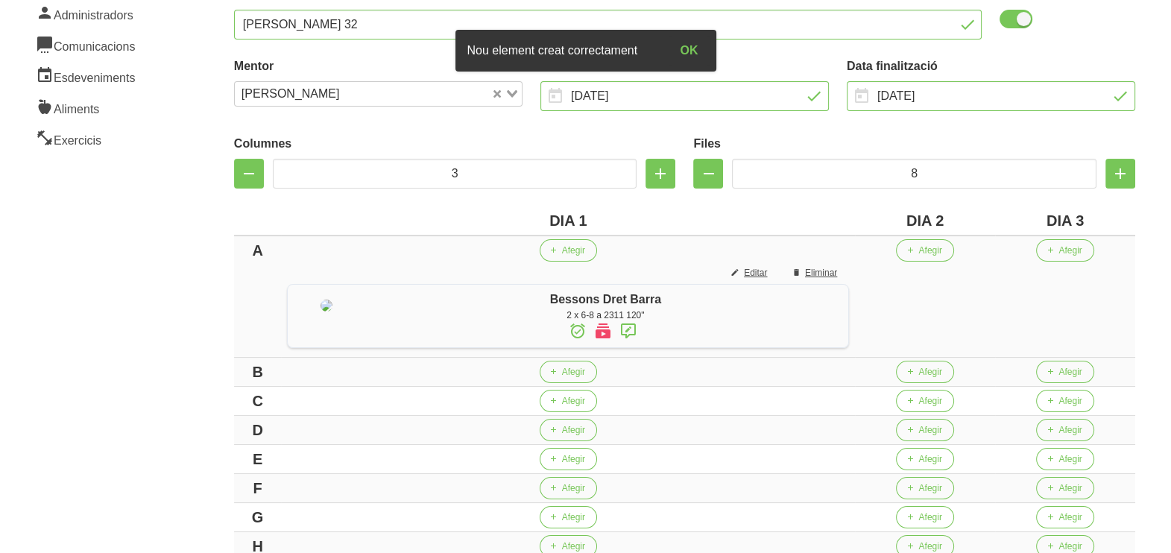
click at [638, 332] on icon at bounding box center [629, 331] width 18 height 27
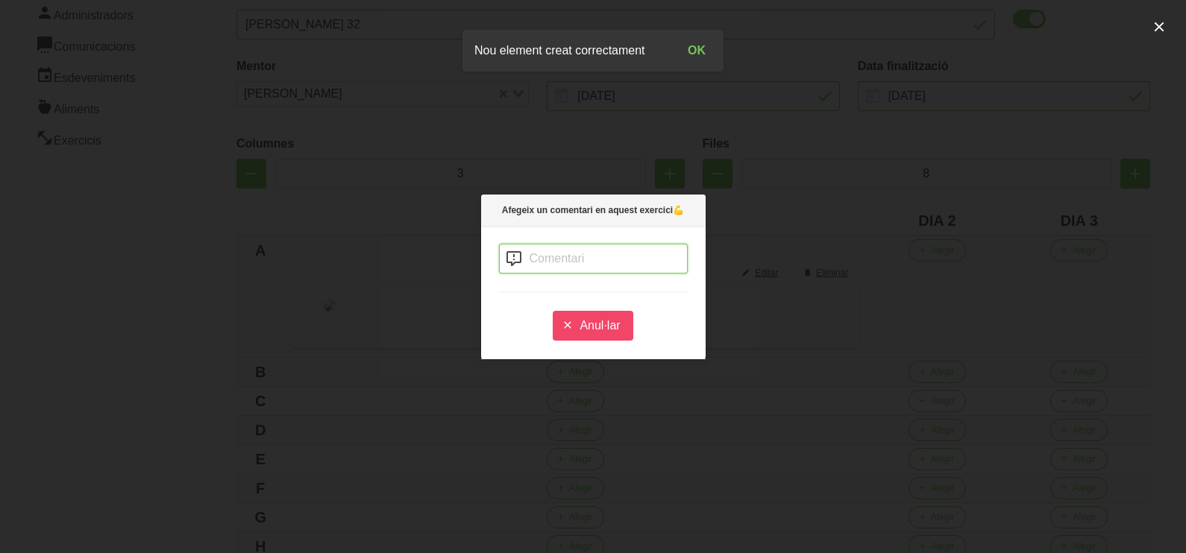
click at [544, 258] on input "text" at bounding box center [593, 259] width 189 height 30
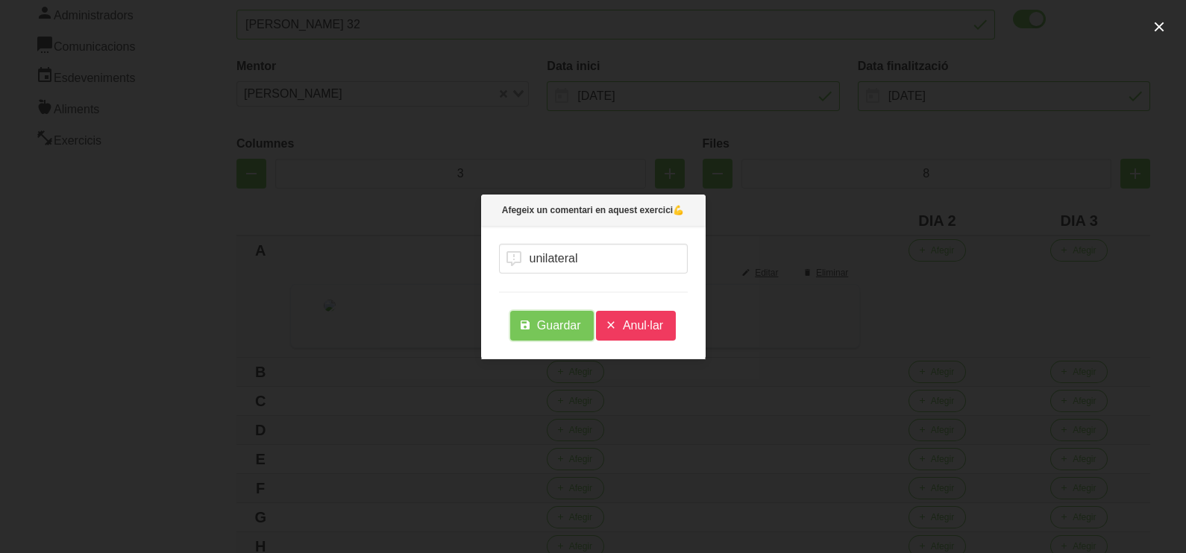
drag, startPoint x: 561, startPoint y: 330, endPoint x: 591, endPoint y: 331, distance: 29.1
click at [562, 331] on span "Guardar" at bounding box center [559, 326] width 44 height 18
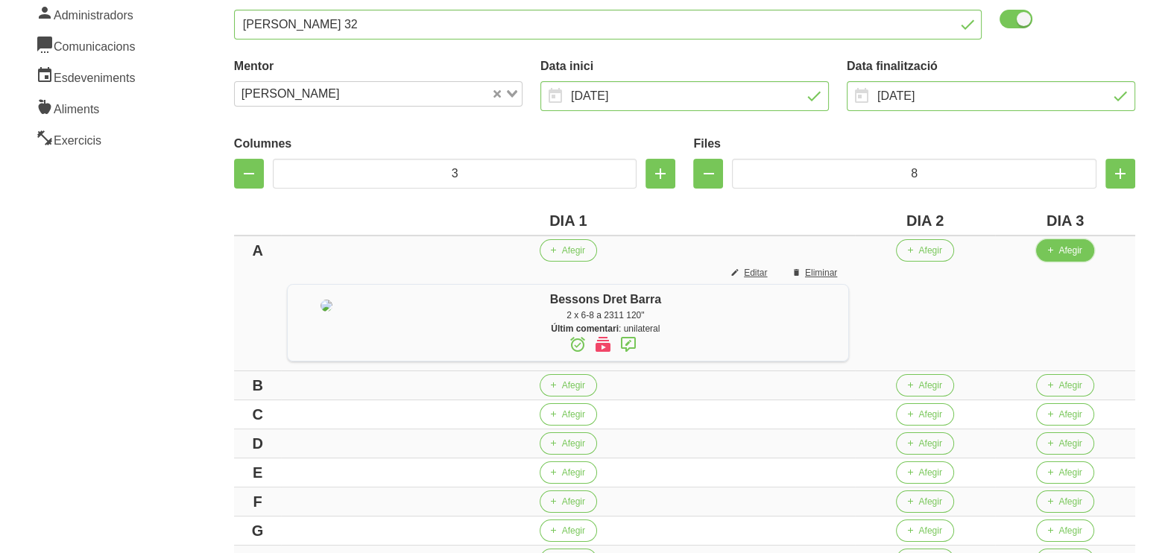
click at [1077, 247] on span "Afegir" at bounding box center [1070, 250] width 23 height 13
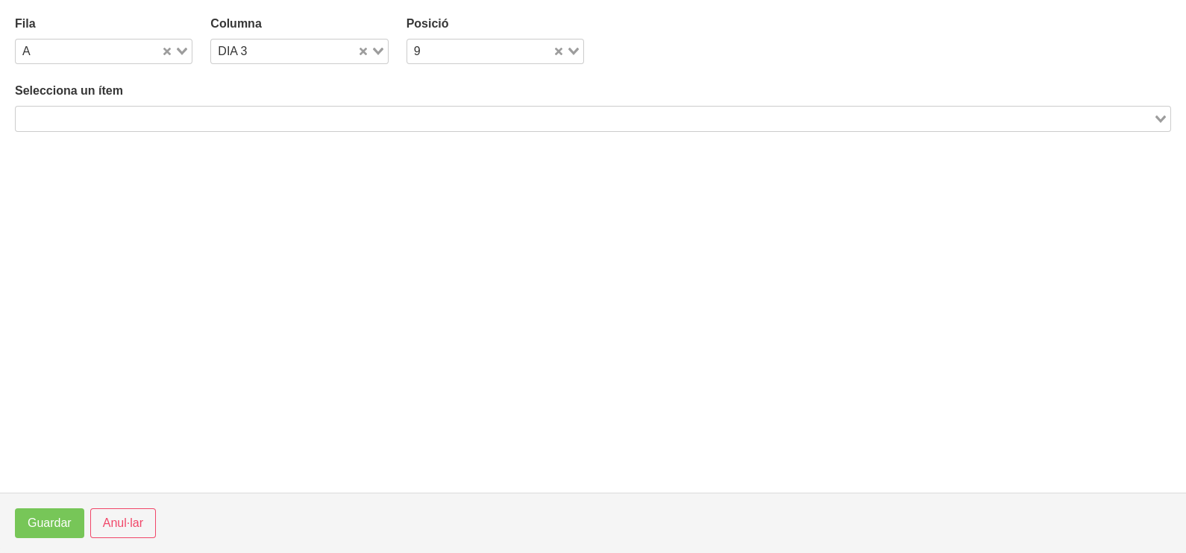
click at [281, 114] on input "Search for option" at bounding box center [584, 119] width 1134 height 18
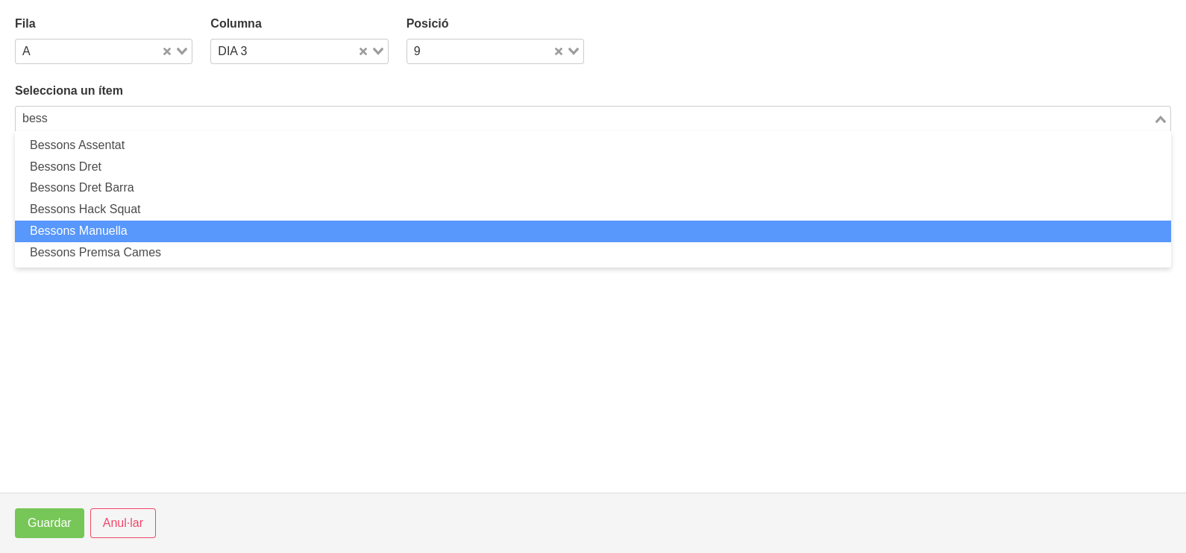
click at [172, 227] on li "Bessons Manuella" at bounding box center [593, 232] width 1156 height 22
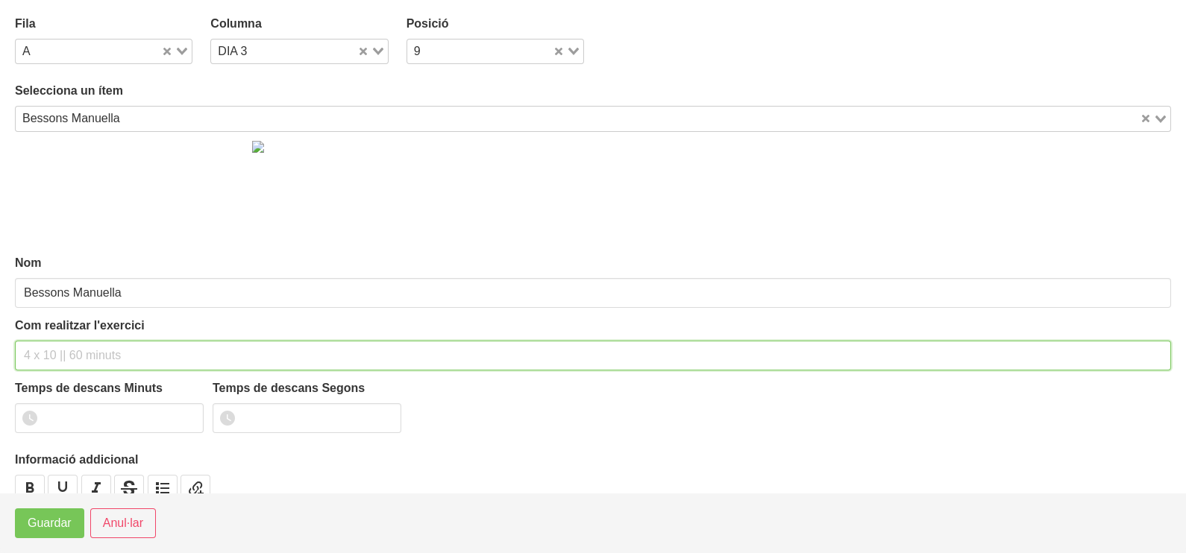
click at [56, 343] on input "text" at bounding box center [593, 356] width 1156 height 30
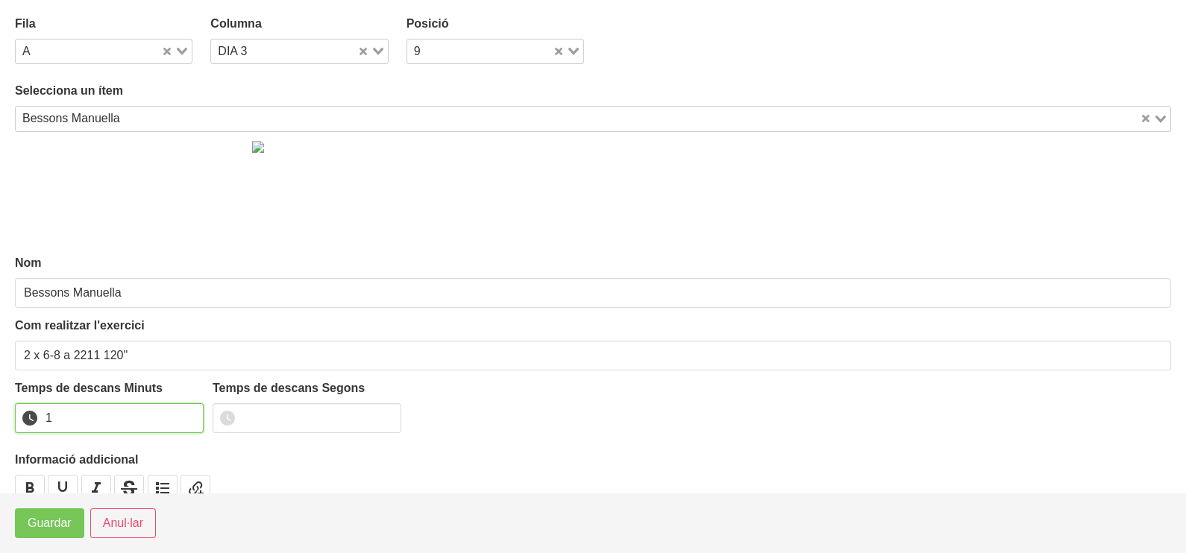
click at [189, 413] on input "1" at bounding box center [109, 418] width 189 height 30
drag, startPoint x: 189, startPoint y: 413, endPoint x: 156, endPoint y: 432, distance: 38.8
click at [182, 420] on input "2" at bounding box center [109, 418] width 189 height 30
click at [50, 529] on span "Guardar" at bounding box center [50, 524] width 44 height 18
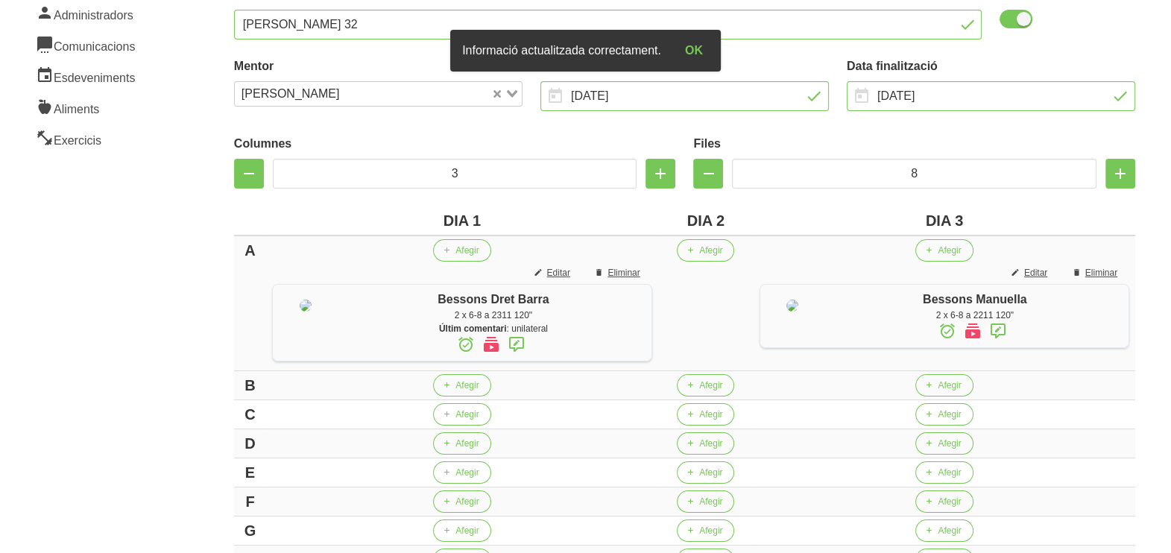
click at [995, 328] on icon at bounding box center [998, 331] width 18 height 27
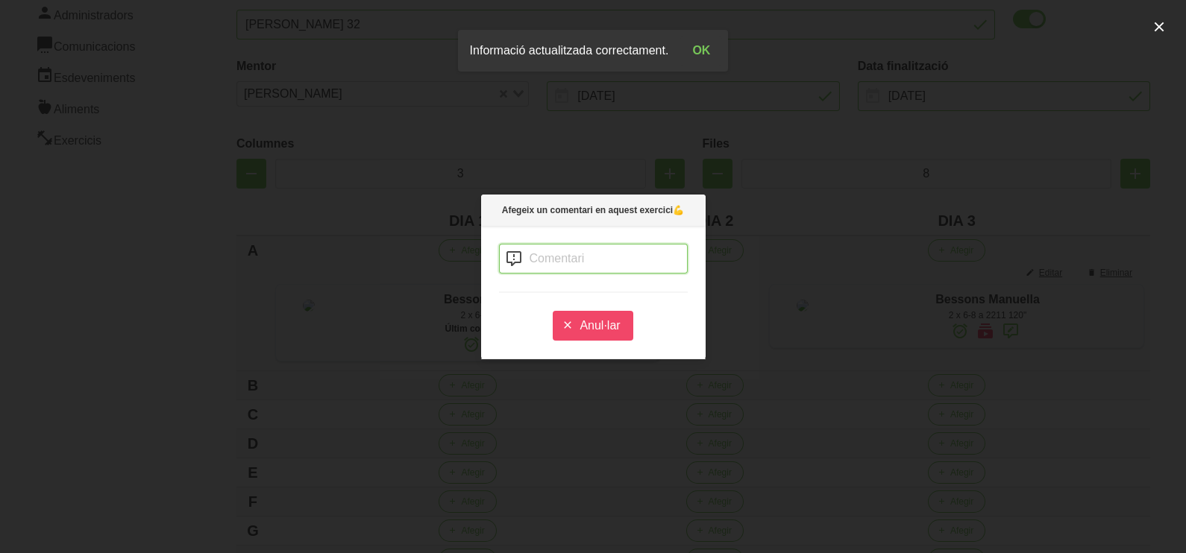
click at [556, 254] on input "text" at bounding box center [593, 259] width 189 height 30
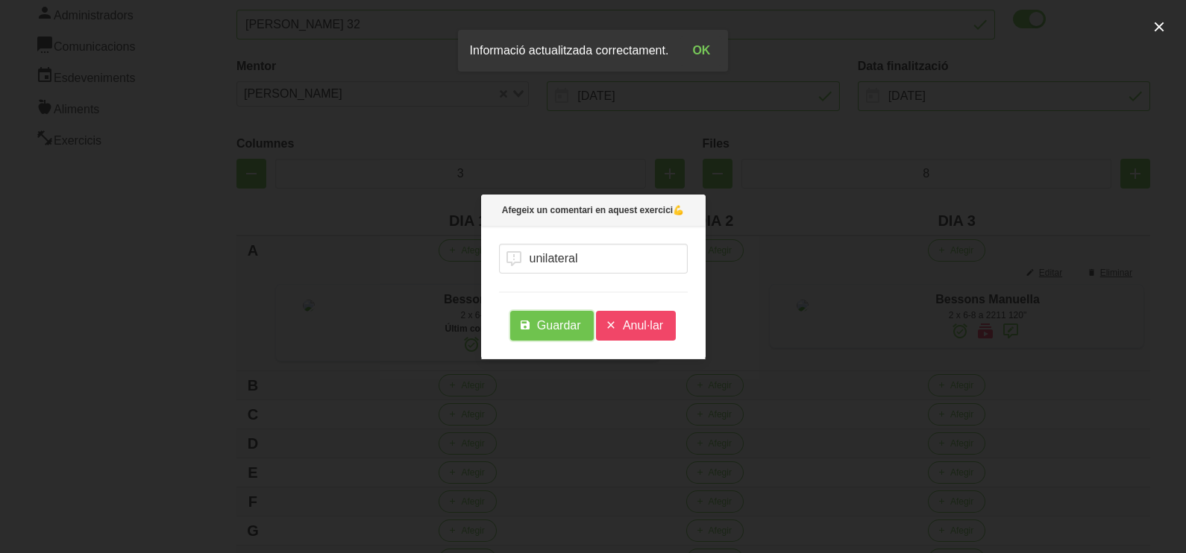
drag, startPoint x: 553, startPoint y: 328, endPoint x: 543, endPoint y: 334, distance: 12.0
click at [553, 328] on span "Guardar" at bounding box center [559, 326] width 44 height 18
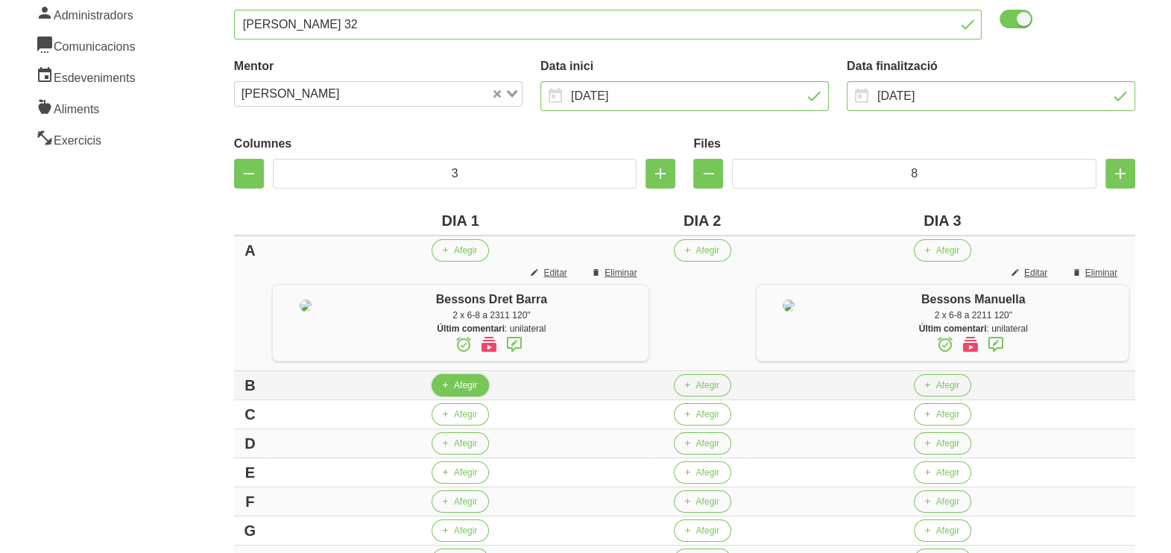
click at [456, 397] on button "Afegir" at bounding box center [460, 385] width 57 height 22
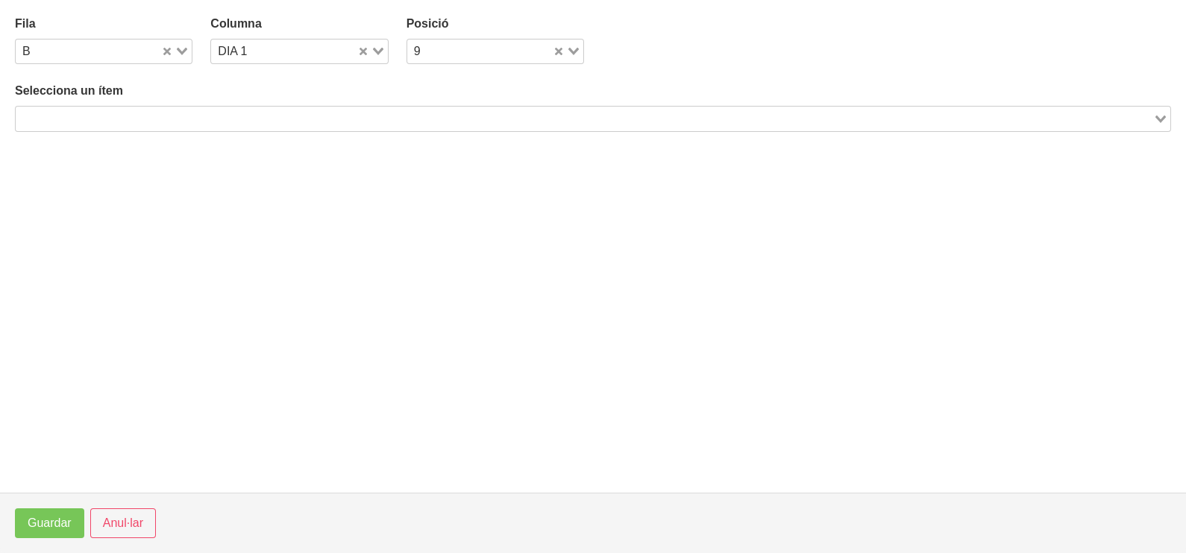
drag, startPoint x: 384, startPoint y: 48, endPoint x: 377, endPoint y: 56, distance: 11.1
click at [380, 53] on div "Loading..." at bounding box center [372, 50] width 31 height 21
drag, startPoint x: 287, startPoint y: 119, endPoint x: 188, endPoint y: 127, distance: 99.5
click at [286, 119] on li "DIA 3" at bounding box center [298, 121] width 177 height 22
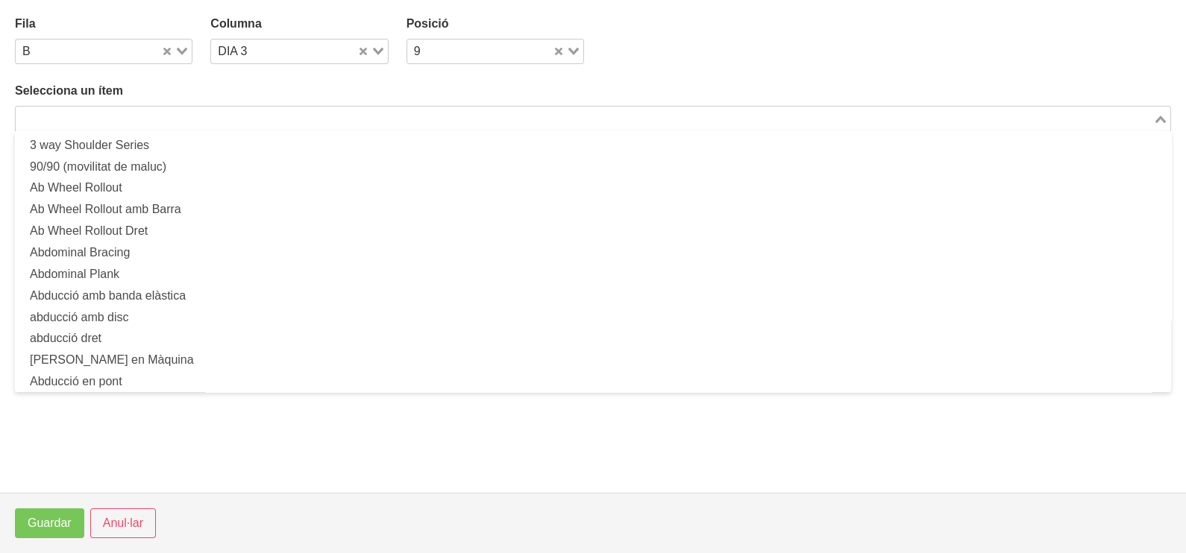
click at [169, 125] on input "Search for option" at bounding box center [584, 119] width 1134 height 18
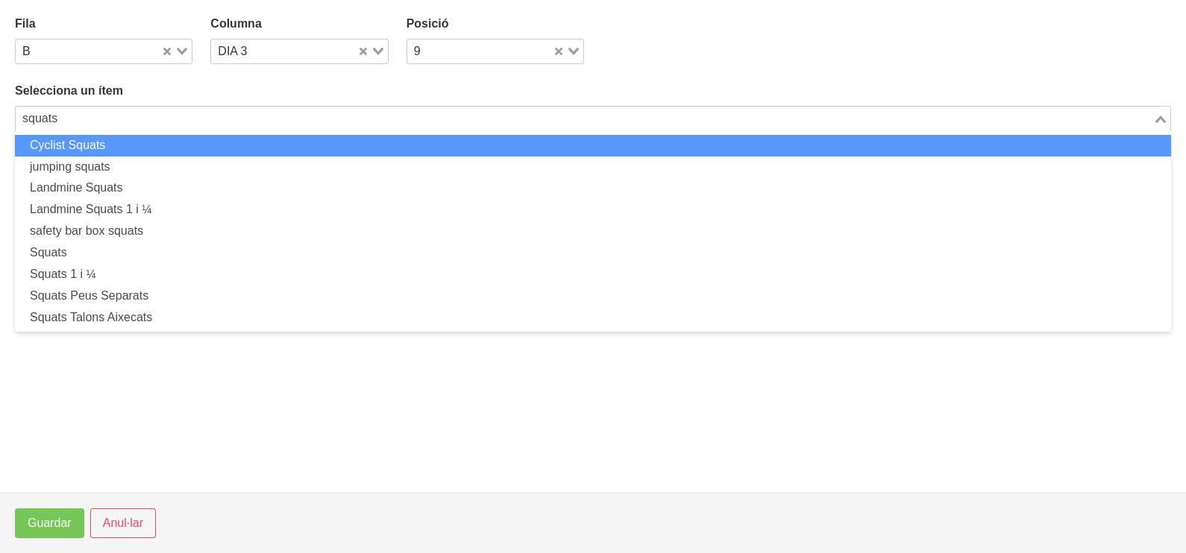
drag, startPoint x: 73, startPoint y: 118, endPoint x: 11, endPoint y: 119, distance: 61.9
click at [9, 119] on section "Fila B Loading... Columna DIA 3 Loading... Posició 9 Loading... Selecciona un í…" at bounding box center [593, 246] width 1186 height 493
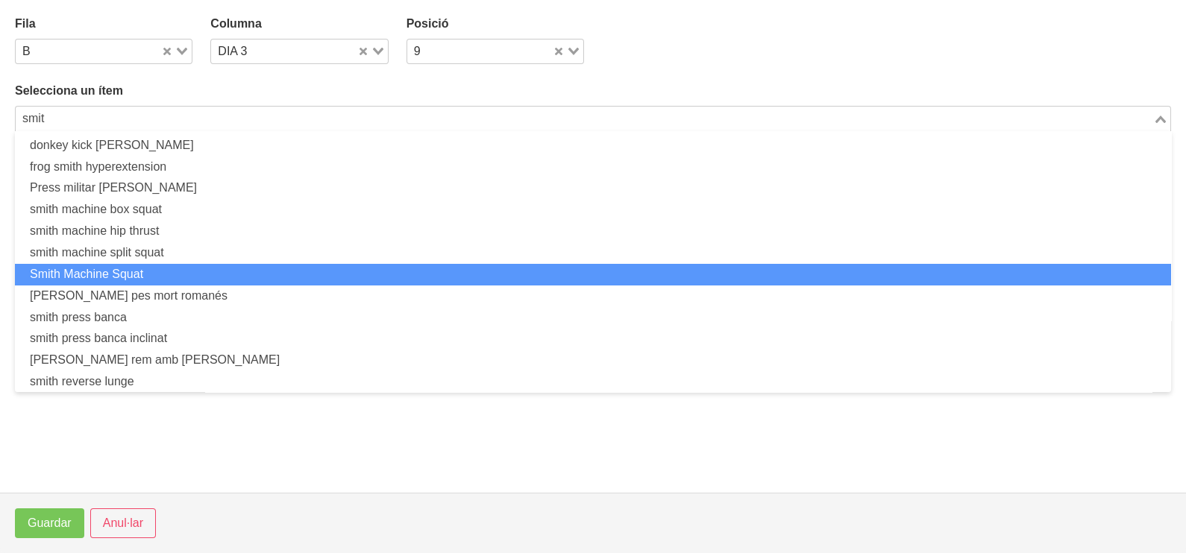
drag, startPoint x: 143, startPoint y: 277, endPoint x: 151, endPoint y: 279, distance: 8.5
click at [151, 279] on li "Smith Machine Squat" at bounding box center [593, 275] width 1156 height 22
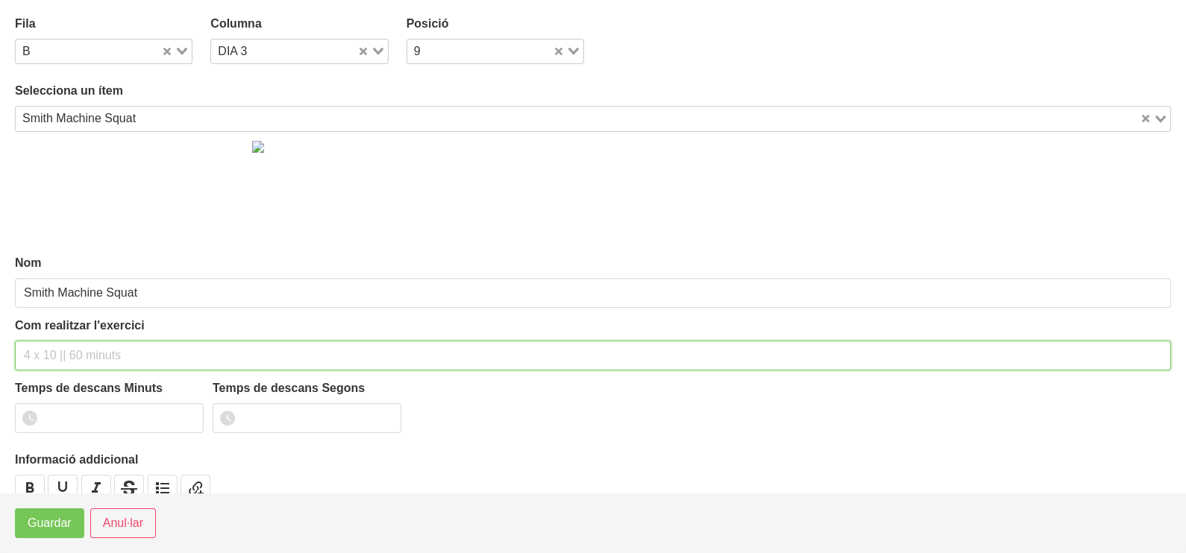
click at [74, 354] on input "text" at bounding box center [593, 356] width 1156 height 30
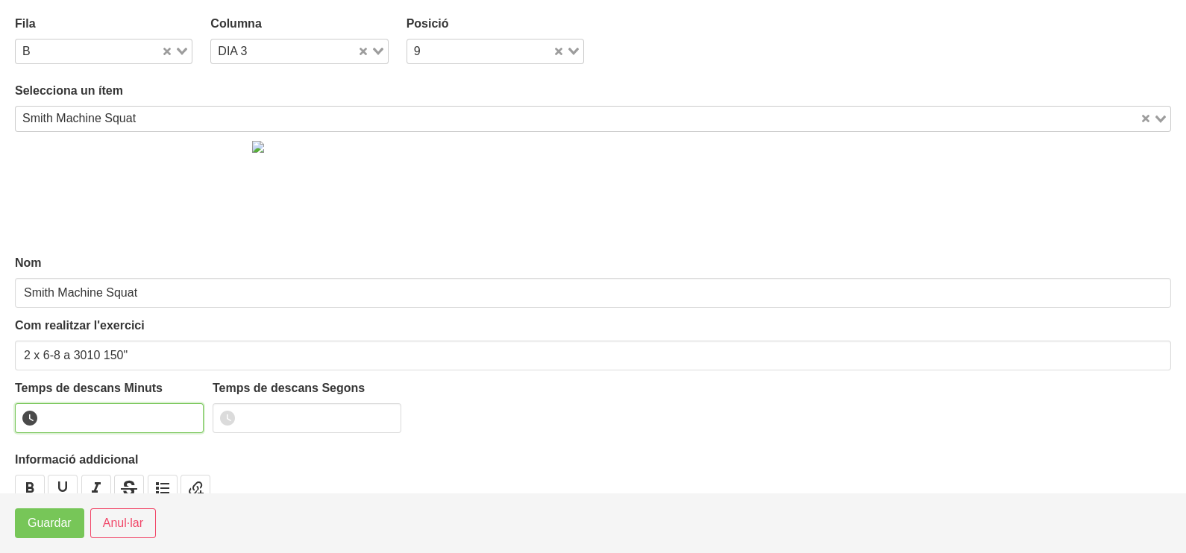
click at [96, 414] on input "number" at bounding box center [109, 418] width 189 height 30
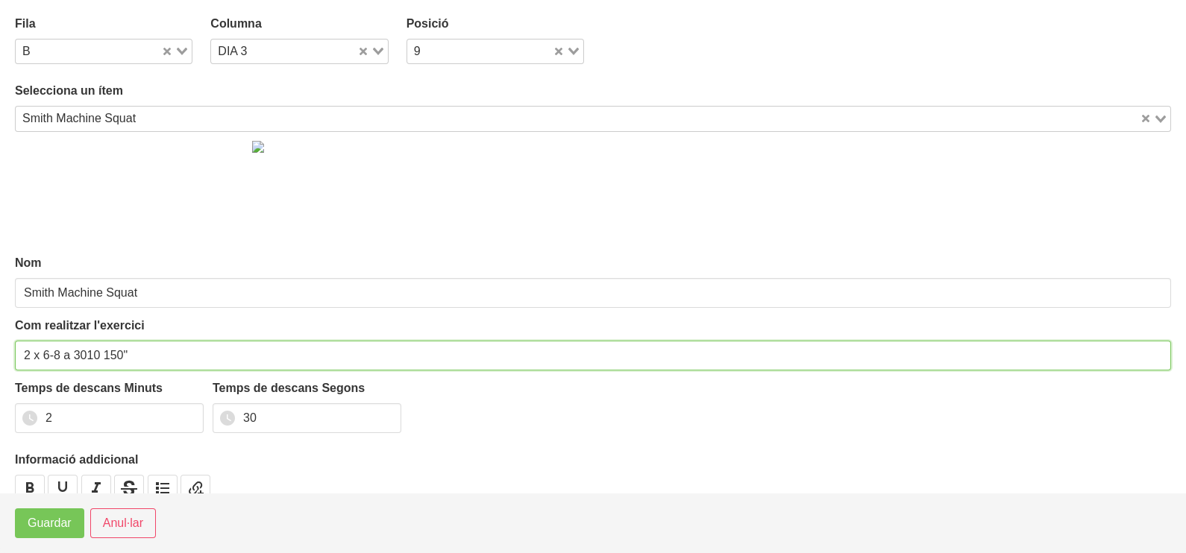
drag, startPoint x: 58, startPoint y: 355, endPoint x: 43, endPoint y: 356, distance: 15.7
click at [43, 356] on input "2 x 6-8 a 3010 150"" at bounding box center [593, 356] width 1156 height 30
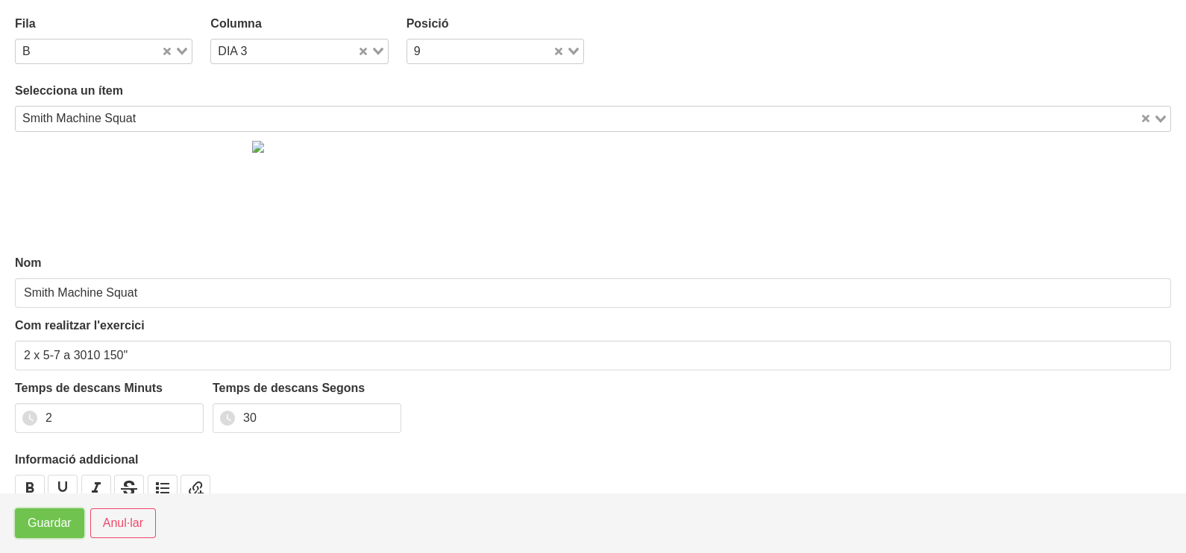
click at [59, 524] on span "Guardar" at bounding box center [50, 524] width 44 height 18
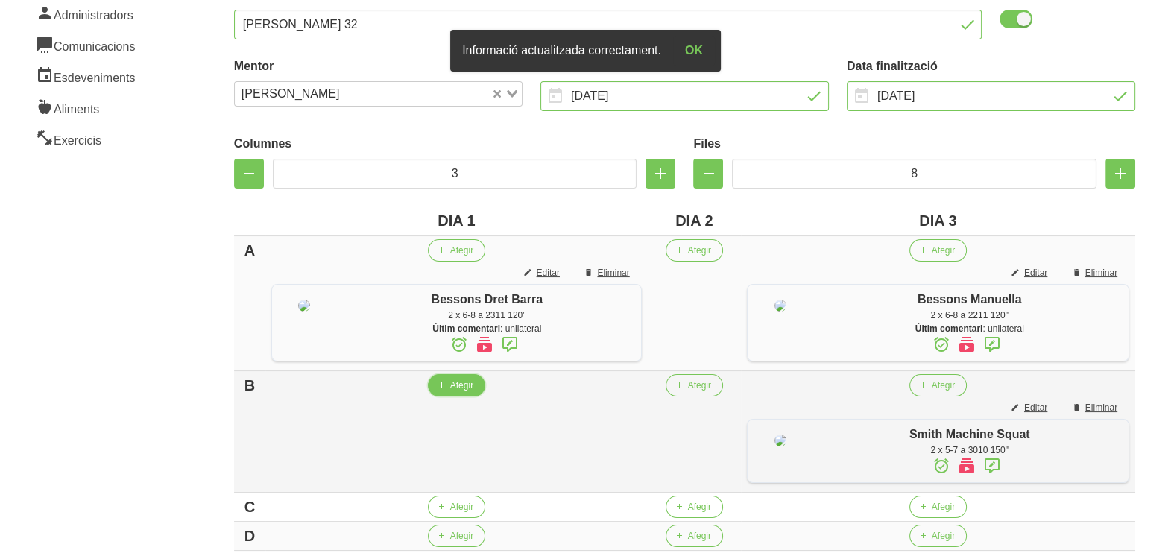
click at [448, 392] on span "button" at bounding box center [441, 385] width 13 height 13
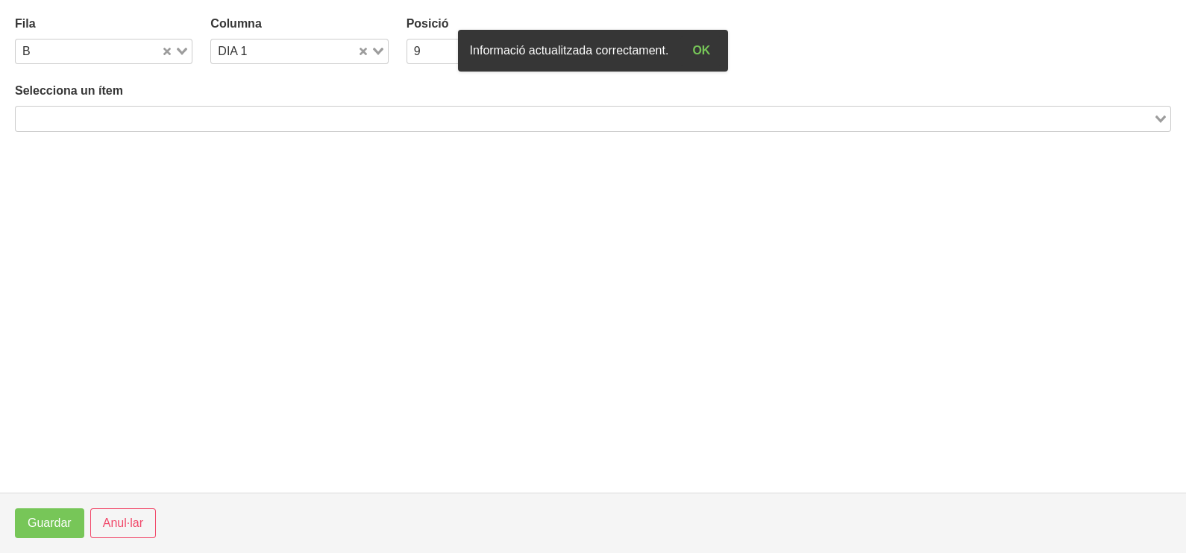
drag, startPoint x: 198, startPoint y: 119, endPoint x: 201, endPoint y: 101, distance: 19.0
click at [198, 116] on input "Search for option" at bounding box center [584, 119] width 1134 height 18
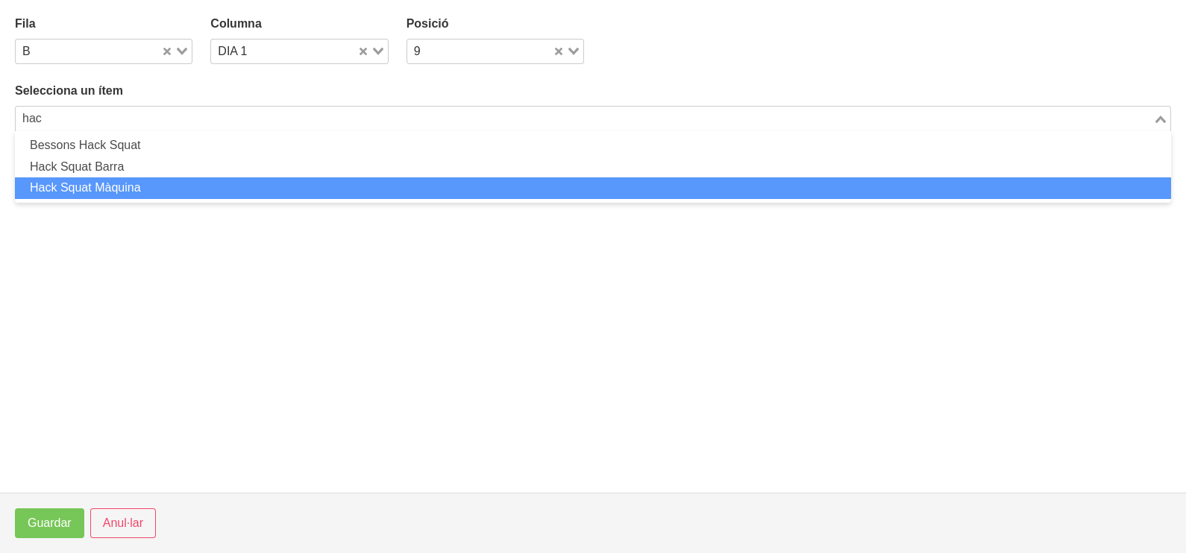
click at [163, 188] on li "Hack Squat Màquina" at bounding box center [593, 188] width 1156 height 22
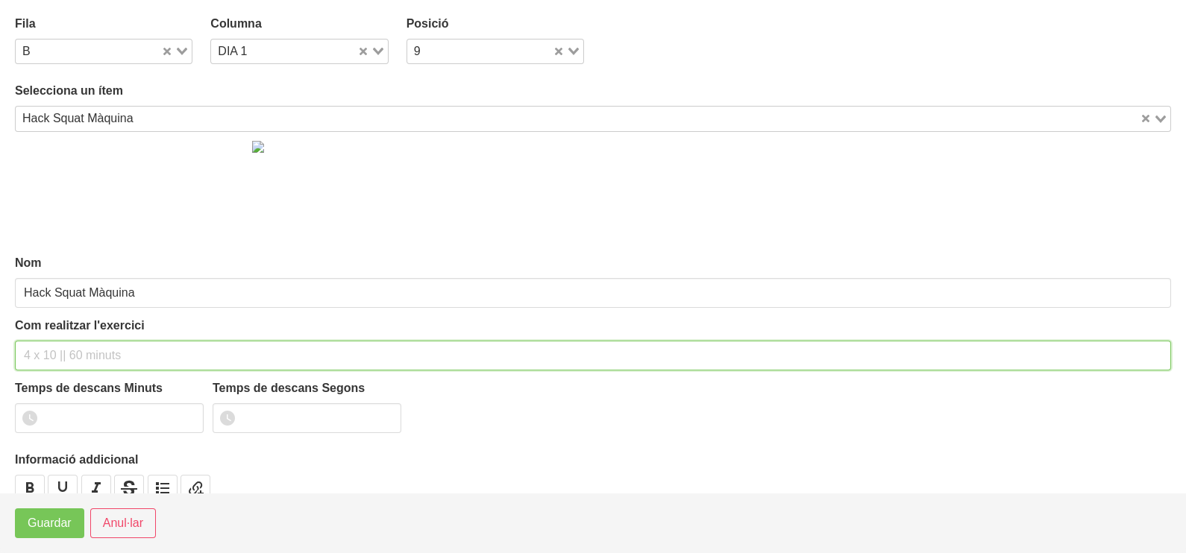
drag, startPoint x: 62, startPoint y: 346, endPoint x: 75, endPoint y: 261, distance: 85.9
click at [63, 344] on input "text" at bounding box center [593, 356] width 1156 height 30
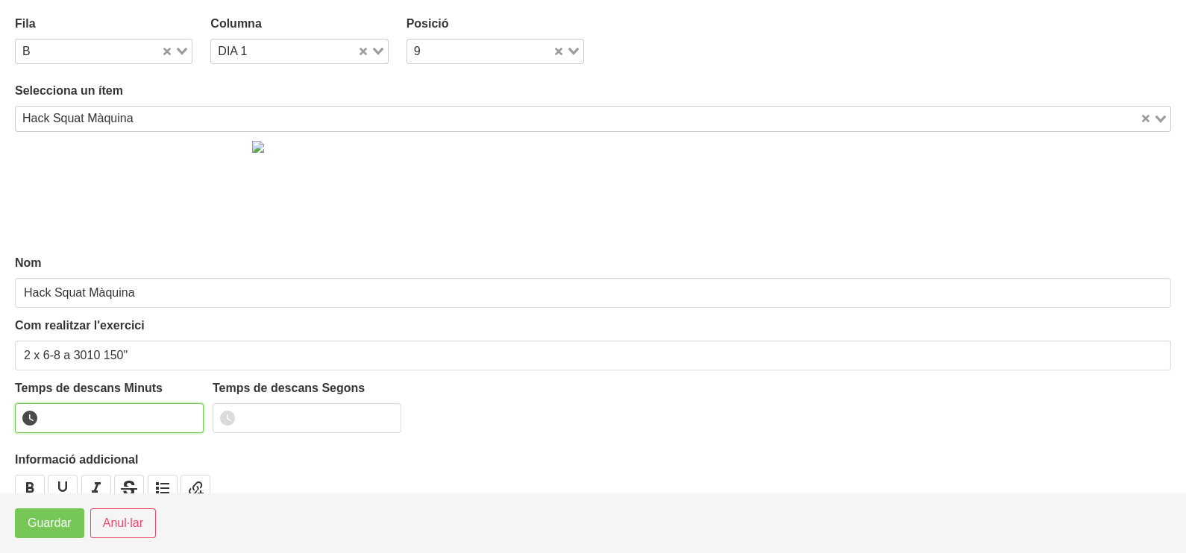
drag, startPoint x: 96, startPoint y: 412, endPoint x: 96, endPoint y: 391, distance: 20.9
click at [96, 415] on input "number" at bounding box center [109, 418] width 189 height 30
click at [60, 521] on span "Guardar" at bounding box center [50, 524] width 44 height 18
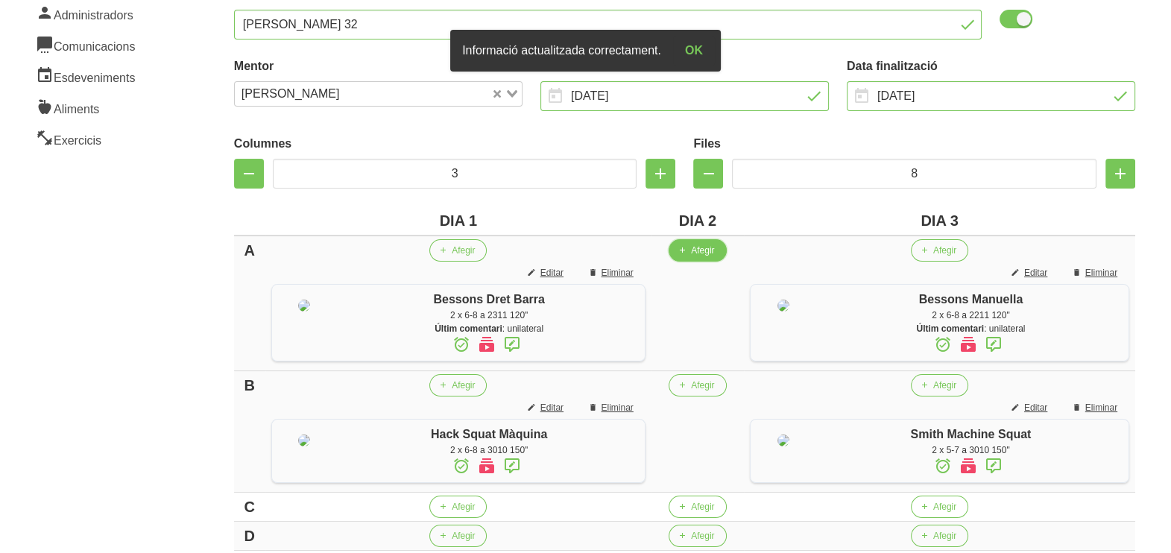
click at [687, 256] on span "button" at bounding box center [682, 250] width 13 height 13
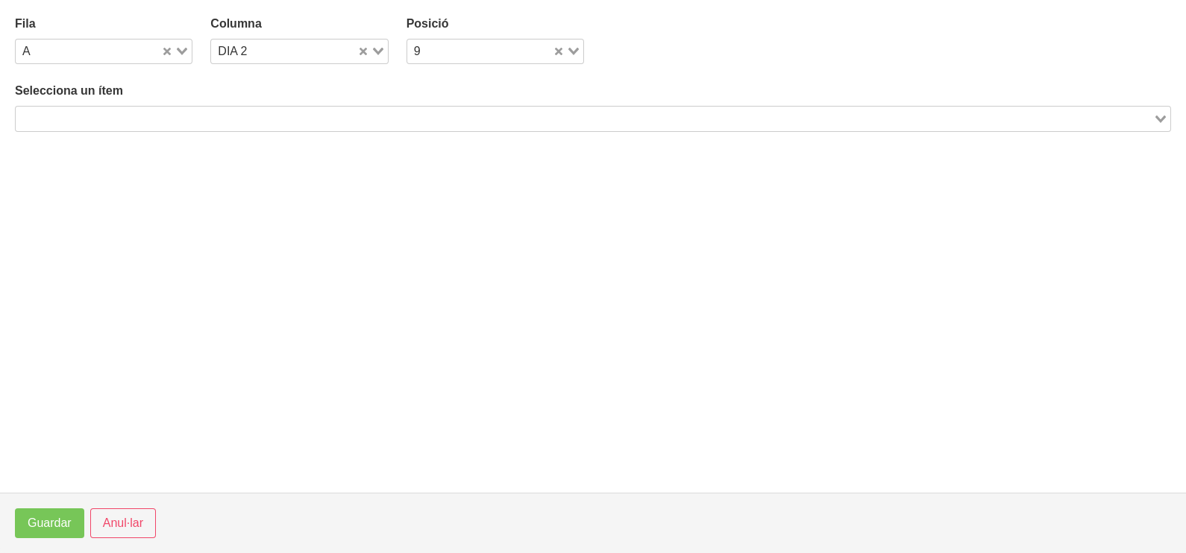
click at [288, 115] on input "Search for option" at bounding box center [584, 119] width 1134 height 18
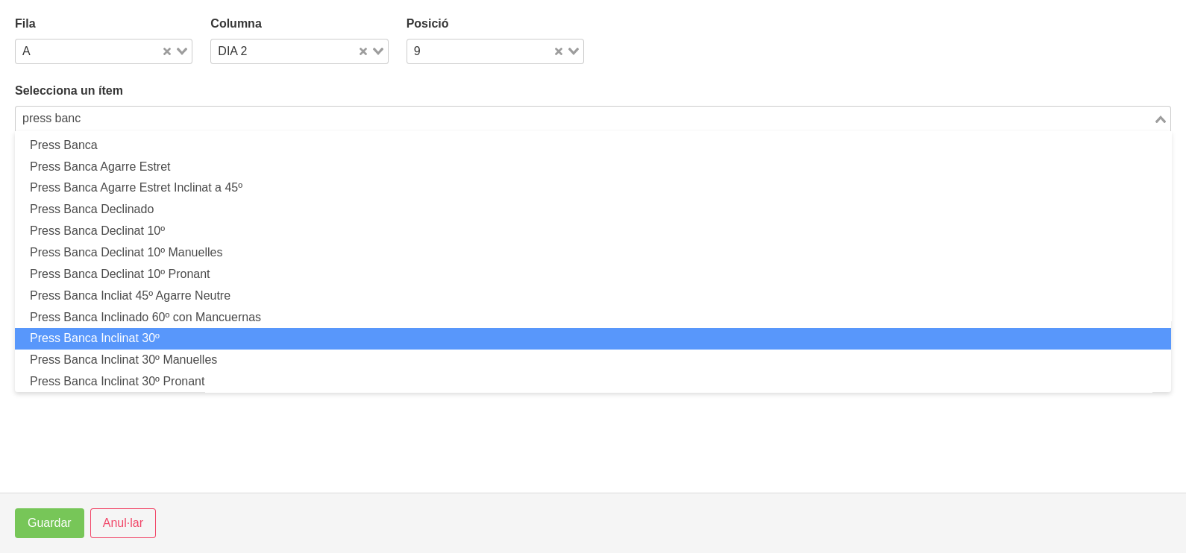
click at [216, 333] on li "Press Banca Inclinat 30º" at bounding box center [593, 339] width 1156 height 22
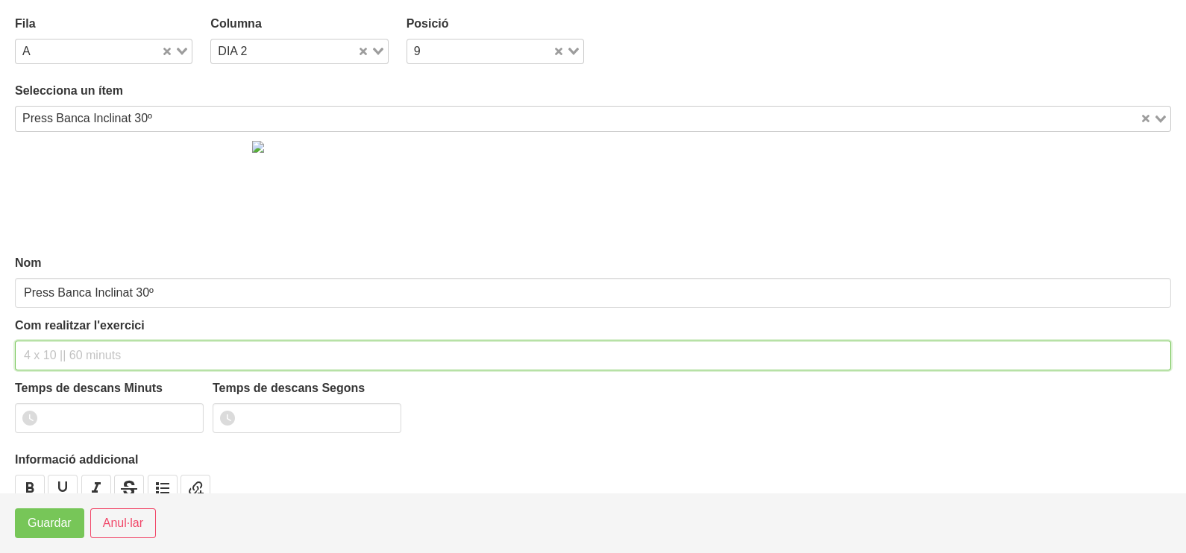
click at [103, 348] on input "text" at bounding box center [593, 356] width 1156 height 30
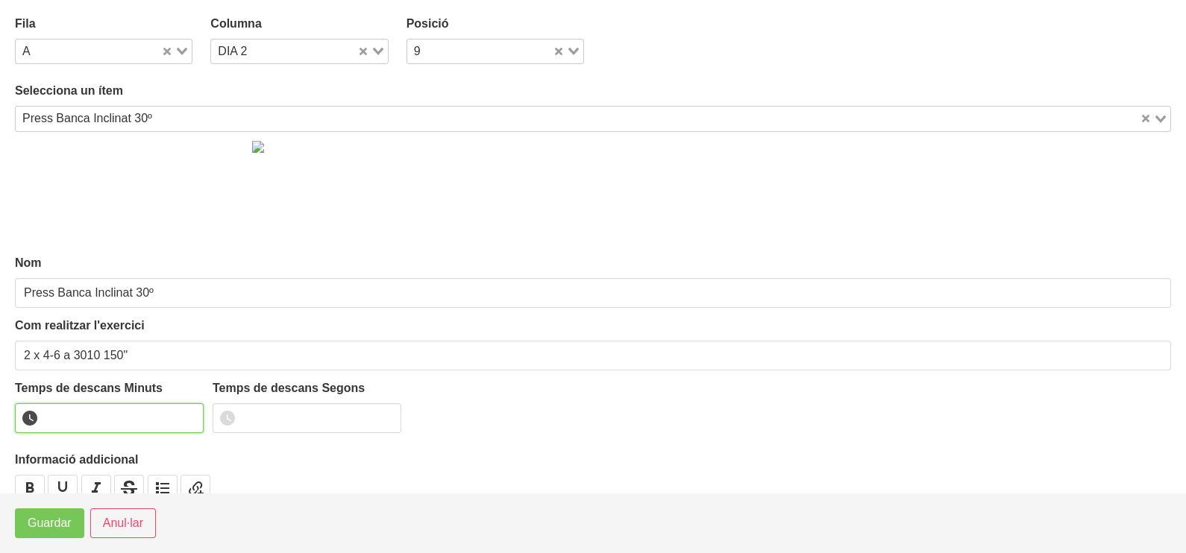
click at [92, 412] on input "number" at bounding box center [109, 418] width 189 height 30
click at [53, 525] on span "Guardar" at bounding box center [50, 524] width 44 height 18
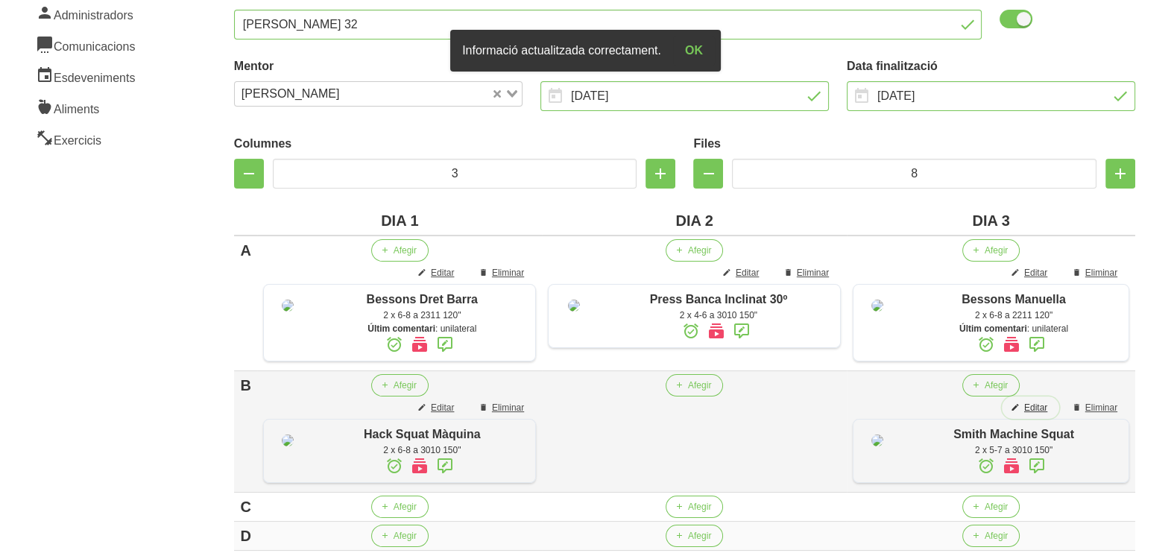
click at [1029, 419] on button "Editar" at bounding box center [1030, 408] width 57 height 22
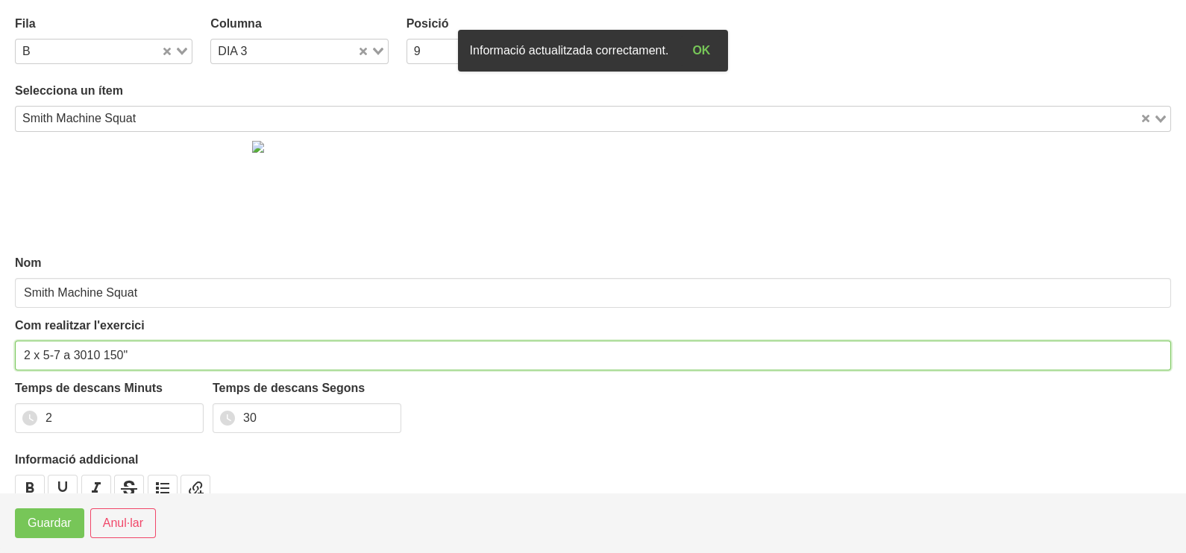
drag, startPoint x: 57, startPoint y: 353, endPoint x: 44, endPoint y: 356, distance: 13.2
click at [44, 356] on input "2 x 5-7 a 3010 150"" at bounding box center [593, 356] width 1156 height 30
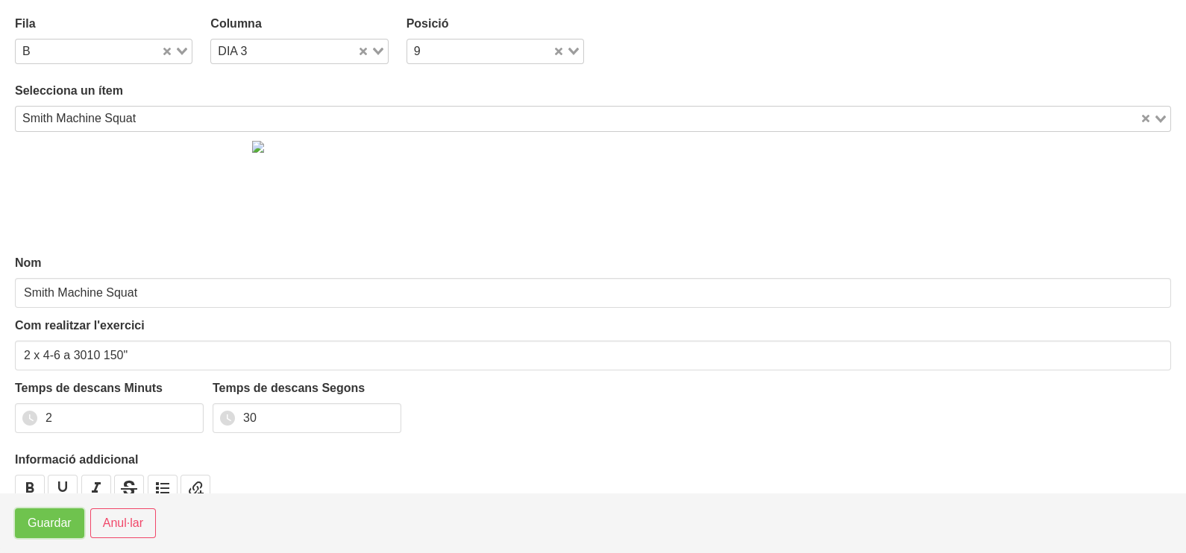
click at [46, 527] on span "Guardar" at bounding box center [50, 524] width 44 height 18
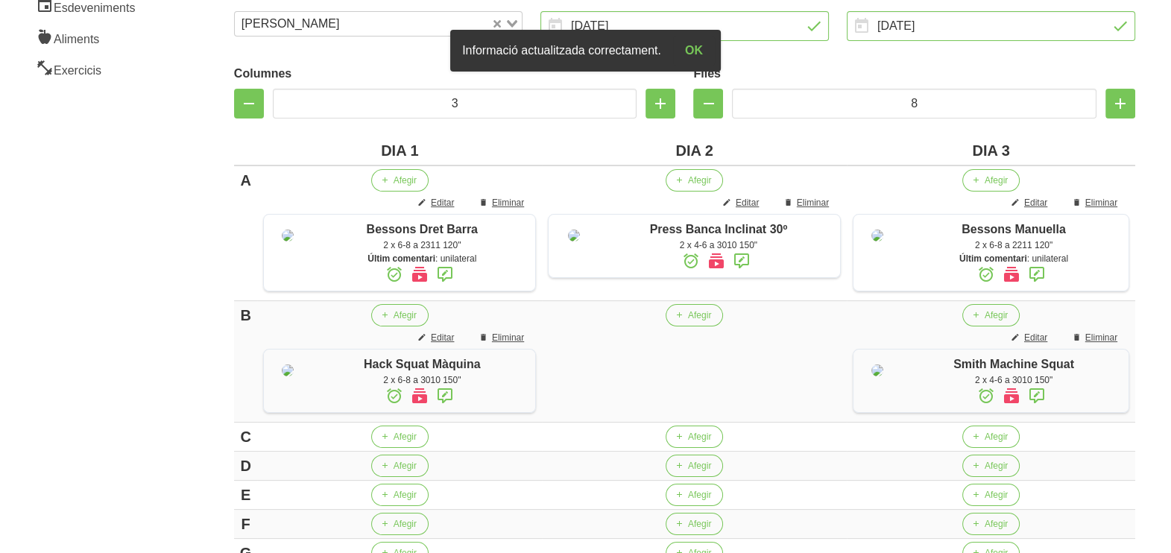
scroll to position [466, 0]
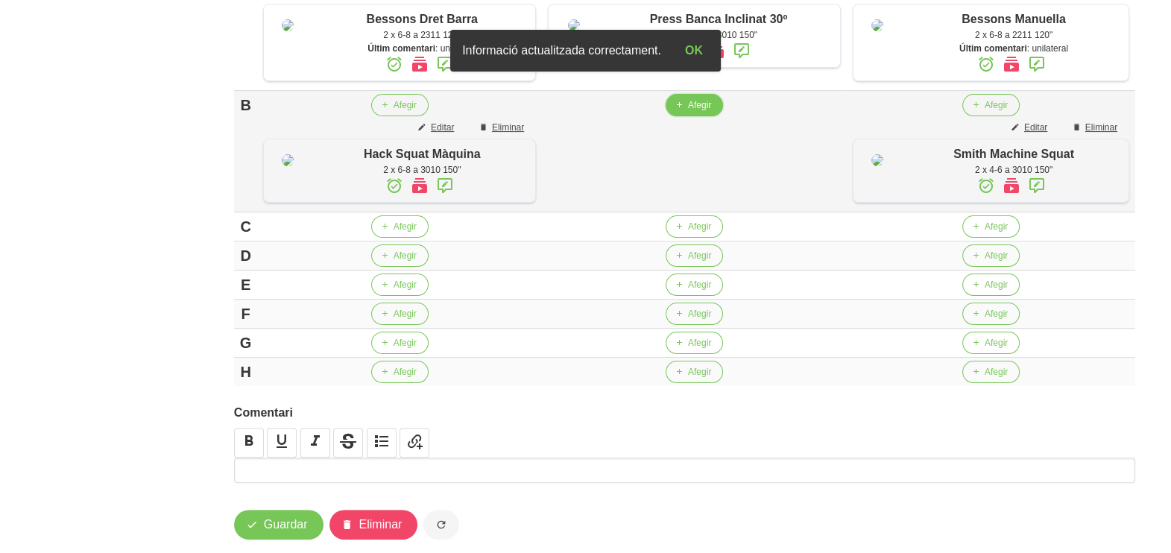
click at [691, 116] on button "Afegir" at bounding box center [694, 105] width 57 height 22
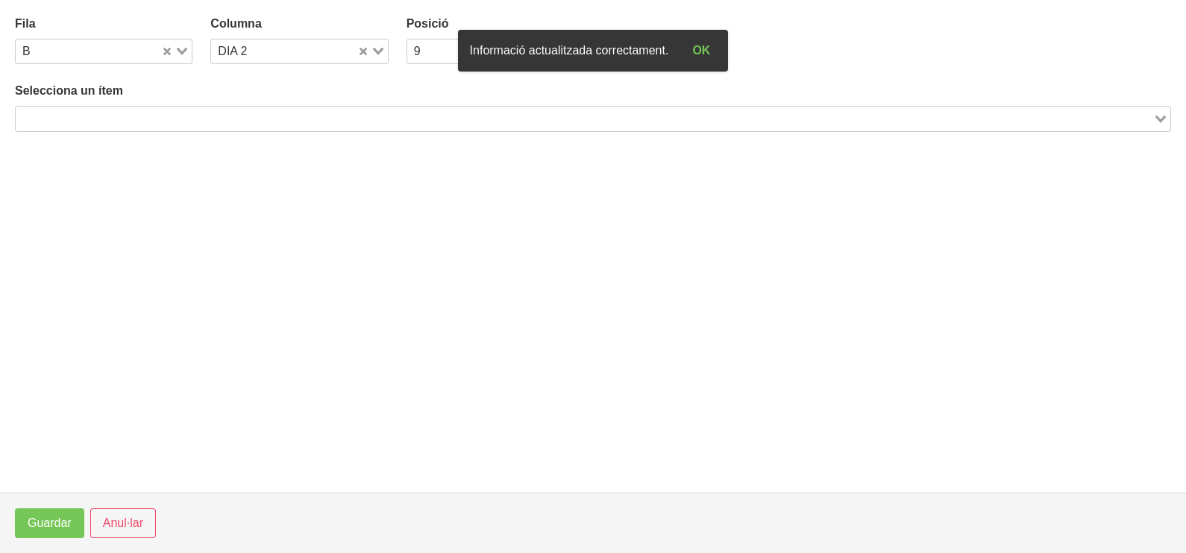
drag, startPoint x: 228, startPoint y: 122, endPoint x: 240, endPoint y: 110, distance: 16.9
click at [227, 121] on input "Search for option" at bounding box center [584, 119] width 1134 height 18
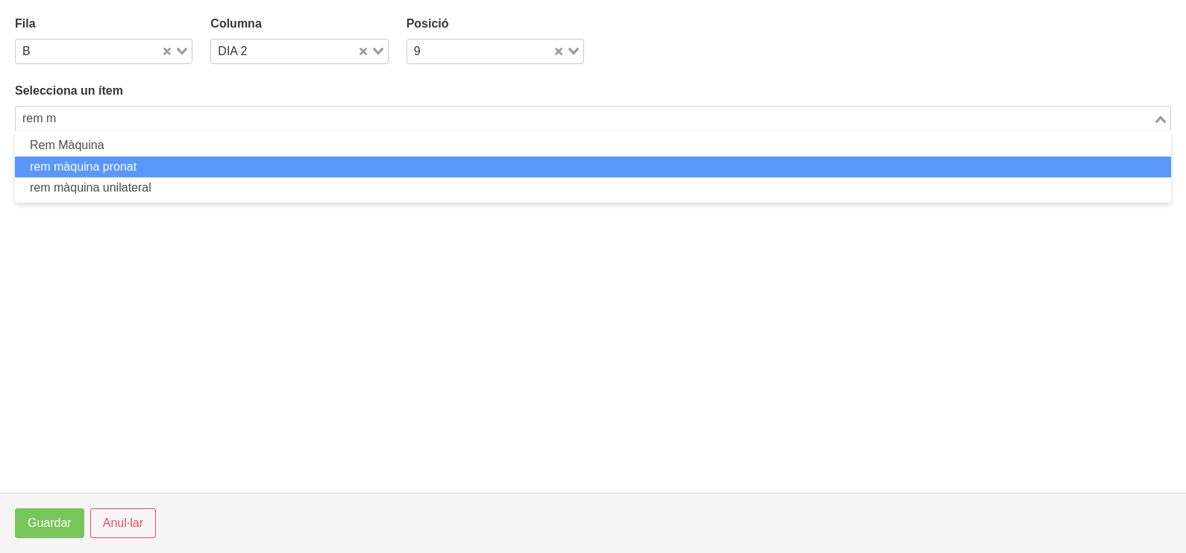
click at [148, 166] on li "rem màquina pronat" at bounding box center [593, 168] width 1156 height 22
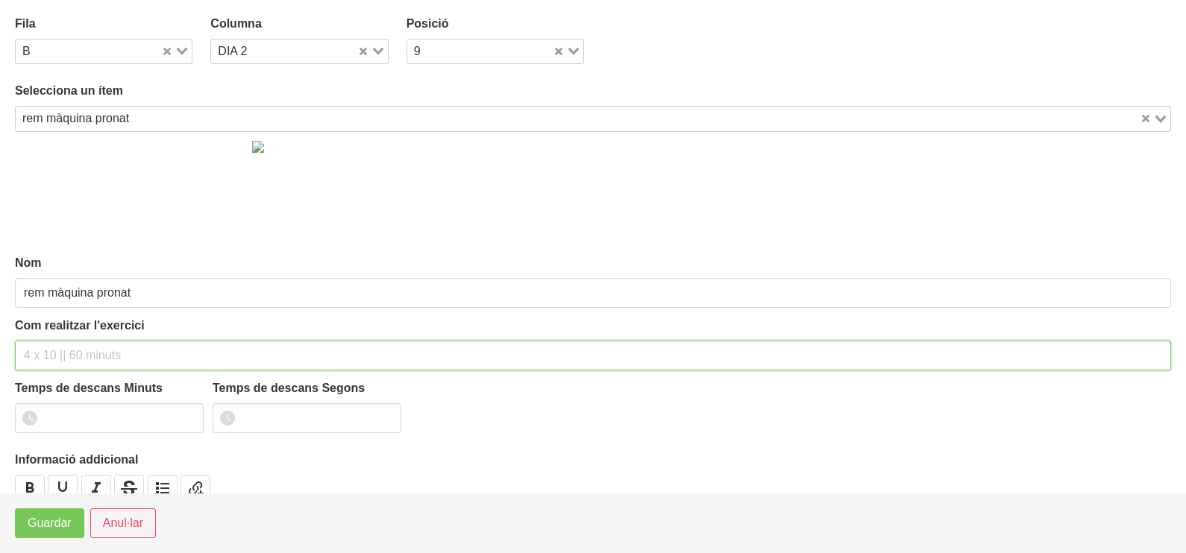
drag, startPoint x: 63, startPoint y: 350, endPoint x: 63, endPoint y: 339, distance: 11.2
click at [62, 346] on input "text" at bounding box center [593, 356] width 1156 height 30
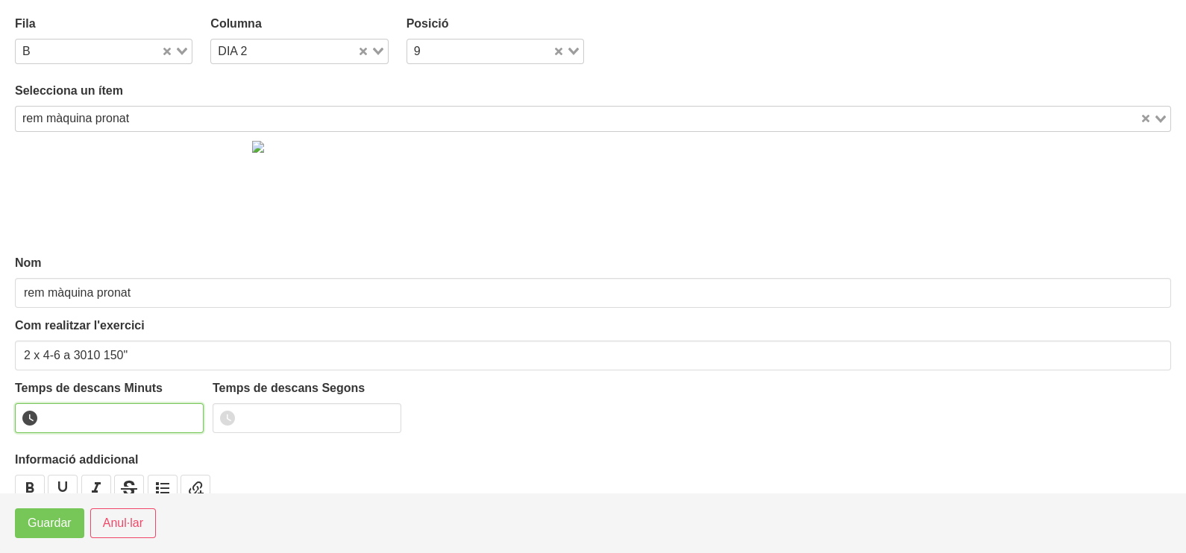
click at [94, 421] on input "number" at bounding box center [109, 418] width 189 height 30
click at [43, 531] on span "Guardar" at bounding box center [50, 524] width 44 height 18
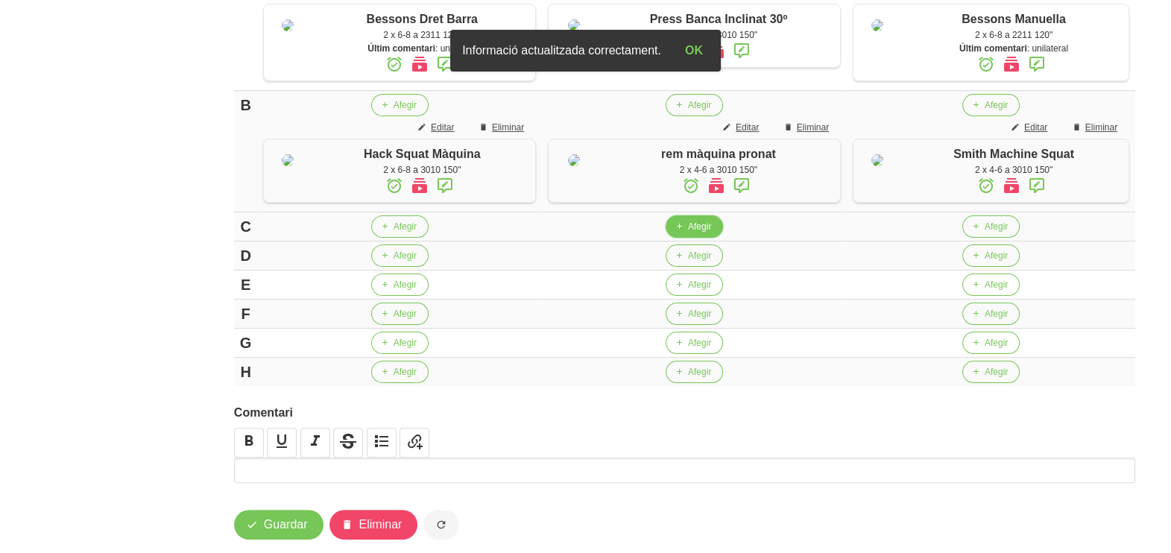
click at [696, 233] on span "Afegir" at bounding box center [699, 226] width 23 height 13
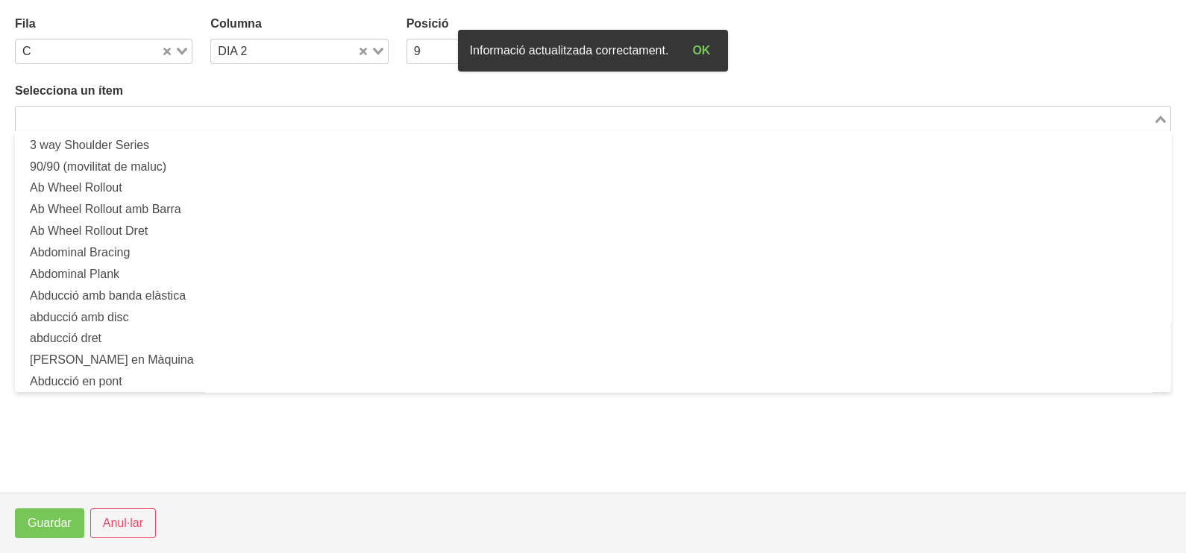
click at [138, 117] on input "Search for option" at bounding box center [584, 119] width 1134 height 18
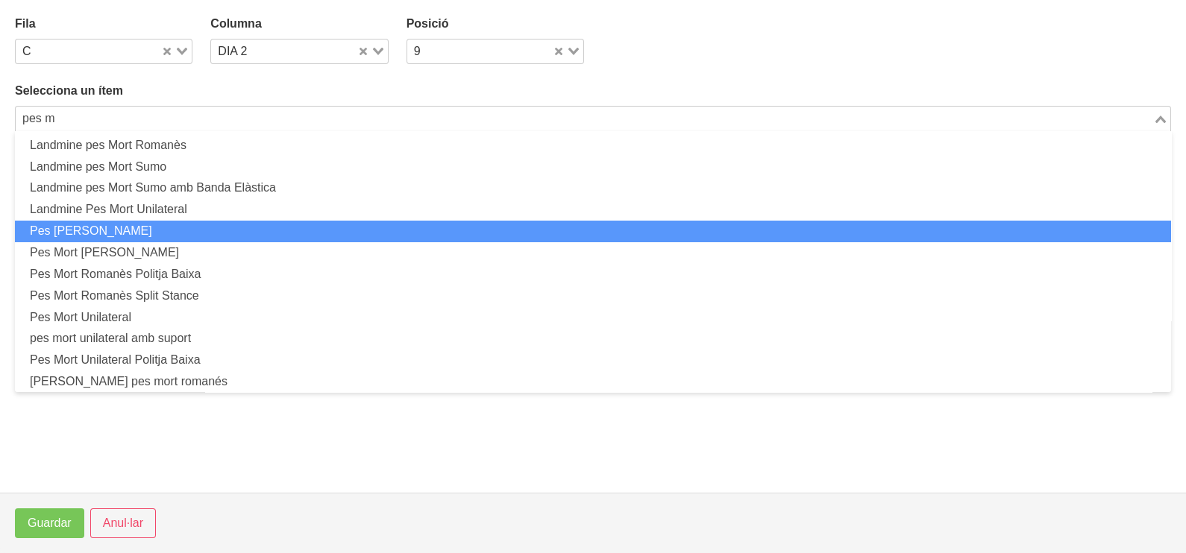
click at [175, 230] on li "Pes [PERSON_NAME]" at bounding box center [593, 232] width 1156 height 22
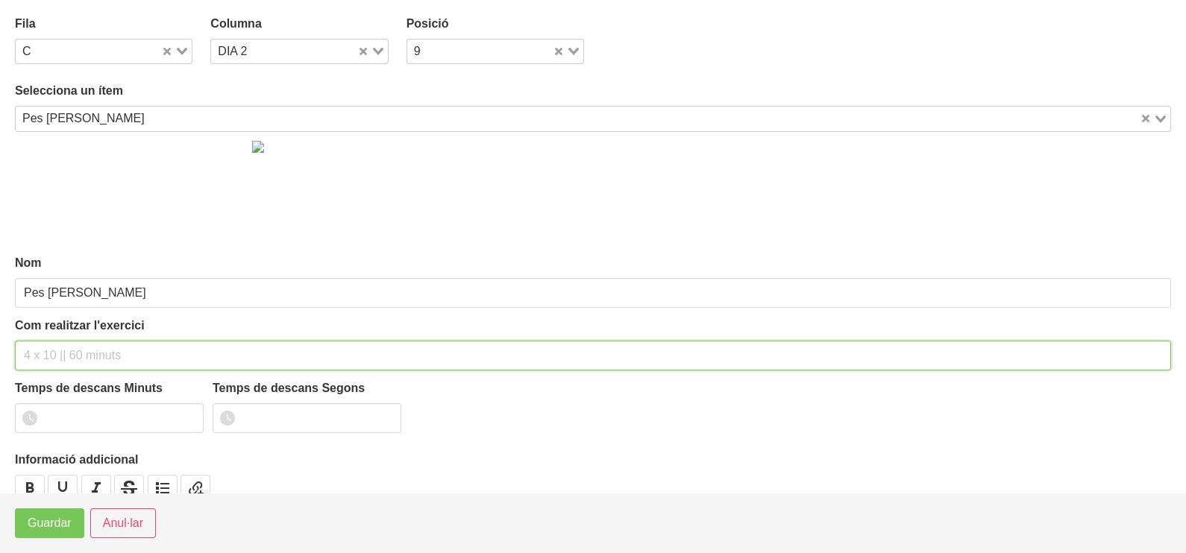
click at [59, 353] on input "text" at bounding box center [593, 356] width 1156 height 30
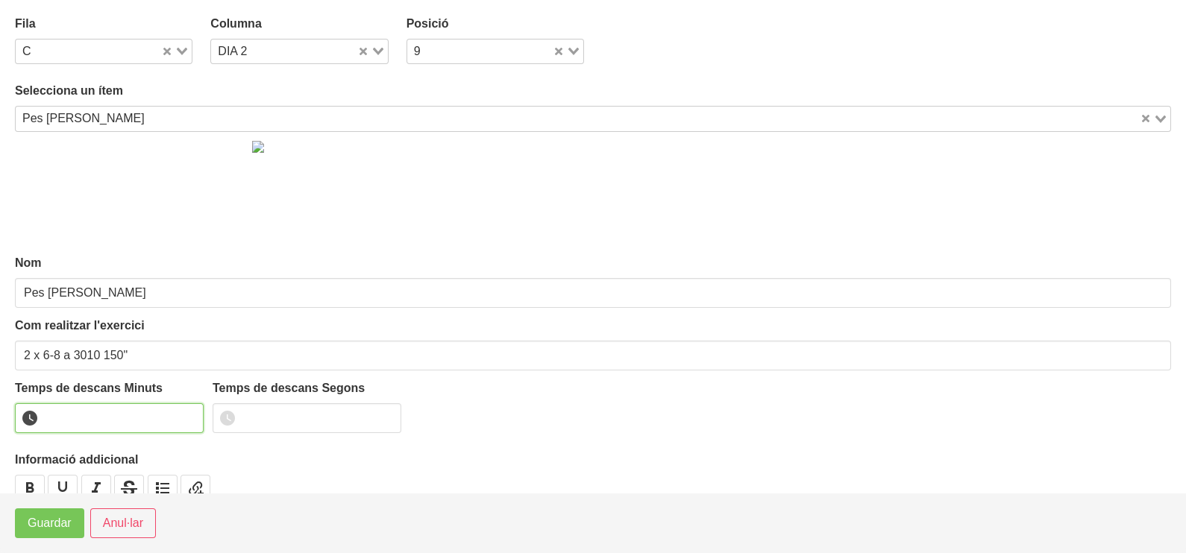
click at [91, 427] on input "number" at bounding box center [109, 418] width 189 height 30
click at [48, 522] on span "Guardar" at bounding box center [50, 524] width 44 height 18
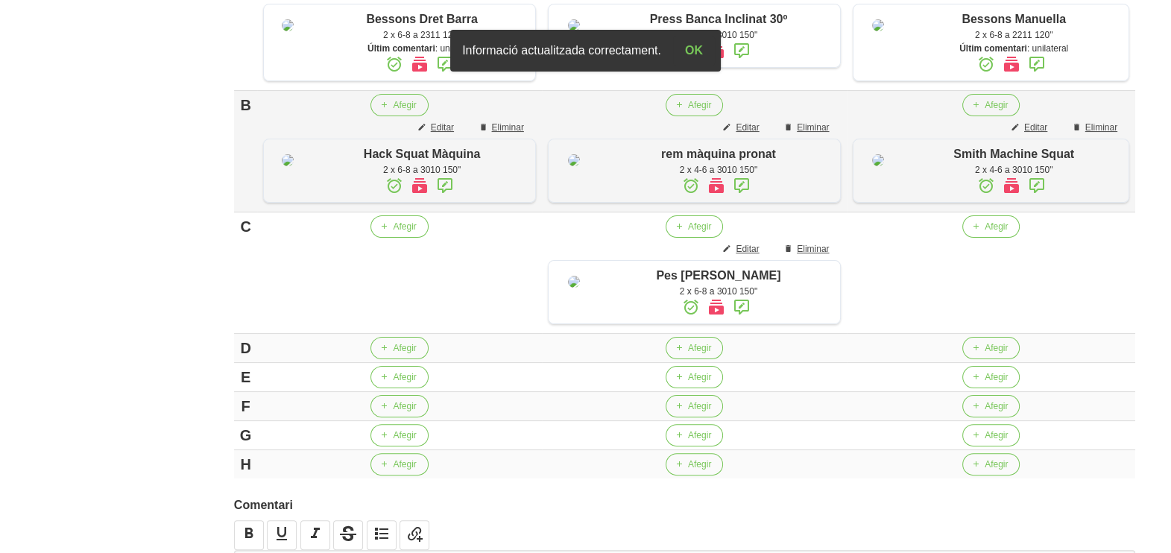
scroll to position [559, 0]
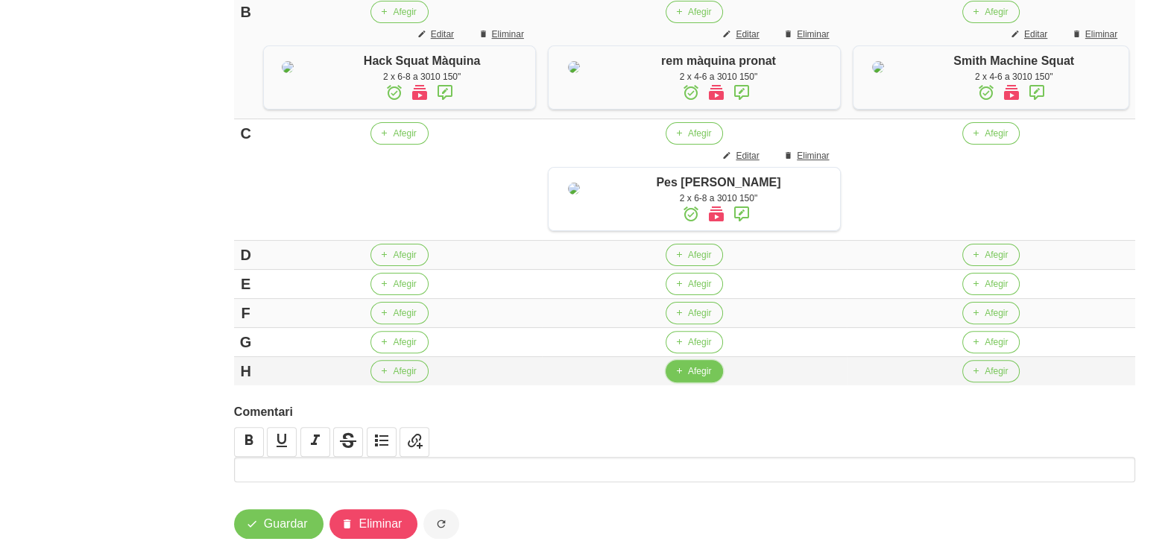
click at [684, 378] on span "button" at bounding box center [679, 371] width 13 height 13
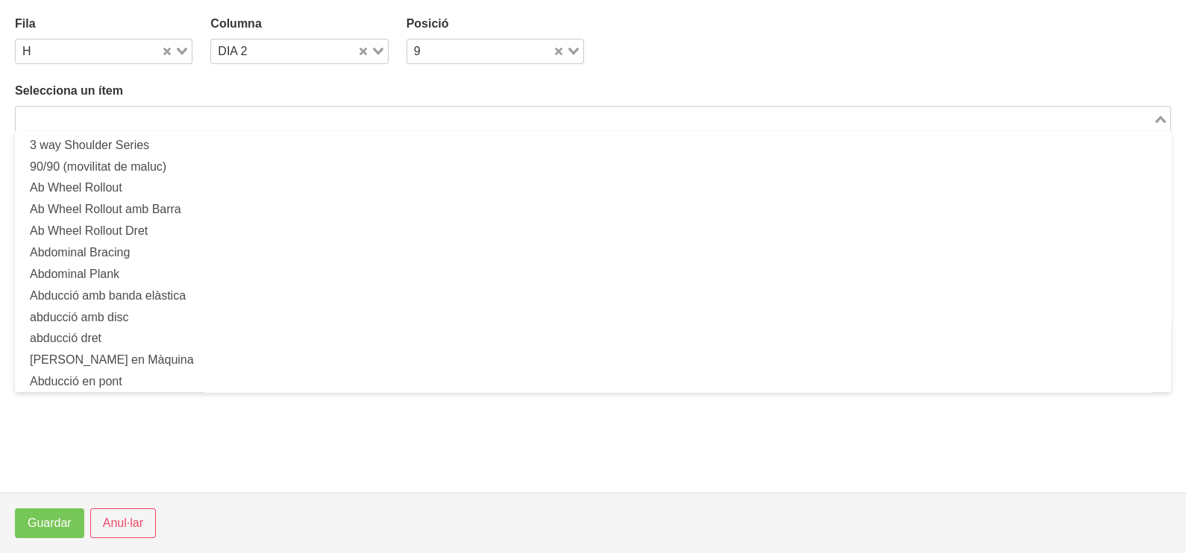
click at [183, 116] on input "Search for option" at bounding box center [584, 119] width 1134 height 18
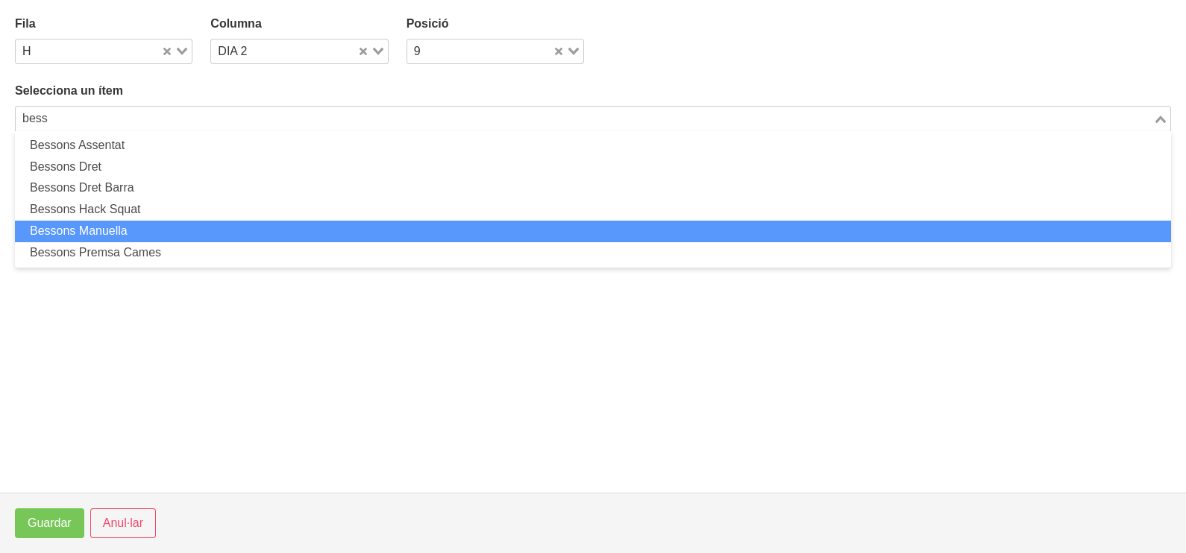
click at [172, 247] on li "Bessons Premsa Cames" at bounding box center [593, 253] width 1156 height 22
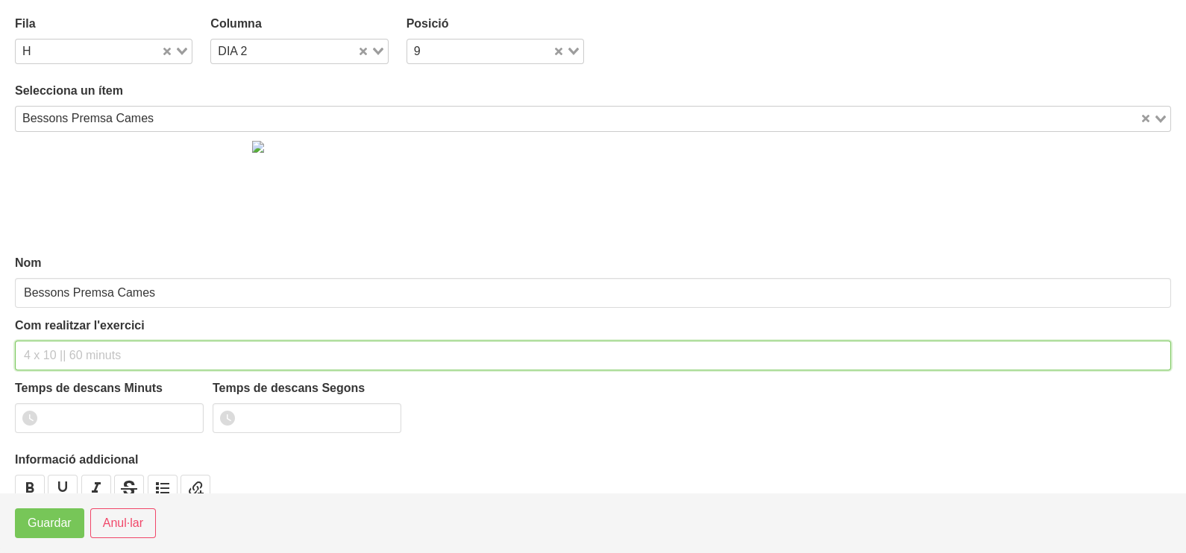
click at [56, 358] on input "text" at bounding box center [593, 356] width 1156 height 30
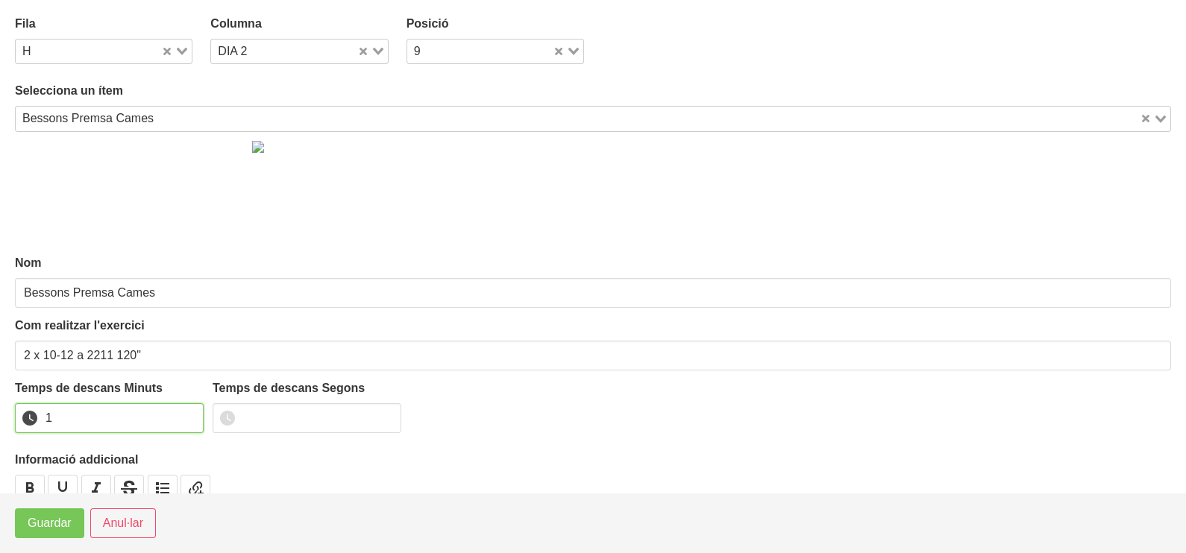
click at [187, 415] on input "1" at bounding box center [109, 418] width 189 height 30
drag, startPoint x: 187, startPoint y: 415, endPoint x: 78, endPoint y: 491, distance: 133.2
click at [175, 423] on input "2" at bounding box center [109, 418] width 189 height 30
click at [46, 524] on span "Guardar" at bounding box center [50, 524] width 44 height 18
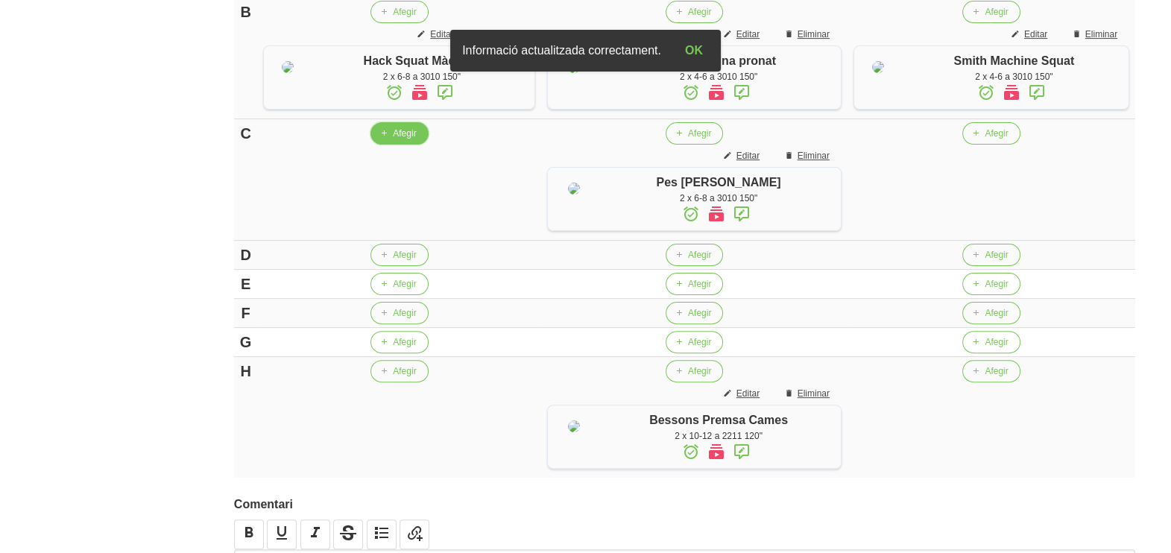
click at [400, 140] on span "Afegir" at bounding box center [404, 133] width 23 height 13
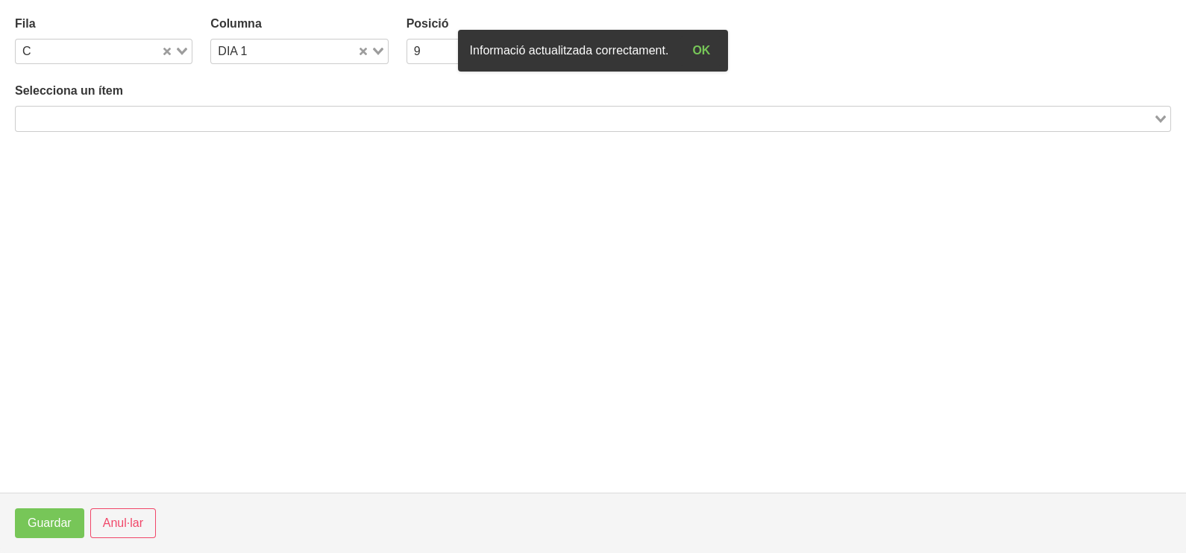
click at [143, 116] on input "Search for option" at bounding box center [584, 119] width 1134 height 18
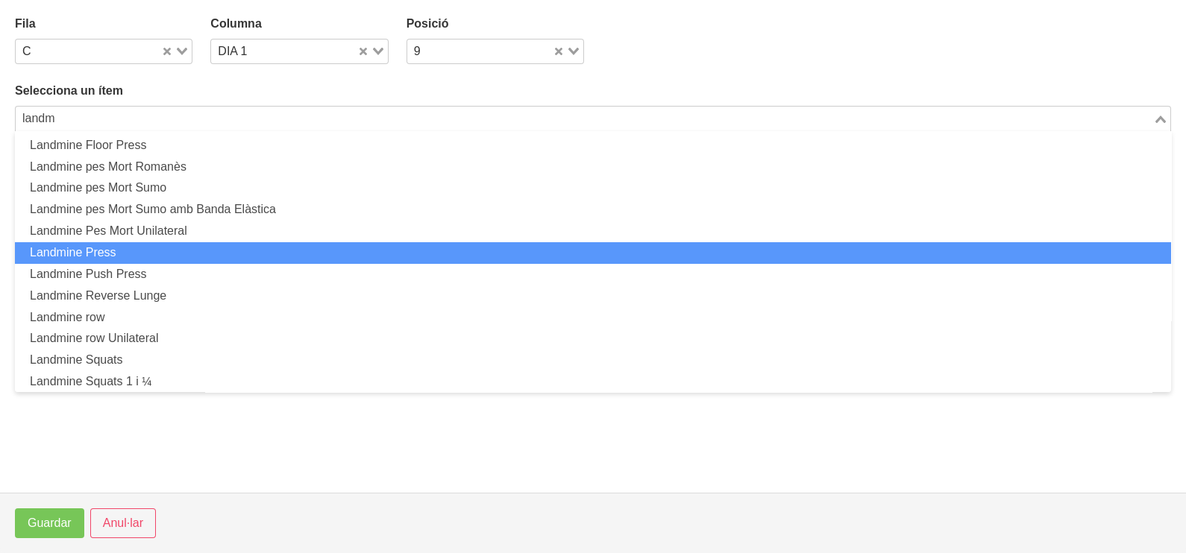
click at [130, 251] on li "Landmine Press" at bounding box center [593, 253] width 1156 height 22
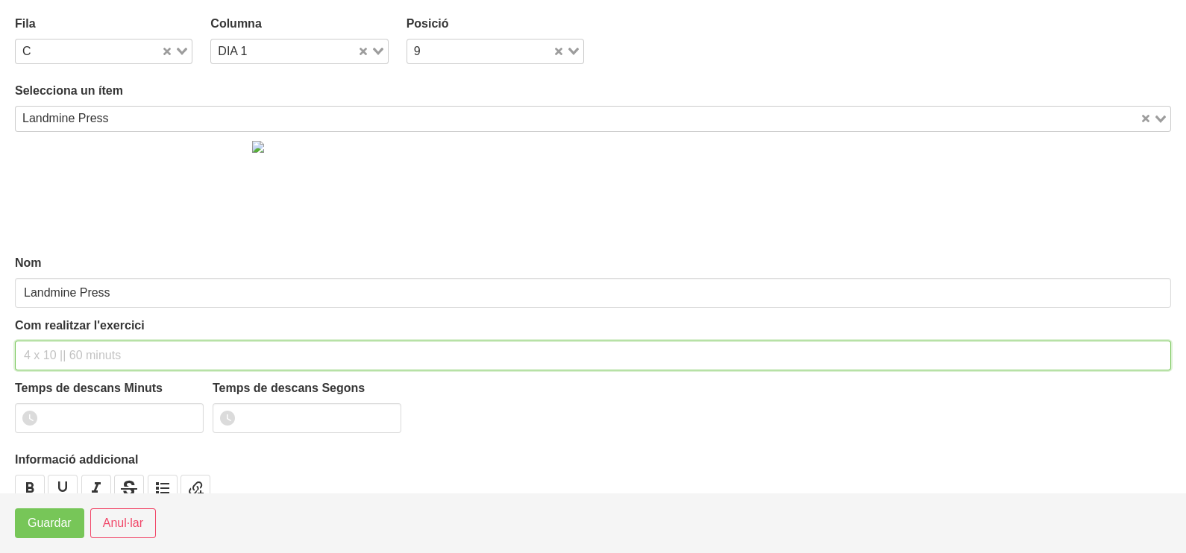
click at [70, 357] on input "text" at bounding box center [593, 356] width 1156 height 30
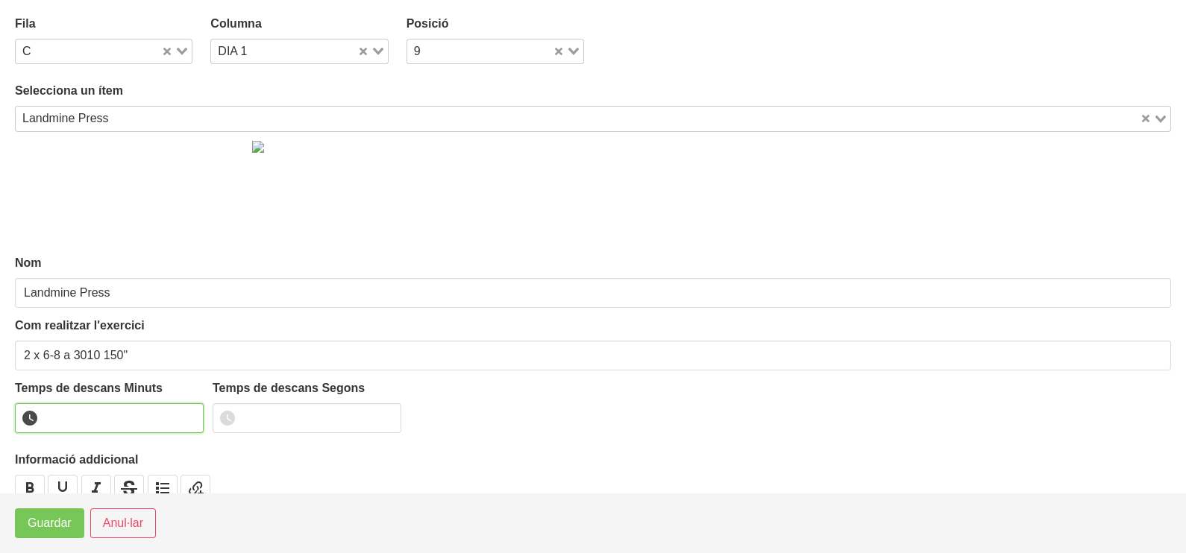
click at [92, 418] on input "number" at bounding box center [109, 418] width 189 height 30
click at [63, 523] on span "Guardar" at bounding box center [50, 524] width 44 height 18
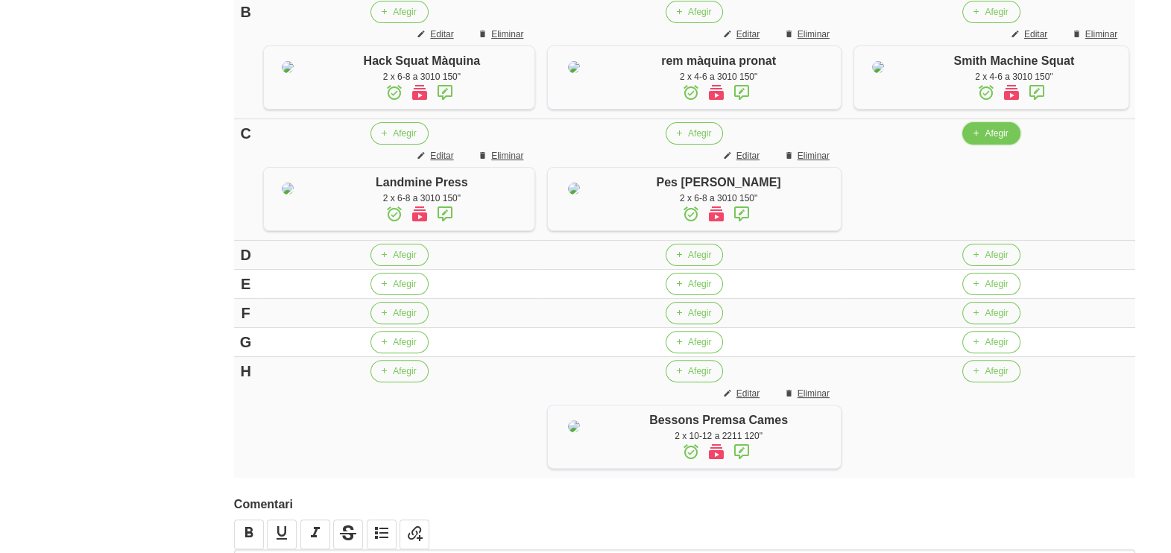
click at [985, 140] on span "Afegir" at bounding box center [996, 133] width 23 height 13
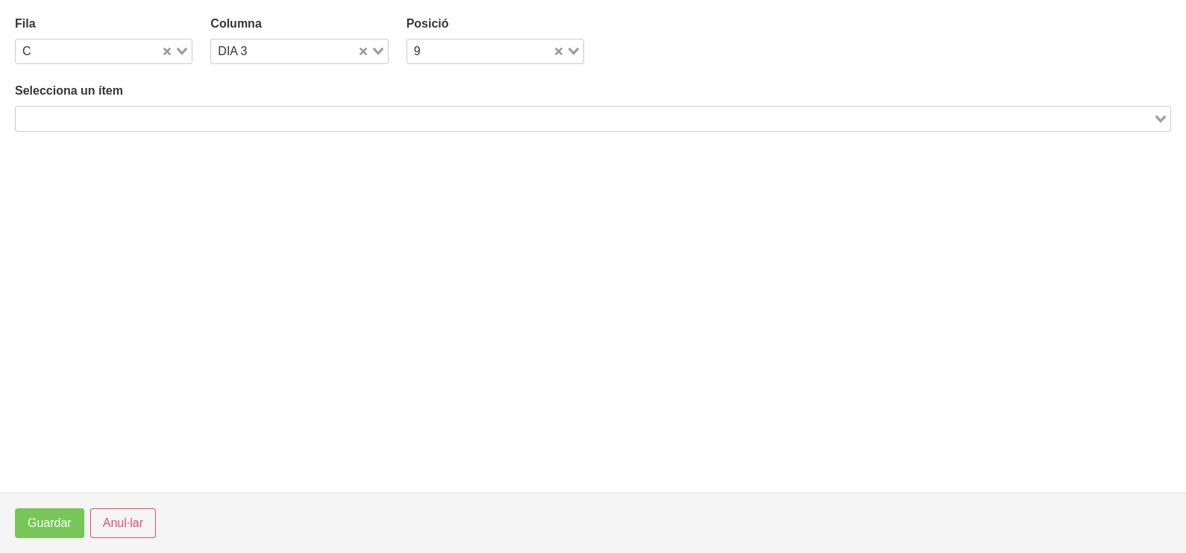
click at [207, 107] on div "Search for option" at bounding box center [584, 117] width 1137 height 21
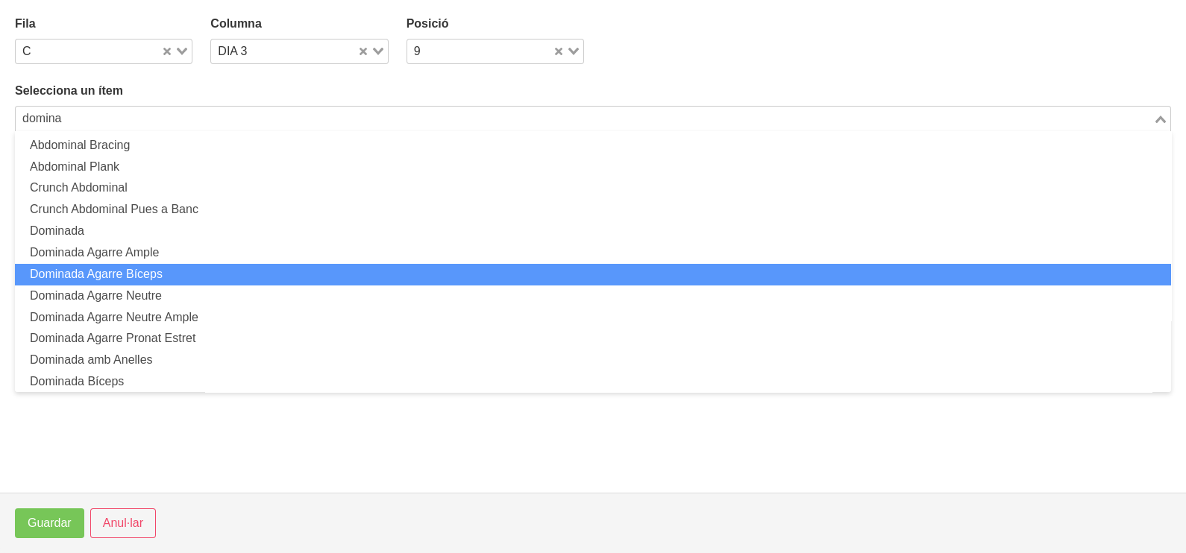
click at [166, 268] on li "Dominada Agarre Bíceps" at bounding box center [593, 275] width 1156 height 22
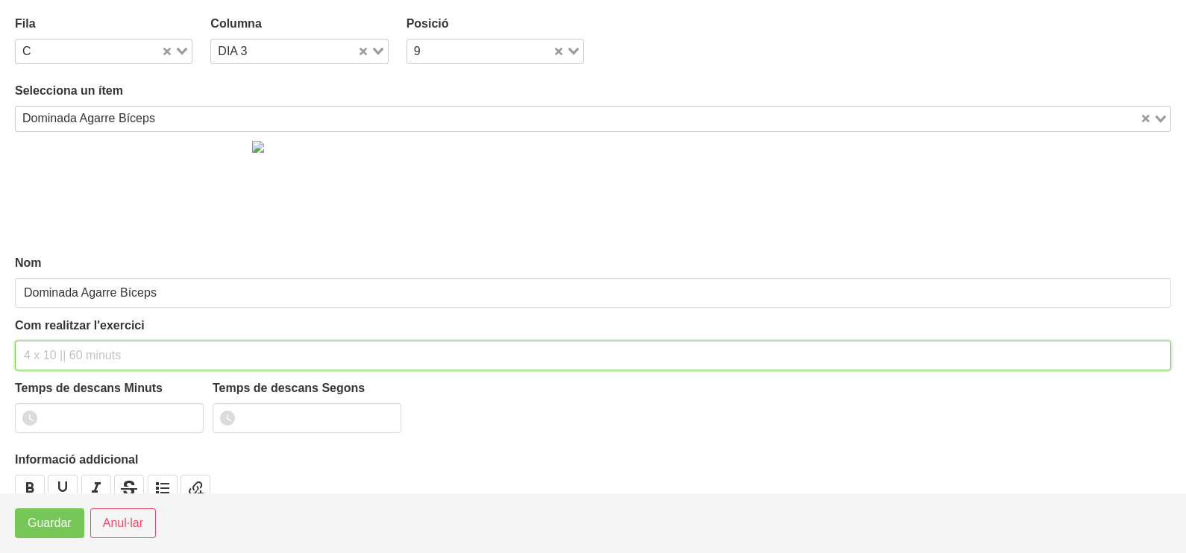
drag, startPoint x: 56, startPoint y: 353, endPoint x: 59, endPoint y: 340, distance: 13.7
click at [57, 342] on input "text" at bounding box center [593, 356] width 1156 height 30
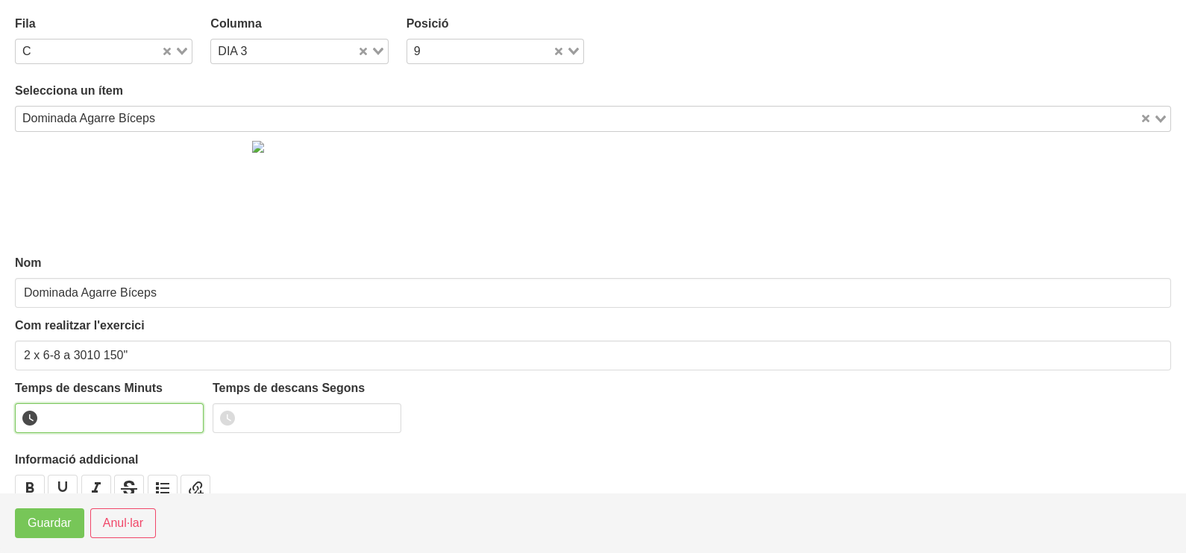
click at [95, 411] on input "number" at bounding box center [109, 418] width 189 height 30
click at [56, 521] on span "Guardar" at bounding box center [50, 524] width 44 height 18
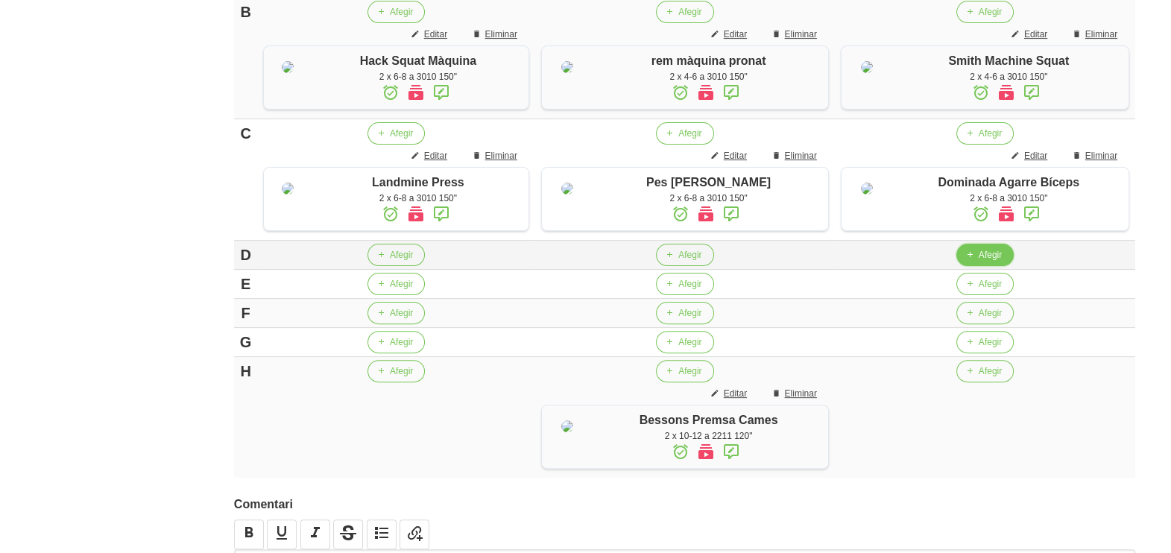
click at [977, 262] on span "button" at bounding box center [969, 254] width 13 height 13
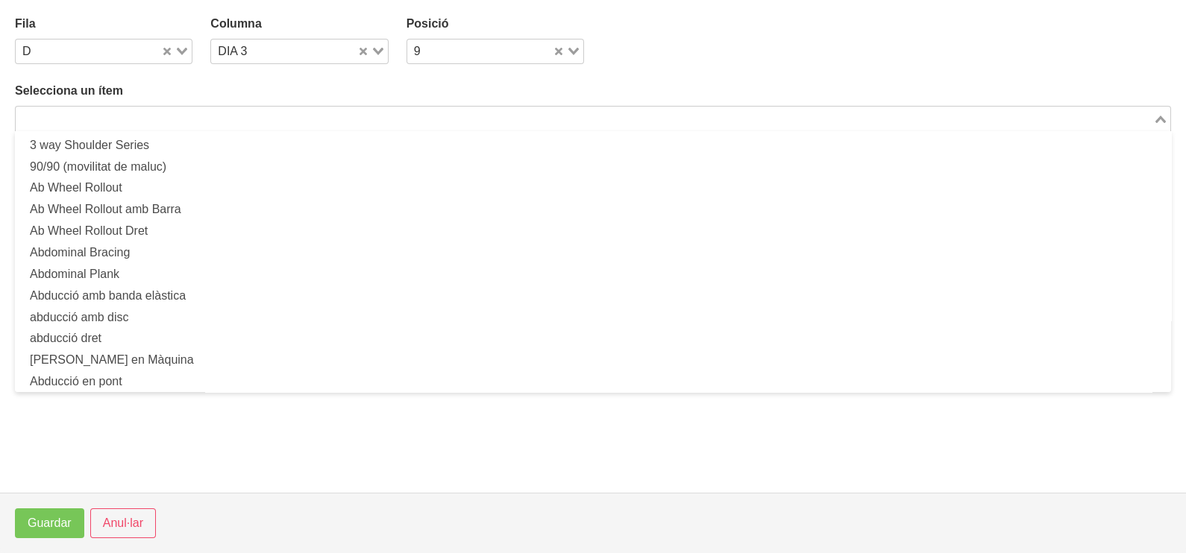
click at [321, 128] on div "Loading..." at bounding box center [593, 118] width 1156 height 25
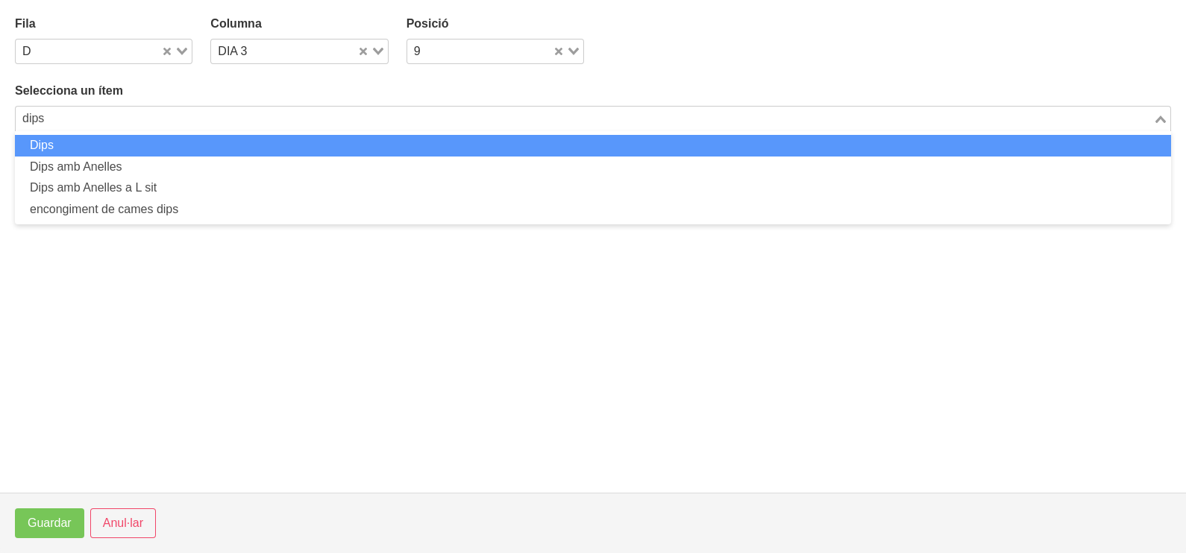
click at [313, 147] on li "Dips" at bounding box center [593, 146] width 1156 height 22
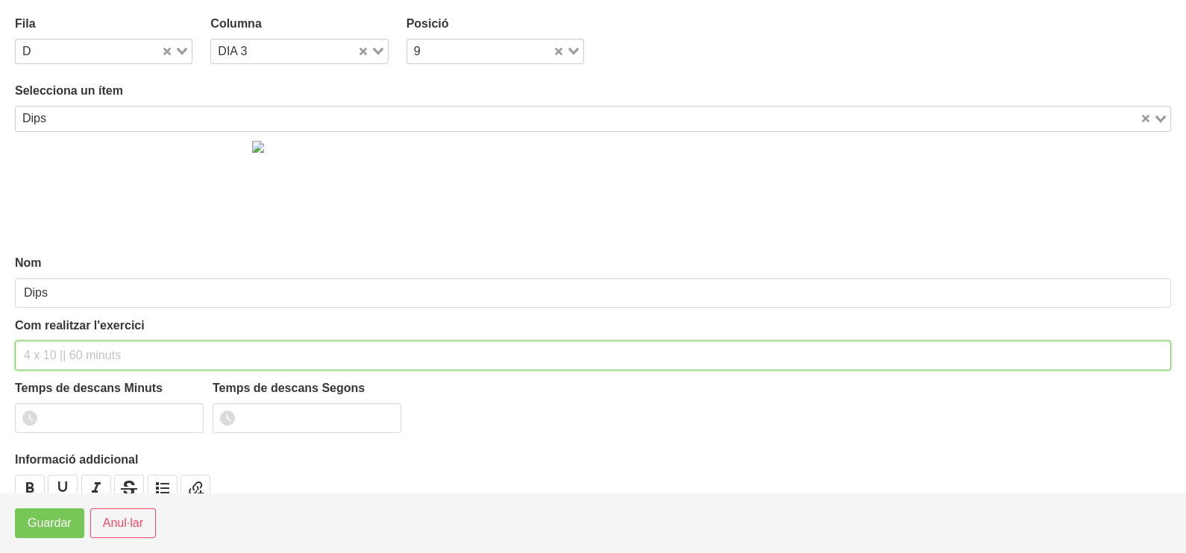
click at [81, 359] on input "text" at bounding box center [593, 356] width 1156 height 30
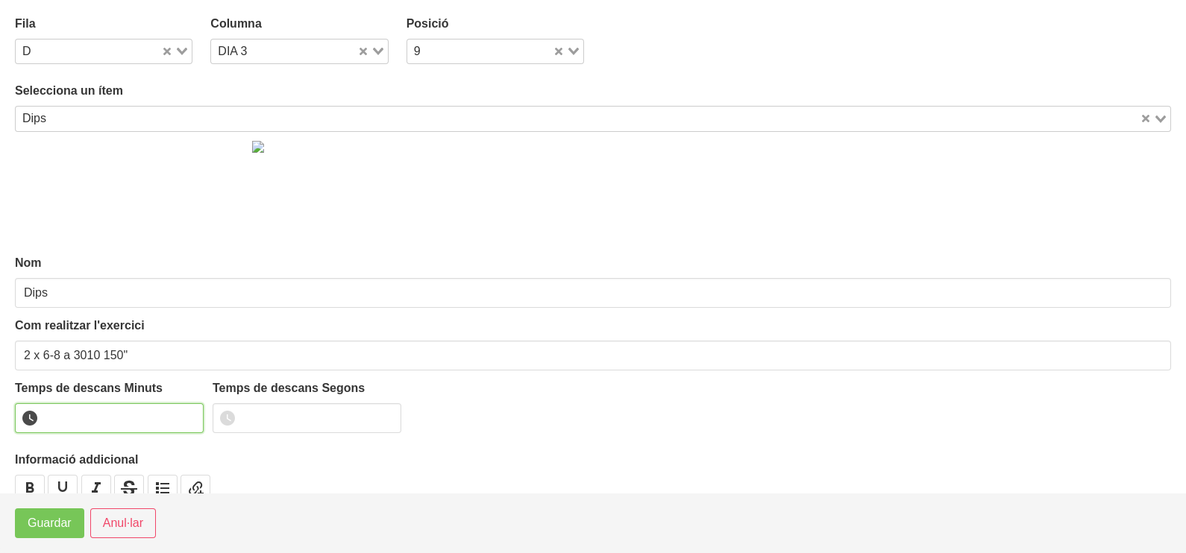
click at [92, 409] on input "number" at bounding box center [109, 418] width 189 height 30
click at [56, 526] on span "Guardar" at bounding box center [50, 524] width 44 height 18
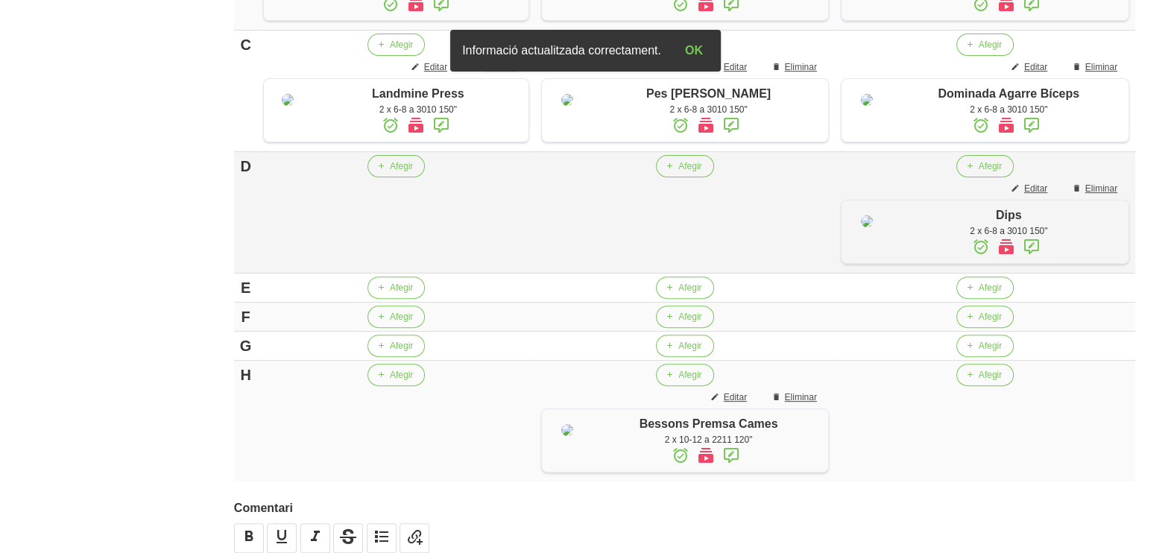
scroll to position [745, 0]
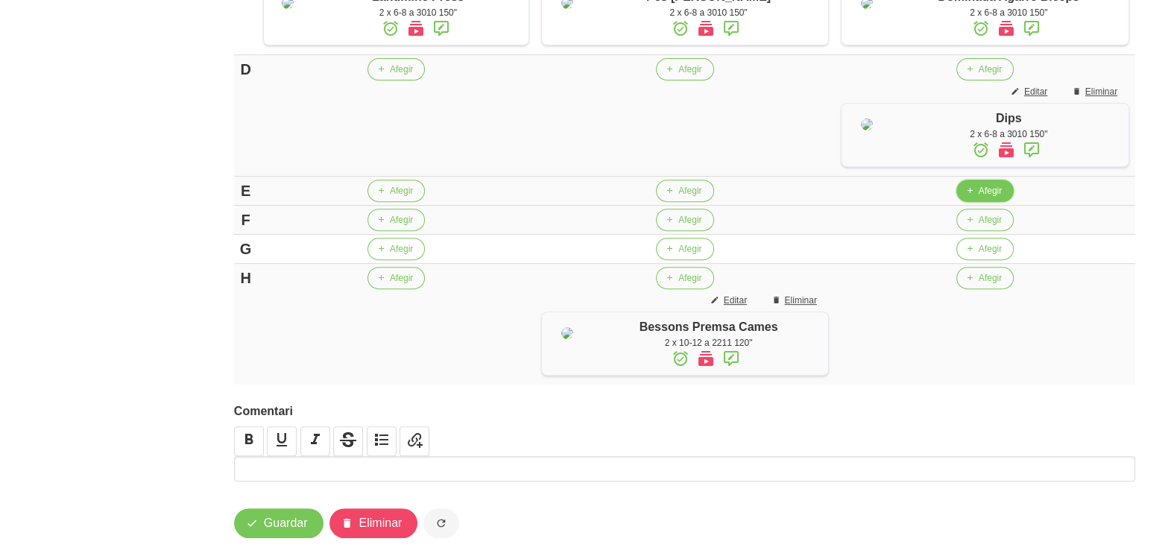
click at [987, 198] on span "Afegir" at bounding box center [990, 190] width 23 height 13
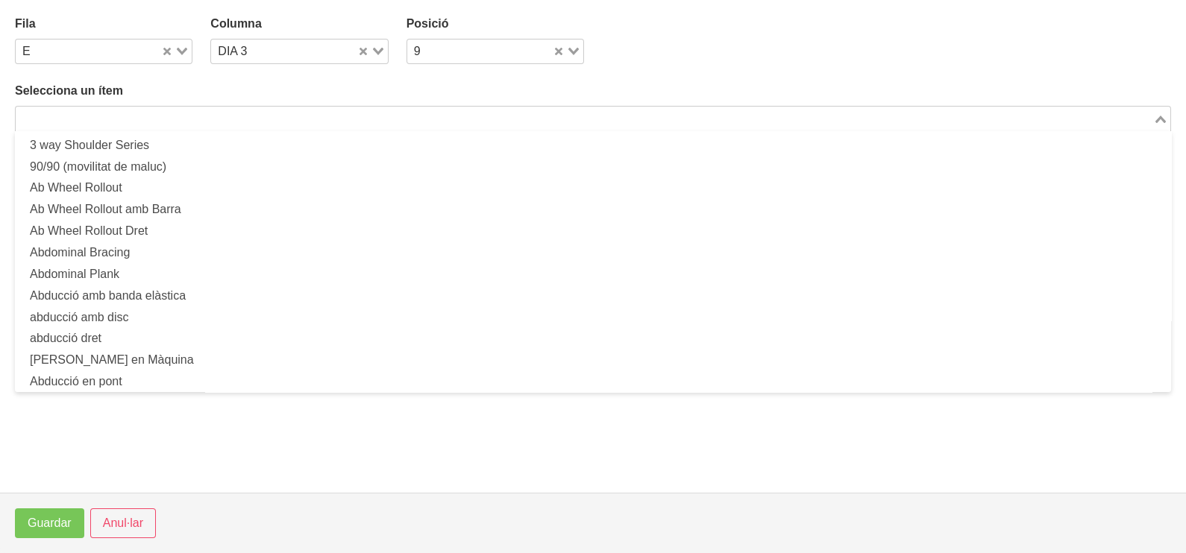
drag, startPoint x: 251, startPoint y: 123, endPoint x: 248, endPoint y: 116, distance: 8.3
click at [248, 116] on input "Search for option" at bounding box center [584, 119] width 1134 height 18
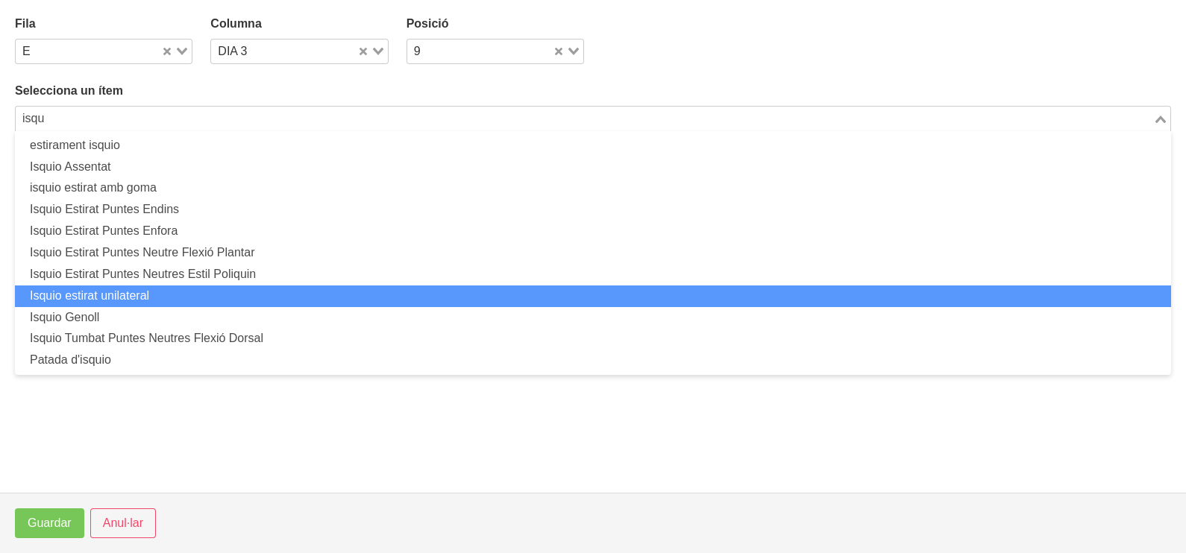
click at [169, 297] on li "Isquio estirat unilateral" at bounding box center [593, 297] width 1156 height 22
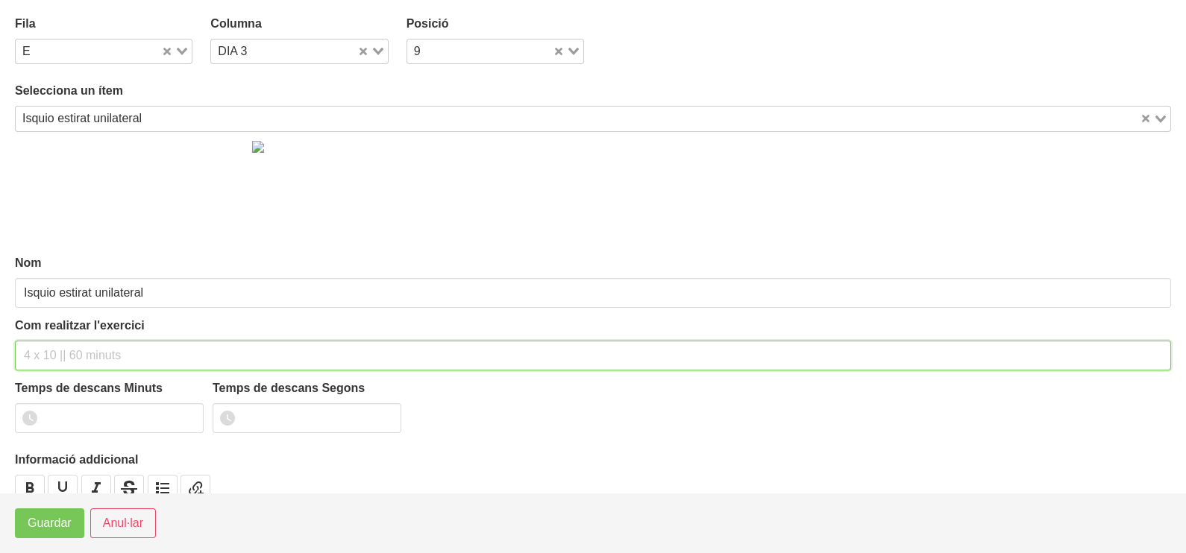
click at [60, 362] on input "text" at bounding box center [593, 356] width 1156 height 30
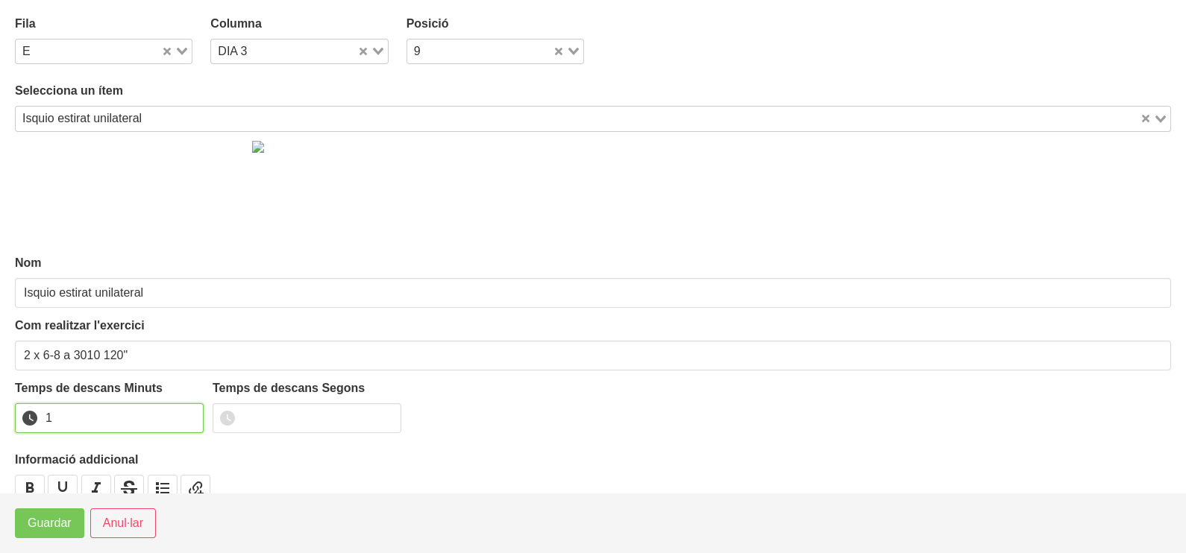
click at [188, 414] on input "1" at bounding box center [109, 418] width 189 height 30
drag, startPoint x: 188, startPoint y: 414, endPoint x: 63, endPoint y: 503, distance: 153.3
click at [174, 420] on input "2" at bounding box center [109, 418] width 189 height 30
click at [51, 526] on span "Guardar" at bounding box center [50, 524] width 44 height 18
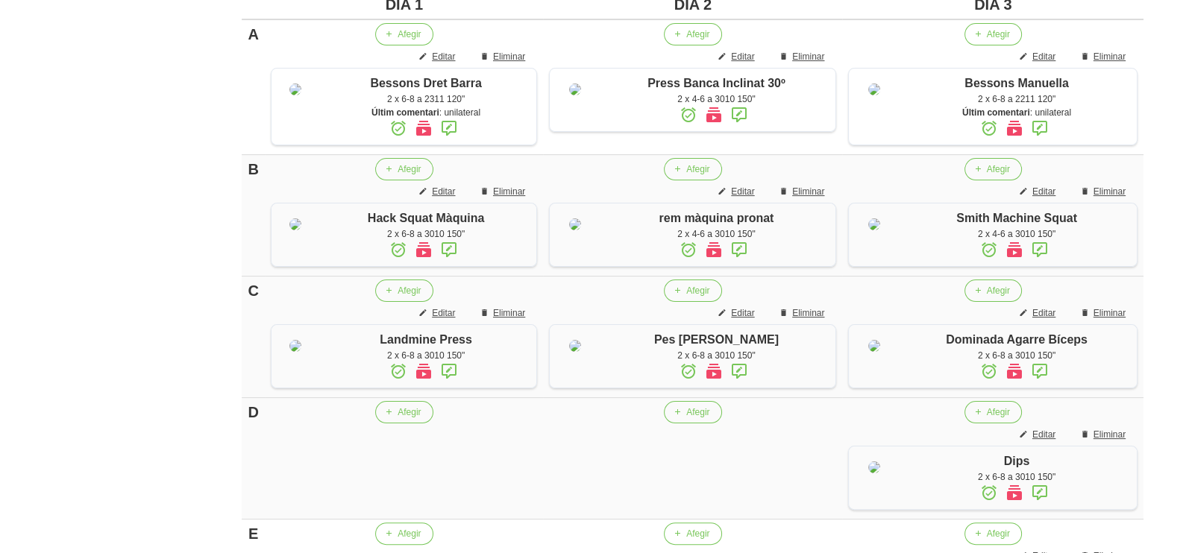
scroll to position [372, 0]
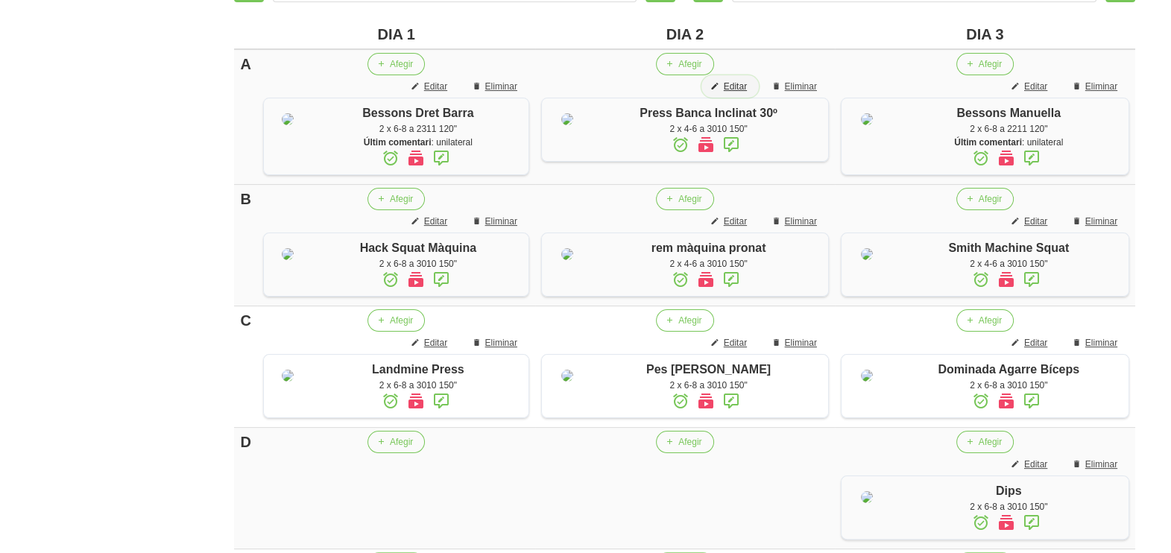
click at [752, 84] on button "Editar" at bounding box center [730, 86] width 57 height 22
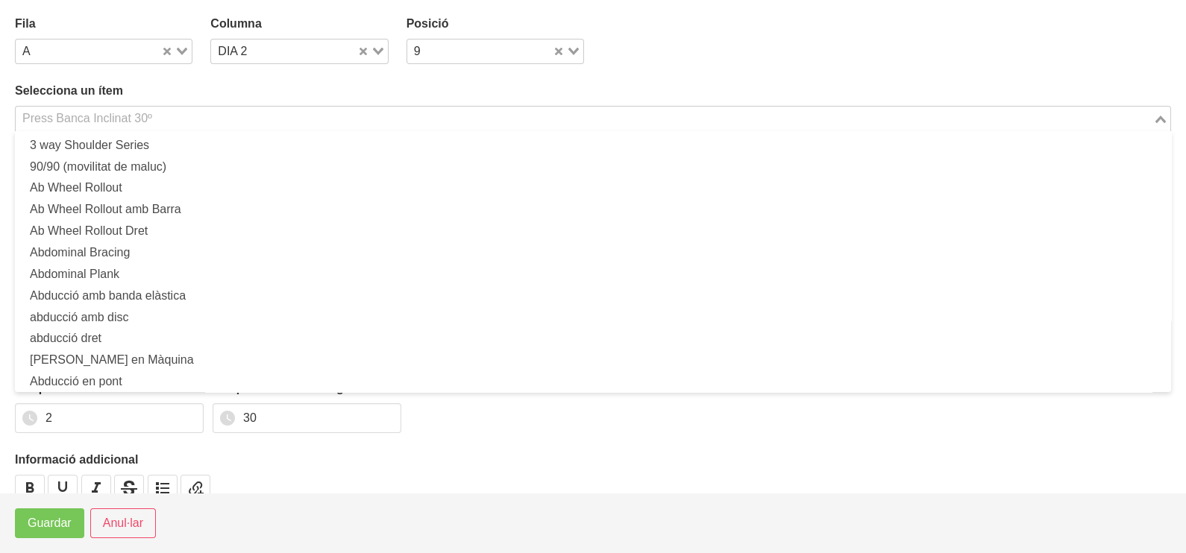
drag, startPoint x: 203, startPoint y: 113, endPoint x: 207, endPoint y: 104, distance: 9.0
click at [202, 113] on input "Search for option" at bounding box center [584, 119] width 1134 height 18
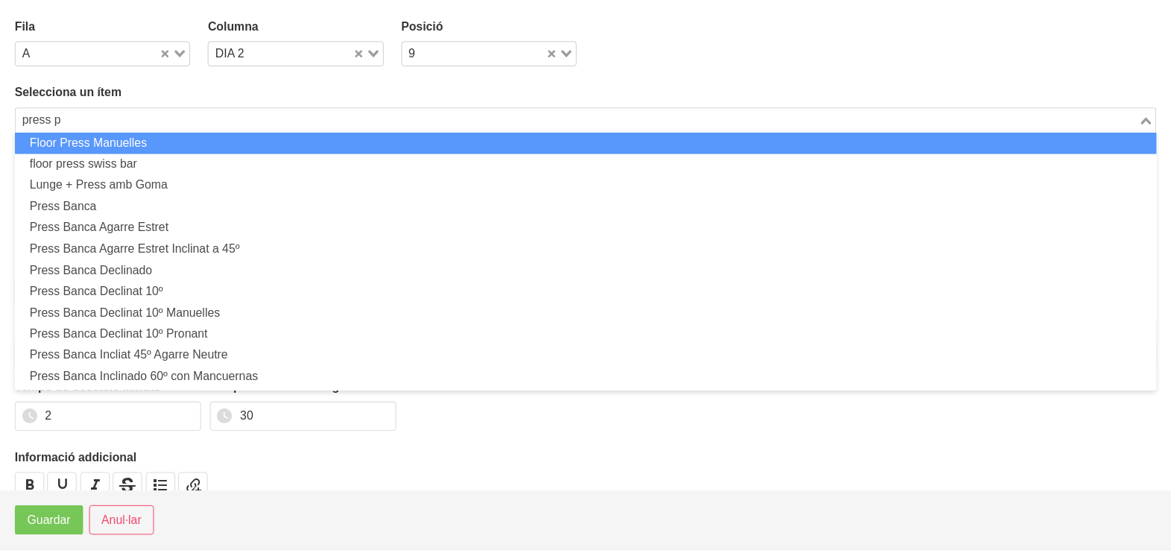
scroll to position [0, 0]
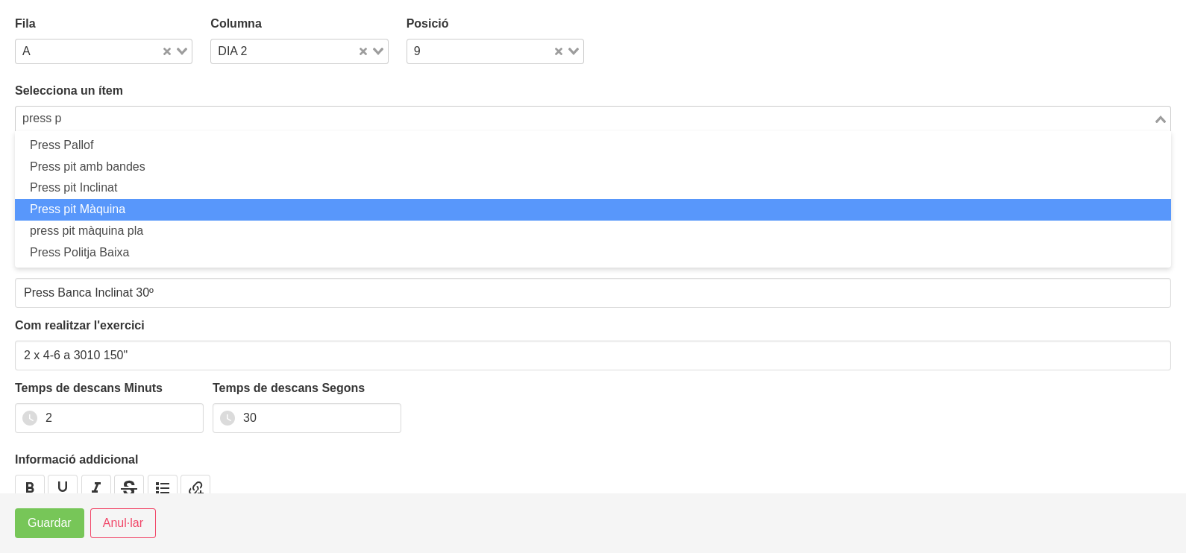
drag, startPoint x: 165, startPoint y: 203, endPoint x: 145, endPoint y: 239, distance: 41.1
click at [165, 204] on li "Press pit Màquina" at bounding box center [593, 210] width 1156 height 22
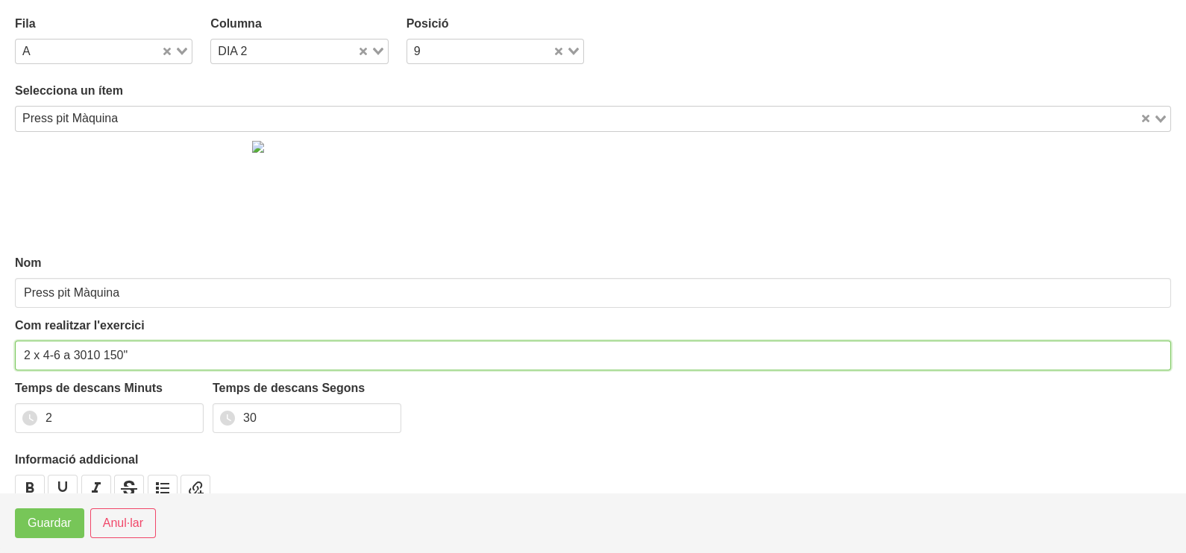
drag, startPoint x: 60, startPoint y: 353, endPoint x: 45, endPoint y: 356, distance: 15.2
click at [45, 356] on input "2 x 4-6 a 3010 150"" at bounding box center [593, 356] width 1156 height 30
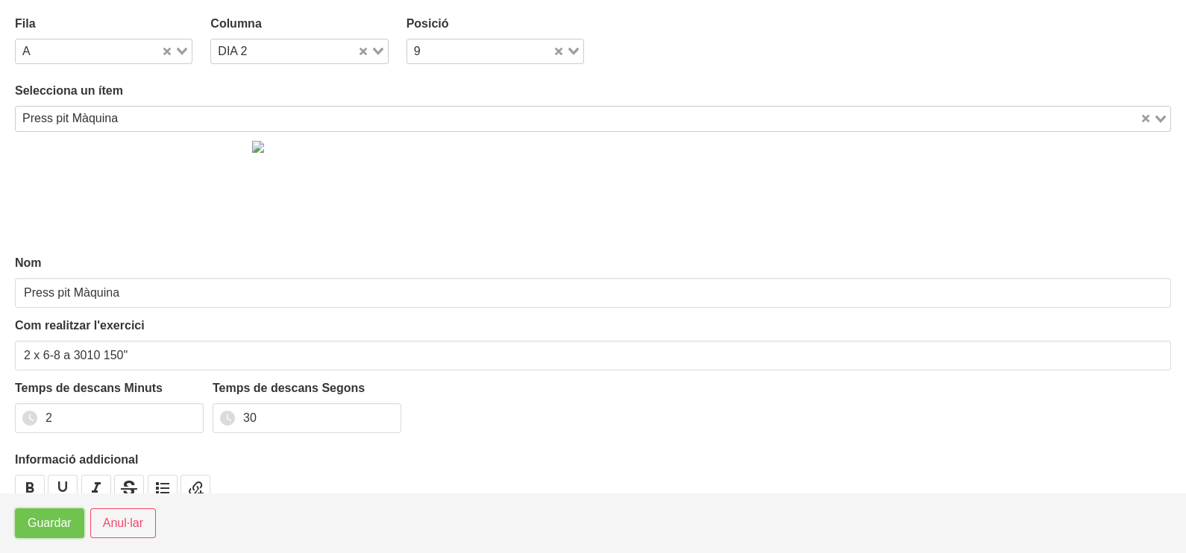
click at [55, 530] on span "Guardar" at bounding box center [50, 524] width 44 height 18
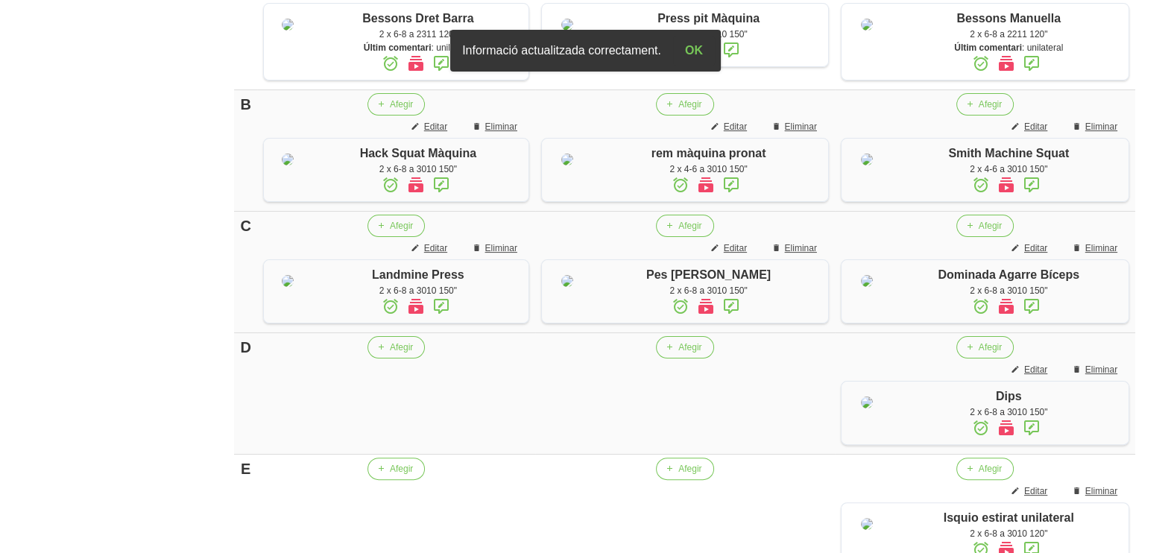
scroll to position [559, 0]
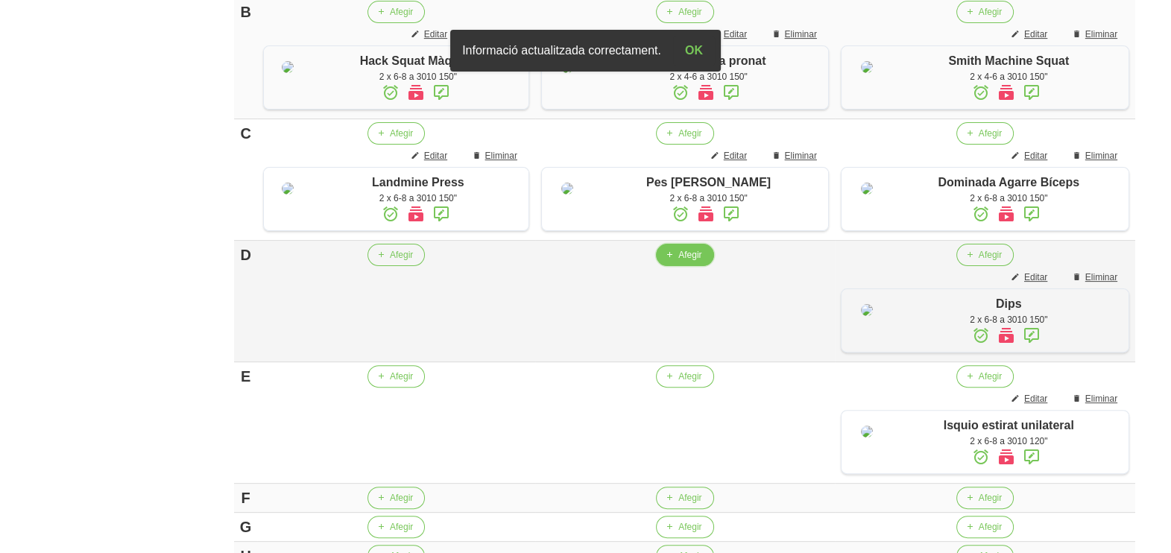
drag, startPoint x: 685, startPoint y: 388, endPoint x: 671, endPoint y: 385, distance: 14.5
click at [671, 266] on button "Afegir" at bounding box center [684, 255] width 57 height 22
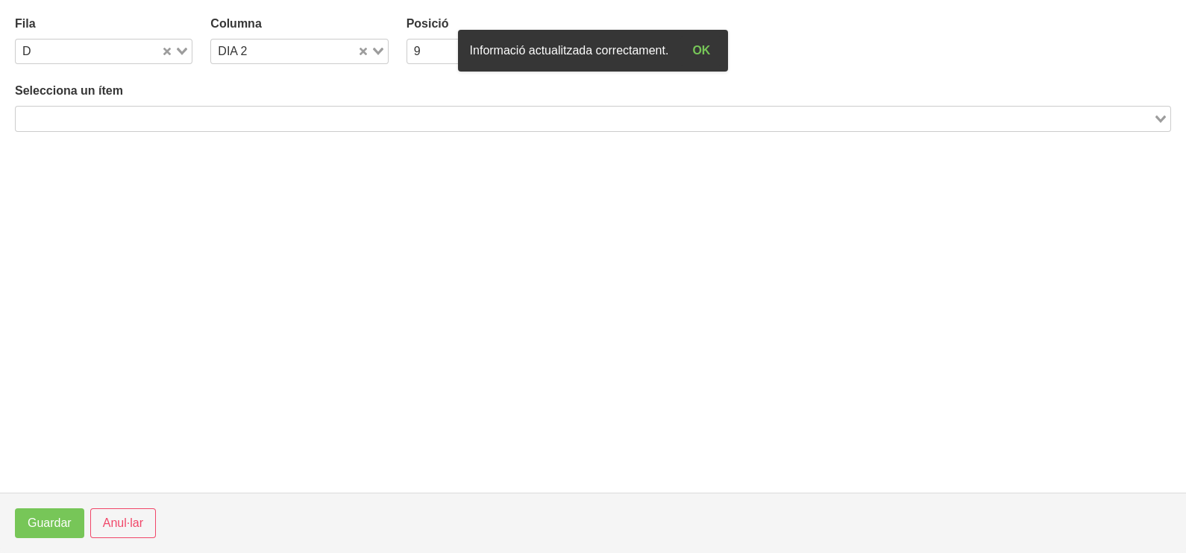
click at [246, 114] on input "Search for option" at bounding box center [584, 119] width 1134 height 18
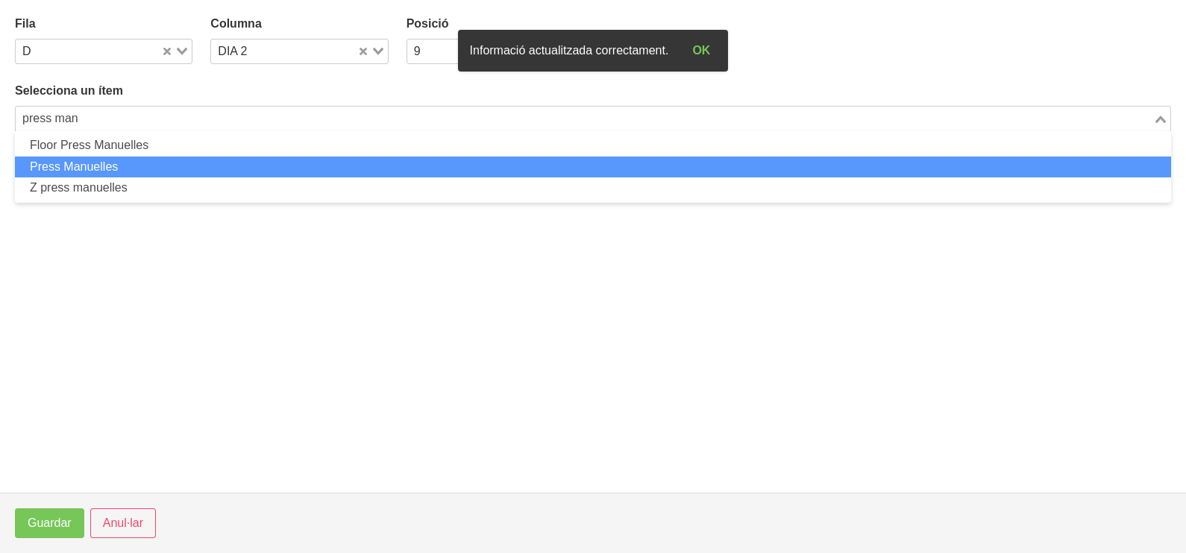
click at [113, 164] on li "Press Manuelles" at bounding box center [593, 168] width 1156 height 22
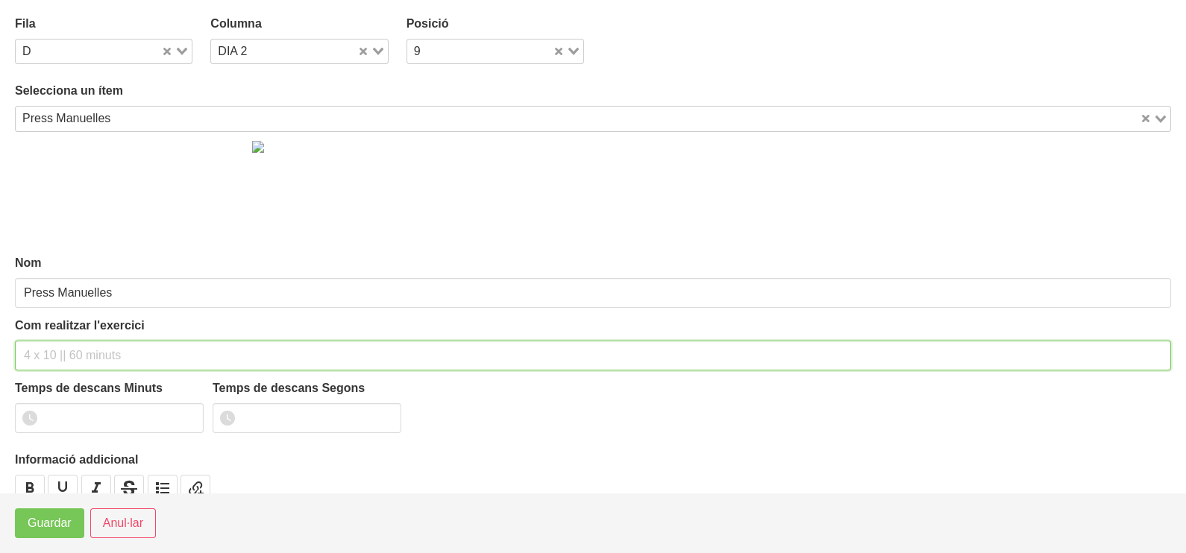
drag, startPoint x: 68, startPoint y: 349, endPoint x: 60, endPoint y: 351, distance: 8.5
click at [61, 351] on input "text" at bounding box center [593, 356] width 1156 height 30
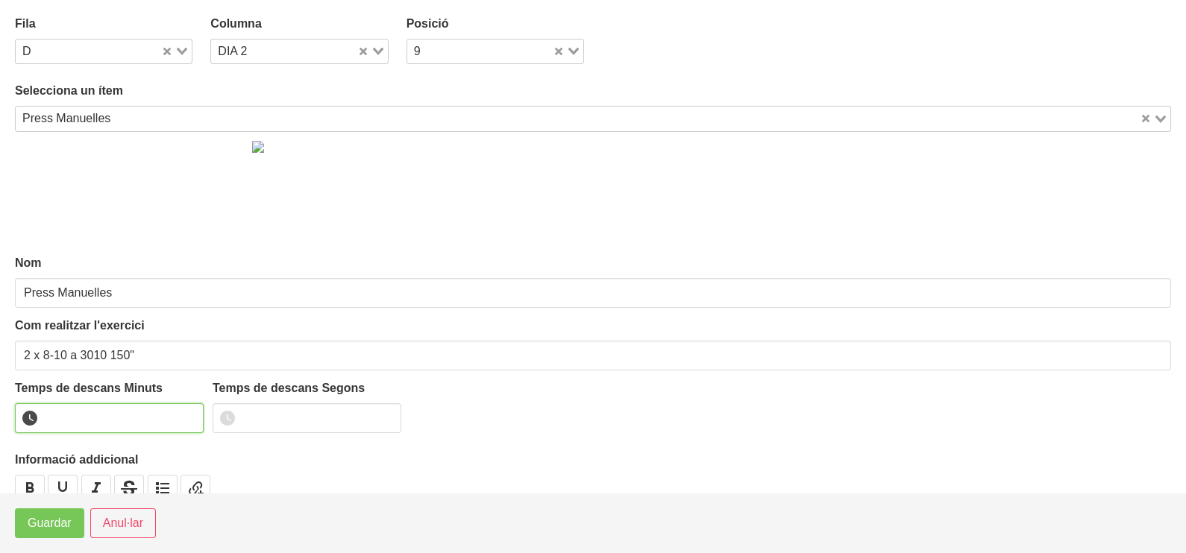
click at [94, 411] on input "number" at bounding box center [109, 418] width 189 height 30
click at [66, 527] on span "Guardar" at bounding box center [50, 524] width 44 height 18
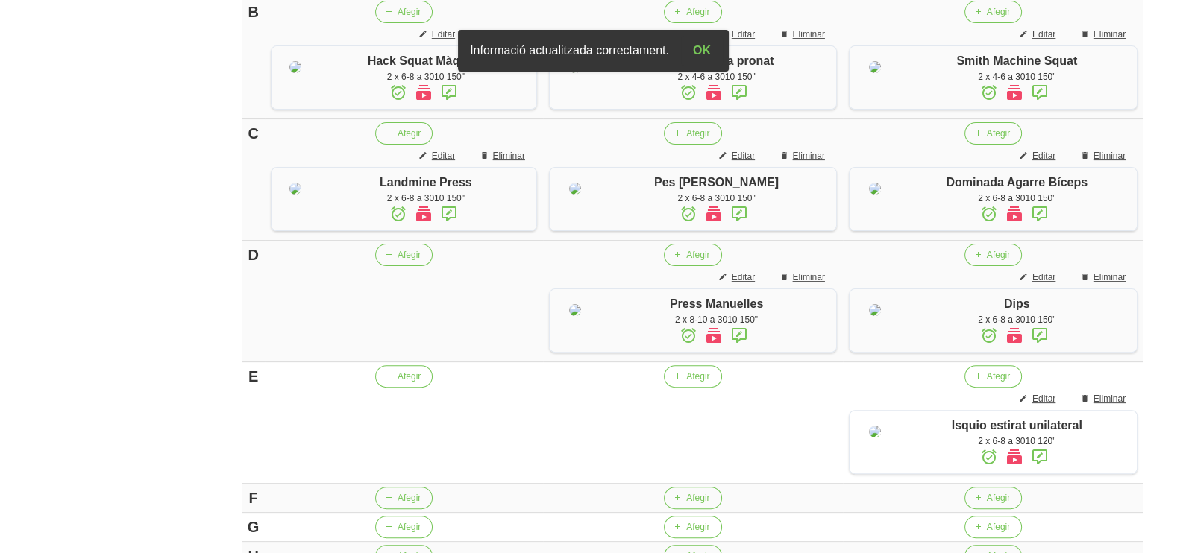
scroll to position [652, 0]
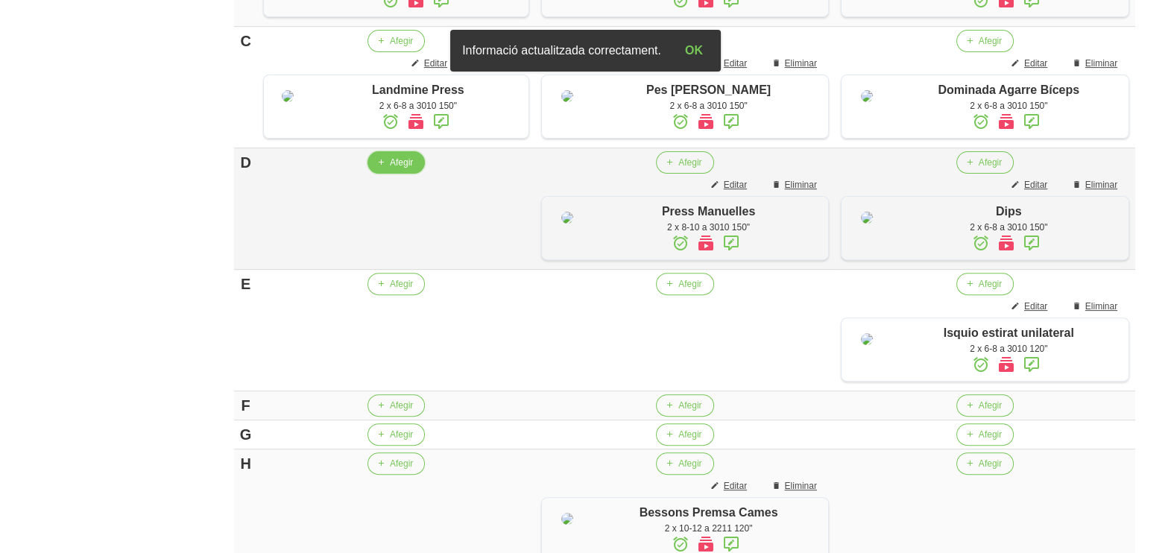
click at [397, 169] on span "Afegir" at bounding box center [401, 162] width 23 height 13
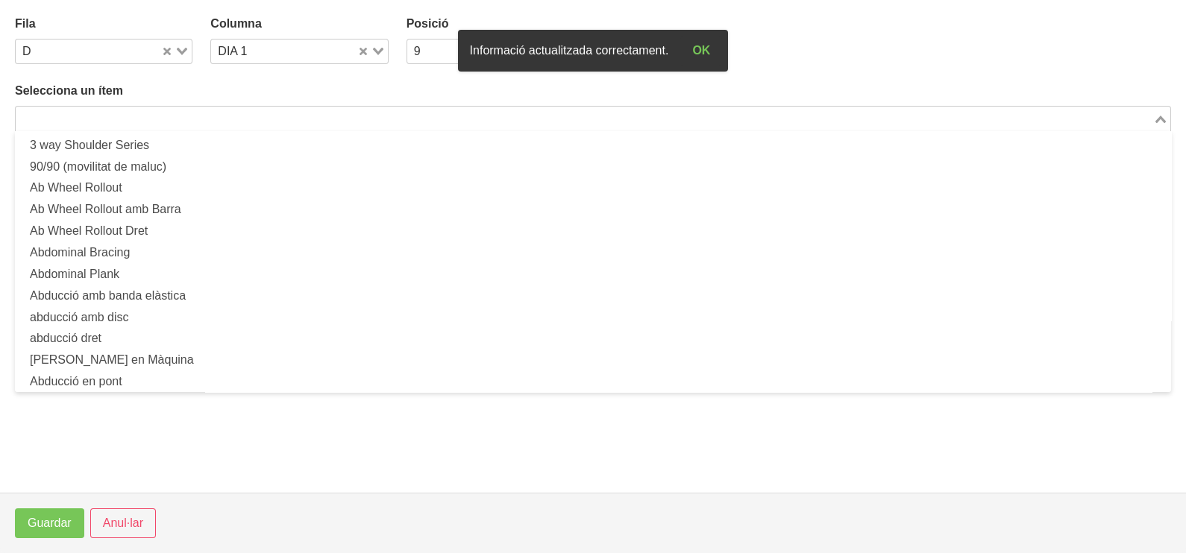
click at [163, 110] on input "Search for option" at bounding box center [584, 119] width 1134 height 18
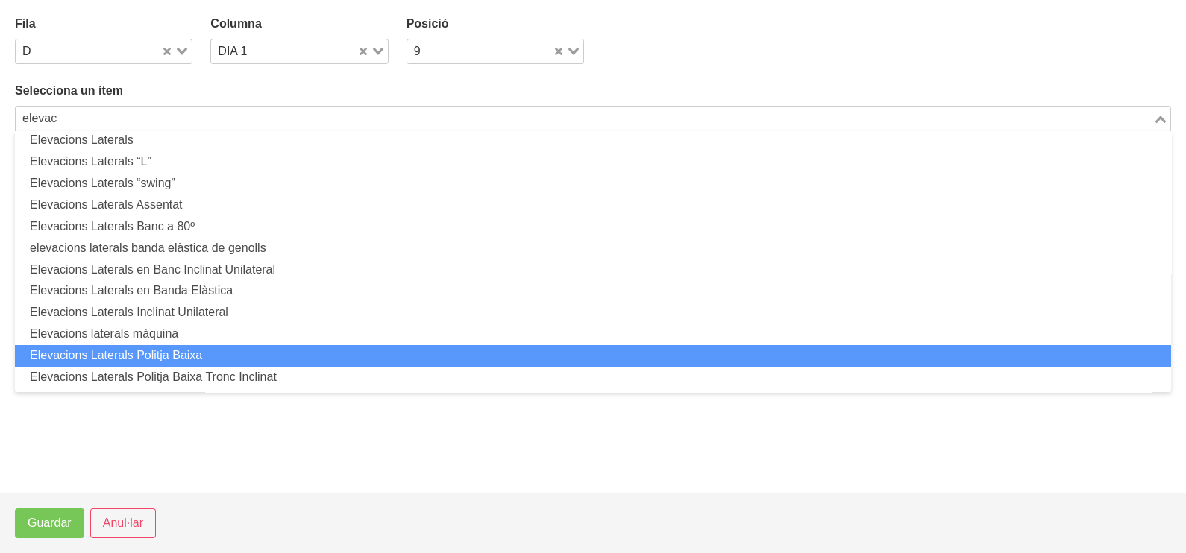
click at [198, 356] on li "Elevacions Laterals Politja Baixa" at bounding box center [593, 356] width 1156 height 22
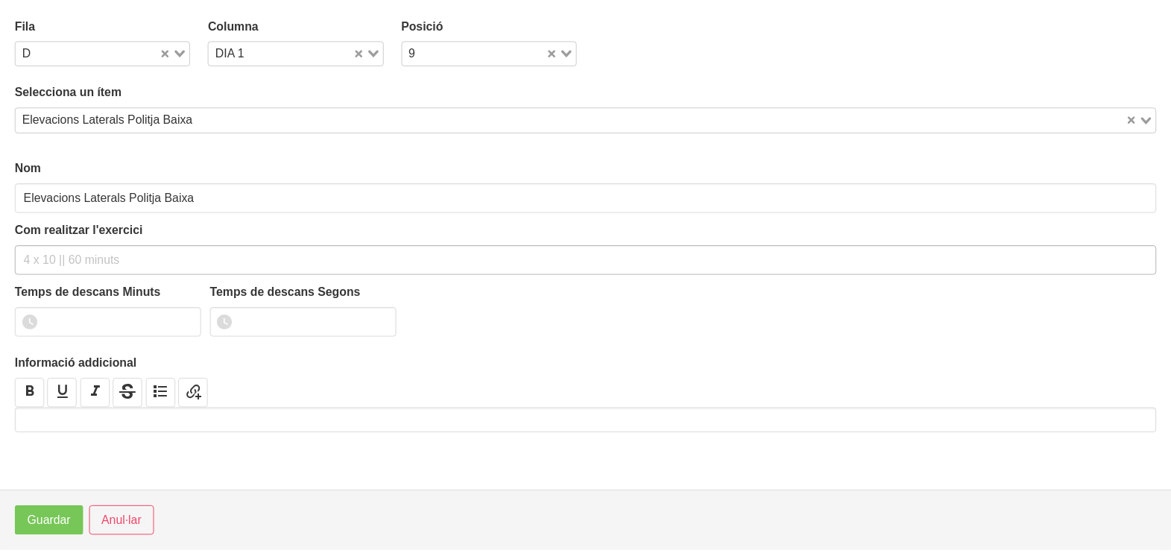
scroll to position [4, 0]
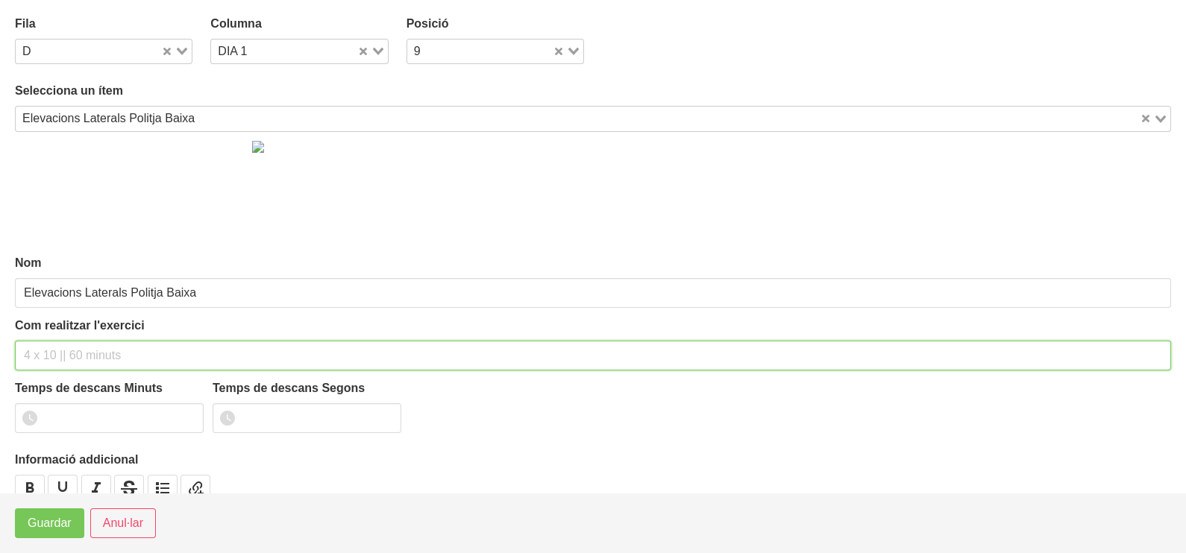
click at [98, 342] on input "text" at bounding box center [593, 356] width 1156 height 30
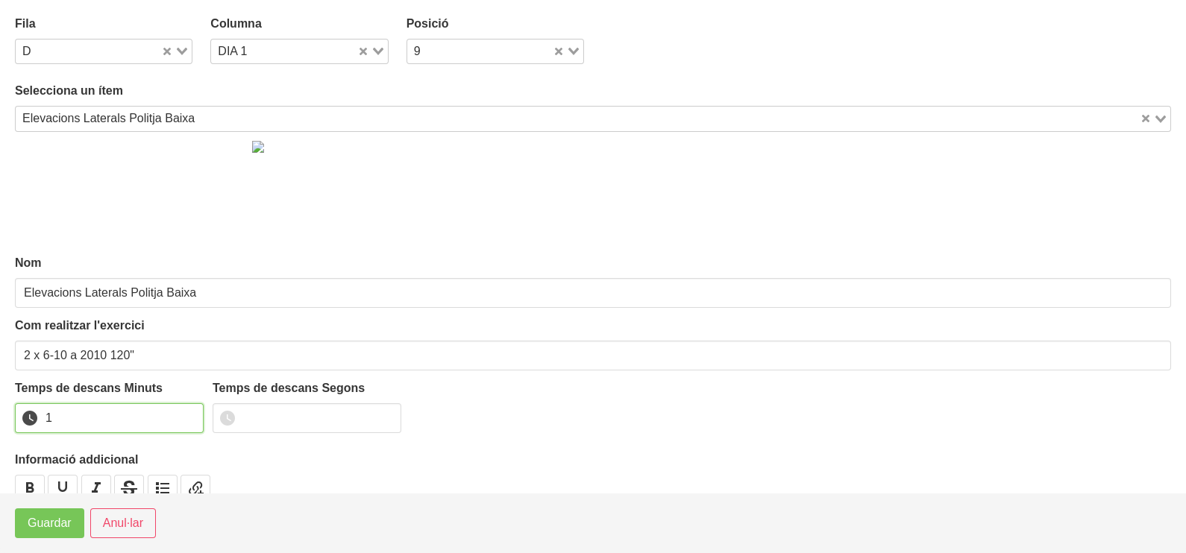
click at [190, 412] on input "1" at bounding box center [109, 418] width 189 height 30
drag, startPoint x: 190, startPoint y: 412, endPoint x: 75, endPoint y: 494, distance: 140.7
click at [166, 427] on input "2" at bounding box center [109, 418] width 189 height 30
click at [64, 522] on span "Guardar" at bounding box center [50, 524] width 44 height 18
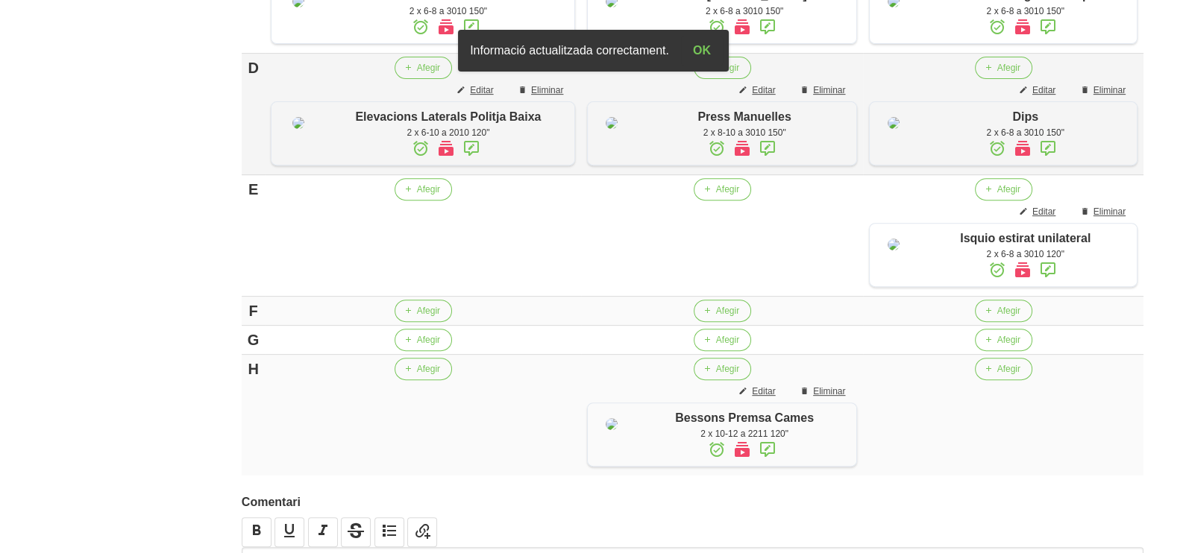
scroll to position [839, 0]
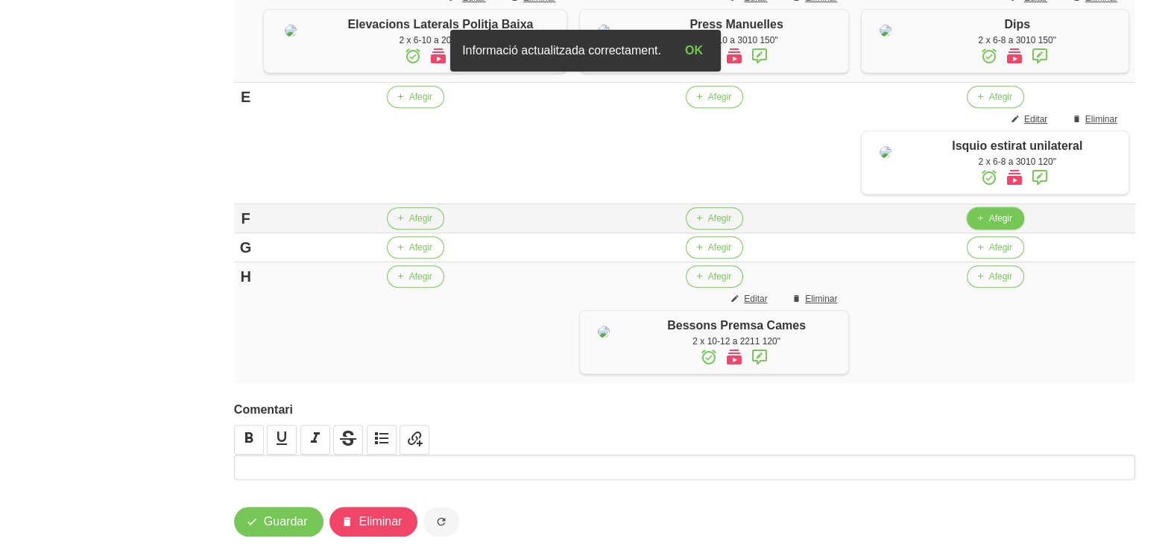
click at [1000, 225] on span "Afegir" at bounding box center [1000, 218] width 23 height 13
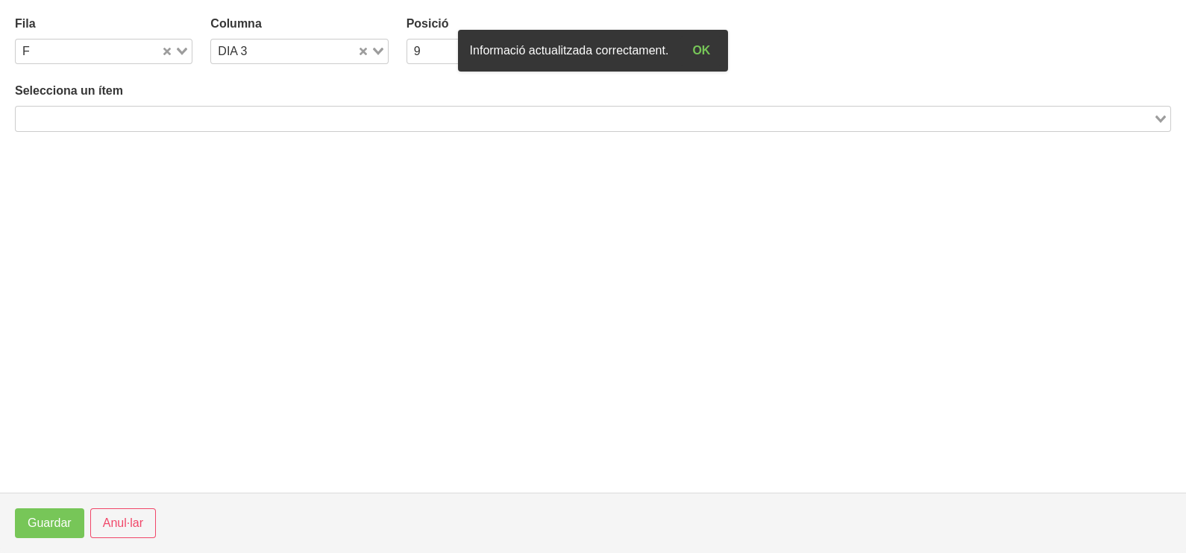
click at [220, 122] on input "Search for option" at bounding box center [584, 119] width 1134 height 18
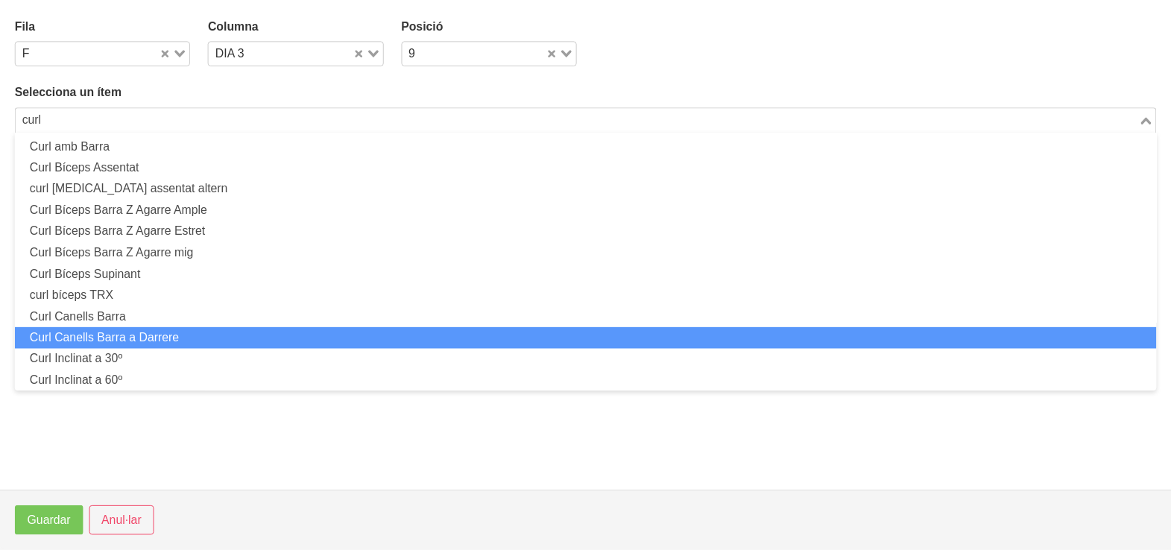
scroll to position [0, 0]
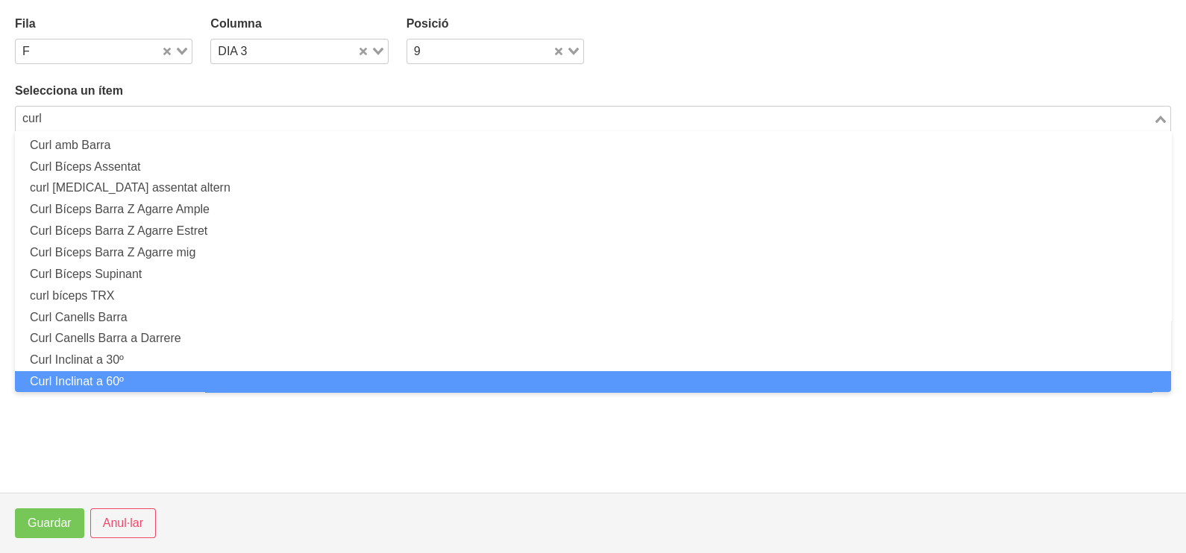
click at [134, 374] on li "Curl Inclinat a 60º" at bounding box center [593, 382] width 1156 height 22
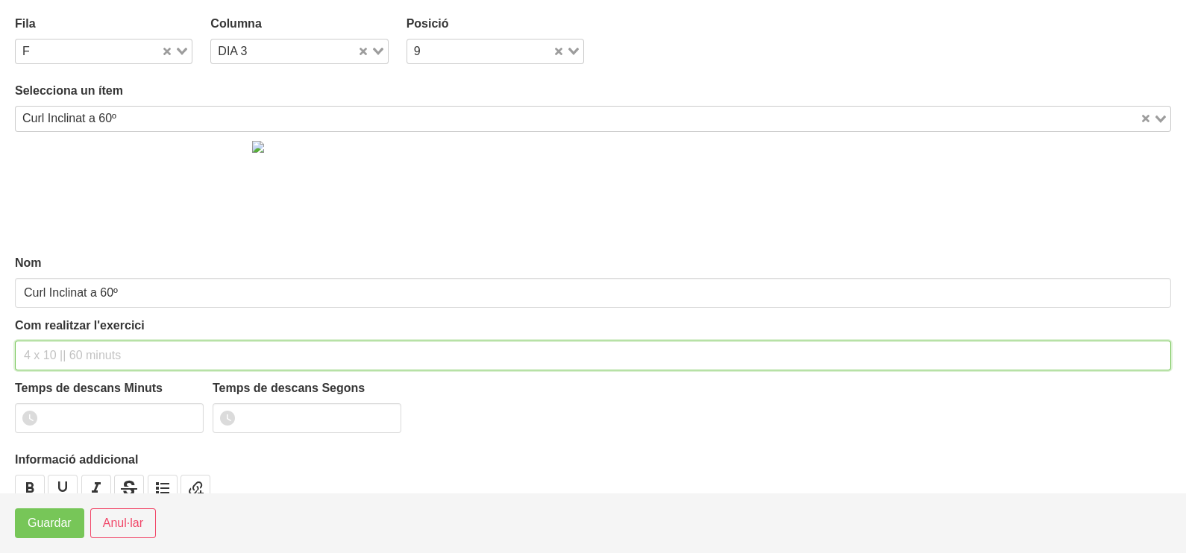
click at [71, 347] on input "text" at bounding box center [593, 356] width 1156 height 30
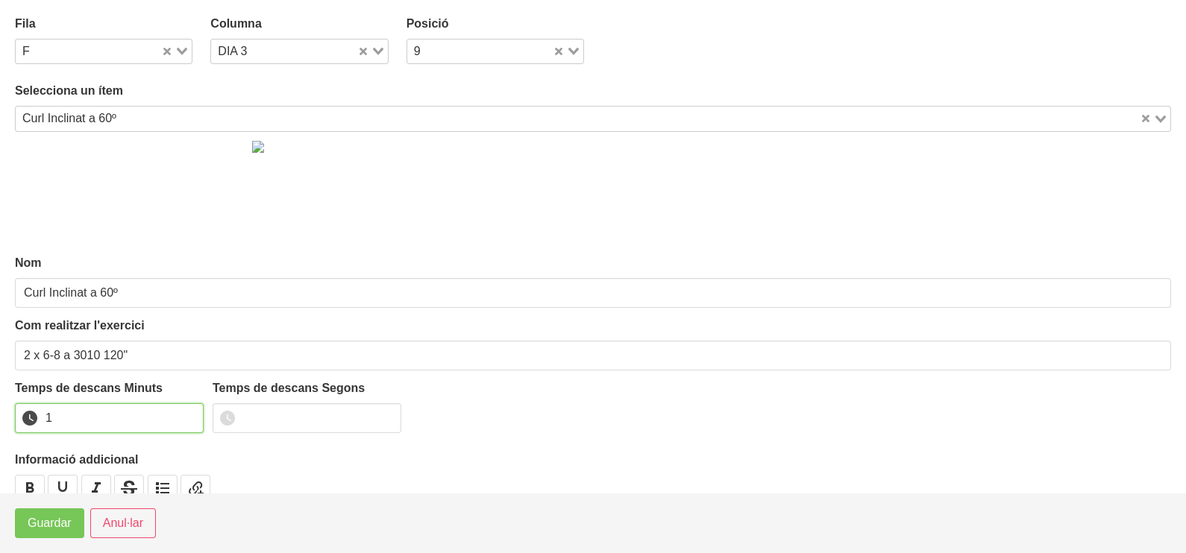
click at [186, 411] on input "1" at bounding box center [109, 418] width 189 height 30
drag, startPoint x: 186, startPoint y: 411, endPoint x: 112, endPoint y: 463, distance: 90.4
click at [181, 414] on input "2" at bounding box center [109, 418] width 189 height 30
click at [71, 516] on span "Guardar" at bounding box center [50, 524] width 44 height 18
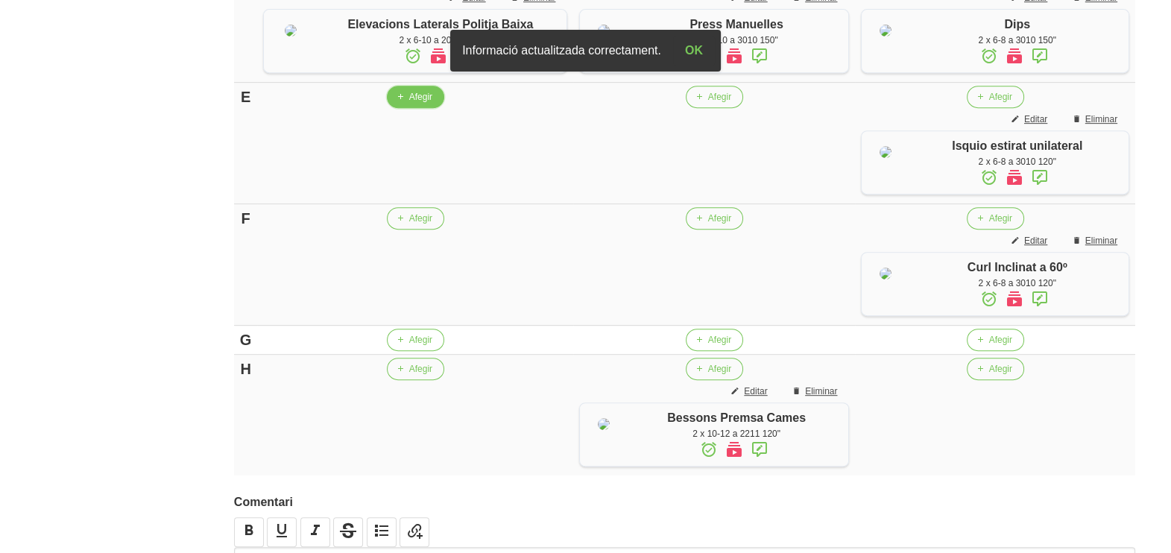
click at [410, 104] on span "Afegir" at bounding box center [420, 96] width 23 height 13
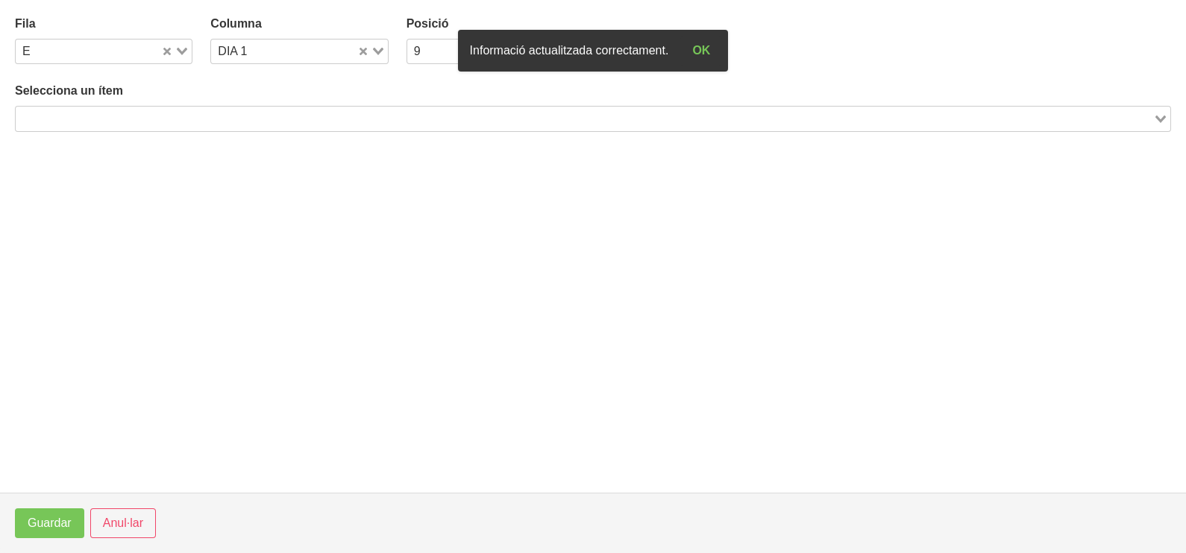
click at [154, 108] on div "Search for option" at bounding box center [584, 117] width 1137 height 21
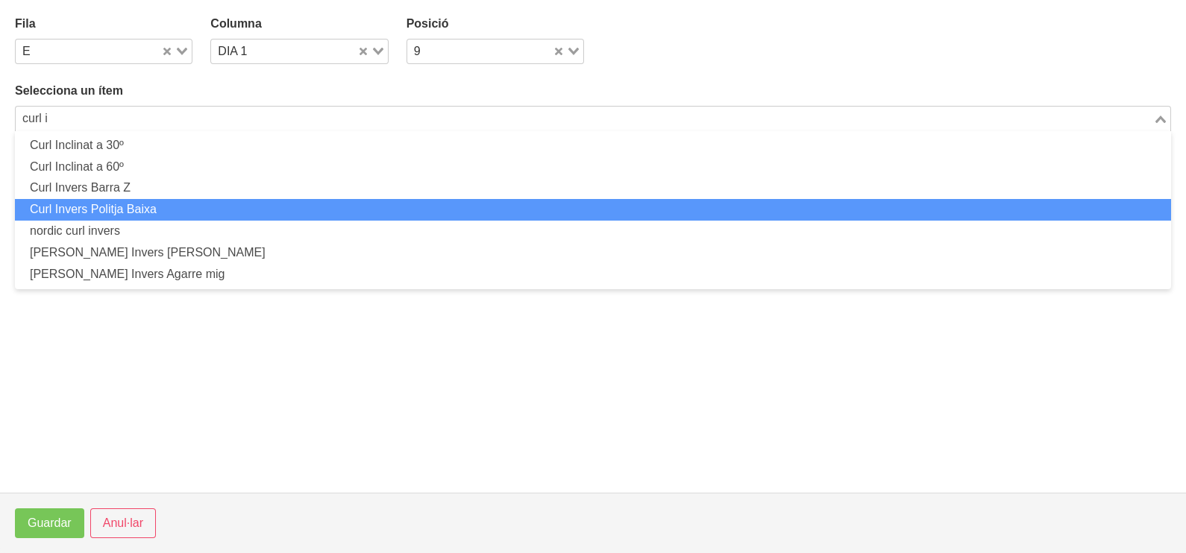
click at [160, 208] on li "Curl Invers Politja Baixa" at bounding box center [593, 210] width 1156 height 22
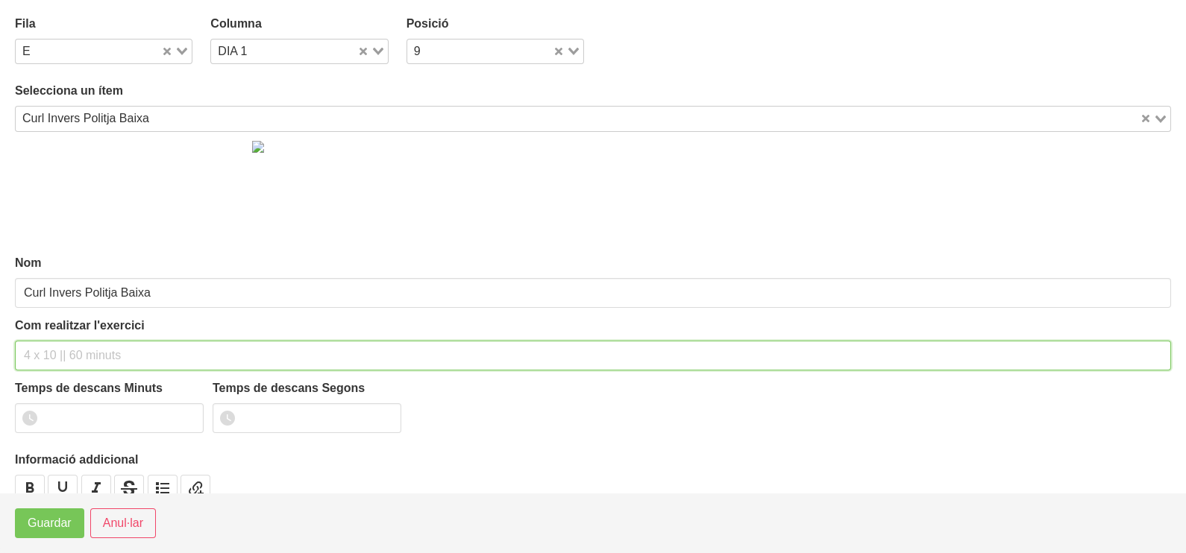
click at [83, 353] on input "text" at bounding box center [593, 356] width 1156 height 30
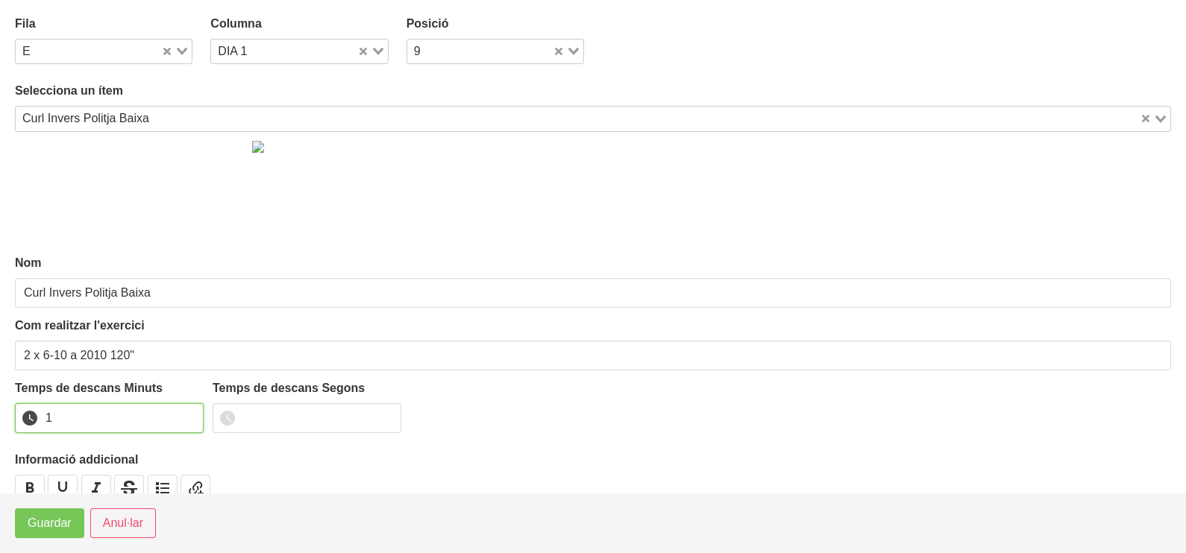
click at [190, 412] on input "1" at bounding box center [109, 418] width 189 height 30
drag, startPoint x: 190, startPoint y: 412, endPoint x: 58, endPoint y: 477, distance: 147.4
click at [167, 421] on input "2" at bounding box center [109, 418] width 189 height 30
click at [56, 522] on span "Guardar" at bounding box center [50, 524] width 44 height 18
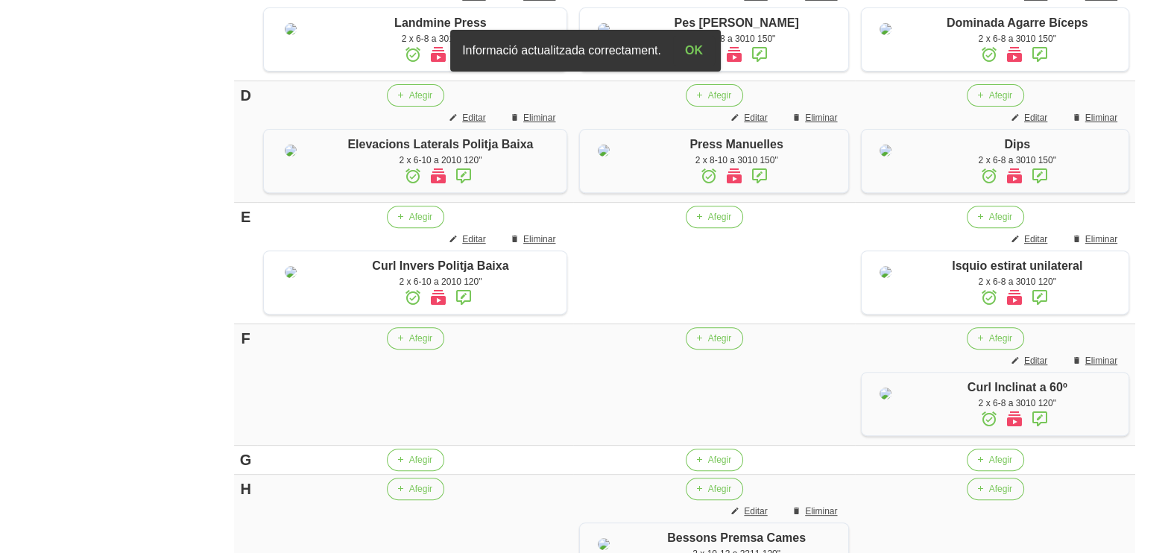
scroll to position [745, 0]
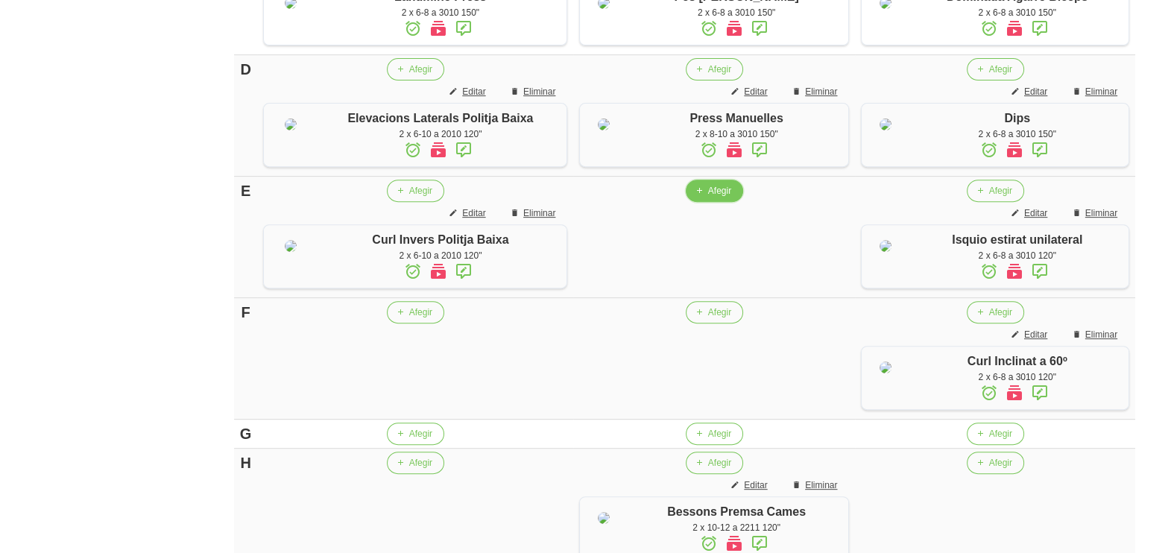
click at [708, 202] on button "Afegir" at bounding box center [714, 191] width 57 height 22
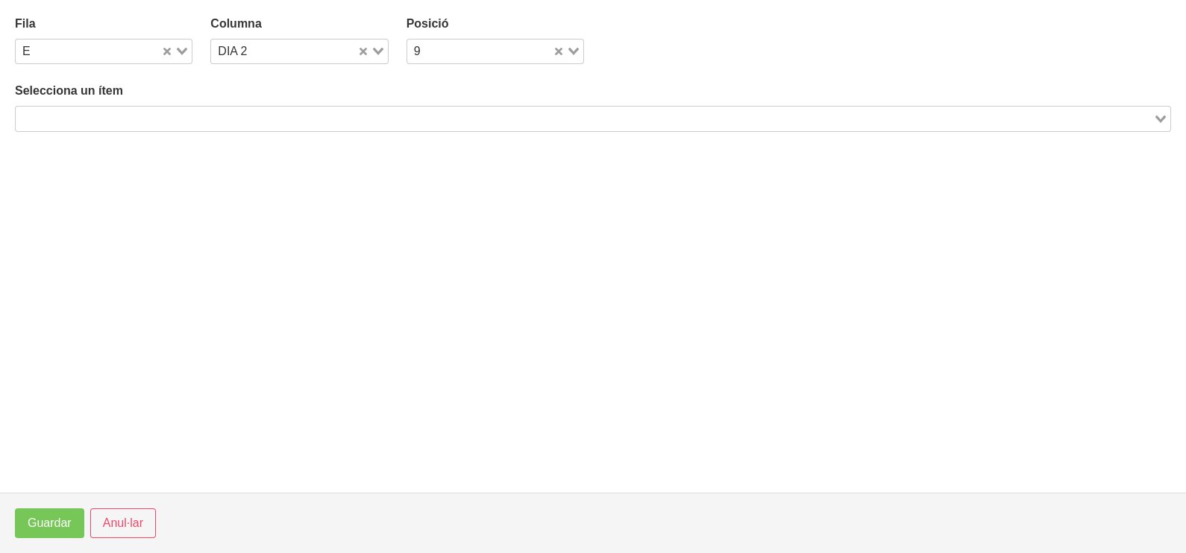
click at [289, 112] on input "Search for option" at bounding box center [584, 119] width 1134 height 18
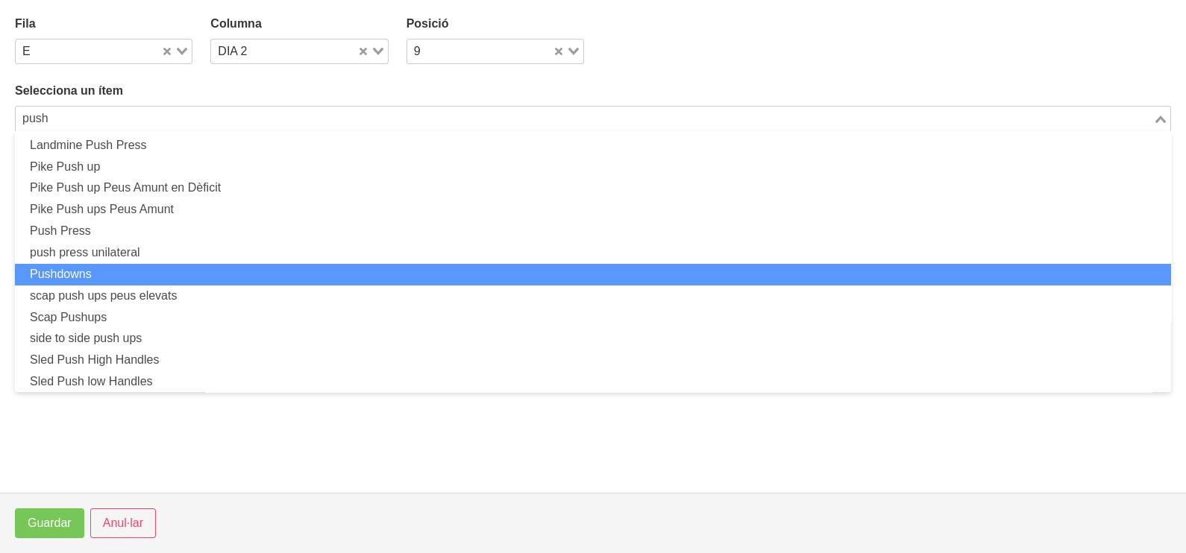
click at [156, 276] on li "Pushdowns" at bounding box center [593, 275] width 1156 height 22
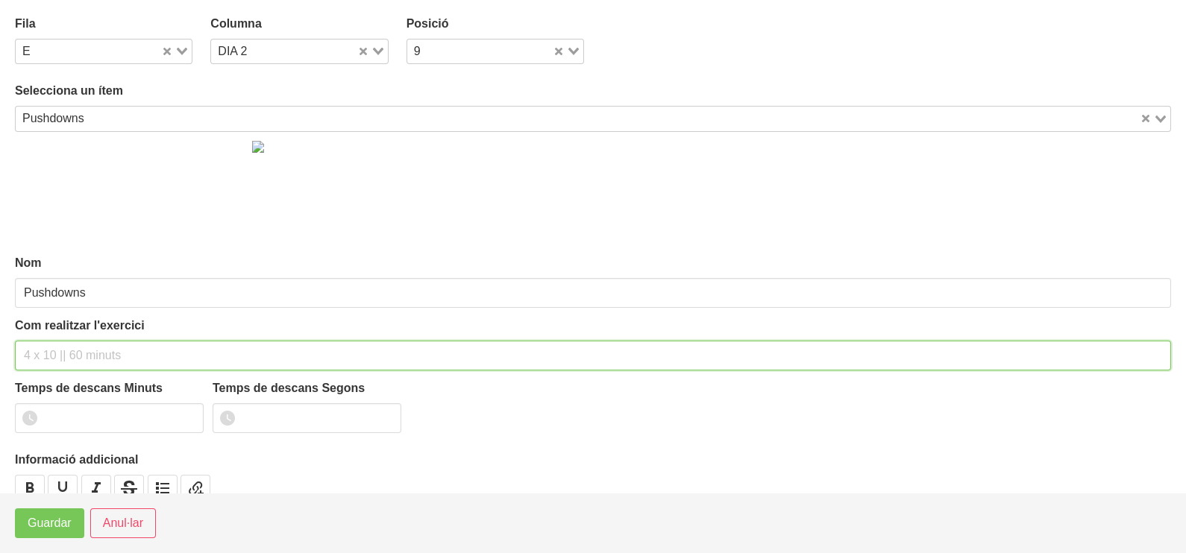
click at [63, 355] on input "text" at bounding box center [593, 356] width 1156 height 30
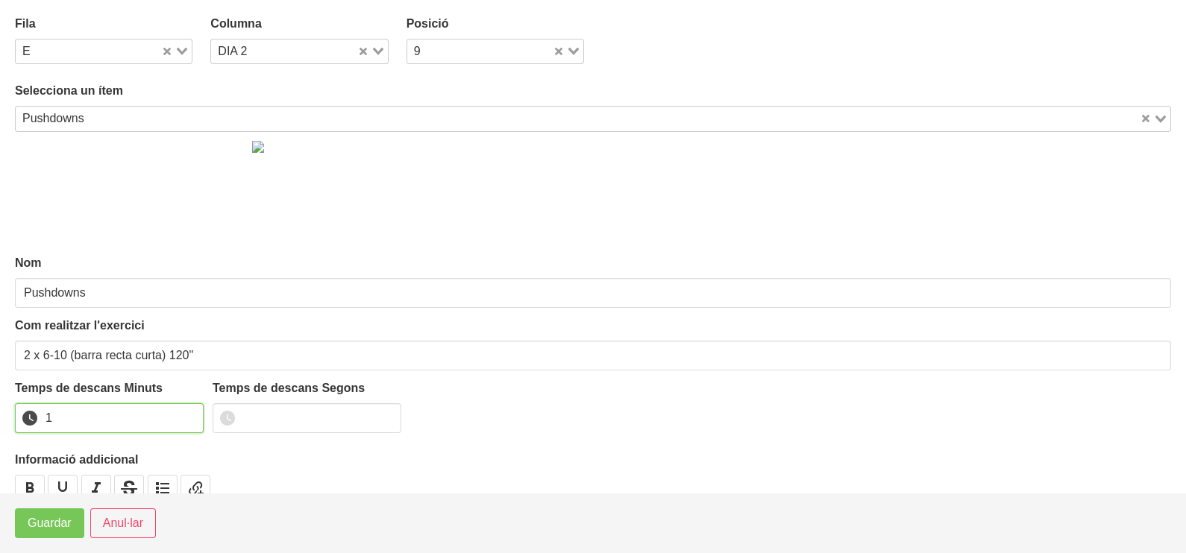
click at [187, 414] on input "1" at bounding box center [109, 418] width 189 height 30
drag, startPoint x: 187, startPoint y: 414, endPoint x: 108, endPoint y: 476, distance: 100.8
click at [183, 418] on input "2" at bounding box center [109, 418] width 189 height 30
click at [63, 527] on span "Guardar" at bounding box center [50, 524] width 44 height 18
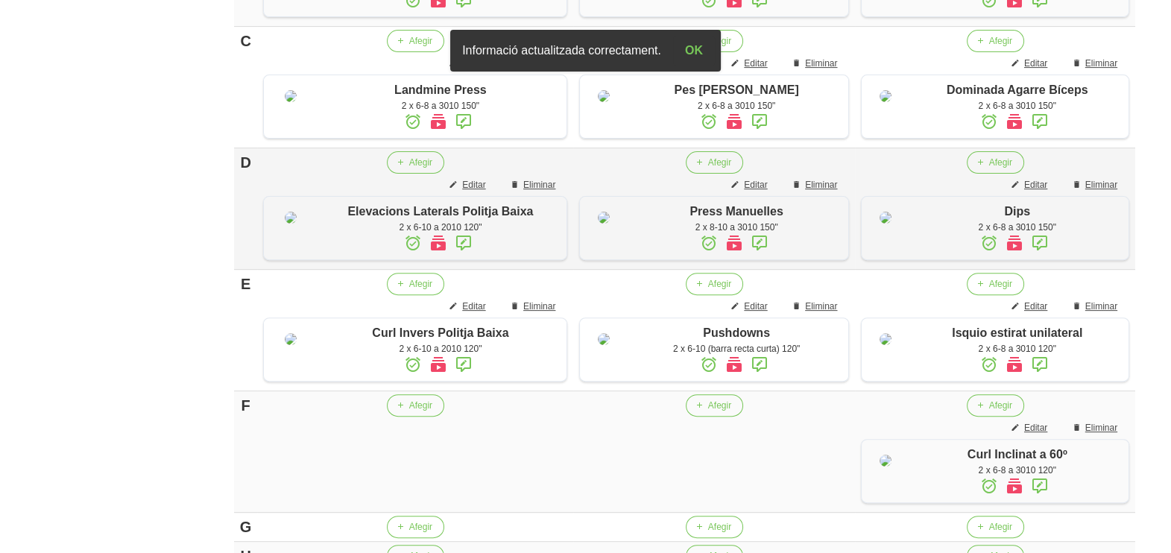
scroll to position [932, 0]
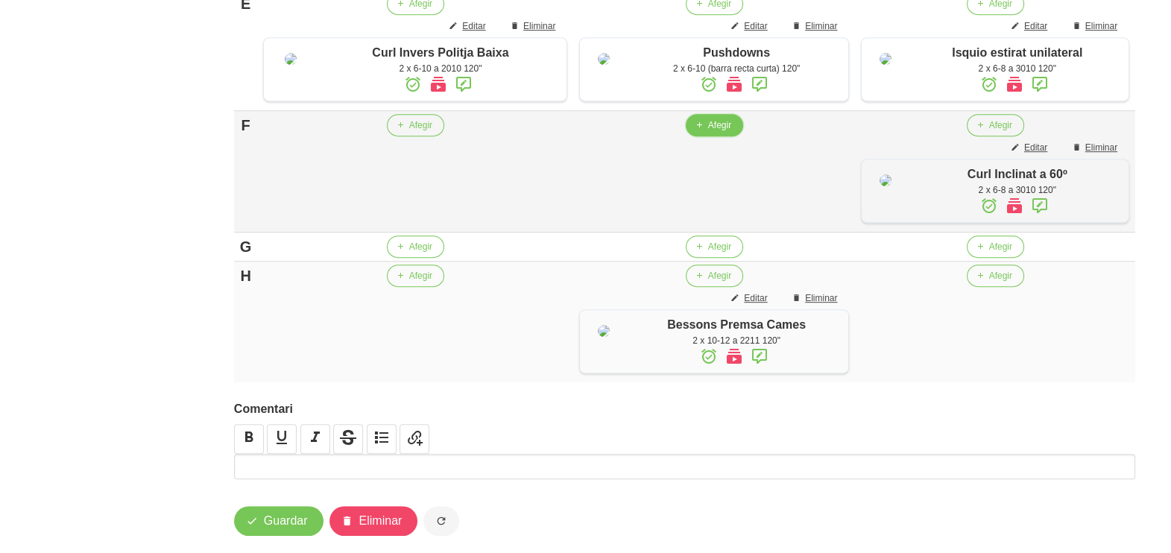
click at [708, 132] on span "Afegir" at bounding box center [719, 125] width 23 height 13
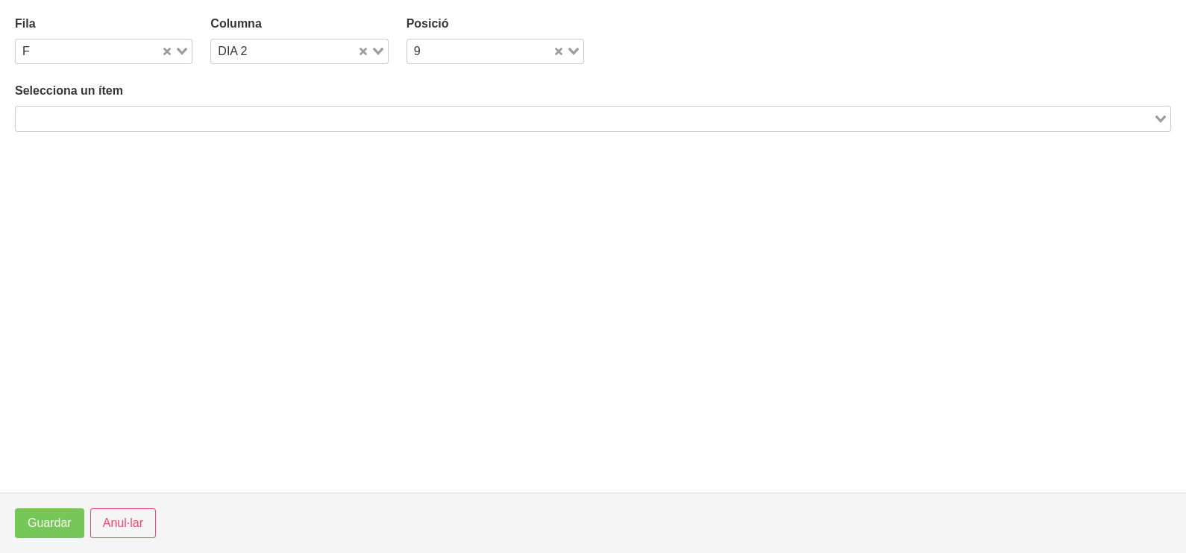
click at [243, 119] on input "Search for option" at bounding box center [584, 119] width 1134 height 18
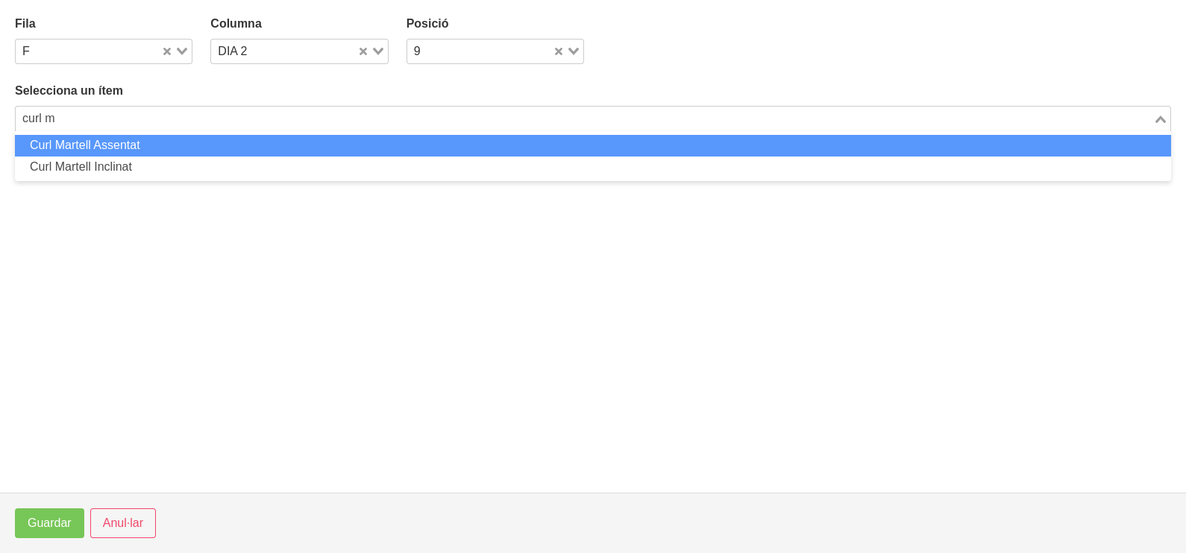
click at [221, 145] on li "Curl Martell Assentat" at bounding box center [593, 146] width 1156 height 22
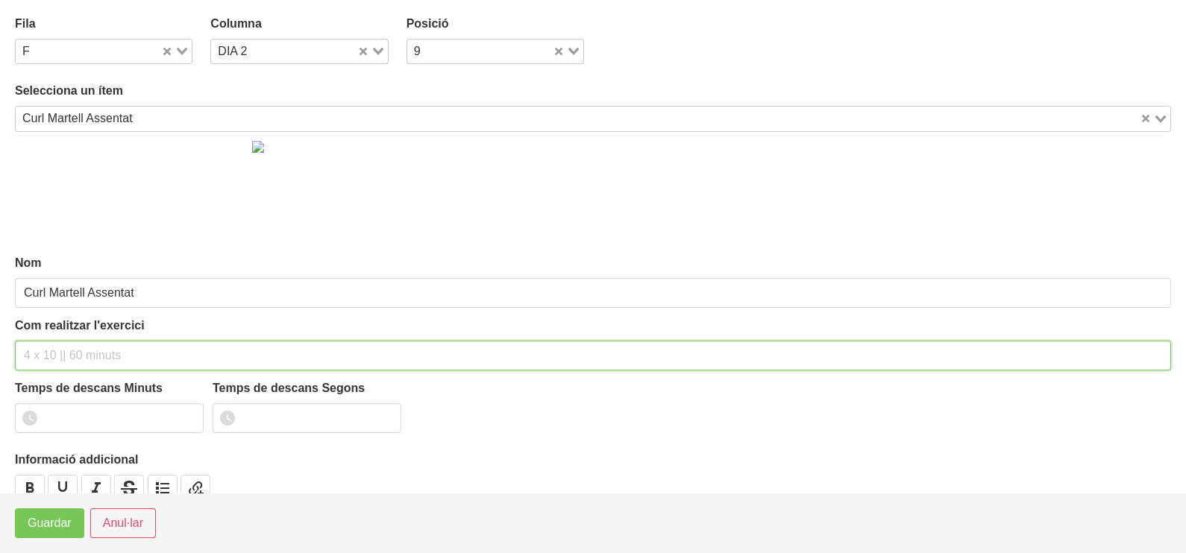
click at [83, 351] on input "text" at bounding box center [593, 356] width 1156 height 30
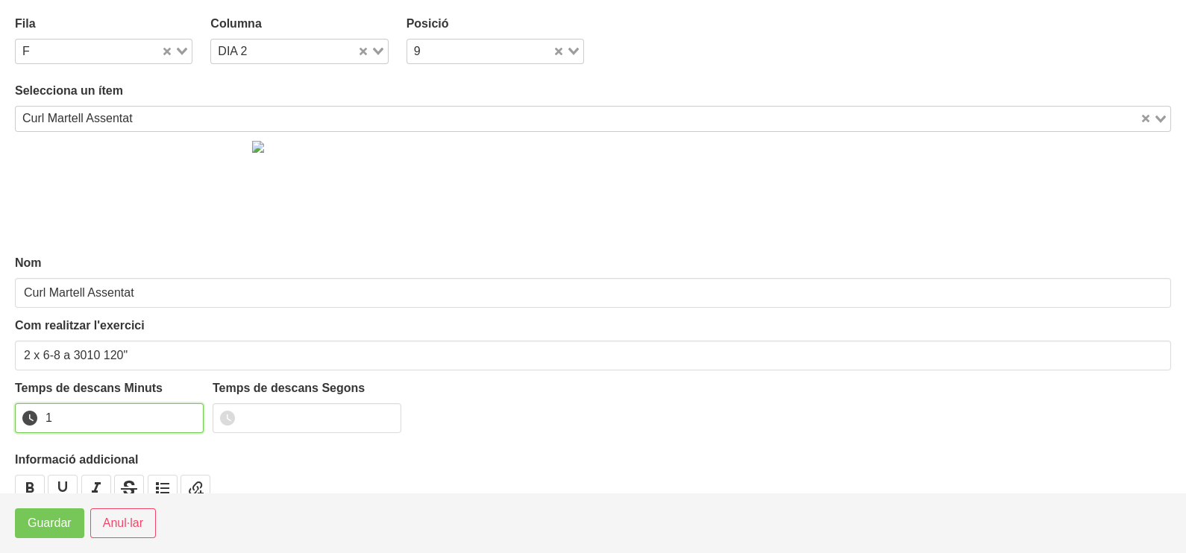
click at [190, 412] on input "1" at bounding box center [109, 418] width 189 height 30
drag, startPoint x: 190, startPoint y: 412, endPoint x: 86, endPoint y: 487, distance: 128.7
click at [176, 421] on input "2" at bounding box center [109, 418] width 189 height 30
click at [69, 519] on span "Guardar" at bounding box center [50, 524] width 44 height 18
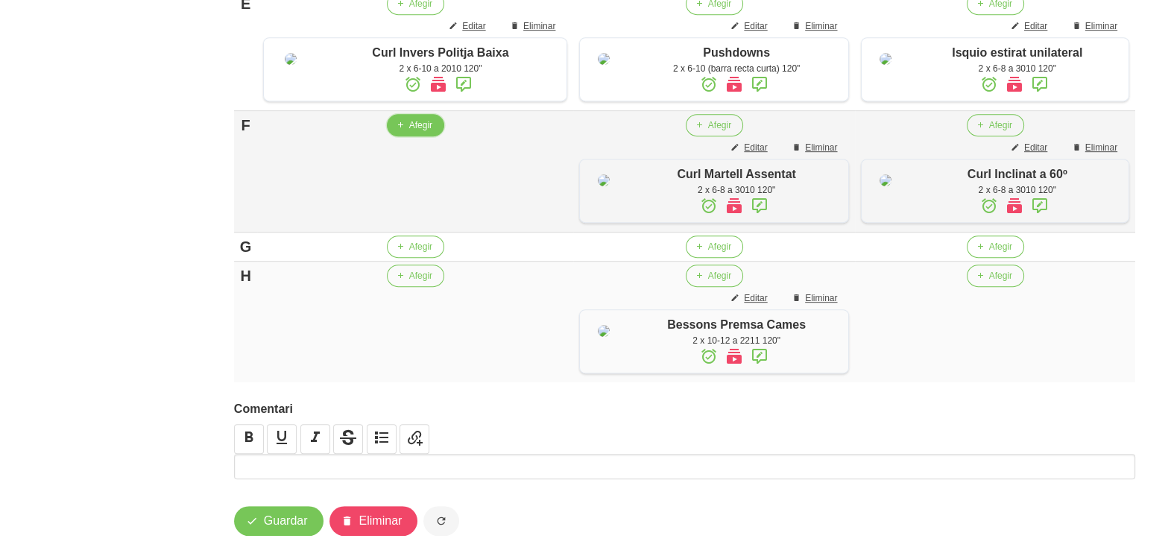
click at [406, 136] on button "Afegir" at bounding box center [415, 125] width 57 height 22
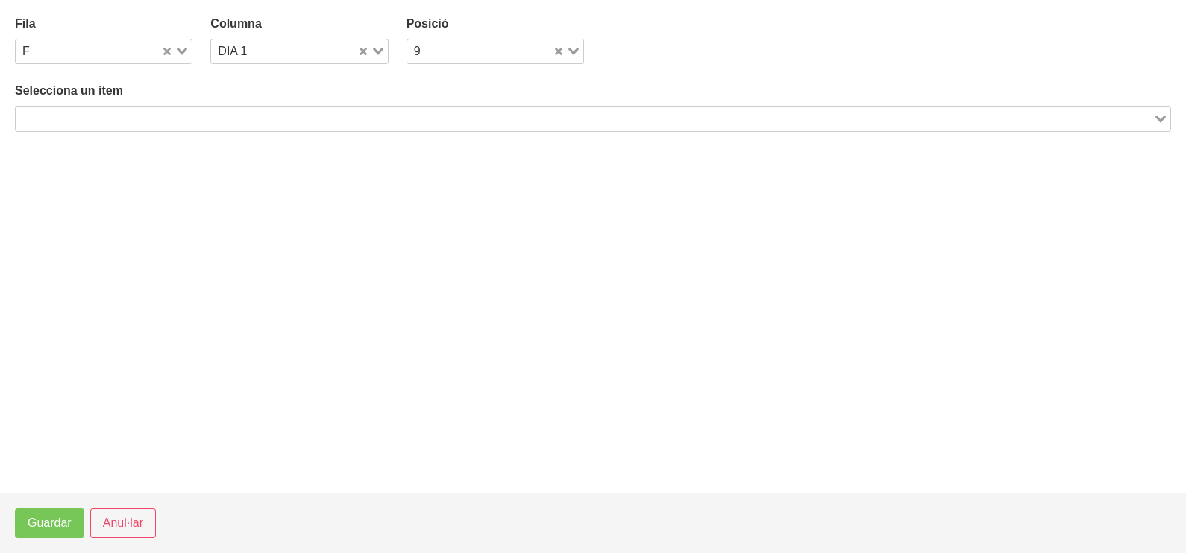
drag, startPoint x: 145, startPoint y: 116, endPoint x: 154, endPoint y: 109, distance: 11.2
click at [145, 115] on input "Search for option" at bounding box center [584, 119] width 1134 height 18
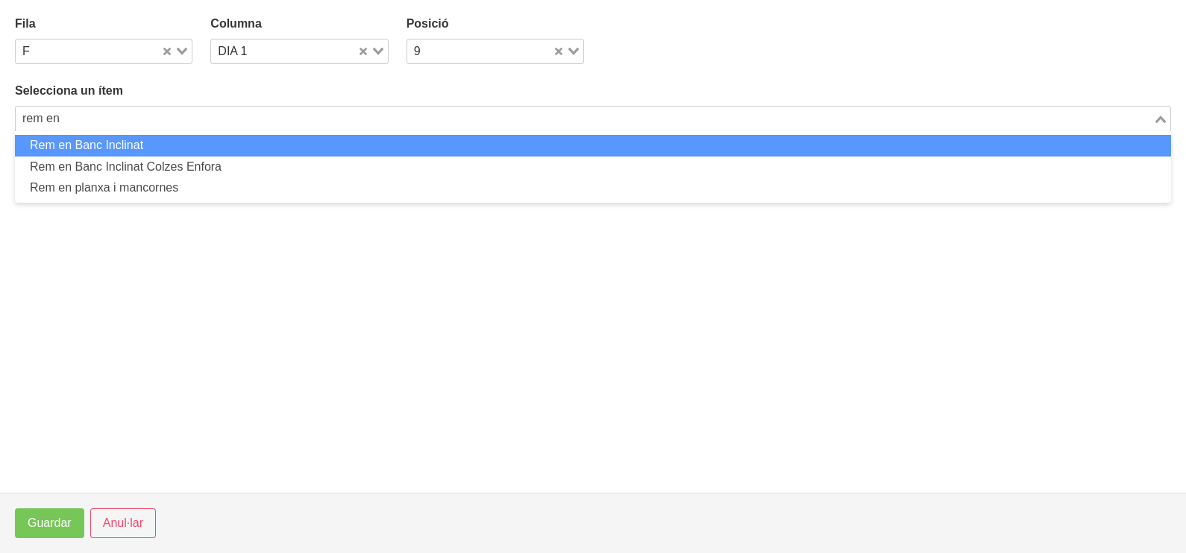
click at [154, 145] on li "Rem en Banc Inclinat" at bounding box center [593, 146] width 1156 height 22
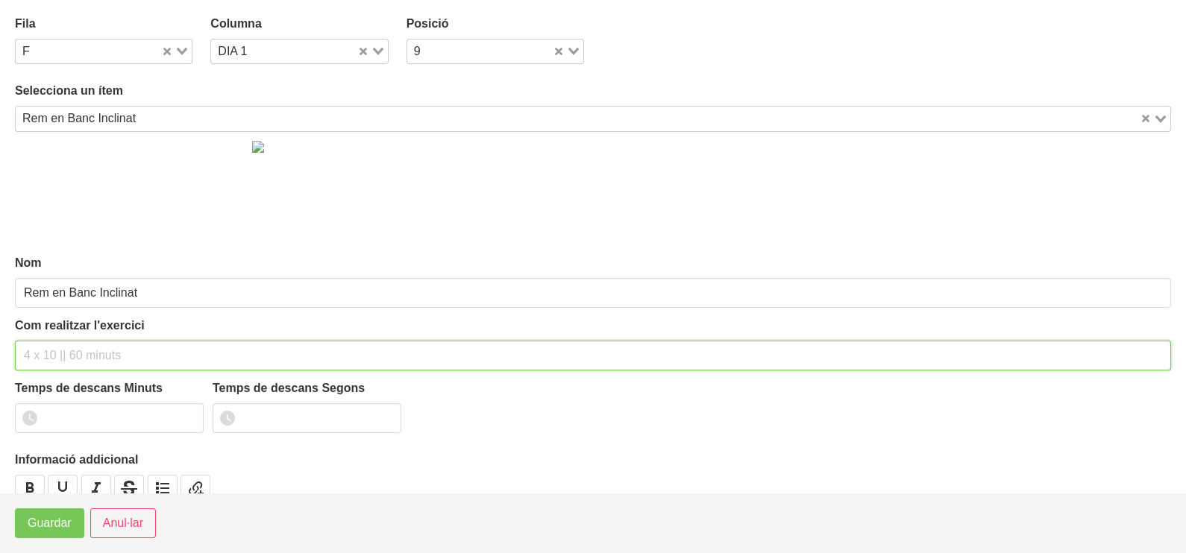
click at [71, 353] on input "text" at bounding box center [593, 356] width 1156 height 30
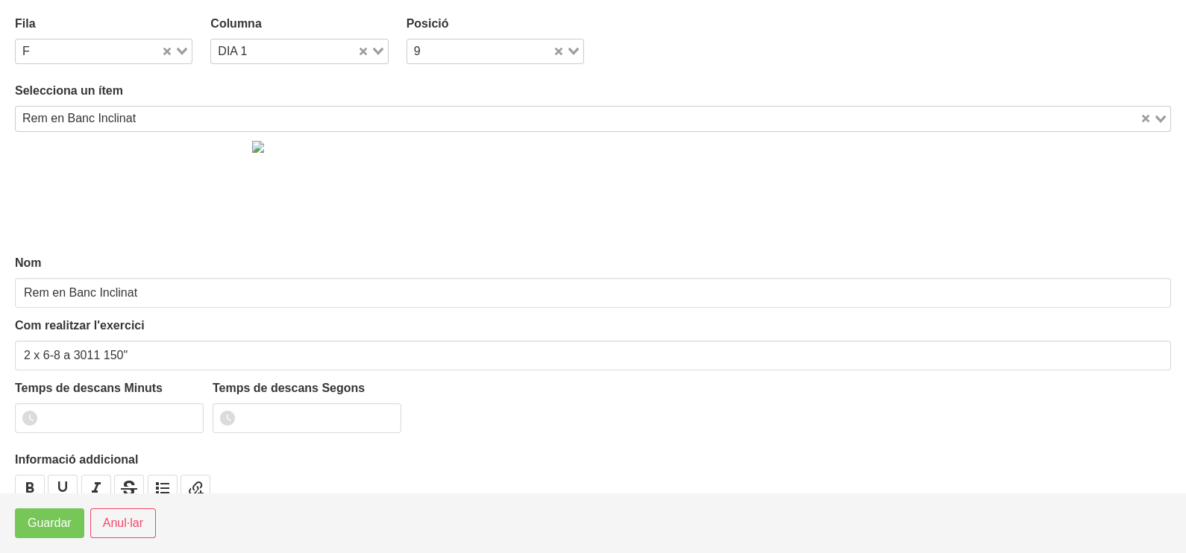
click at [180, 54] on icon "Search for option" at bounding box center [182, 51] width 10 height 7
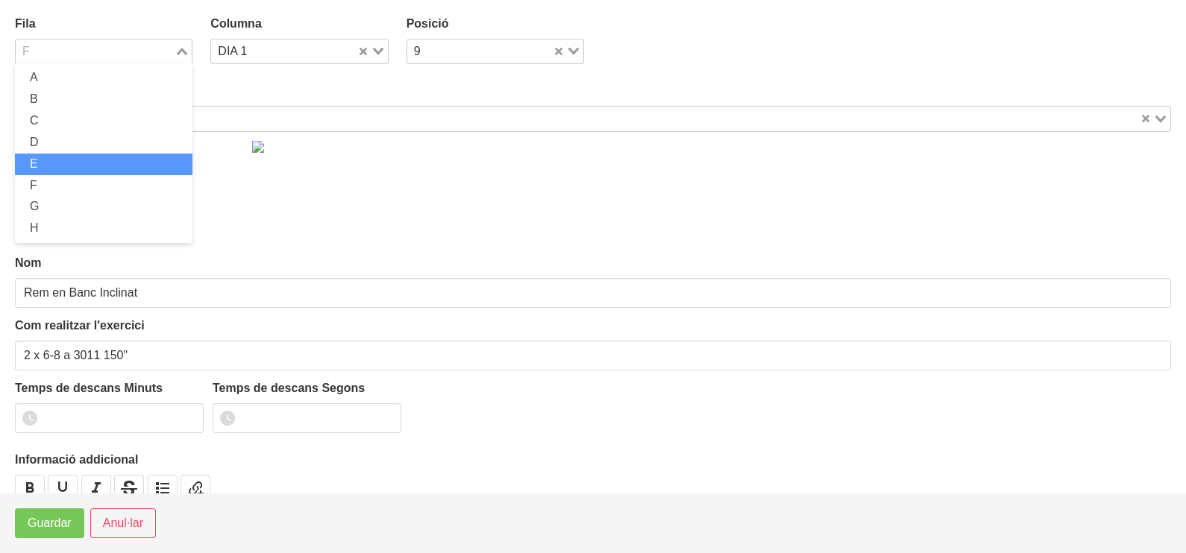
drag, startPoint x: 91, startPoint y: 160, endPoint x: 89, endPoint y: 264, distance: 103.7
click at [91, 164] on li "E" at bounding box center [103, 165] width 177 height 22
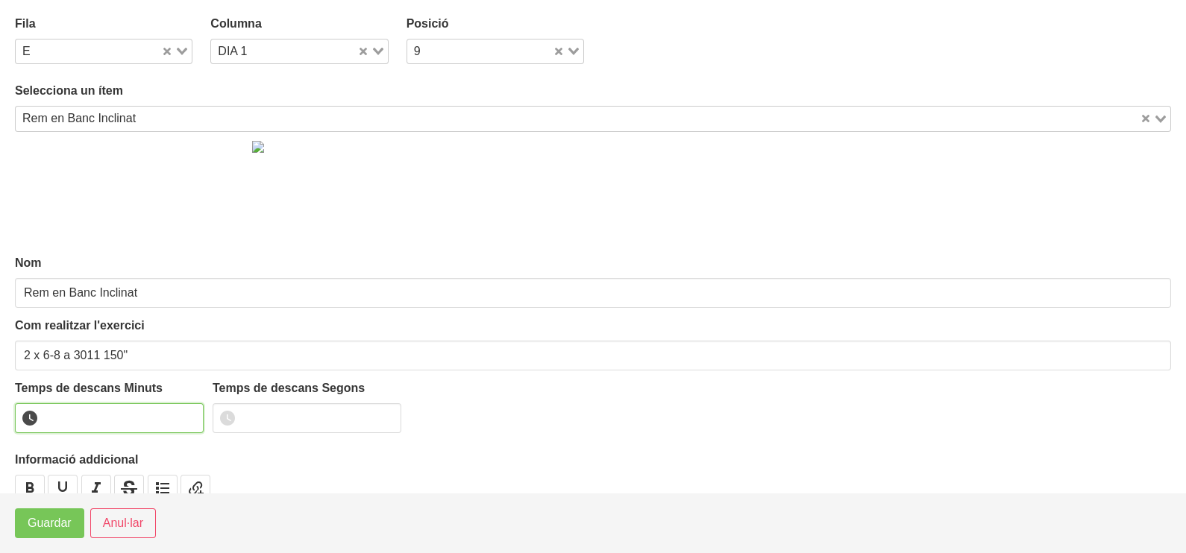
click at [146, 406] on input "number" at bounding box center [109, 418] width 189 height 30
click at [48, 526] on span "Guardar" at bounding box center [50, 524] width 44 height 18
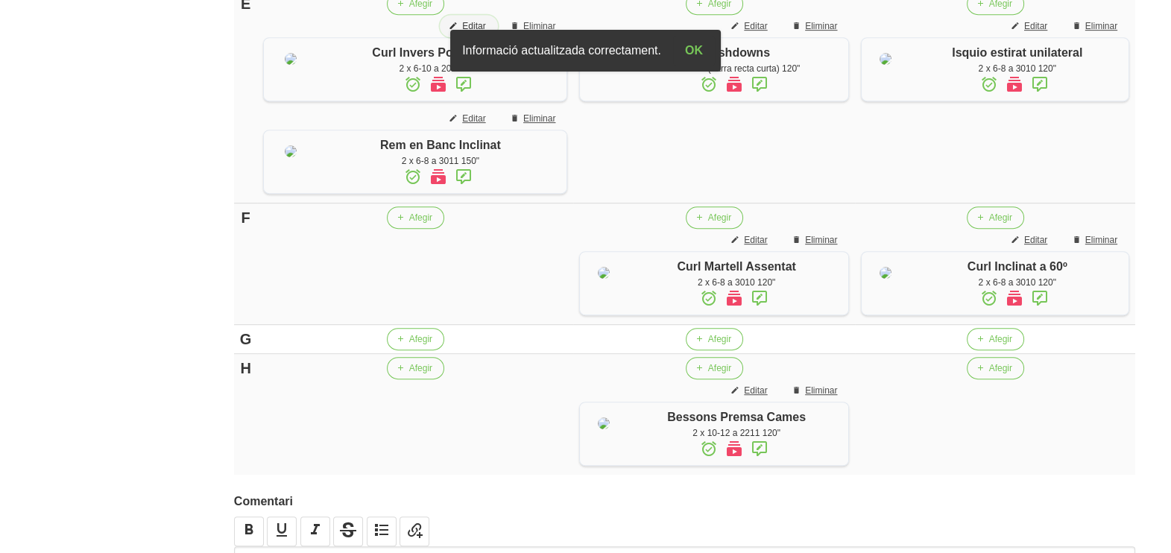
click at [473, 33] on span "Editar" at bounding box center [473, 25] width 23 height 13
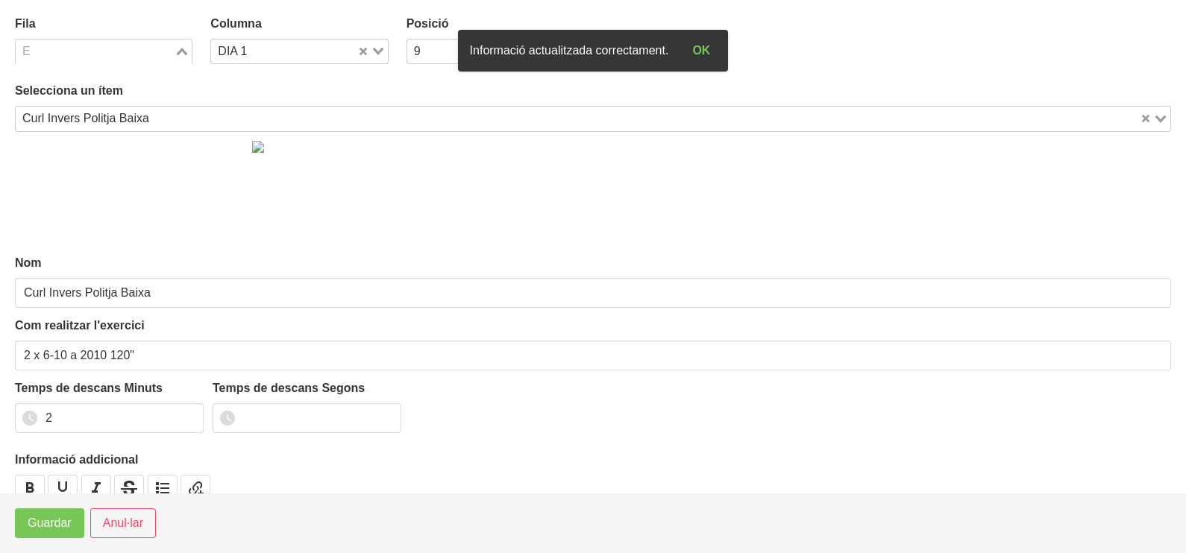
click at [177, 58] on div "Loading..." at bounding box center [182, 50] width 17 height 21
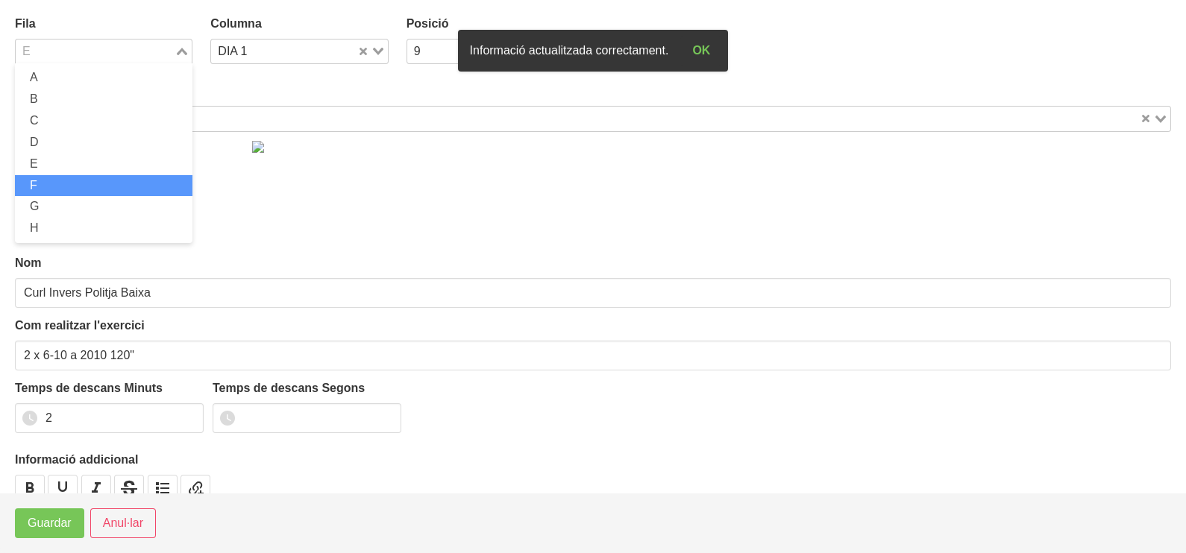
drag, startPoint x: 95, startPoint y: 180, endPoint x: 51, endPoint y: 261, distance: 92.4
click at [93, 182] on li "F" at bounding box center [103, 186] width 177 height 22
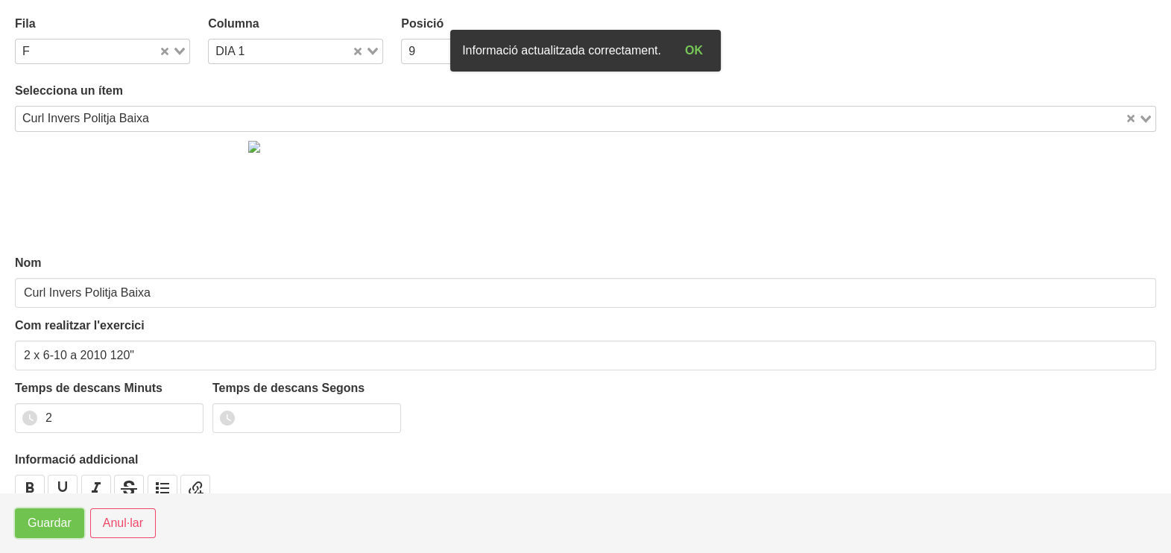
click at [31, 523] on span "Guardar" at bounding box center [50, 524] width 44 height 18
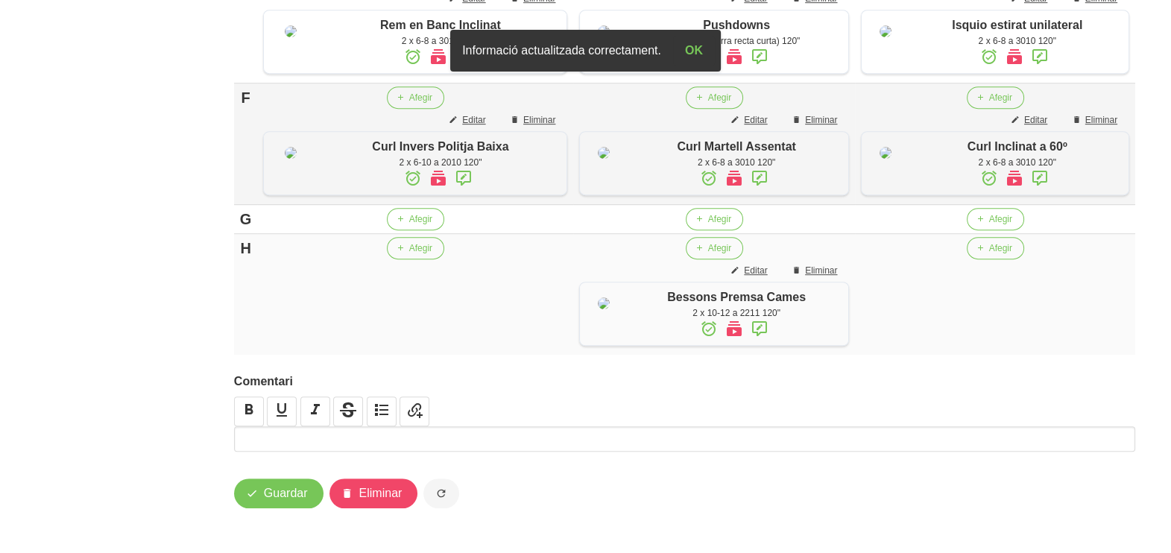
scroll to position [1118, 0]
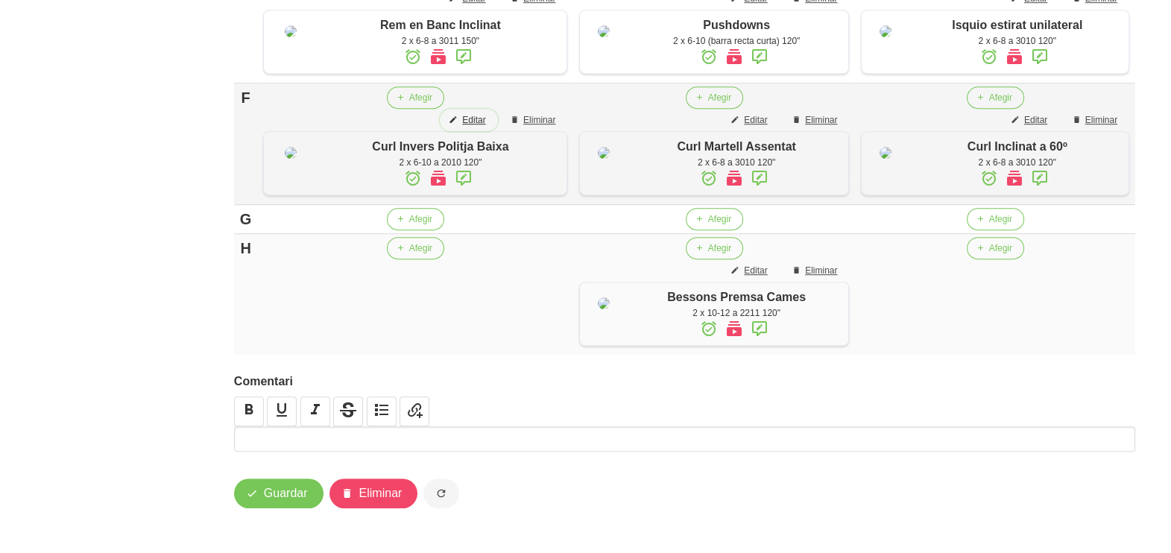
click at [469, 127] on span "Editar" at bounding box center [473, 119] width 23 height 13
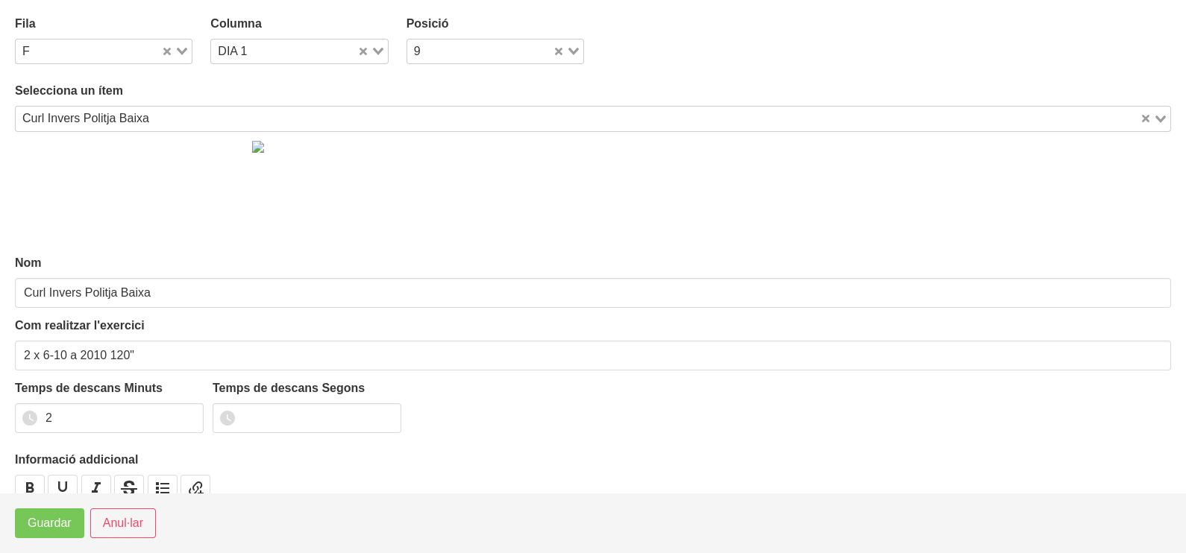
drag, startPoint x: 177, startPoint y: 51, endPoint x: 102, endPoint y: 130, distance: 108.7
click at [177, 52] on icon "Search for option" at bounding box center [182, 51] width 10 height 7
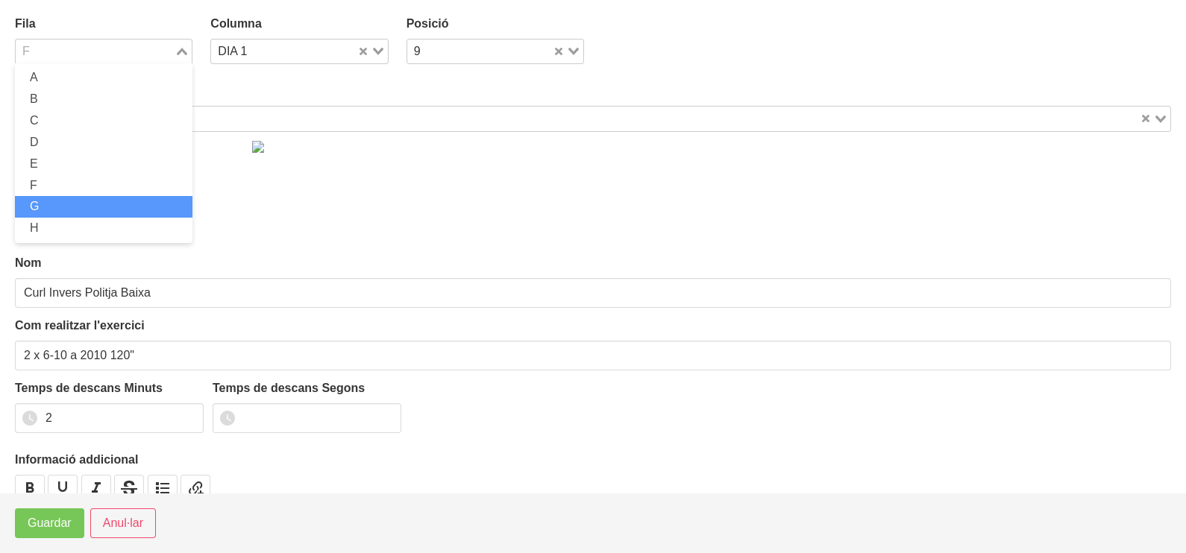
drag, startPoint x: 70, startPoint y: 205, endPoint x: 41, endPoint y: 324, distance: 122.8
click at [70, 205] on li "G" at bounding box center [103, 207] width 177 height 22
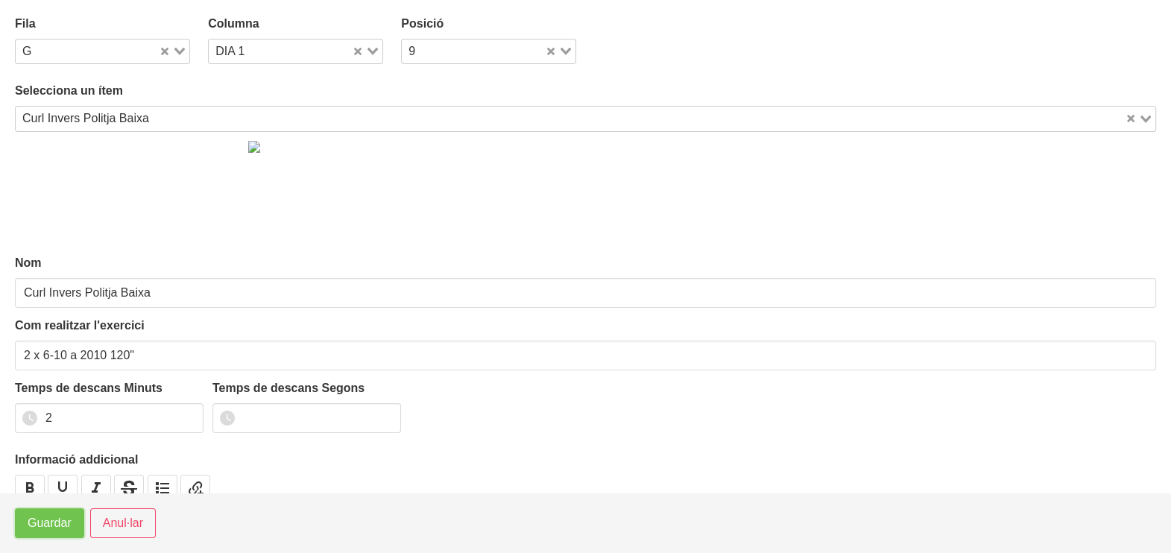
click at [36, 527] on span "Guardar" at bounding box center [50, 524] width 44 height 18
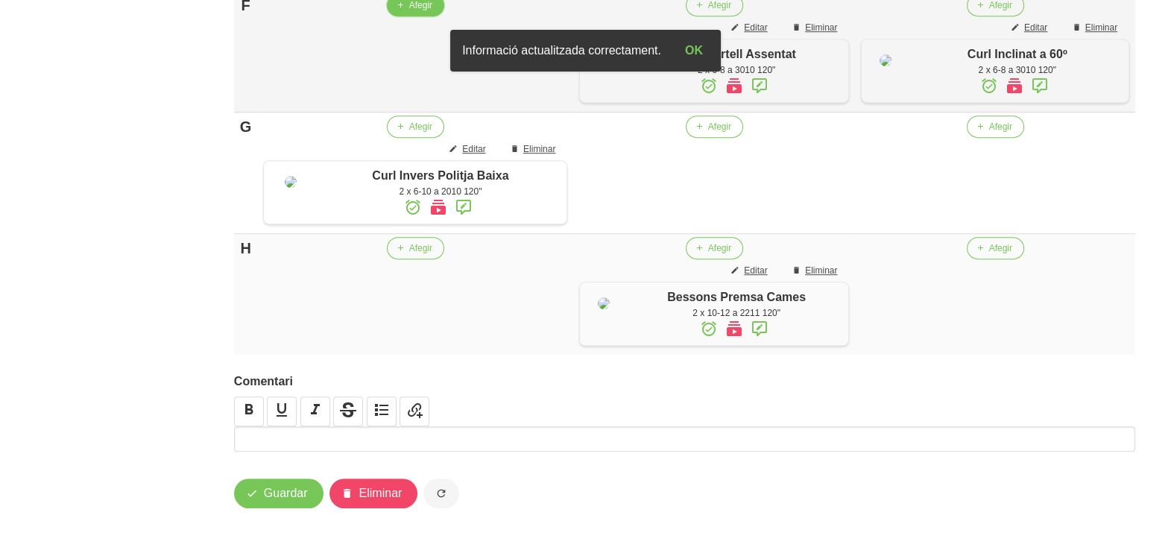
click at [414, 12] on span "Afegir" at bounding box center [420, 5] width 23 height 13
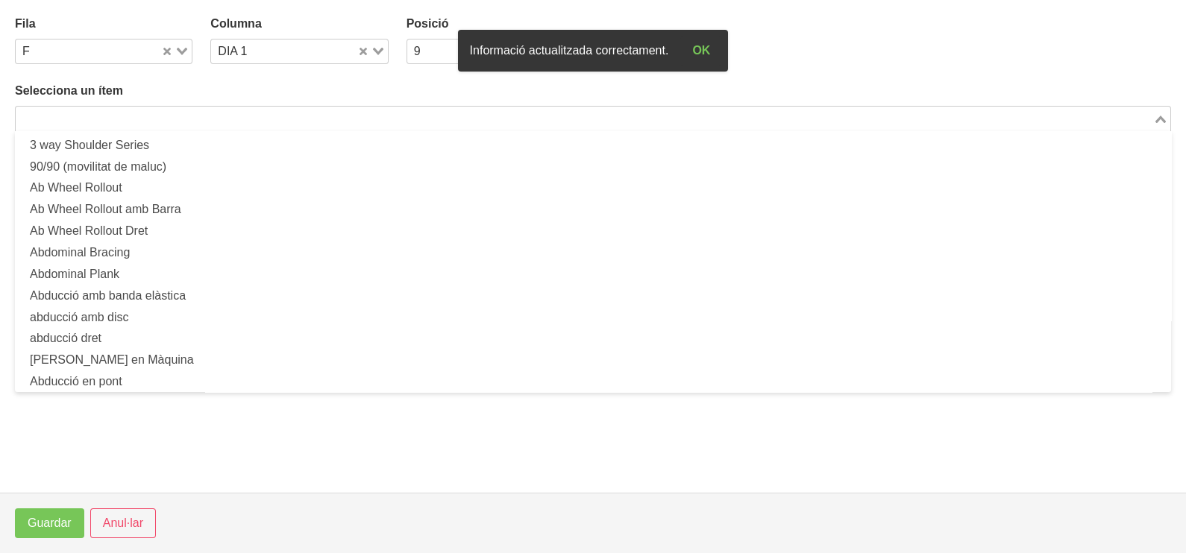
click at [134, 110] on input "Search for option" at bounding box center [584, 119] width 1134 height 18
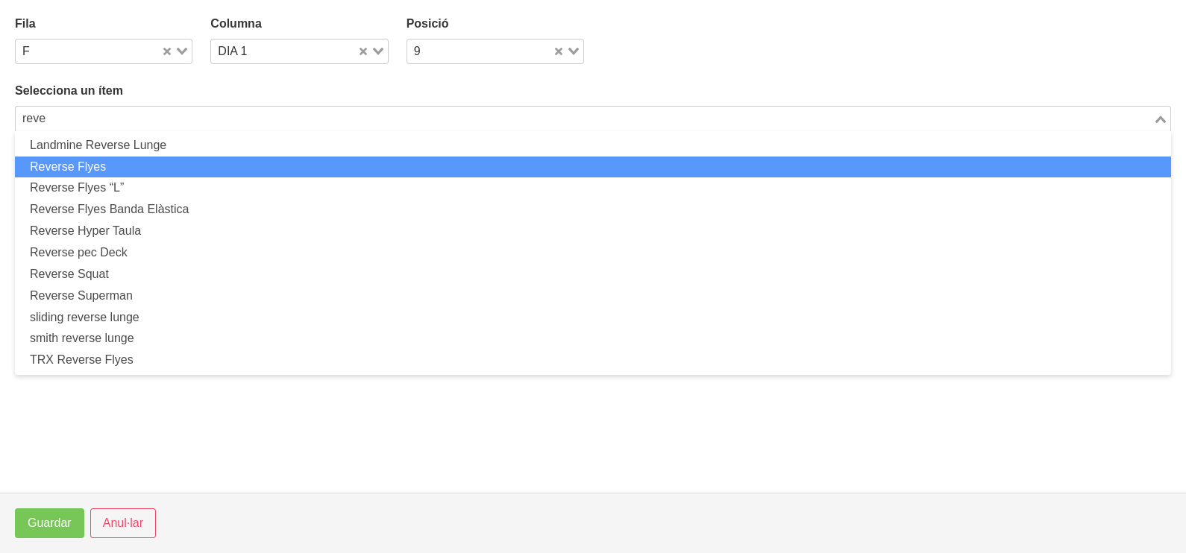
click at [139, 165] on li "Reverse Flyes" at bounding box center [593, 168] width 1156 height 22
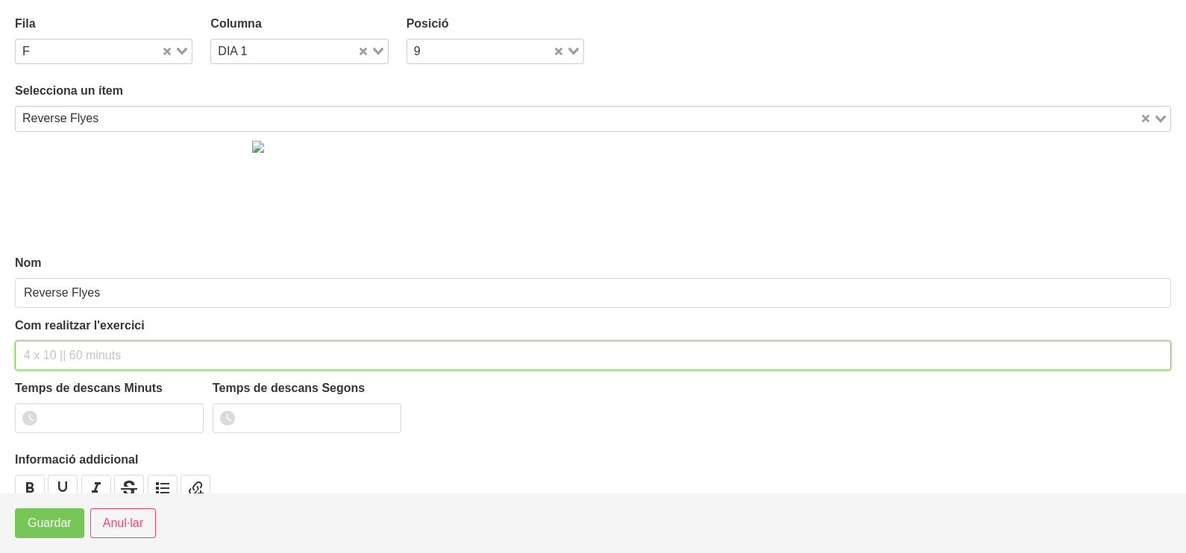
click at [84, 353] on input "text" at bounding box center [593, 356] width 1156 height 30
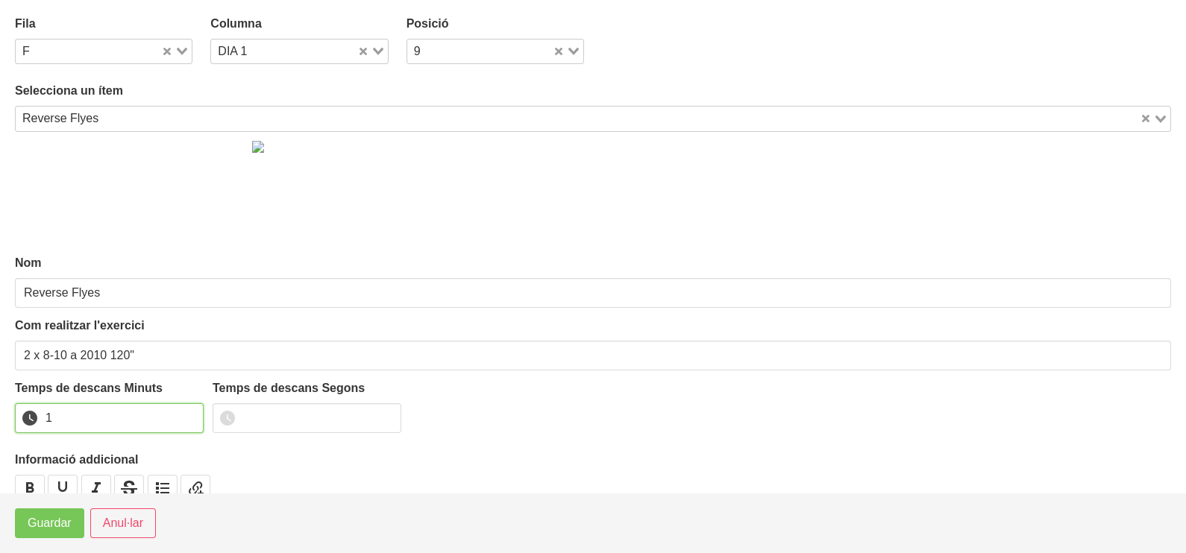
click at [190, 413] on input "1" at bounding box center [109, 418] width 189 height 30
drag, startPoint x: 190, startPoint y: 413, endPoint x: 147, endPoint y: 436, distance: 49.0
click at [179, 416] on input "2" at bounding box center [109, 418] width 189 height 30
click at [63, 523] on span "Guardar" at bounding box center [50, 524] width 44 height 18
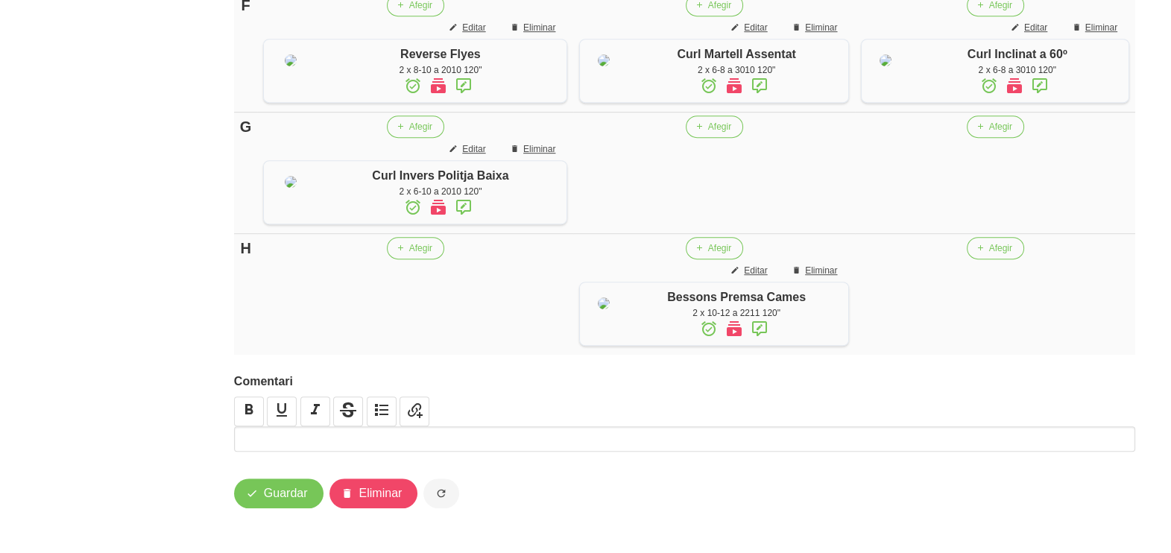
scroll to position [1211, 0]
click at [992, 133] on span "Afegir" at bounding box center [1000, 126] width 23 height 13
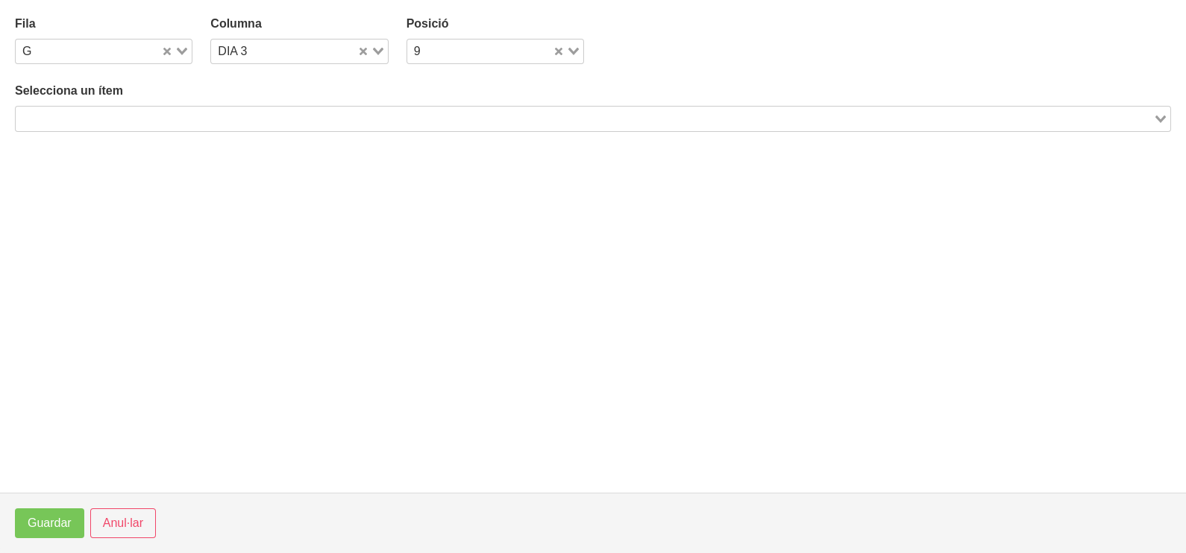
click at [235, 125] on div "Loading..." at bounding box center [593, 118] width 1156 height 25
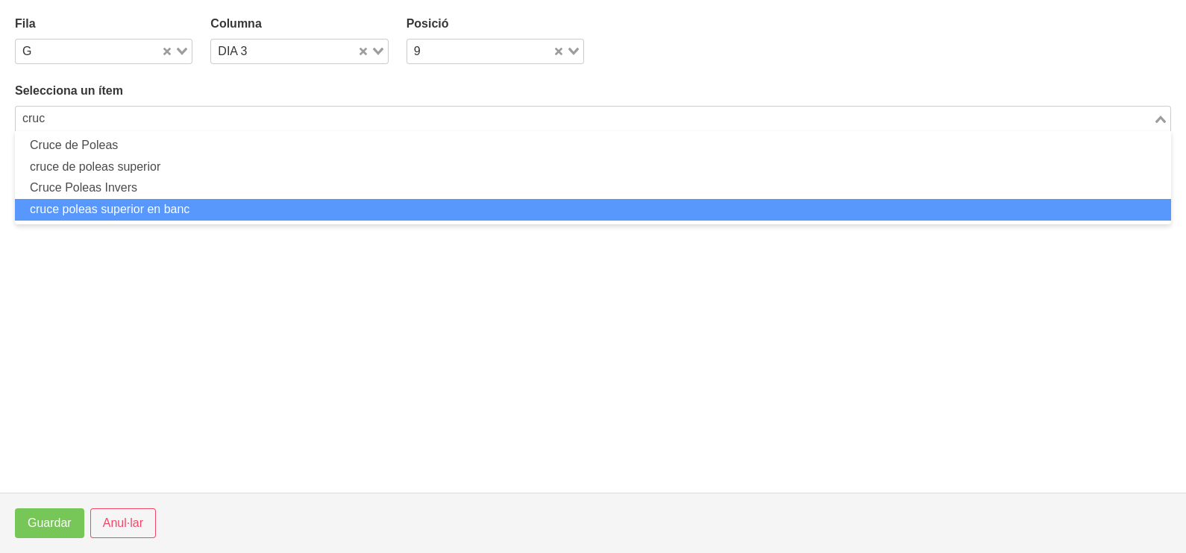
click at [192, 205] on li "cruce poleas superior en banc" at bounding box center [593, 210] width 1156 height 22
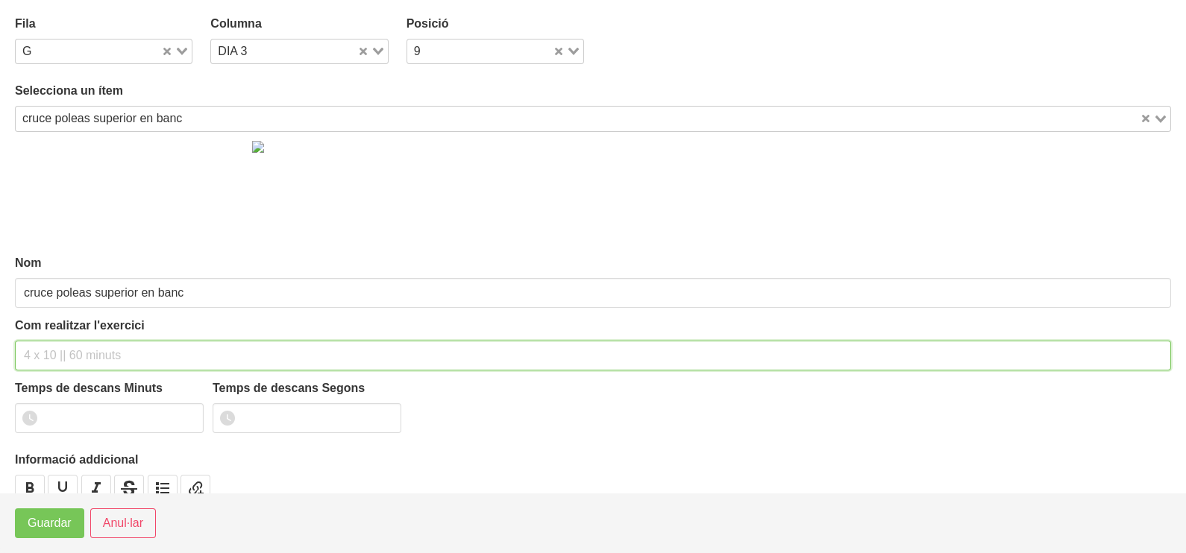
click at [63, 347] on input "text" at bounding box center [593, 356] width 1156 height 30
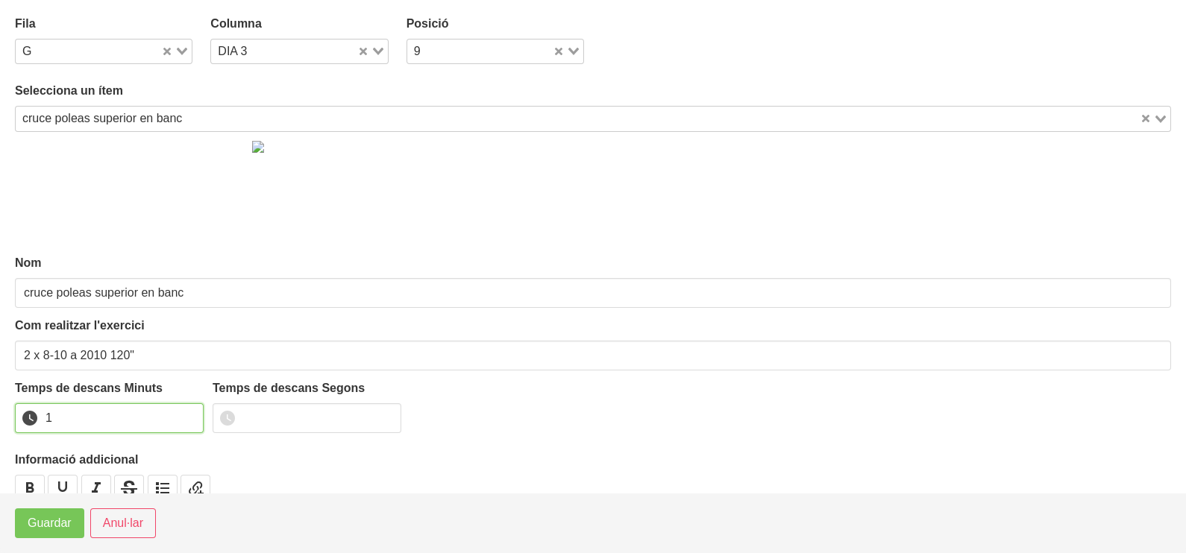
click at [189, 410] on input "1" at bounding box center [109, 418] width 189 height 30
drag, startPoint x: 189, startPoint y: 410, endPoint x: 71, endPoint y: 493, distance: 144.0
click at [169, 420] on input "2" at bounding box center [109, 418] width 189 height 30
click at [60, 518] on span "Guardar" at bounding box center [50, 524] width 44 height 18
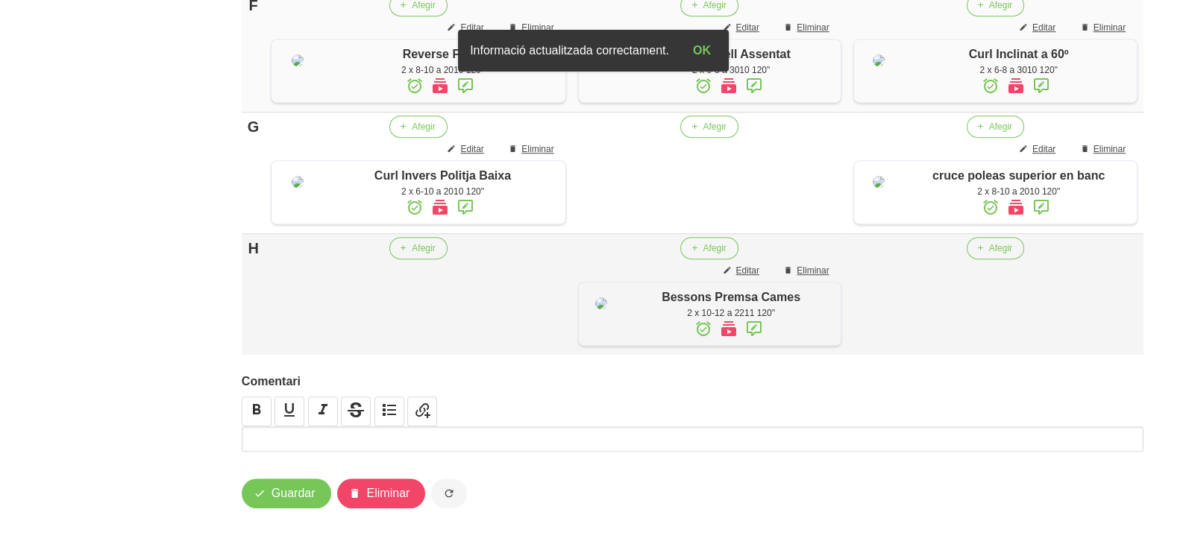
scroll to position [1304, 0]
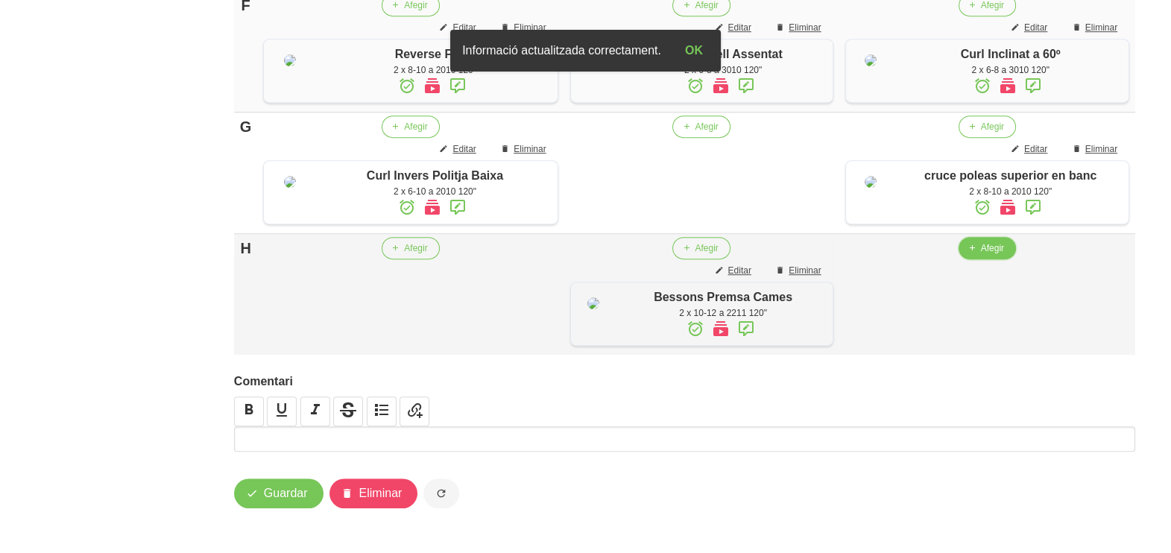
click at [984, 255] on span "Afegir" at bounding box center [992, 248] width 23 height 13
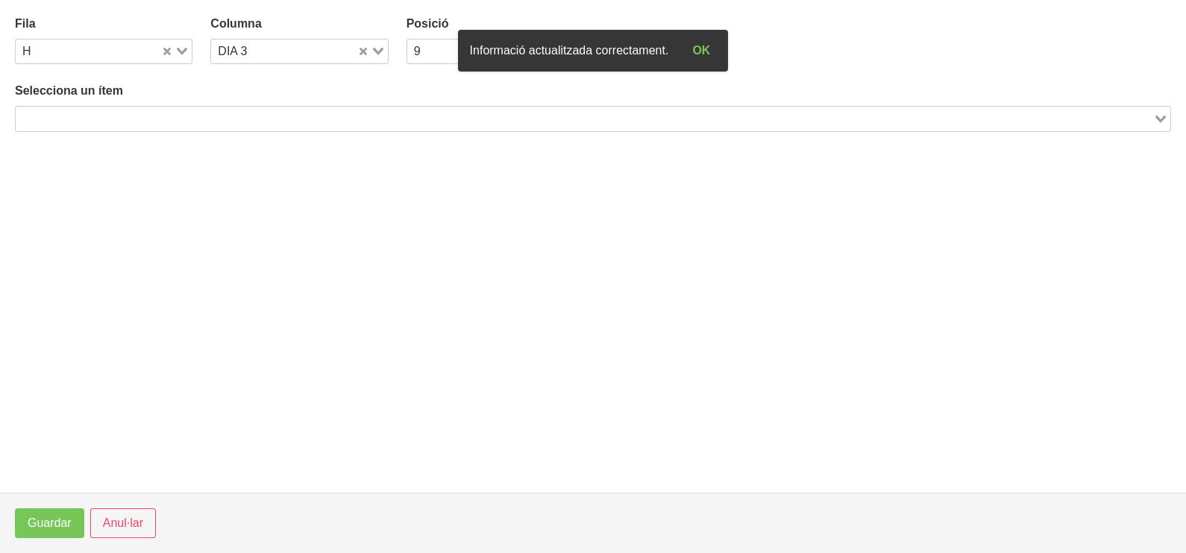
click at [276, 100] on div "Selecciona un ítem Loading..." at bounding box center [593, 106] width 1156 height 49
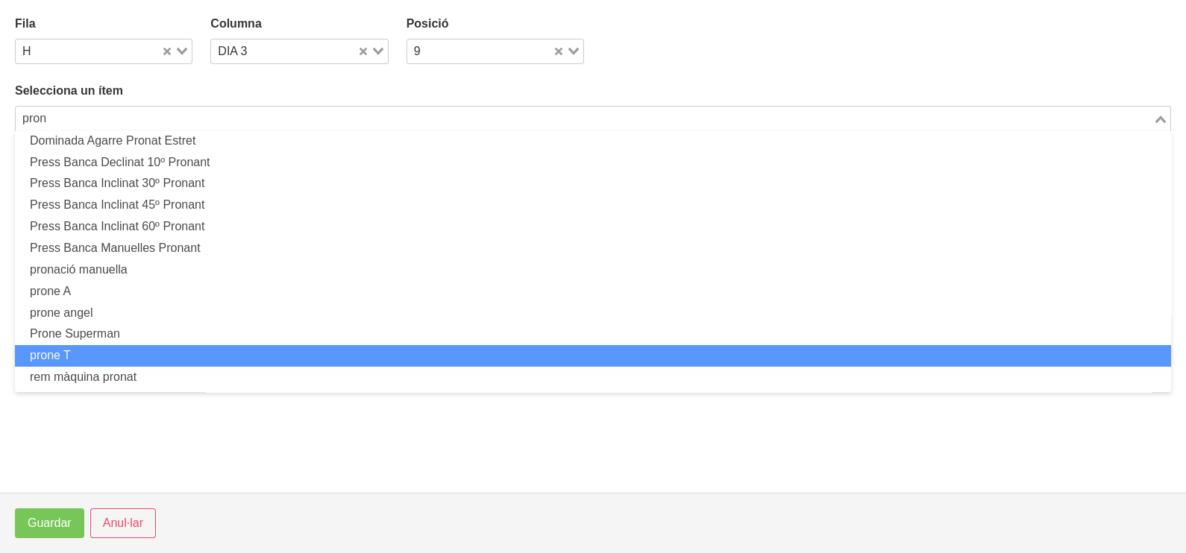
click at [182, 358] on li "prone T" at bounding box center [593, 356] width 1156 height 22
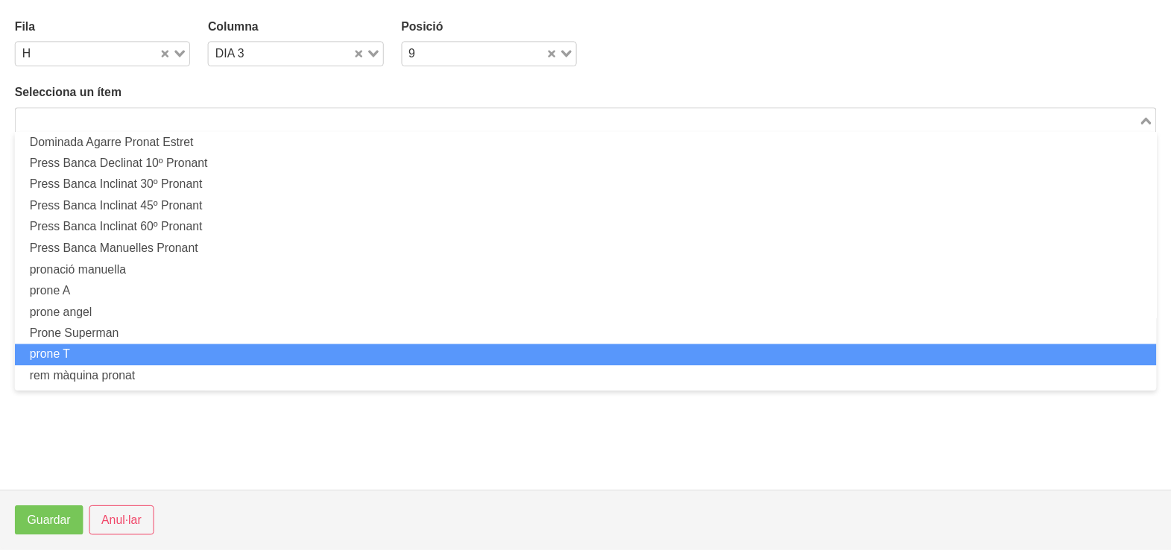
scroll to position [4, 0]
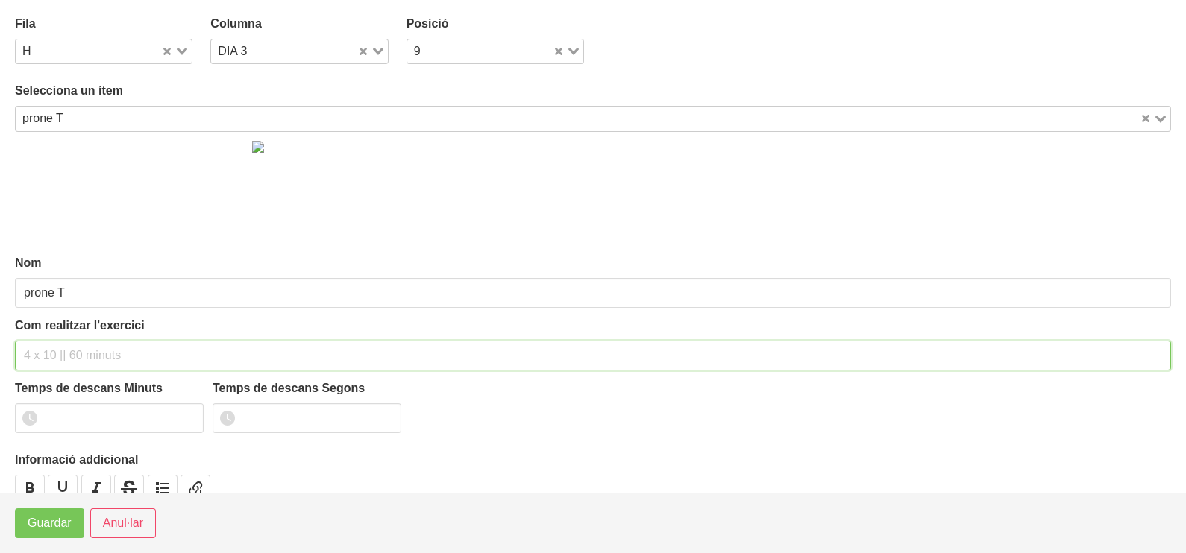
drag, startPoint x: 92, startPoint y: 347, endPoint x: 101, endPoint y: 324, distance: 24.1
click at [93, 343] on input "text" at bounding box center [593, 356] width 1156 height 30
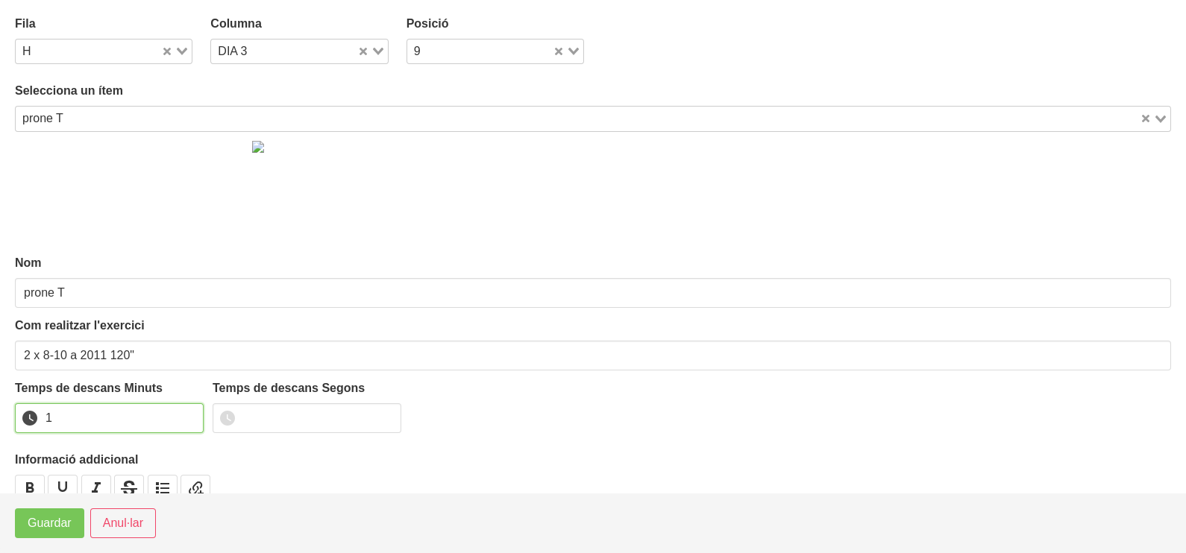
click at [186, 412] on input "1" at bounding box center [109, 418] width 189 height 30
click at [186, 412] on input "2" at bounding box center [109, 418] width 189 height 30
click at [54, 527] on span "Guardar" at bounding box center [50, 524] width 44 height 18
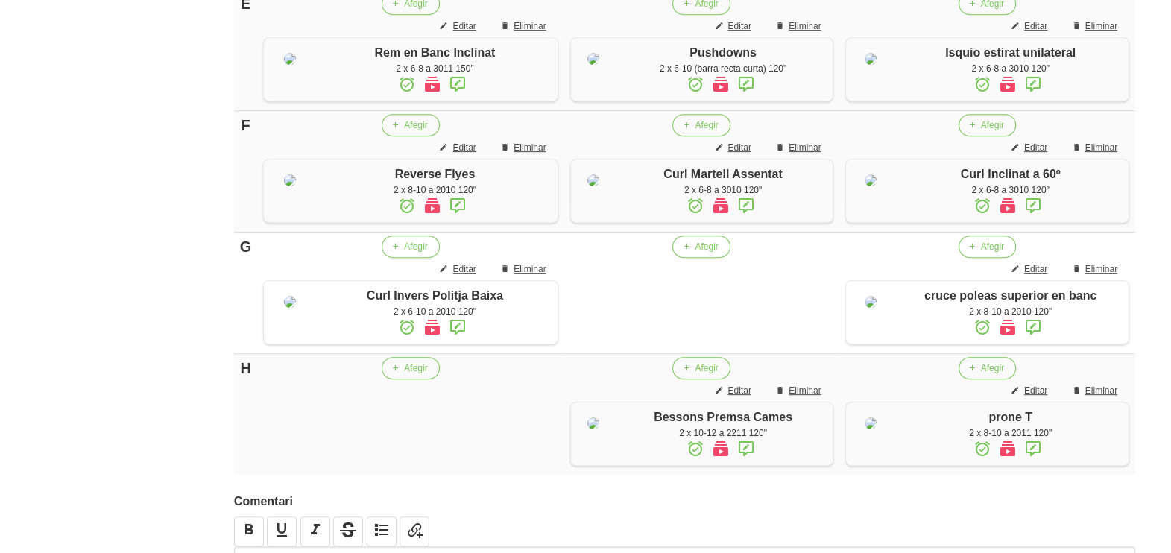
scroll to position [1211, 0]
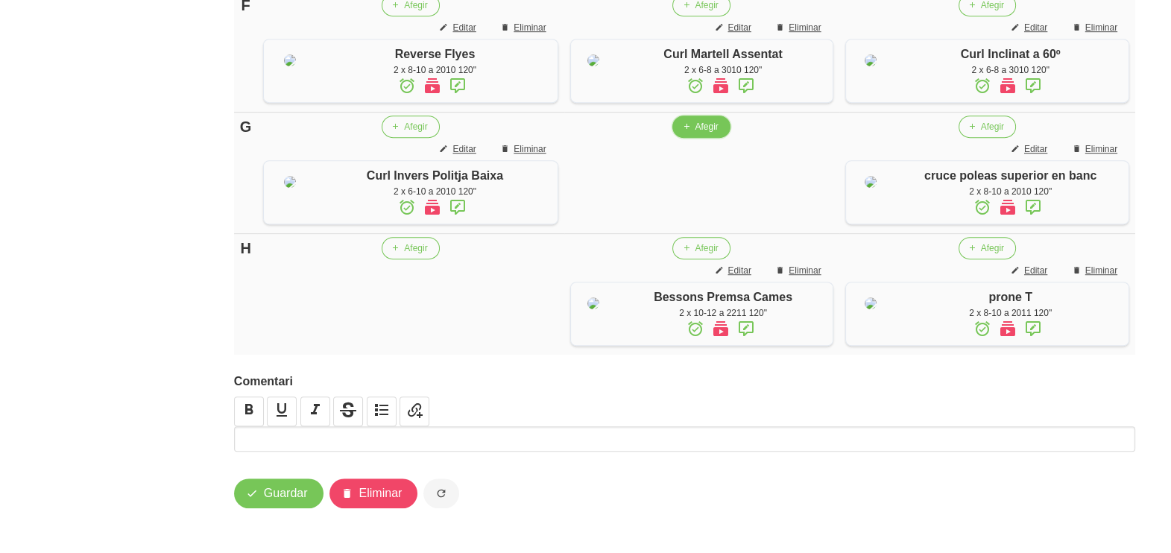
click at [705, 133] on span "Afegir" at bounding box center [706, 126] width 23 height 13
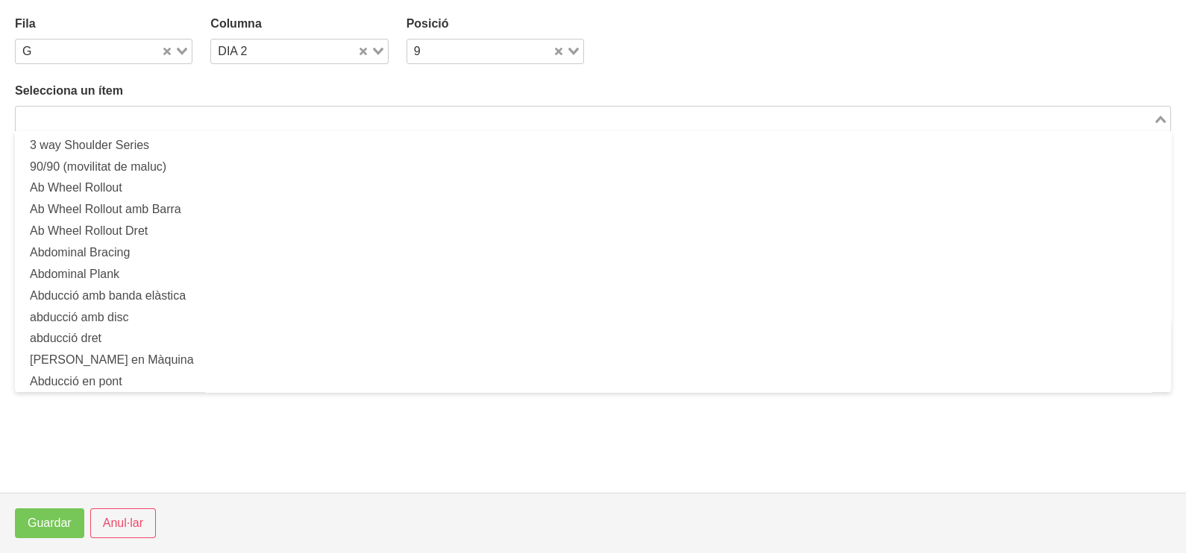
click at [101, 110] on input "Search for option" at bounding box center [584, 119] width 1134 height 18
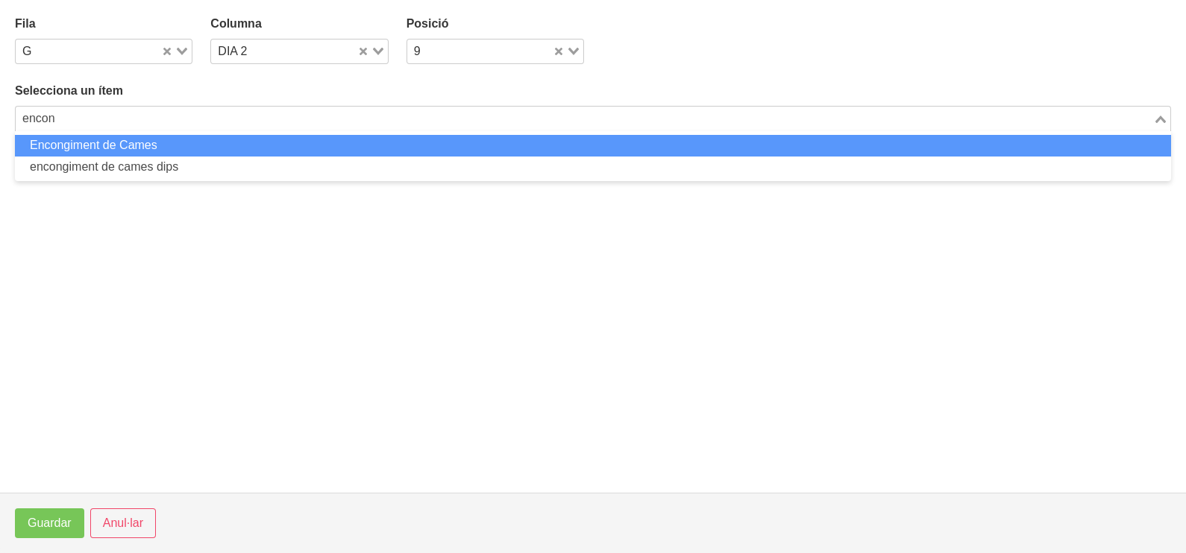
click at [130, 142] on li "Encongiment de Cames" at bounding box center [593, 146] width 1156 height 22
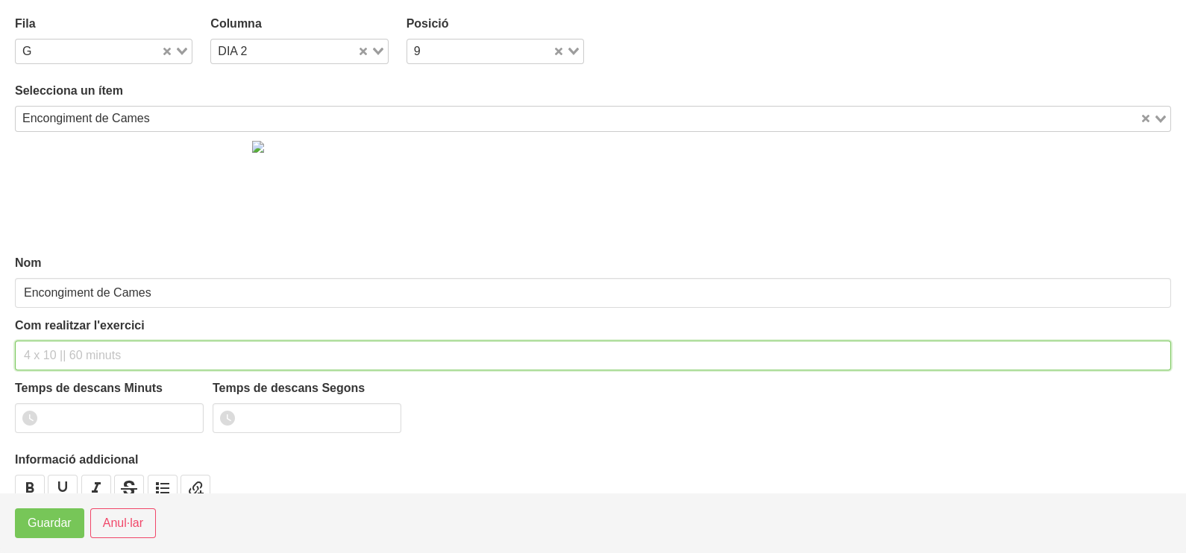
drag, startPoint x: 64, startPoint y: 358, endPoint x: 65, endPoint y: 350, distance: 7.5
click at [63, 356] on input "text" at bounding box center [593, 356] width 1156 height 30
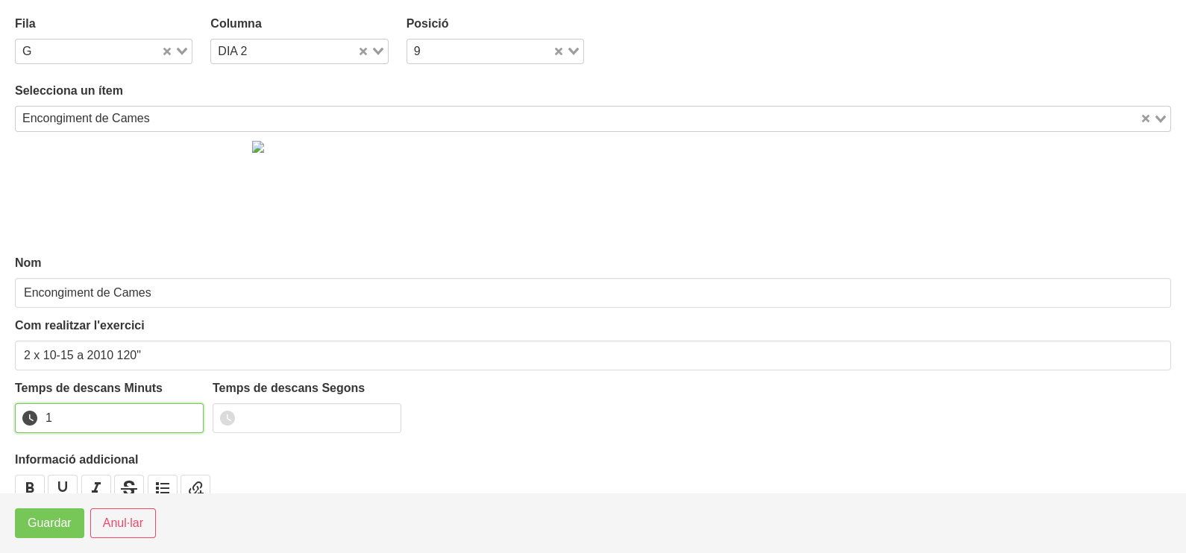
click at [186, 412] on input "1" at bounding box center [109, 418] width 189 height 30
drag, startPoint x: 186, startPoint y: 412, endPoint x: 86, endPoint y: 484, distance: 124.0
click at [170, 422] on input "2" at bounding box center [109, 418] width 189 height 30
click at [60, 512] on button "Guardar" at bounding box center [49, 524] width 69 height 30
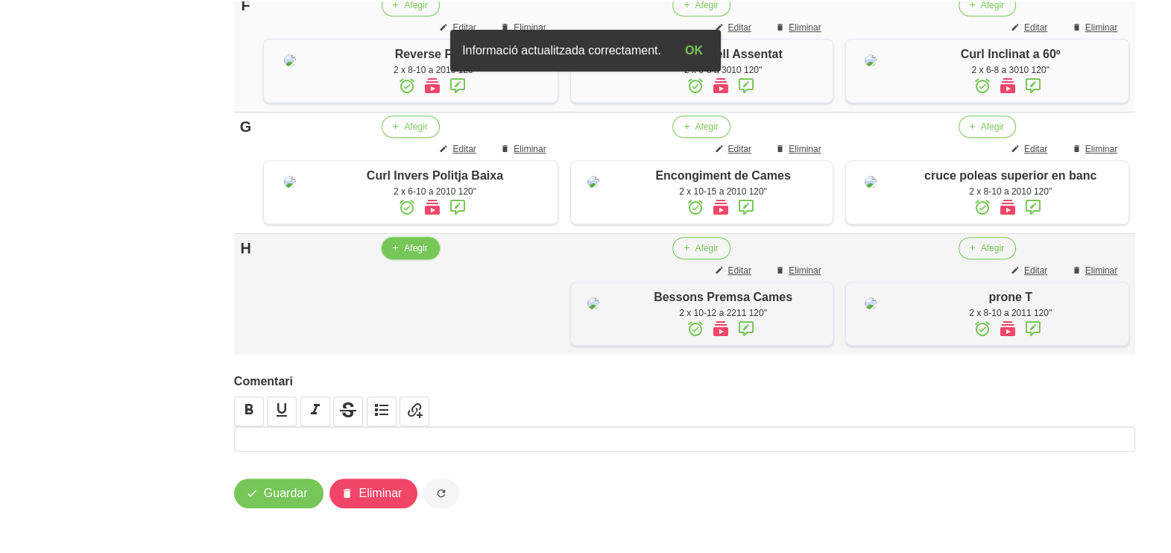
click at [404, 255] on span "Afegir" at bounding box center [415, 248] width 23 height 13
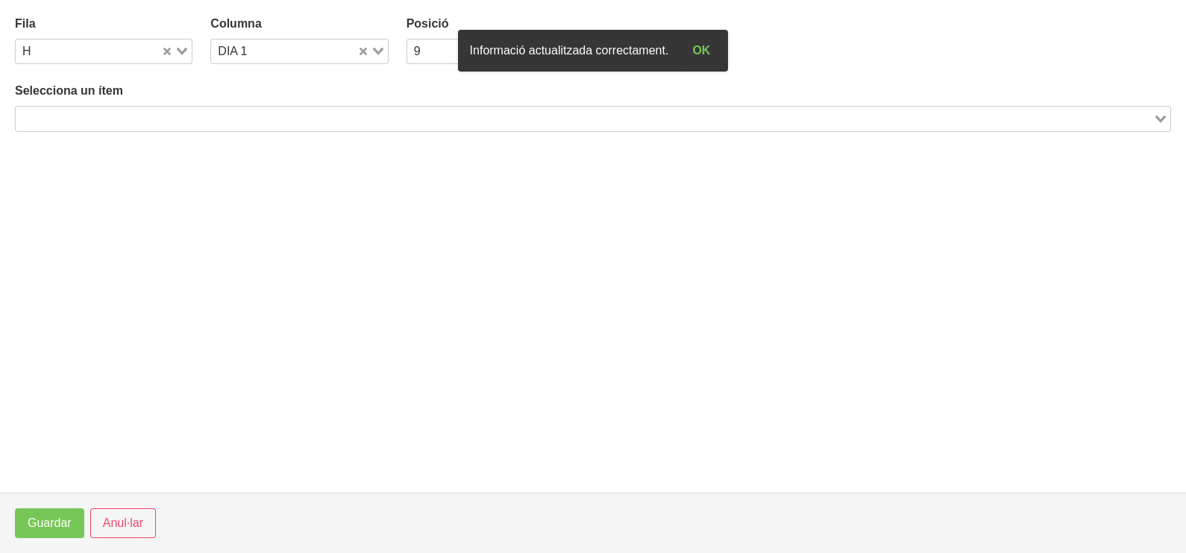
click at [134, 127] on div "Loading..." at bounding box center [593, 118] width 1156 height 25
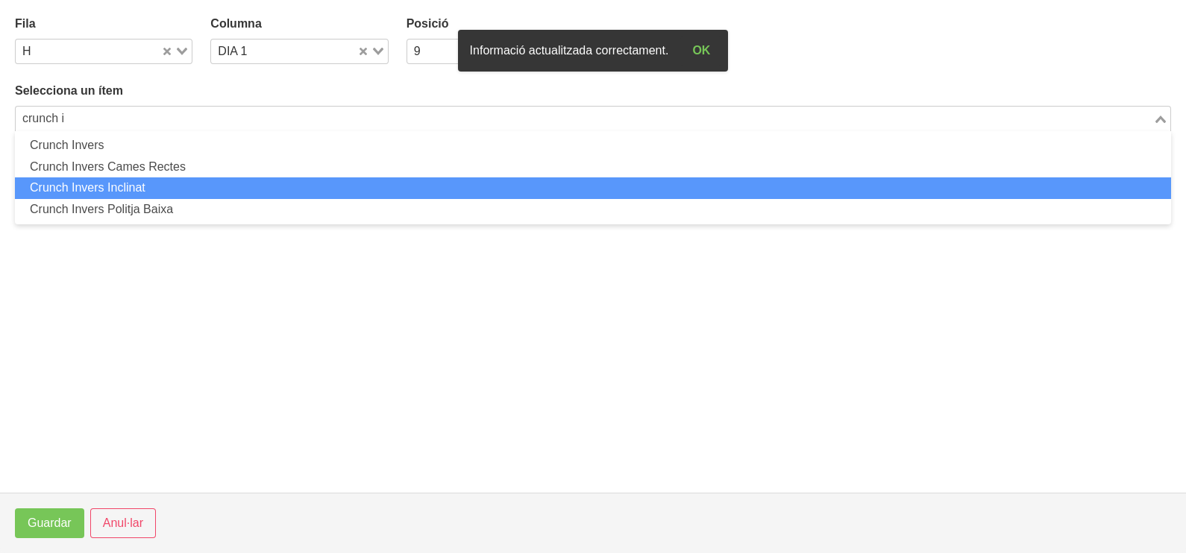
click at [150, 192] on li "Crunch Invers Inclinat" at bounding box center [593, 188] width 1156 height 22
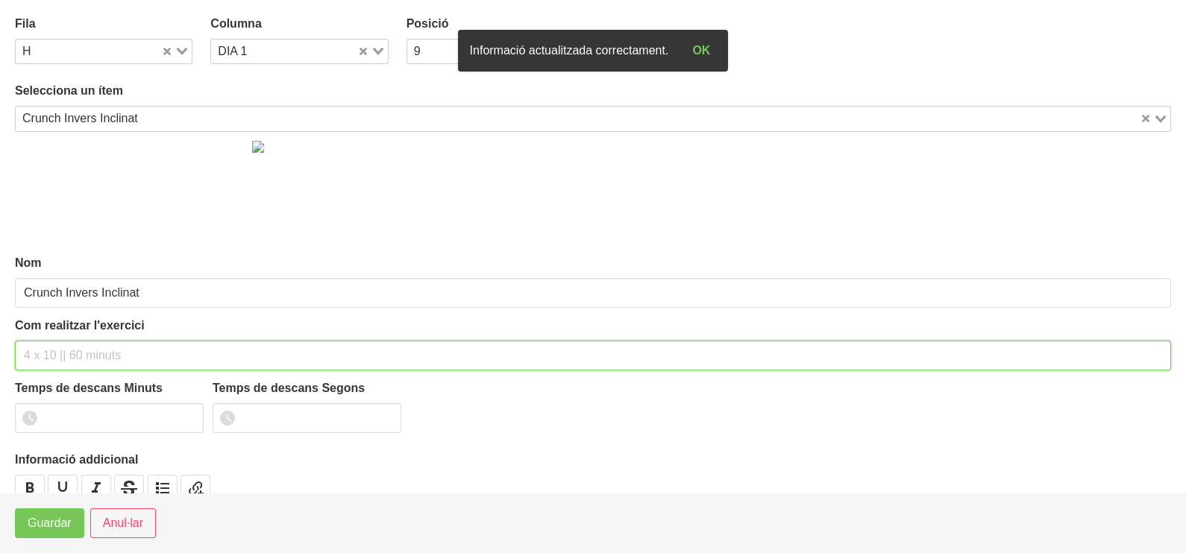
click at [69, 353] on input "text" at bounding box center [593, 356] width 1156 height 30
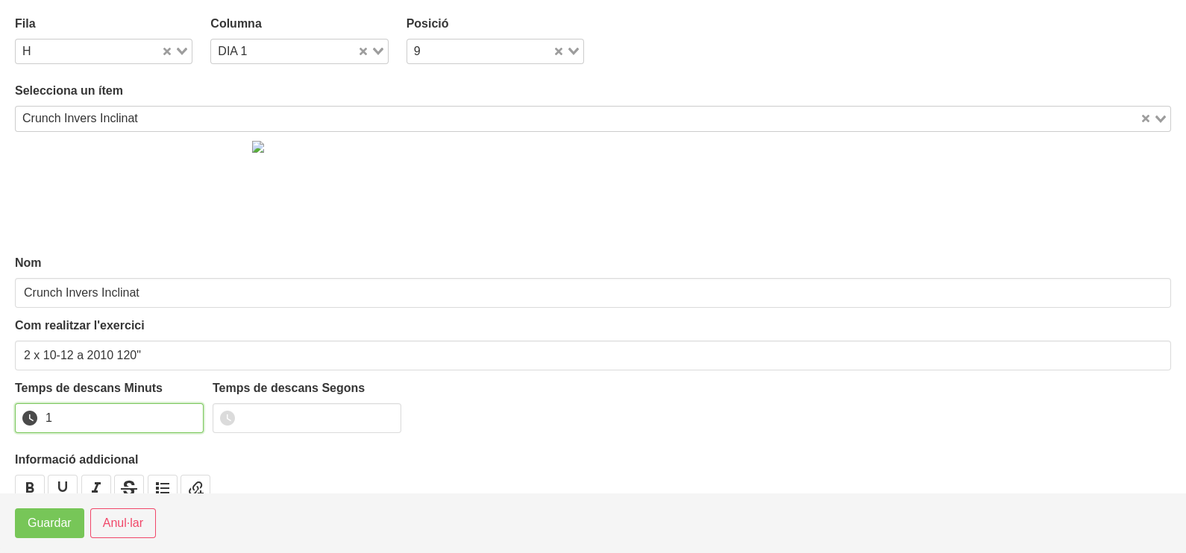
click at [188, 415] on input "1" at bounding box center [109, 418] width 189 height 30
drag, startPoint x: 188, startPoint y: 415, endPoint x: 78, endPoint y: 515, distance: 148.3
click at [175, 421] on input "2" at bounding box center [109, 418] width 189 height 30
click at [75, 522] on button "Guardar" at bounding box center [49, 524] width 69 height 30
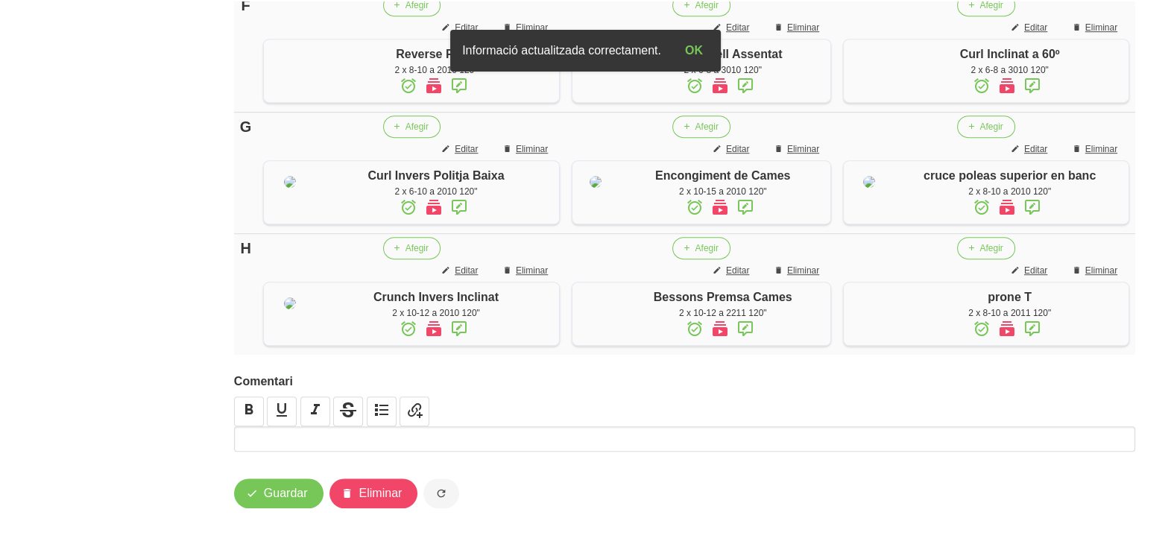
scroll to position [1343, 0]
click at [280, 499] on span "Guardar" at bounding box center [286, 494] width 44 height 18
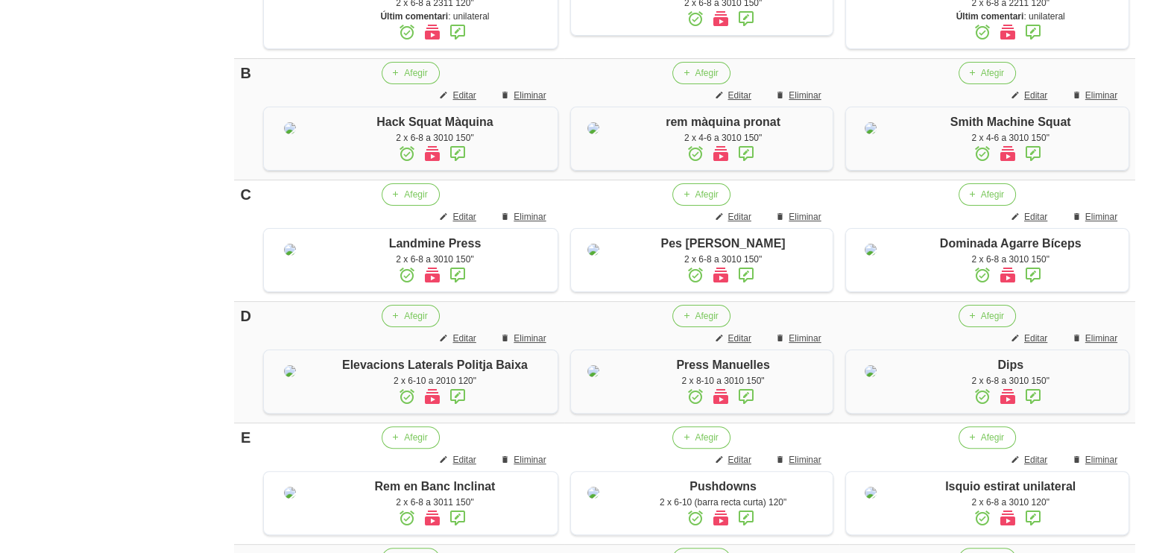
scroll to position [0, 0]
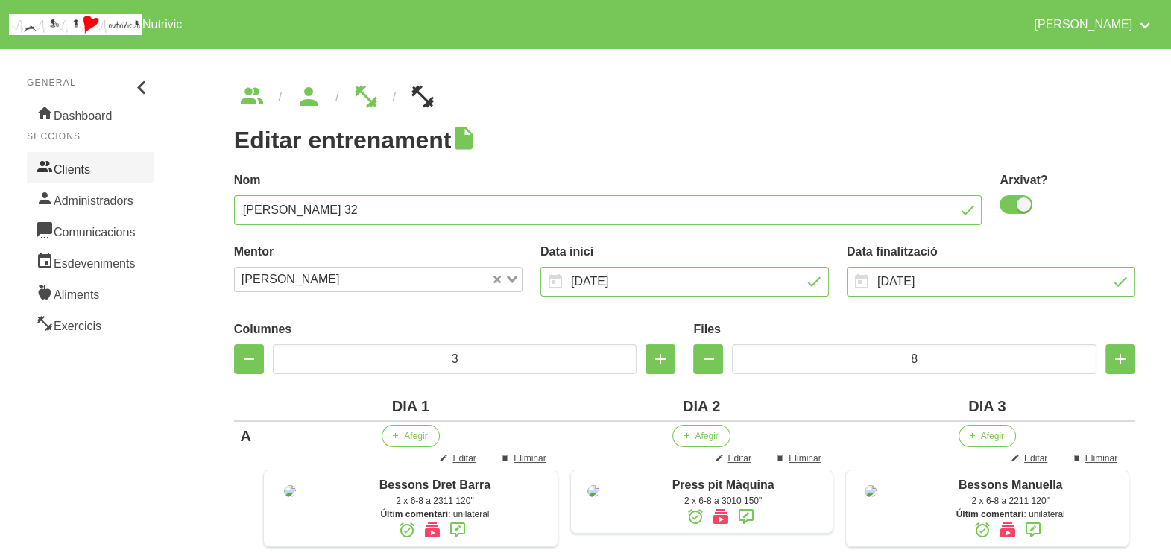
click at [96, 169] on link "Clients" at bounding box center [90, 167] width 127 height 31
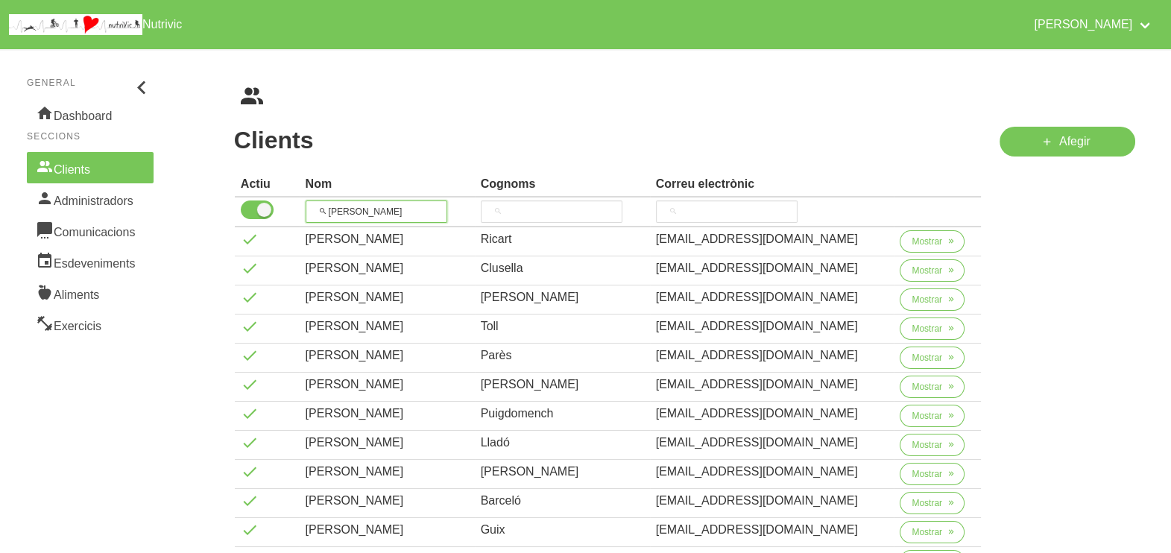
click at [298, 207] on tr "guillem" at bounding box center [608, 213] width 747 height 30
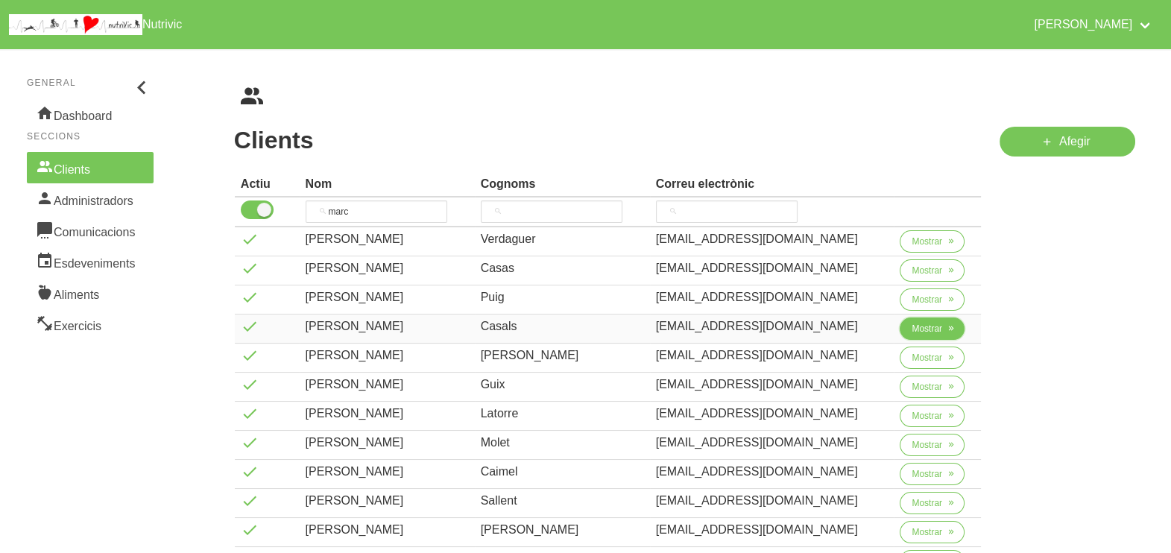
click at [928, 327] on span "Mostrar" at bounding box center [927, 328] width 31 height 13
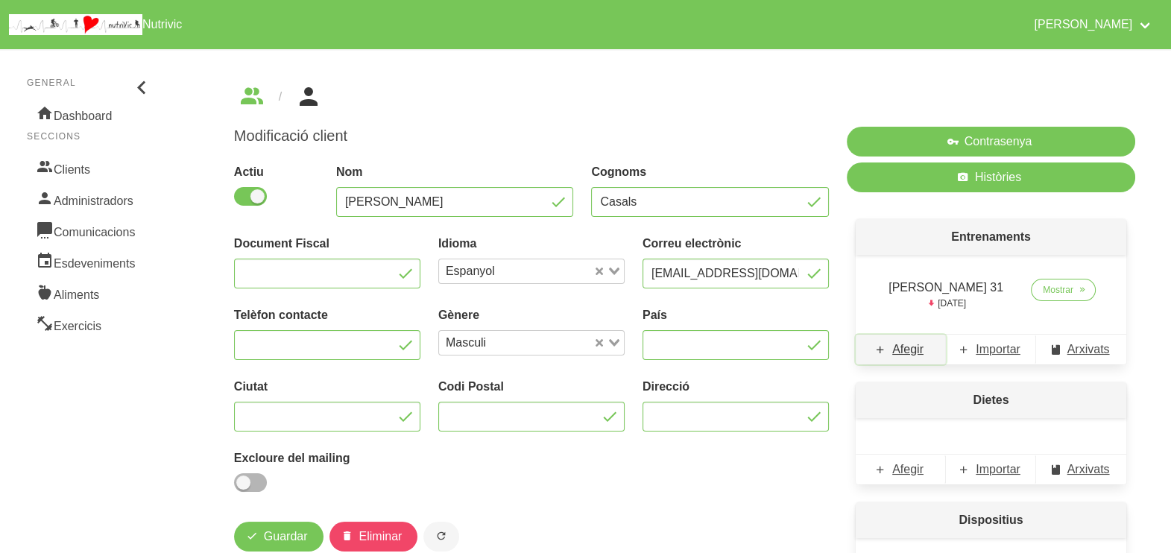
click at [907, 350] on span "Afegir" at bounding box center [908, 350] width 31 height 18
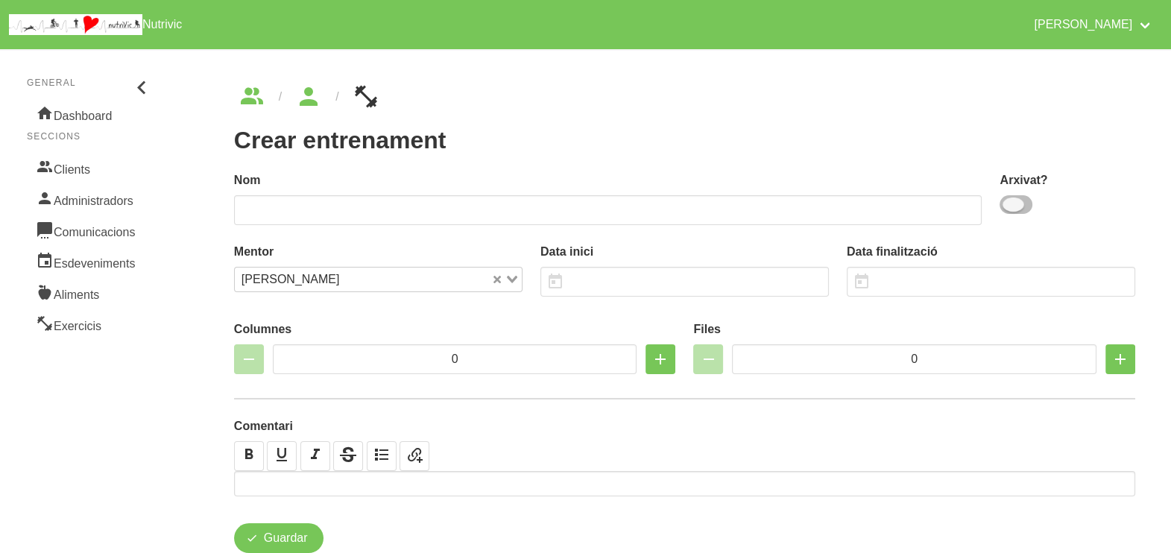
click at [1016, 203] on span at bounding box center [1016, 204] width 33 height 19
click at [1010, 203] on input "checkbox" at bounding box center [1005, 205] width 10 height 10
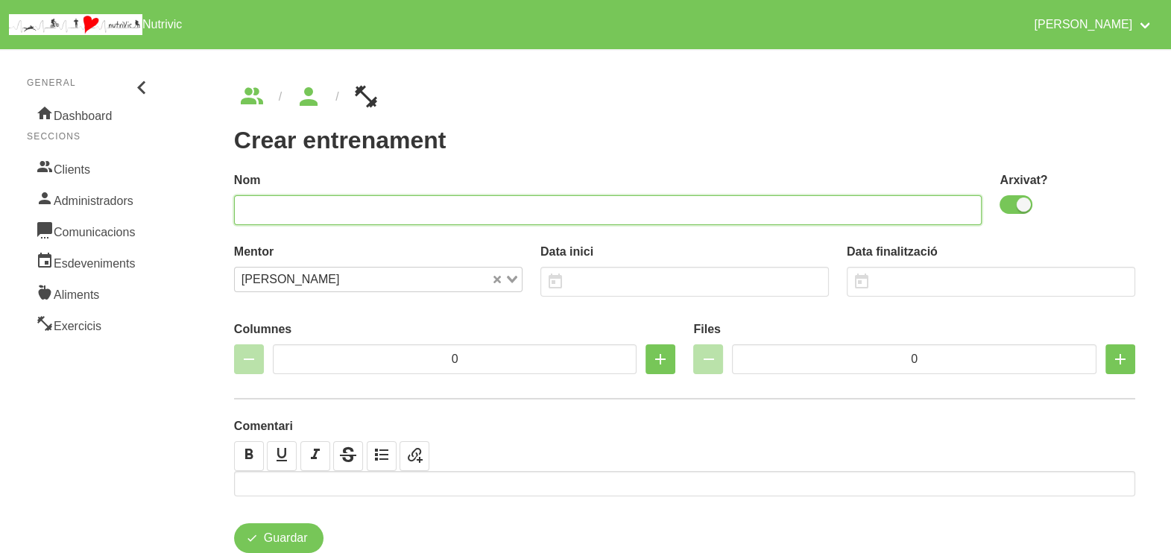
click at [884, 205] on input "text" at bounding box center [608, 210] width 749 height 30
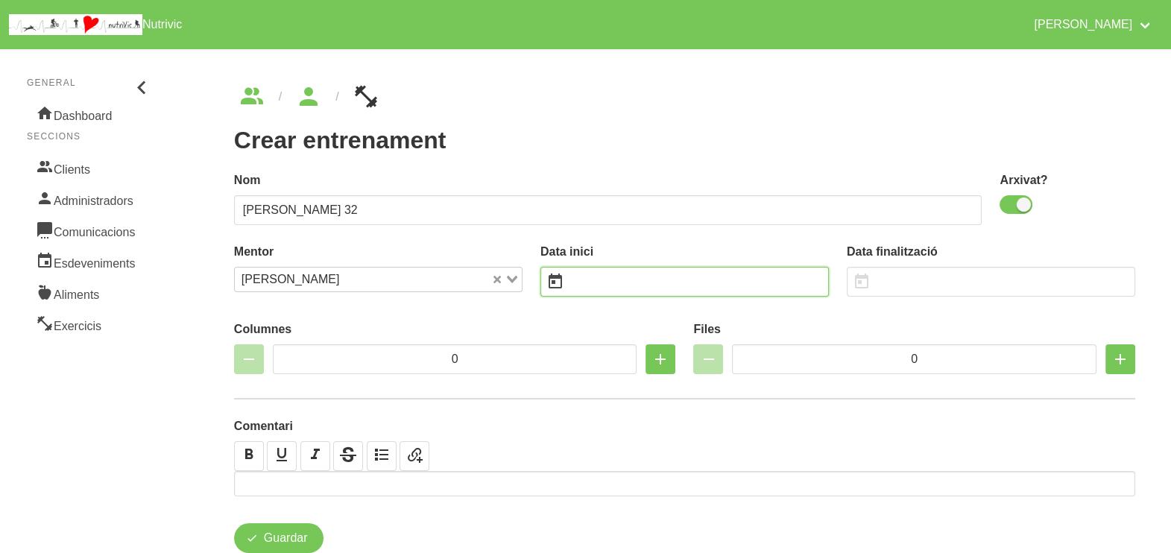
click at [622, 283] on input "text" at bounding box center [685, 282] width 289 height 30
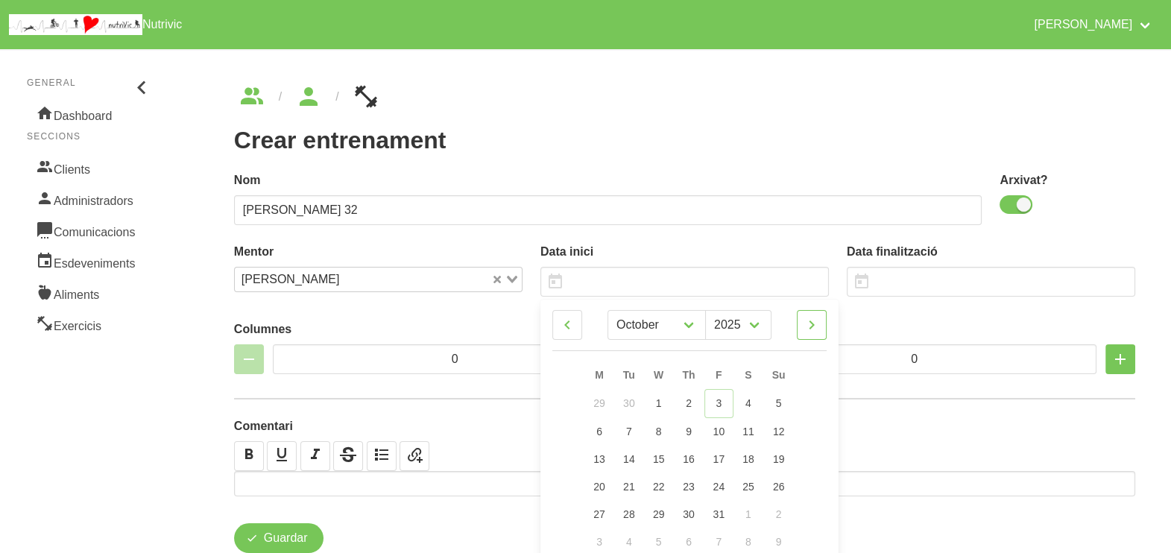
click at [814, 313] on icon at bounding box center [812, 325] width 18 height 27
click at [783, 453] on span "16" at bounding box center [779, 458] width 12 height 12
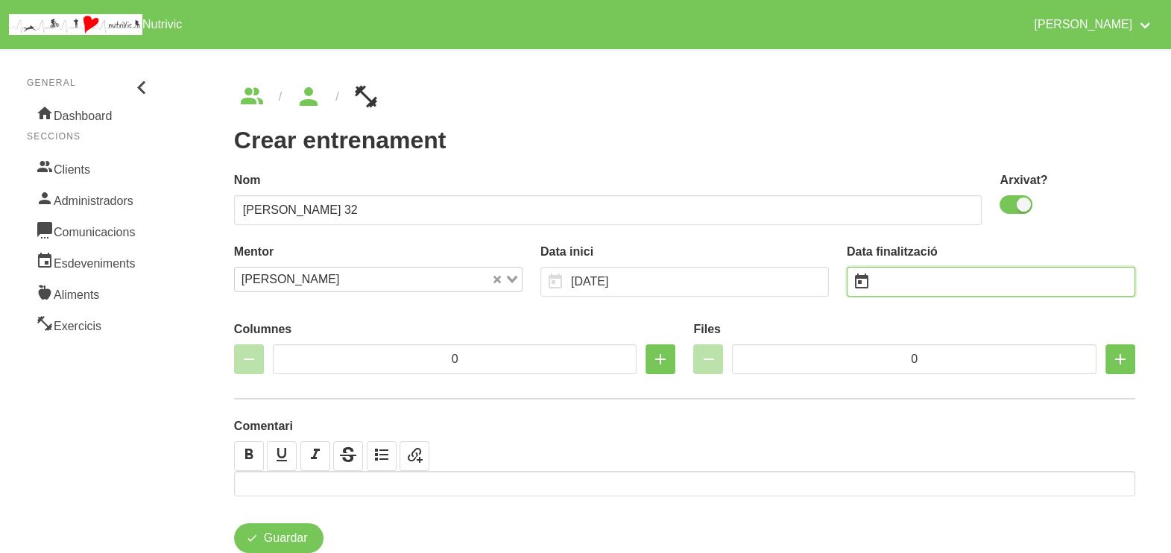
click at [895, 280] on input "text" at bounding box center [991, 282] width 289 height 30
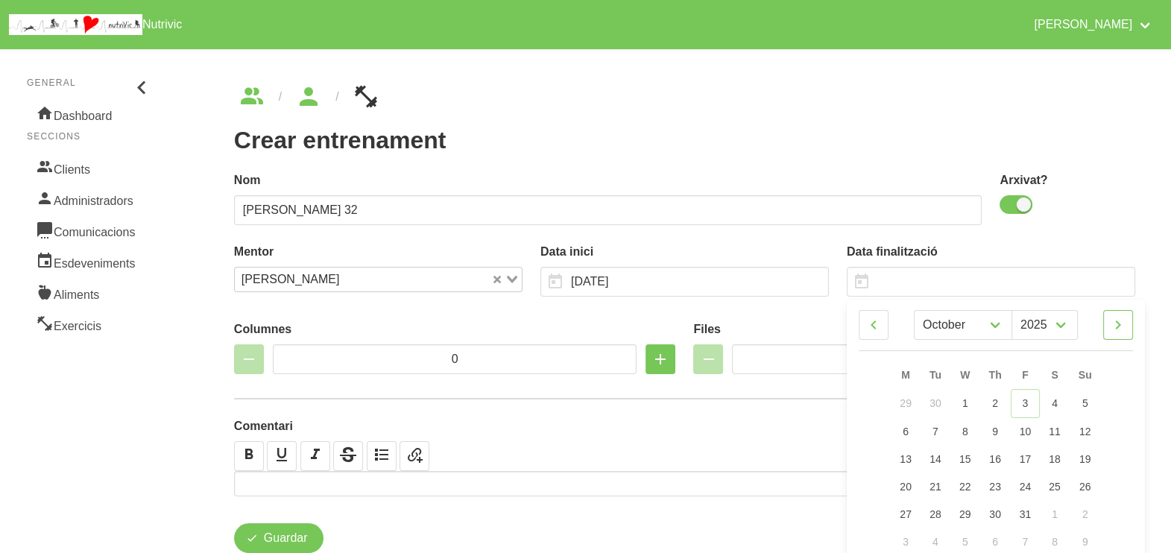
click at [1127, 327] on link at bounding box center [1119, 325] width 30 height 30
click at [1124, 325] on icon at bounding box center [1119, 325] width 18 height 27
click at [1088, 476] on link "28" at bounding box center [1085, 486] width 31 height 28
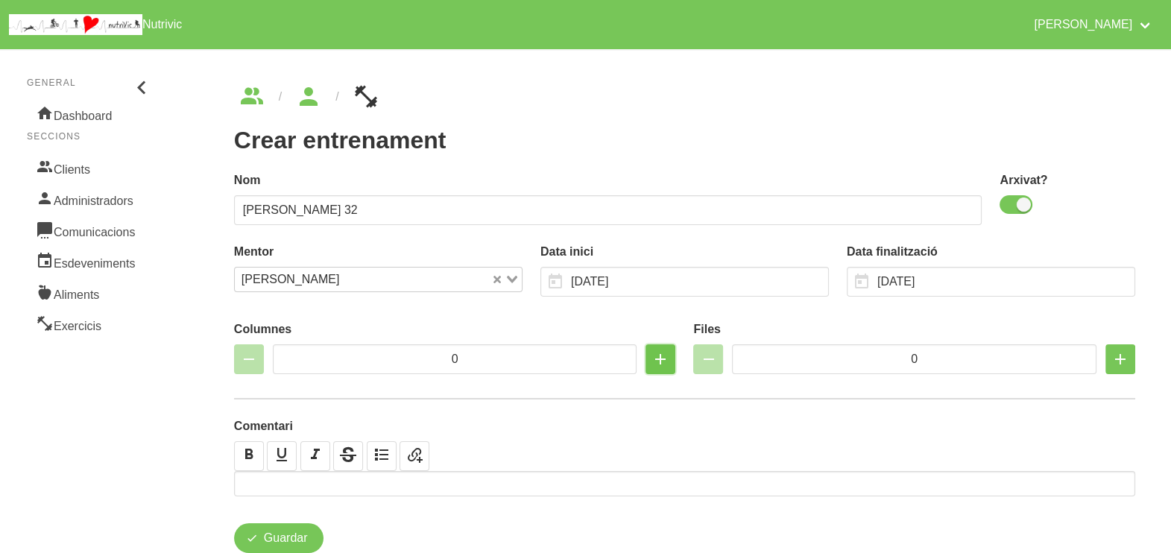
click at [657, 358] on icon "button" at bounding box center [661, 359] width 18 height 27
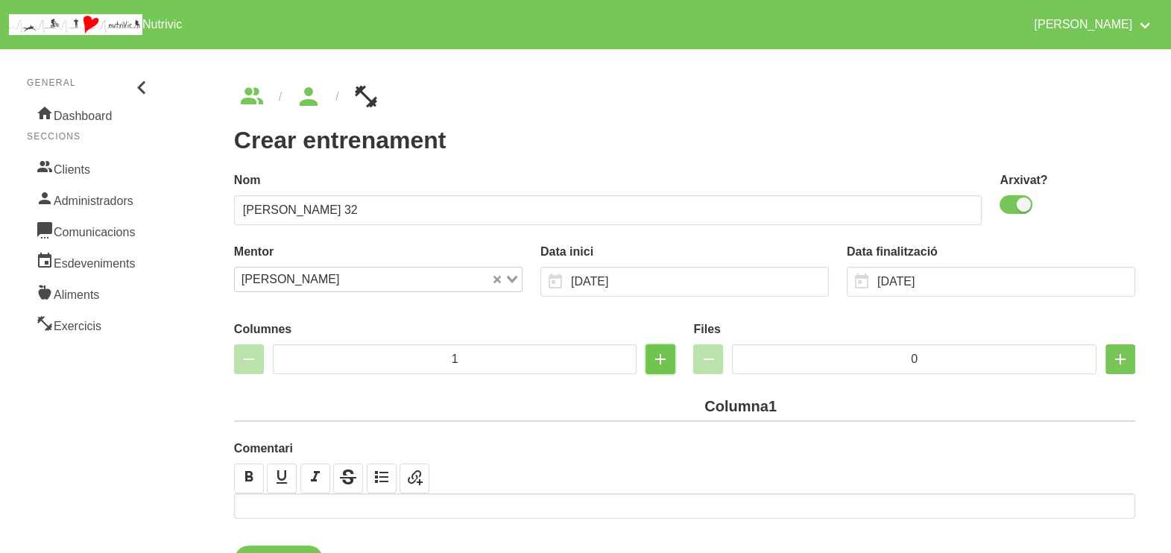
click at [657, 358] on icon "button" at bounding box center [661, 359] width 18 height 27
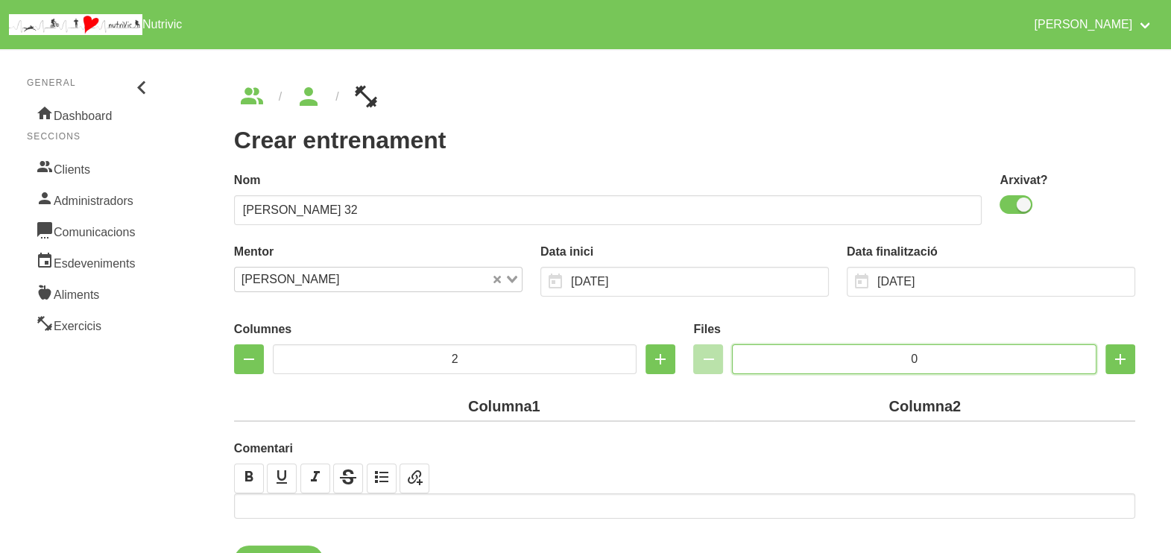
drag, startPoint x: 934, startPoint y: 353, endPoint x: 866, endPoint y: 357, distance: 68.0
click at [866, 357] on input "0" at bounding box center [914, 359] width 365 height 30
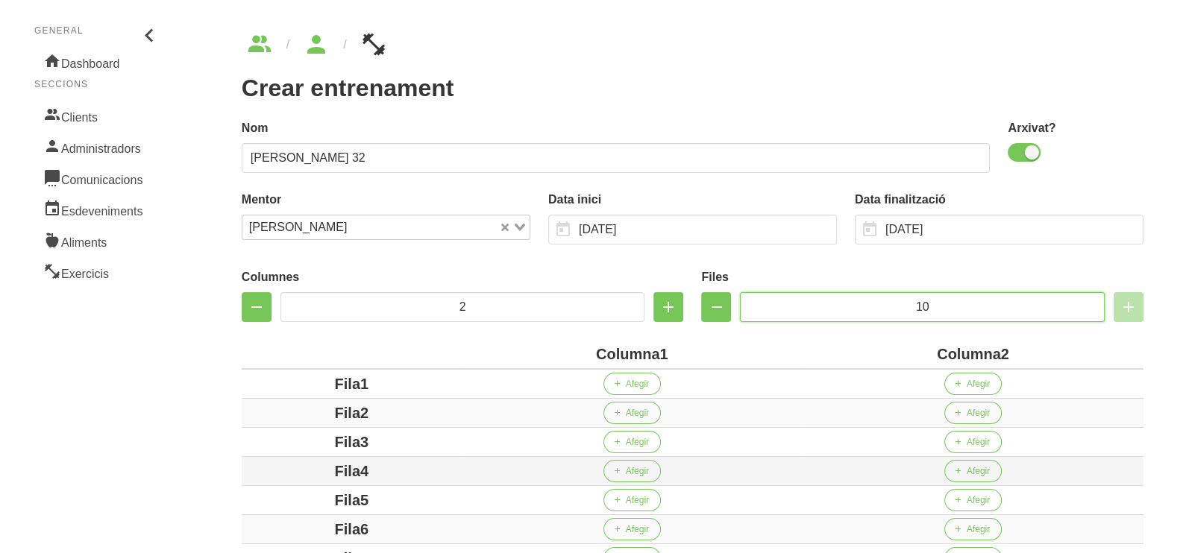
scroll to position [280, 0]
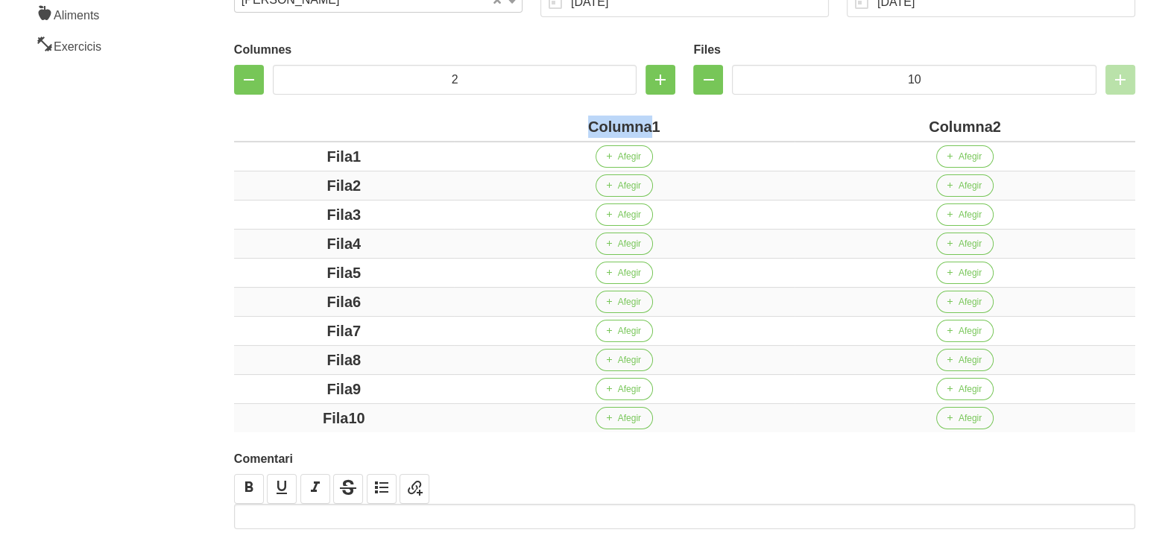
drag, startPoint x: 649, startPoint y: 127, endPoint x: 582, endPoint y: 127, distance: 67.1
click at [582, 127] on div "Columna1" at bounding box center [624, 127] width 329 height 22
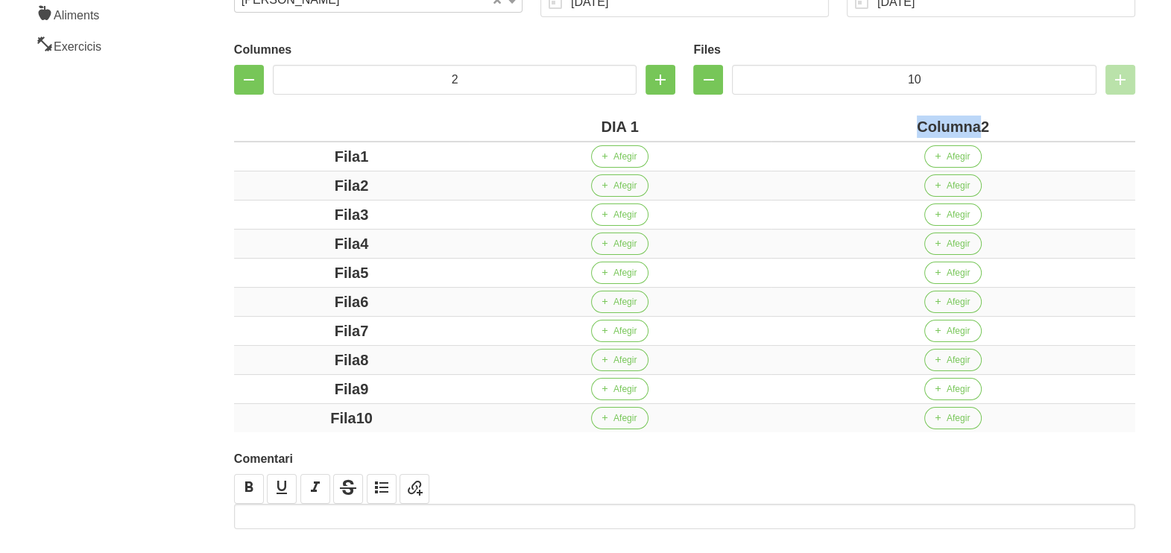
drag, startPoint x: 978, startPoint y: 126, endPoint x: 899, endPoint y: 122, distance: 79.2
click at [900, 122] on div "Columna2" at bounding box center [953, 127] width 353 height 22
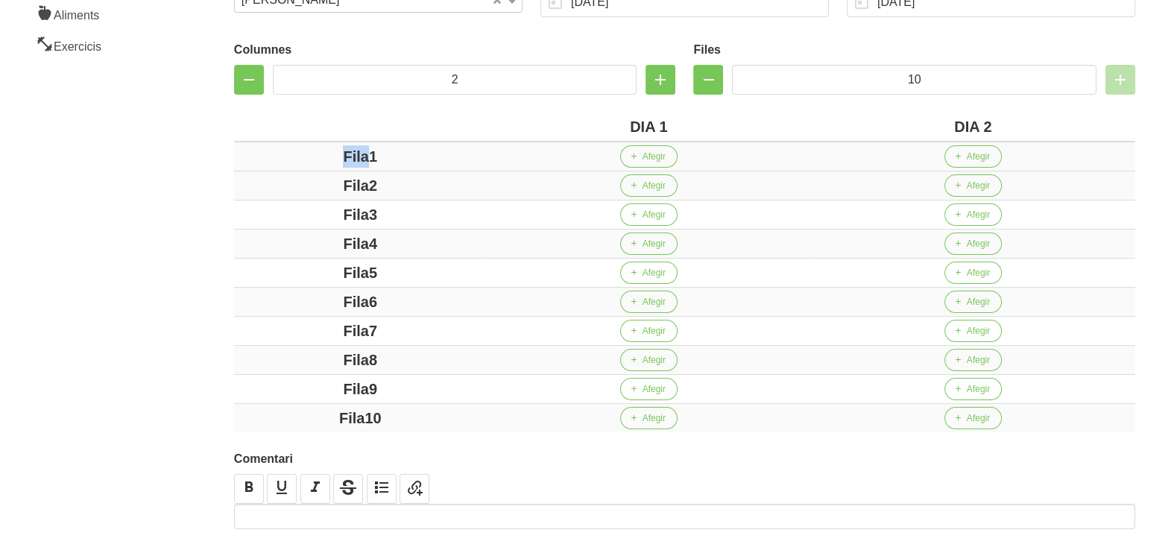
drag, startPoint x: 366, startPoint y: 154, endPoint x: 303, endPoint y: 161, distance: 63.8
click at [271, 154] on div "Fila1" at bounding box center [360, 156] width 241 height 22
drag, startPoint x: 371, startPoint y: 183, endPoint x: 315, endPoint y: 192, distance: 56.6
click at [305, 186] on div "Fila2" at bounding box center [360, 185] width 241 height 22
click at [309, 213] on div "Fila3" at bounding box center [360, 215] width 241 height 22
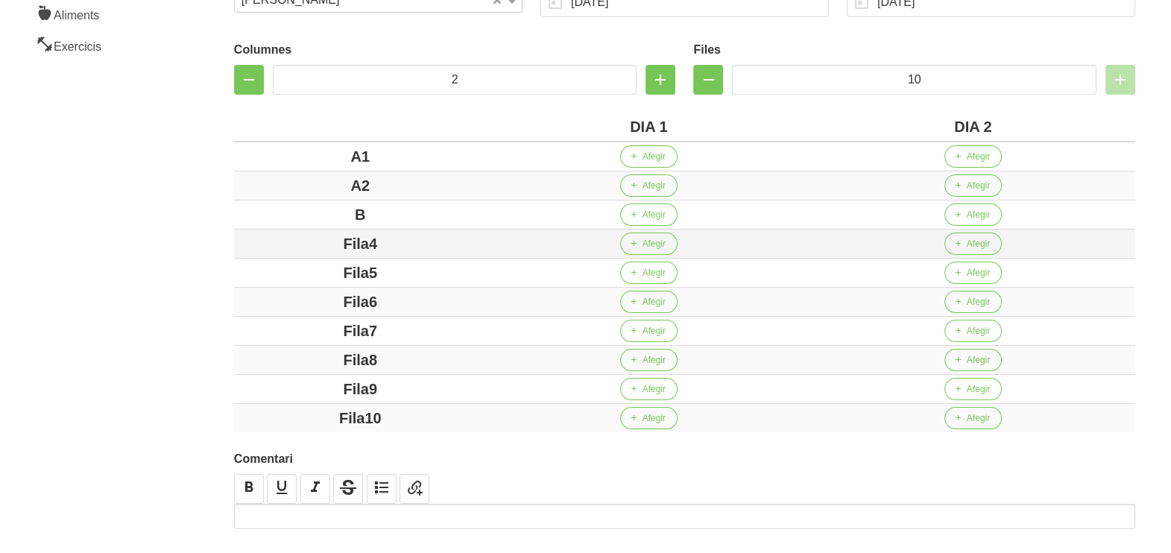
drag, startPoint x: 400, startPoint y: 242, endPoint x: 324, endPoint y: 247, distance: 76.2
click at [313, 242] on div "Fila4" at bounding box center [360, 244] width 241 height 22
drag, startPoint x: 399, startPoint y: 269, endPoint x: 318, endPoint y: 269, distance: 81.3
click at [318, 269] on div "Fila5" at bounding box center [360, 273] width 241 height 22
drag, startPoint x: 411, startPoint y: 296, endPoint x: 327, endPoint y: 317, distance: 86.1
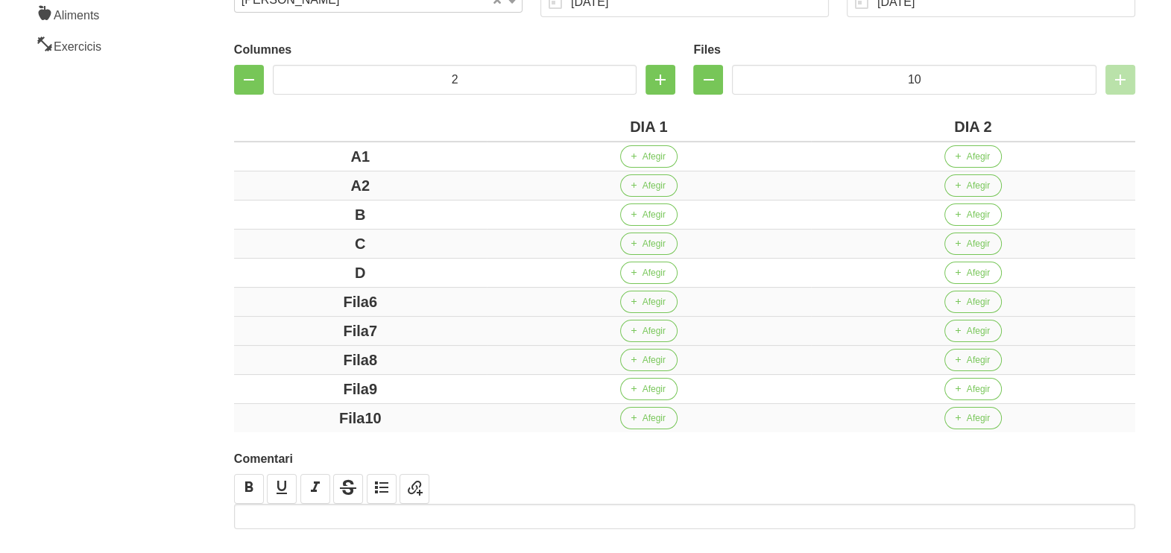
click at [303, 303] on div "Fila6" at bounding box center [360, 302] width 241 height 22
drag, startPoint x: 381, startPoint y: 326, endPoint x: 316, endPoint y: 326, distance: 64.9
click at [316, 326] on div "Fila7" at bounding box center [360, 331] width 241 height 22
drag, startPoint x: 396, startPoint y: 353, endPoint x: 321, endPoint y: 349, distance: 75.4
click at [323, 346] on td "Fila8" at bounding box center [360, 360] width 253 height 29
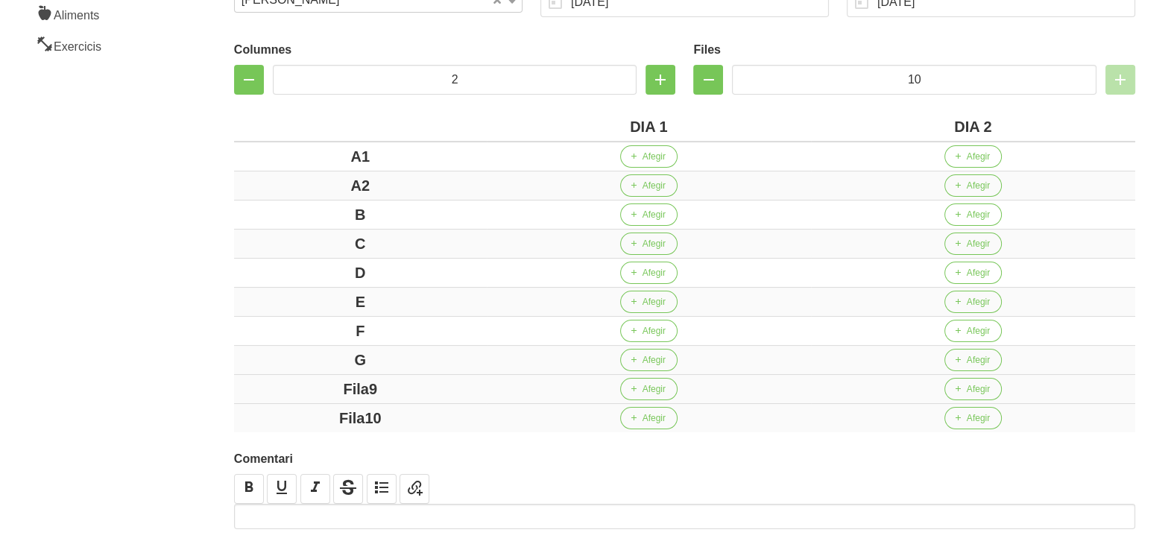
click at [311, 384] on div "Fila9" at bounding box center [360, 389] width 241 height 22
drag, startPoint x: 711, startPoint y: 86, endPoint x: 676, endPoint y: 140, distance: 64.1
click at [709, 88] on icon "button" at bounding box center [708, 79] width 18 height 27
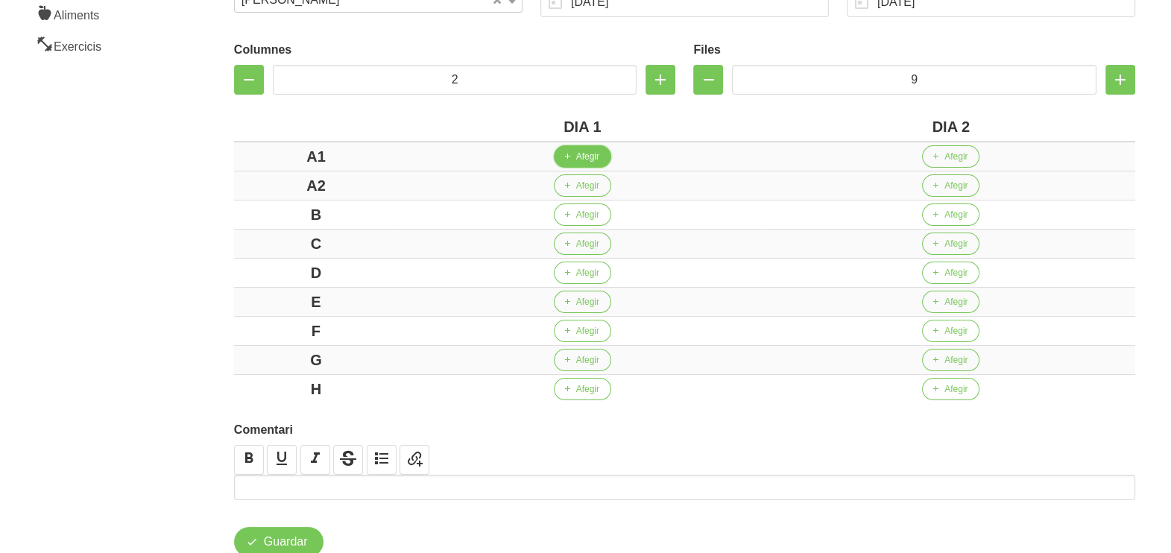
click at [589, 156] on span "Afegir" at bounding box center [587, 156] width 23 height 13
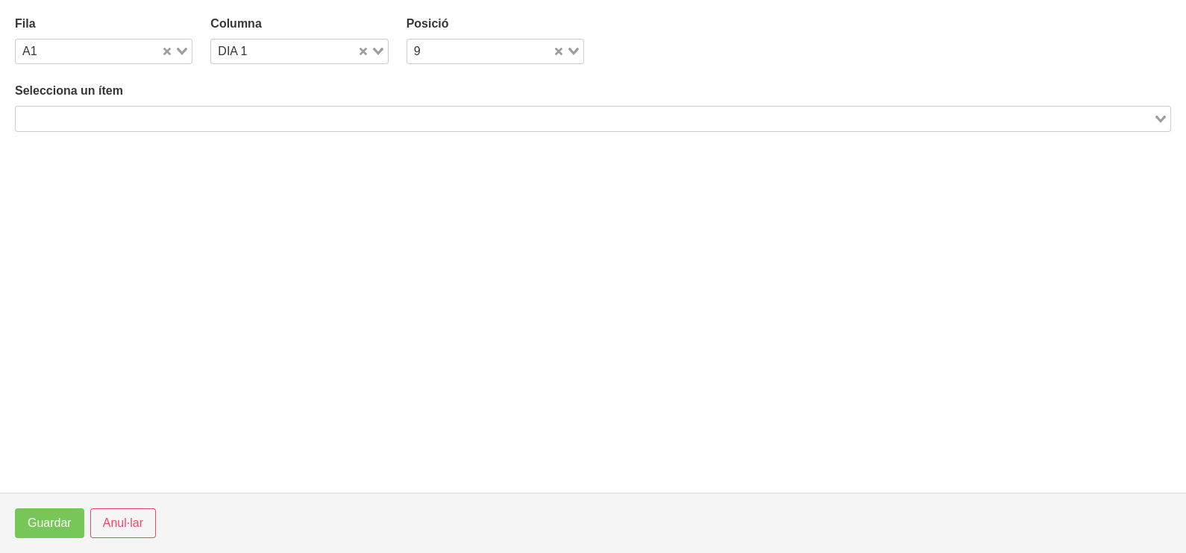
click at [229, 112] on input "Search for option" at bounding box center [584, 119] width 1134 height 18
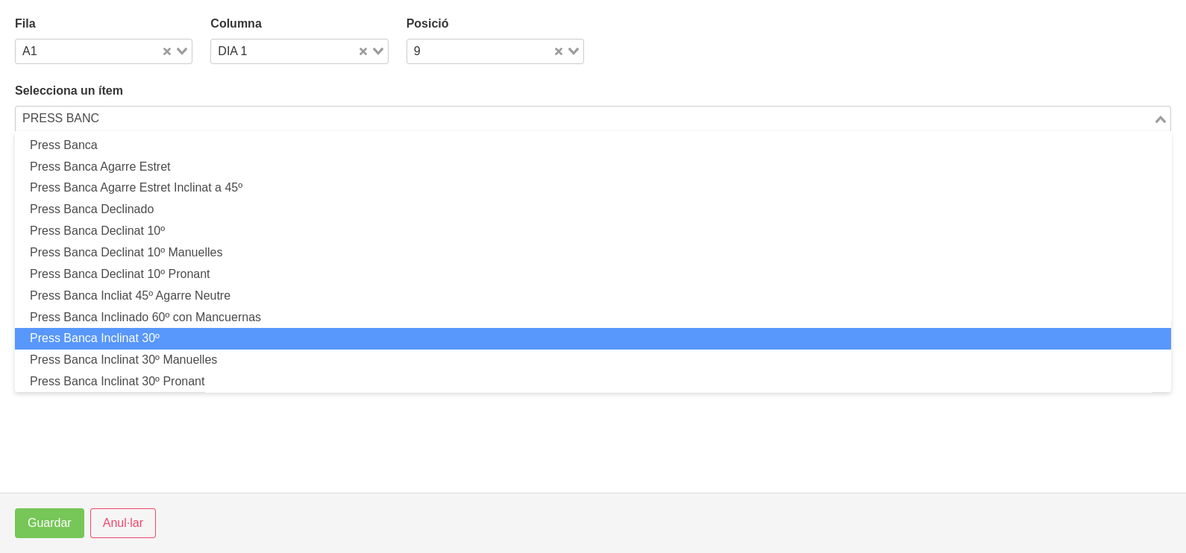
click at [180, 340] on li "Press Banca Inclinat 30º" at bounding box center [593, 339] width 1156 height 22
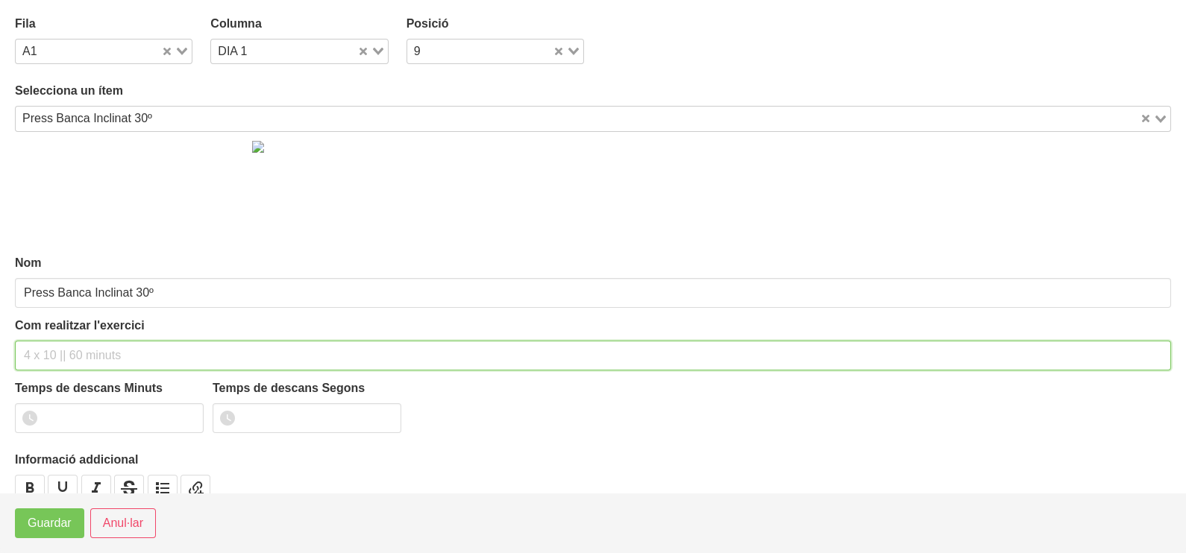
click at [63, 349] on input "text" at bounding box center [593, 356] width 1156 height 30
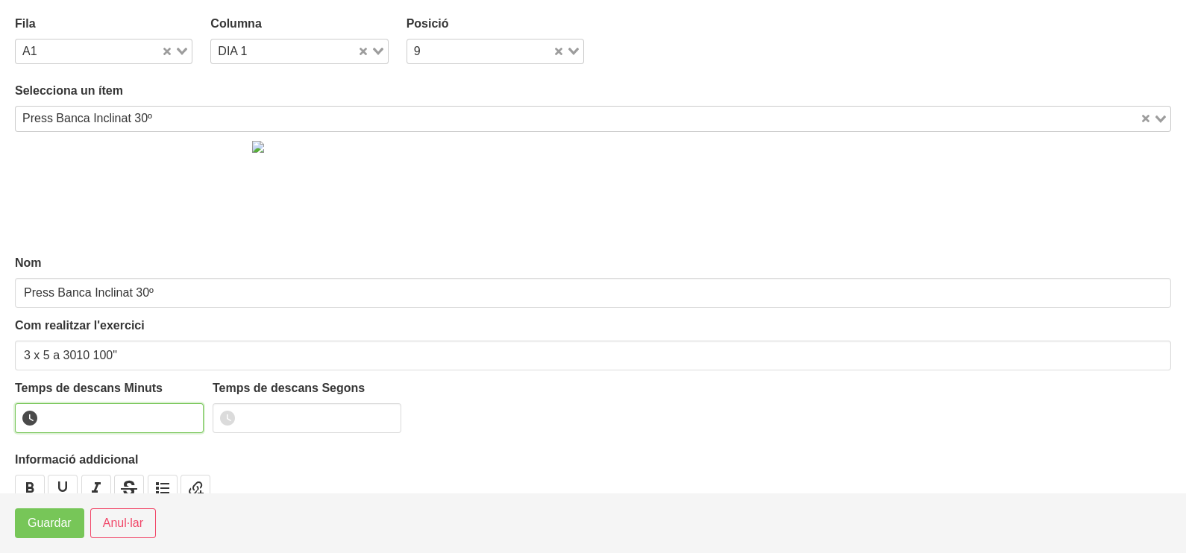
click at [163, 414] on input "number" at bounding box center [109, 418] width 189 height 30
drag, startPoint x: 64, startPoint y: 530, endPoint x: 71, endPoint y: 523, distance: 9.5
click at [63, 531] on span "Guardar" at bounding box center [50, 524] width 44 height 18
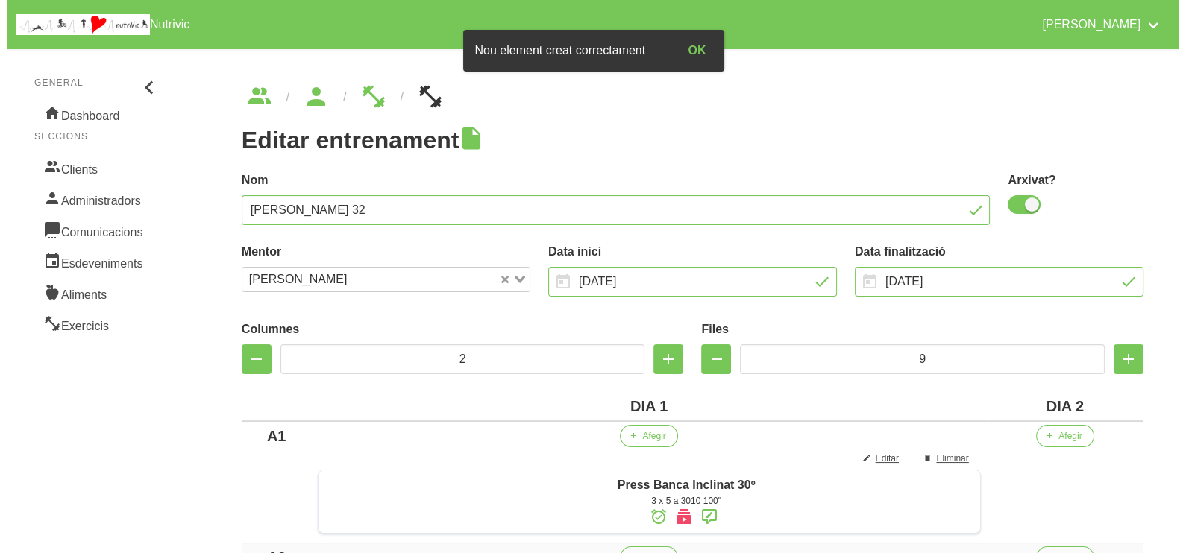
scroll to position [186, 0]
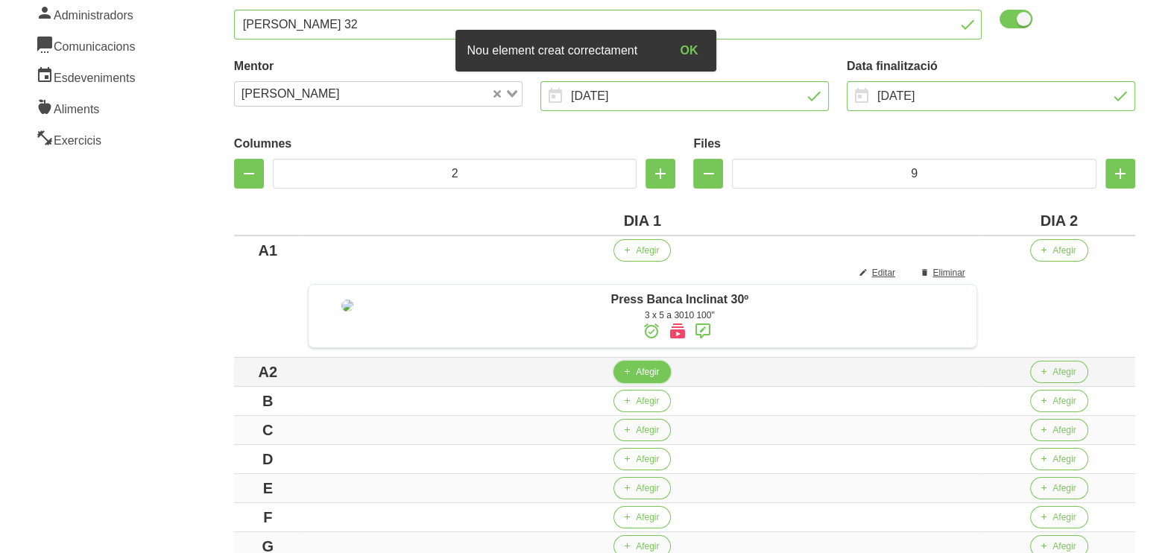
click at [628, 379] on icon "button" at bounding box center [627, 371] width 9 height 13
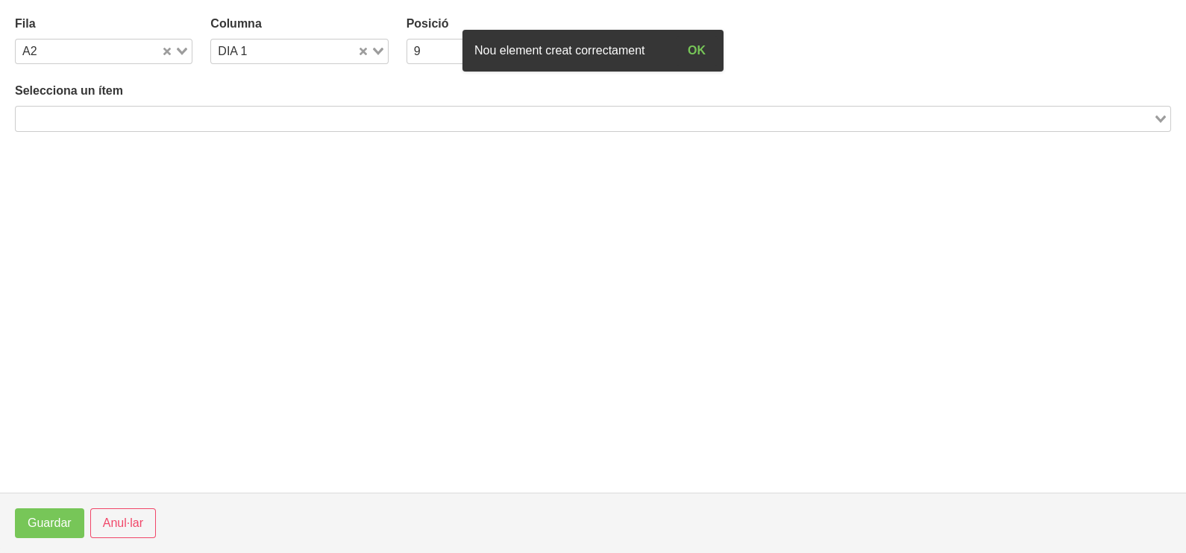
click at [124, 115] on input "Search for option" at bounding box center [584, 119] width 1134 height 18
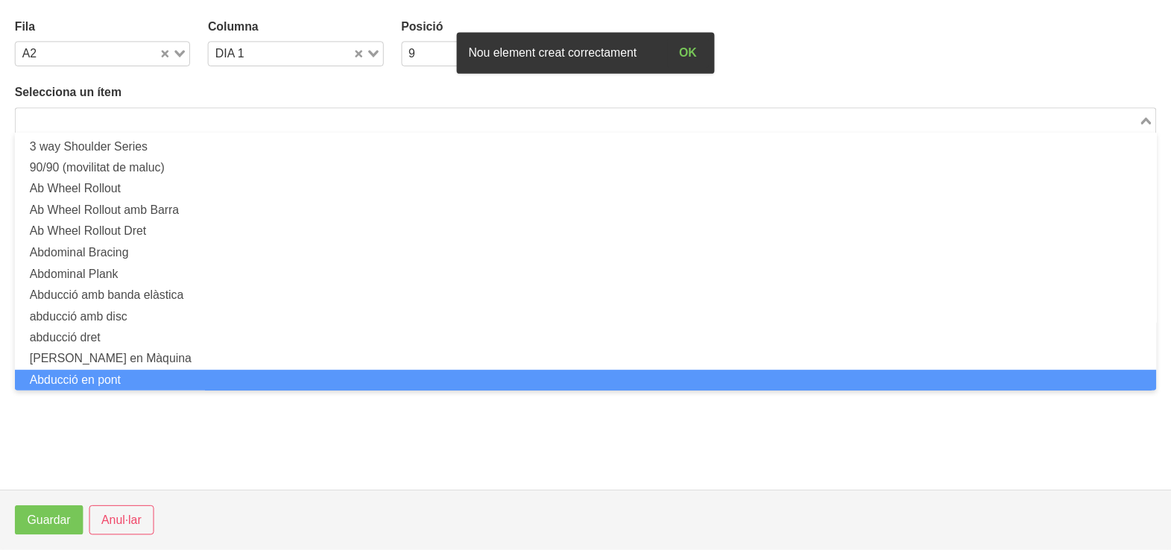
scroll to position [0, 0]
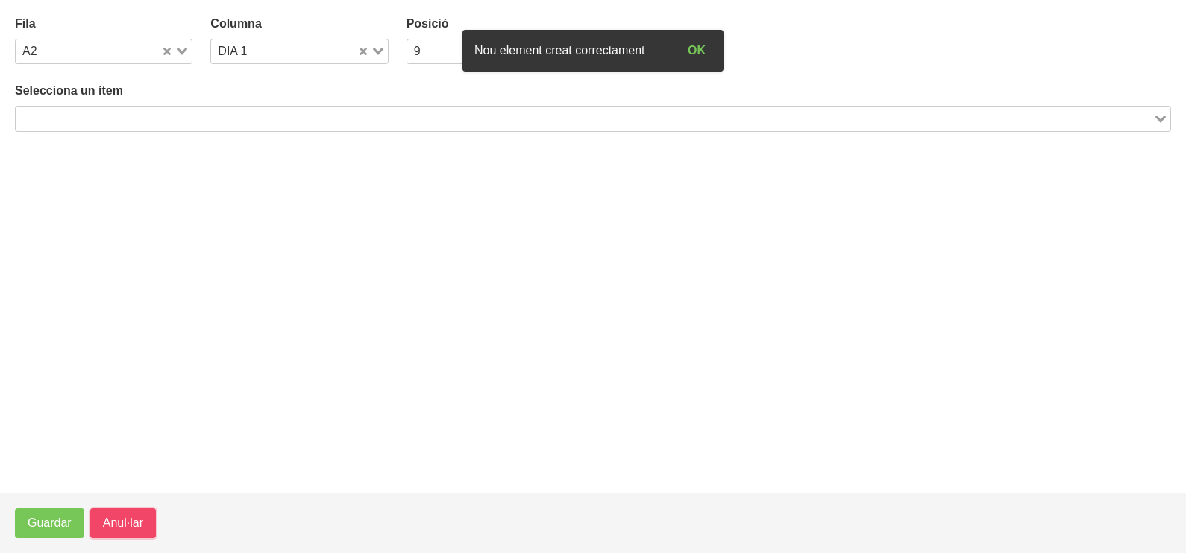
click at [117, 520] on span "Anul·lar" at bounding box center [123, 524] width 40 height 18
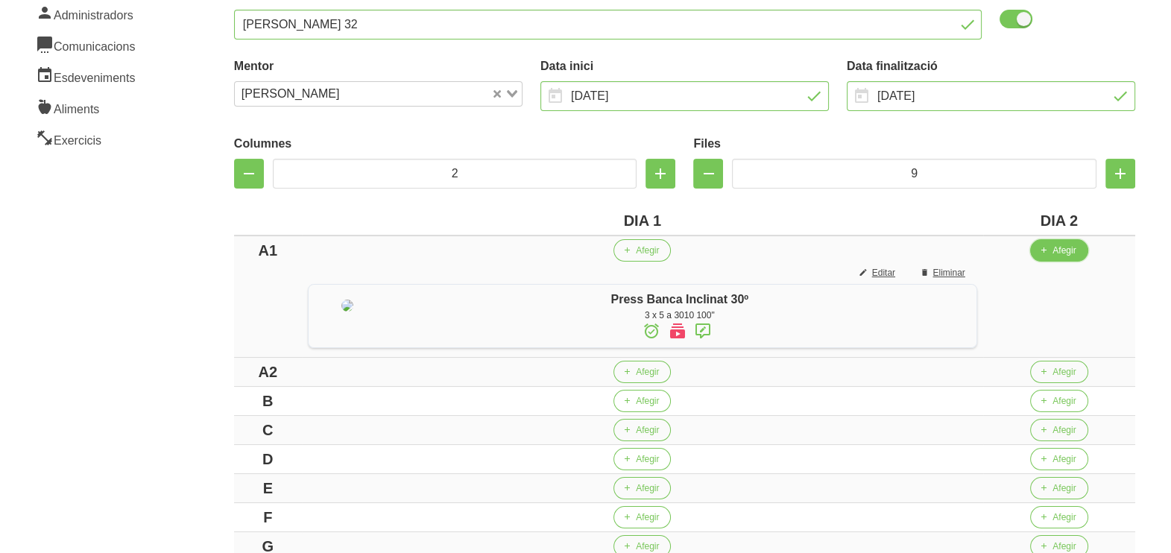
click at [1072, 252] on span "Afegir" at bounding box center [1064, 250] width 23 height 13
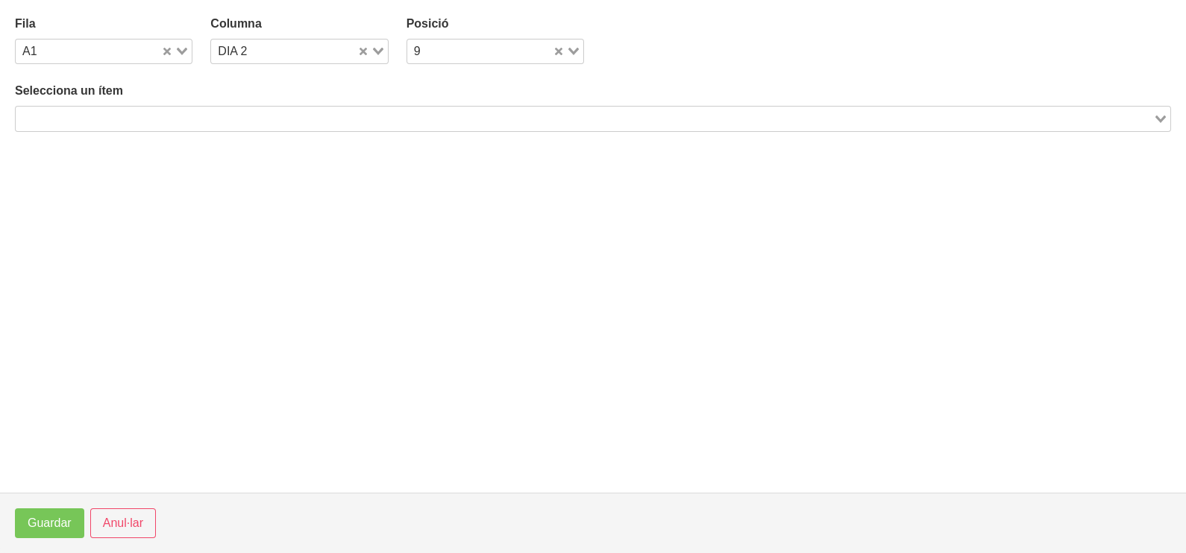
click at [206, 120] on input "Search for option" at bounding box center [584, 119] width 1134 height 18
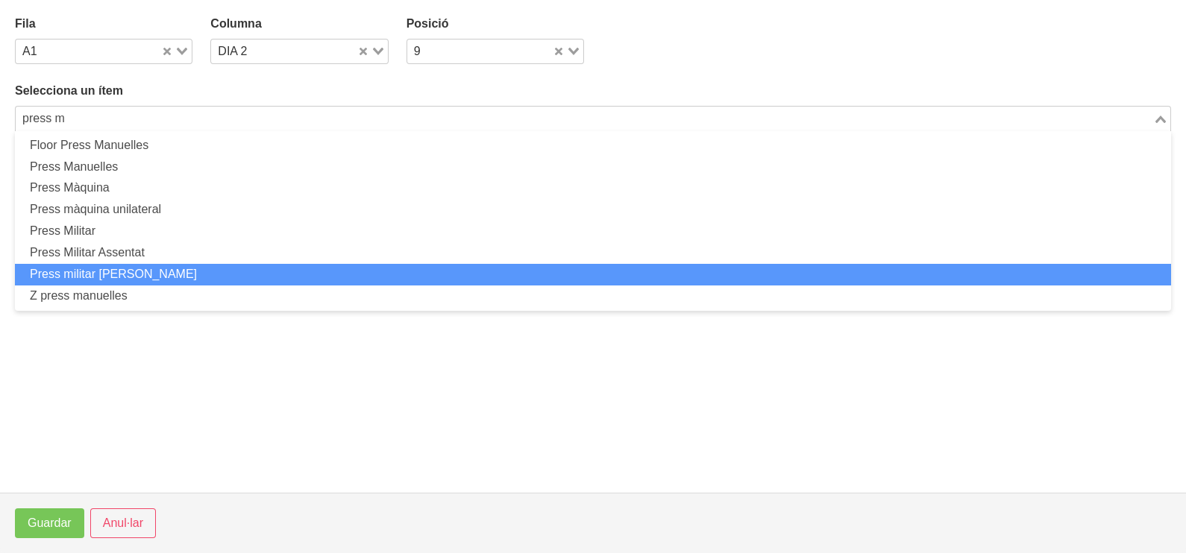
click at [159, 270] on li "Press militar [PERSON_NAME]" at bounding box center [593, 275] width 1156 height 22
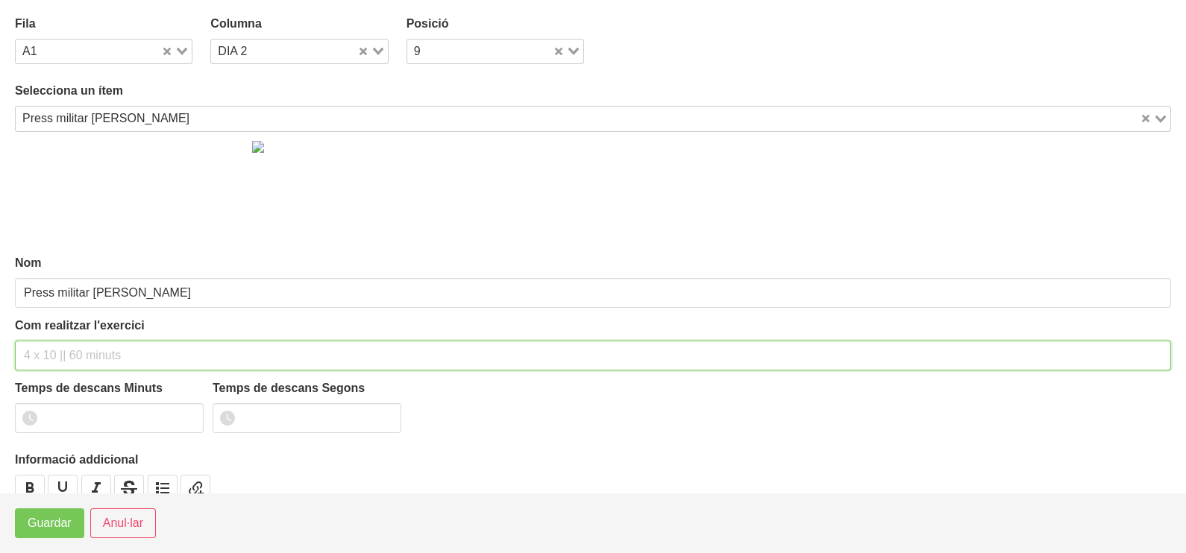
click at [78, 344] on input "text" at bounding box center [593, 356] width 1156 height 30
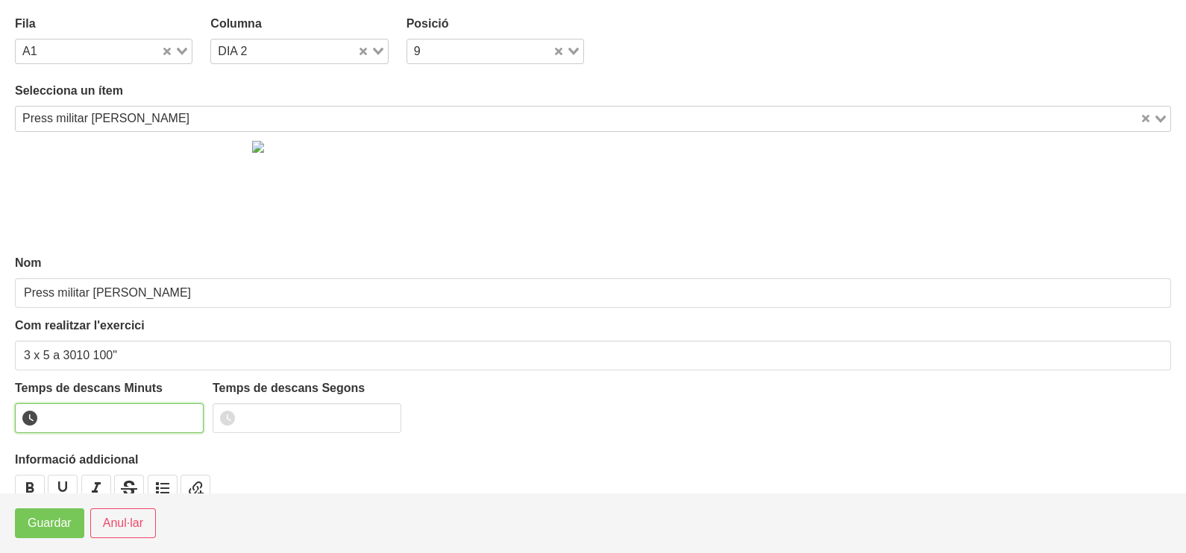
click at [108, 415] on input "number" at bounding box center [109, 418] width 189 height 30
click at [54, 527] on span "Guardar" at bounding box center [50, 524] width 44 height 18
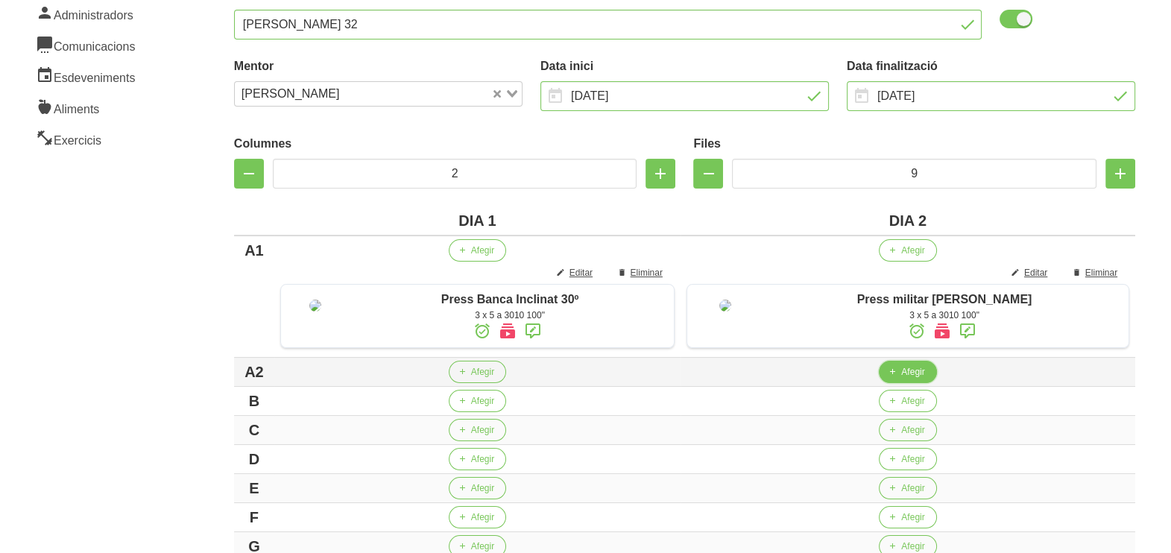
click at [921, 383] on button "Afegir" at bounding box center [907, 372] width 57 height 22
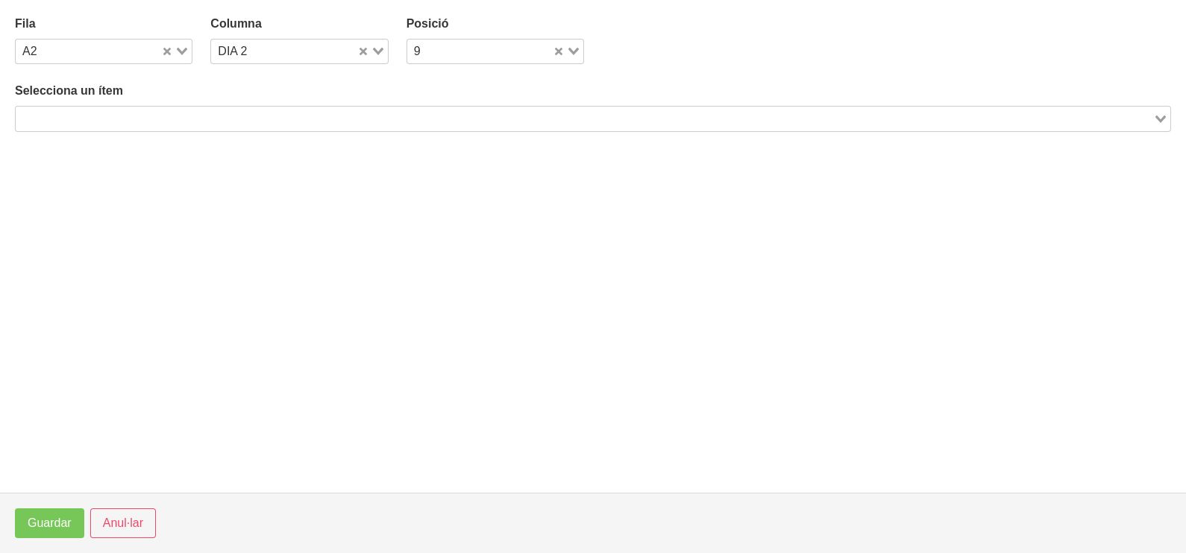
click at [305, 115] on input "Search for option" at bounding box center [584, 119] width 1134 height 18
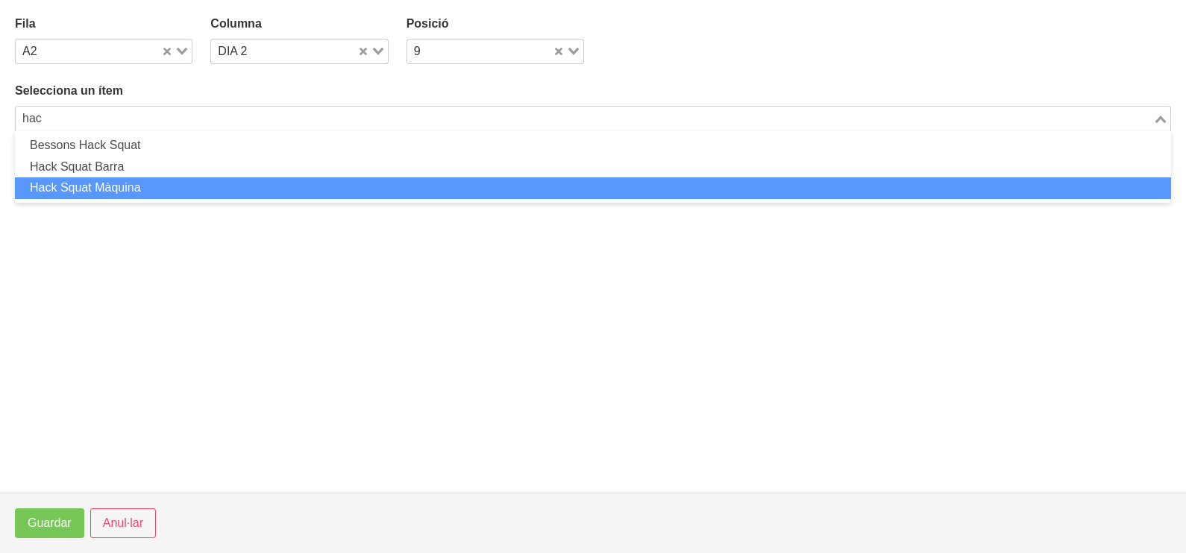
click at [183, 182] on li "Hack Squat Màquina" at bounding box center [593, 188] width 1156 height 22
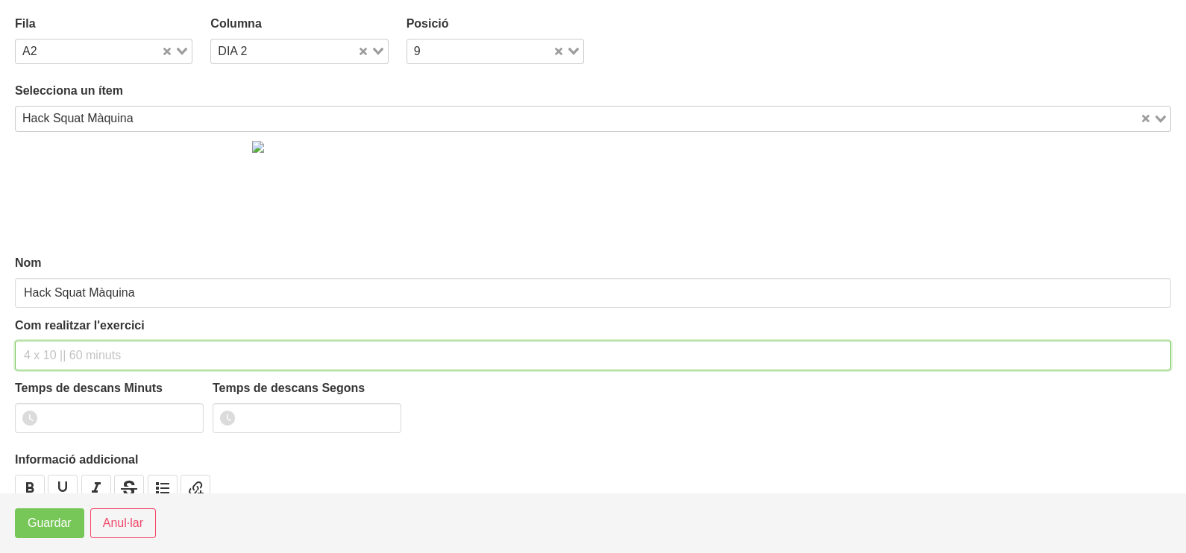
click at [80, 352] on input "text" at bounding box center [593, 356] width 1156 height 30
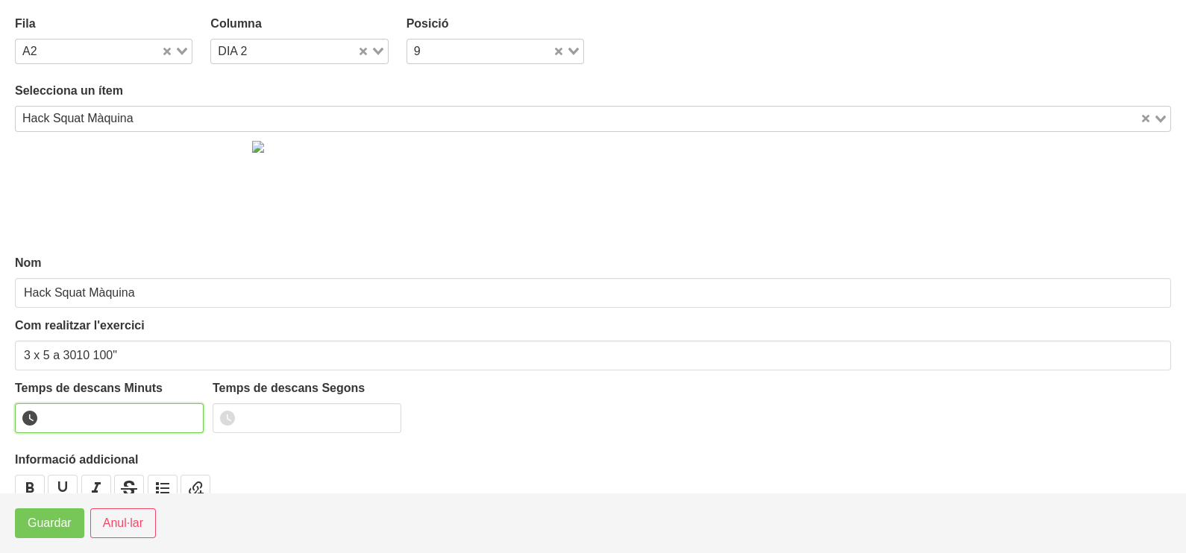
click at [105, 414] on input "number" at bounding box center [109, 418] width 189 height 30
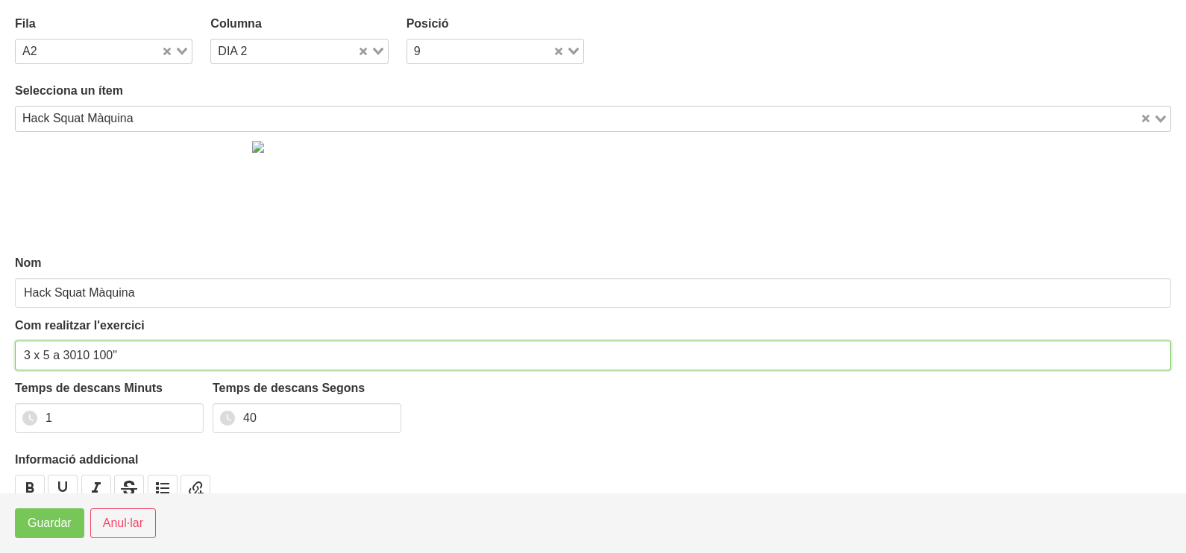
click at [56, 356] on input "3 x 5 a 3010 100"" at bounding box center [593, 356] width 1156 height 30
drag, startPoint x: 66, startPoint y: 350, endPoint x: 54, endPoint y: 355, distance: 12.7
click at [54, 355] on input "3 x 5 (rir 2)a 3010 100"" at bounding box center [593, 356] width 1156 height 30
click at [66, 353] on input "3 x 5 (rir 2)a 3010 100"" at bounding box center [593, 356] width 1156 height 30
click at [69, 351] on input "3 x 5 (rir 2)a 3010 100"" at bounding box center [593, 356] width 1156 height 30
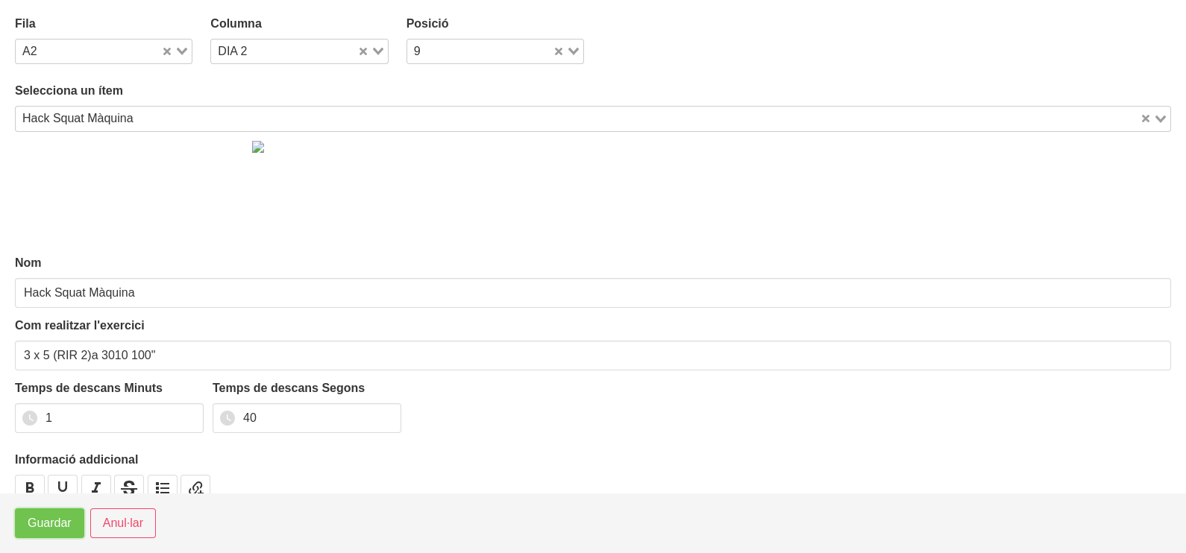
click at [70, 526] on span "Guardar" at bounding box center [50, 524] width 44 height 18
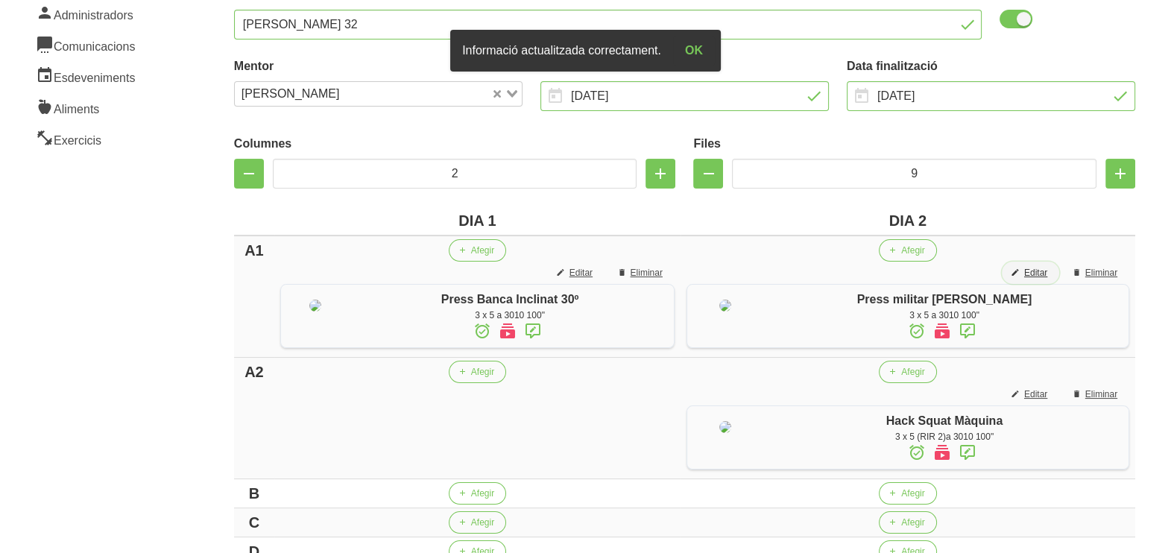
click at [1041, 272] on span "Editar" at bounding box center [1036, 272] width 23 height 13
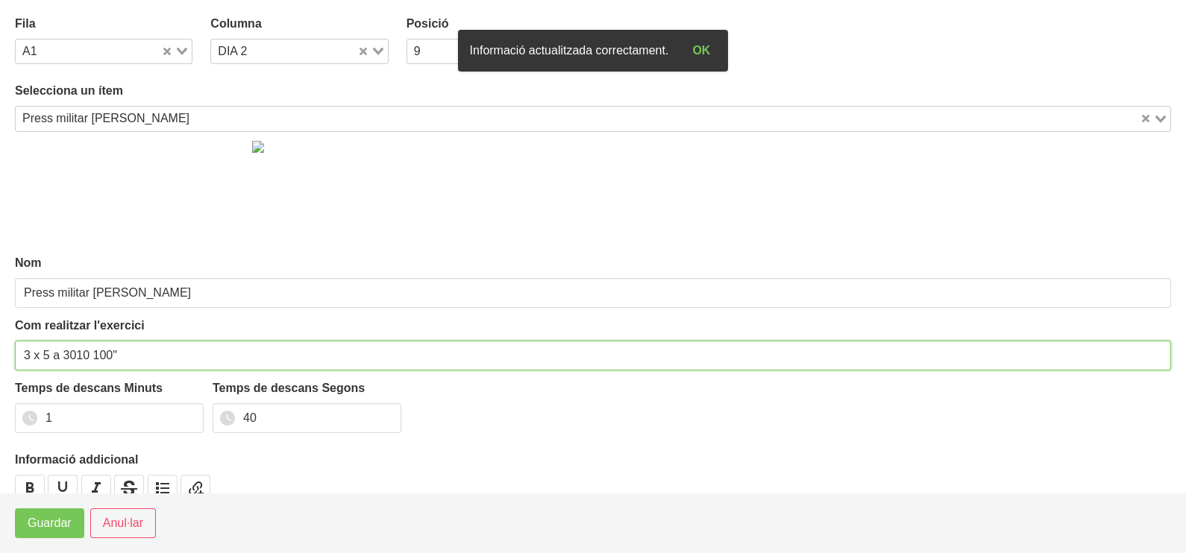
click at [52, 351] on input "3 x 5 a 3010 100"" at bounding box center [593, 356] width 1156 height 30
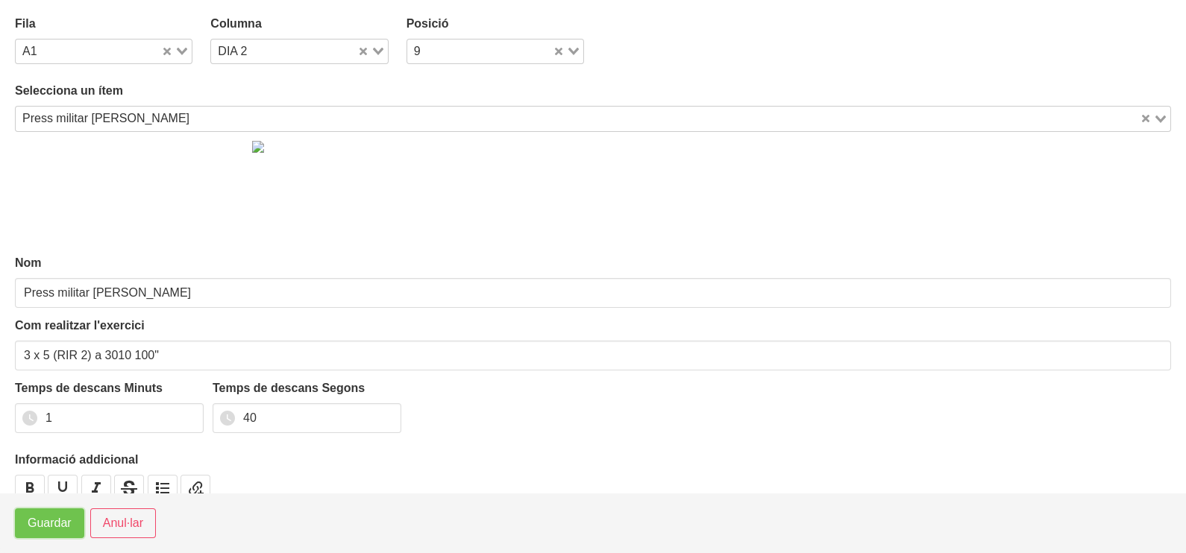
click at [48, 521] on span "Guardar" at bounding box center [50, 524] width 44 height 18
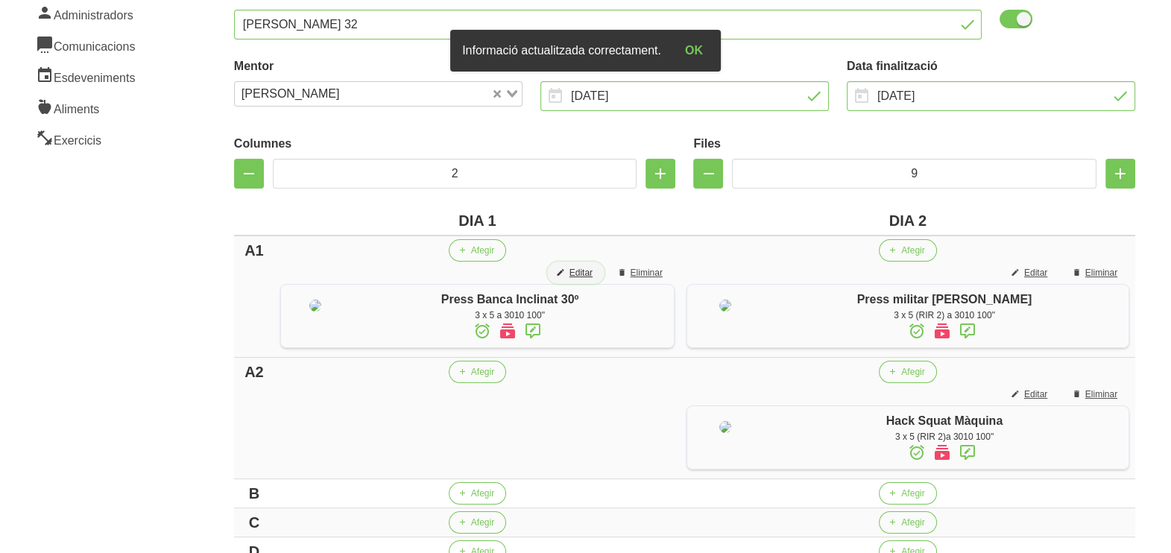
click at [593, 272] on span "Editar" at bounding box center [581, 272] width 23 height 13
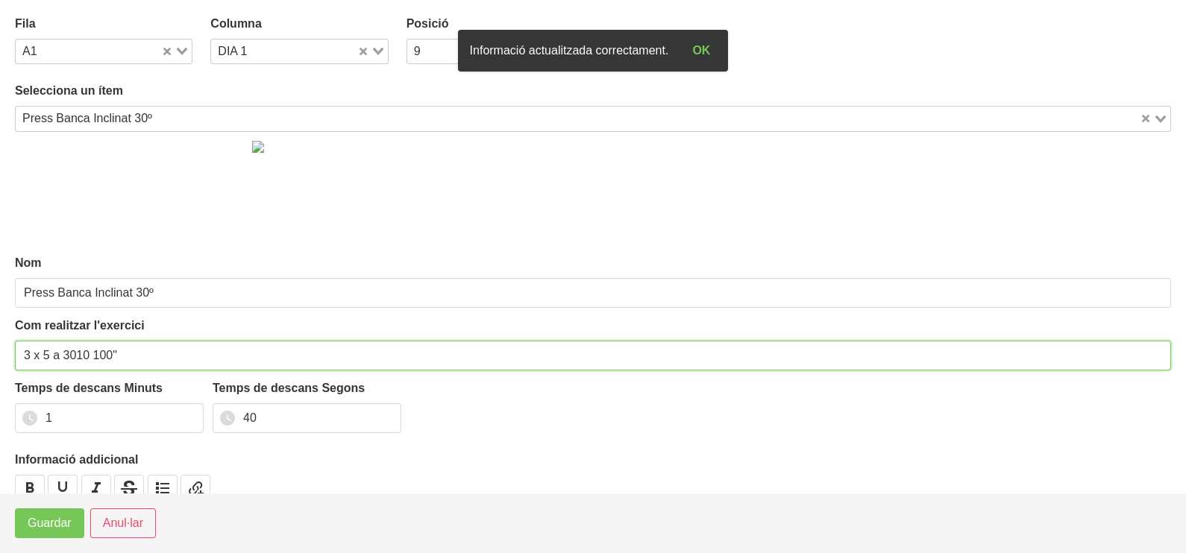
click at [56, 350] on input "3 x 5 a 3010 100"" at bounding box center [593, 356] width 1156 height 30
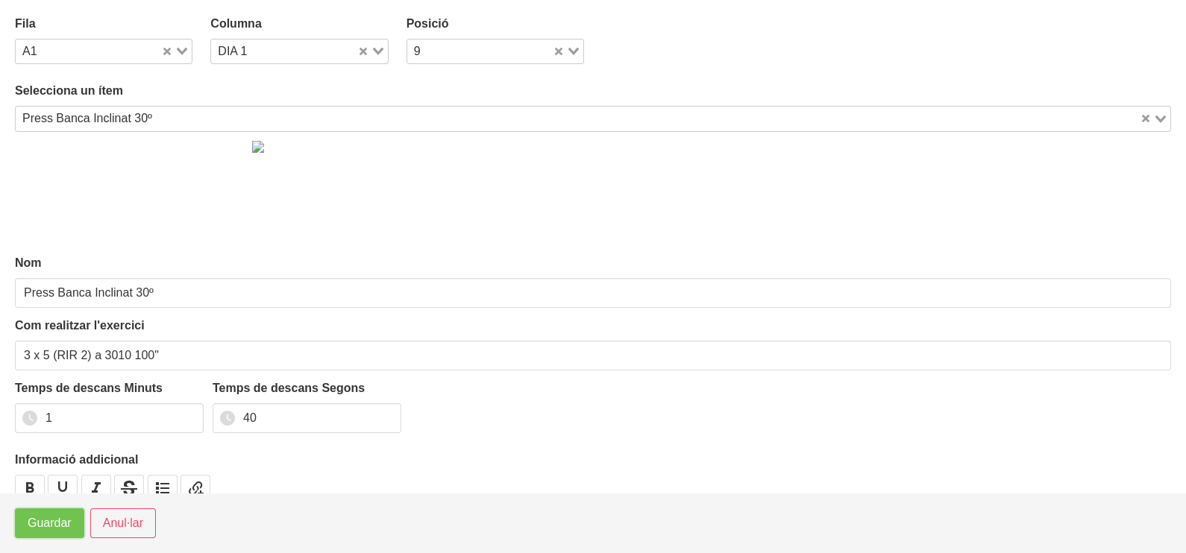
click at [45, 532] on span "Guardar" at bounding box center [50, 524] width 44 height 18
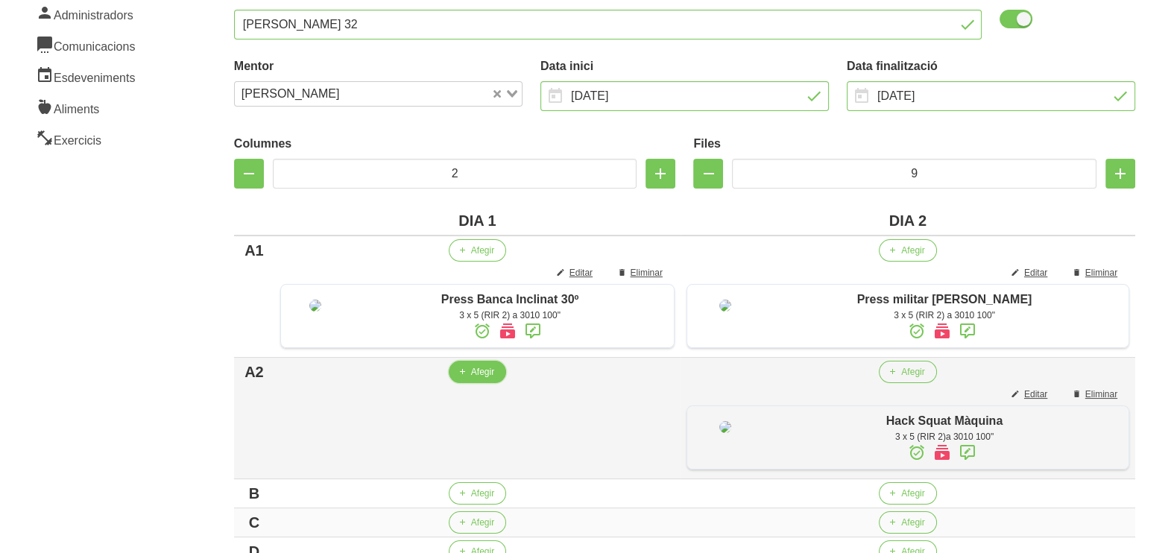
click at [469, 379] on span "button" at bounding box center [462, 371] width 13 height 13
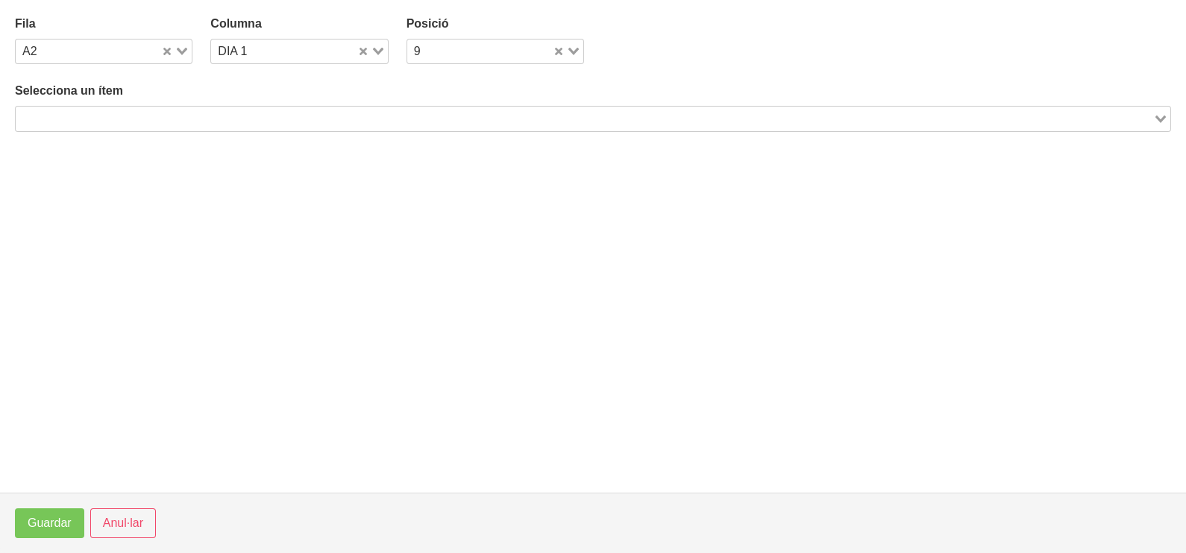
click at [210, 112] on input "Search for option" at bounding box center [584, 119] width 1134 height 18
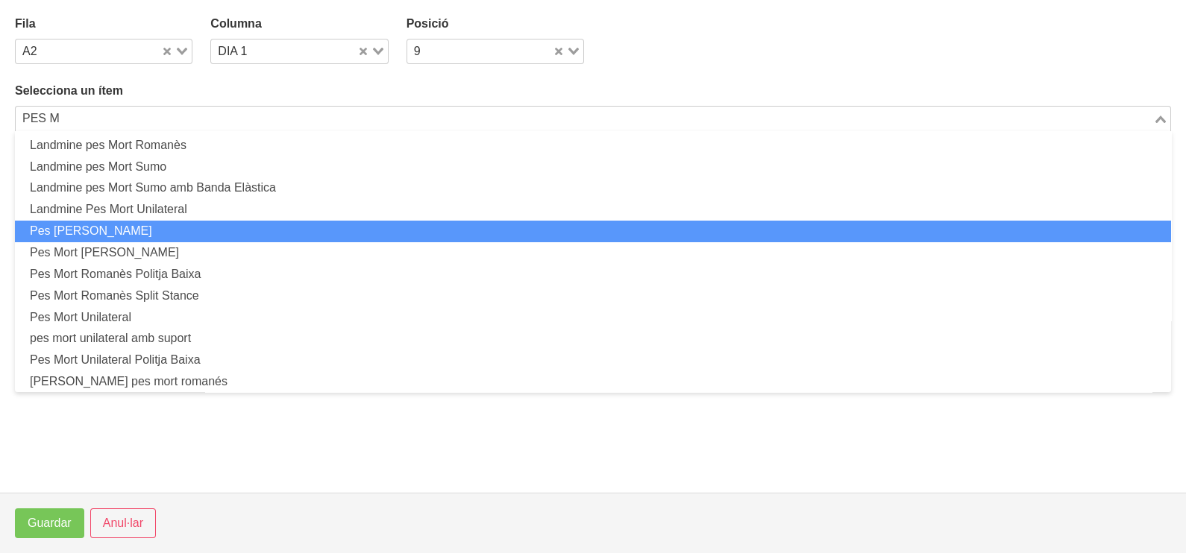
click at [159, 228] on li "Pes [PERSON_NAME]" at bounding box center [593, 232] width 1156 height 22
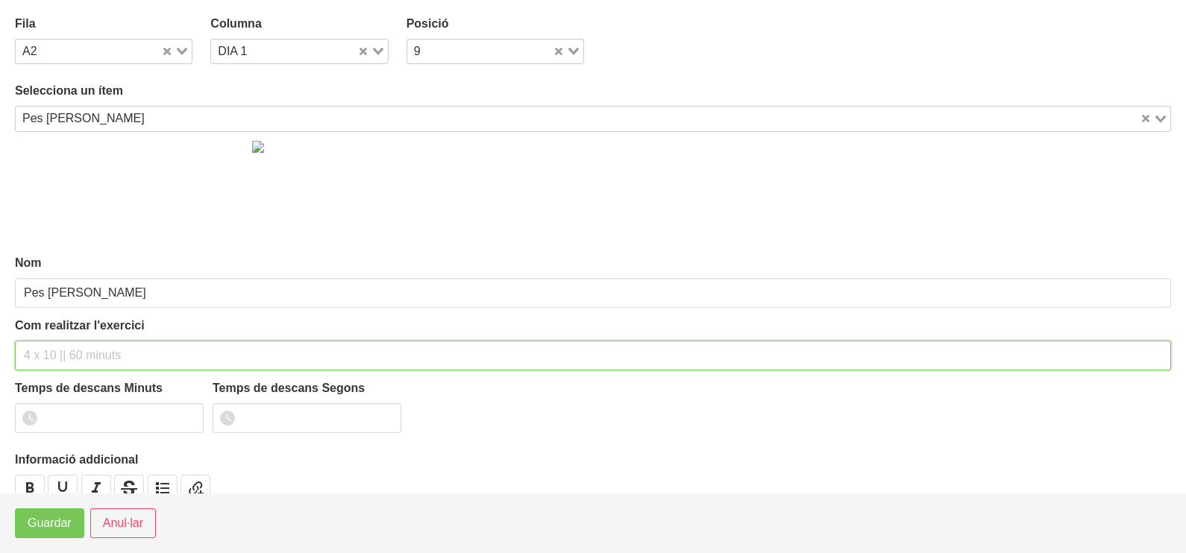
drag, startPoint x: 83, startPoint y: 358, endPoint x: 86, endPoint y: 257, distance: 100.7
click at [83, 348] on input "text" at bounding box center [593, 356] width 1156 height 30
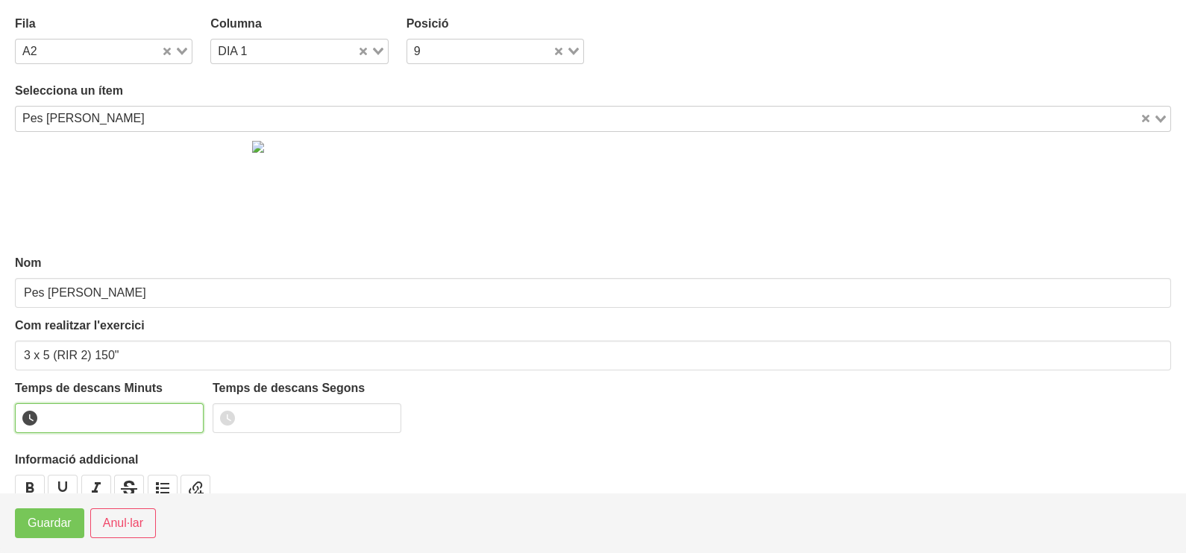
click at [98, 415] on input "number" at bounding box center [109, 418] width 189 height 30
click at [57, 532] on span "Guardar" at bounding box center [50, 524] width 44 height 18
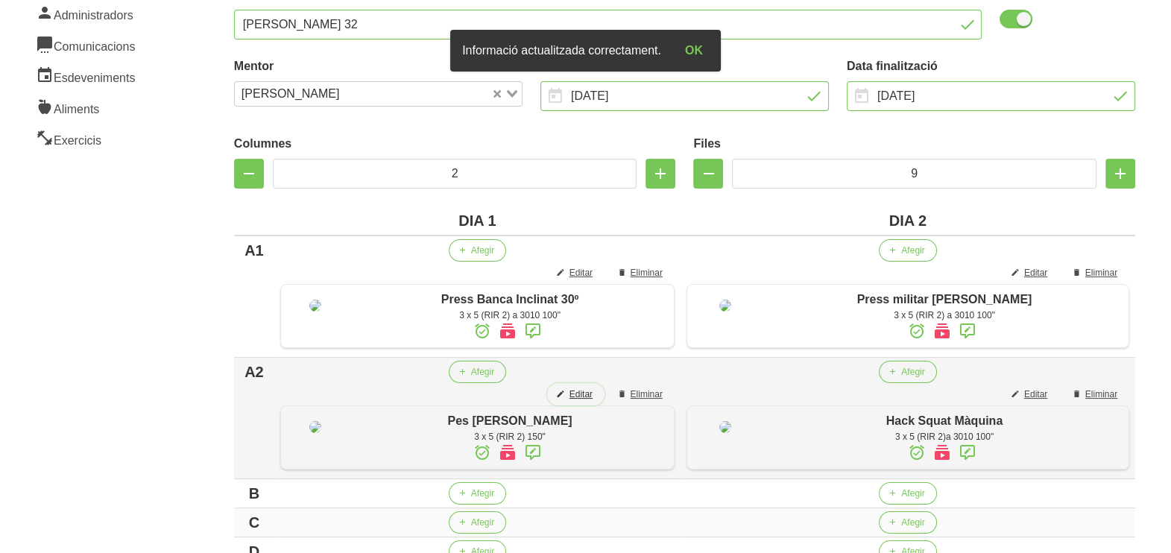
click at [593, 401] on span "Editar" at bounding box center [581, 394] width 23 height 13
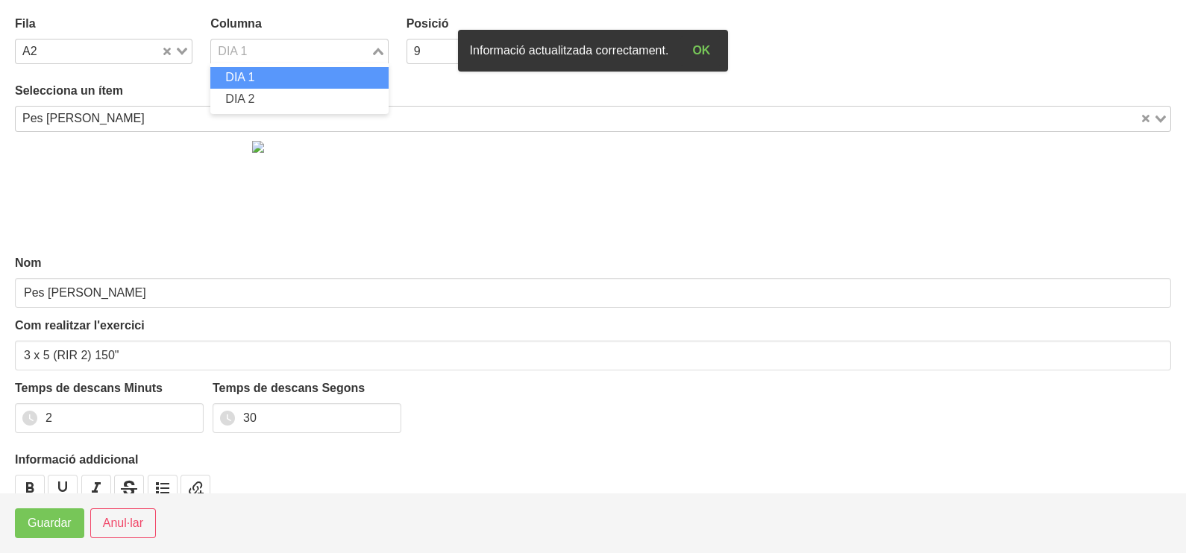
drag, startPoint x: 377, startPoint y: 52, endPoint x: 323, endPoint y: 54, distance: 53.7
click at [375, 52] on icon "Search for option" at bounding box center [378, 51] width 10 height 7
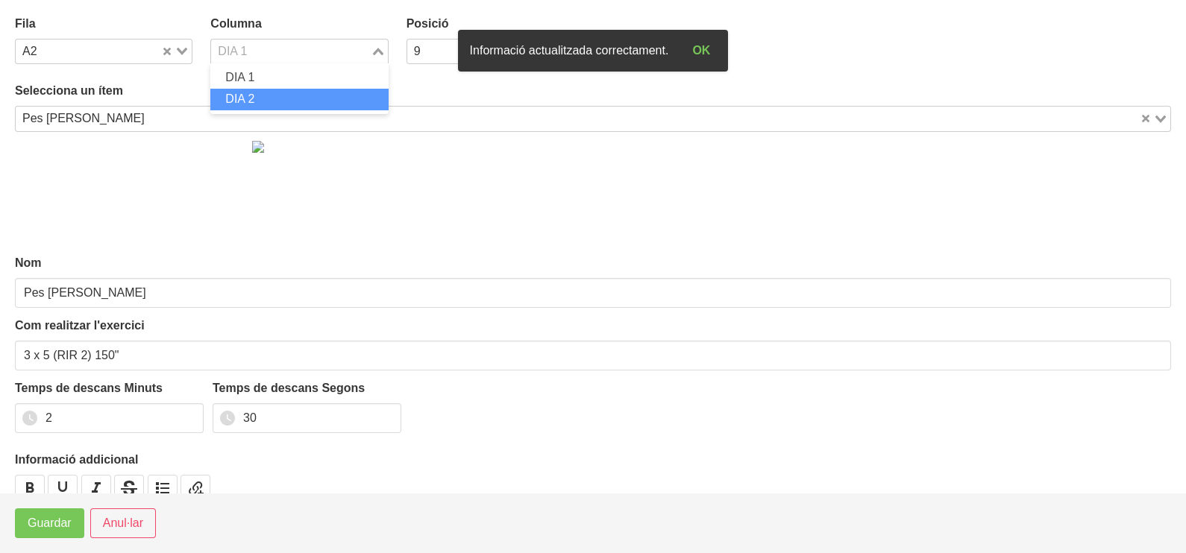
click at [285, 89] on li "DIA 2" at bounding box center [298, 100] width 177 height 22
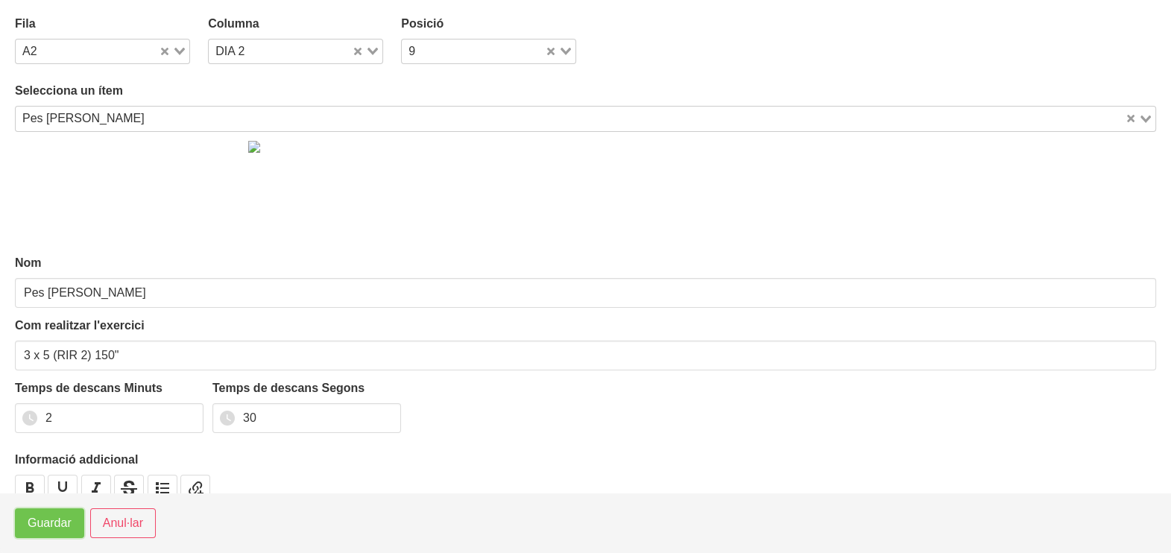
click at [45, 518] on span "Guardar" at bounding box center [50, 524] width 44 height 18
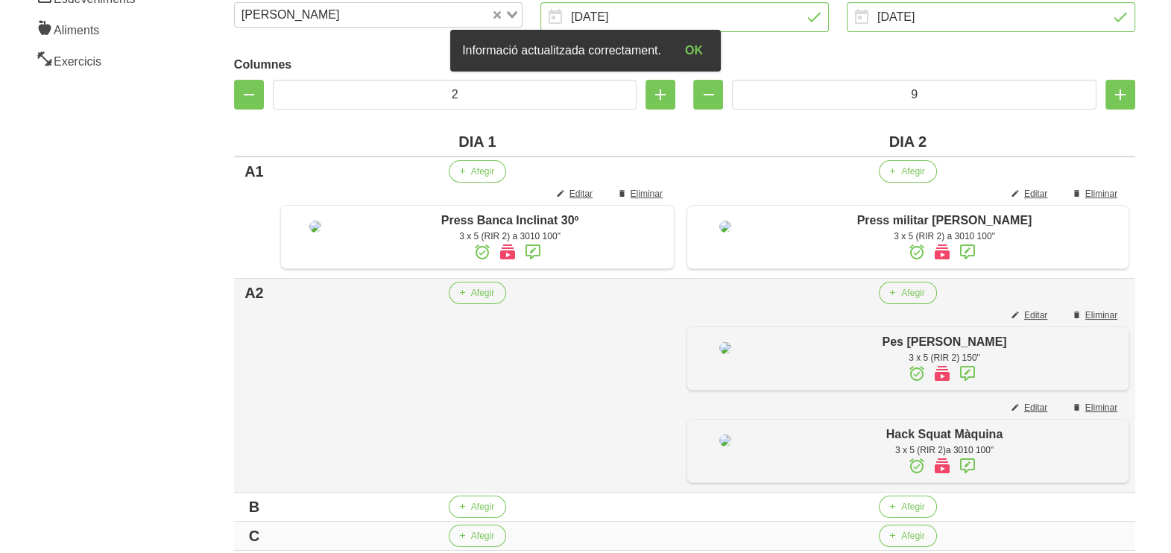
scroll to position [372, 0]
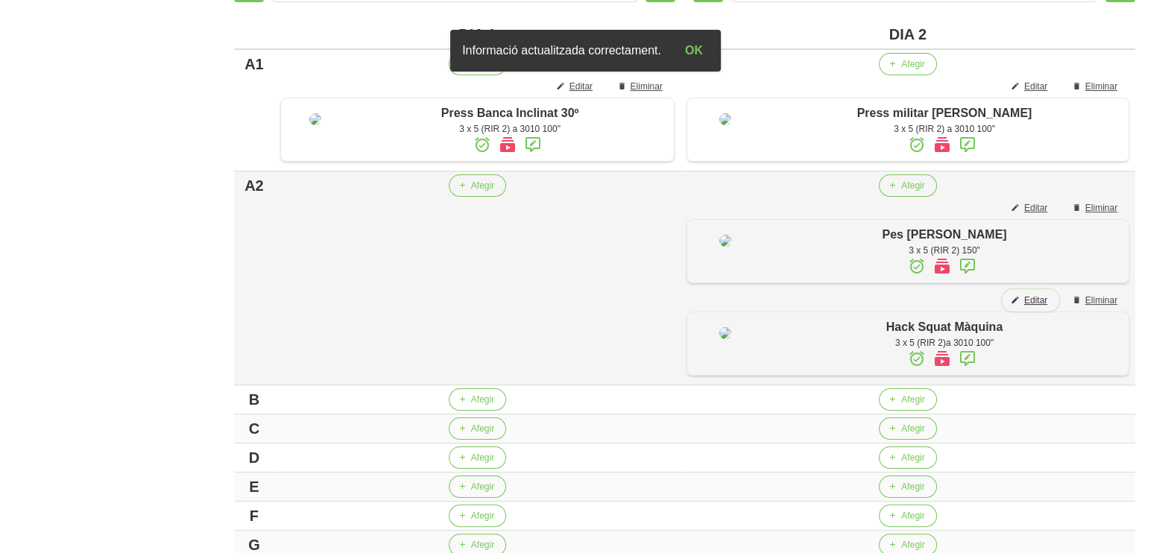
click at [1036, 307] on span "Editar" at bounding box center [1036, 300] width 23 height 13
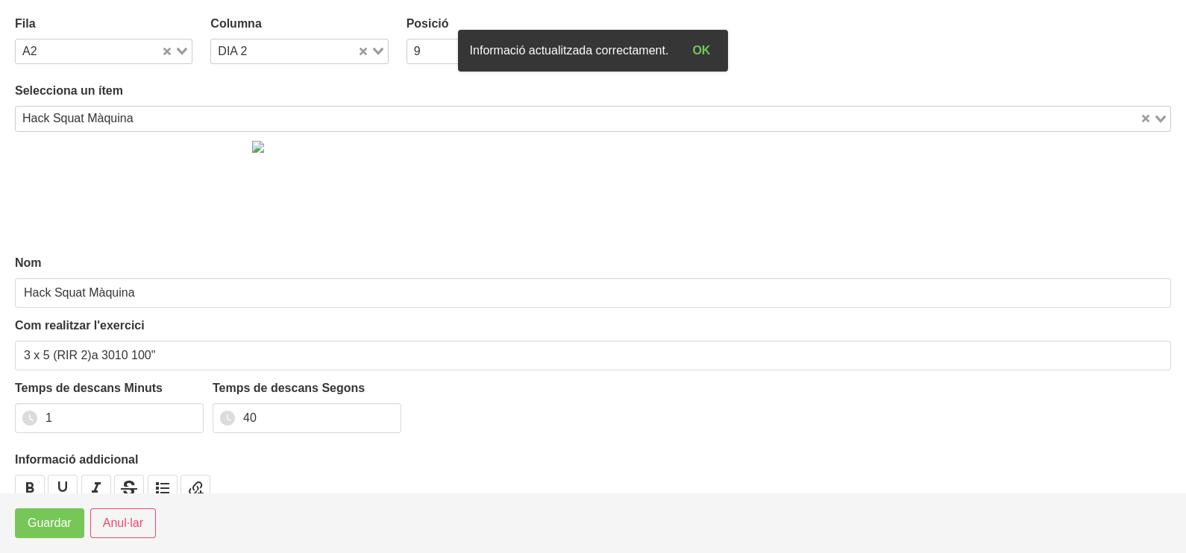
drag, startPoint x: 377, startPoint y: 46, endPoint x: 348, endPoint y: 54, distance: 29.3
click at [377, 48] on div "Loading..." at bounding box center [372, 50] width 31 height 21
click at [283, 78] on li "DIA 1" at bounding box center [298, 78] width 177 height 22
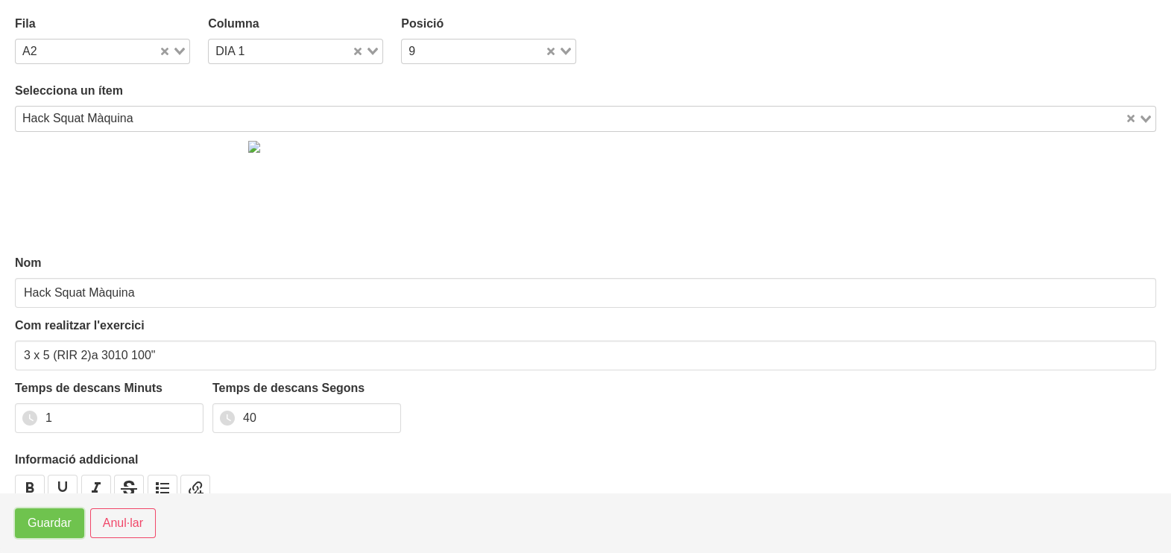
click at [49, 517] on span "Guardar" at bounding box center [50, 524] width 44 height 18
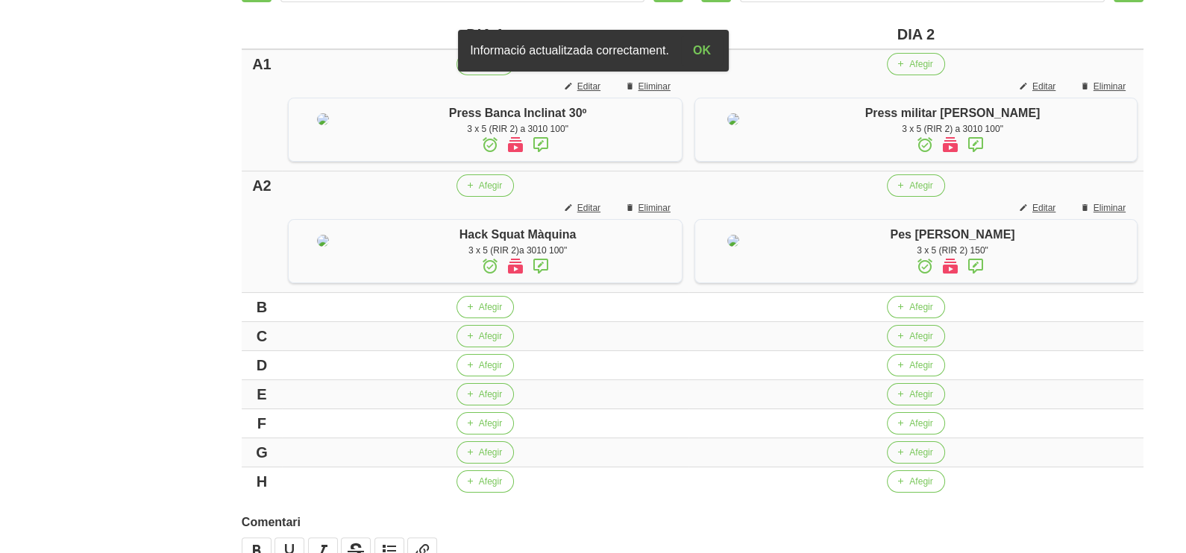
scroll to position [466, 0]
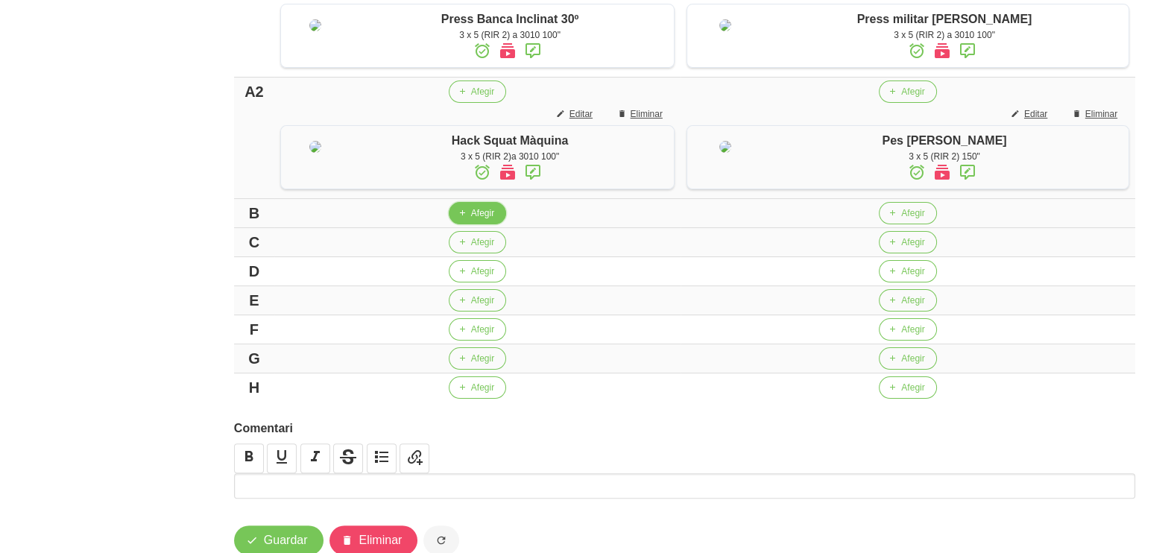
click at [490, 220] on span "Afegir" at bounding box center [482, 213] width 23 height 13
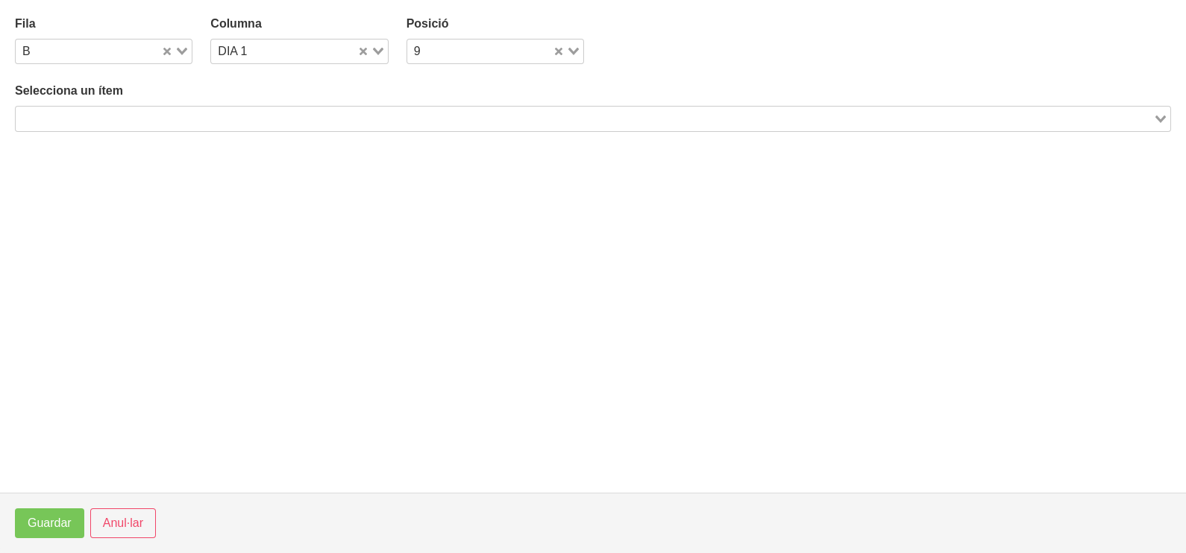
click at [138, 113] on input "Search for option" at bounding box center [584, 119] width 1134 height 18
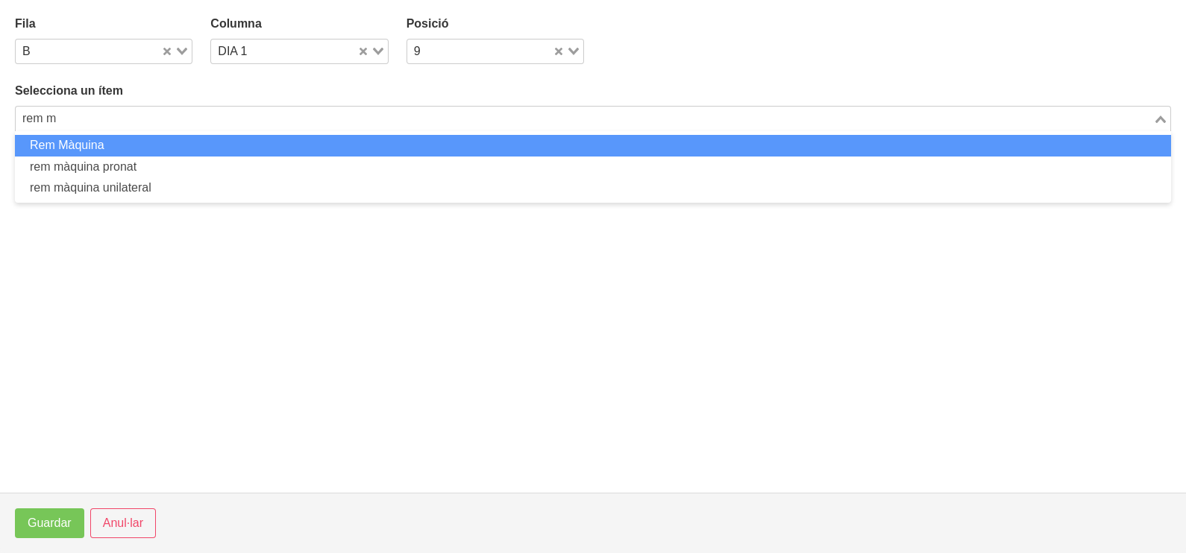
click at [126, 145] on li "Rem Màquina" at bounding box center [593, 146] width 1156 height 22
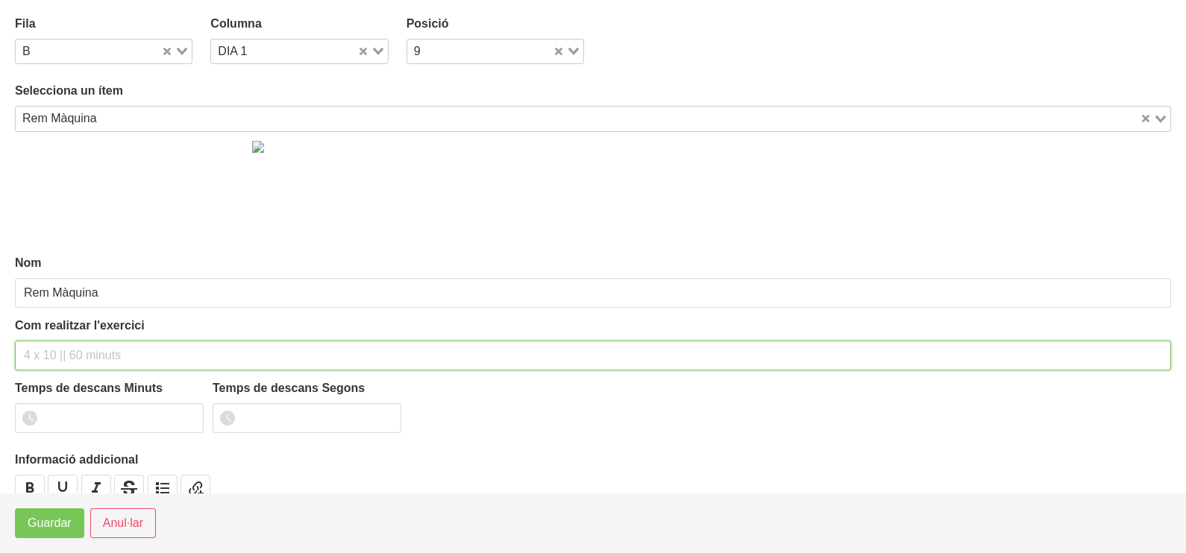
click at [69, 348] on input "text" at bounding box center [593, 356] width 1156 height 30
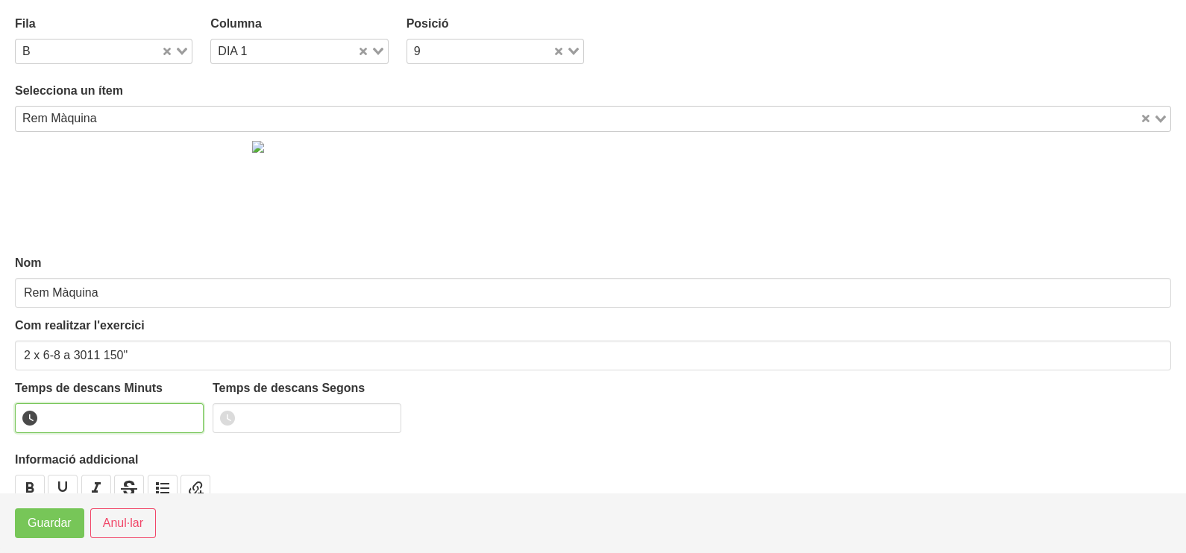
click at [112, 414] on input "number" at bounding box center [109, 418] width 189 height 30
click at [37, 526] on span "Guardar" at bounding box center [50, 524] width 44 height 18
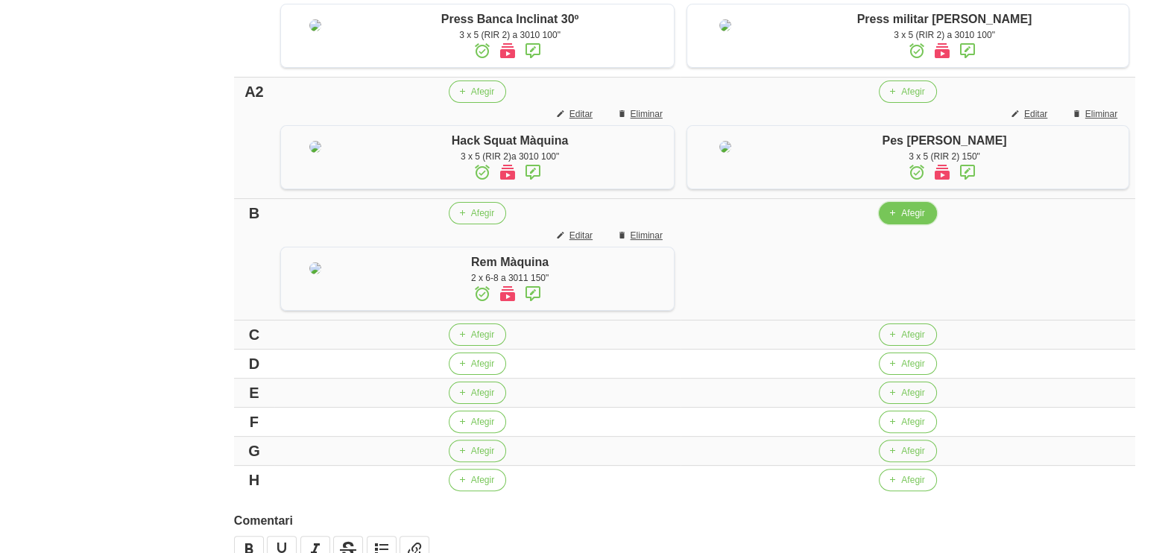
click at [899, 220] on span "button" at bounding box center [892, 213] width 13 height 13
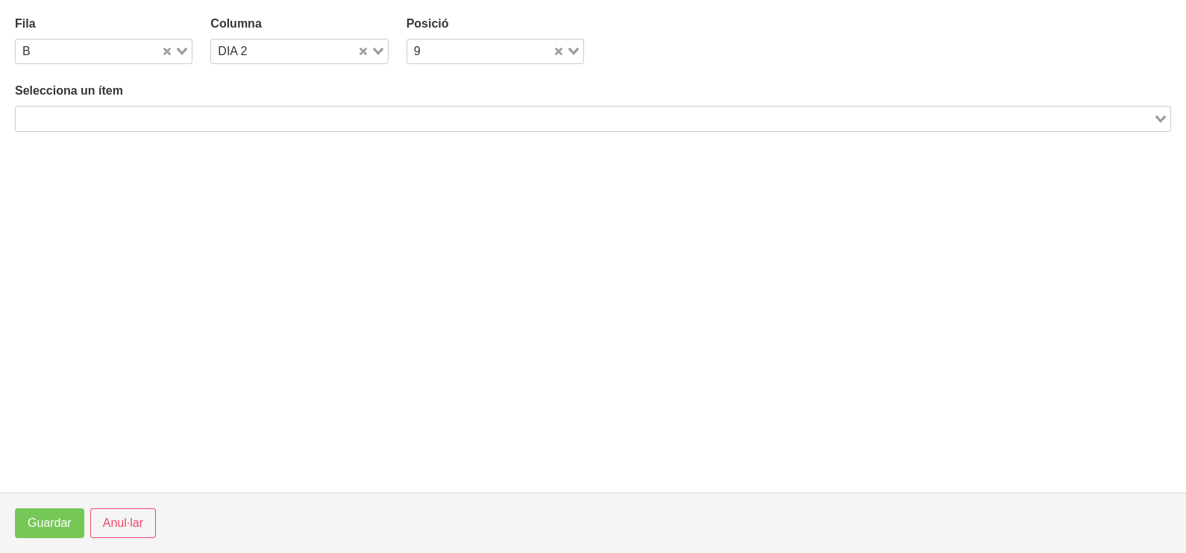
drag, startPoint x: 149, startPoint y: 122, endPoint x: 157, endPoint y: 116, distance: 10.1
click at [149, 120] on input "Search for option" at bounding box center [584, 119] width 1134 height 18
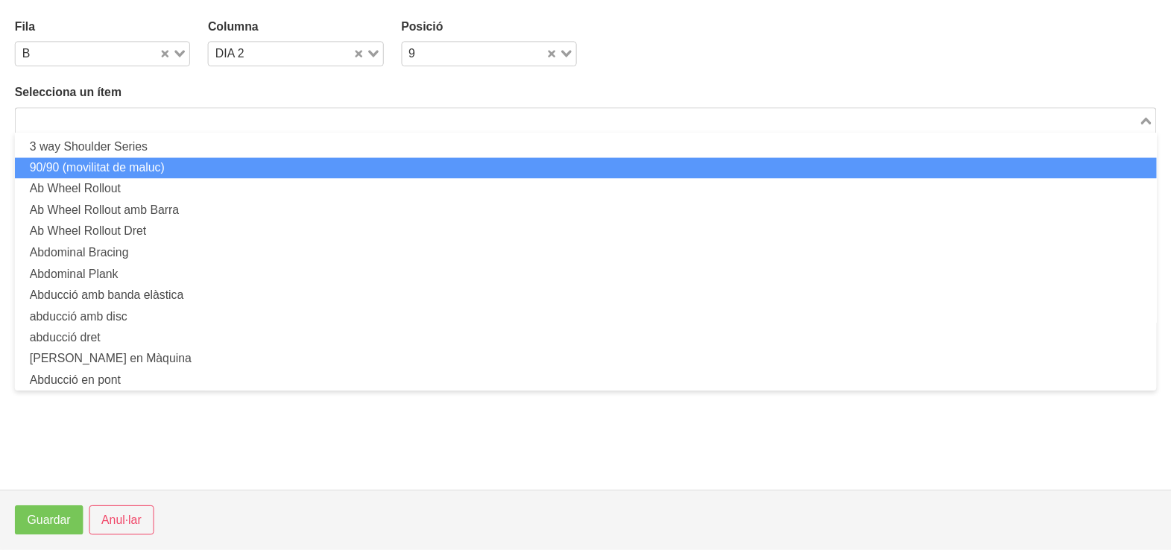
scroll to position [0, 0]
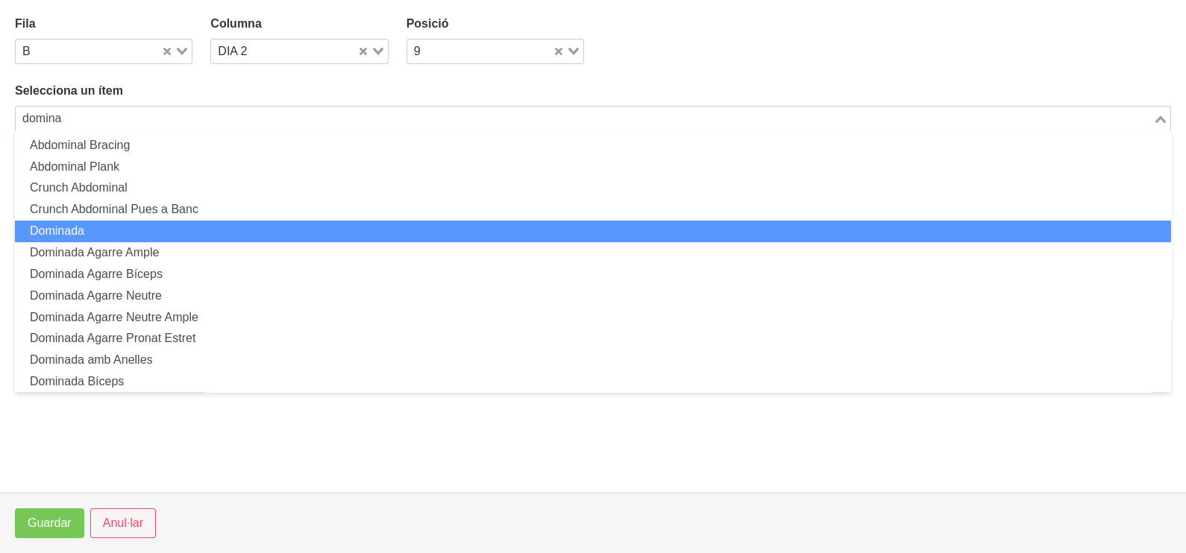
click at [120, 239] on li "Dominada" at bounding box center [593, 232] width 1156 height 22
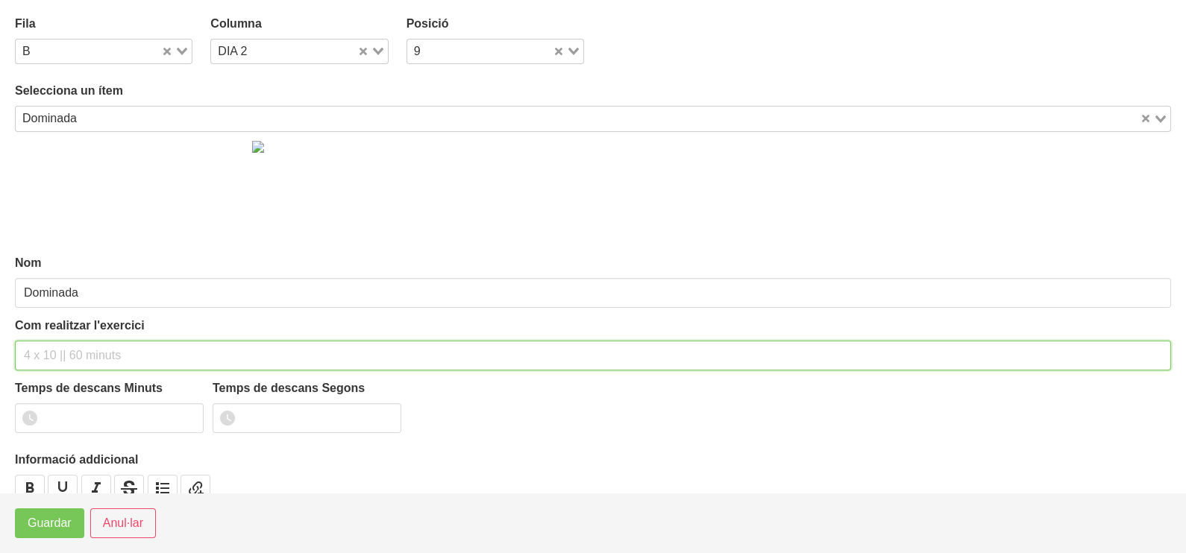
drag, startPoint x: 69, startPoint y: 347, endPoint x: 83, endPoint y: 254, distance: 93.5
click at [72, 342] on input "text" at bounding box center [593, 356] width 1156 height 30
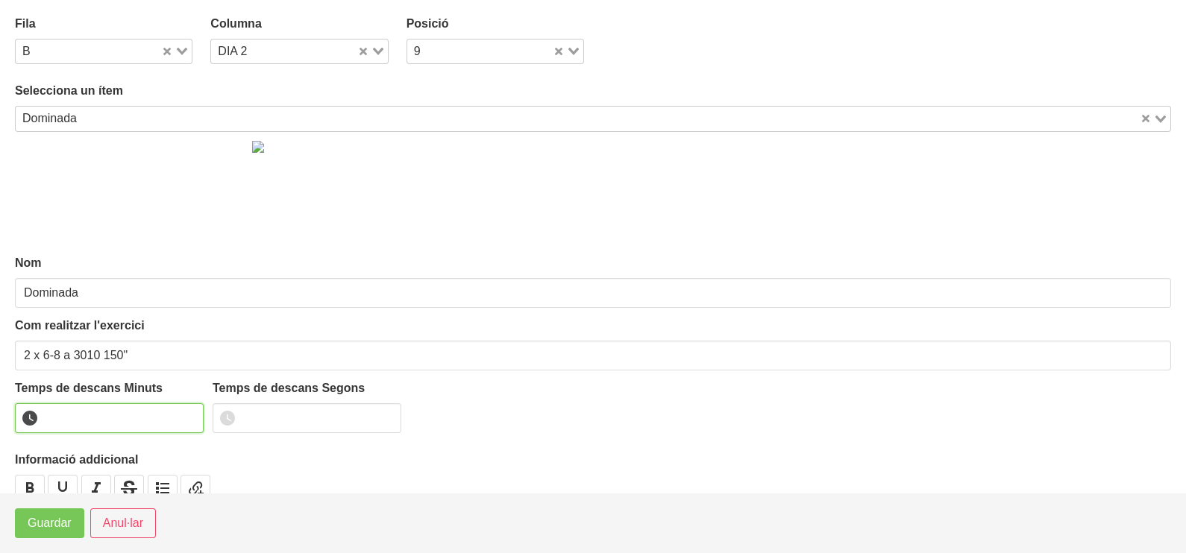
click at [92, 425] on input "number" at bounding box center [109, 418] width 189 height 30
click at [50, 522] on span "Guardar" at bounding box center [50, 524] width 44 height 18
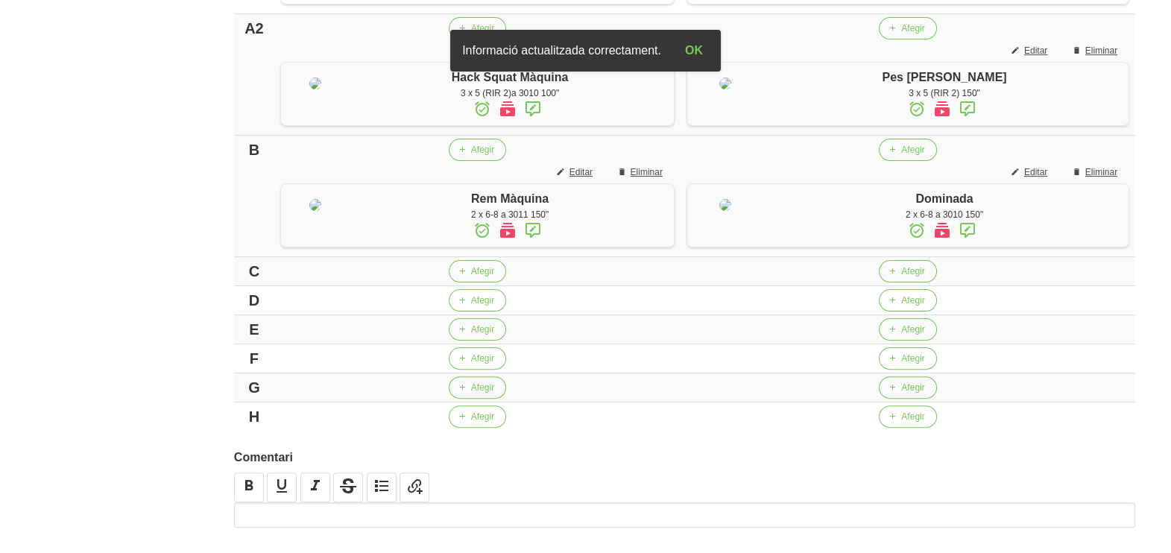
scroll to position [559, 0]
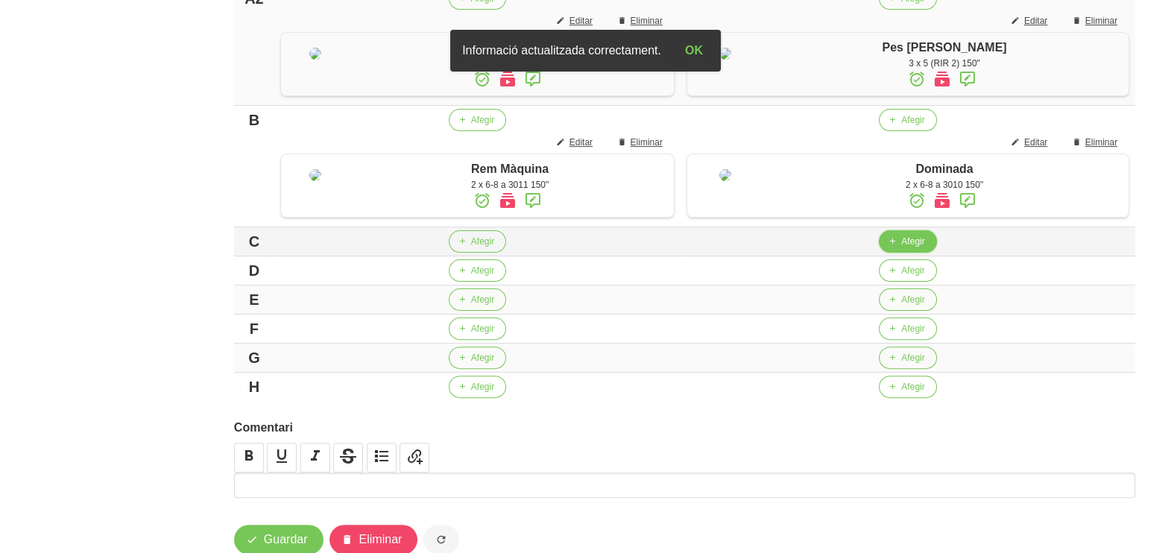
click at [899, 248] on span "button" at bounding box center [892, 241] width 13 height 13
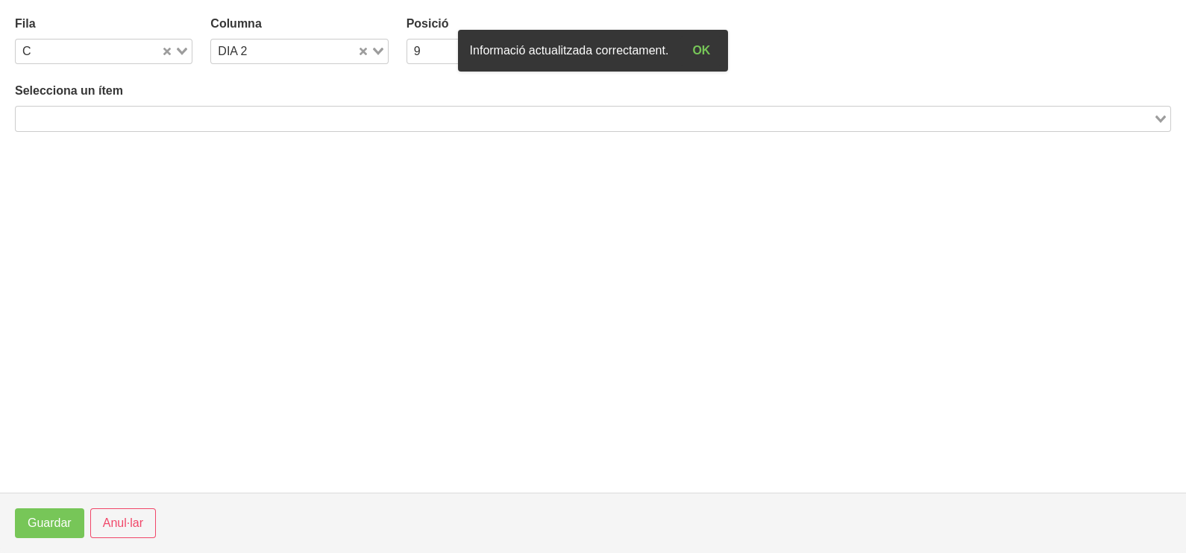
drag, startPoint x: 185, startPoint y: 104, endPoint x: 197, endPoint y: 99, distance: 12.7
click at [185, 107] on div "Selecciona un ítem Loading..." at bounding box center [593, 106] width 1156 height 49
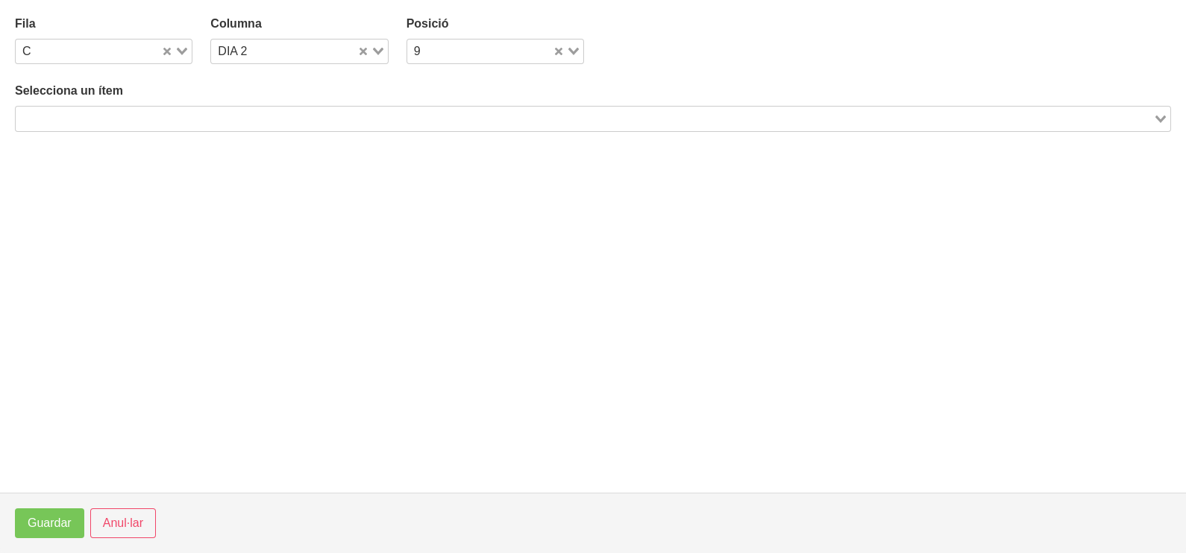
click at [186, 116] on input "Search for option" at bounding box center [584, 119] width 1134 height 18
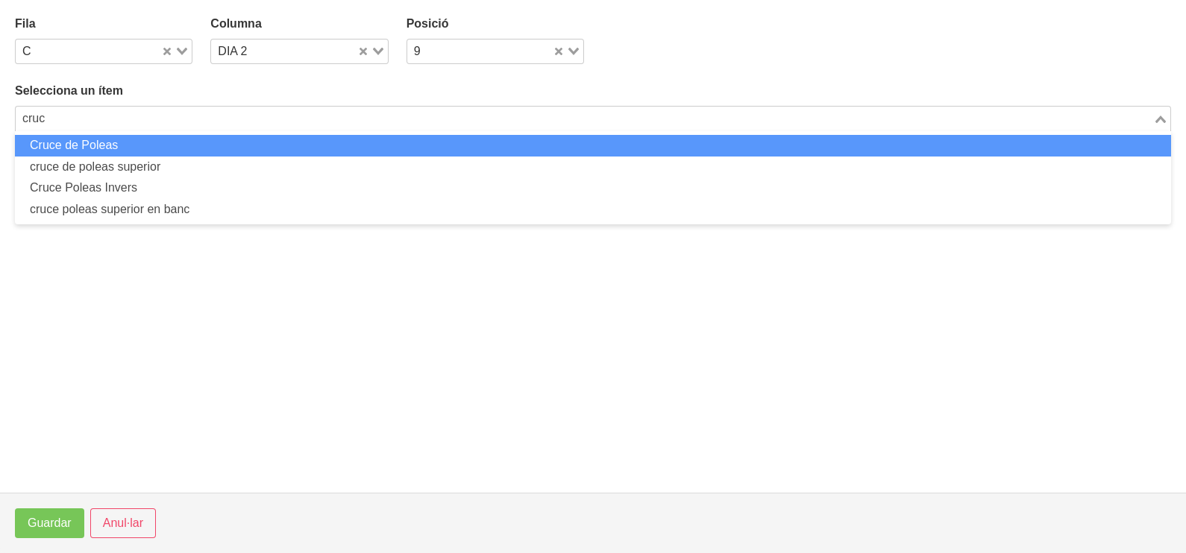
drag, startPoint x: 197, startPoint y: 132, endPoint x: 192, endPoint y: 145, distance: 13.4
click at [195, 134] on ul "Cruce de Poleas cruce de poleas superior Cruce Poleas Invers cruce poleas super…" at bounding box center [593, 177] width 1156 height 93
click at [95, 144] on li "Cruce de Poleas" at bounding box center [593, 146] width 1156 height 22
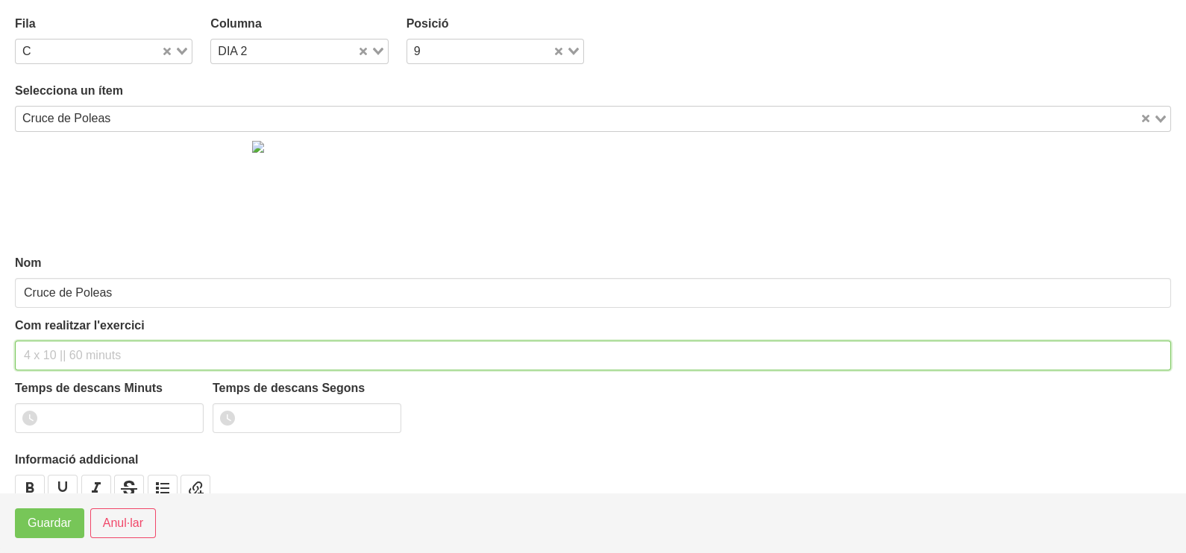
drag, startPoint x: 63, startPoint y: 356, endPoint x: 86, endPoint y: 237, distance: 120.7
click at [69, 349] on input "text" at bounding box center [593, 356] width 1156 height 30
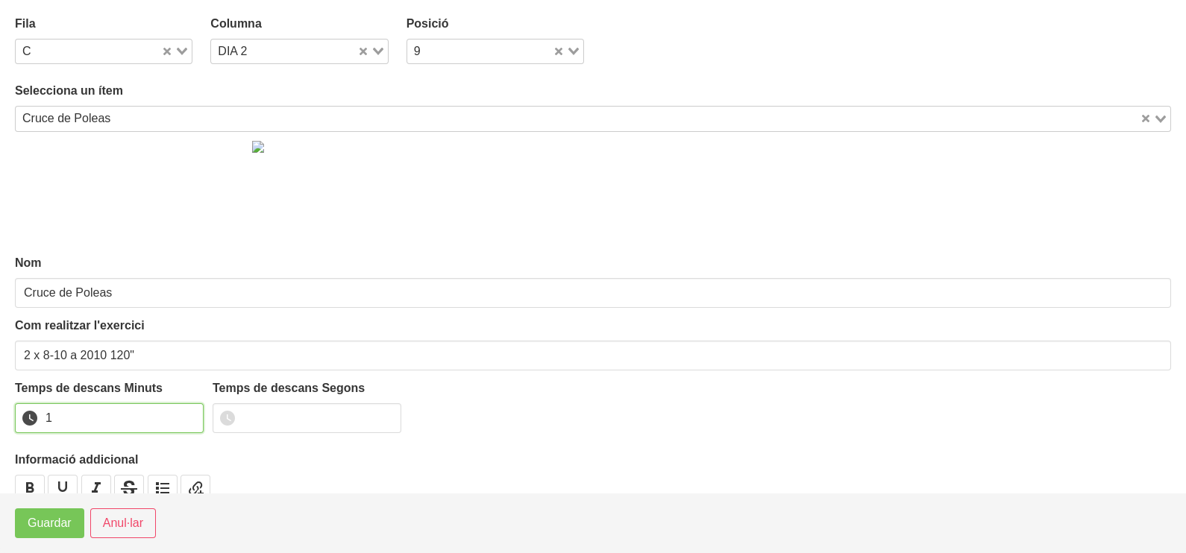
click at [187, 411] on input "1" at bounding box center [109, 418] width 189 height 30
drag, startPoint x: 187, startPoint y: 411, endPoint x: 68, endPoint y: 484, distance: 139.9
click at [160, 421] on input "2" at bounding box center [109, 418] width 189 height 30
click at [48, 527] on span "Guardar" at bounding box center [50, 524] width 44 height 18
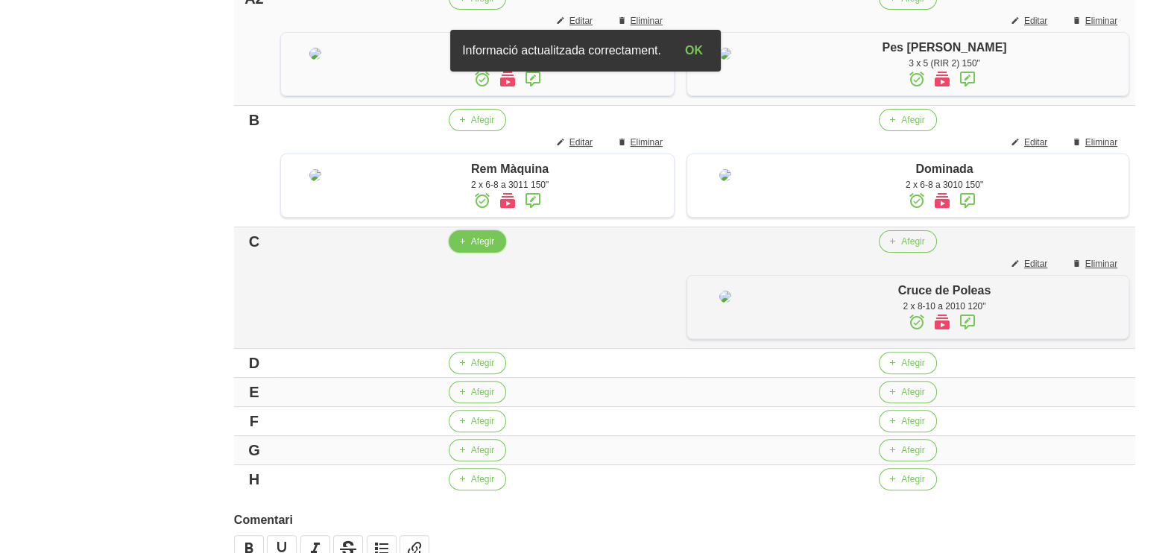
click at [494, 248] on span "Afegir" at bounding box center [482, 241] width 23 height 13
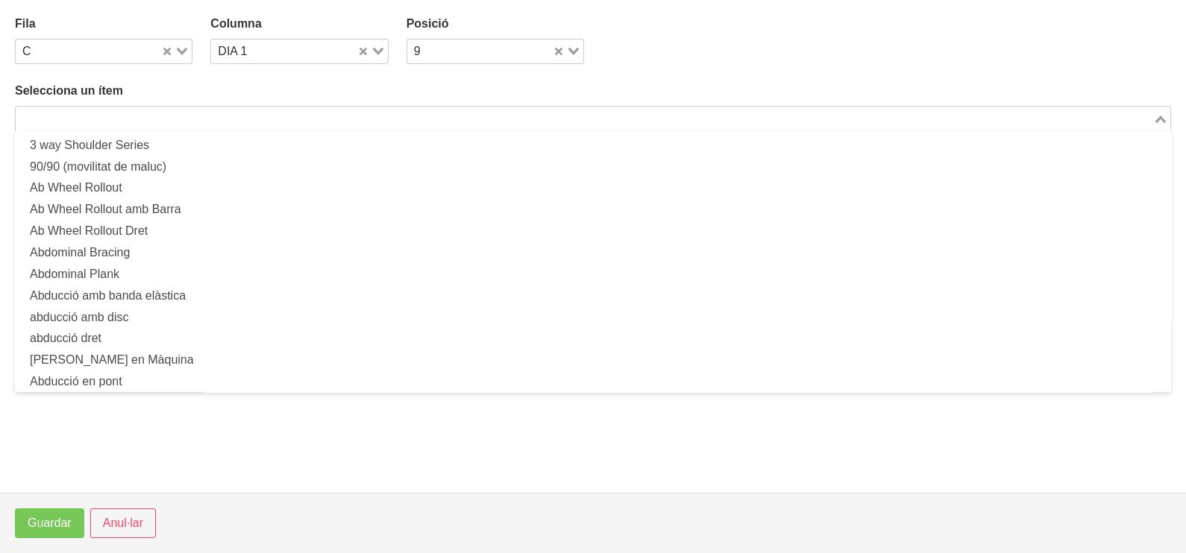
click at [167, 112] on input "Search for option" at bounding box center [584, 119] width 1134 height 18
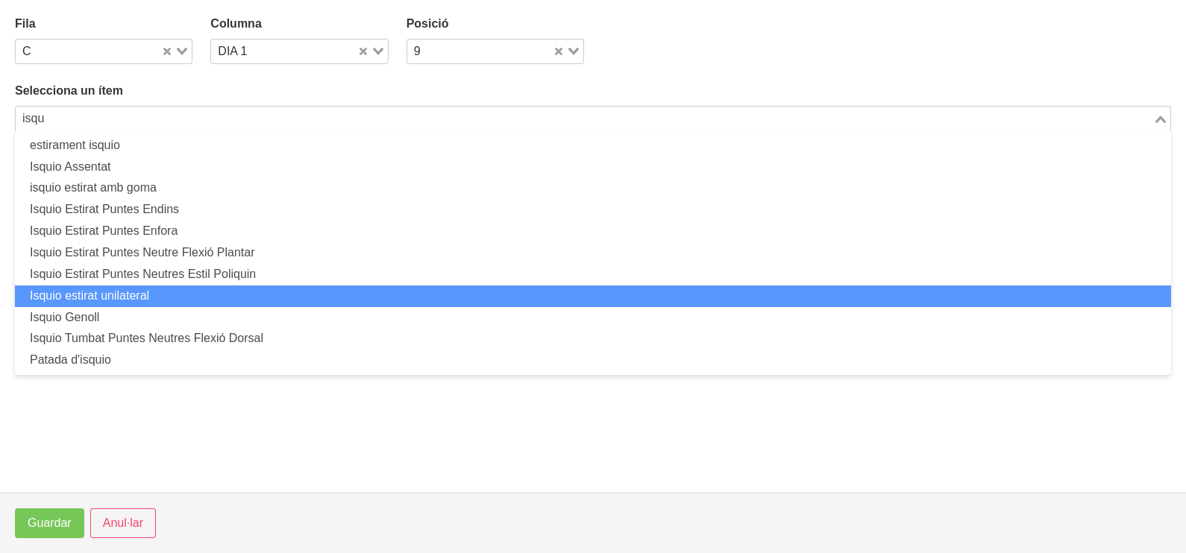
click at [145, 294] on li "Isquio estirat unilateral" at bounding box center [593, 297] width 1156 height 22
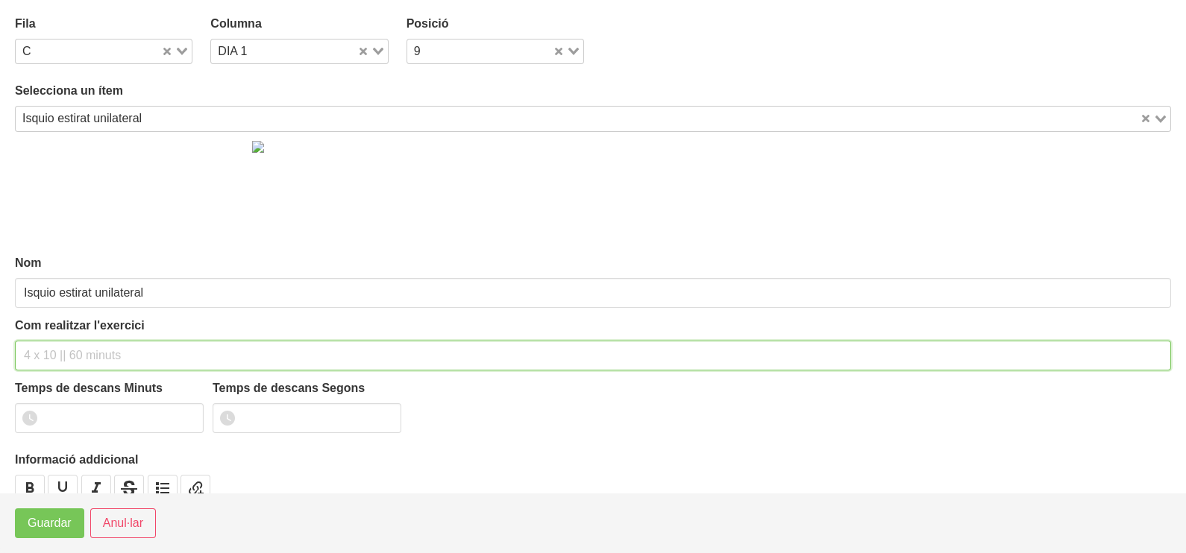
drag, startPoint x: 48, startPoint y: 348, endPoint x: 40, endPoint y: 344, distance: 9.0
click at [48, 348] on input "text" at bounding box center [593, 356] width 1156 height 30
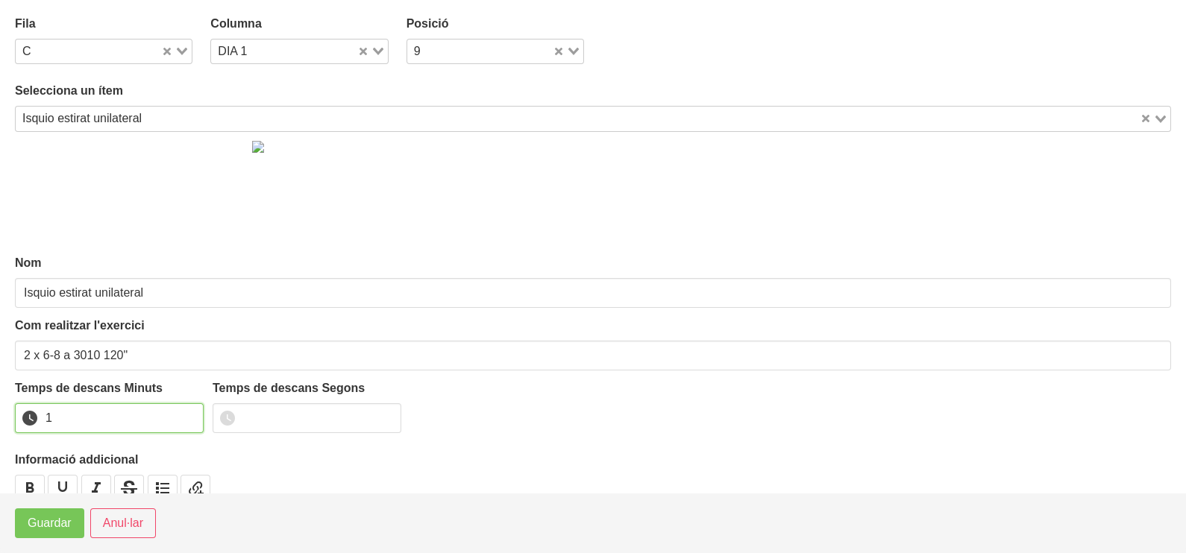
click at [186, 414] on input "1" at bounding box center [109, 418] width 189 height 30
drag, startPoint x: 186, startPoint y: 414, endPoint x: 95, endPoint y: 473, distance: 109.0
click at [184, 414] on input "2" at bounding box center [109, 418] width 189 height 30
click at [54, 525] on span "Guardar" at bounding box center [50, 524] width 44 height 18
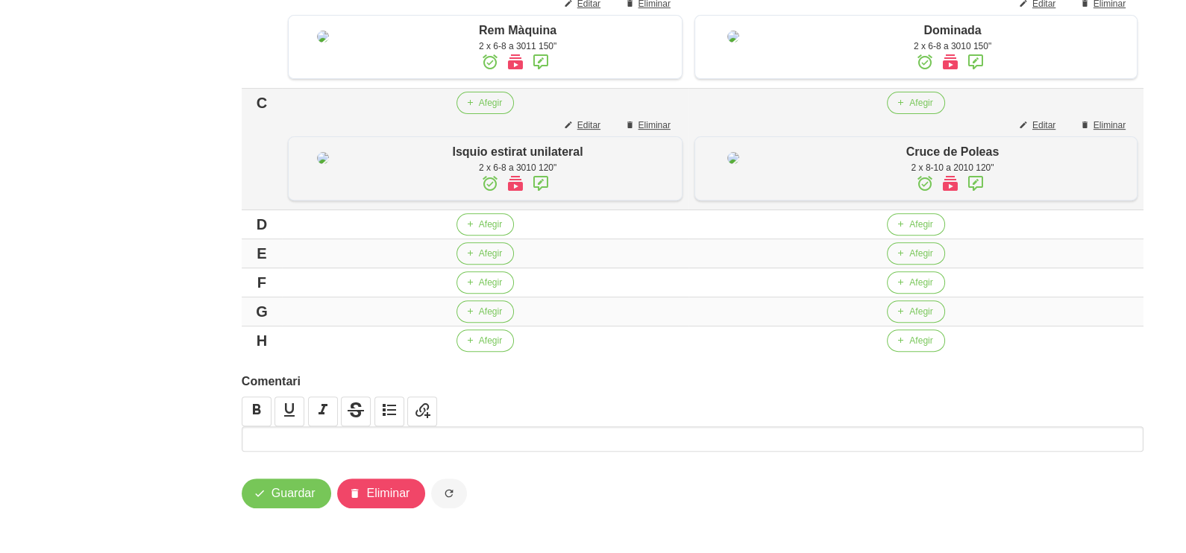
scroll to position [860, 0]
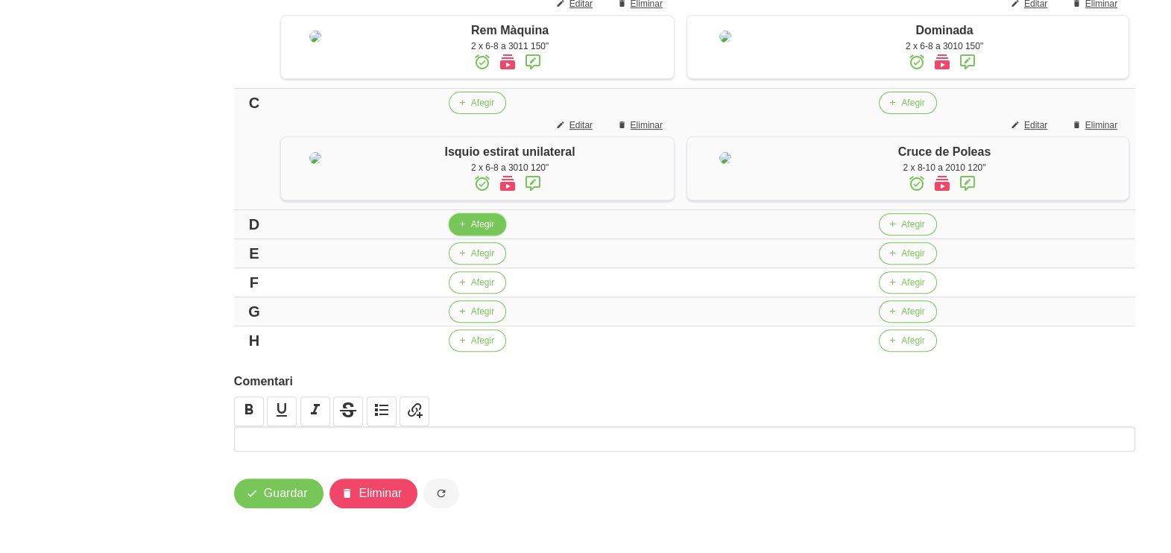
click at [492, 224] on span "Afegir" at bounding box center [482, 224] width 23 height 13
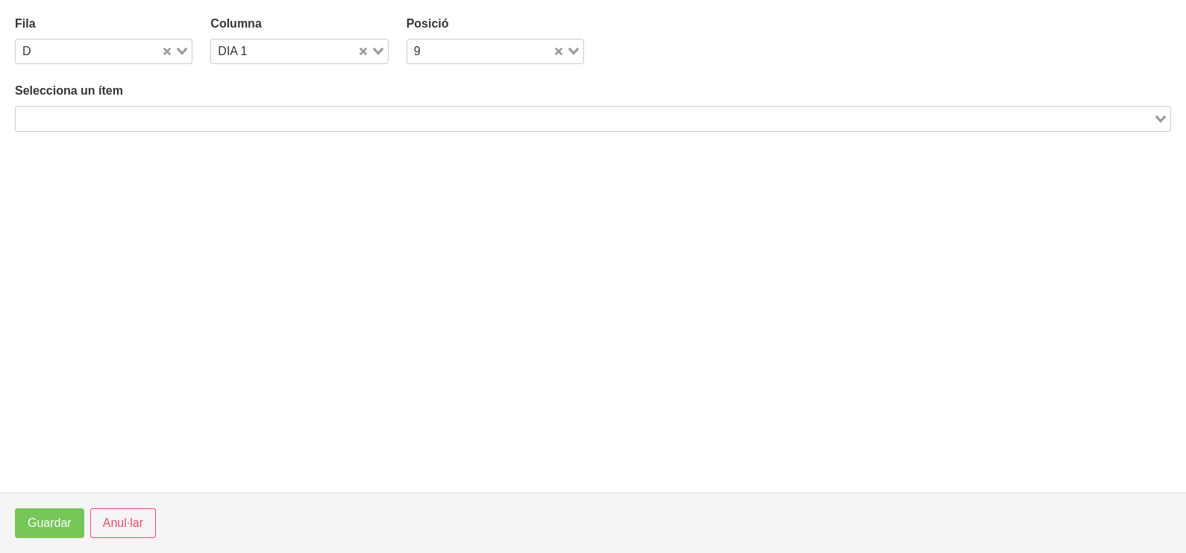
drag, startPoint x: 136, startPoint y: 125, endPoint x: 160, endPoint y: 110, distance: 28.5
click at [137, 123] on input "Search for option" at bounding box center [584, 119] width 1134 height 18
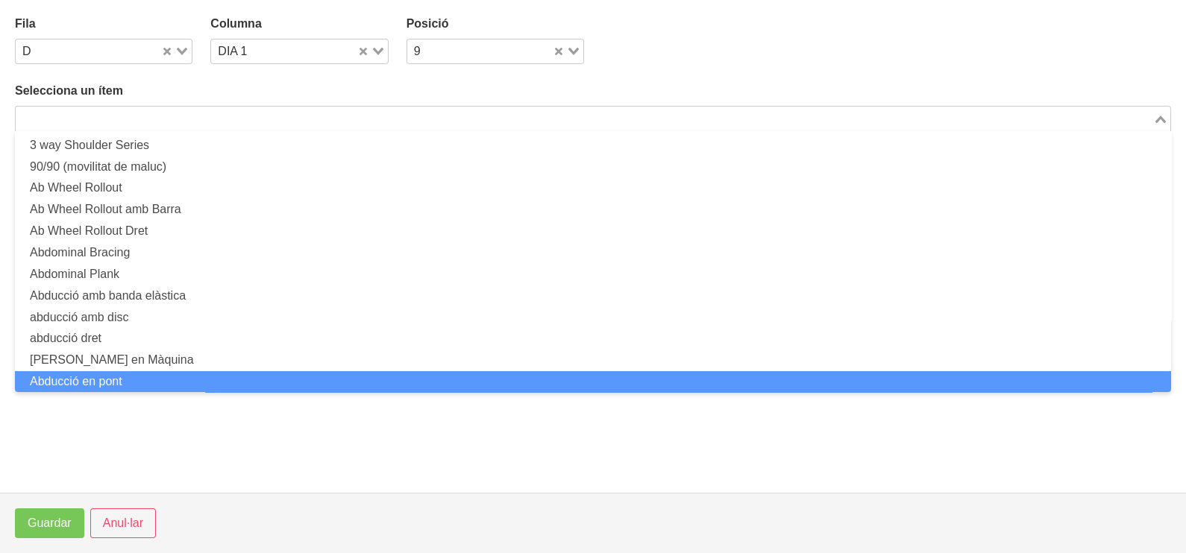
scroll to position [0, 0]
click at [128, 526] on span "Anul·lar" at bounding box center [123, 524] width 40 height 18
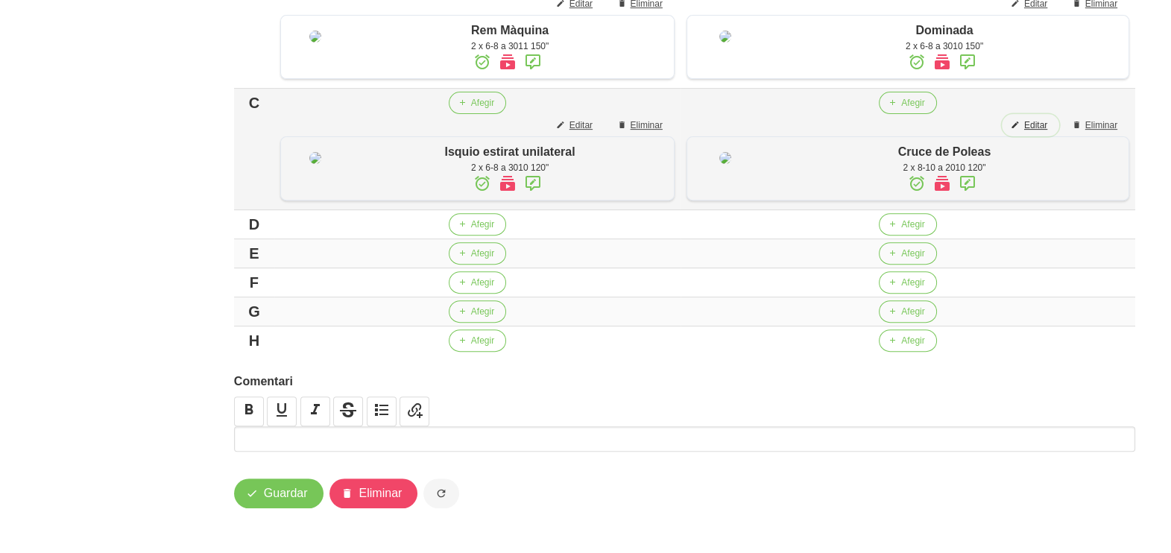
click at [1034, 119] on span "Editar" at bounding box center [1036, 125] width 23 height 13
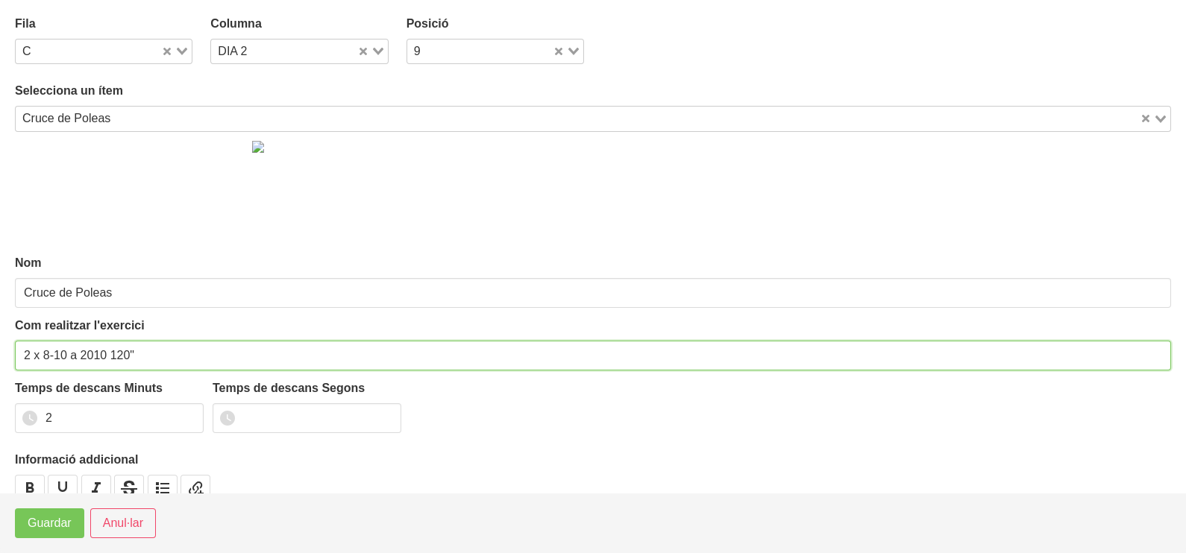
drag, startPoint x: 104, startPoint y: 350, endPoint x: 72, endPoint y: 354, distance: 32.3
click at [72, 354] on input "2 x 8-10 a 2010 120"" at bounding box center [593, 356] width 1156 height 30
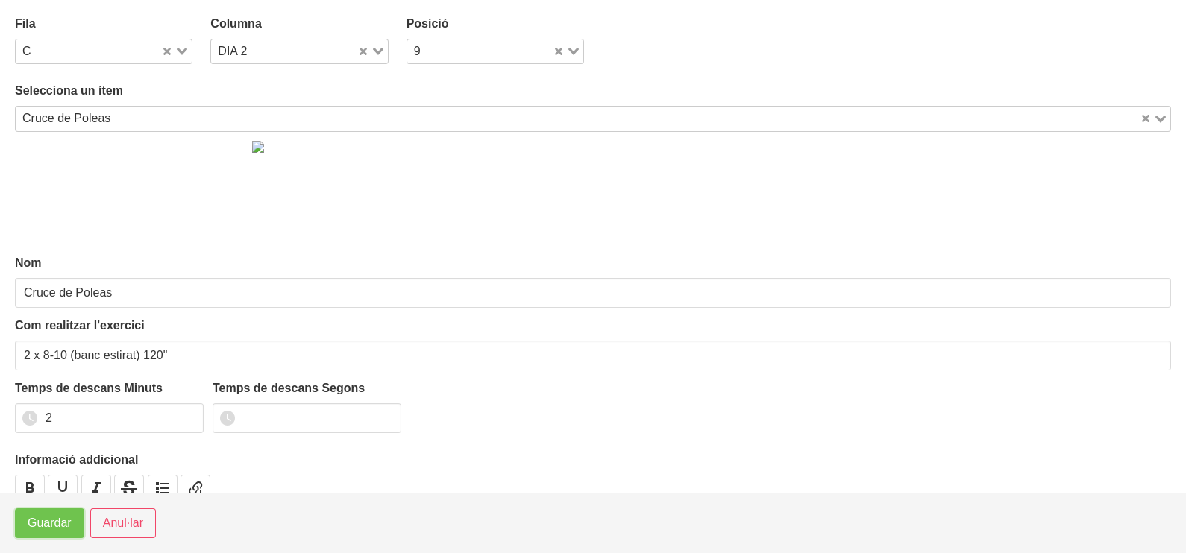
click at [61, 530] on span "Guardar" at bounding box center [50, 524] width 44 height 18
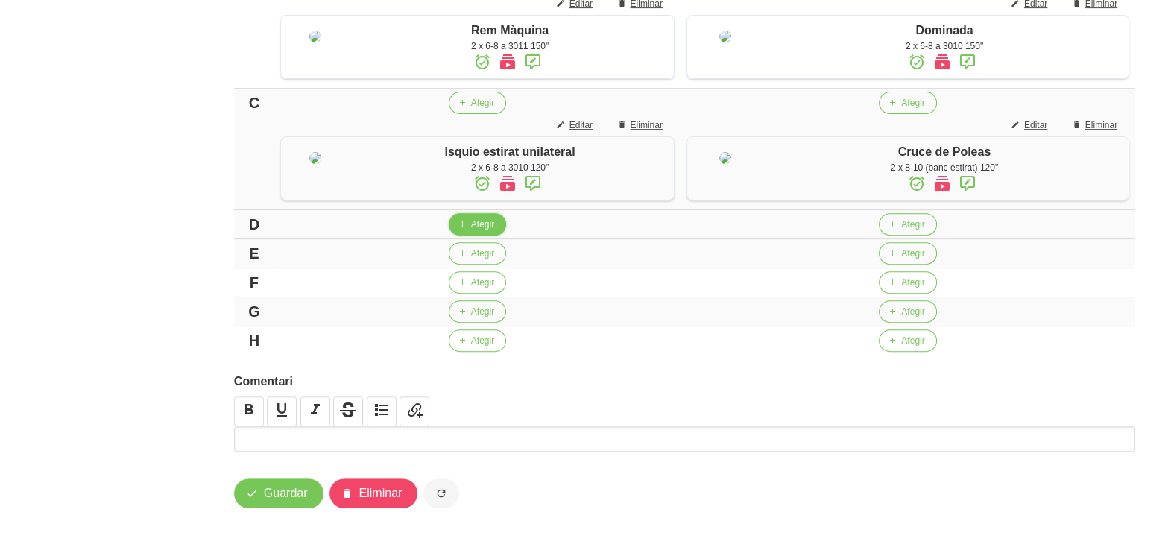
click at [491, 227] on span "Afegir" at bounding box center [482, 224] width 23 height 13
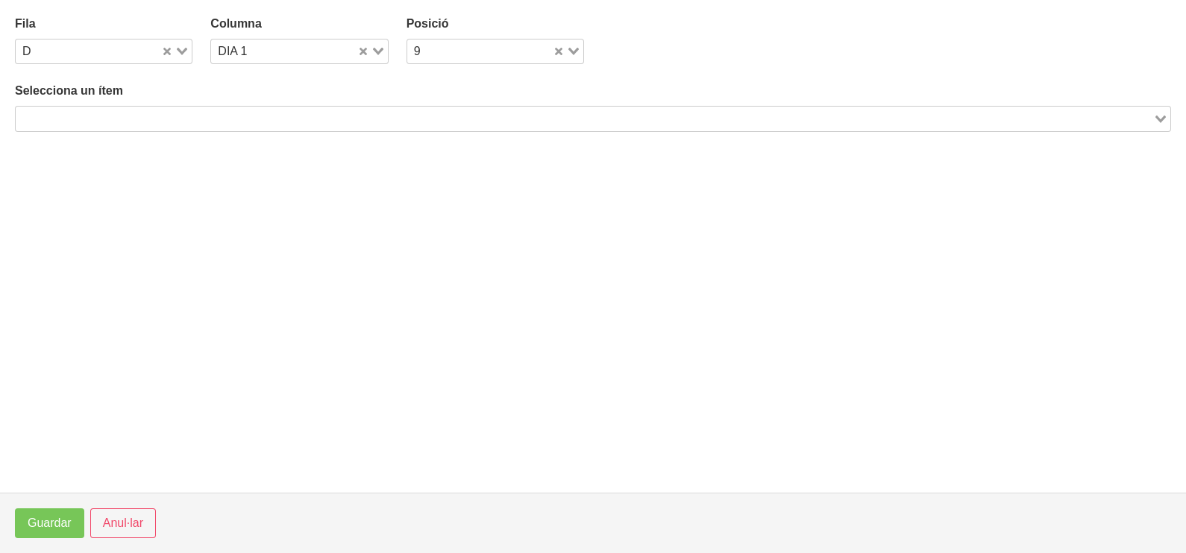
click at [172, 123] on input "Search for option" at bounding box center [584, 119] width 1134 height 18
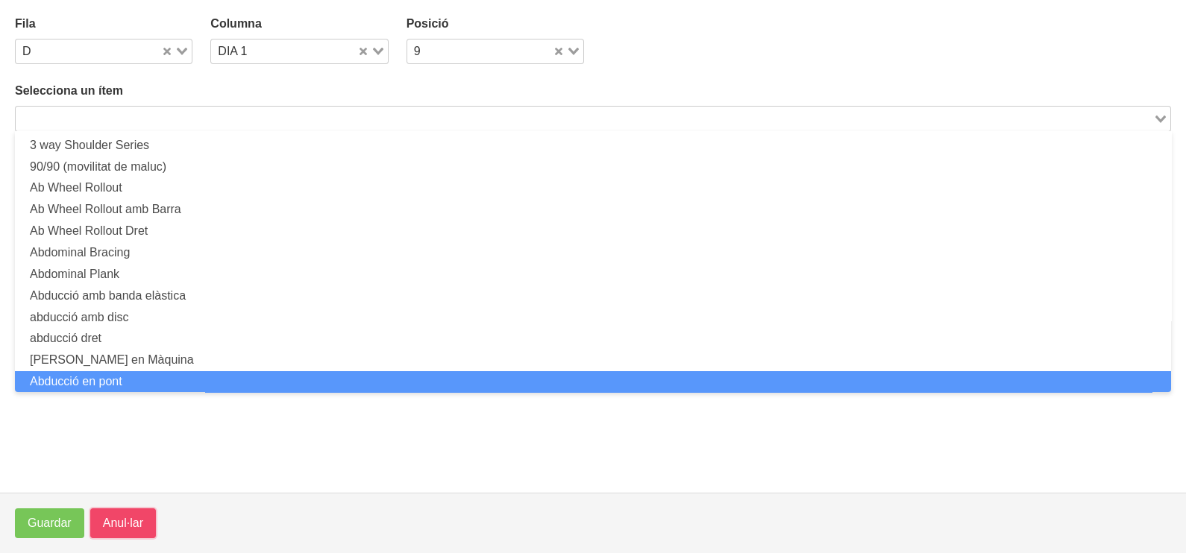
click at [121, 519] on span "Anul·lar" at bounding box center [123, 524] width 40 height 18
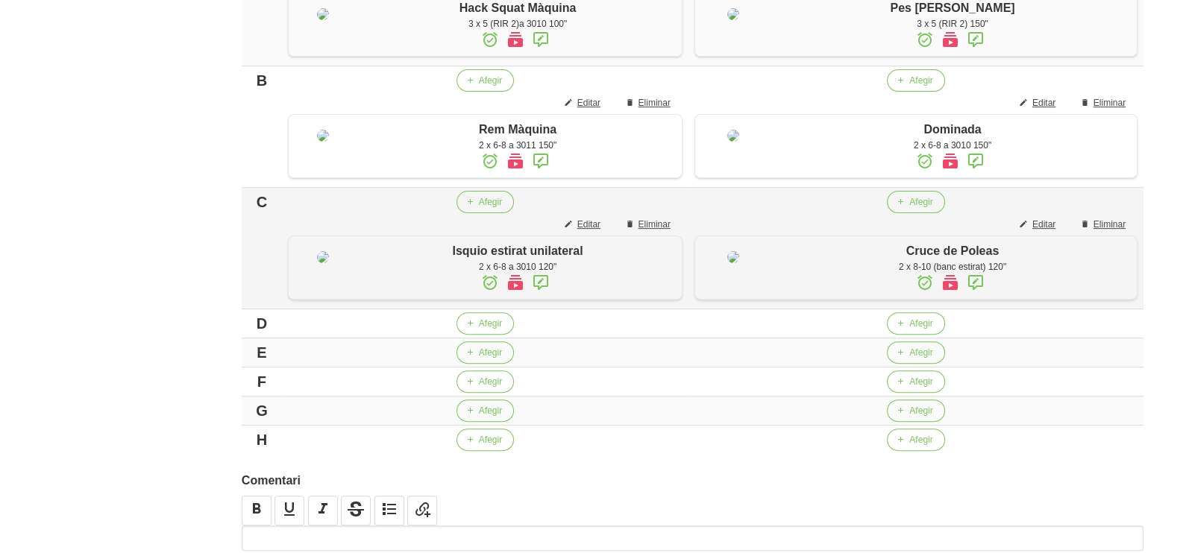
scroll to position [860, 0]
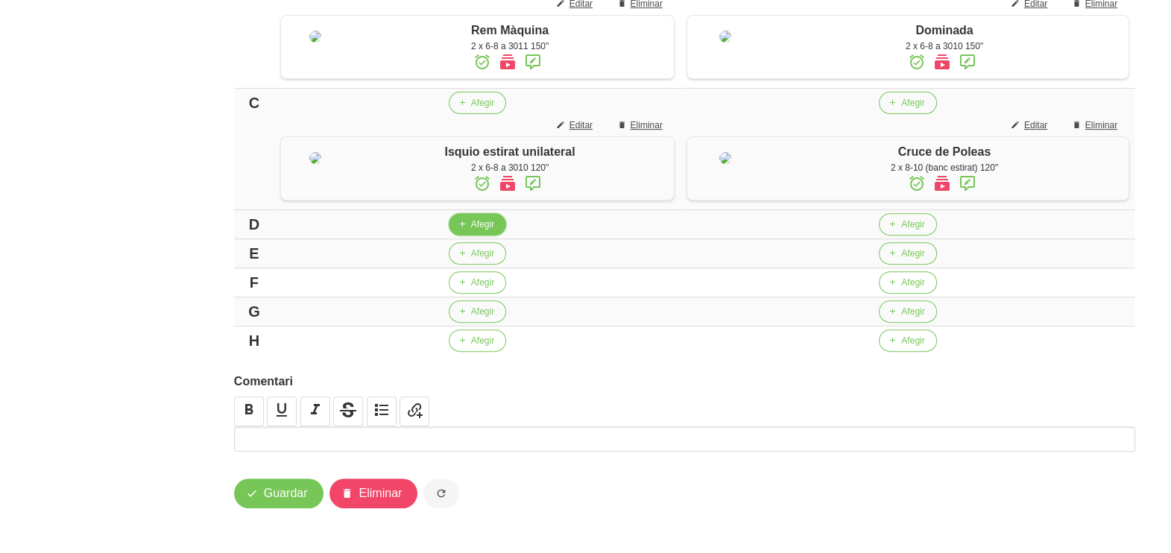
click at [467, 231] on icon "button" at bounding box center [462, 224] width 9 height 13
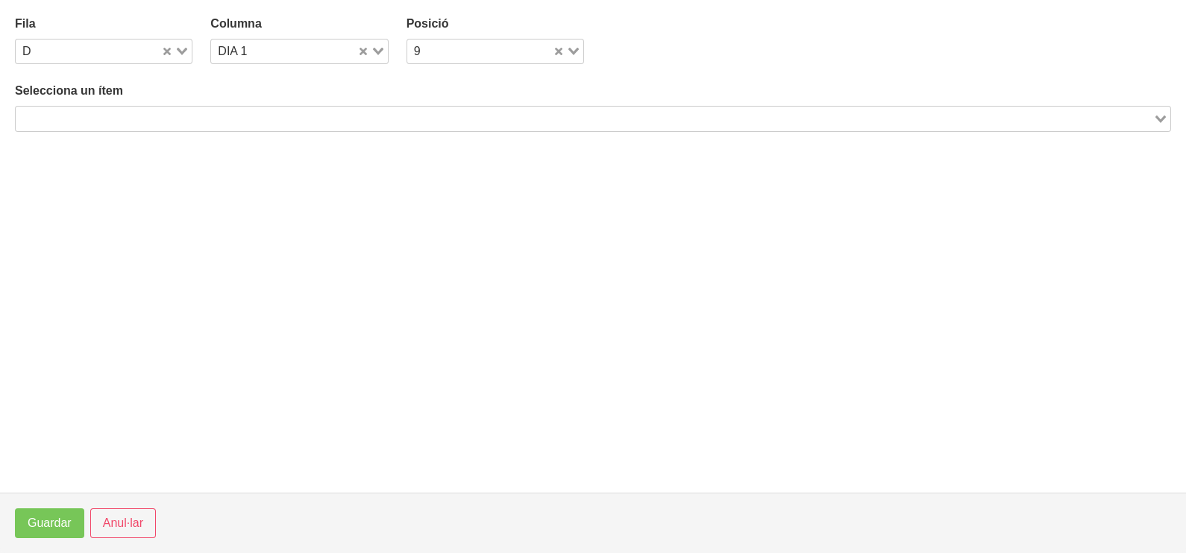
click at [160, 116] on input "Search for option" at bounding box center [584, 119] width 1134 height 18
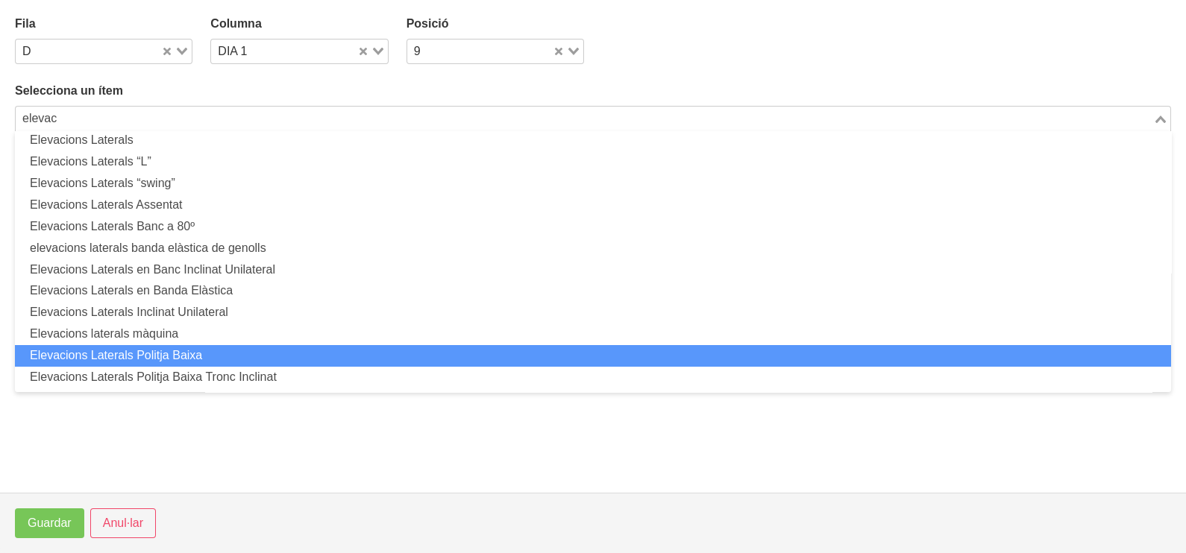
click at [195, 355] on li "Elevacions Laterals Politja Baixa" at bounding box center [593, 356] width 1156 height 22
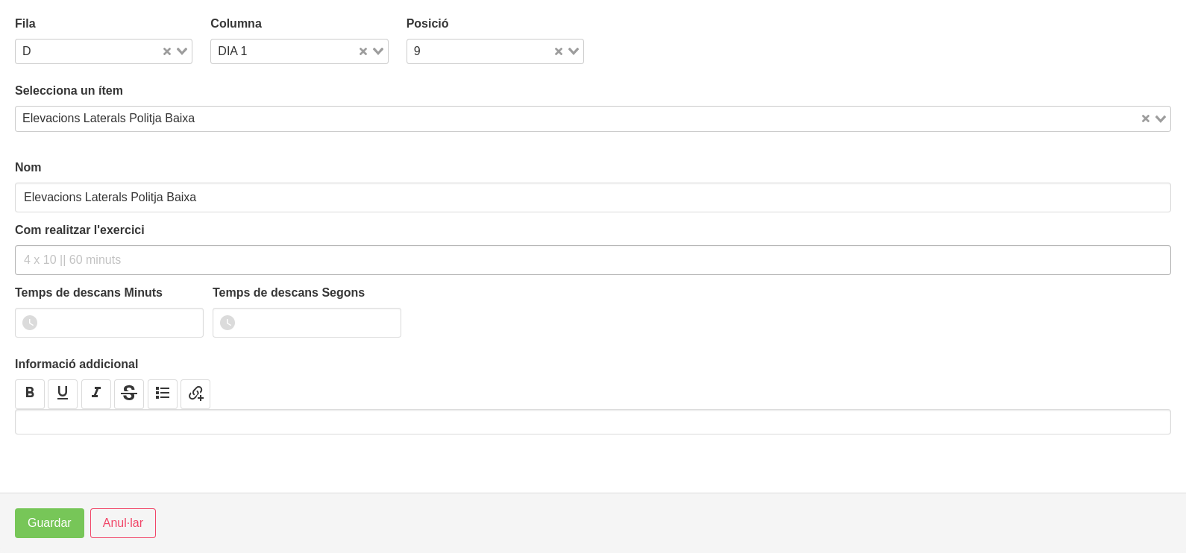
scroll to position [4, 0]
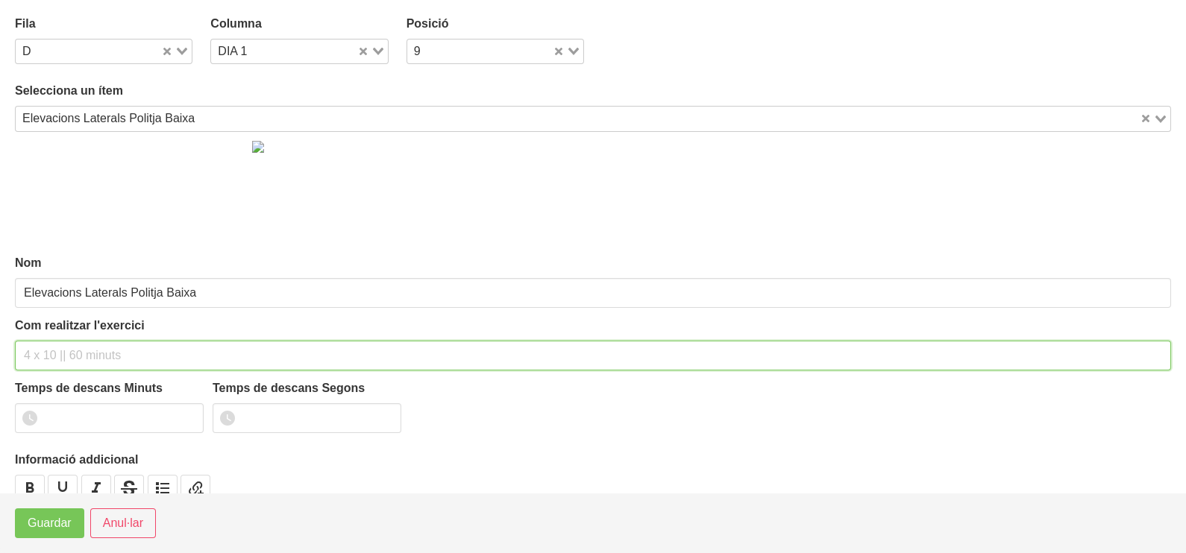
click at [72, 336] on div "Com realitzar l'exercici" at bounding box center [593, 344] width 1156 height 54
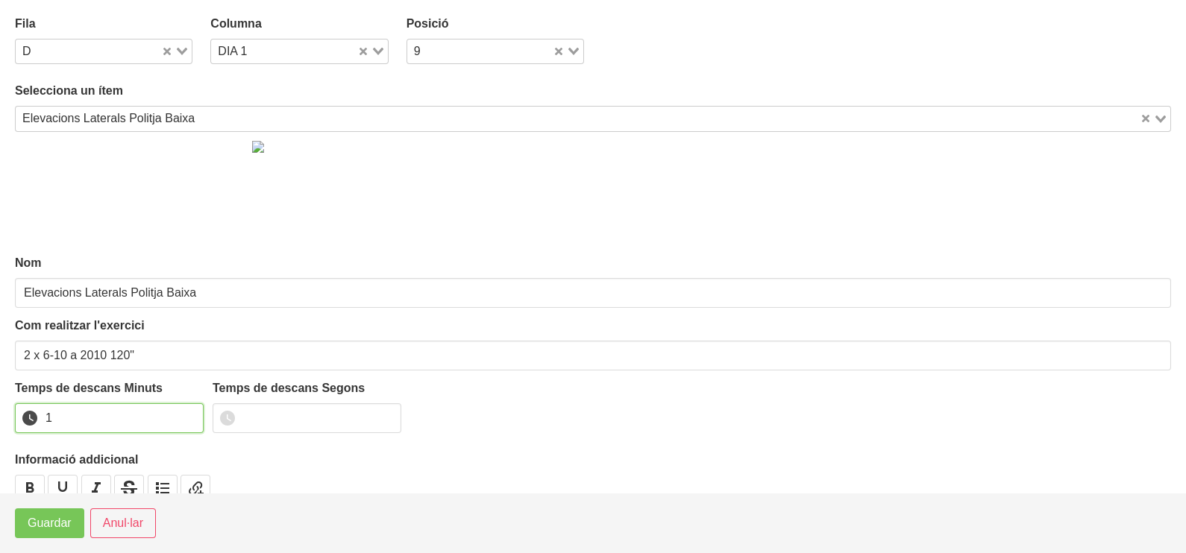
click at [184, 412] on input "1" at bounding box center [109, 418] width 189 height 30
drag, startPoint x: 184, startPoint y: 412, endPoint x: 142, endPoint y: 436, distance: 49.1
click at [179, 416] on input "2" at bounding box center [109, 418] width 189 height 30
click at [44, 526] on span "Guardar" at bounding box center [50, 524] width 44 height 18
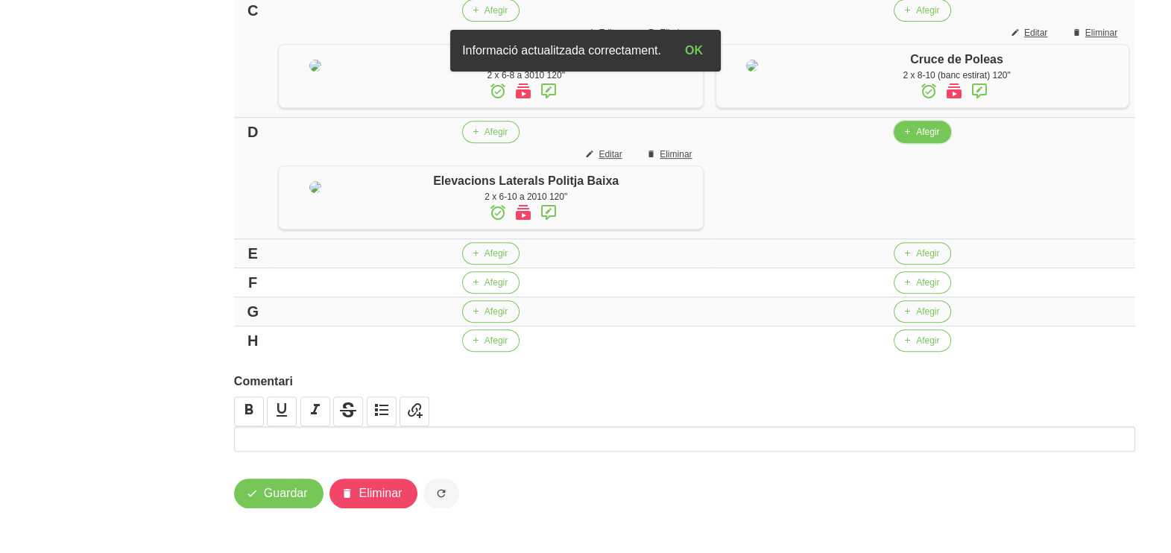
click at [940, 139] on span "Afegir" at bounding box center [927, 131] width 23 height 13
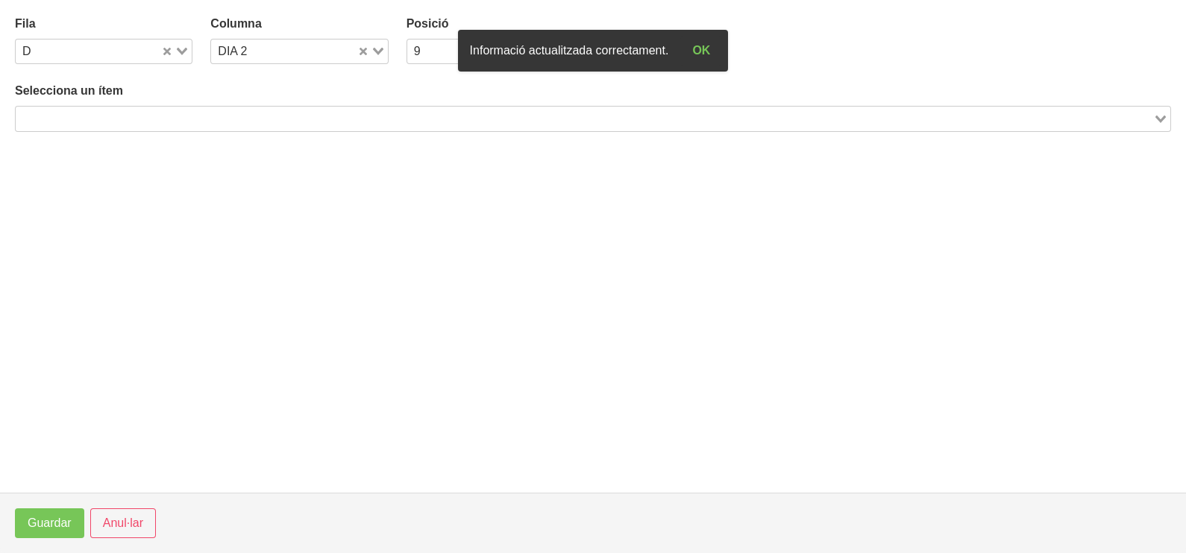
click at [259, 116] on input "Search for option" at bounding box center [584, 119] width 1134 height 18
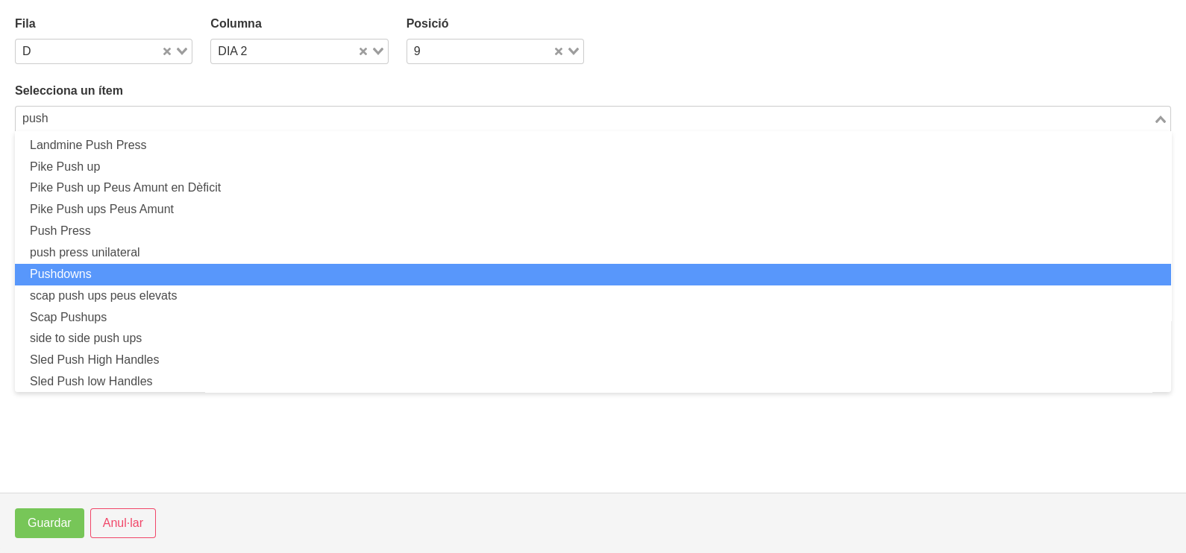
click at [122, 272] on li "Pushdowns" at bounding box center [593, 275] width 1156 height 22
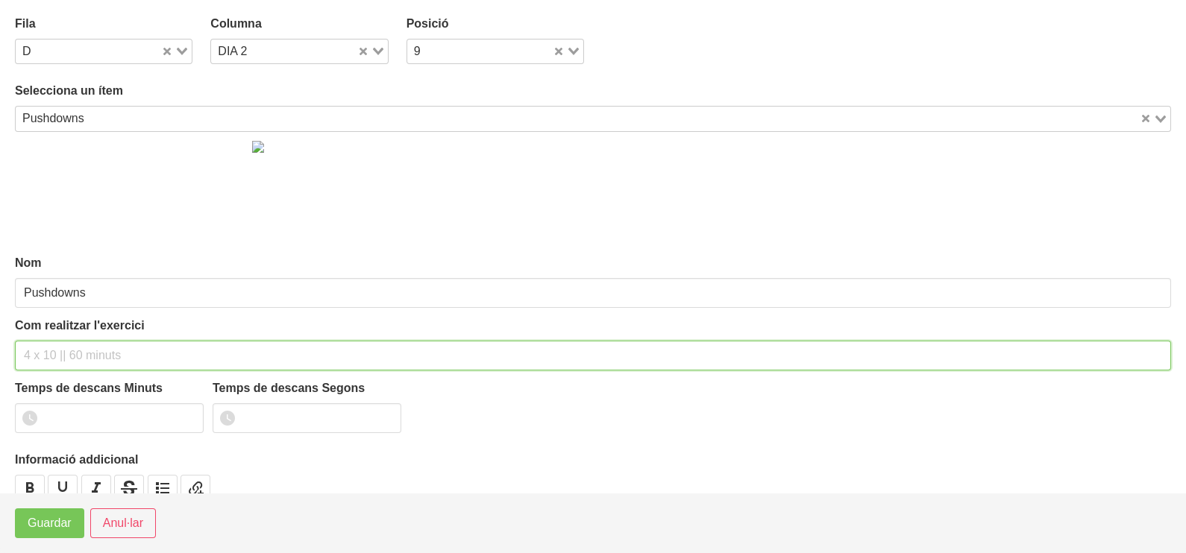
click at [55, 350] on input "text" at bounding box center [593, 356] width 1156 height 30
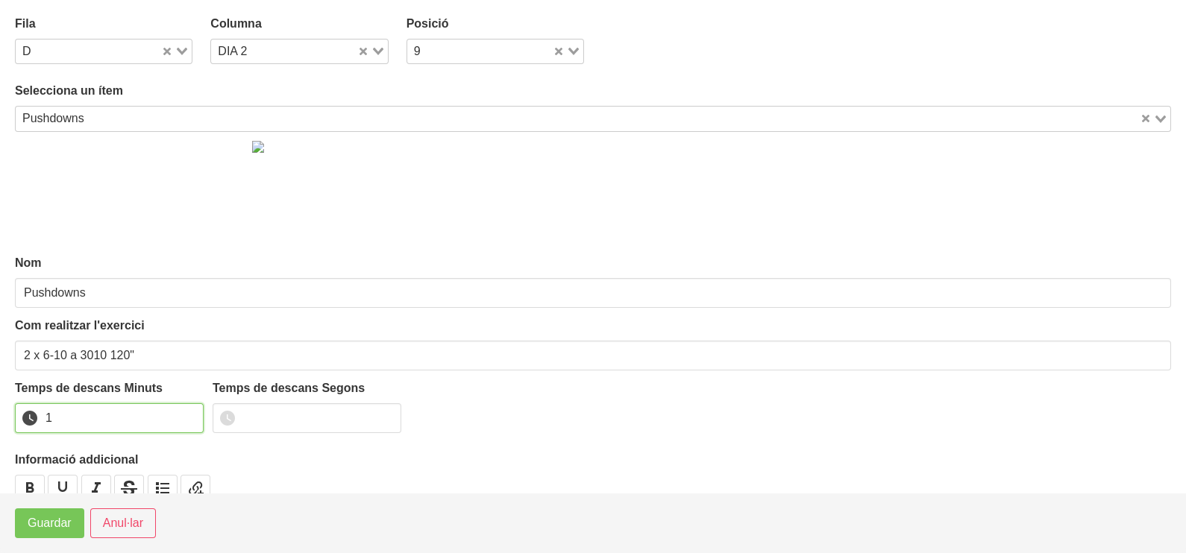
click at [189, 415] on input "1" at bounding box center [109, 418] width 189 height 30
drag, startPoint x: 189, startPoint y: 415, endPoint x: 92, endPoint y: 492, distance: 124.7
click at [175, 421] on input "2" at bounding box center [109, 418] width 189 height 30
click at [69, 522] on span "Guardar" at bounding box center [50, 524] width 44 height 18
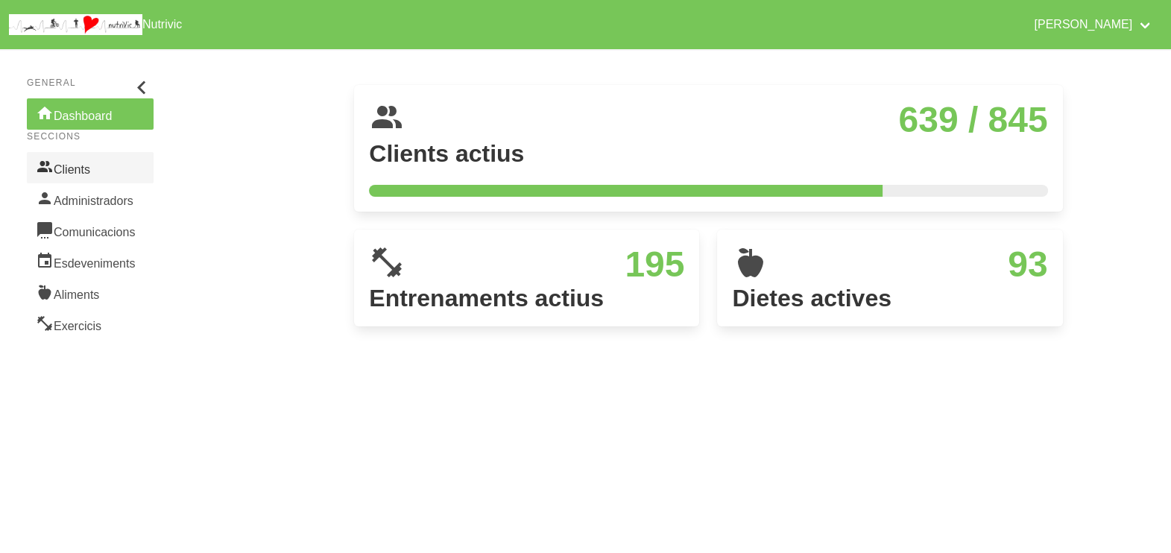
click at [77, 174] on link "Clients" at bounding box center [90, 167] width 127 height 31
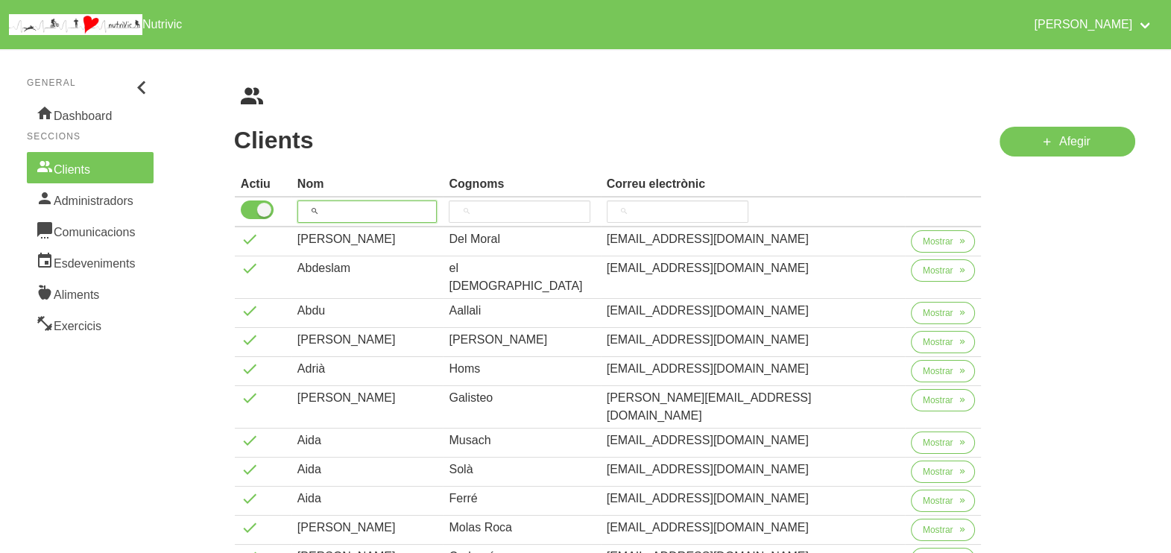
click at [374, 205] on input "search" at bounding box center [368, 212] width 140 height 22
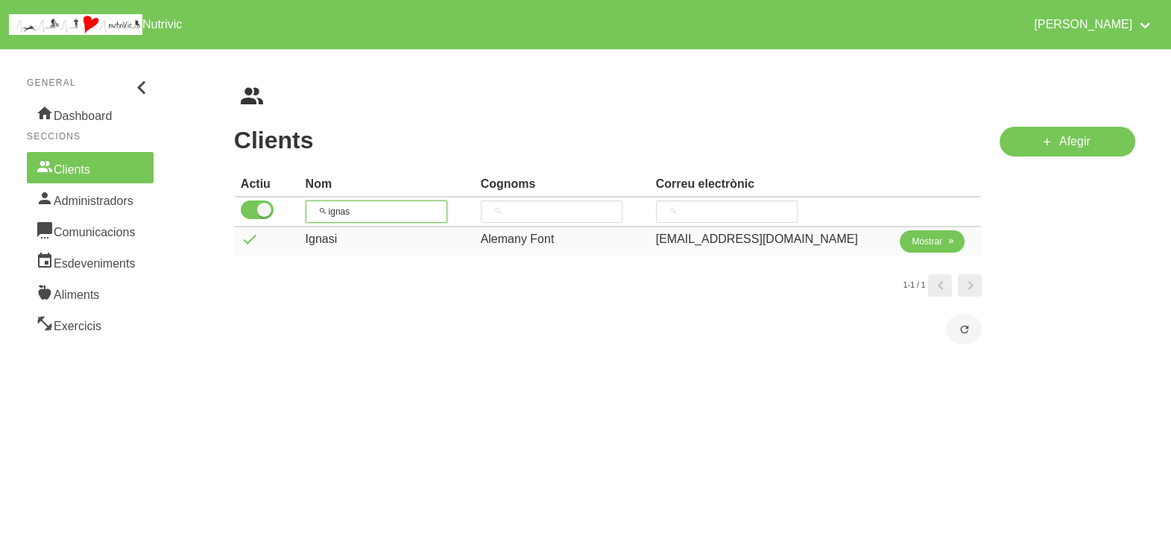
type input "ignas"
click at [925, 247] on span "Mostrar" at bounding box center [927, 241] width 31 height 13
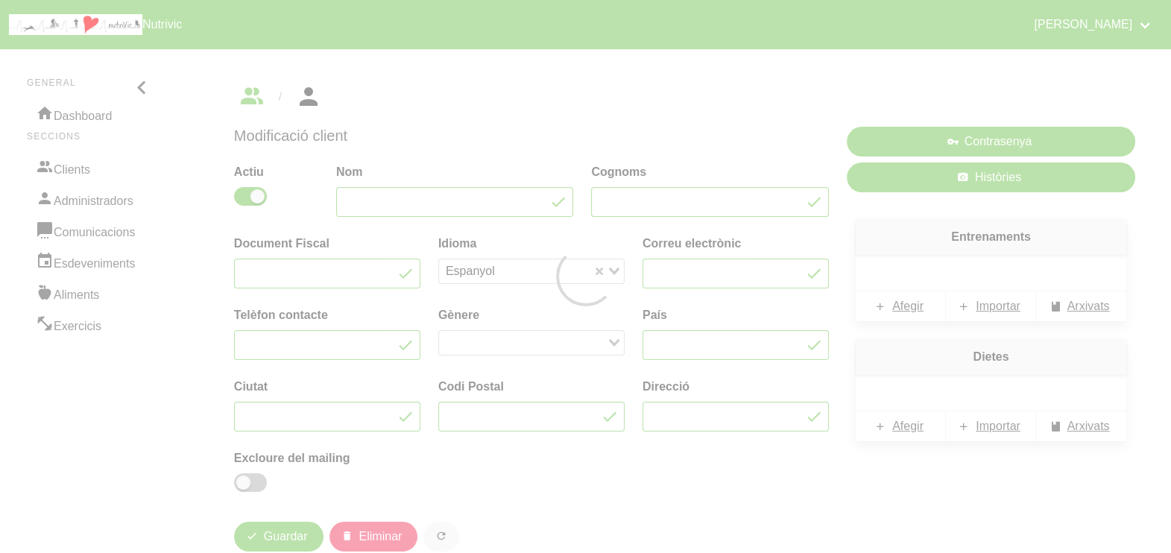
type input "Ignasi"
type input "Alemany Font"
type input "alemanyignasi@gmail.com"
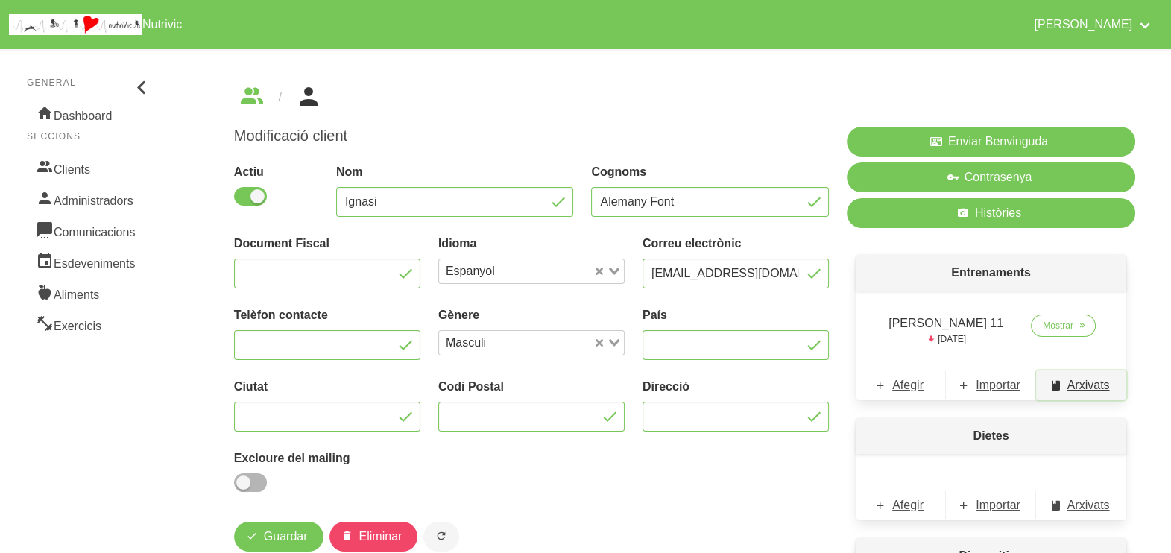
click at [1086, 392] on span "Arxivats" at bounding box center [1089, 386] width 43 height 18
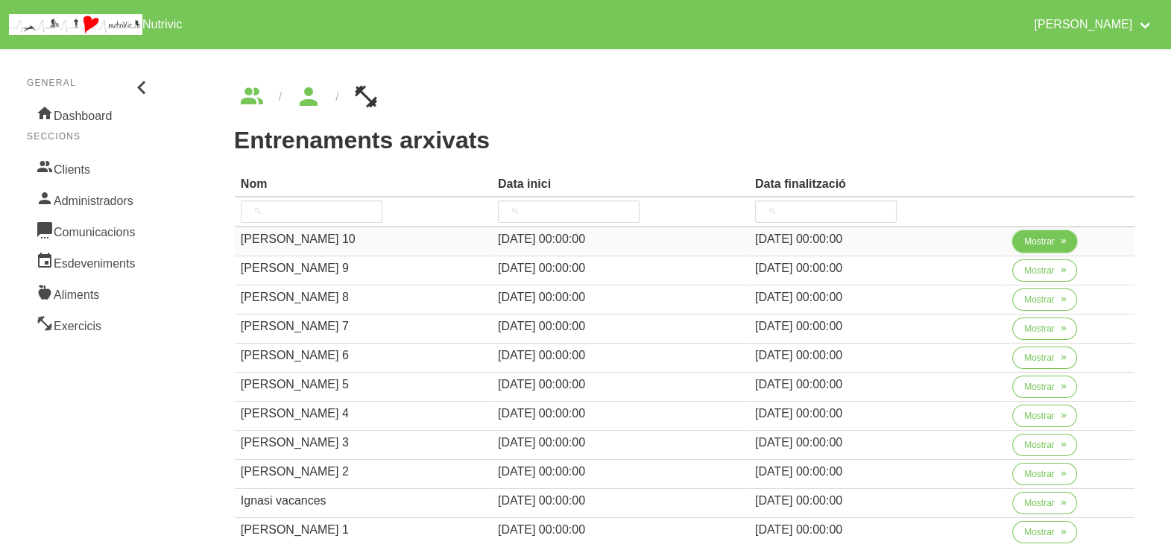
click at [1035, 242] on span "Mostrar" at bounding box center [1040, 241] width 31 height 13
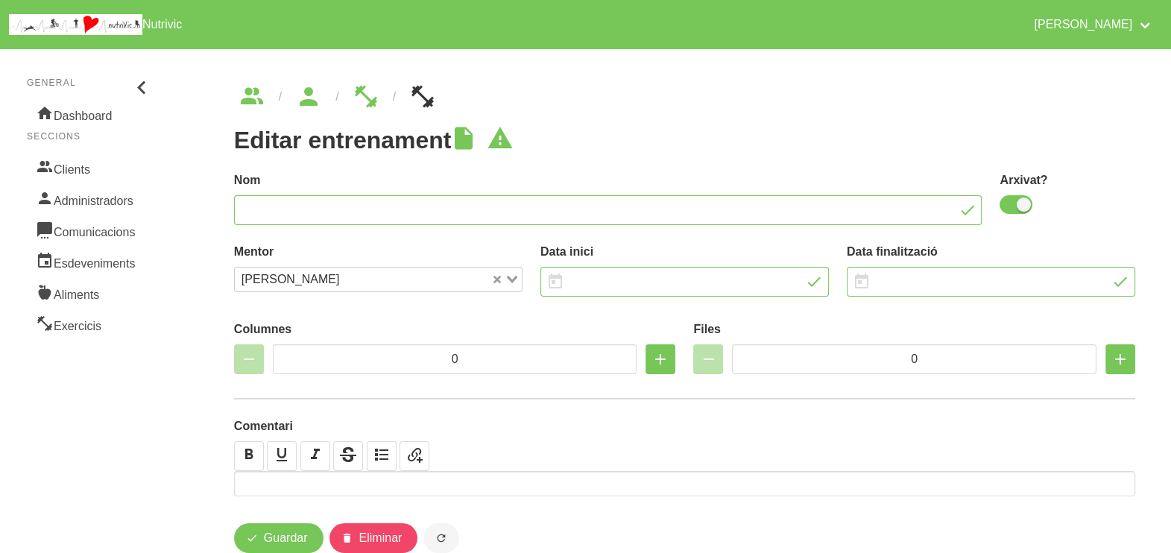
type input "Ignasi Alemany 10"
checkbox input "true"
type input "29/6/2025"
type input "28/9/2025"
type input "3"
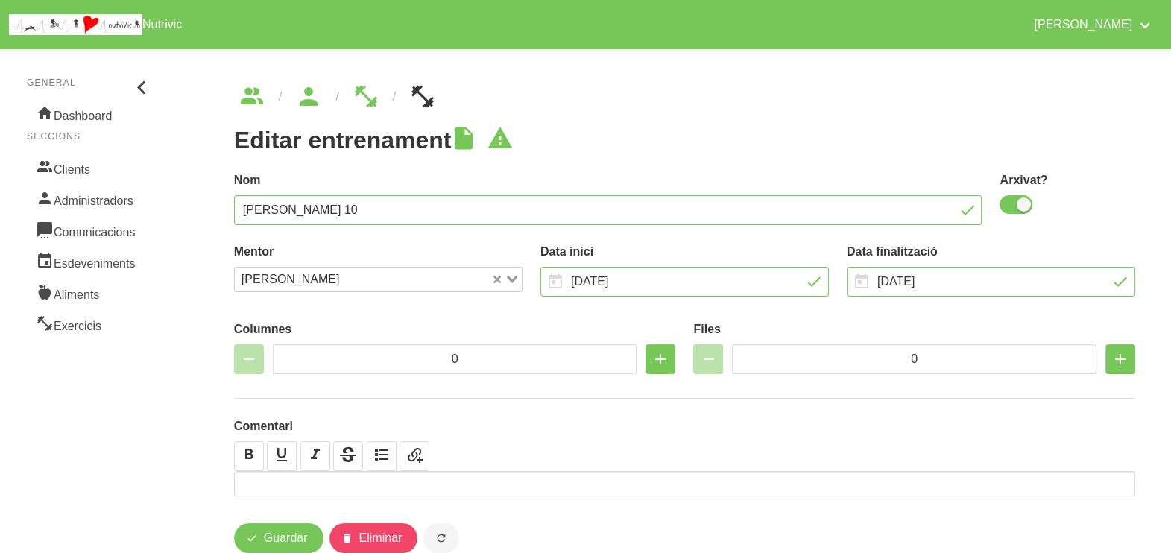
type input "7"
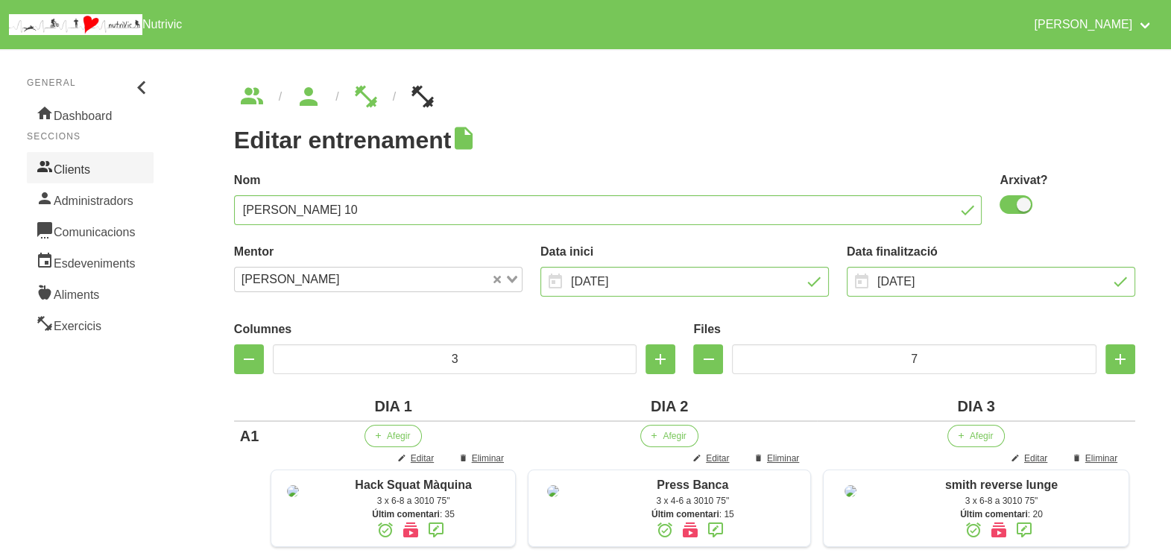
click at [79, 174] on link "Clients" at bounding box center [90, 167] width 127 height 31
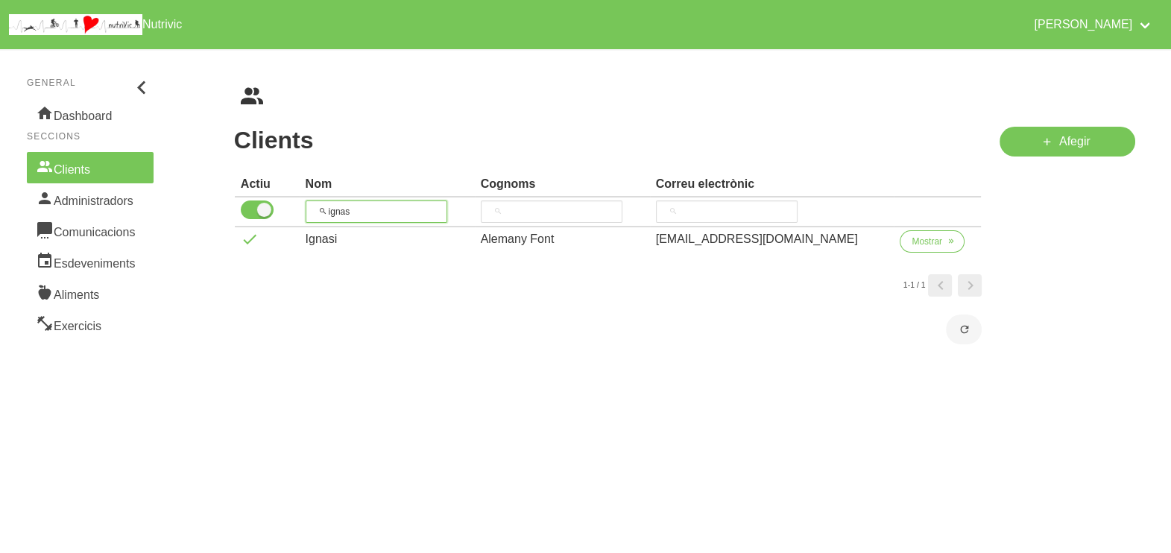
drag, startPoint x: 388, startPoint y: 207, endPoint x: 317, endPoint y: 203, distance: 70.9
click at [318, 204] on input "ignas" at bounding box center [377, 212] width 142 height 22
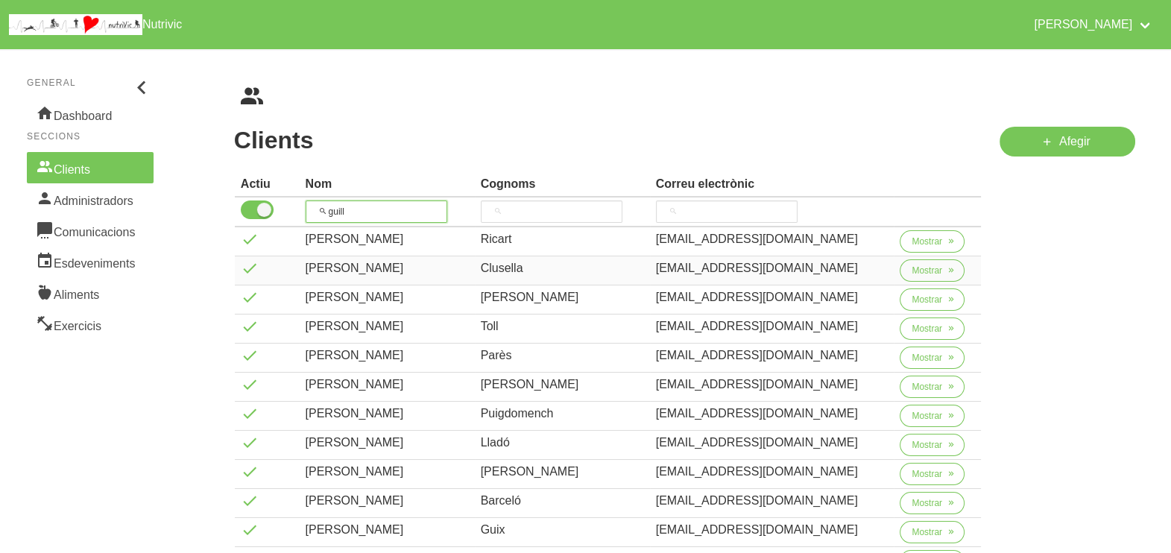
scroll to position [92, 0]
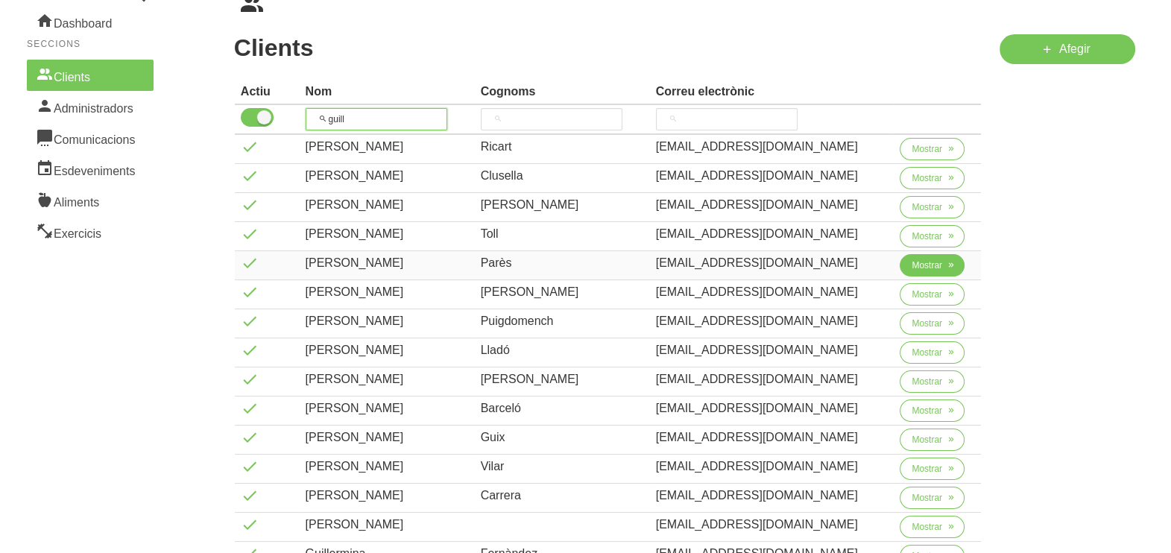
type input "guill"
click at [913, 265] on span "Mostrar" at bounding box center [927, 265] width 31 height 13
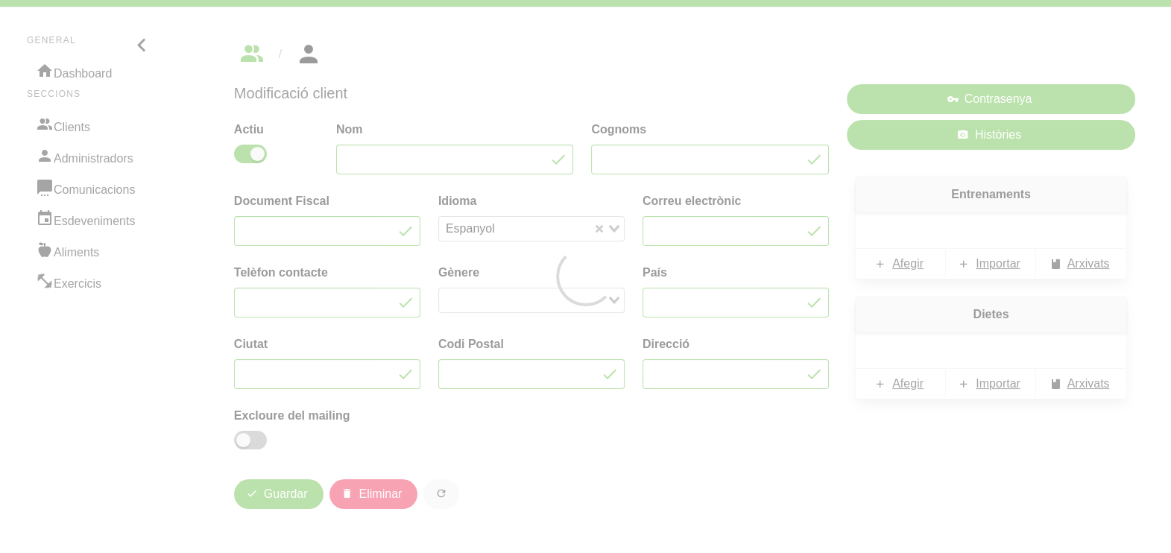
type input "Guillem"
type input "Parès"
type input "guillempares16@gmail.com"
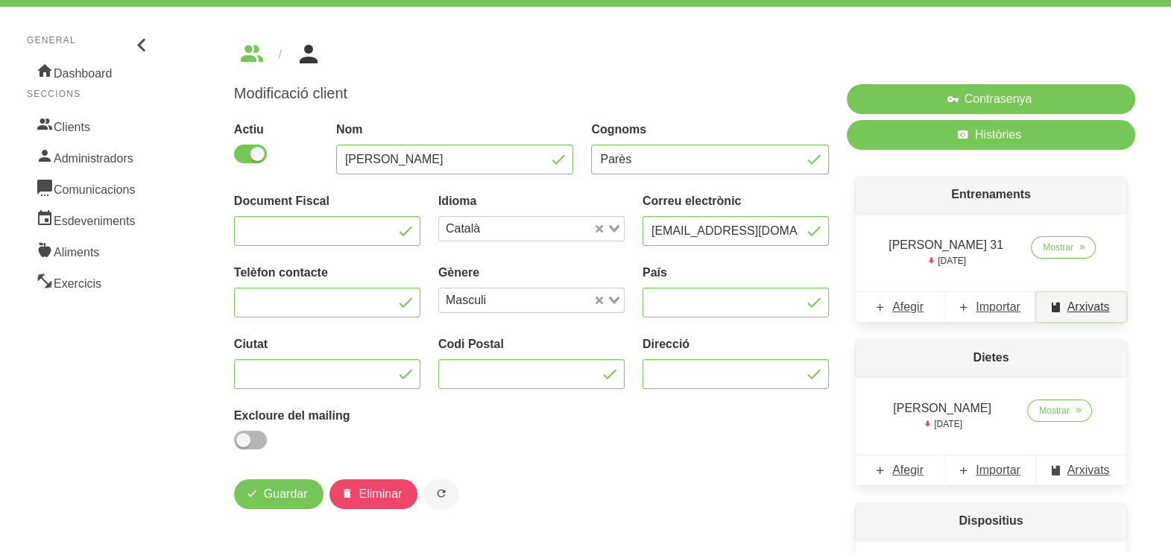
click at [1092, 313] on span "Arxivats" at bounding box center [1089, 307] width 43 height 18
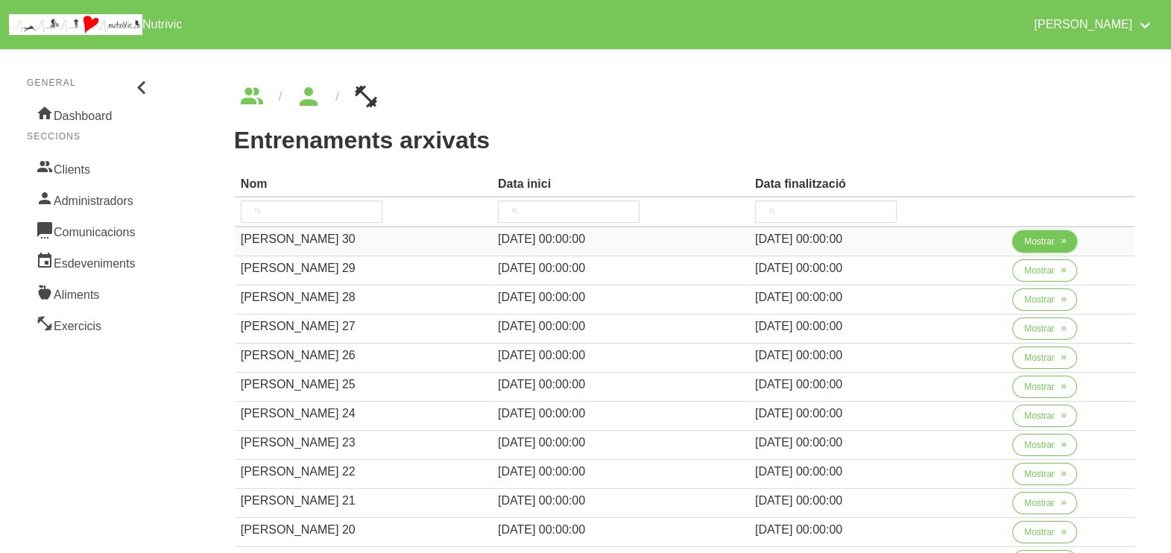
click at [1038, 235] on span "Mostrar" at bounding box center [1040, 241] width 31 height 13
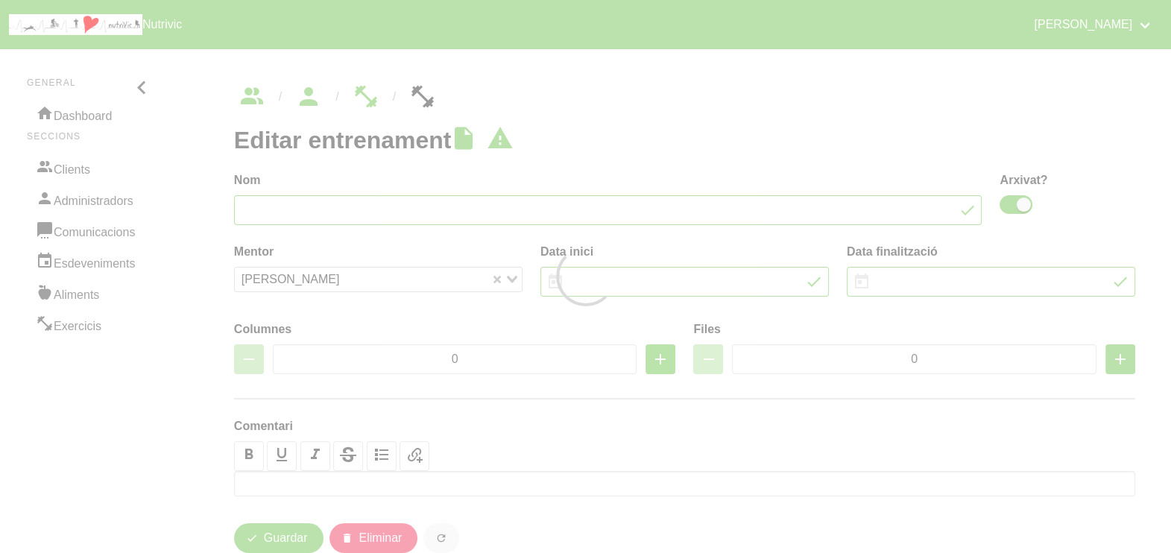
type input "Guillem Parés 30"
checkbox input "true"
type input "17/8/2025"
type input "28/9/2025"
type input "3"
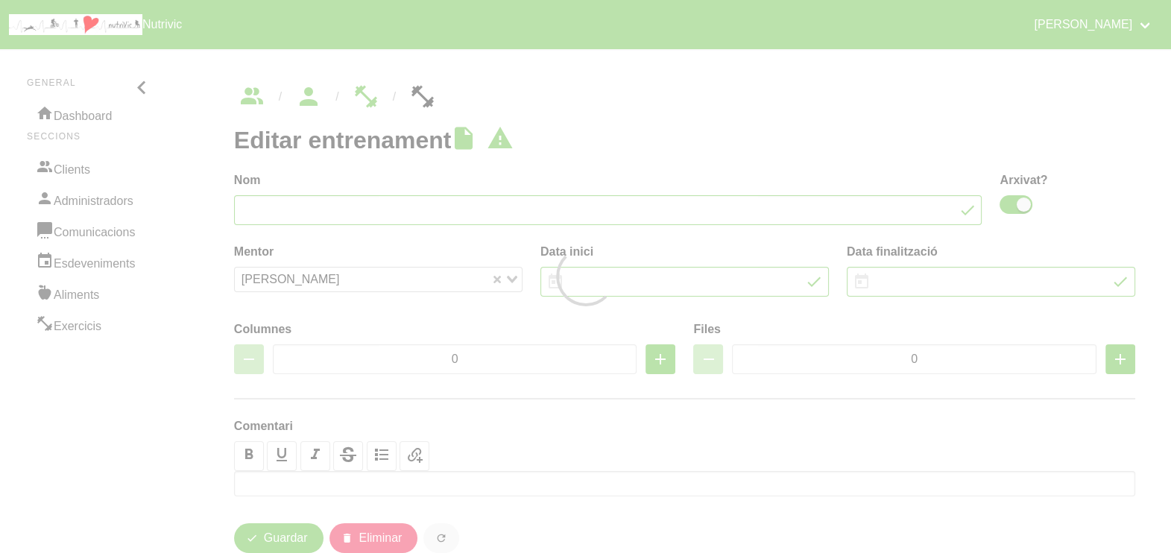
type input "8"
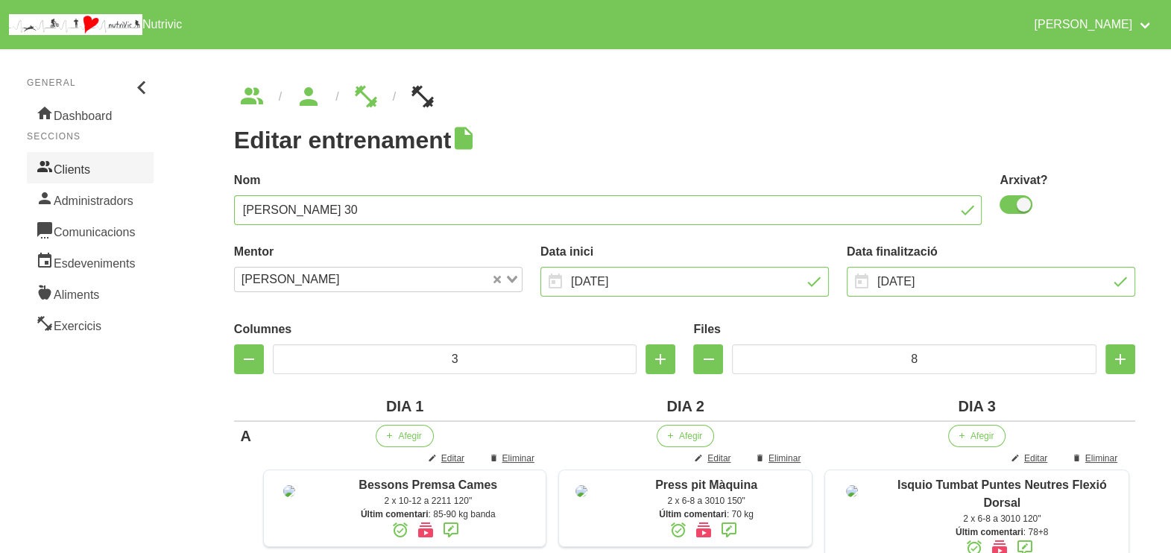
click at [97, 168] on link "Clients" at bounding box center [90, 167] width 127 height 31
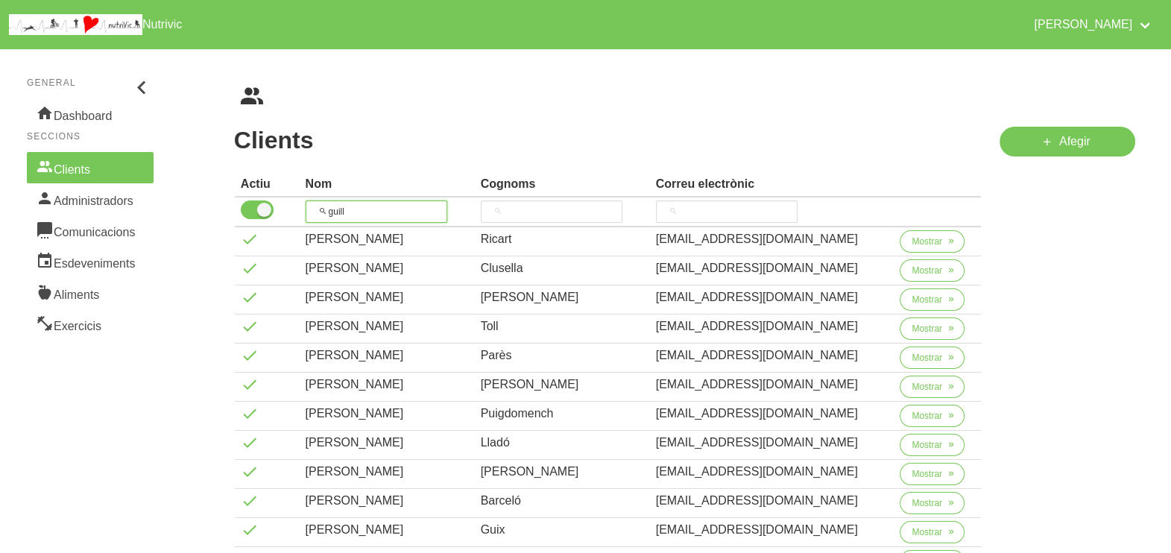
drag, startPoint x: 370, startPoint y: 205, endPoint x: 309, endPoint y: 205, distance: 60.4
click at [310, 205] on input "guill" at bounding box center [377, 212] width 142 height 22
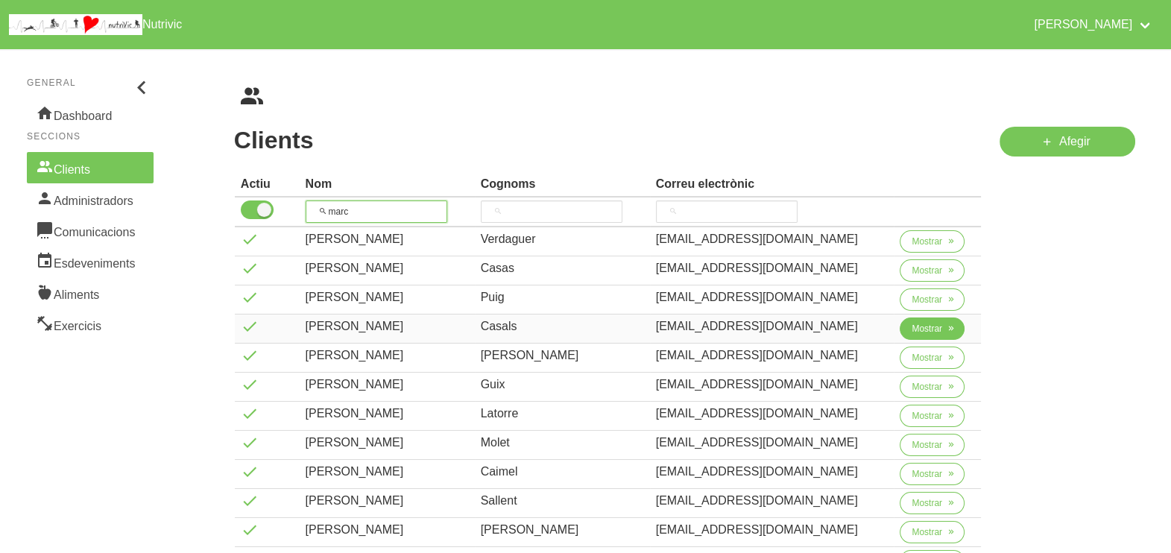
type input "marc"
click at [916, 329] on span "Mostrar" at bounding box center [927, 328] width 31 height 13
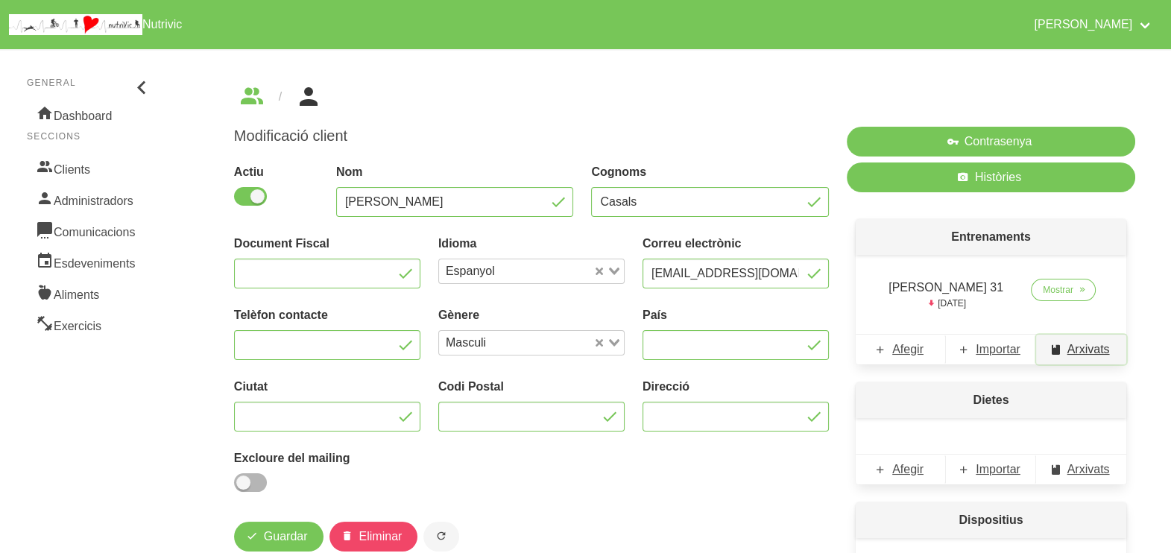
click at [1085, 347] on span "Arxivats" at bounding box center [1089, 350] width 43 height 18
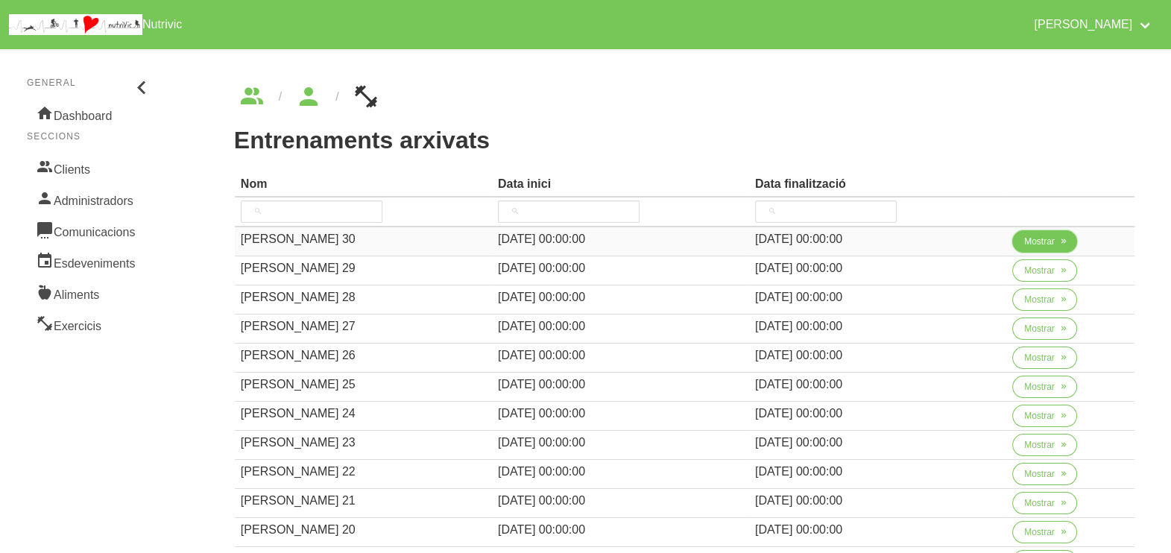
click at [1060, 246] on icon "button" at bounding box center [1064, 241] width 9 height 13
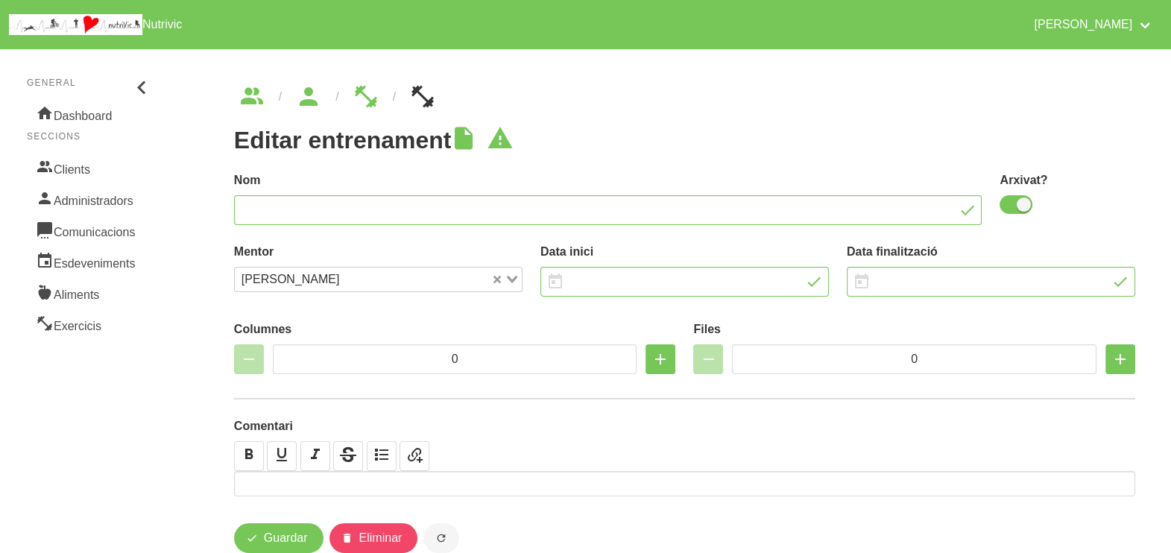
type input "Marc Casals 30"
checkbox input "true"
type input "17/8/2025"
type input "28/9/2025"
type input "2"
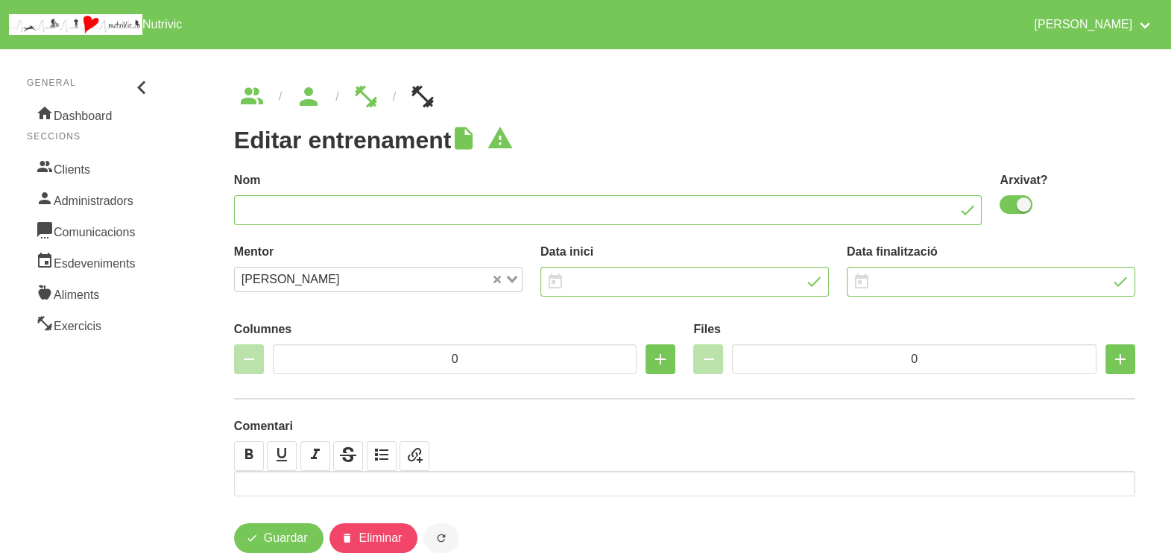
type input "7"
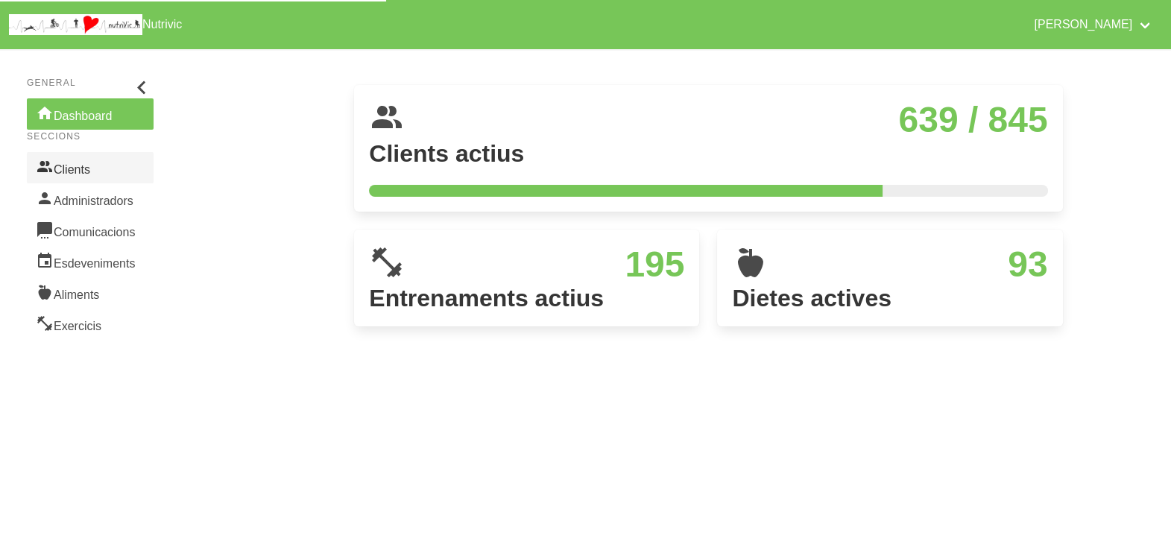
click at [90, 172] on link "Clients" at bounding box center [90, 167] width 127 height 31
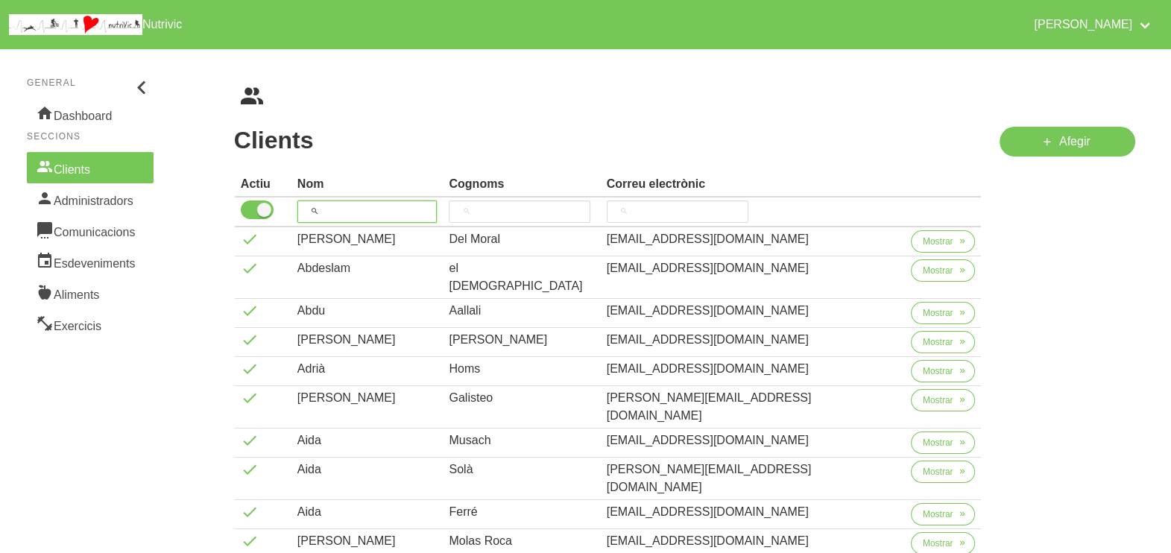
drag, startPoint x: 377, startPoint y: 213, endPoint x: 399, endPoint y: 189, distance: 32.7
click at [377, 211] on input "search" at bounding box center [368, 212] width 140 height 22
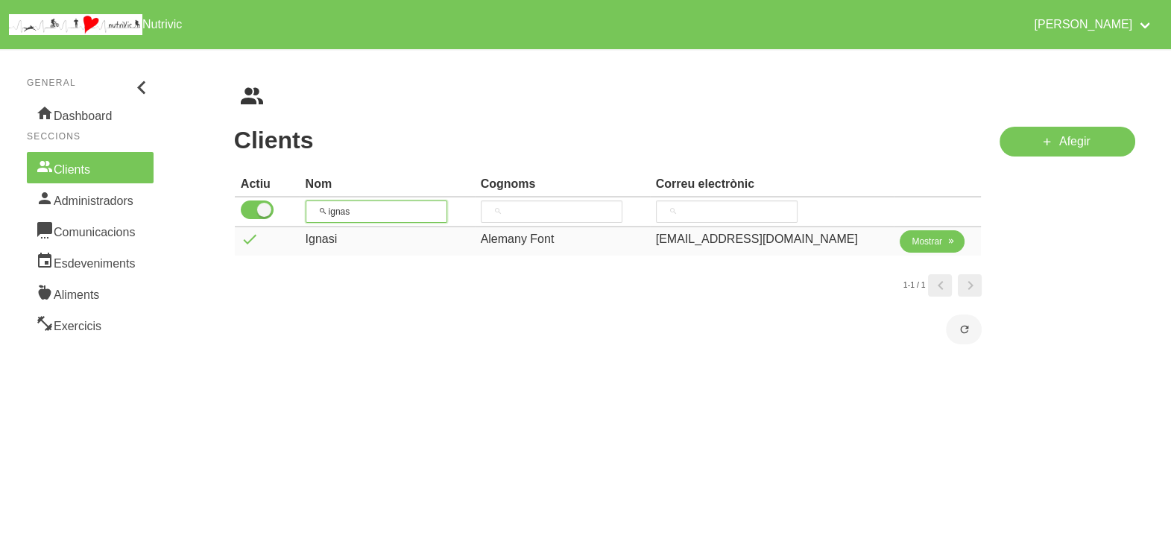
type input "ignas"
click at [928, 232] on button "Mostrar" at bounding box center [932, 241] width 65 height 22
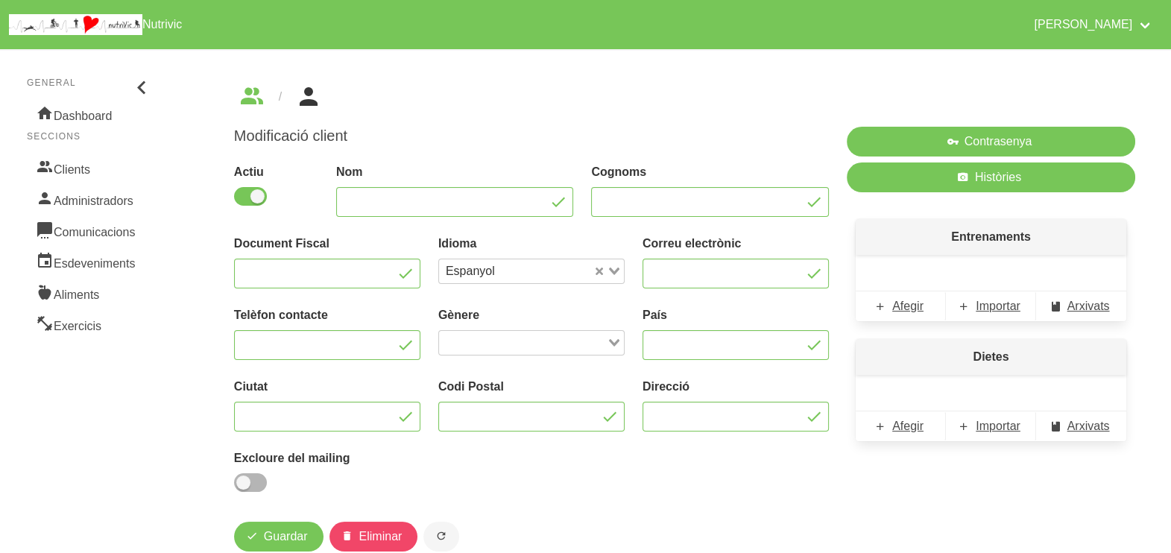
type input "Ignasi"
type input "Alemany Font"
type input "alemanyignasi@gmail.com"
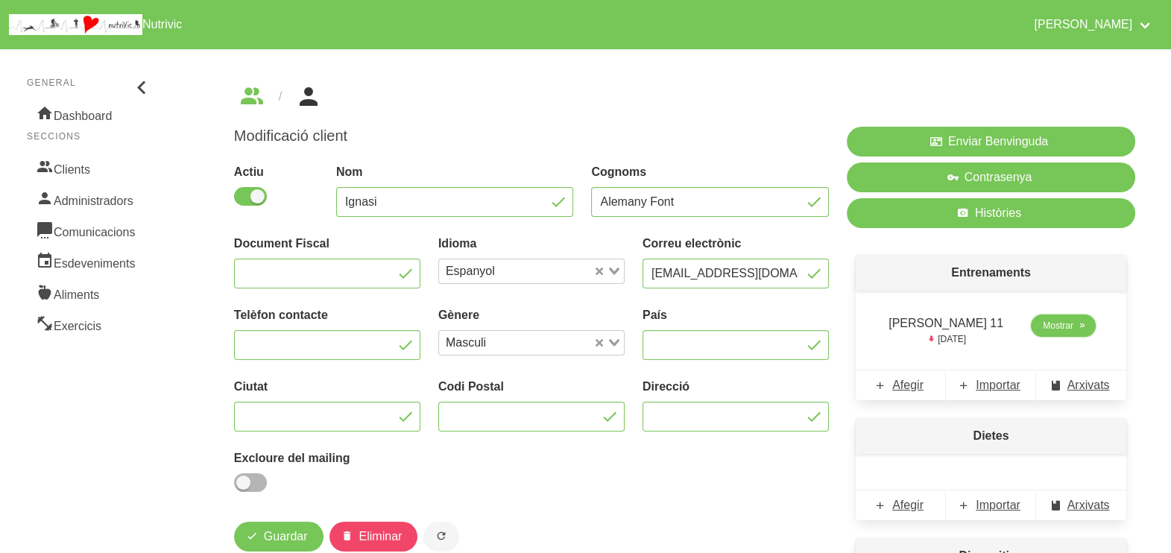
click at [1045, 332] on span "Mostrar" at bounding box center [1058, 325] width 31 height 13
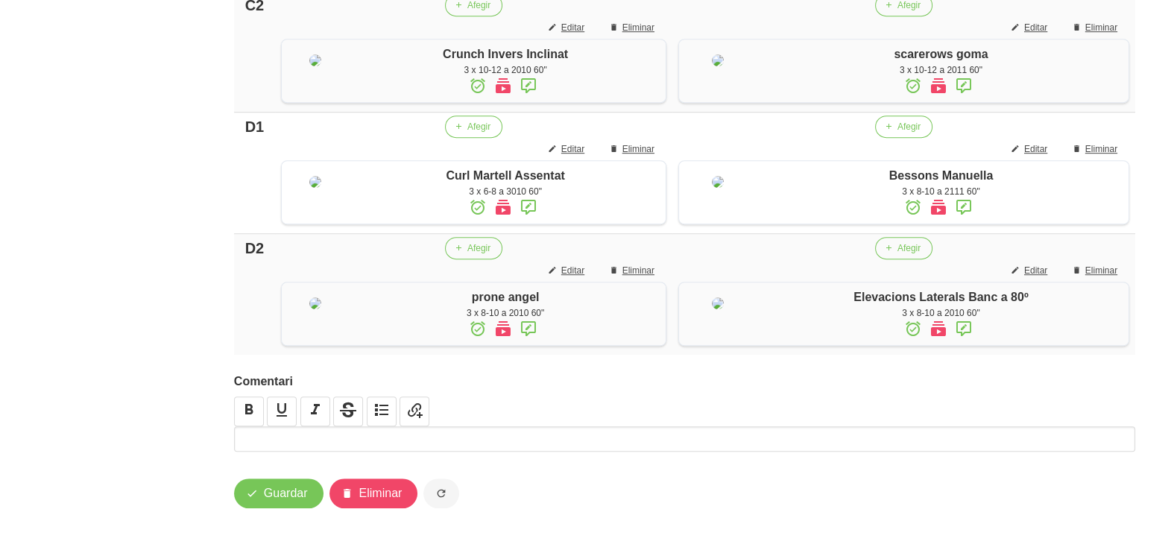
scroll to position [932, 0]
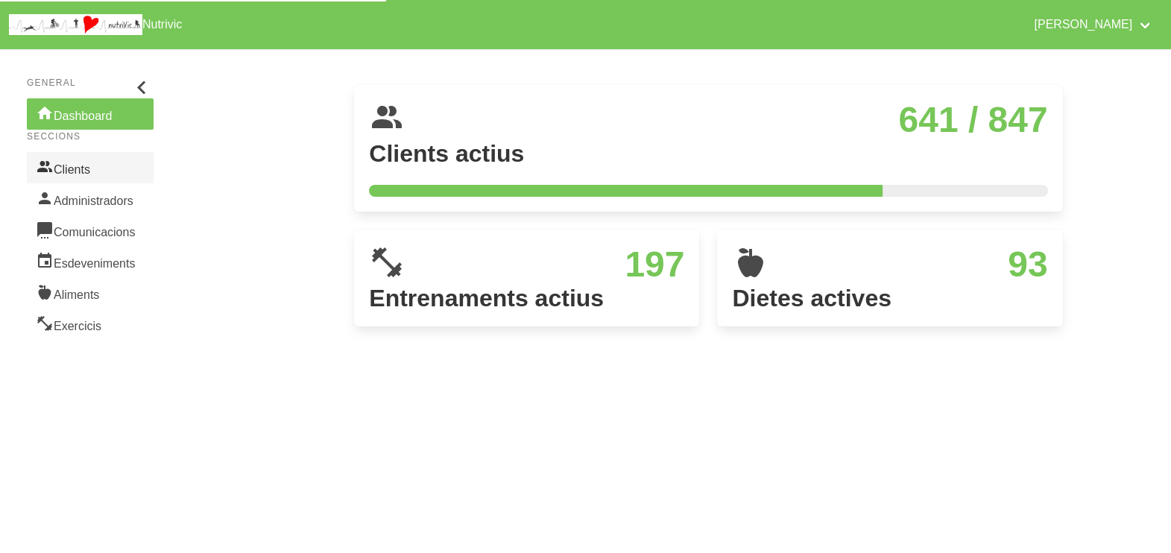
click at [74, 168] on link "Clients" at bounding box center [90, 167] width 127 height 31
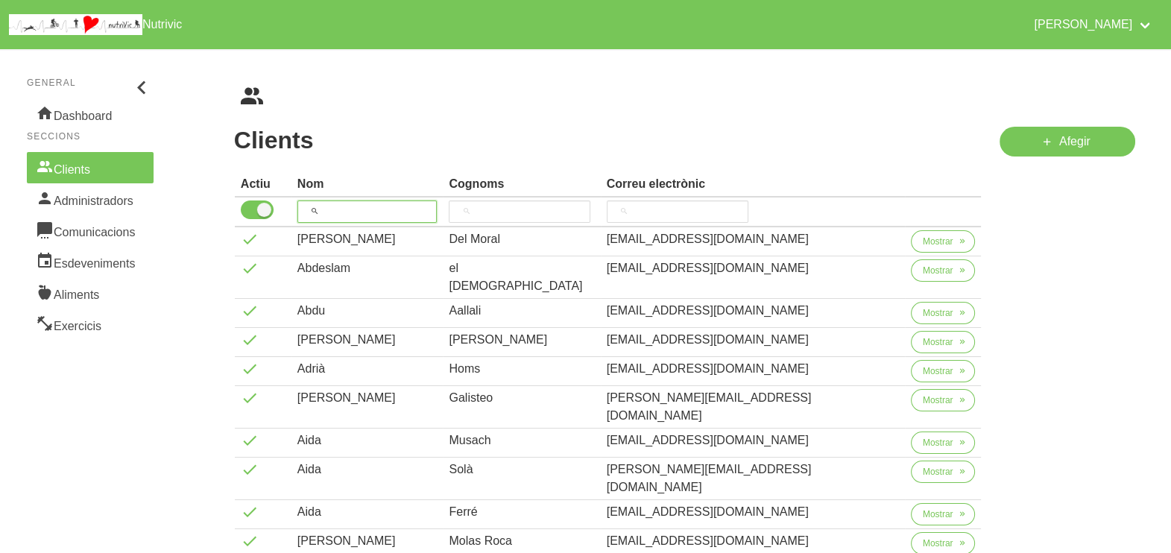
click at [364, 207] on input "search" at bounding box center [368, 212] width 140 height 22
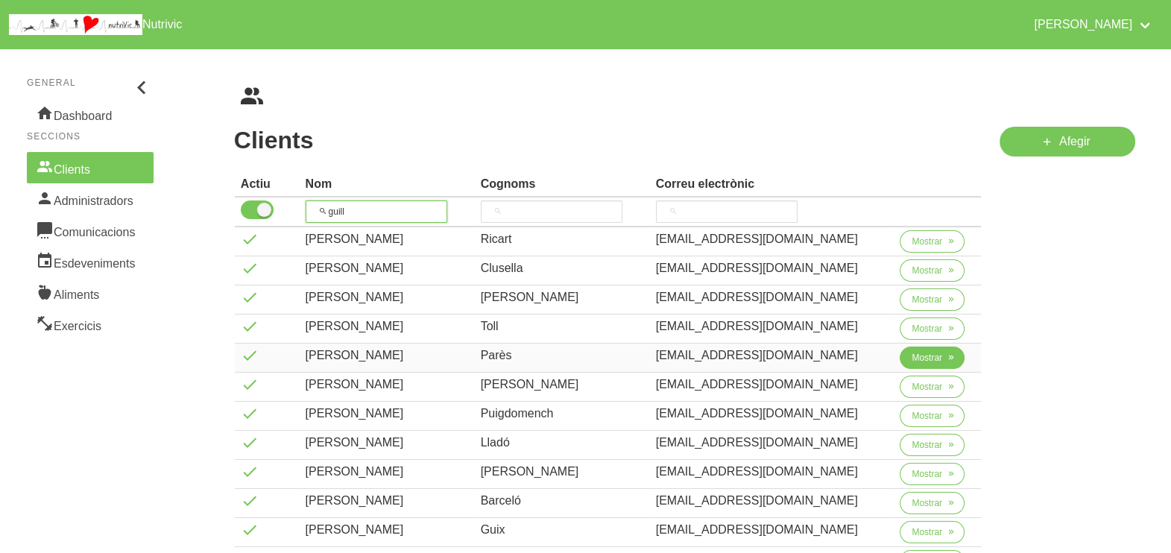
type input "guill"
click at [919, 359] on span "Mostrar" at bounding box center [927, 357] width 31 height 13
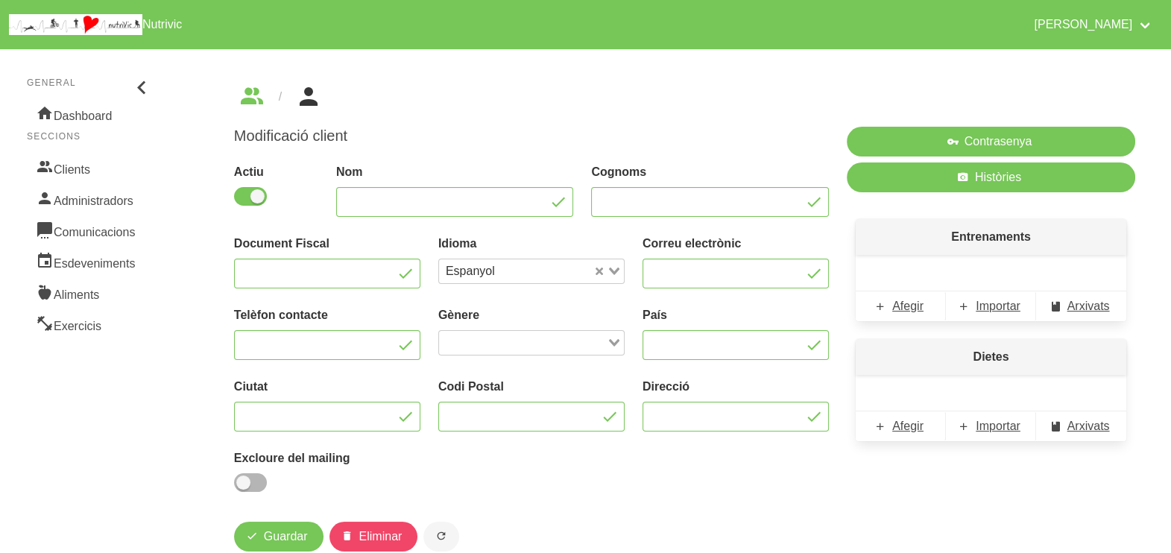
type input "[PERSON_NAME]"
type input "Parès"
type input "[EMAIL_ADDRESS][DOMAIN_NAME]"
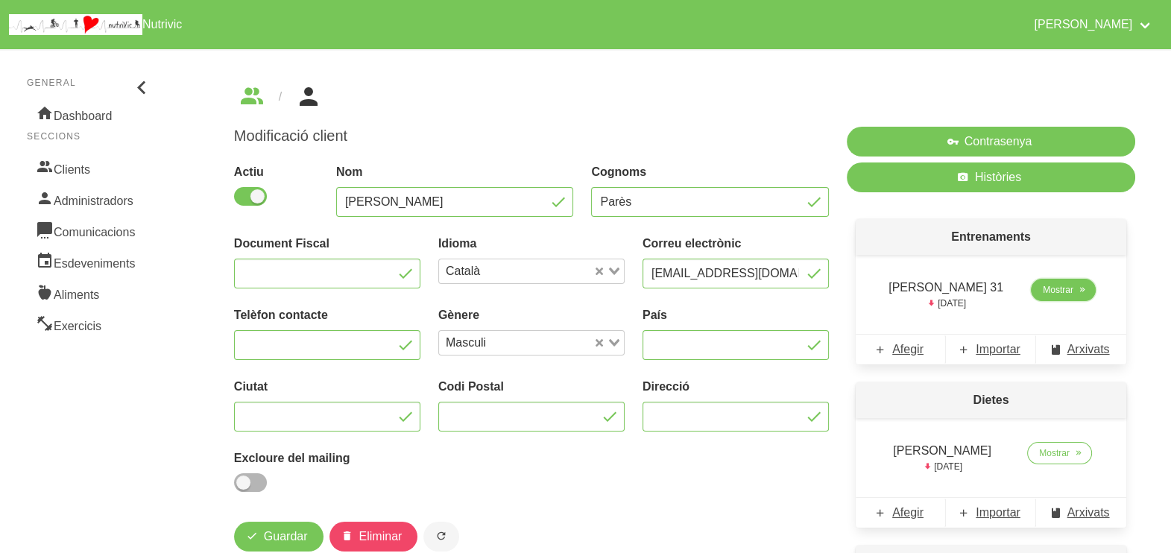
click at [1054, 291] on span "Mostrar" at bounding box center [1058, 289] width 31 height 13
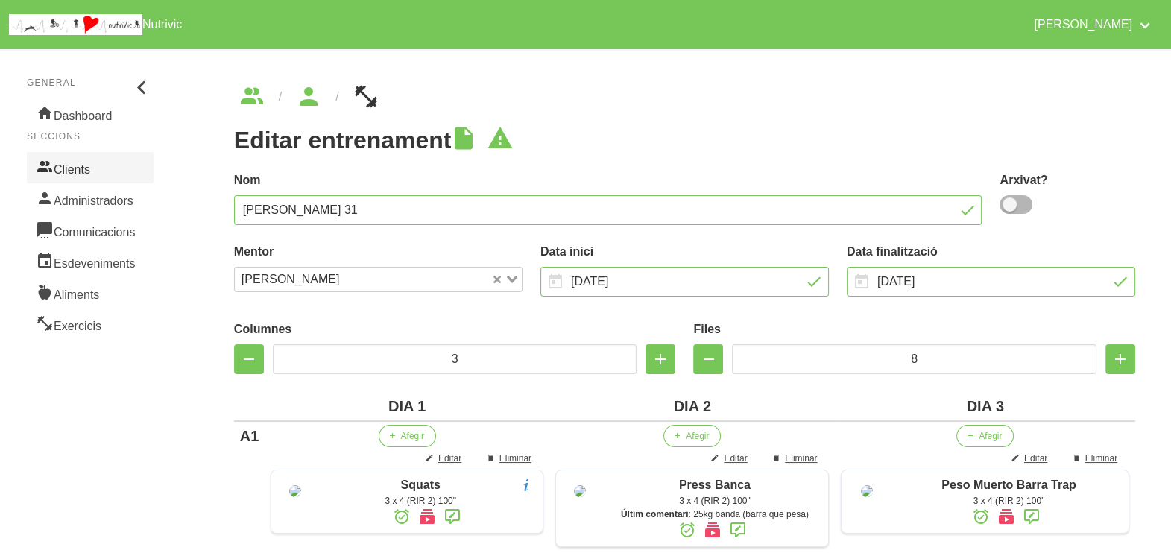
click at [81, 158] on link "Clients" at bounding box center [90, 167] width 127 height 31
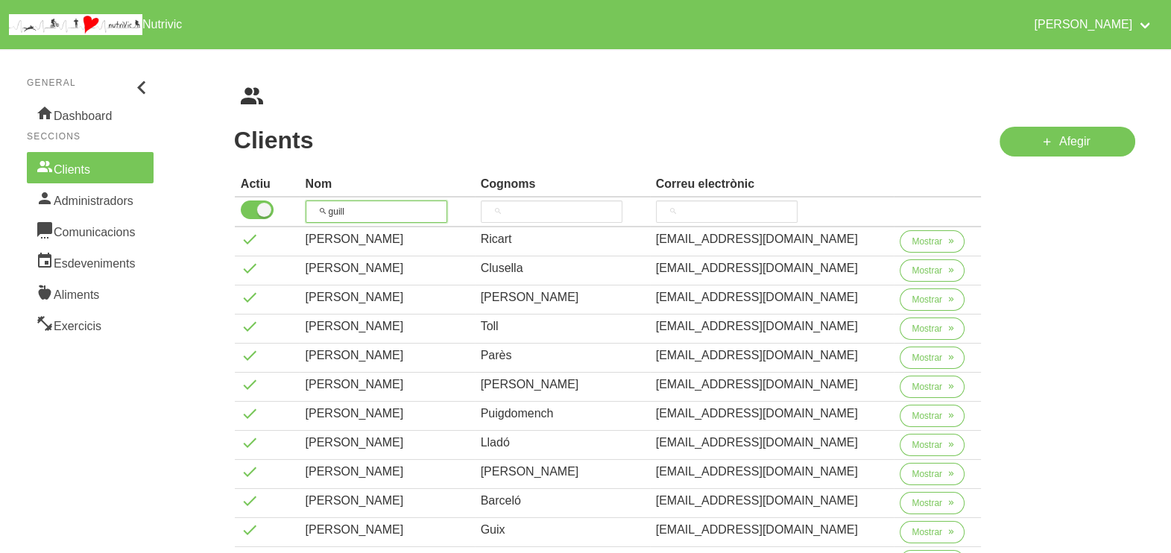
drag, startPoint x: 301, startPoint y: 215, endPoint x: 318, endPoint y: 194, distance: 27.6
click at [292, 214] on tr "guill" at bounding box center [608, 213] width 747 height 30
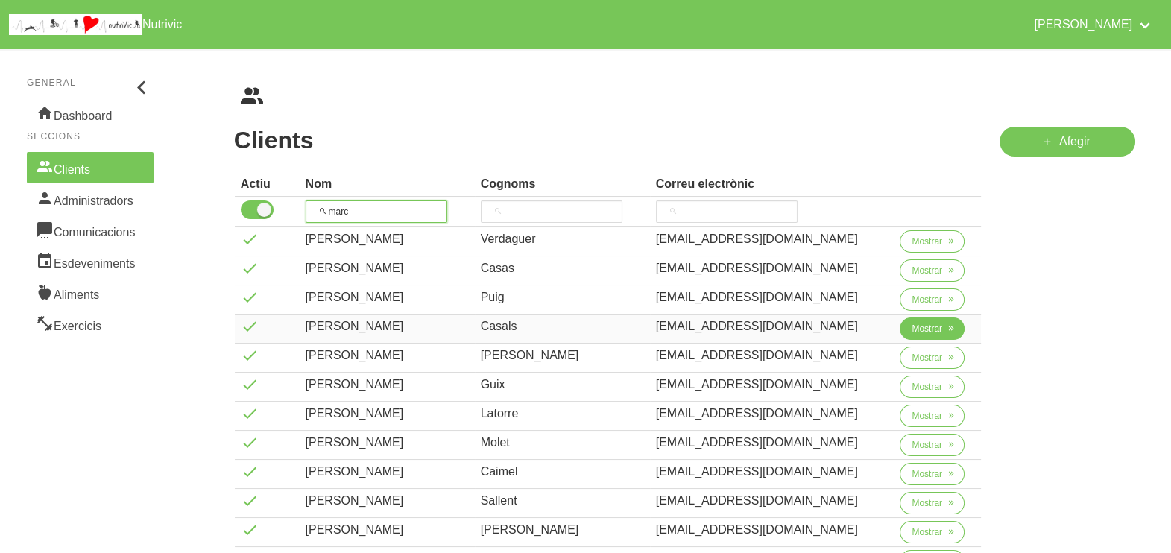
type input "marc"
click at [907, 324] on button "Mostrar" at bounding box center [932, 329] width 65 height 22
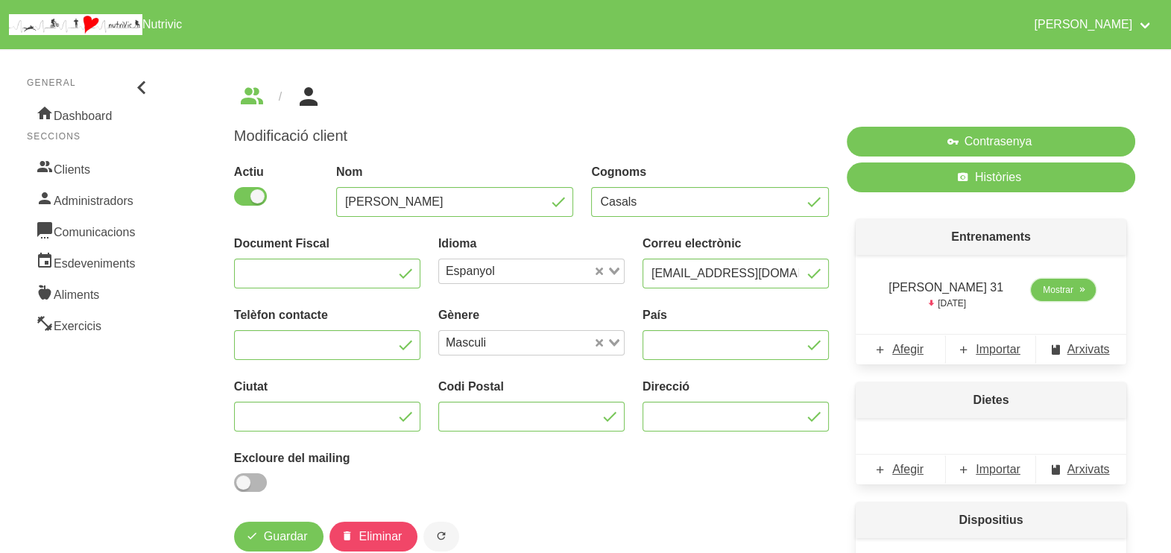
click at [1043, 295] on span "Mostrar" at bounding box center [1058, 289] width 31 height 13
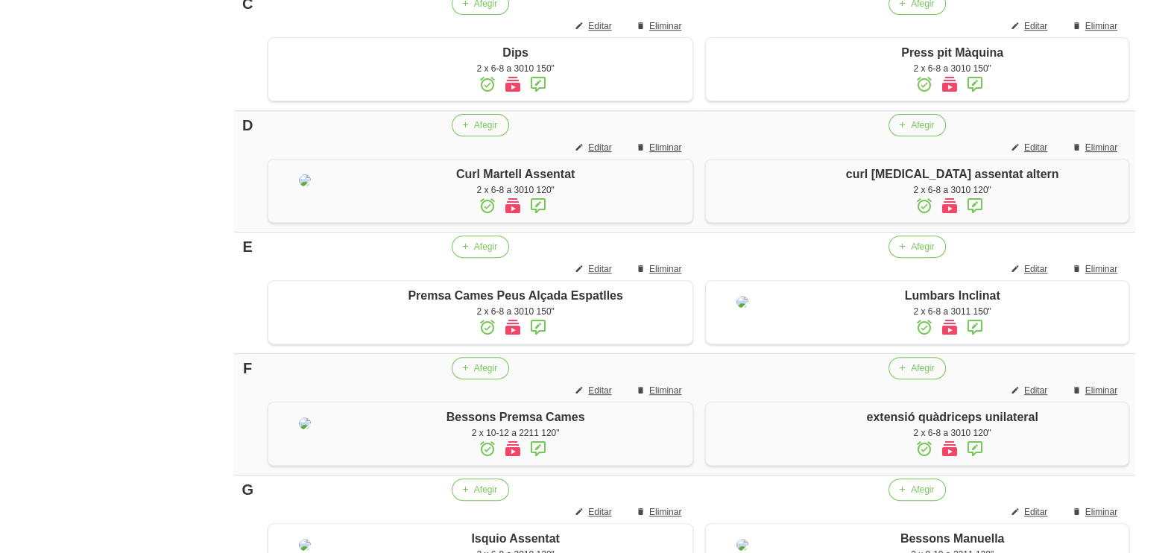
scroll to position [666, 0]
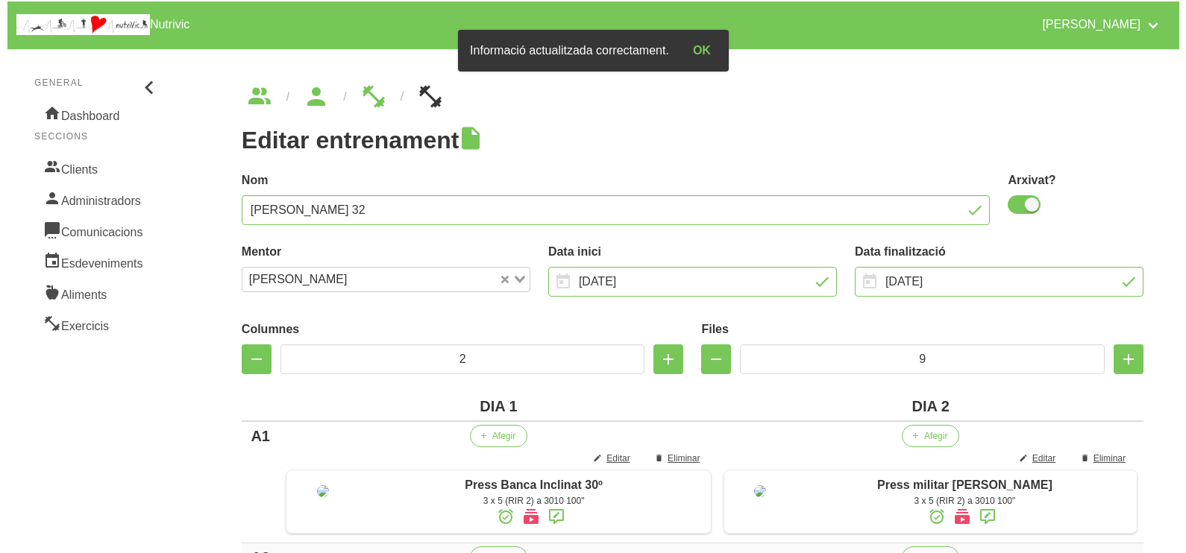
scroll to position [860, 0]
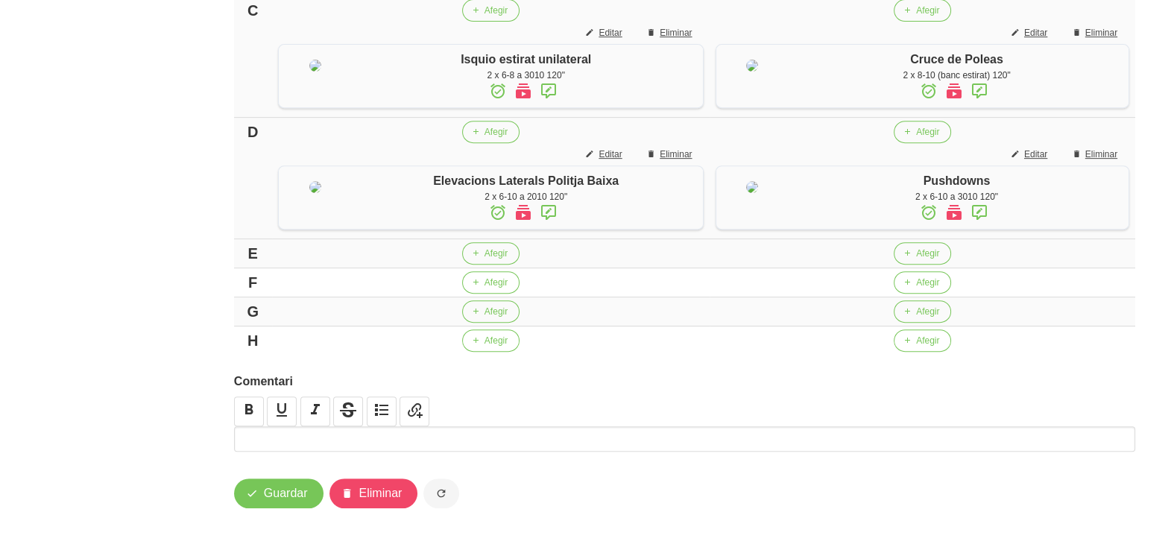
click at [262, 143] on div "D" at bounding box center [253, 132] width 26 height 22
drag, startPoint x: 260, startPoint y: 360, endPoint x: 221, endPoint y: 365, distance: 39.8
click at [622, 161] on span "Editar" at bounding box center [610, 154] width 23 height 13
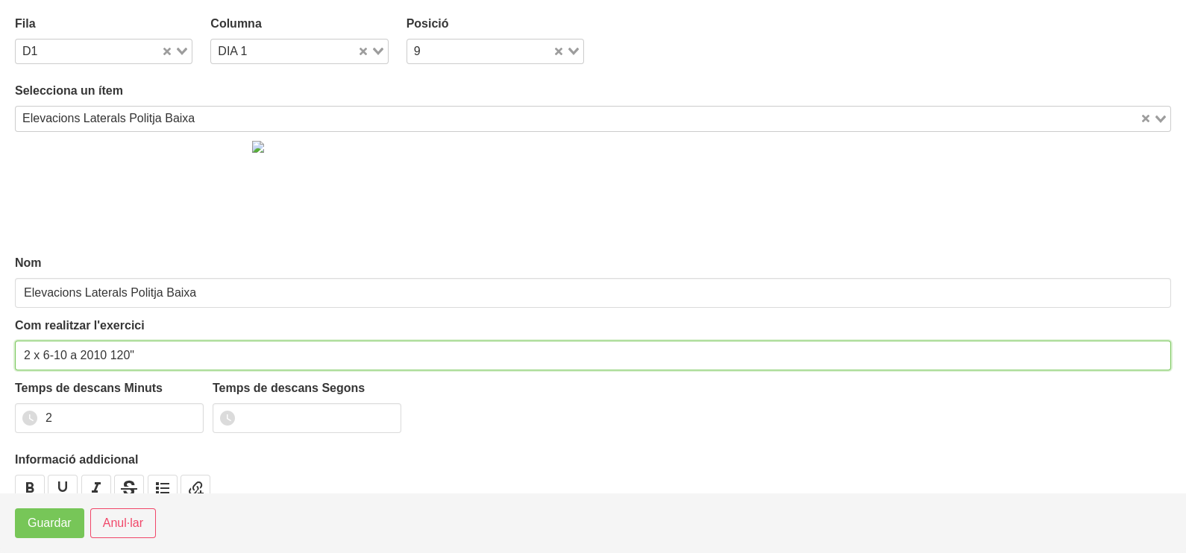
drag, startPoint x: 123, startPoint y: 352, endPoint x: 112, endPoint y: 354, distance: 11.4
click at [112, 354] on input "2 x 6-10 a 2010 120"" at bounding box center [593, 356] width 1156 height 30
type input "2 x 6-10 a 2010 60""
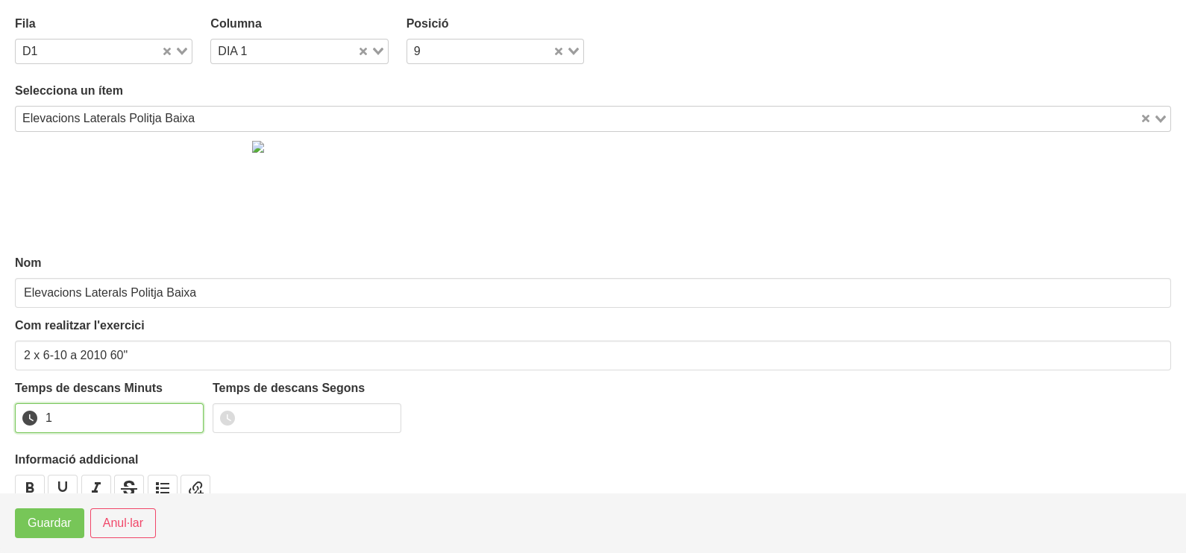
drag, startPoint x: 186, startPoint y: 418, endPoint x: 167, endPoint y: 429, distance: 21.7
type input "1"
click at [183, 420] on input "1" at bounding box center [109, 418] width 189 height 30
click at [45, 517] on span "Guardar" at bounding box center [50, 524] width 44 height 18
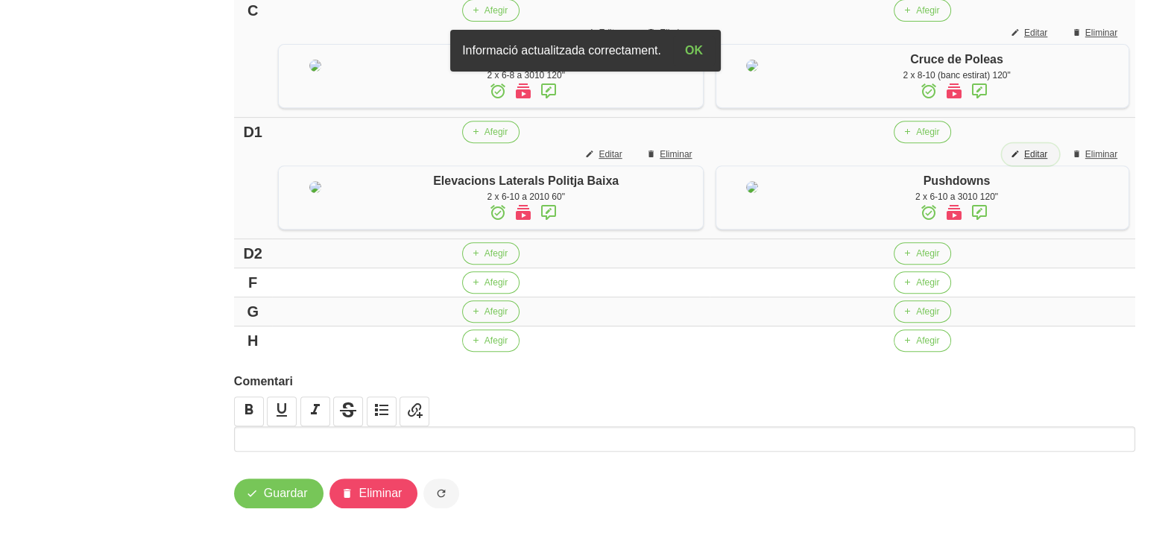
click at [1042, 161] on span "Editar" at bounding box center [1036, 154] width 23 height 13
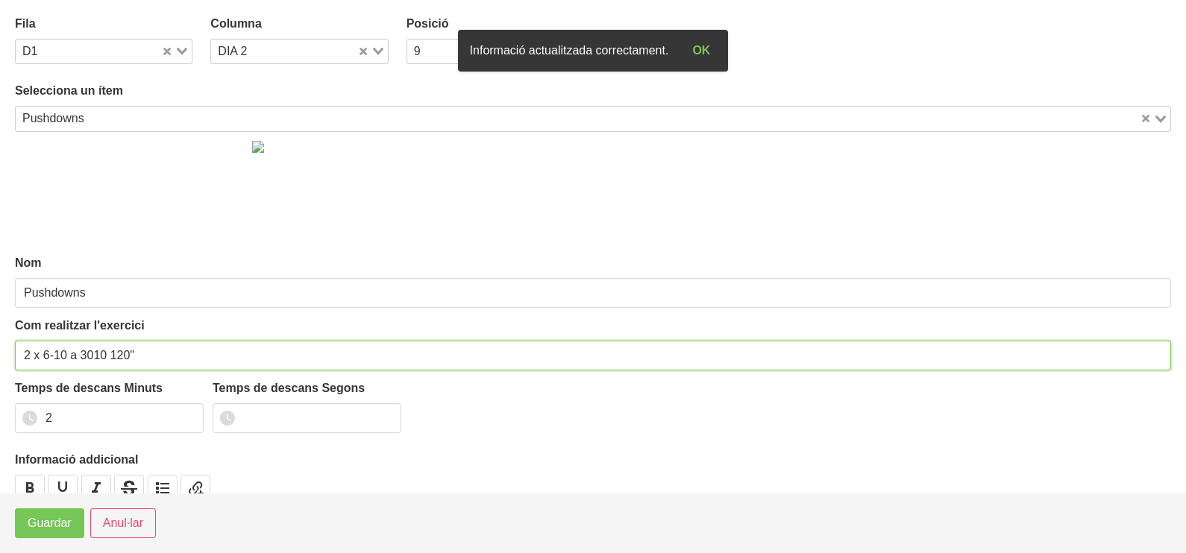
drag, startPoint x: 123, startPoint y: 351, endPoint x: 111, endPoint y: 356, distance: 13.0
click at [111, 356] on input "2 x 6-10 a 3010 120"" at bounding box center [593, 356] width 1156 height 30
type input "2 x 6-10 a 3010 60""
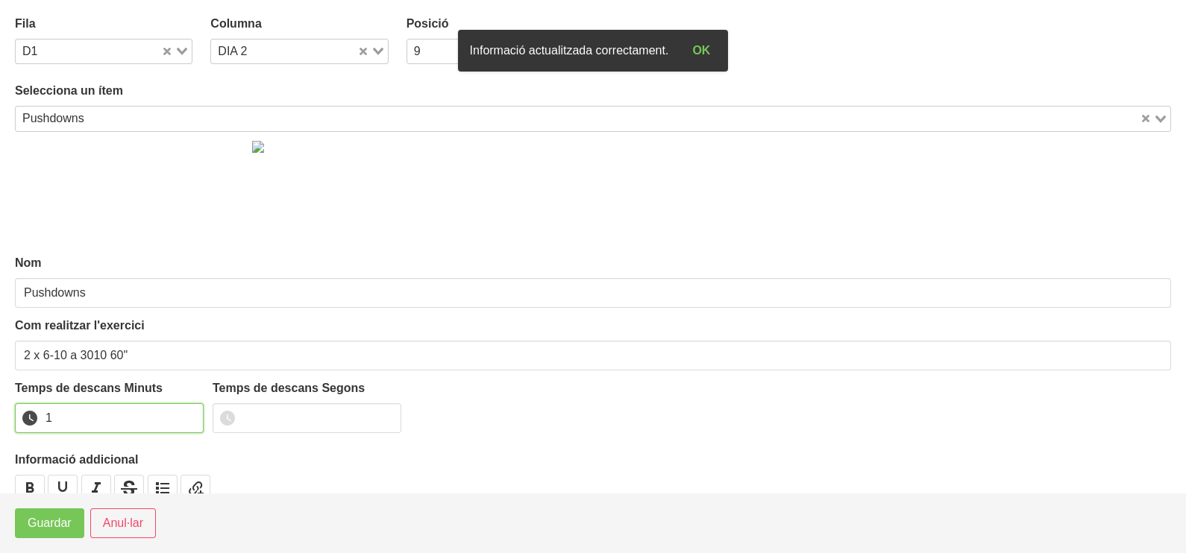
drag, startPoint x: 190, startPoint y: 418, endPoint x: 164, endPoint y: 428, distance: 28.1
type input "1"
click at [190, 418] on input "1" at bounding box center [109, 418] width 189 height 30
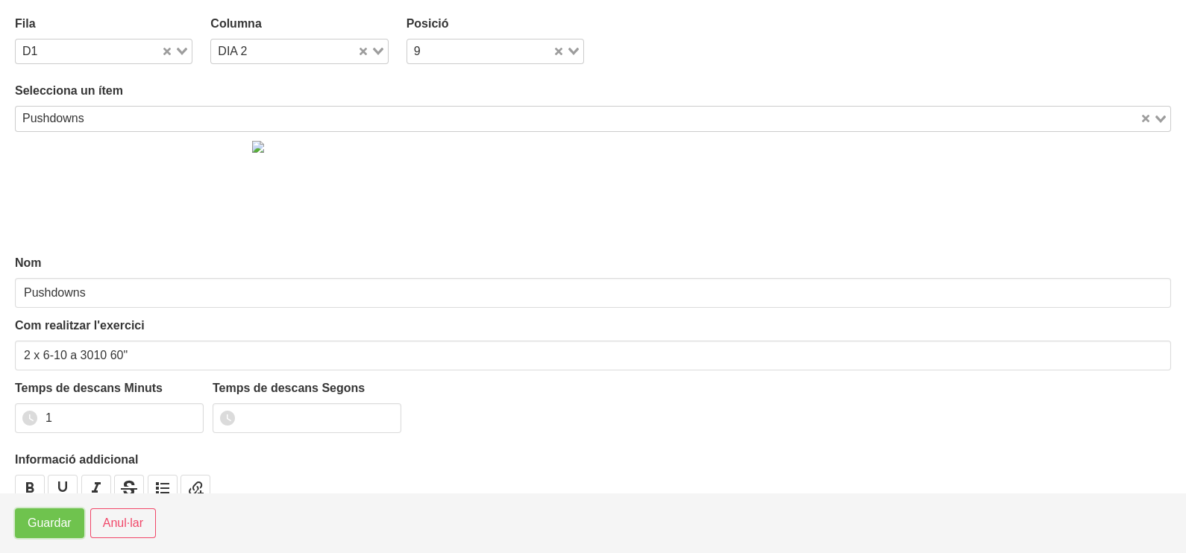
click at [42, 527] on span "Guardar" at bounding box center [50, 524] width 44 height 18
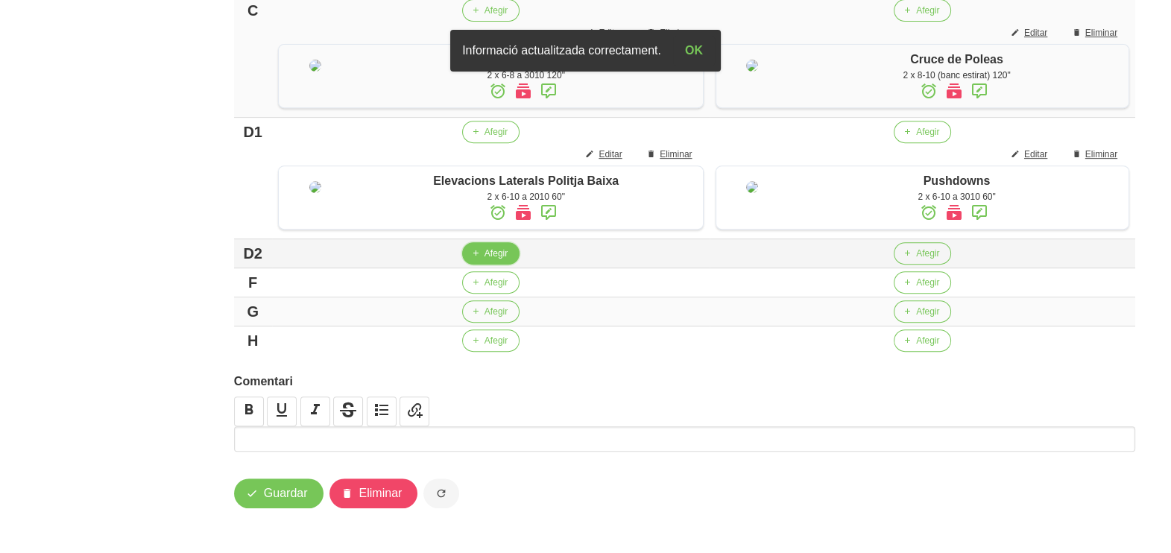
click at [508, 260] on span "Afegir" at bounding box center [496, 253] width 23 height 13
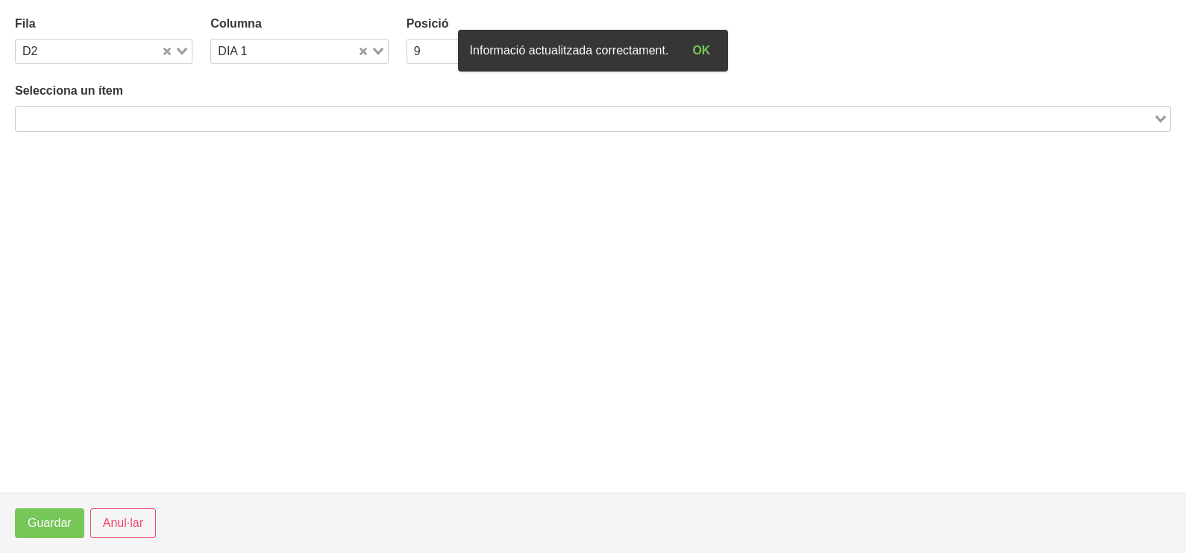
click at [195, 112] on input "Search for option" at bounding box center [584, 119] width 1134 height 18
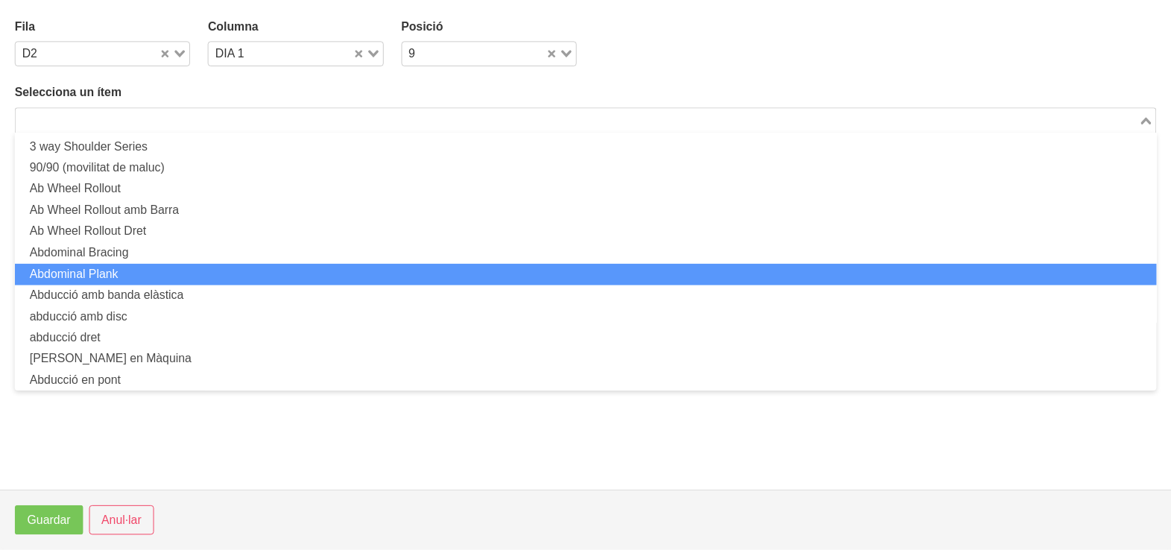
scroll to position [0, 0]
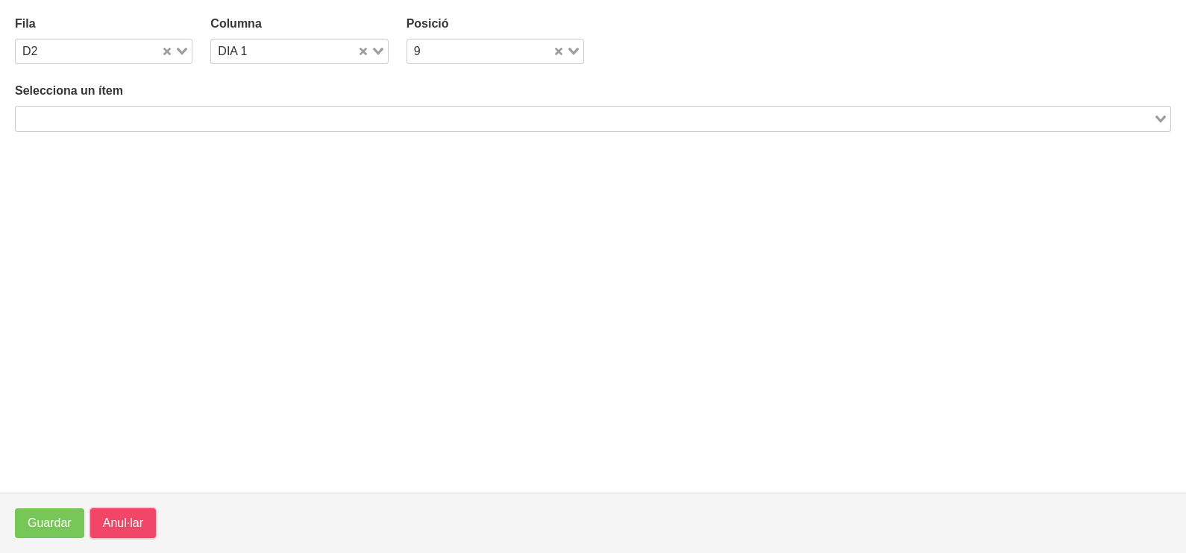
click at [128, 518] on span "Anul·lar" at bounding box center [123, 524] width 40 height 18
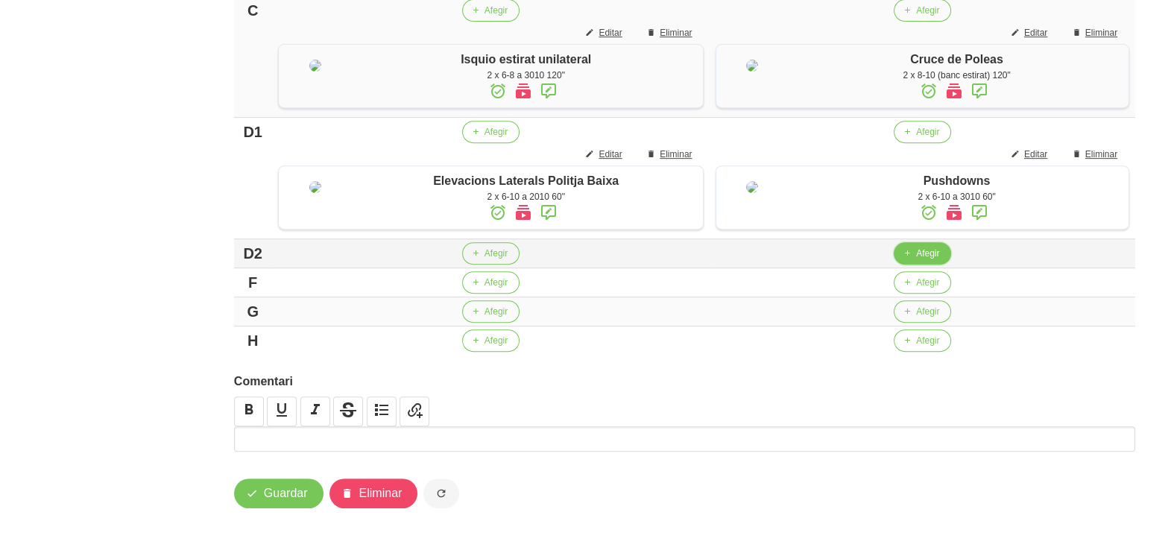
click at [934, 265] on button "Afegir" at bounding box center [922, 253] width 57 height 22
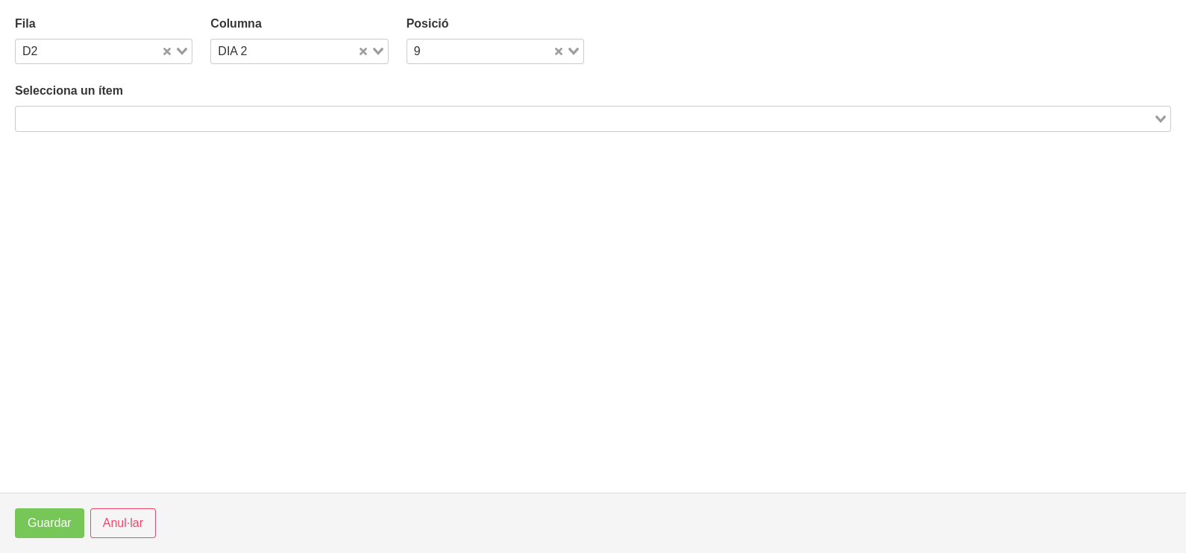
click at [335, 121] on input "Search for option" at bounding box center [584, 119] width 1134 height 18
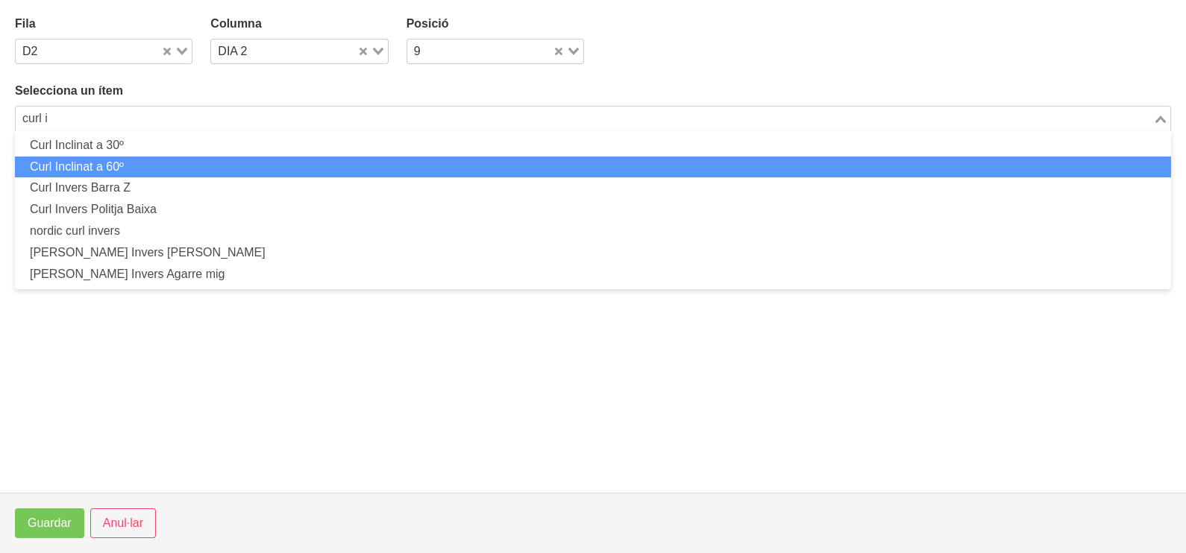
click at [153, 164] on li "Curl Inclinat a 60º" at bounding box center [593, 168] width 1156 height 22
type input "curl i"
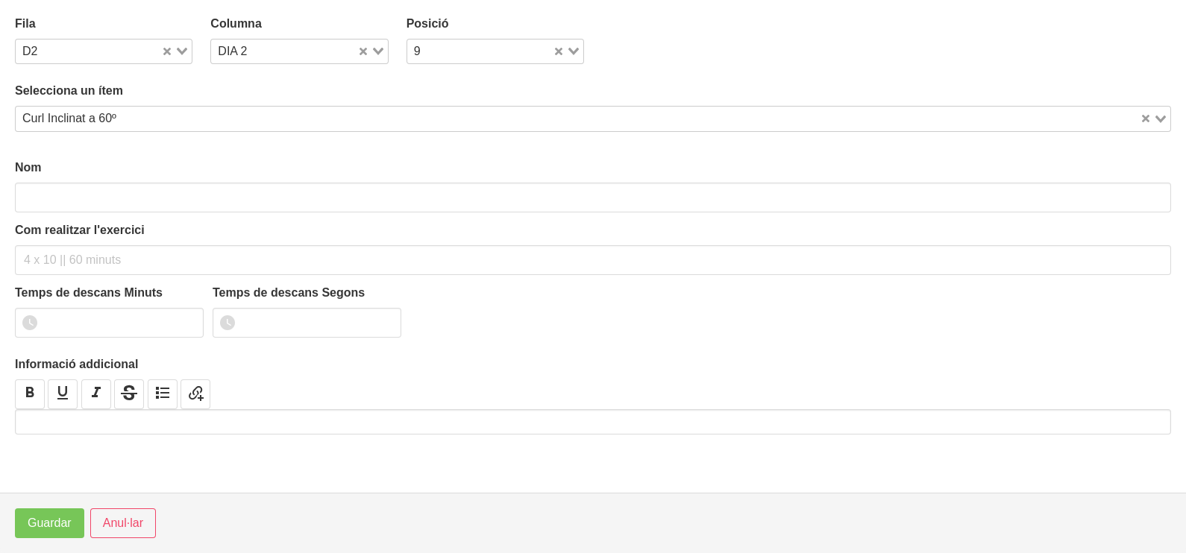
type input "Curl Inclinat a 60º"
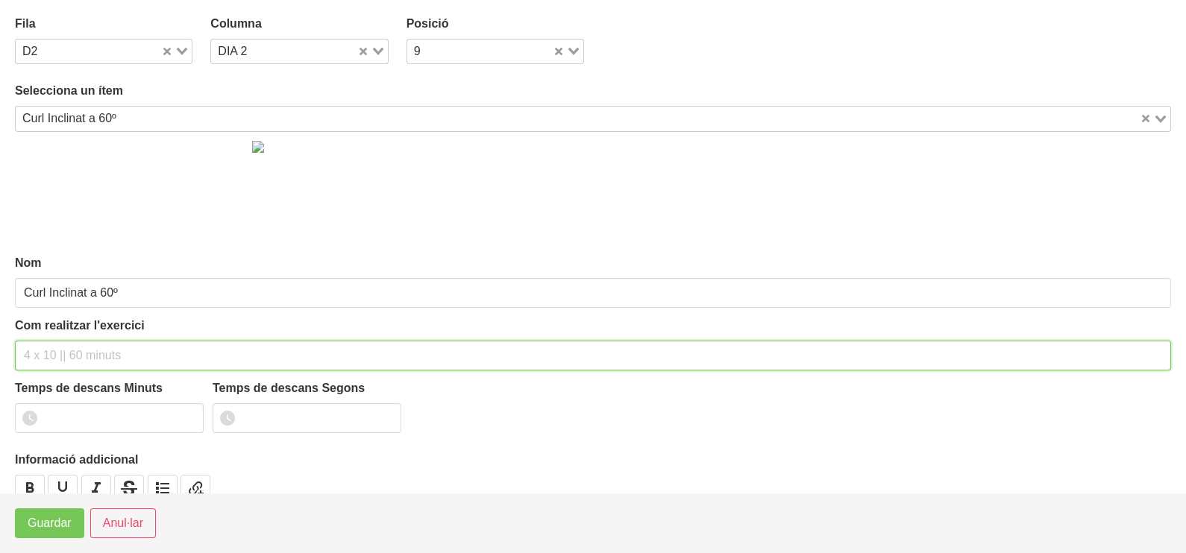
click at [75, 342] on input "text" at bounding box center [593, 356] width 1156 height 30
type input "2 x 6-8 a 3010 60""
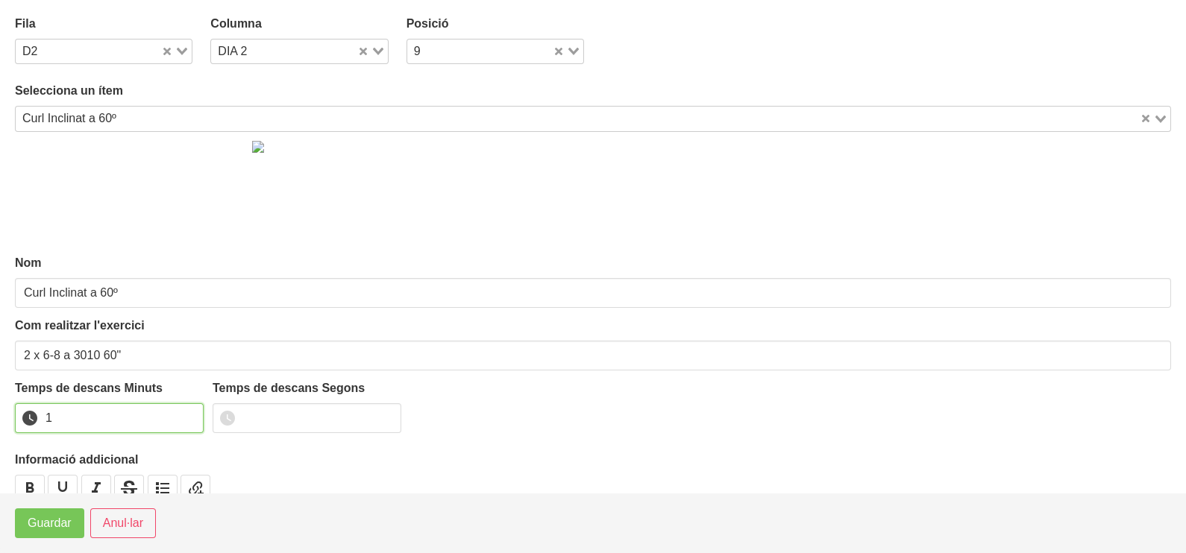
drag, startPoint x: 188, startPoint y: 414, endPoint x: 115, endPoint y: 465, distance: 89.4
type input "1"
click at [183, 418] on input "1" at bounding box center [109, 418] width 189 height 30
click at [48, 520] on span "Guardar" at bounding box center [50, 524] width 44 height 18
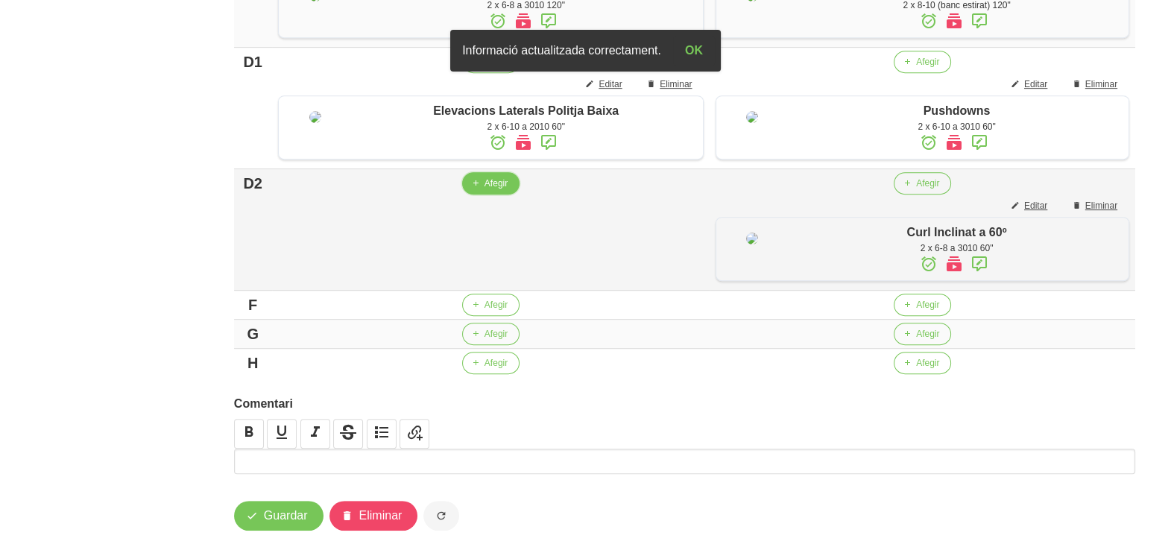
click at [507, 190] on span "Afegir" at bounding box center [496, 183] width 23 height 13
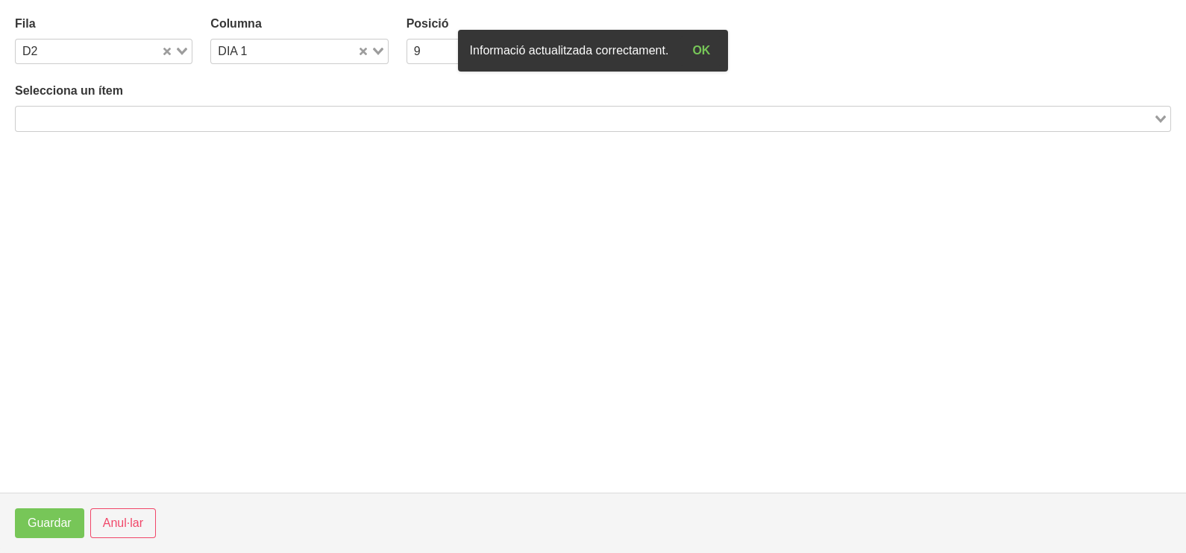
click at [186, 113] on input "Search for option" at bounding box center [584, 119] width 1134 height 18
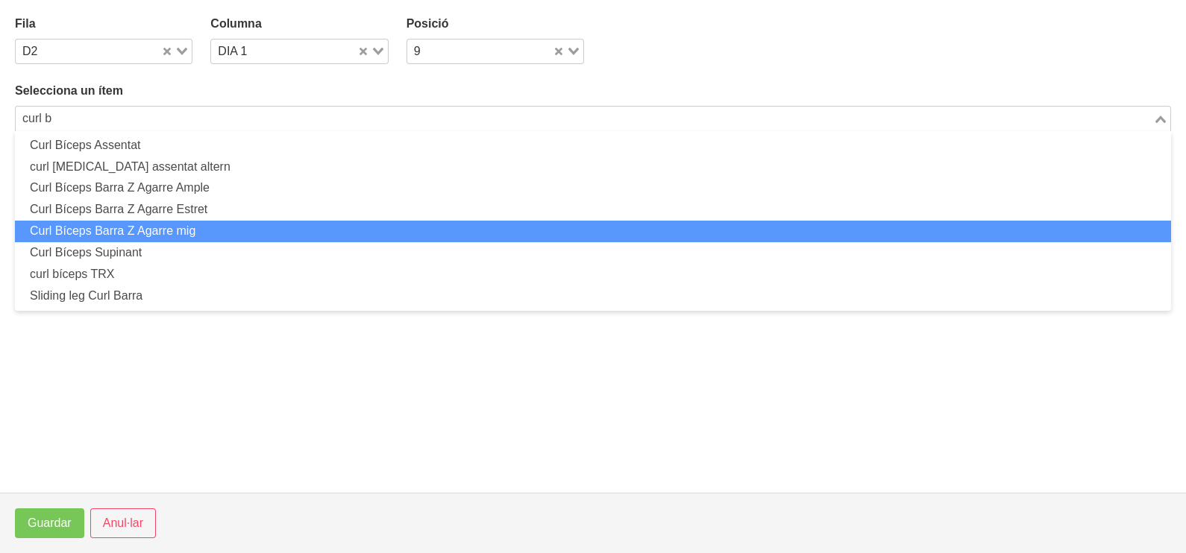
click at [203, 235] on li "Curl Bíceps Barra Z Agarre mig" at bounding box center [593, 232] width 1156 height 22
type input "curl b"
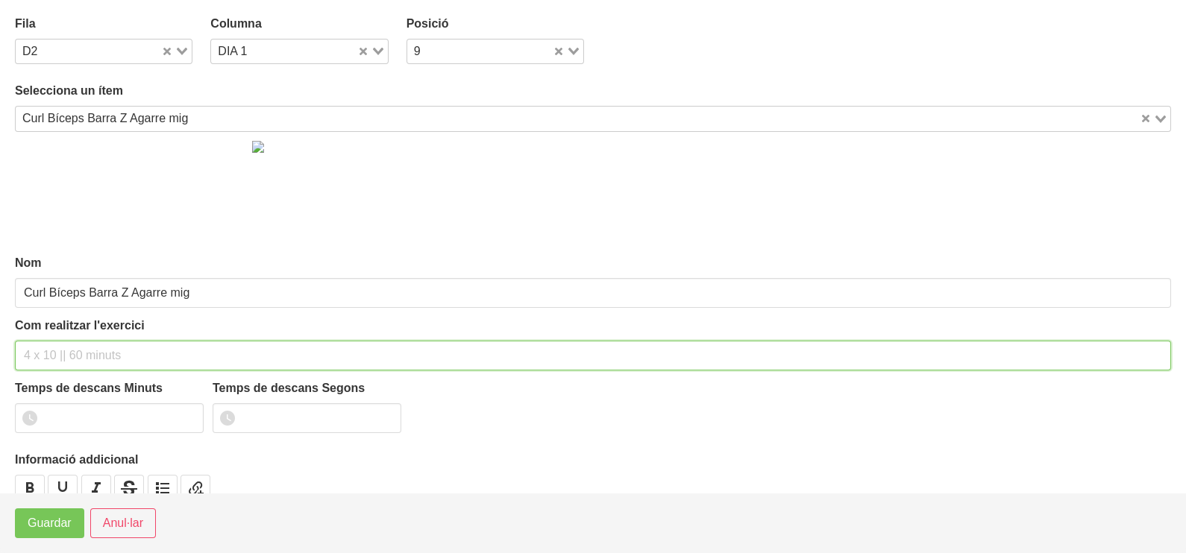
click at [67, 357] on input "text" at bounding box center [593, 356] width 1156 height 30
type input "2 x 6-8 a 3010 60""
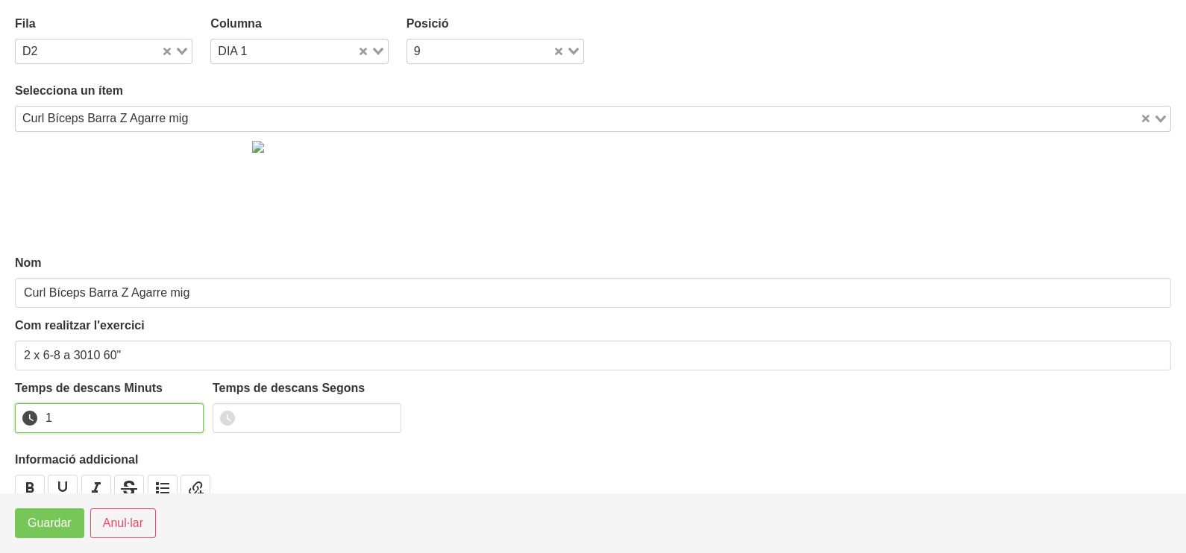
drag, startPoint x: 187, startPoint y: 412, endPoint x: 113, endPoint y: 473, distance: 96.4
type input "1"
click at [184, 417] on input "1" at bounding box center [109, 418] width 189 height 30
click at [70, 525] on span "Guardar" at bounding box center [50, 524] width 44 height 18
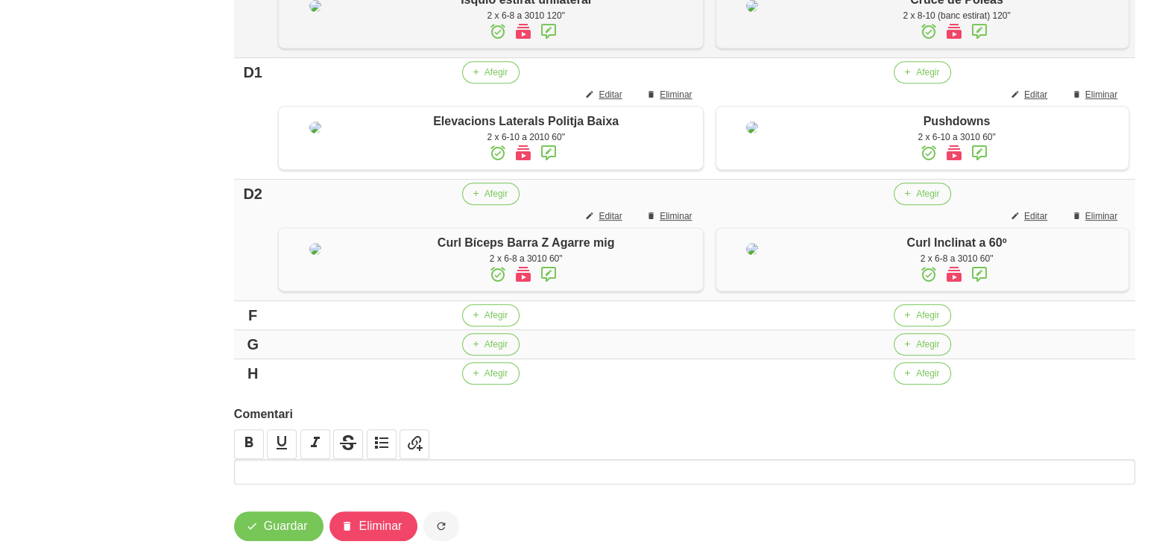
scroll to position [954, 0]
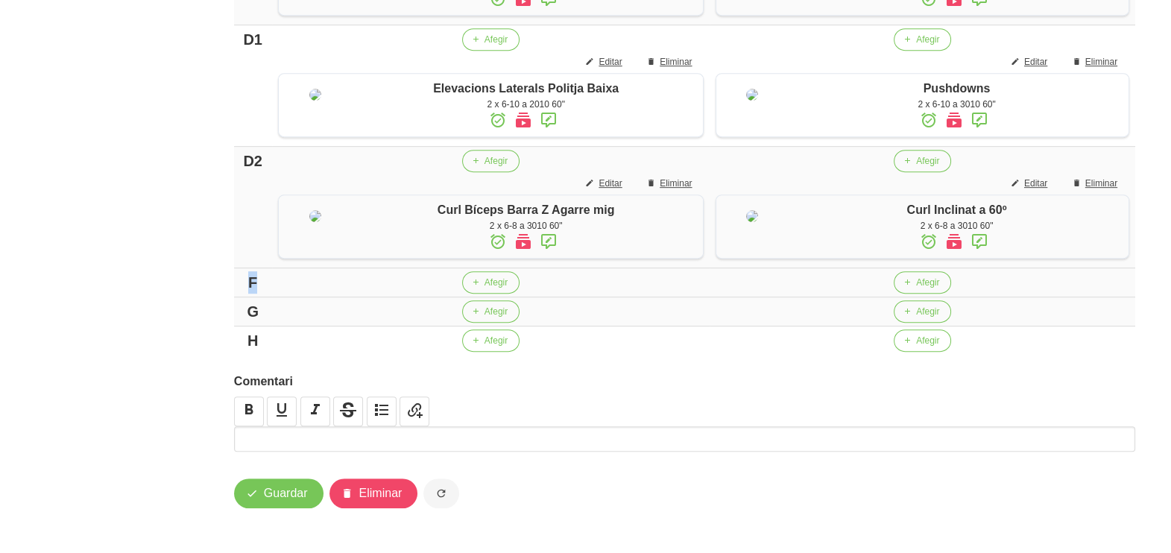
drag, startPoint x: 256, startPoint y: 400, endPoint x: 236, endPoint y: 400, distance: 20.1
click at [236, 298] on td "F" at bounding box center [253, 282] width 38 height 29
drag, startPoint x: 257, startPoint y: 403, endPoint x: 233, endPoint y: 408, distance: 25.2
drag, startPoint x: 259, startPoint y: 433, endPoint x: 217, endPoint y: 436, distance: 41.9
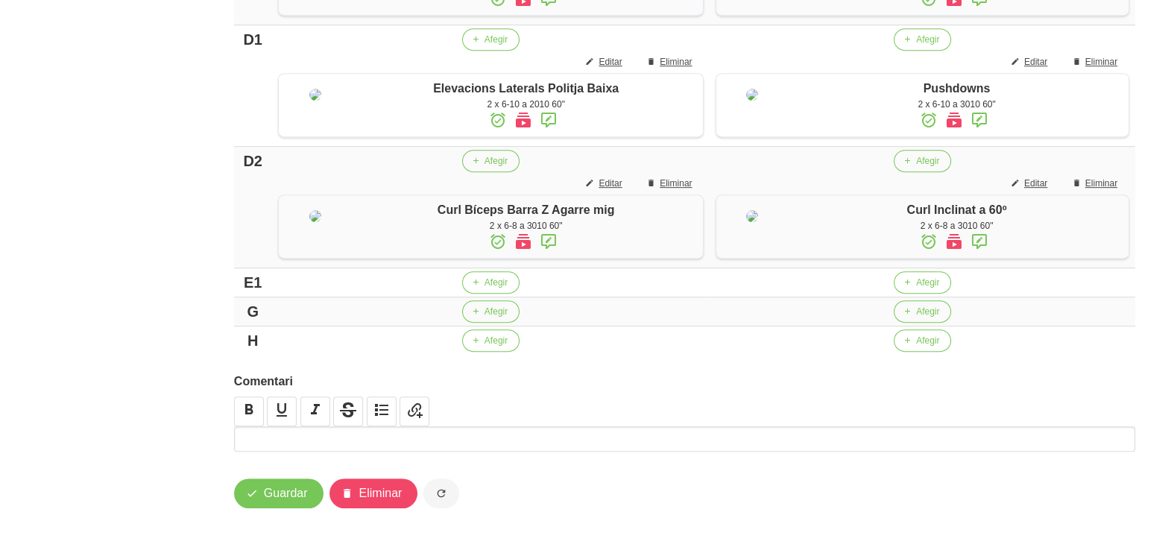
click at [508, 289] on span "Afegir" at bounding box center [496, 282] width 23 height 13
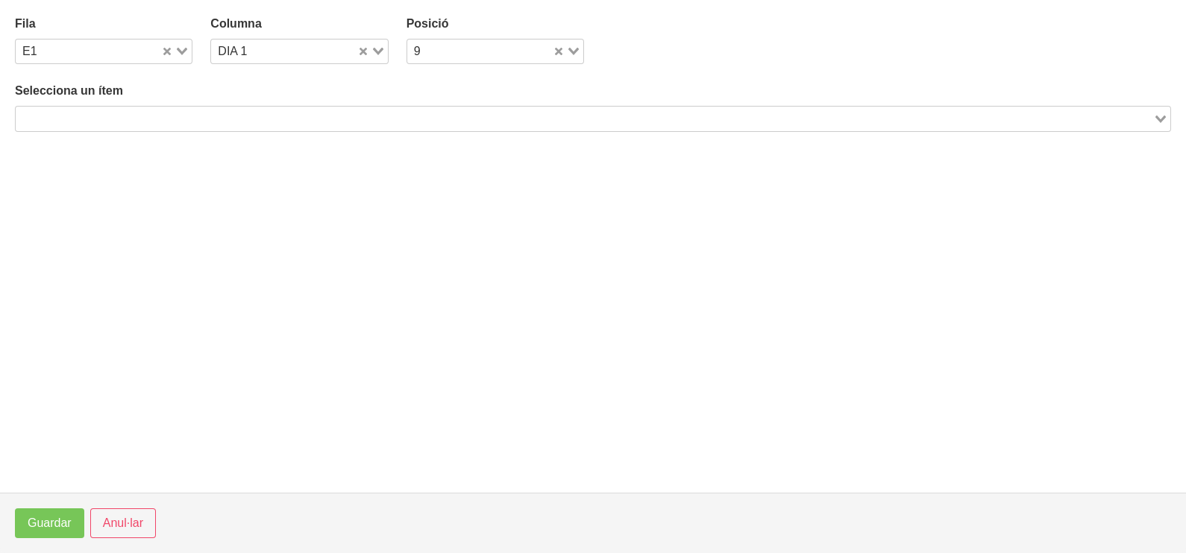
click at [163, 119] on input "Search for option" at bounding box center [584, 119] width 1134 height 18
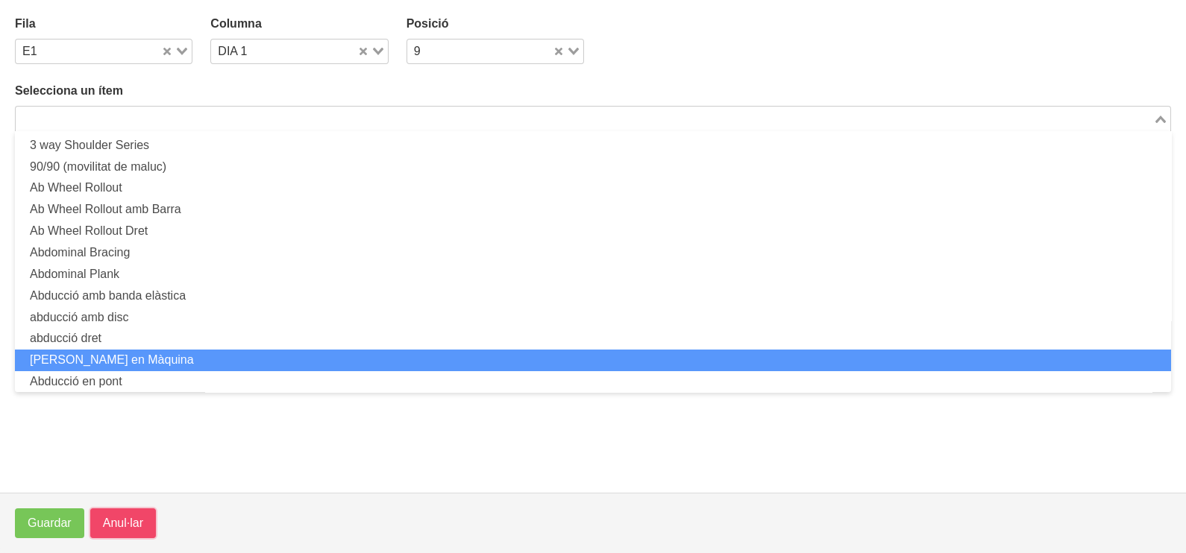
click at [123, 522] on span "Anul·lar" at bounding box center [123, 524] width 40 height 18
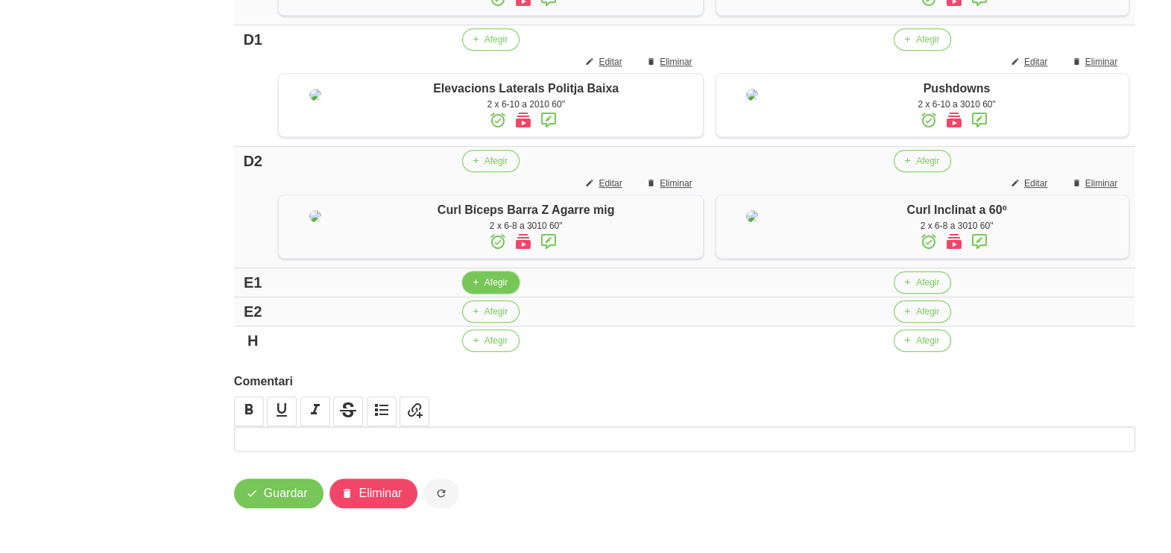
click at [508, 289] on span "Afegir" at bounding box center [496, 282] width 23 height 13
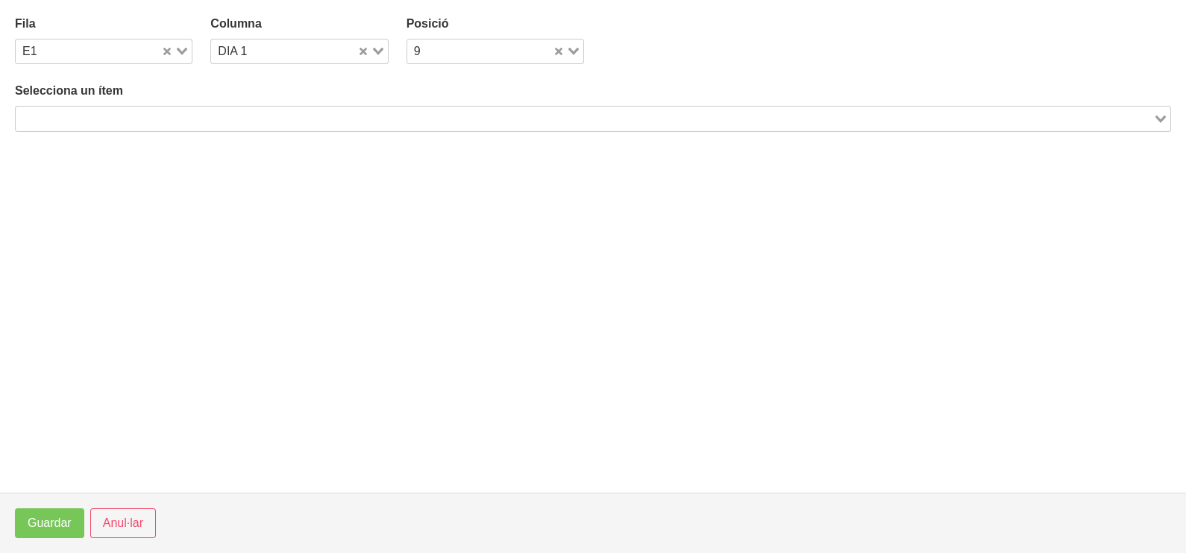
click at [198, 112] on input "Search for option" at bounding box center [584, 119] width 1134 height 18
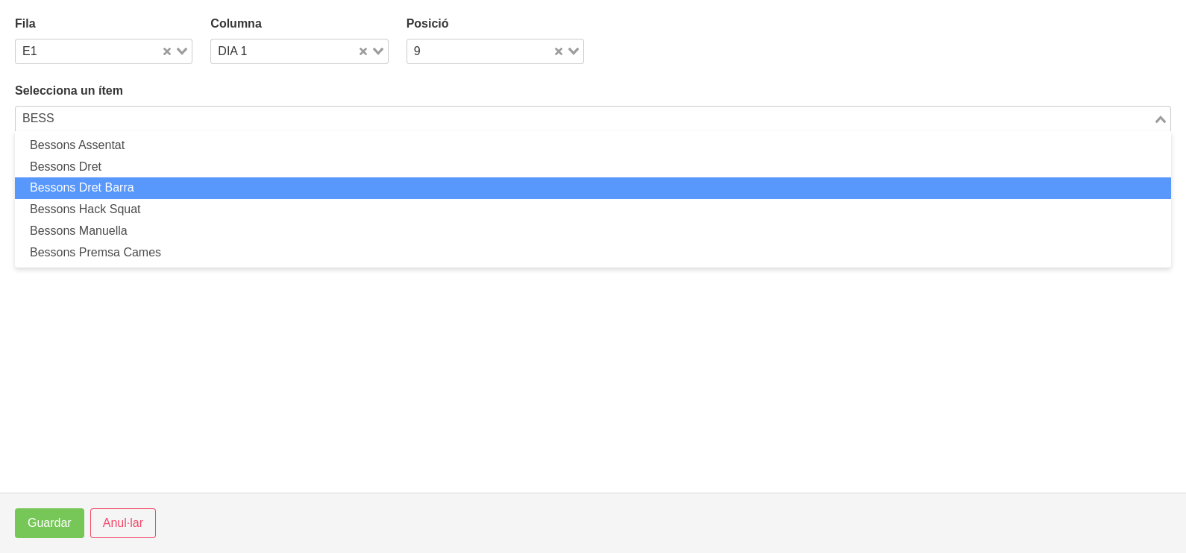
click at [173, 190] on li "Bessons Dret Barra" at bounding box center [593, 188] width 1156 height 22
type input "BESS"
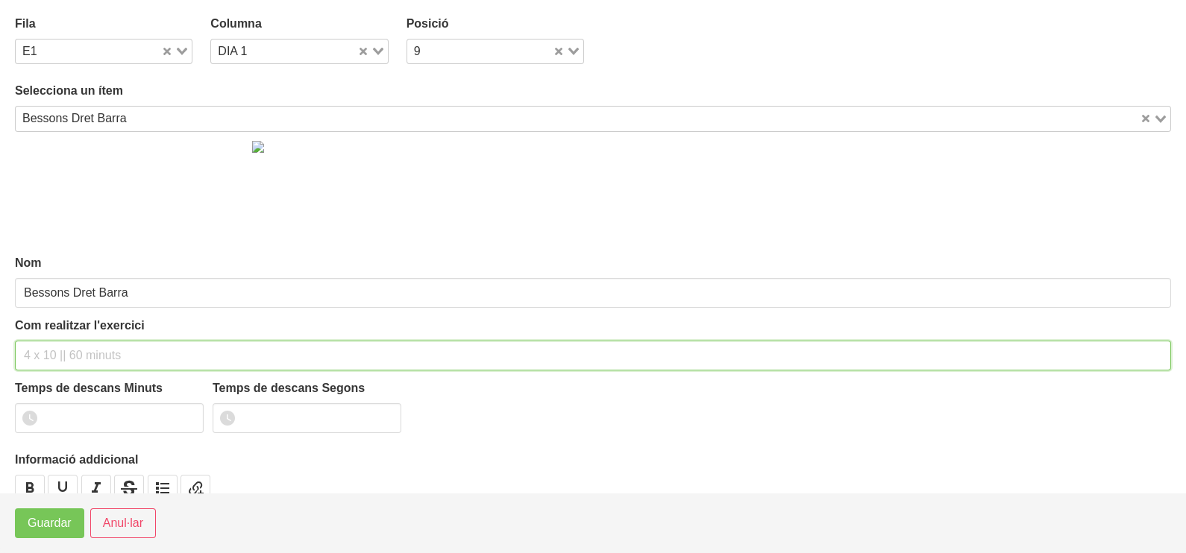
drag, startPoint x: 93, startPoint y: 350, endPoint x: 112, endPoint y: 277, distance: 76.1
click at [94, 348] on input "text" at bounding box center [593, 356] width 1156 height 30
type input "2 x 8-10 (unilateral) 60""
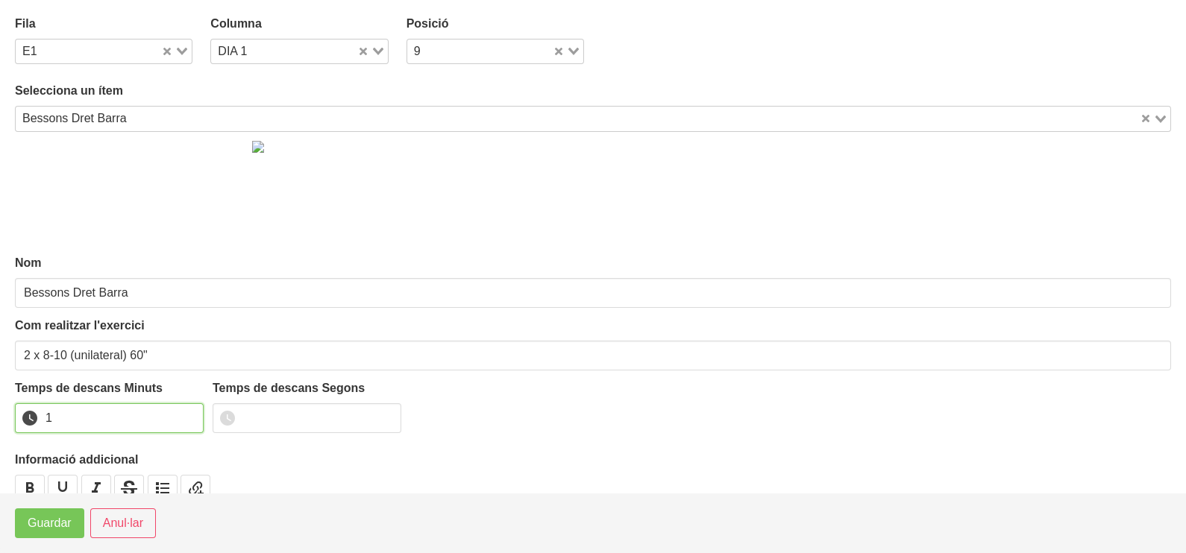
drag, startPoint x: 188, startPoint y: 410, endPoint x: 181, endPoint y: 421, distance: 13.0
type input "1"
click at [183, 418] on input "1" at bounding box center [109, 418] width 189 height 30
click at [62, 526] on span "Guardar" at bounding box center [50, 524] width 44 height 18
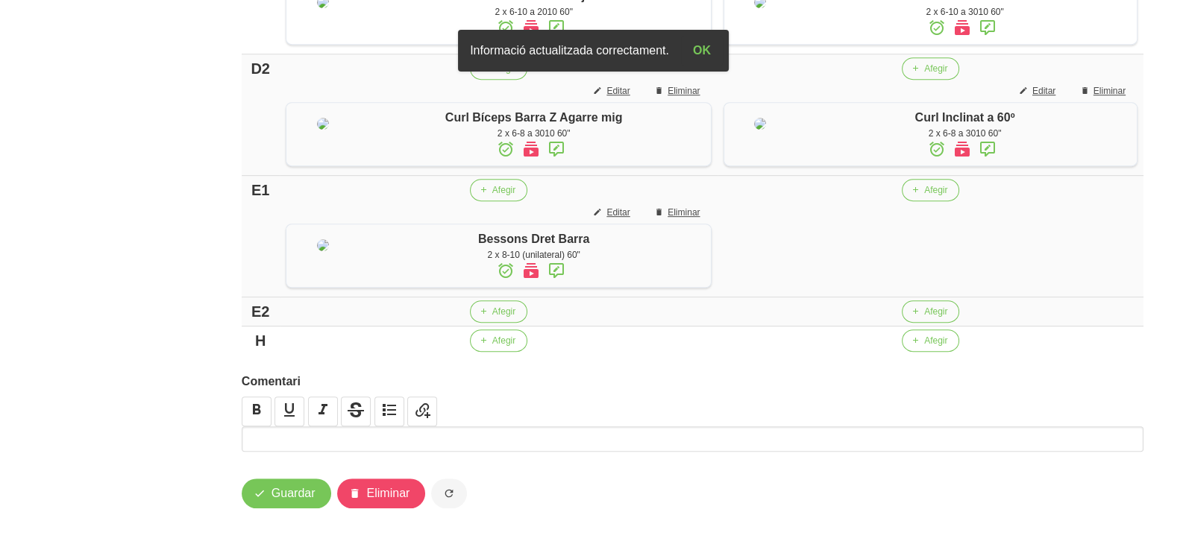
scroll to position [1140, 0]
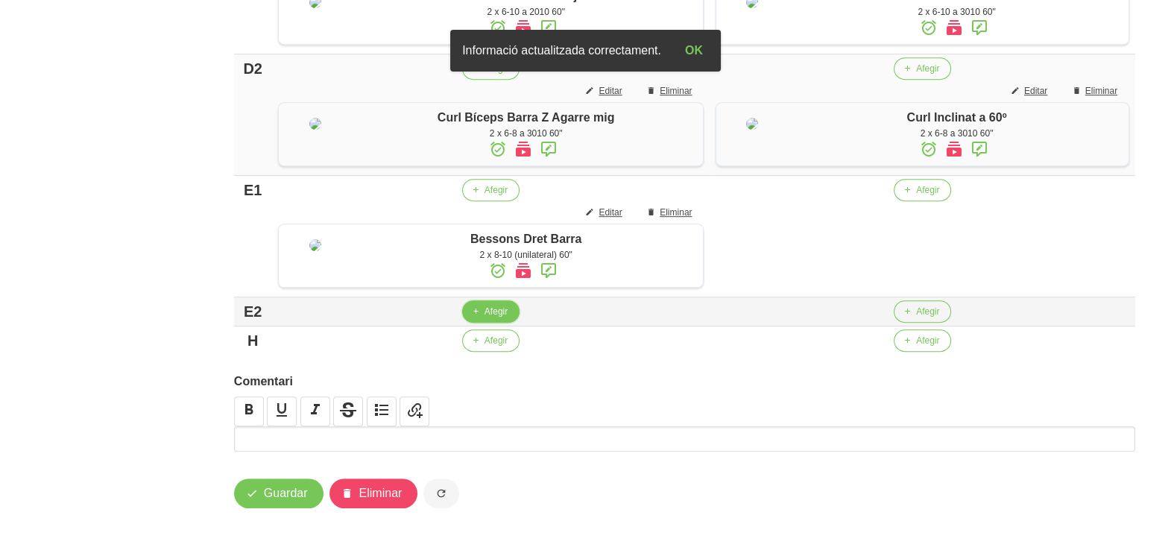
click at [507, 318] on span "Afegir" at bounding box center [496, 311] width 23 height 13
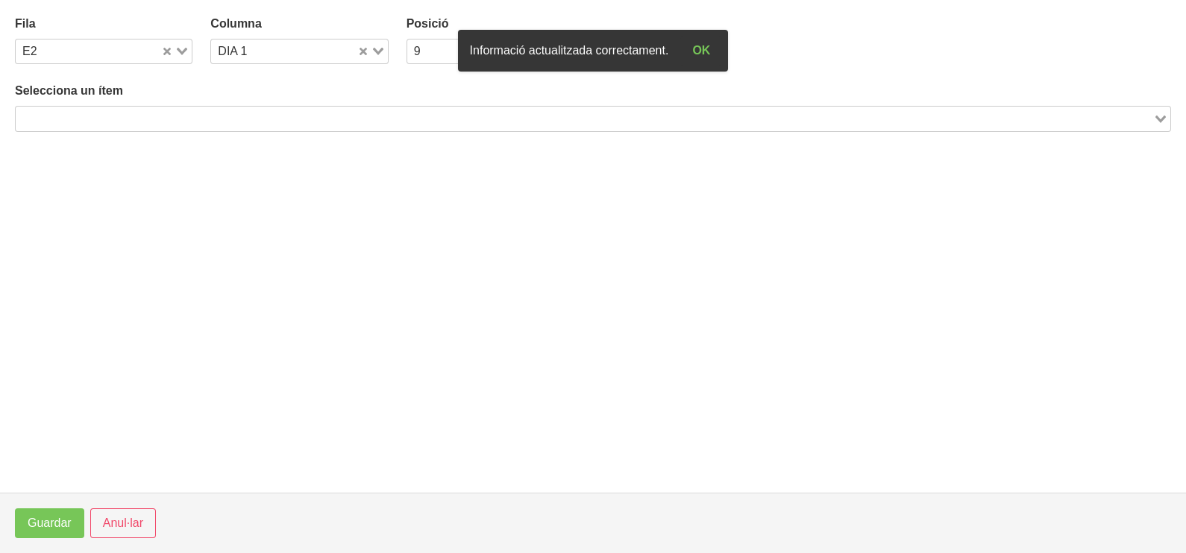
click at [217, 119] on input "Search for option" at bounding box center [584, 119] width 1134 height 18
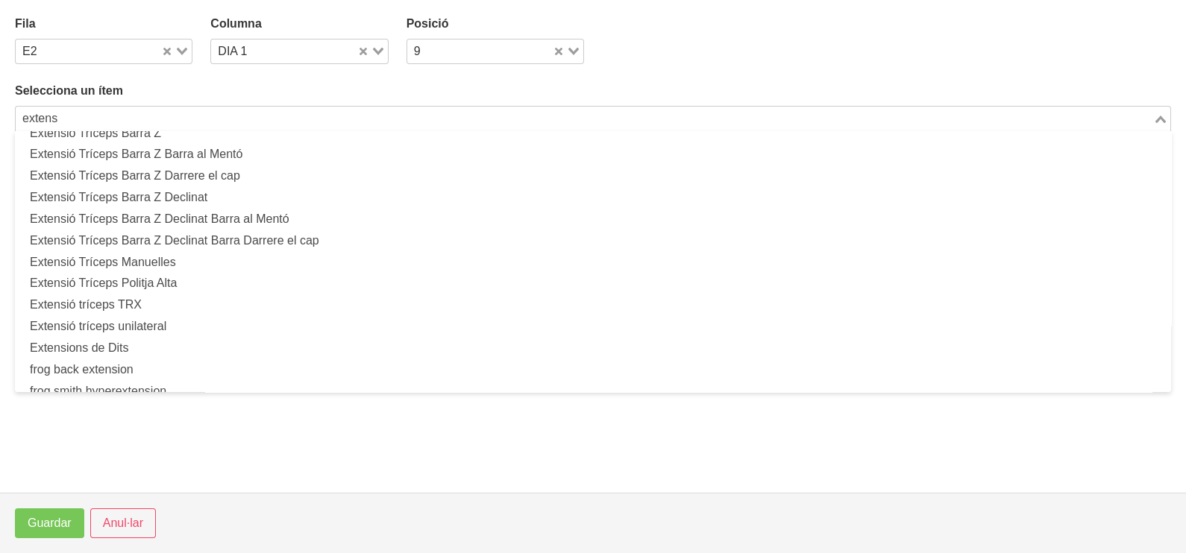
scroll to position [186, 0]
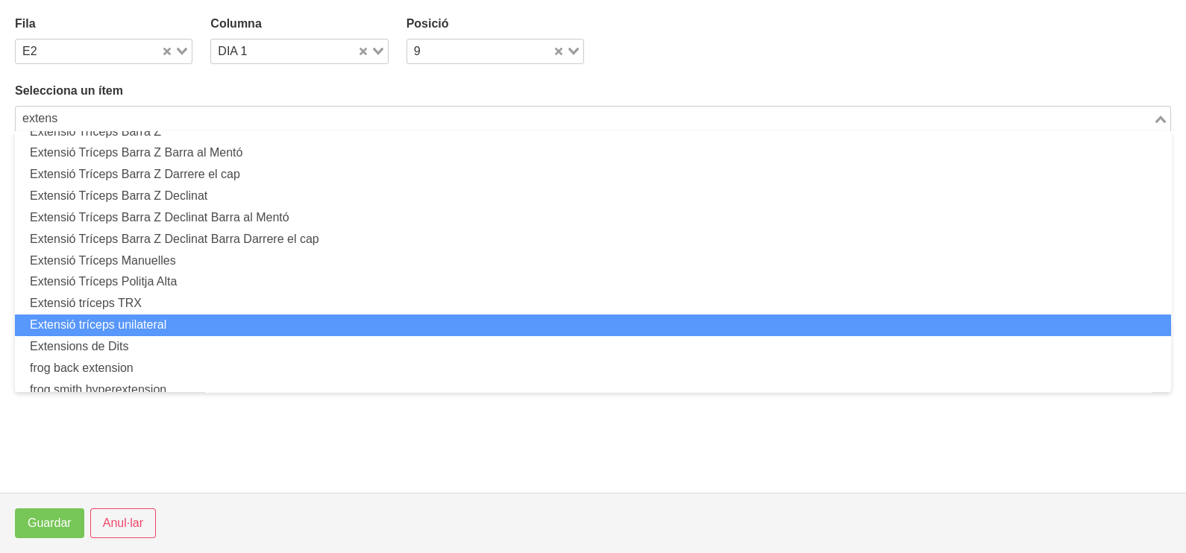
click at [169, 320] on li "Extensió tríceps unilateral" at bounding box center [593, 326] width 1156 height 22
type input "extens"
type input "Extensió tríceps unilateral"
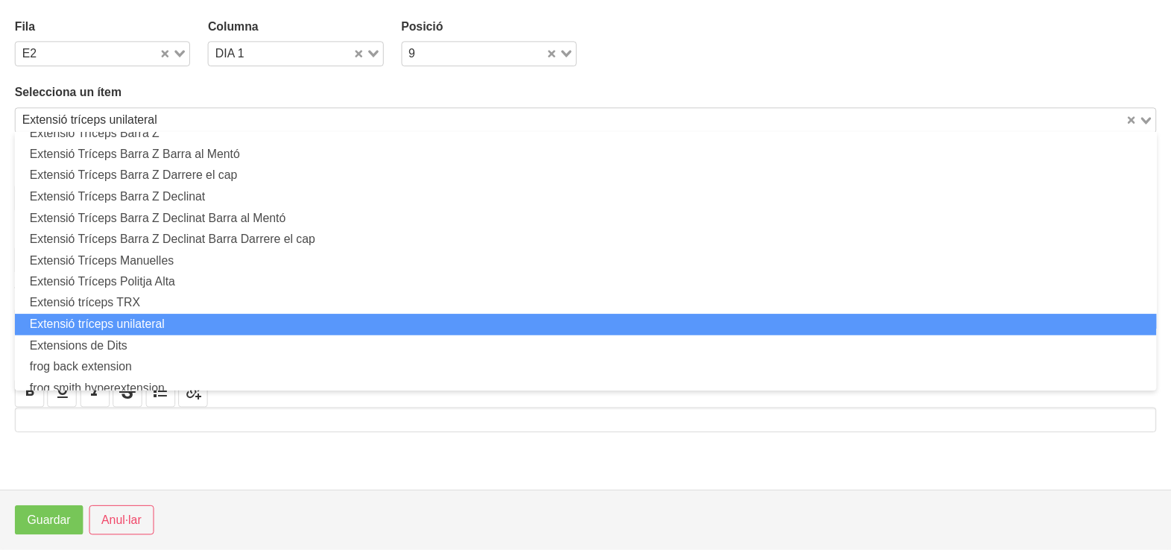
scroll to position [4, 0]
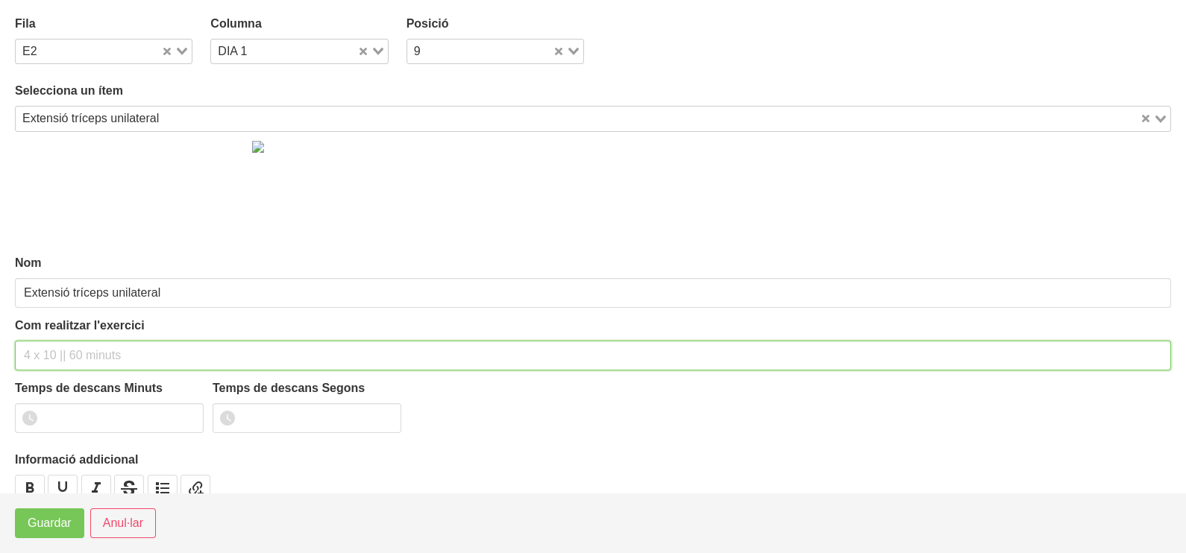
drag, startPoint x: 68, startPoint y: 349, endPoint x: 82, endPoint y: 303, distance: 48.4
click at [72, 342] on input "text" at bounding box center [593, 356] width 1156 height 30
type input "2 x 6-8 a 3010 60""
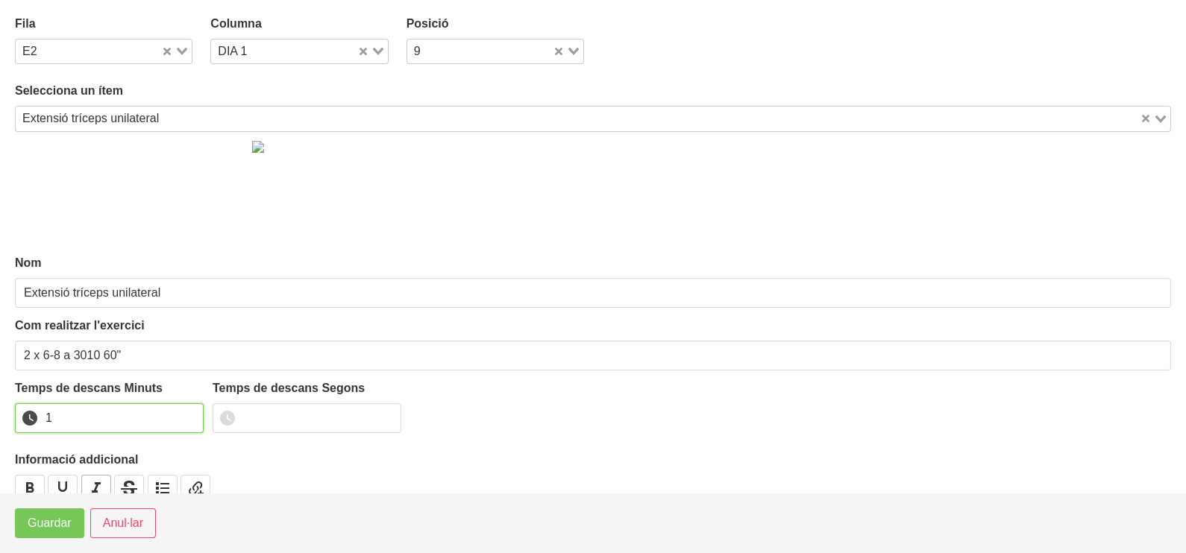
drag, startPoint x: 189, startPoint y: 412, endPoint x: 93, endPoint y: 480, distance: 117.5
type input "1"
click at [182, 415] on input "1" at bounding box center [109, 418] width 189 height 30
click at [60, 520] on span "Guardar" at bounding box center [50, 524] width 44 height 18
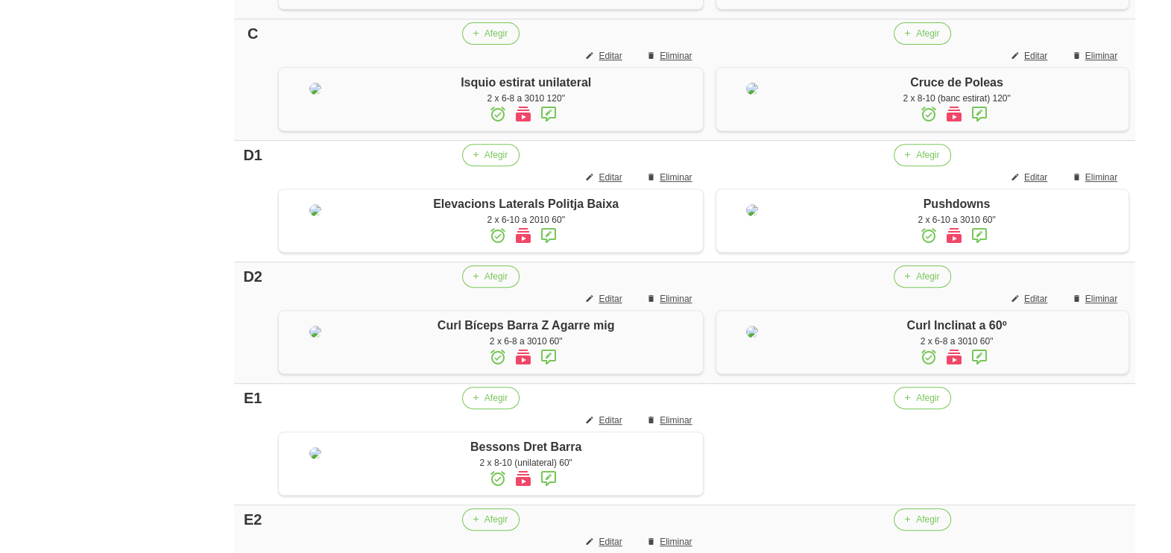
scroll to position [1047, 0]
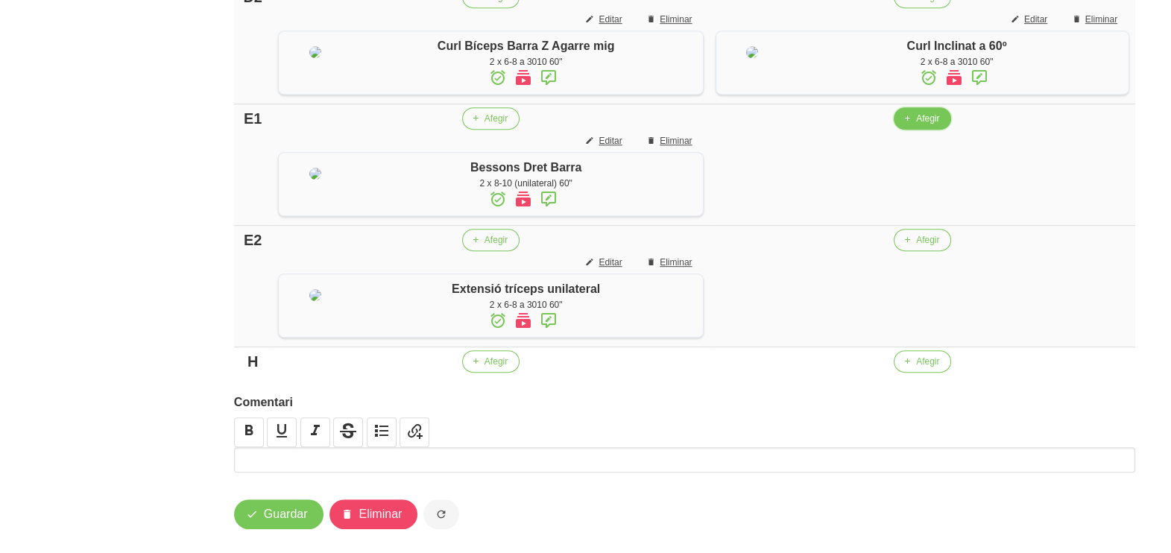
click at [939, 125] on span "Afegir" at bounding box center [927, 118] width 23 height 13
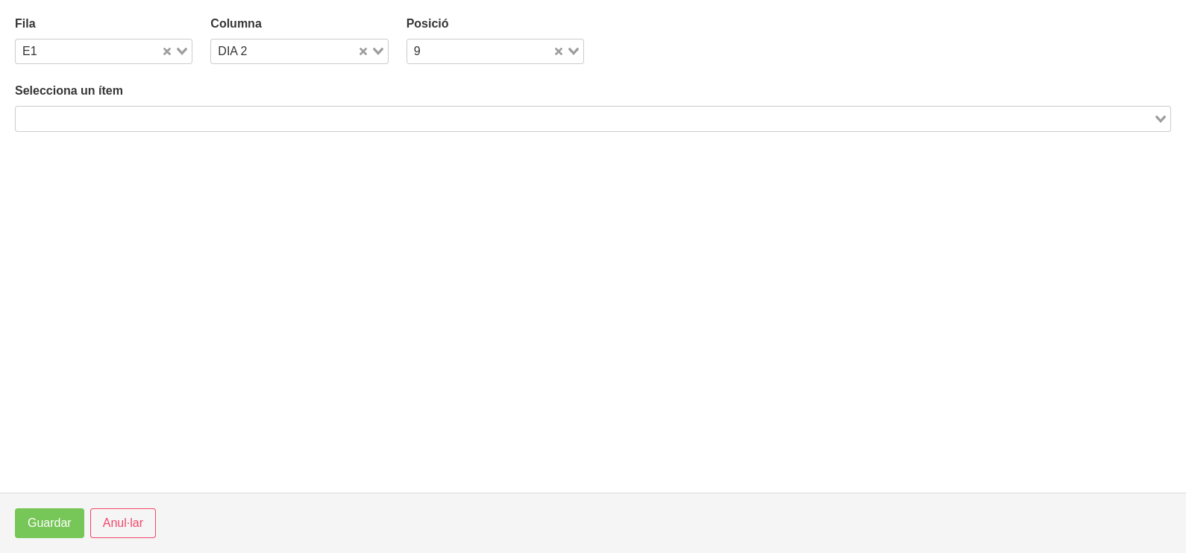
click at [228, 116] on input "Search for option" at bounding box center [584, 119] width 1134 height 18
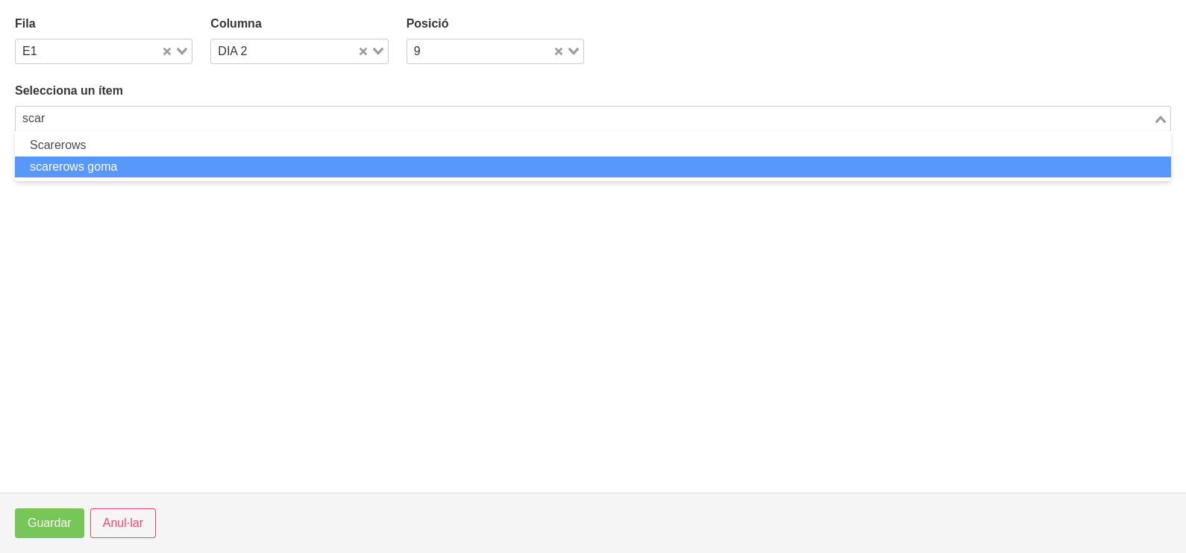
click at [130, 168] on li "scarerows goma" at bounding box center [593, 168] width 1156 height 22
type input "scar"
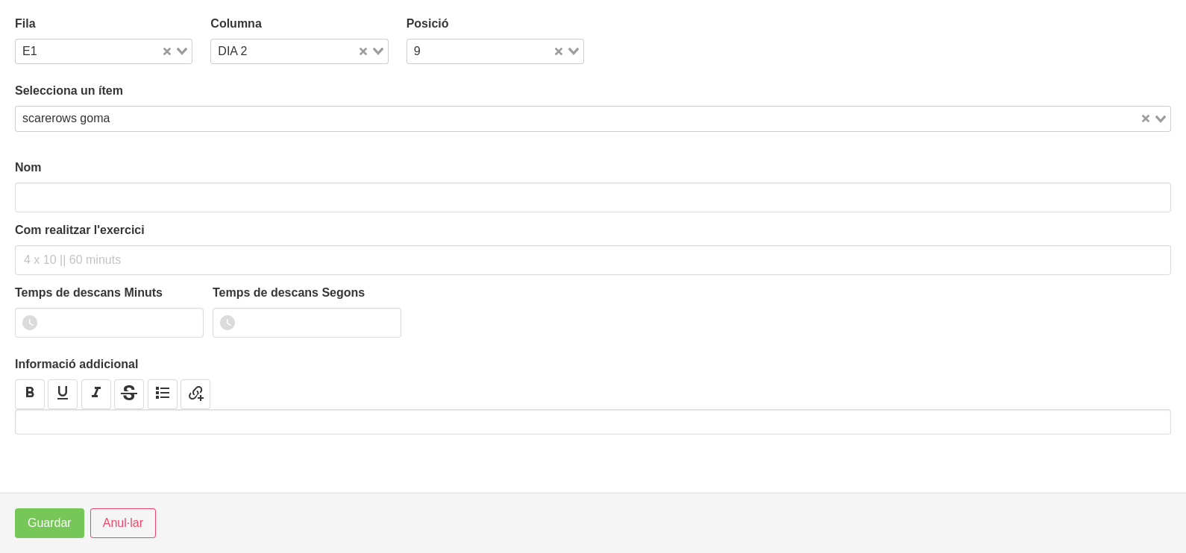
type input "scarerows goma"
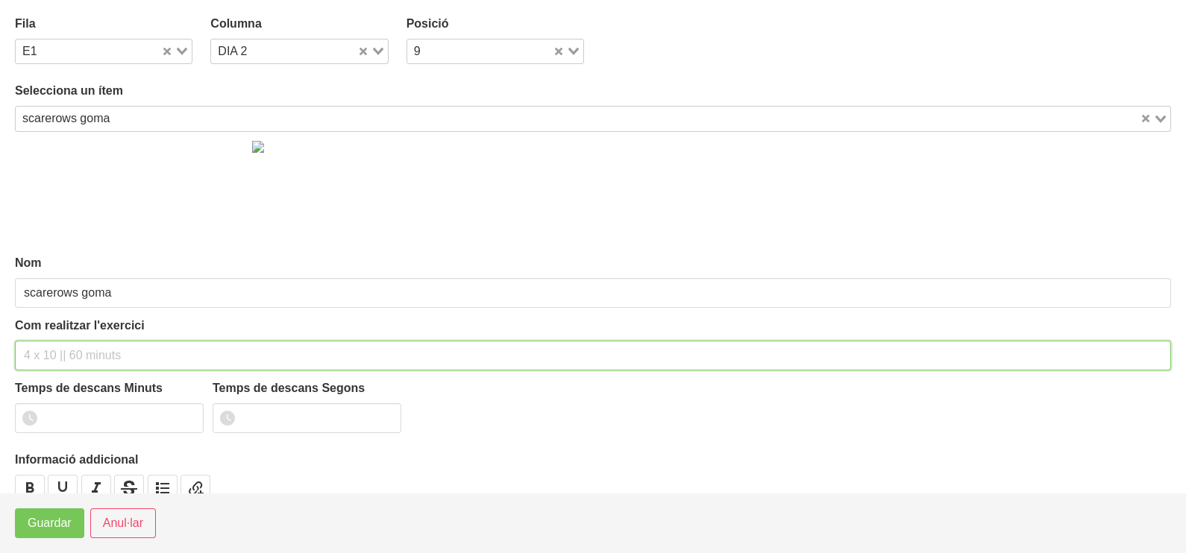
drag, startPoint x: 72, startPoint y: 349, endPoint x: 82, endPoint y: 322, distance: 28.5
click at [72, 347] on input "text" at bounding box center [593, 356] width 1156 height 30
type input "2 x 10-12 a 2011 60""
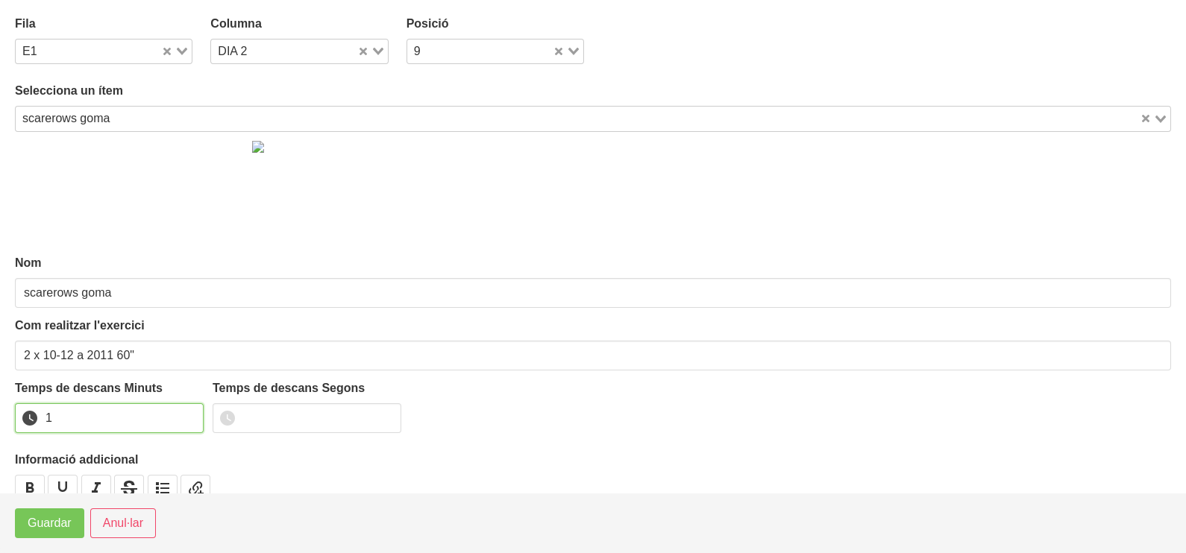
drag, startPoint x: 186, startPoint y: 414, endPoint x: 86, endPoint y: 476, distance: 117.9
type input "1"
click at [186, 415] on input "1" at bounding box center [109, 418] width 189 height 30
click at [42, 541] on footer "Guardar Anul·lar" at bounding box center [593, 523] width 1186 height 60
click at [45, 522] on span "Guardar" at bounding box center [50, 524] width 44 height 18
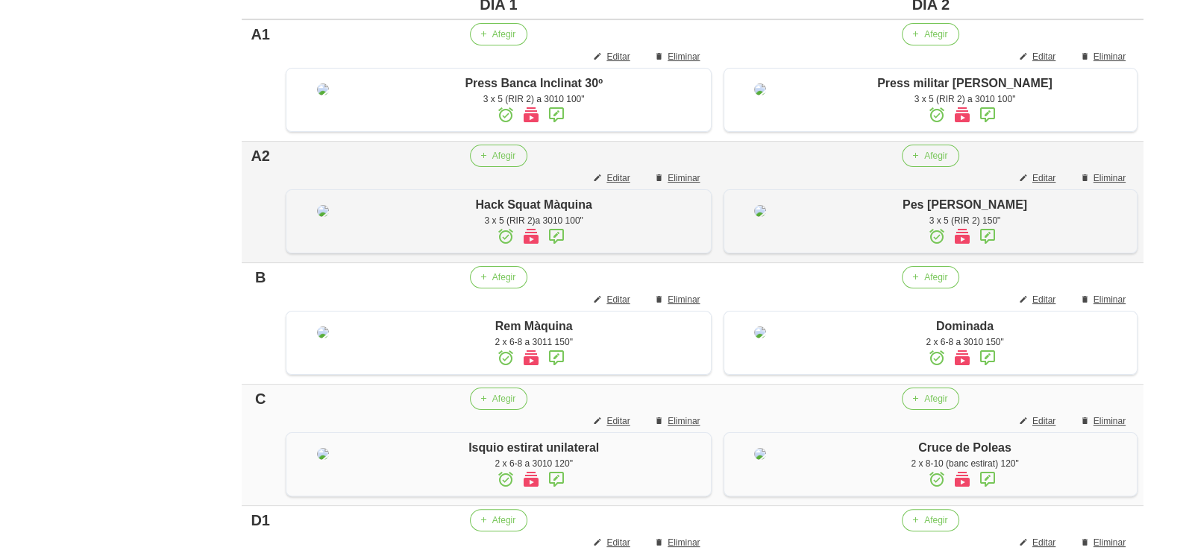
scroll to position [394, 0]
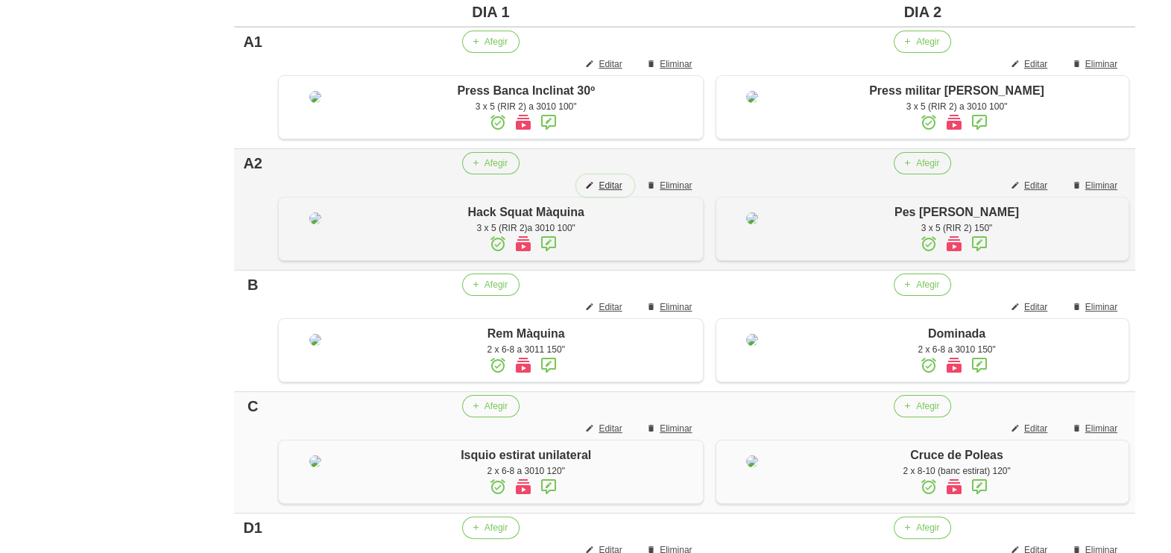
click at [622, 192] on span "Editar" at bounding box center [610, 185] width 23 height 13
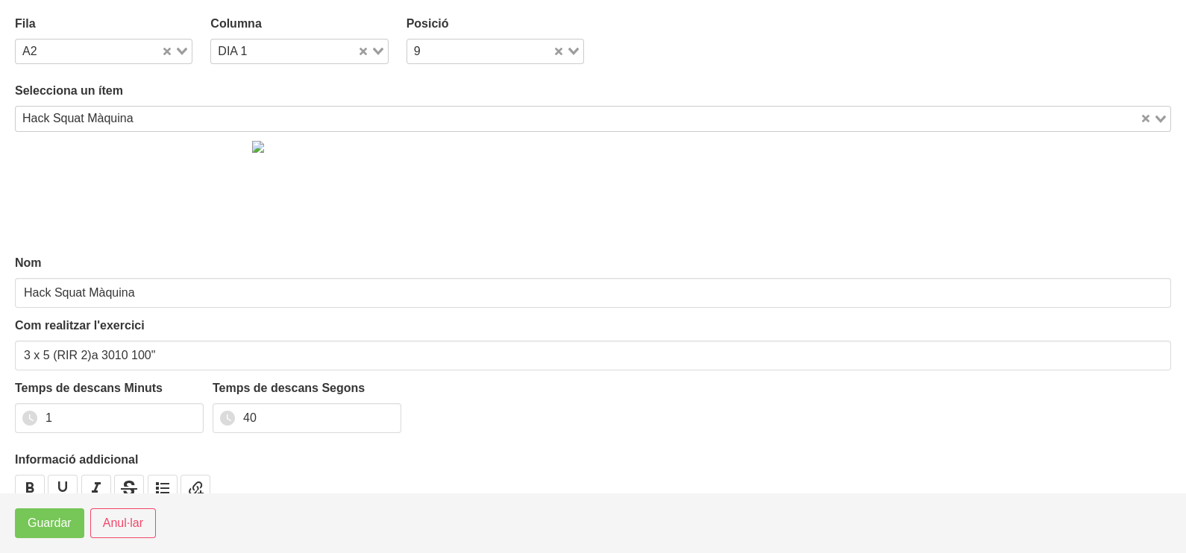
click at [153, 123] on input "Search for option" at bounding box center [638, 119] width 999 height 18
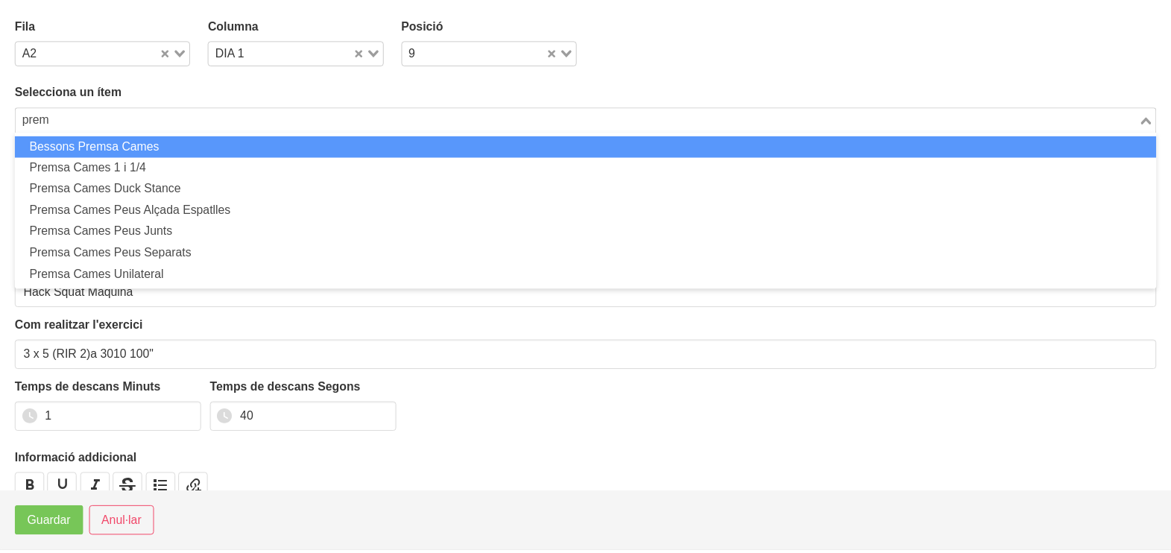
scroll to position [0, 0]
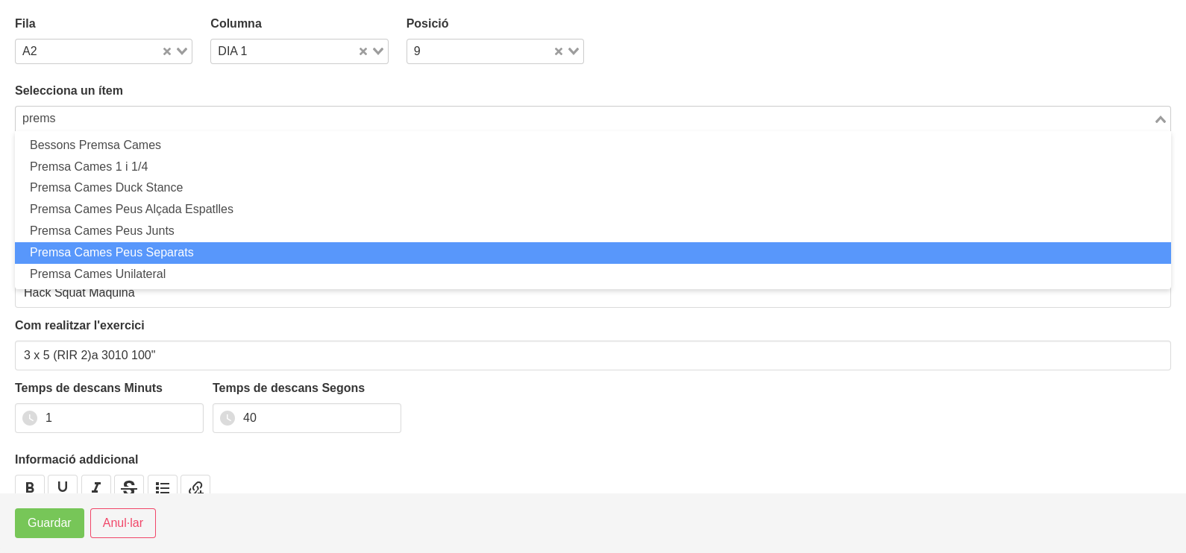
click at [176, 254] on li "Premsa Cames Peus Separats" at bounding box center [593, 253] width 1156 height 22
type input "prems"
type input "Premsa Cames Peus Separats"
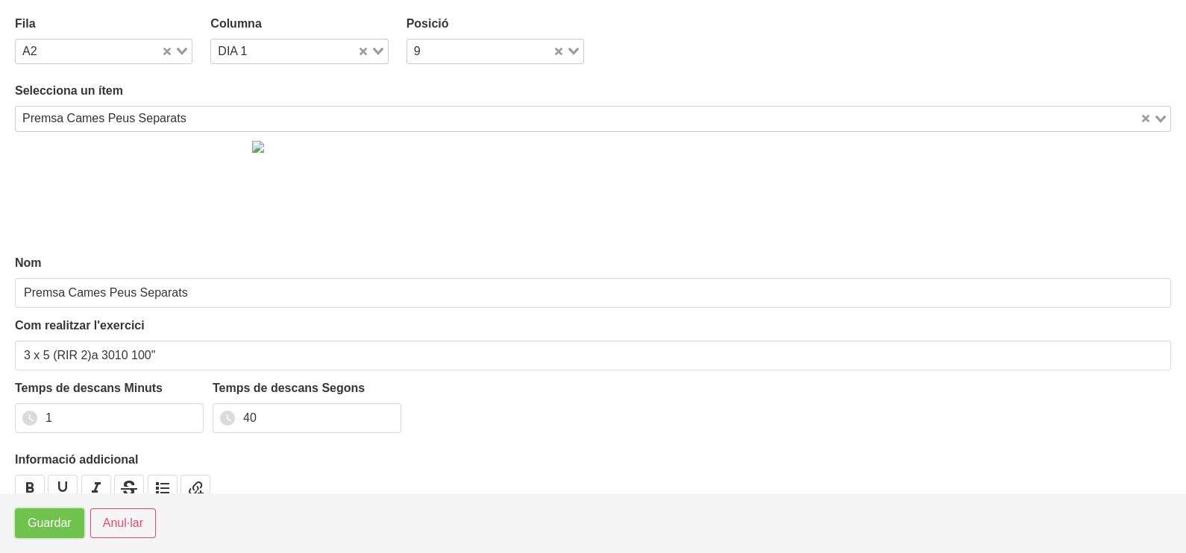
click at [39, 535] on button "Guardar" at bounding box center [49, 524] width 69 height 30
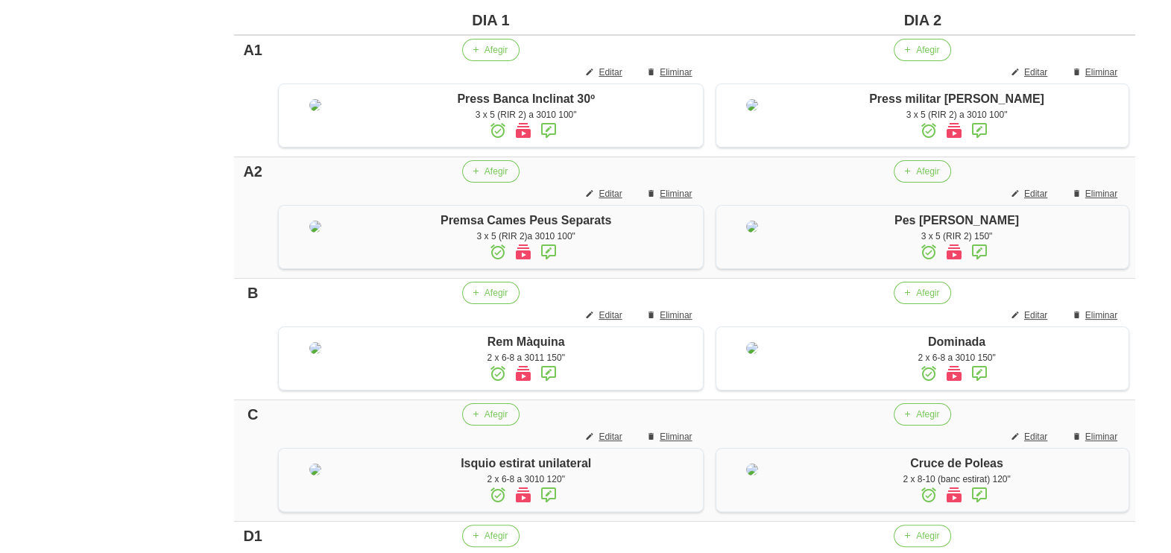
scroll to position [115, 0]
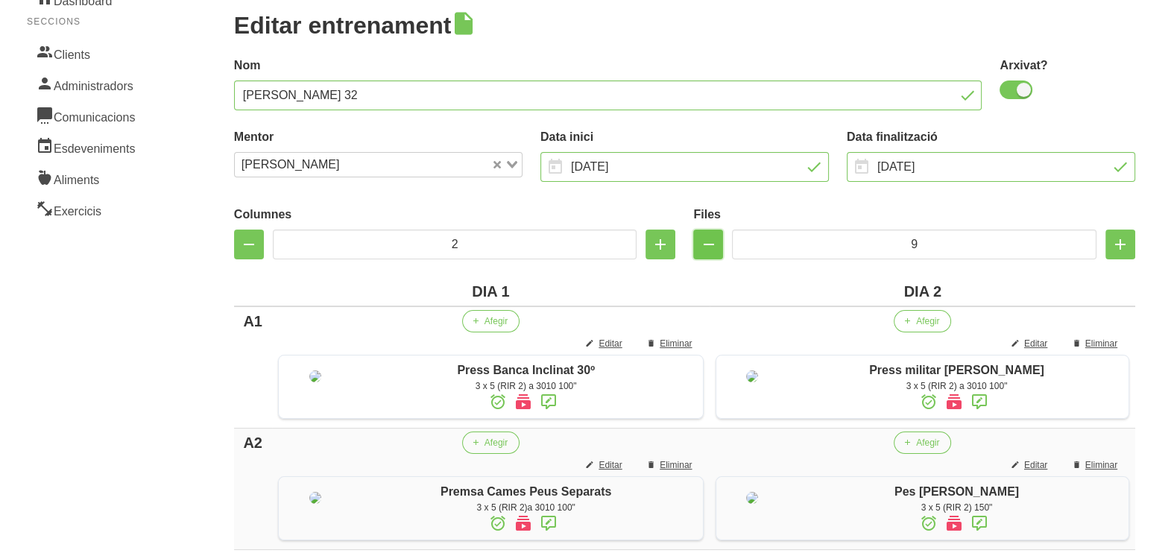
click at [705, 249] on icon "button" at bounding box center [708, 244] width 18 height 27
type input "8"
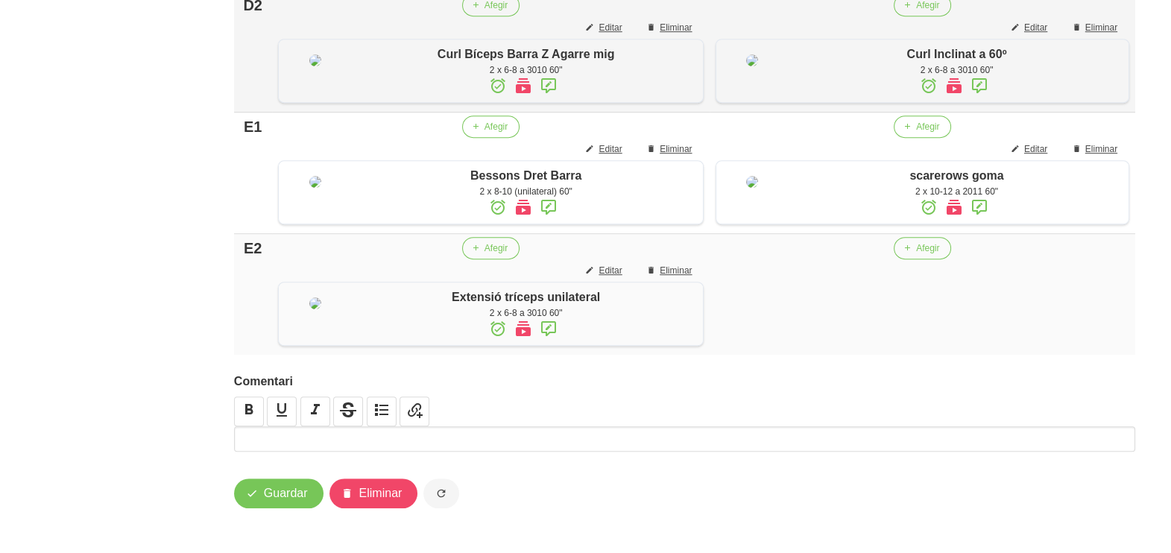
scroll to position [1282, 0]
click at [937, 242] on span "Afegir" at bounding box center [927, 248] width 23 height 13
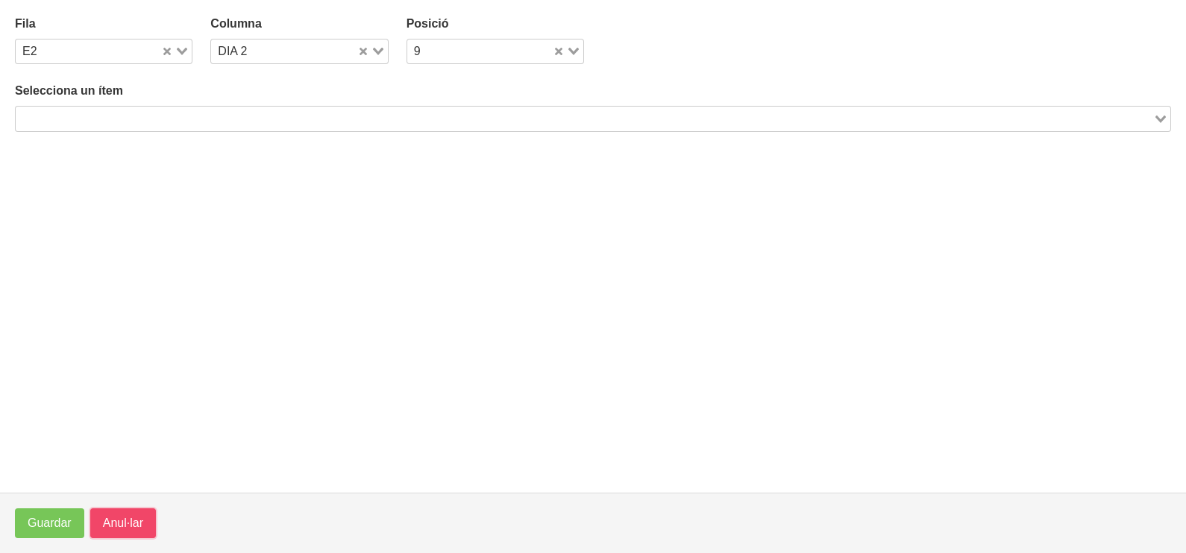
click at [134, 529] on span "Anul·lar" at bounding box center [123, 524] width 40 height 18
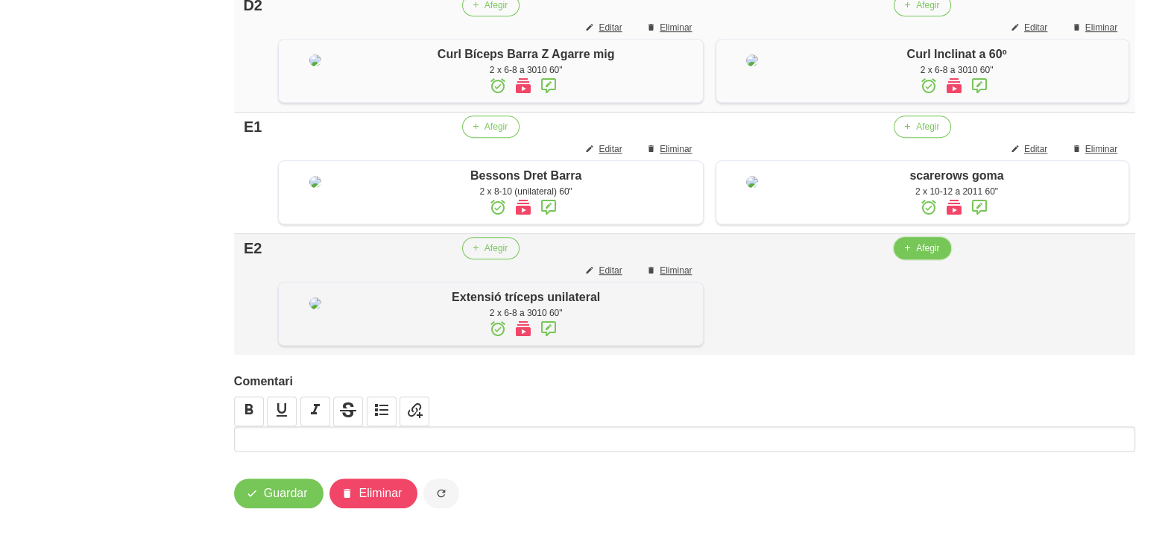
click at [912, 242] on icon "button" at bounding box center [907, 248] width 9 height 13
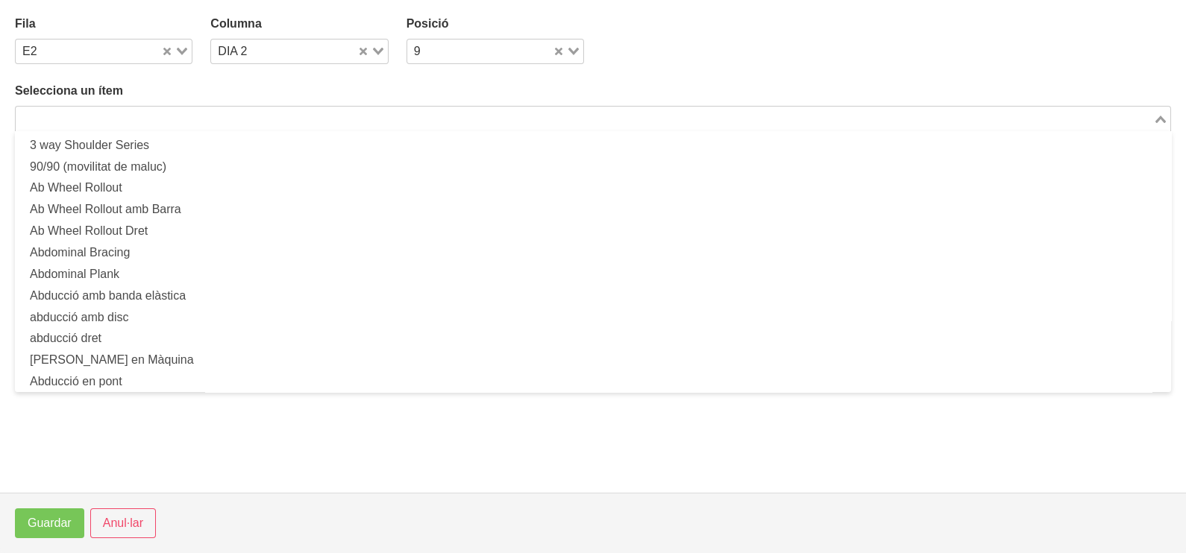
click at [202, 110] on input "Search for option" at bounding box center [584, 119] width 1134 height 18
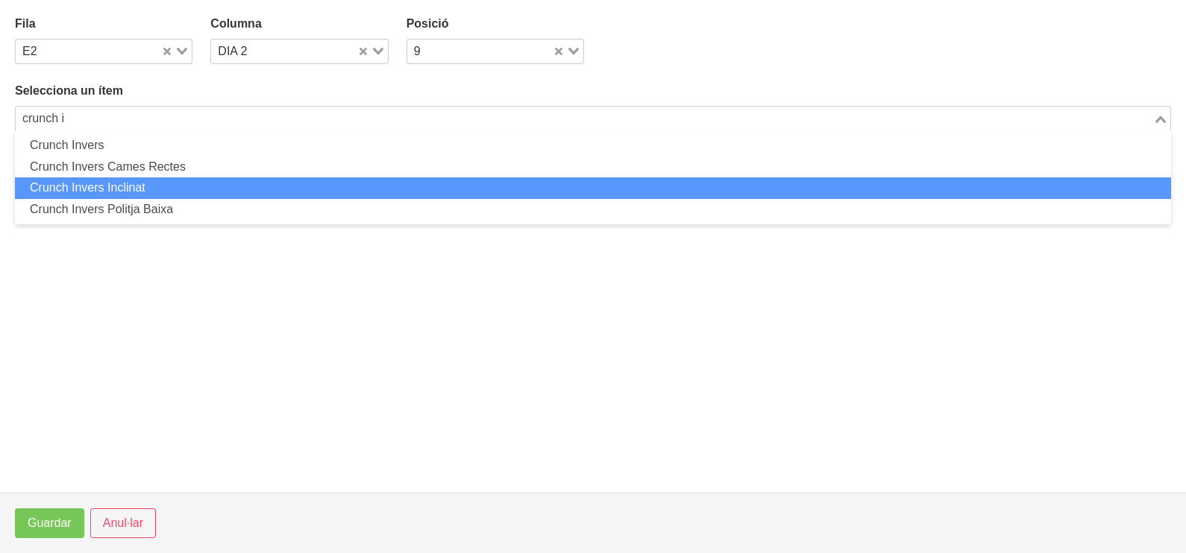
click at [93, 186] on li "Crunch Invers Inclinat" at bounding box center [593, 188] width 1156 height 22
type input "crunch i"
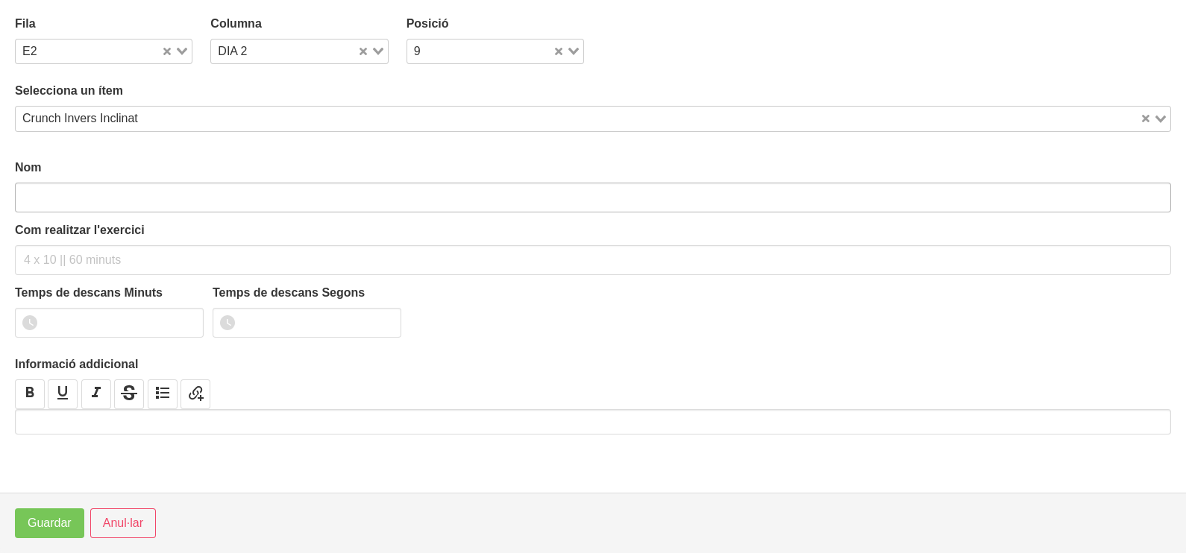
type input "Crunch Invers Inclinat"
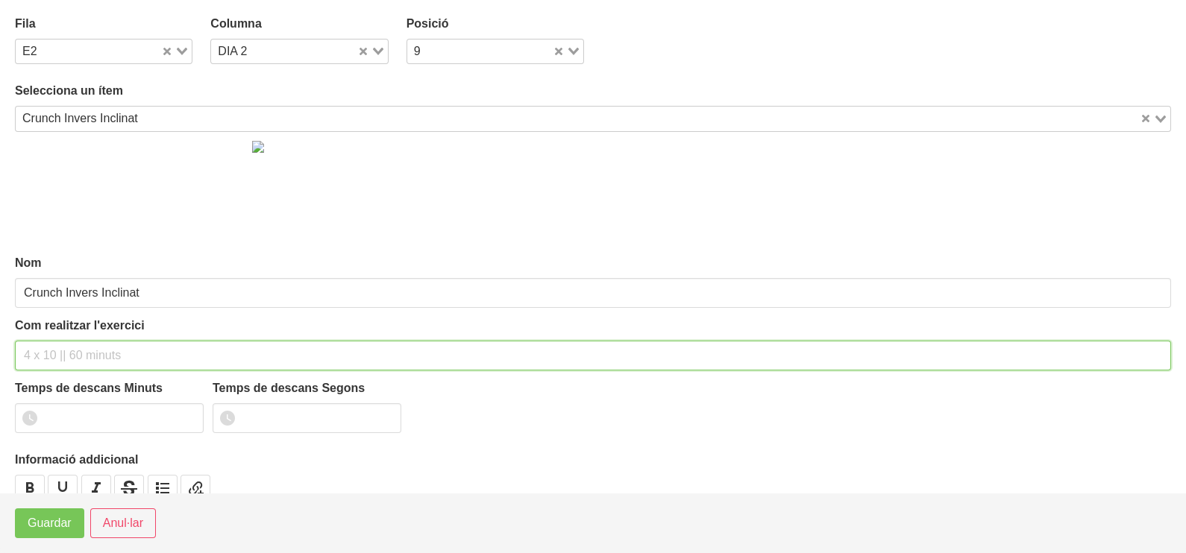
click at [52, 356] on input "text" at bounding box center [593, 356] width 1156 height 30
type input "2 x 10-12 a 2010 60""
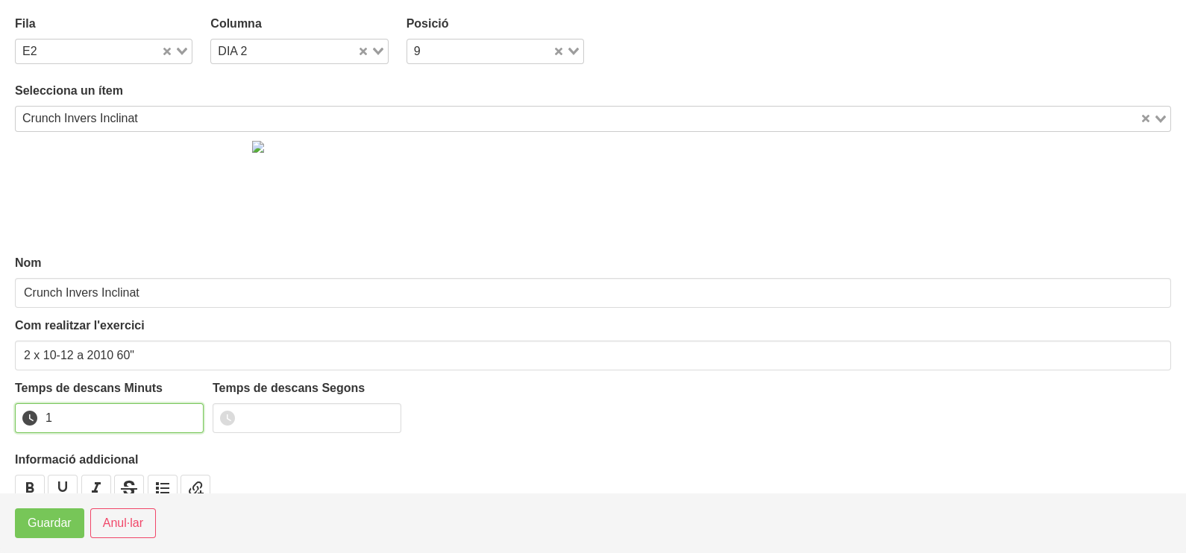
drag, startPoint x: 189, startPoint y: 412, endPoint x: 78, endPoint y: 500, distance: 141.1
type input "1"
click at [186, 414] on input "1" at bounding box center [109, 418] width 189 height 30
click at [64, 519] on span "Guardar" at bounding box center [50, 524] width 44 height 18
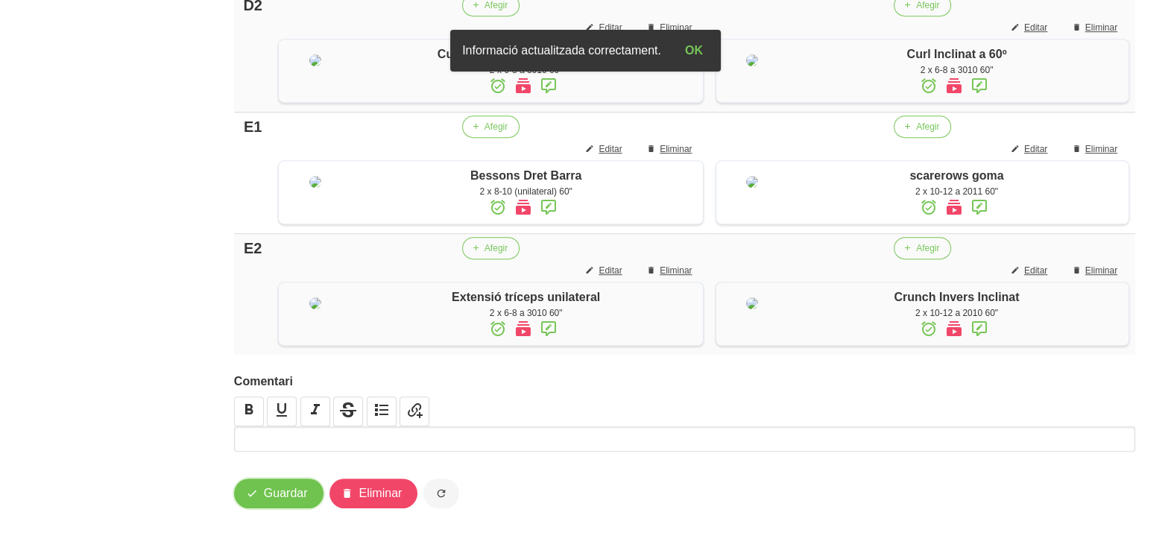
click at [292, 482] on button "Guardar" at bounding box center [278, 494] width 89 height 30
